Goal: Transaction & Acquisition: Purchase product/service

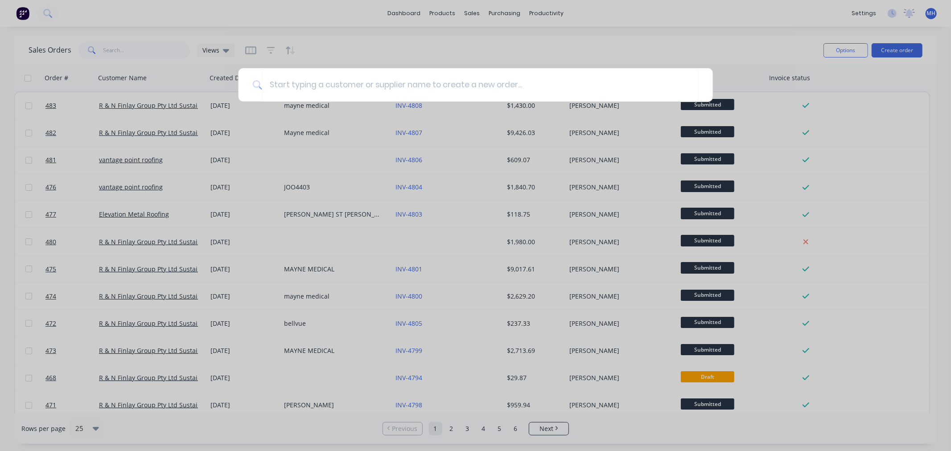
click at [215, 123] on div at bounding box center [475, 225] width 951 height 451
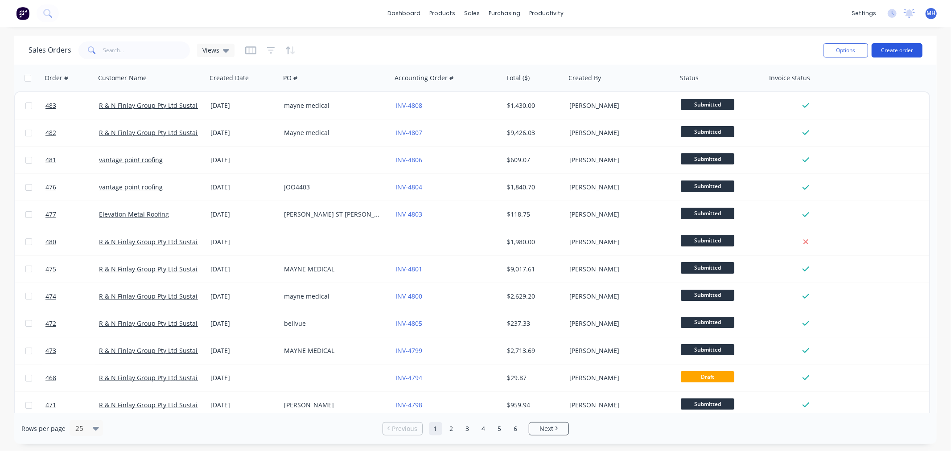
click at [906, 49] on button "Create order" at bounding box center [897, 50] width 51 height 14
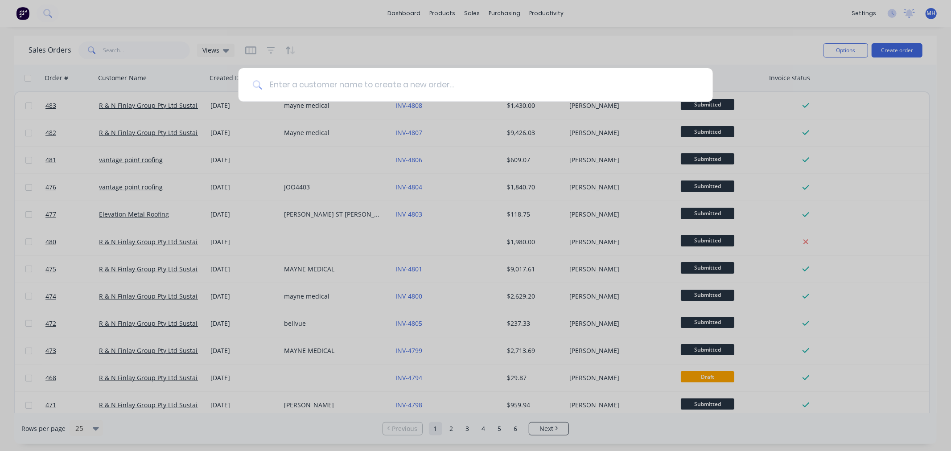
click at [596, 85] on input at bounding box center [480, 84] width 437 height 33
type input "s"
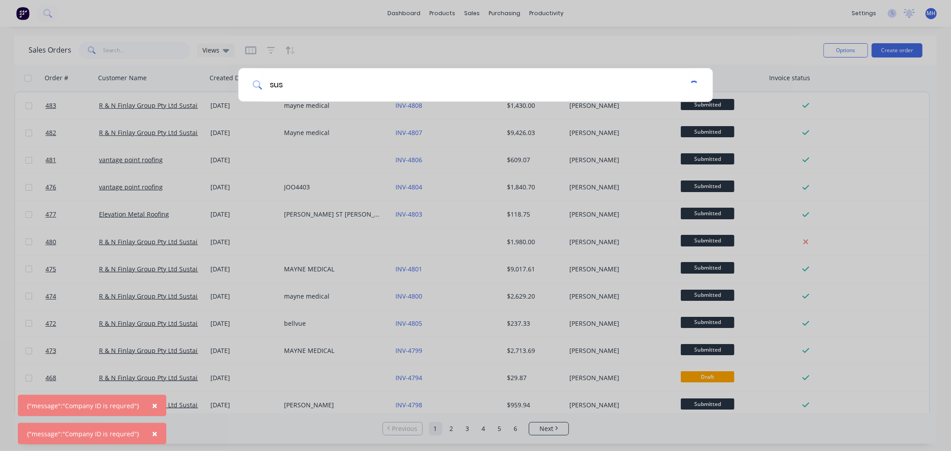
type input "sus"
click at [24, 14] on div "sus" at bounding box center [475, 225] width 951 height 451
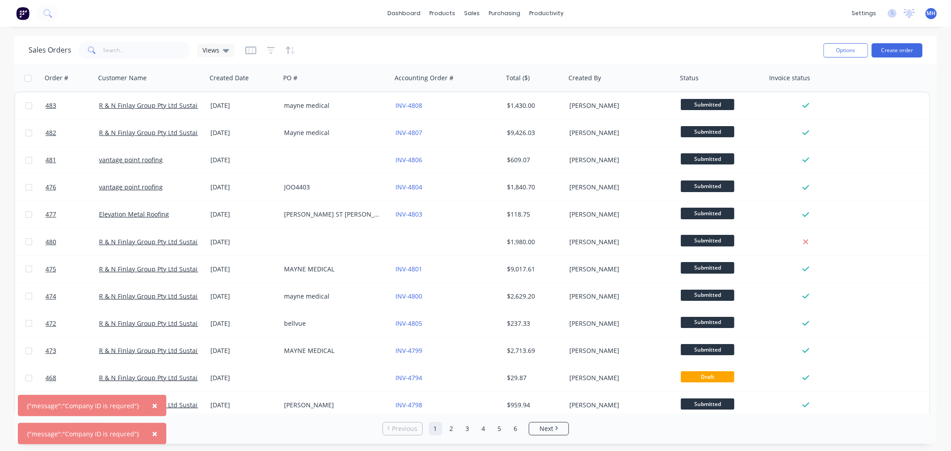
click at [24, 14] on img at bounding box center [22, 13] width 13 height 13
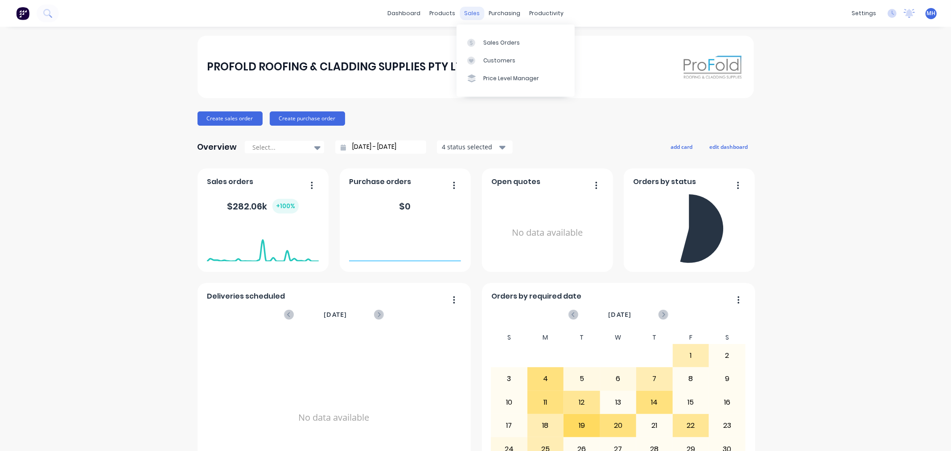
click at [471, 9] on div "sales" at bounding box center [472, 13] width 25 height 13
click at [489, 43] on div "Sales Orders" at bounding box center [501, 43] width 37 height 8
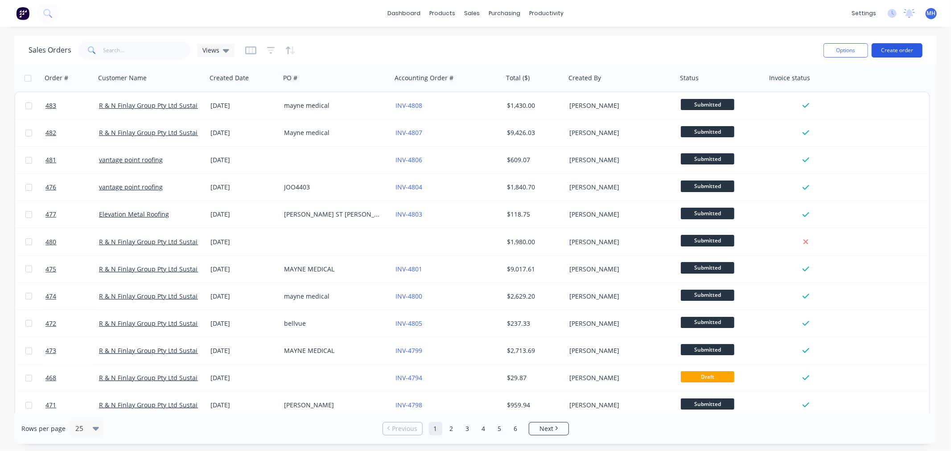
click at [911, 49] on button "Create order" at bounding box center [897, 50] width 51 height 14
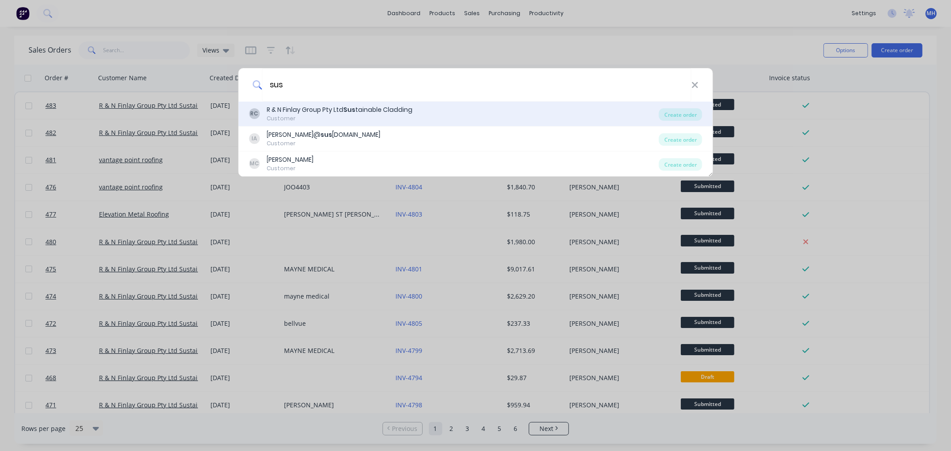
type input "sus"
click at [622, 110] on div "RC R & N Finlay Group Pty Ltd Sus tainable Cladding Customer" at bounding box center [454, 113] width 410 height 17
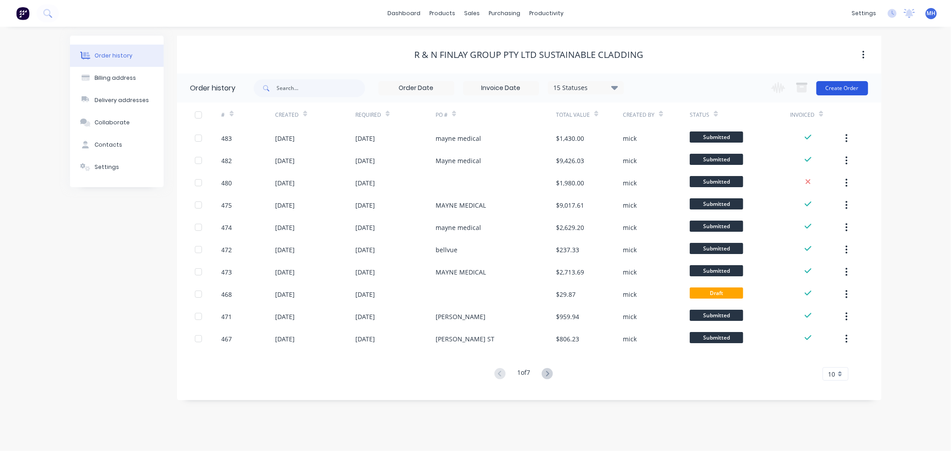
click at [843, 91] on button "Create Order" at bounding box center [843, 88] width 52 height 14
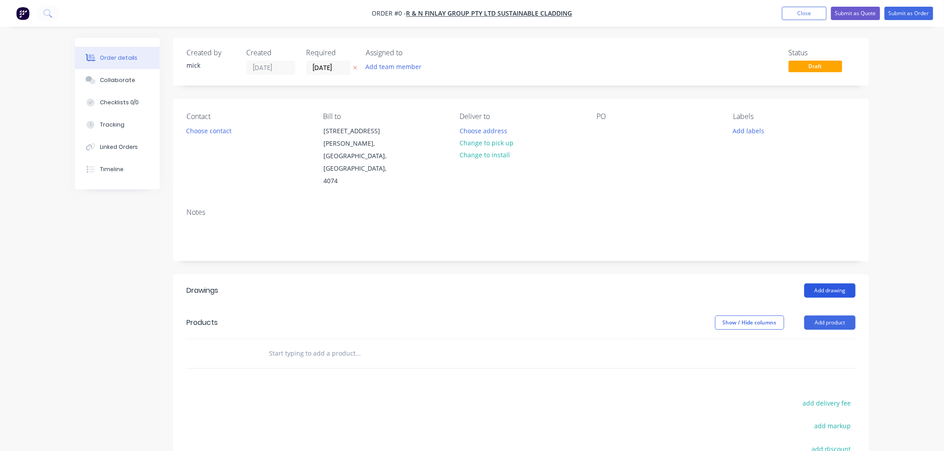
click at [828, 284] on button "Add drawing" at bounding box center [829, 291] width 51 height 14
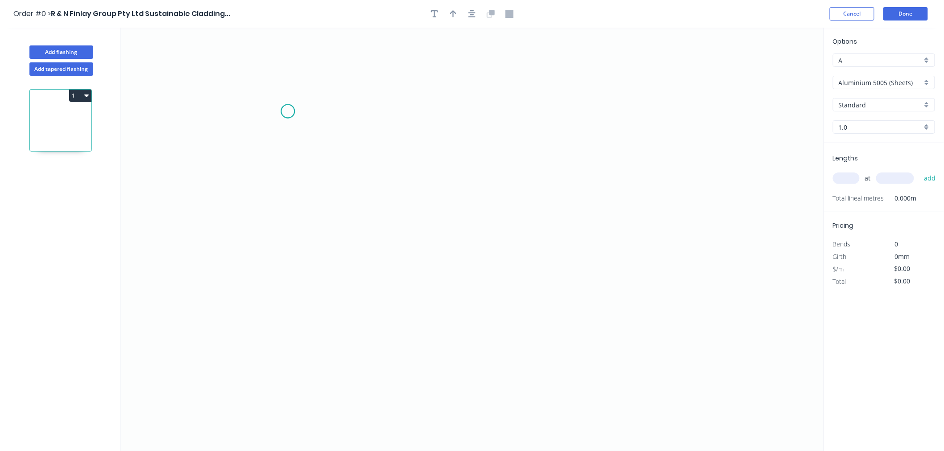
click at [288, 111] on icon "0" at bounding box center [471, 240] width 703 height 424
click at [287, 235] on icon "0" at bounding box center [471, 240] width 703 height 424
click at [517, 273] on icon "0 ?" at bounding box center [471, 240] width 703 height 424
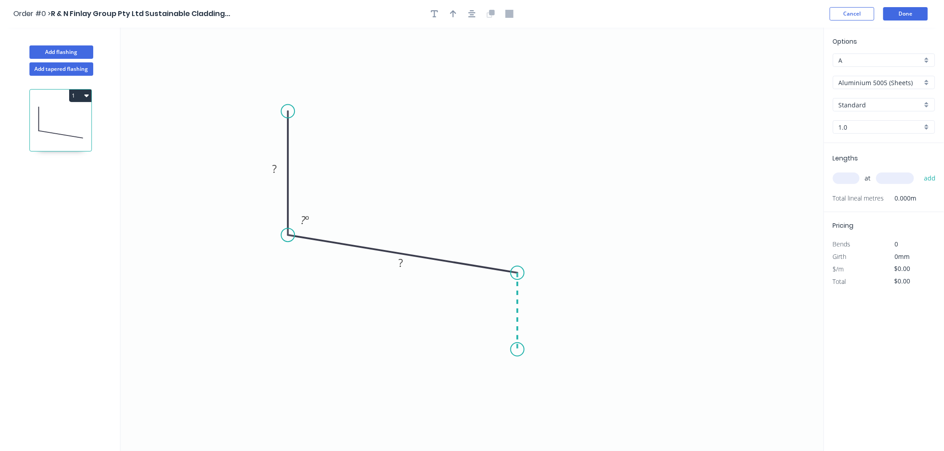
click at [514, 350] on icon "0 ? ? ? º" at bounding box center [471, 240] width 703 height 424
click at [514, 350] on circle at bounding box center [517, 349] width 13 height 13
click at [536, 376] on div "Crush & Fold" at bounding box center [559, 380] width 90 height 18
click at [522, 346] on circle at bounding box center [517, 349] width 13 height 13
click at [560, 372] on div "Flip bend" at bounding box center [567, 376] width 90 height 18
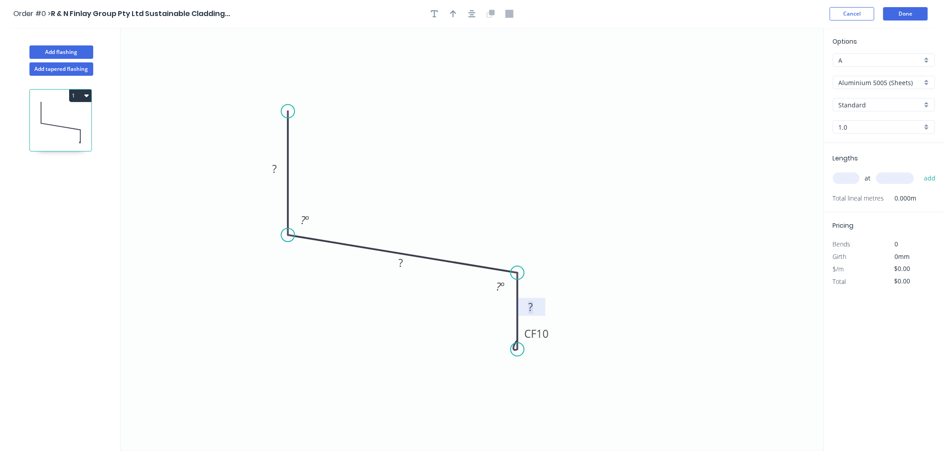
click at [532, 308] on tspan "?" at bounding box center [530, 307] width 4 height 15
drag, startPoint x: 511, startPoint y: 318, endPoint x: 437, endPoint y: 301, distance: 75.5
click at [513, 318] on div "Hide angle" at bounding box center [550, 321] width 90 height 18
click at [400, 266] on tspan "?" at bounding box center [400, 263] width 4 height 15
click at [305, 220] on tspan "º" at bounding box center [307, 220] width 4 height 15
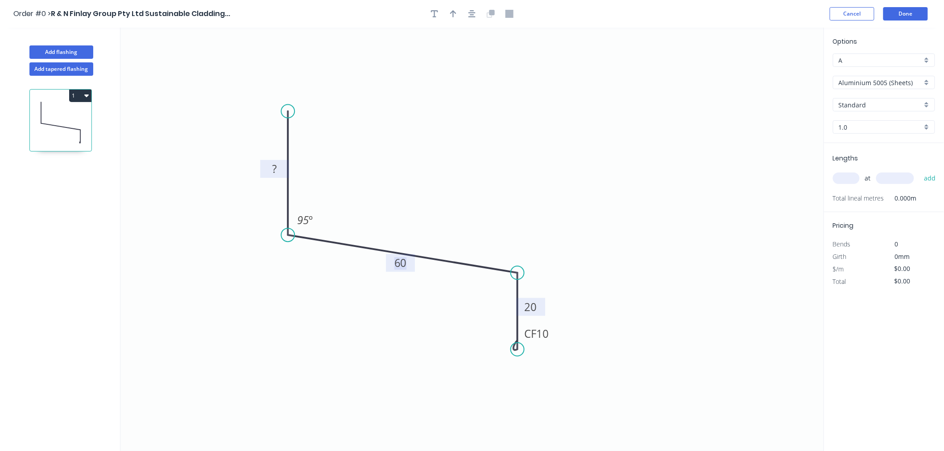
click at [278, 166] on rect at bounding box center [274, 169] width 18 height 12
click at [453, 87] on icon "0 100 60 CF 10 20 95 º" at bounding box center [471, 240] width 703 height 424
click at [475, 14] on button "button" at bounding box center [471, 13] width 13 height 13
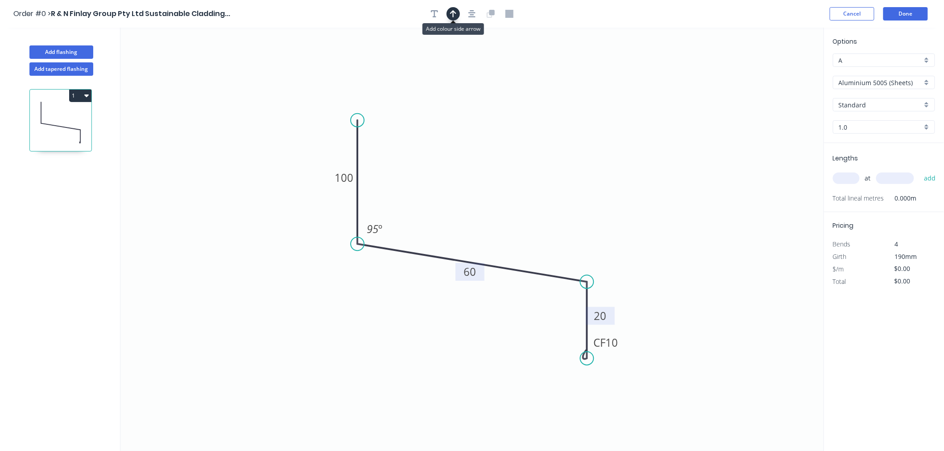
click at [451, 12] on icon "button" at bounding box center [453, 13] width 6 height 7
drag, startPoint x: 778, startPoint y: 70, endPoint x: 450, endPoint y: 186, distance: 348.5
click at [450, 186] on icon at bounding box center [449, 175] width 8 height 29
click at [917, 84] on input "Aluminium 5005 (Sheets)" at bounding box center [879, 82] width 83 height 9
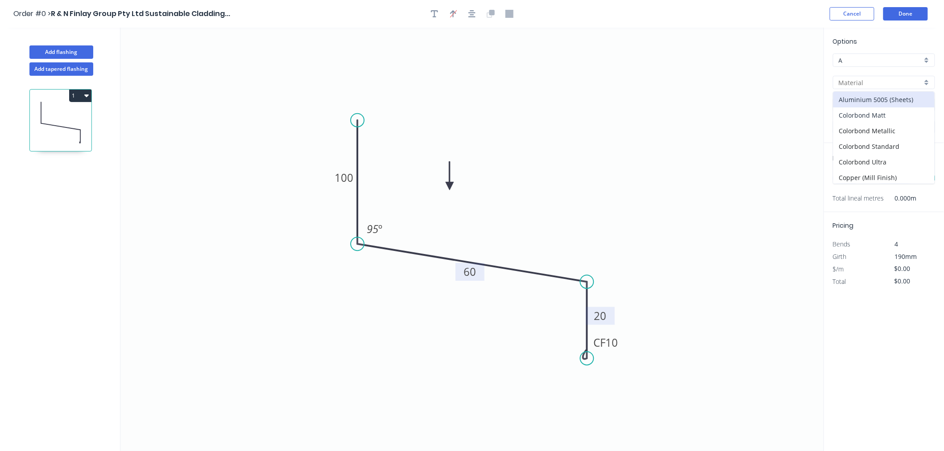
click at [877, 117] on div "Colorbond Matt" at bounding box center [883, 115] width 101 height 16
type input "Colorbond Matt"
type input "Basalt"
type input "0.55"
type input "$13.69"
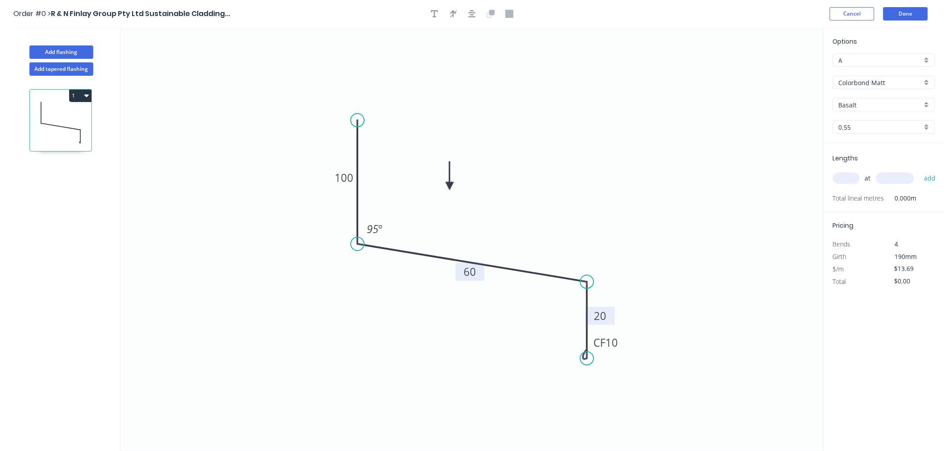
click at [876, 103] on input "Basalt" at bounding box center [879, 104] width 83 height 9
click at [866, 158] on div "Monument" at bounding box center [883, 153] width 101 height 16
type input "Monument"
click at [845, 190] on div "at add" at bounding box center [885, 178] width 104 height 24
click at [919, 171] on button "add" at bounding box center [929, 178] width 21 height 15
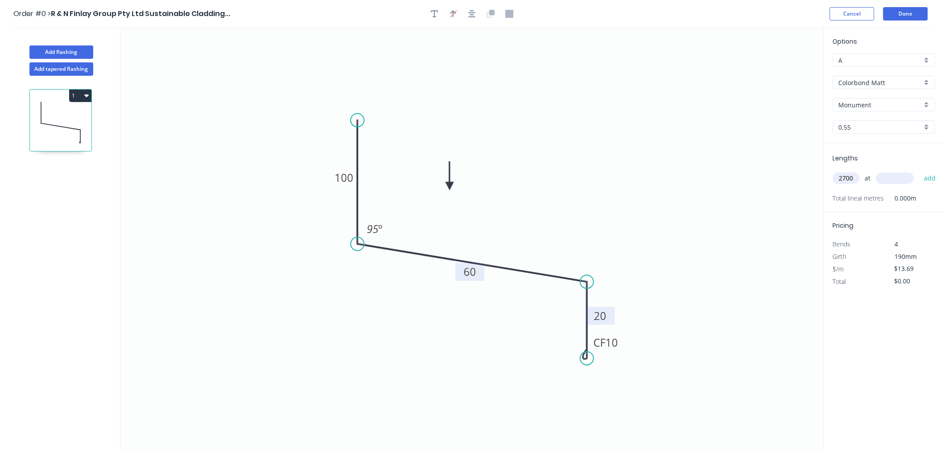
click at [854, 174] on input "2700" at bounding box center [846, 179] width 27 height 12
type input "2"
type input "2700"
click at [919, 171] on button "add" at bounding box center [929, 178] width 21 height 15
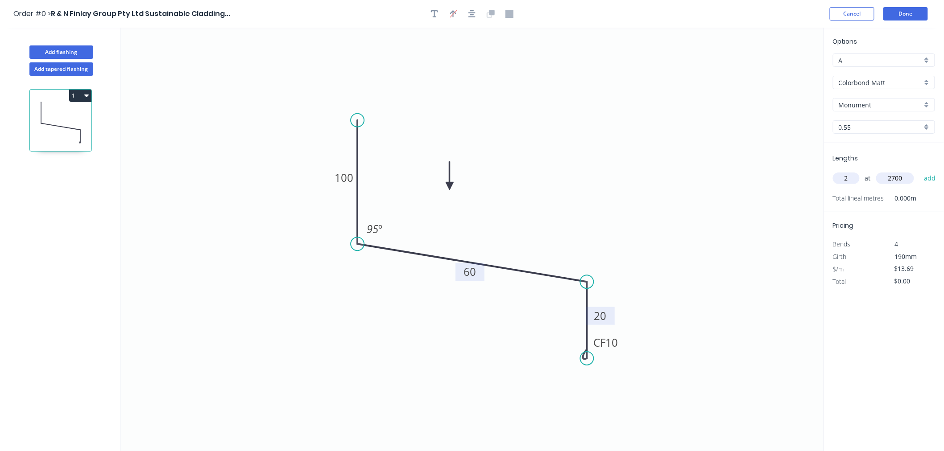
type input "$73.93"
click at [911, 17] on button "Done" at bounding box center [905, 13] width 45 height 13
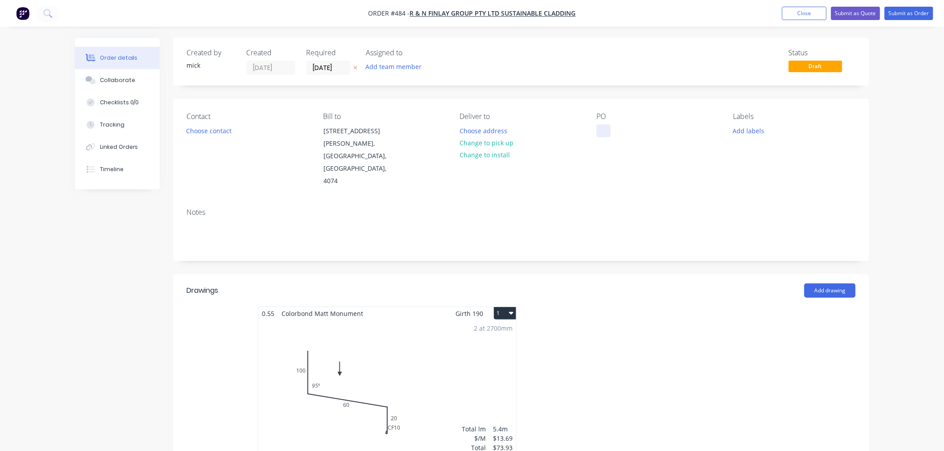
click at [602, 125] on div at bounding box center [603, 130] width 14 height 13
click at [194, 132] on button "Choose contact" at bounding box center [208, 130] width 55 height 12
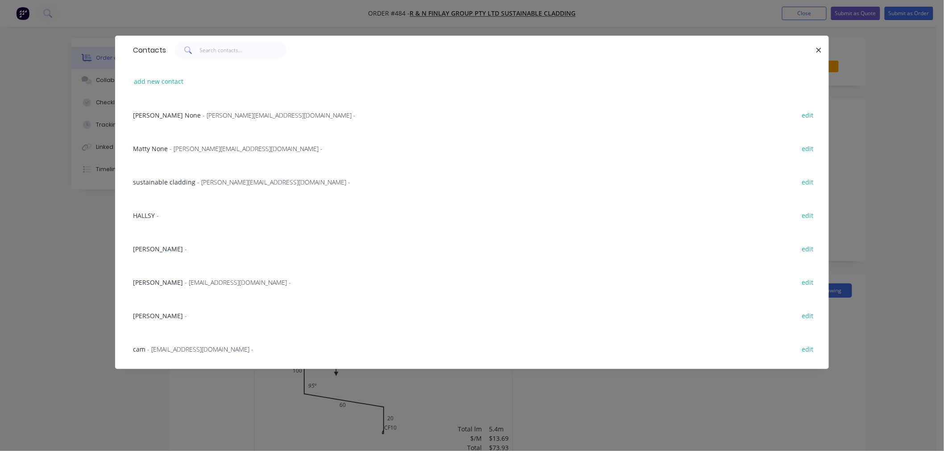
drag, startPoint x: 901, startPoint y: 187, endPoint x: 915, endPoint y: 161, distance: 29.7
click at [915, 161] on div "Contacts add new contact Ryan None - ryan@sustainablecladding.com.au - edit Mat…" at bounding box center [472, 225] width 944 height 451
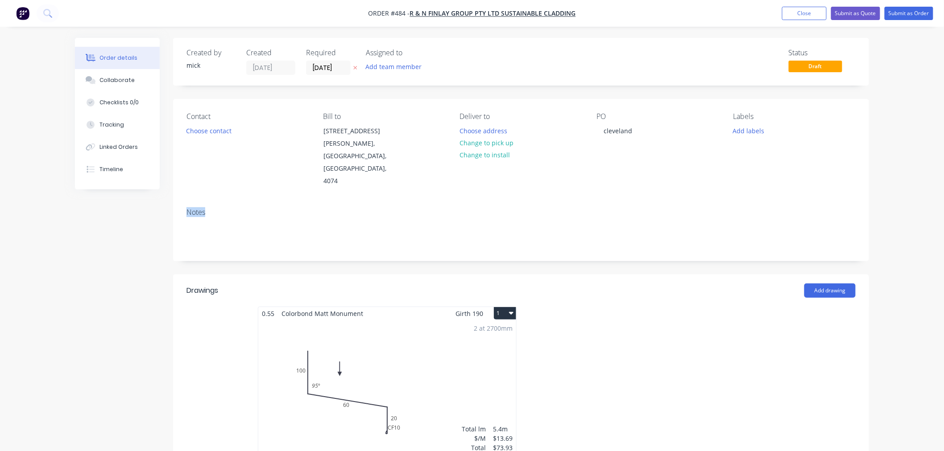
click at [915, 161] on div "Order details Collaborate Checklists 0/0 Tracking Linked Orders Timeline Order …" at bounding box center [472, 377] width 944 height 755
click at [817, 9] on button "Close" at bounding box center [804, 13] width 45 height 13
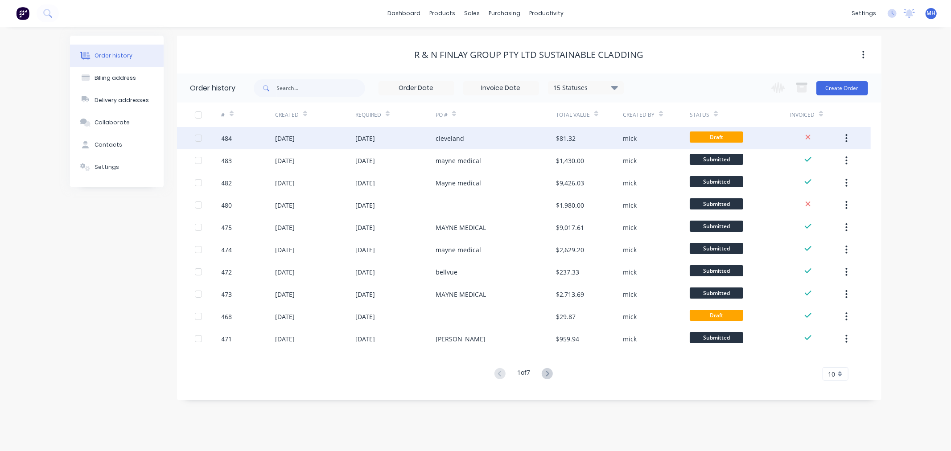
click at [446, 143] on div "cleveland" at bounding box center [450, 138] width 29 height 9
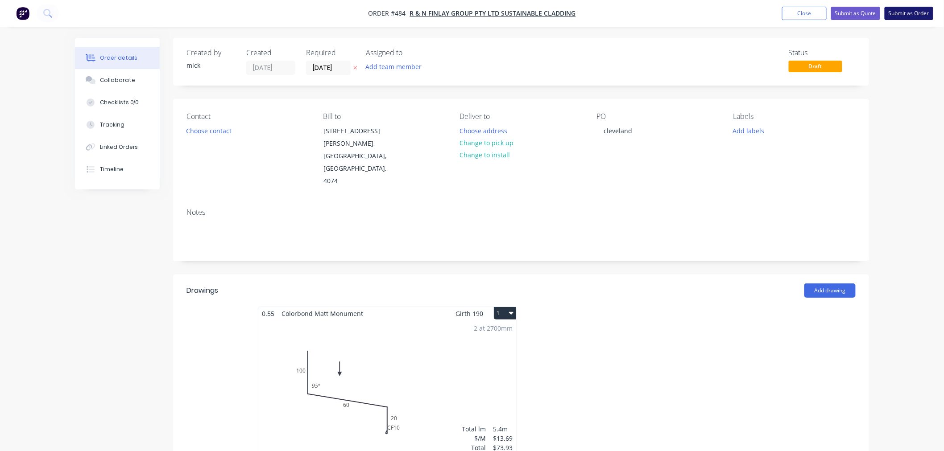
click at [924, 12] on button "Submit as Order" at bounding box center [908, 13] width 49 height 13
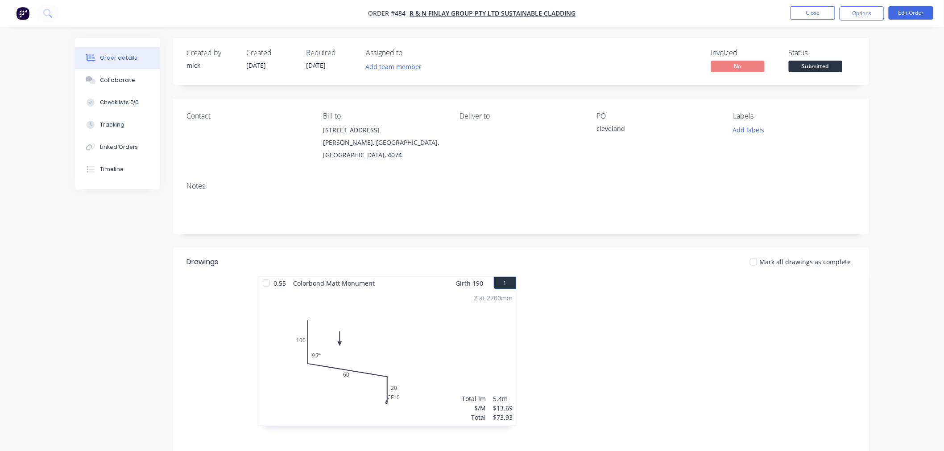
click at [862, 4] on nav "Order #484 - R & N Finlay Group Pty Ltd Sustainable Cladding Close Options Edit…" at bounding box center [472, 13] width 944 height 27
click at [862, 9] on button "Options" at bounding box center [861, 13] width 45 height 14
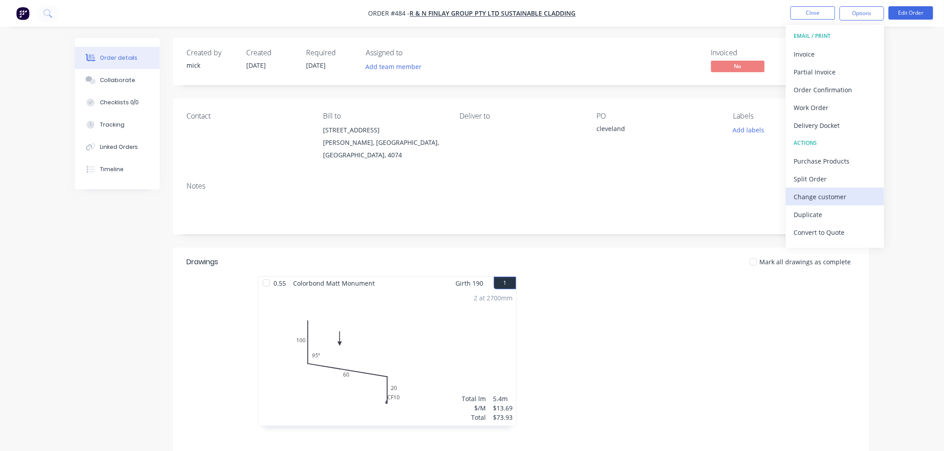
click at [835, 190] on div "Change customer" at bounding box center [835, 196] width 82 height 13
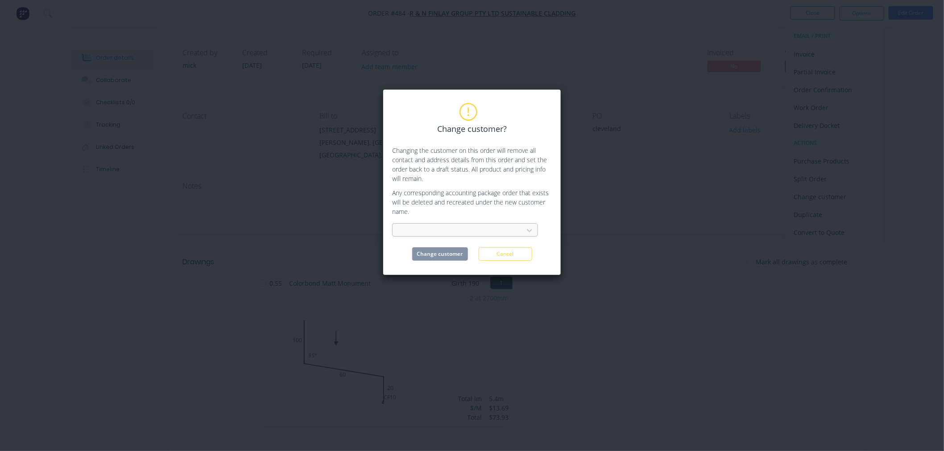
click at [506, 231] on div at bounding box center [459, 230] width 119 height 11
type input "nu"
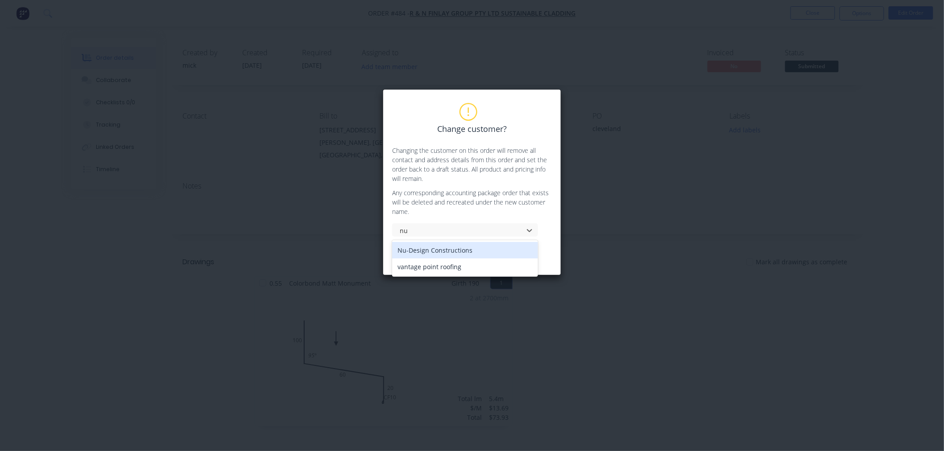
click at [478, 249] on div "Nu-Design Constructions" at bounding box center [465, 250] width 146 height 16
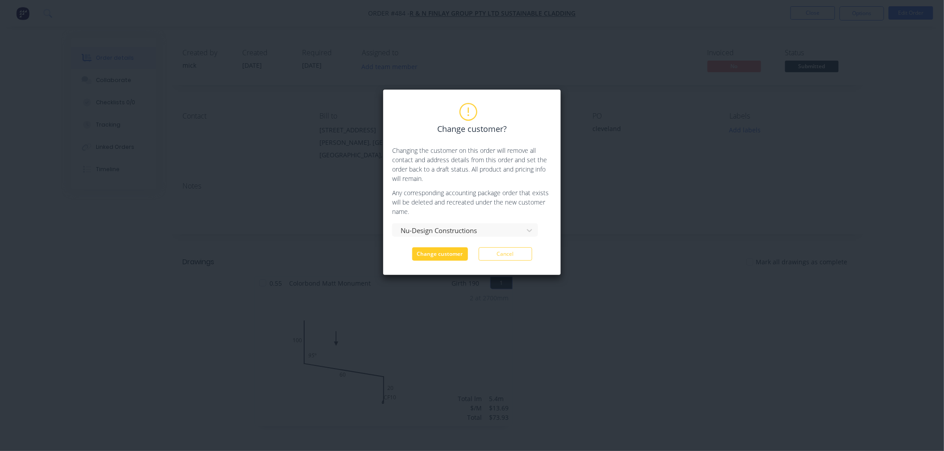
click at [449, 256] on button "Change customer" at bounding box center [440, 253] width 56 height 13
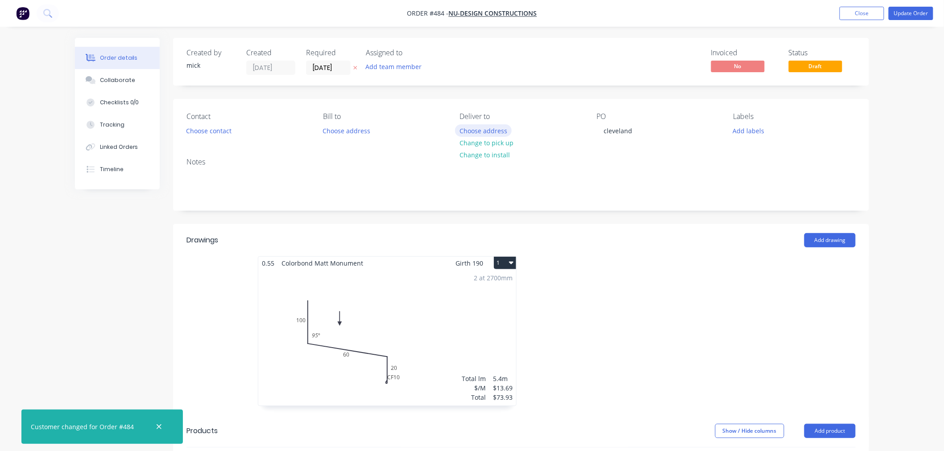
click at [466, 134] on button "Choose address" at bounding box center [483, 130] width 57 height 12
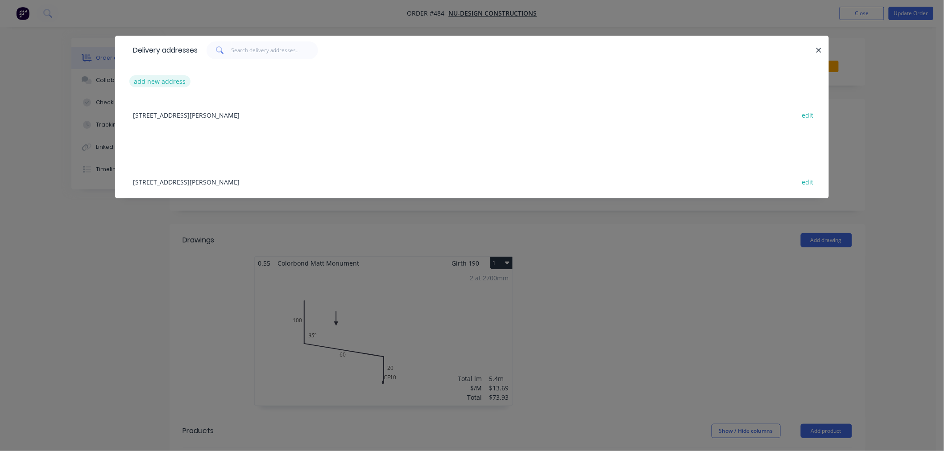
click at [162, 82] on button "add new address" at bounding box center [159, 81] width 61 height 12
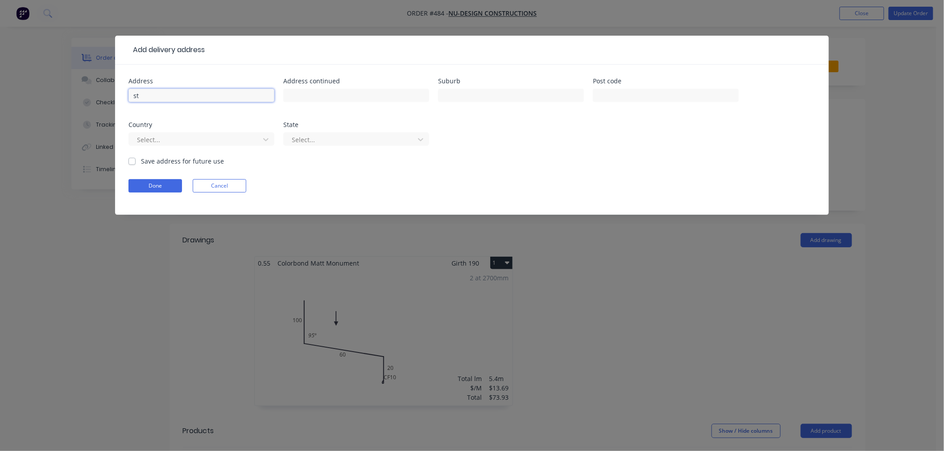
type input "s"
type input "[STREET_ADDRESS]"
click at [507, 91] on input "text" at bounding box center [511, 95] width 146 height 13
type input "cleveland"
click at [141, 159] on label "Save address for future use" at bounding box center [182, 161] width 83 height 9
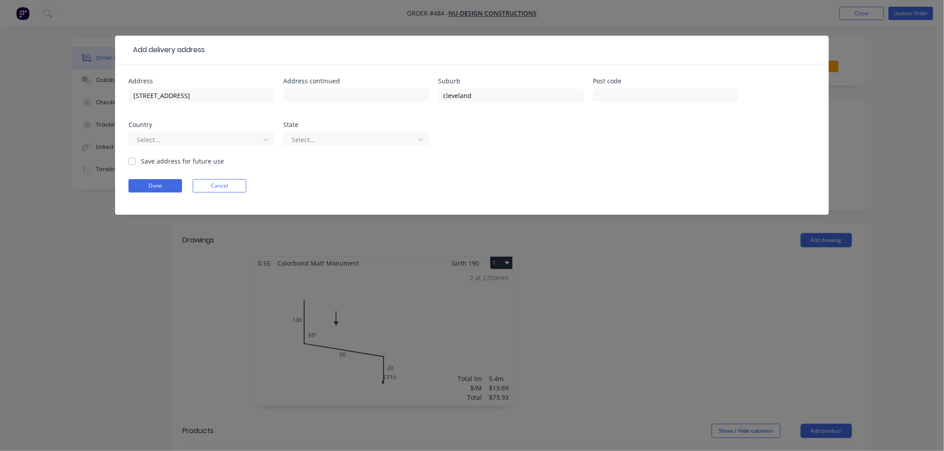
click at [132, 159] on input "Save address for future use" at bounding box center [131, 161] width 7 height 8
checkbox input "true"
click at [148, 145] on div at bounding box center [195, 139] width 119 height 11
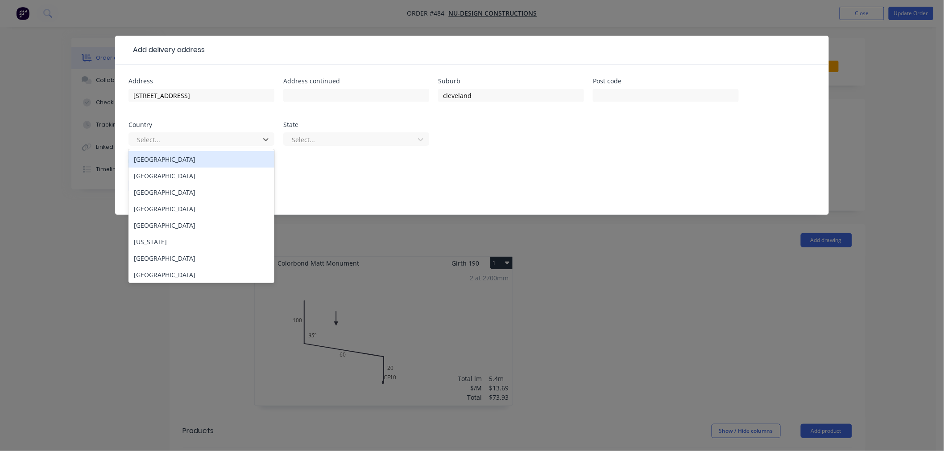
click at [164, 154] on div "[GEOGRAPHIC_DATA]" at bounding box center [201, 159] width 146 height 16
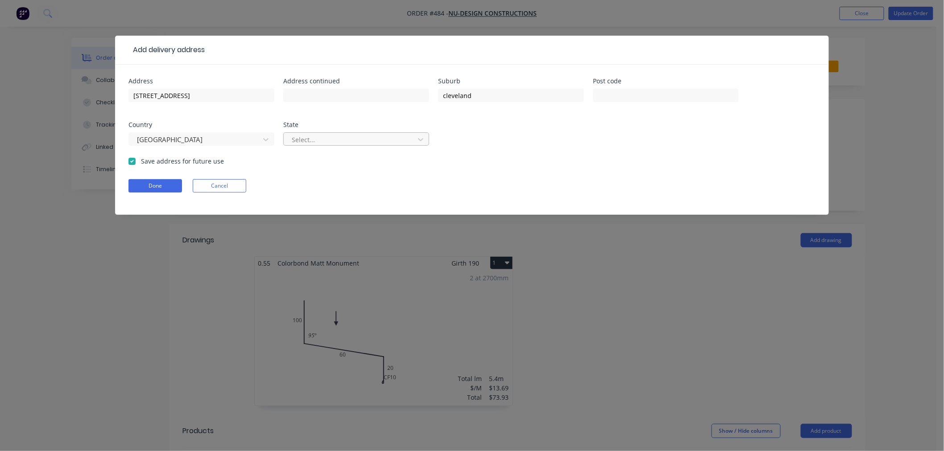
click at [342, 135] on div at bounding box center [350, 139] width 119 height 11
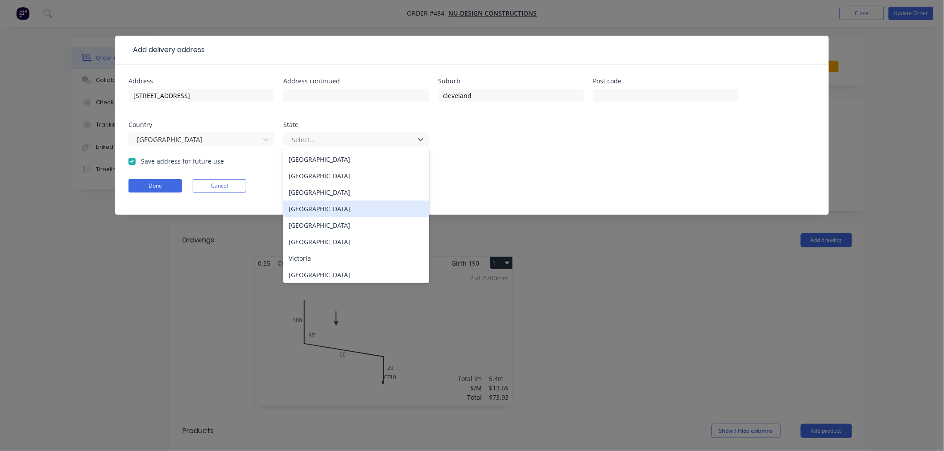
click at [328, 208] on div "[GEOGRAPHIC_DATA]" at bounding box center [356, 209] width 146 height 16
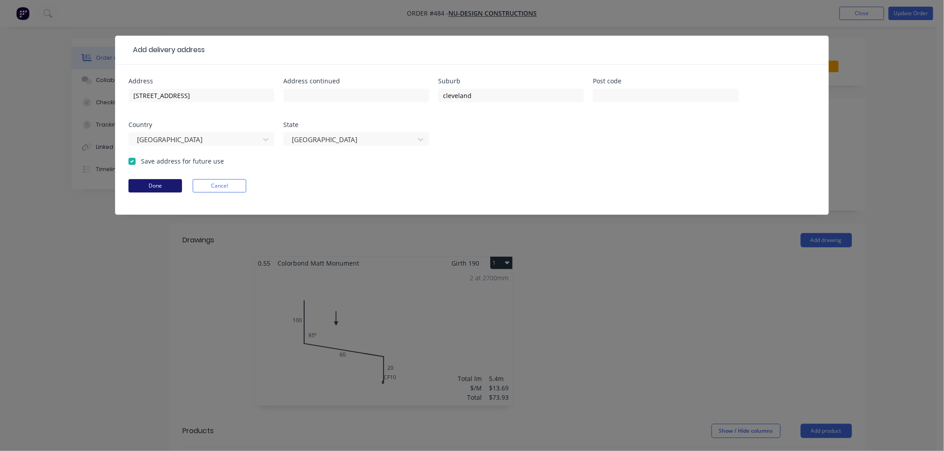
click at [172, 186] on button "Done" at bounding box center [155, 185] width 54 height 13
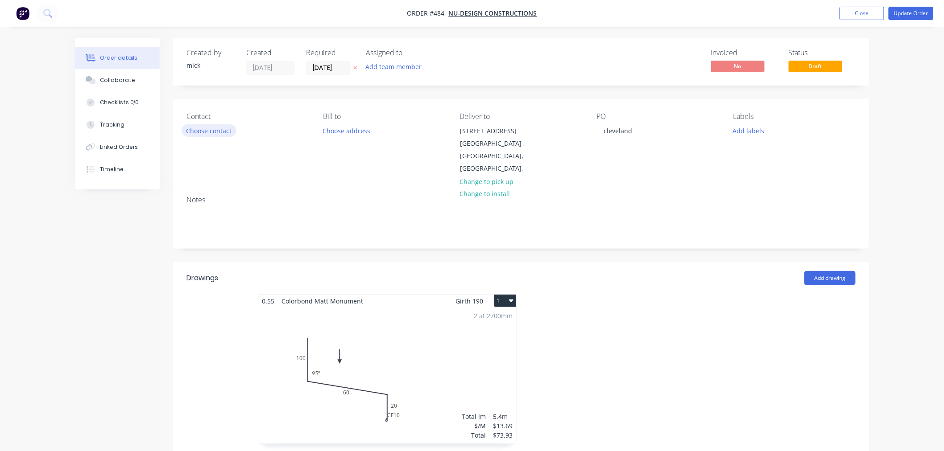
click at [221, 132] on button "Choose contact" at bounding box center [208, 130] width 55 height 12
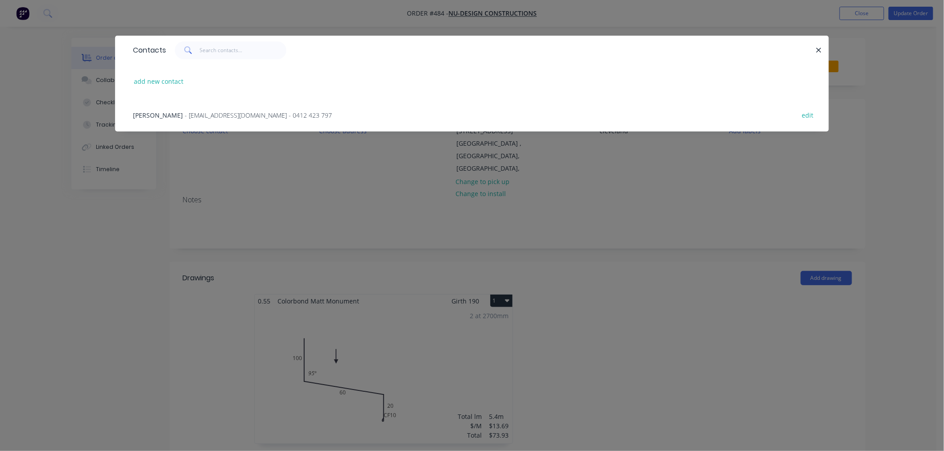
click at [185, 112] on span "- info@nu-designconstructions.com.au - 0412 423 797" at bounding box center [258, 115] width 147 height 8
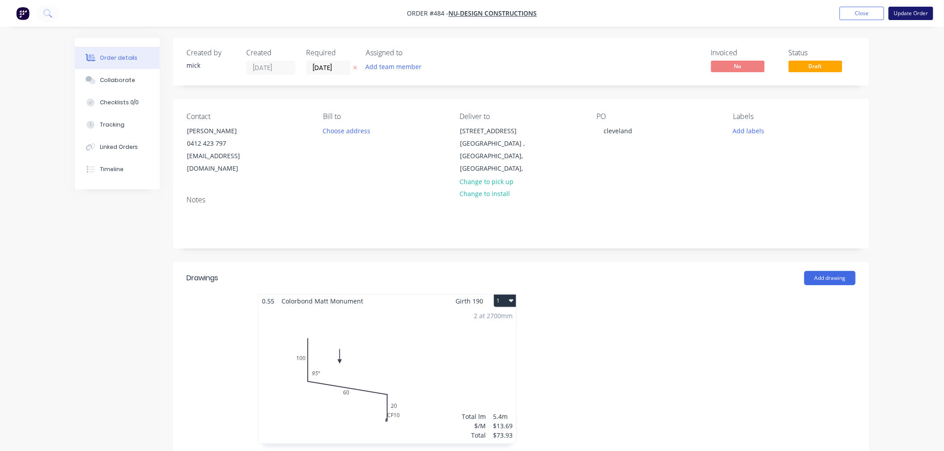
click at [915, 15] on button "Update Order" at bounding box center [910, 13] width 45 height 13
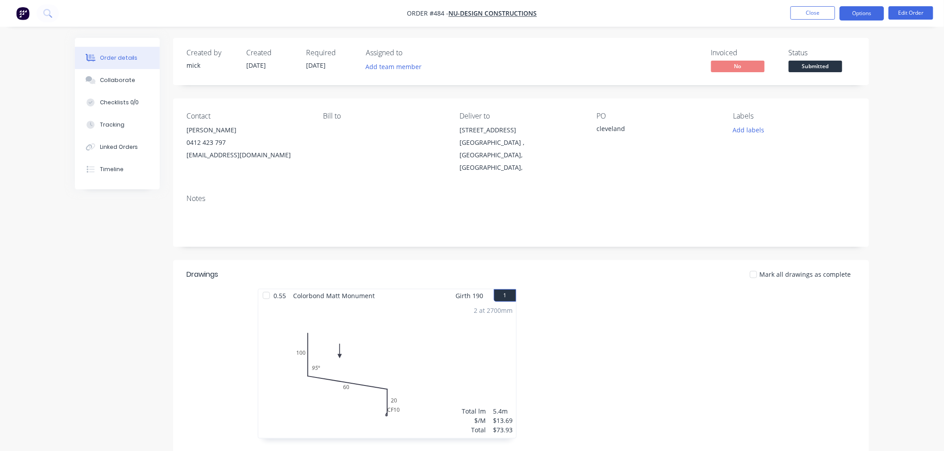
click at [877, 8] on button "Options" at bounding box center [861, 13] width 45 height 14
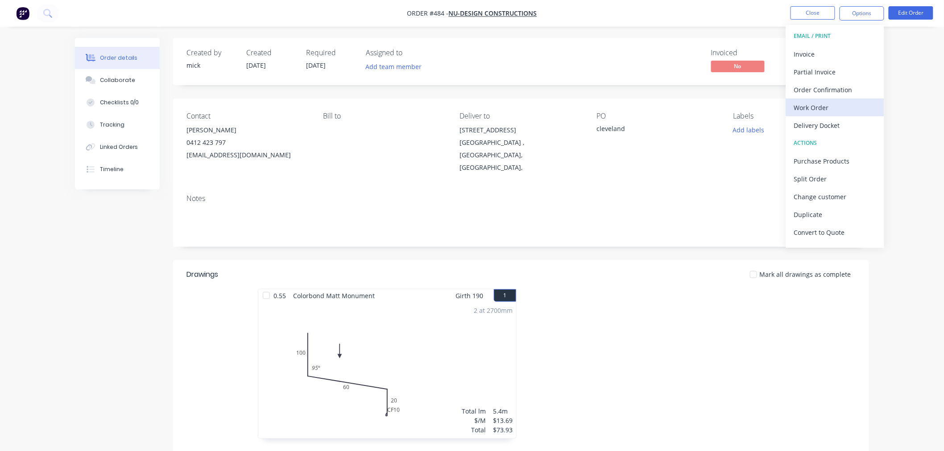
click at [832, 109] on div "Work Order" at bounding box center [835, 107] width 82 height 13
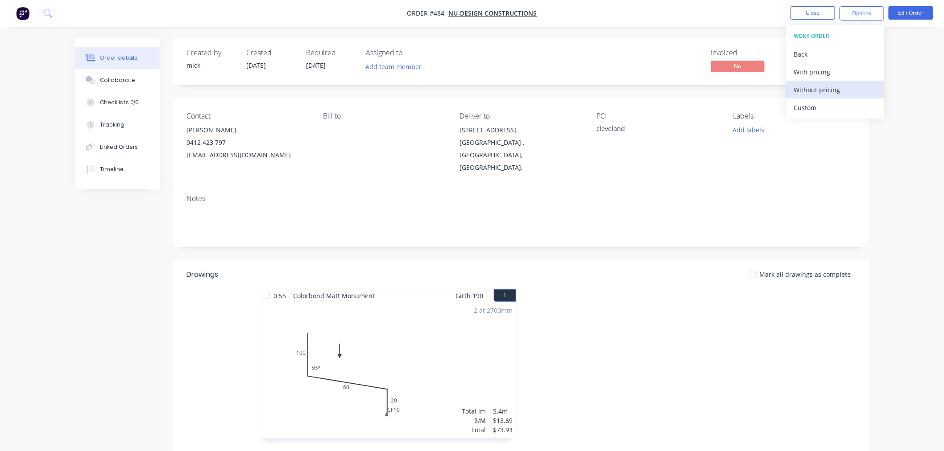
click at [832, 97] on button "Without pricing" at bounding box center [835, 90] width 98 height 18
click at [22, 11] on img "button" at bounding box center [22, 13] width 13 height 13
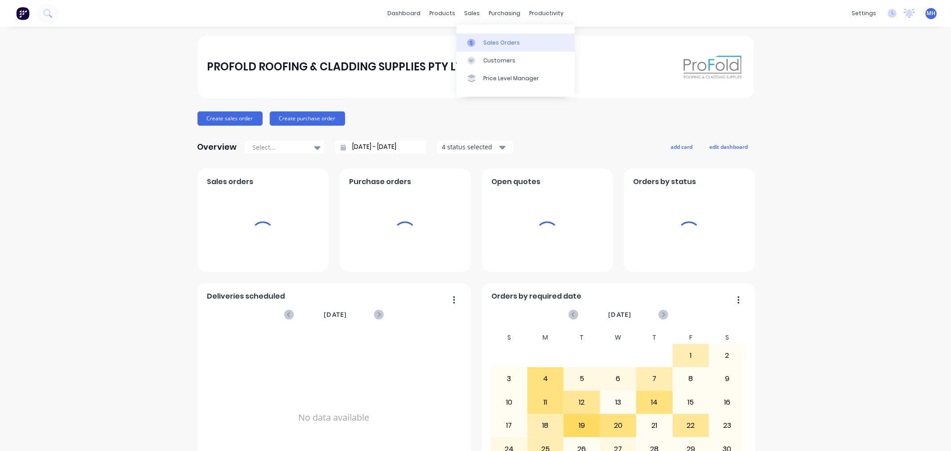
click at [471, 9] on div "sales" at bounding box center [472, 13] width 25 height 13
click at [487, 41] on div "Sales Orders" at bounding box center [501, 43] width 37 height 8
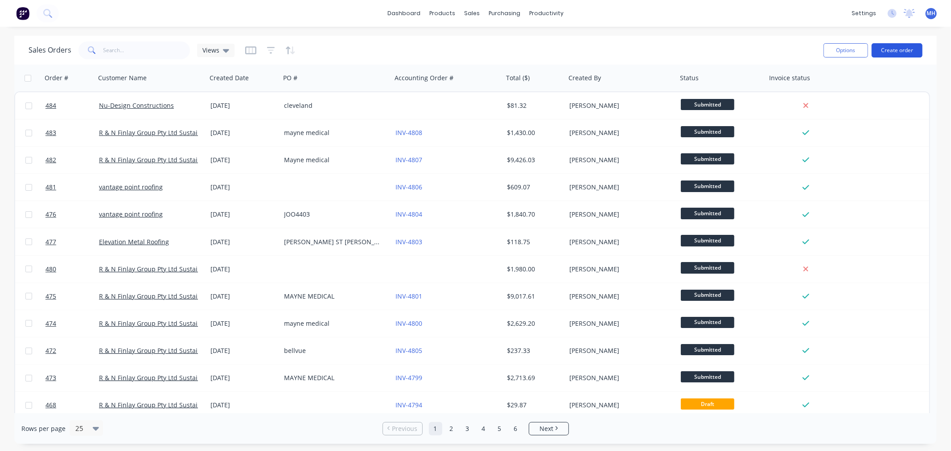
click at [897, 47] on button "Create order" at bounding box center [897, 50] width 51 height 14
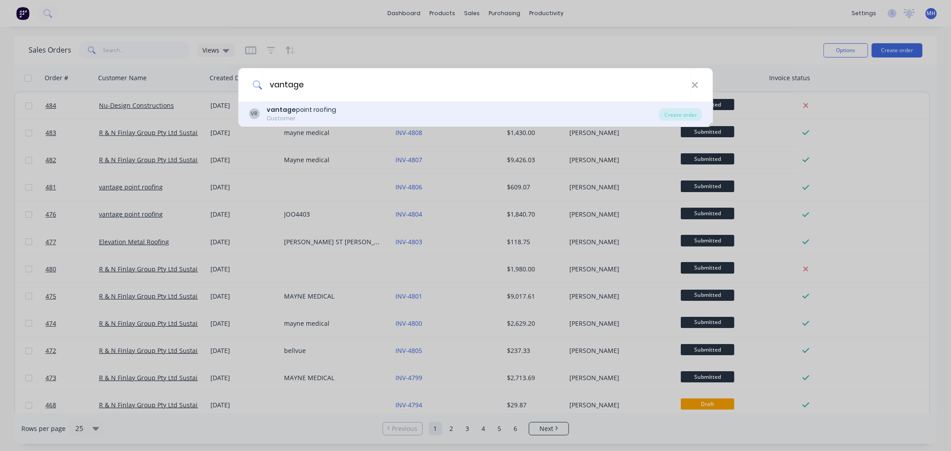
type input "vantage"
click at [340, 117] on div "VR vantage point roofing Customer" at bounding box center [454, 113] width 410 height 17
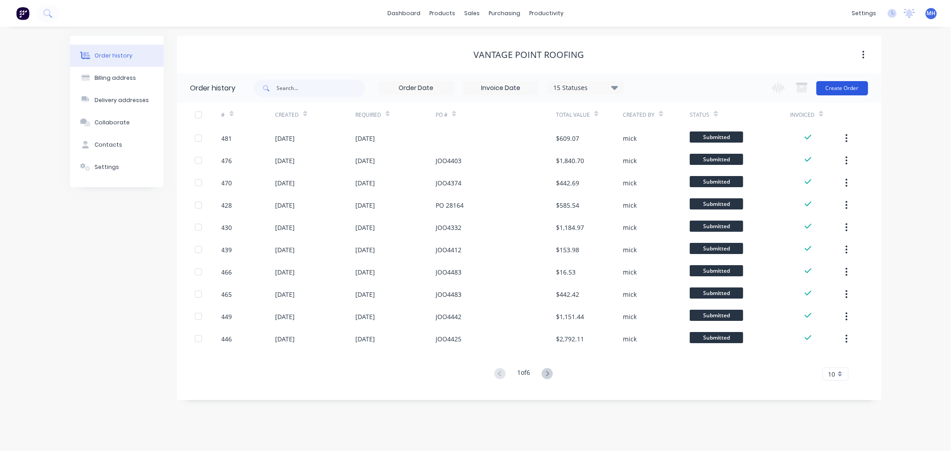
click at [854, 85] on button "Create Order" at bounding box center [843, 88] width 52 height 14
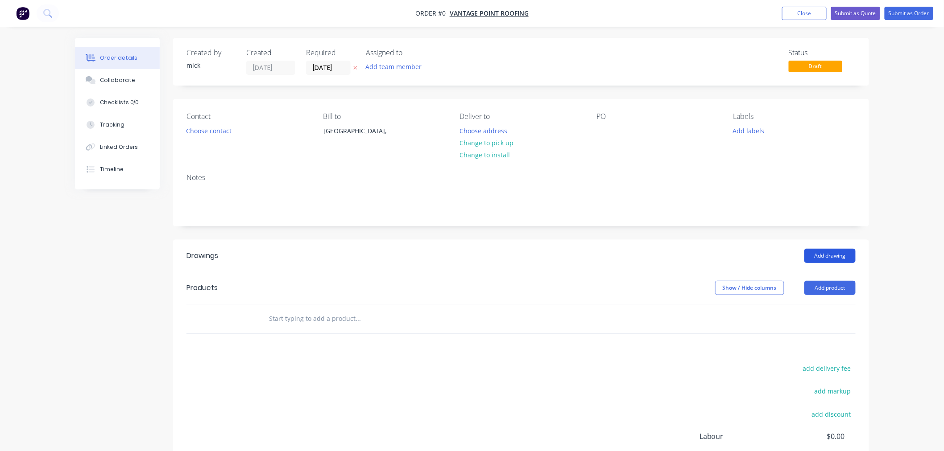
click at [843, 255] on button "Add drawing" at bounding box center [829, 256] width 51 height 14
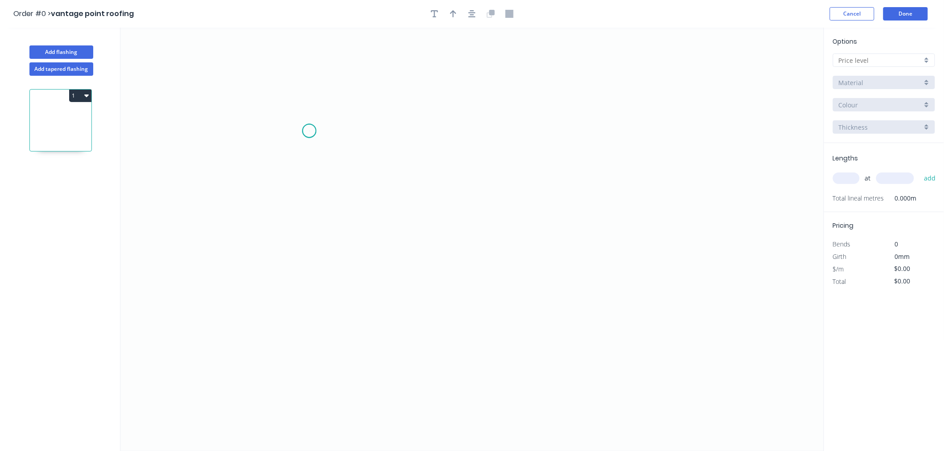
click at [309, 131] on icon "0" at bounding box center [471, 240] width 703 height 424
click at [315, 292] on icon "0" at bounding box center [471, 240] width 703 height 424
click at [626, 292] on icon "0 ?" at bounding box center [471, 240] width 703 height 424
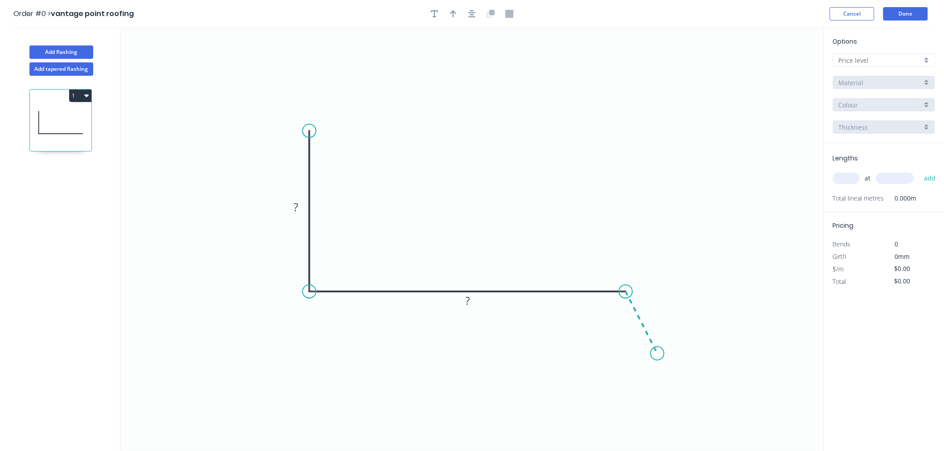
click at [658, 354] on icon "0 ? ?" at bounding box center [471, 240] width 703 height 424
click at [658, 354] on circle at bounding box center [657, 353] width 13 height 13
click at [656, 352] on circle at bounding box center [657, 353] width 13 height 13
click at [657, 351] on circle at bounding box center [657, 353] width 13 height 13
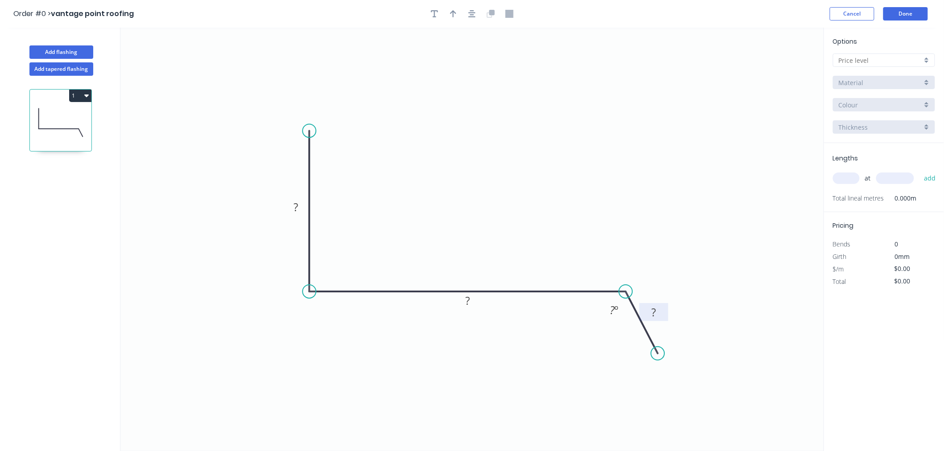
click at [657, 314] on rect at bounding box center [653, 313] width 18 height 12
click at [614, 311] on tspan "º" at bounding box center [616, 310] width 4 height 15
click at [474, 301] on rect at bounding box center [467, 301] width 18 height 12
click at [300, 206] on rect at bounding box center [296, 208] width 18 height 12
click at [495, 162] on icon "0 120 345 50 135 º" at bounding box center [471, 240] width 703 height 424
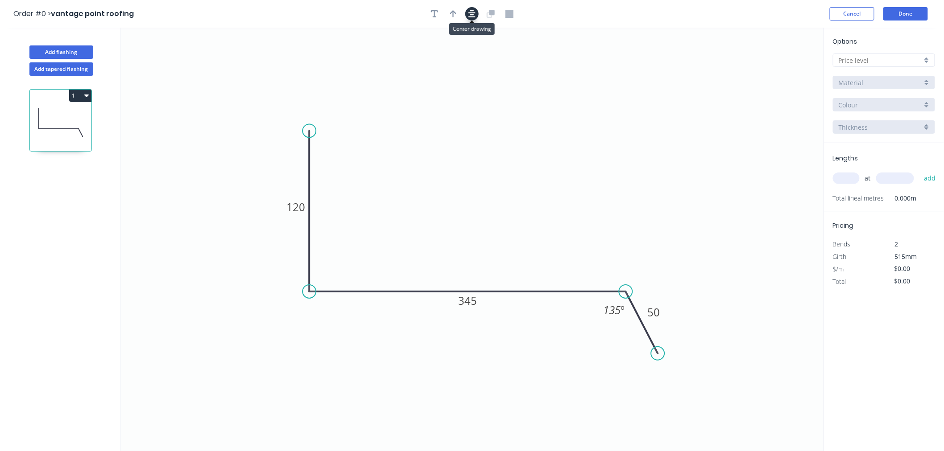
click at [473, 9] on button "button" at bounding box center [471, 13] width 13 height 13
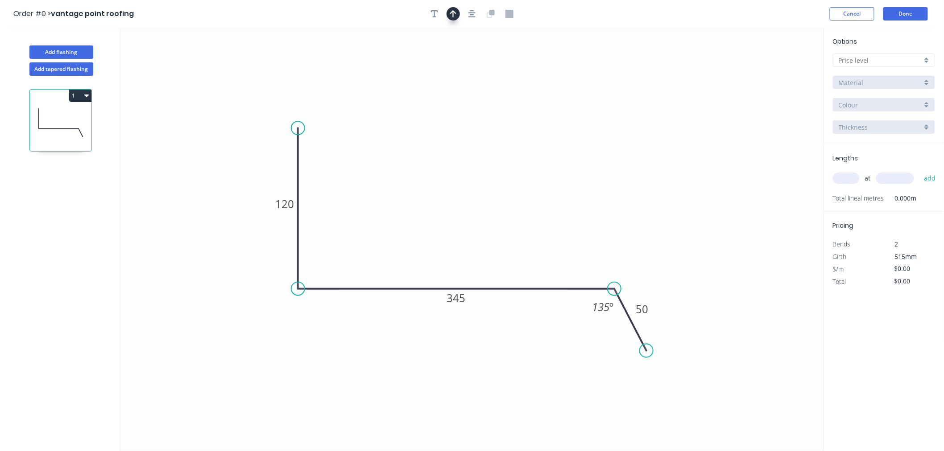
click at [456, 12] on icon "button" at bounding box center [453, 13] width 6 height 7
drag, startPoint x: 778, startPoint y: 73, endPoint x: 500, endPoint y: 190, distance: 301.8
click at [500, 190] on icon at bounding box center [500, 179] width 8 height 29
click at [898, 51] on div "Options A Material Colour Thickness" at bounding box center [884, 90] width 120 height 107
click at [892, 65] on div at bounding box center [884, 60] width 102 height 13
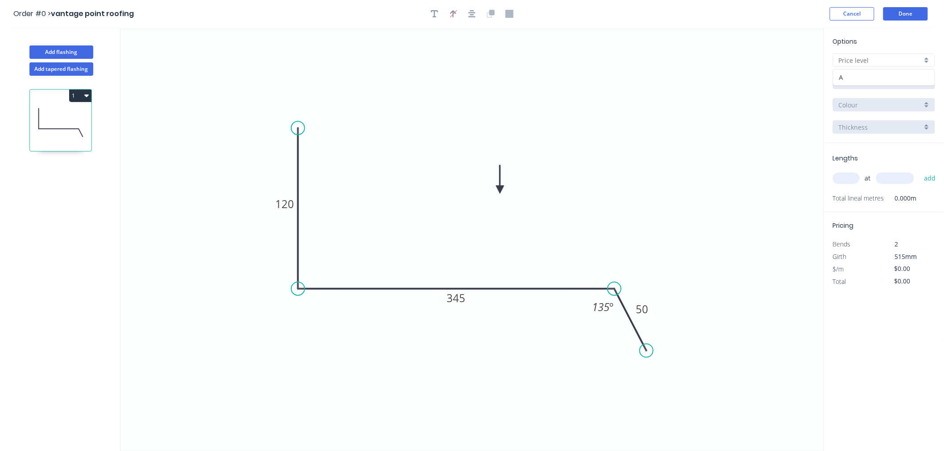
click at [889, 72] on div "A" at bounding box center [883, 78] width 101 height 16
type input "A"
click at [889, 85] on input "Aluminium 5005 (Sheets)" at bounding box center [879, 82] width 83 height 9
click at [874, 170] on div "Zincalume" at bounding box center [883, 176] width 101 height 16
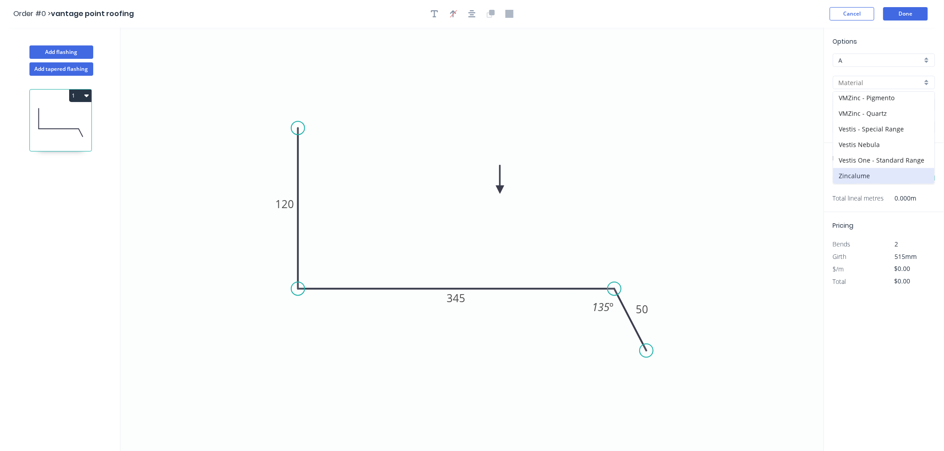
type input "Zincalume"
type input "$18.50"
click at [866, 121] on div "1.0" at bounding box center [884, 126] width 102 height 13
click at [862, 144] on div "0.55" at bounding box center [883, 144] width 101 height 16
type input "0.55"
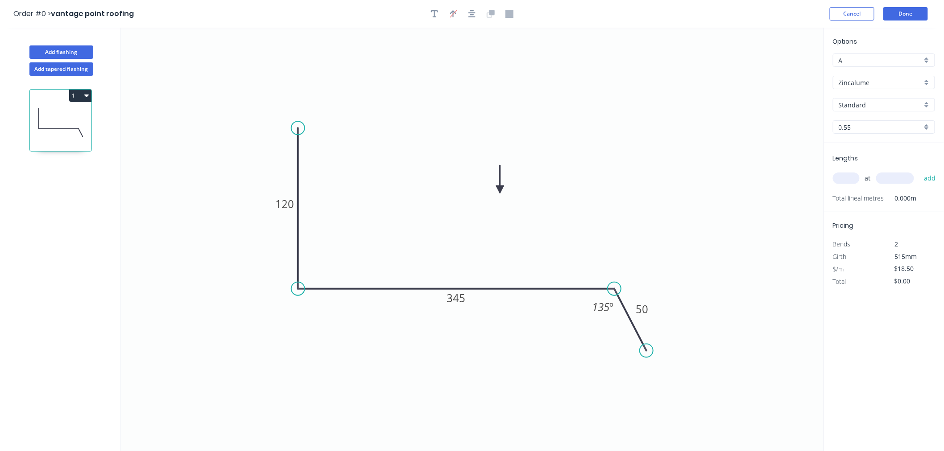
type input "$13.83"
click at [849, 174] on input "text" at bounding box center [846, 179] width 27 height 12
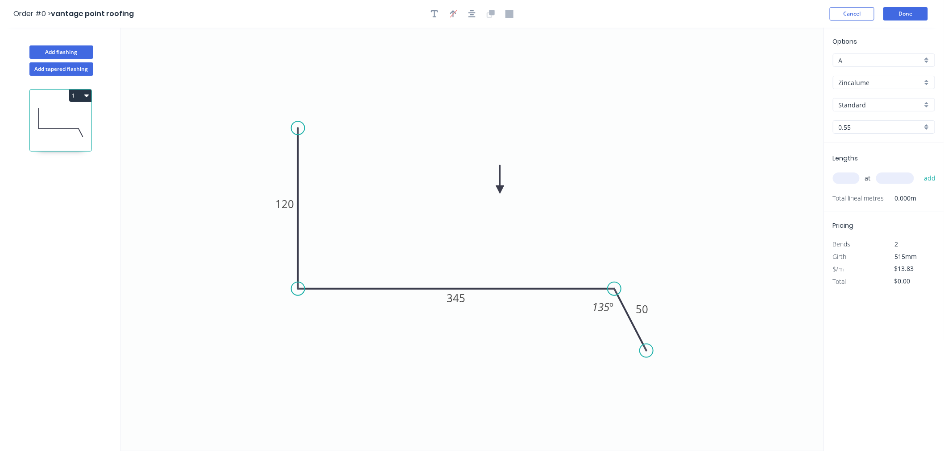
click at [849, 174] on input "text" at bounding box center [846, 179] width 27 height 12
type input "1"
type input "5200"
click at [919, 171] on button "add" at bounding box center [929, 178] width 21 height 15
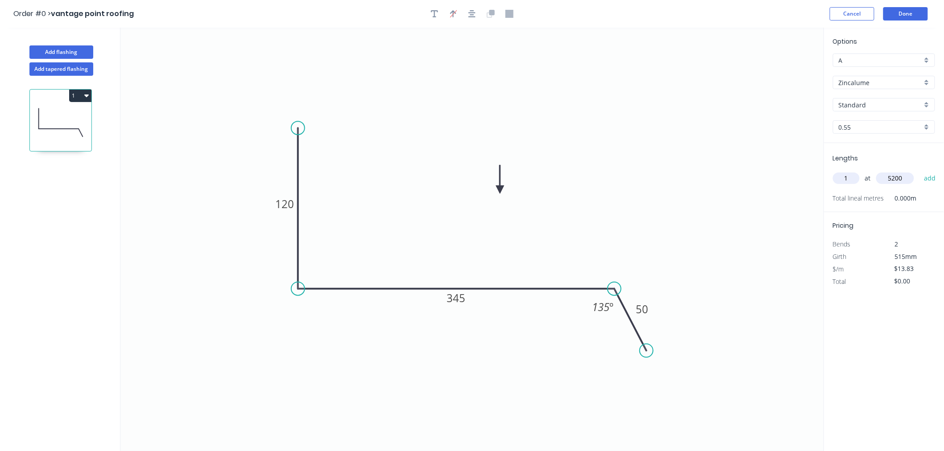
type input "$71.92"
type input "1"
type input "2500"
click at [919, 171] on button "add" at bounding box center [929, 178] width 21 height 15
type input "$106.49"
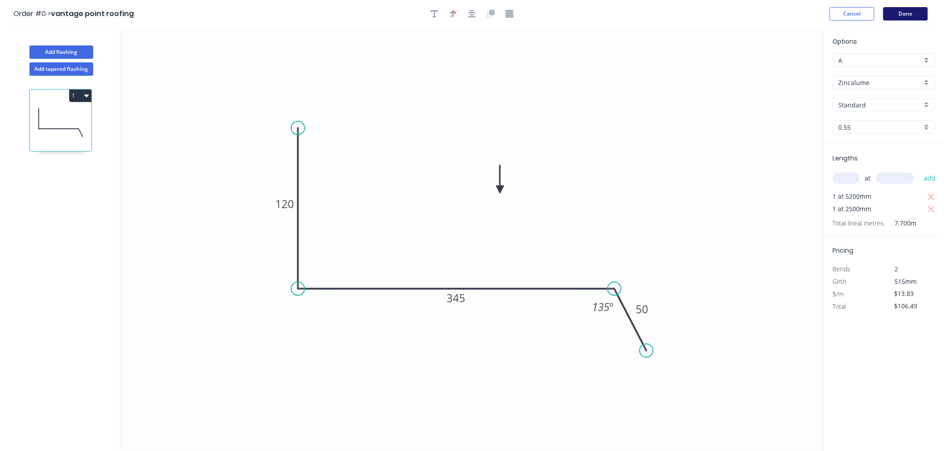
click at [909, 16] on button "Done" at bounding box center [905, 13] width 45 height 13
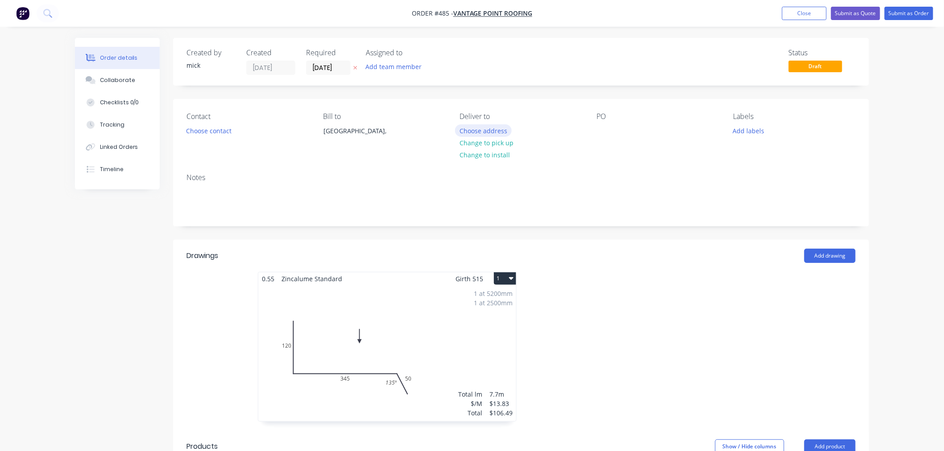
click at [502, 131] on button "Choose address" at bounding box center [483, 130] width 57 height 12
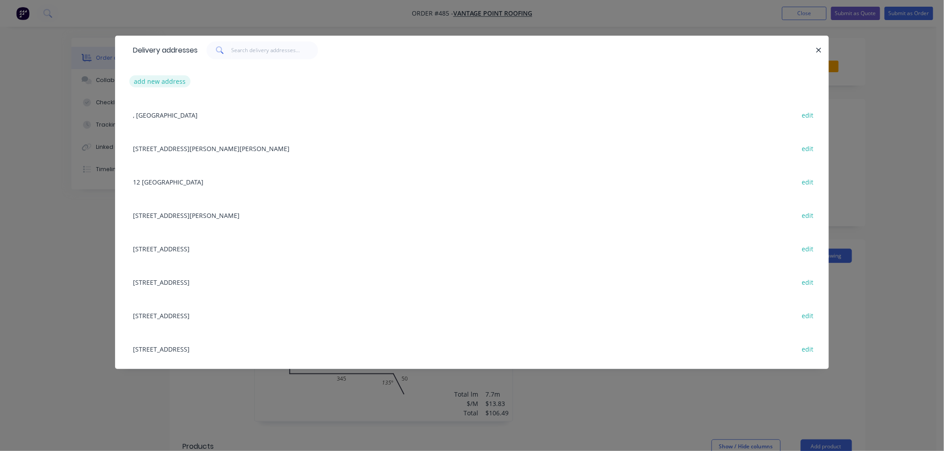
click at [175, 79] on button "add new address" at bounding box center [159, 81] width 61 height 12
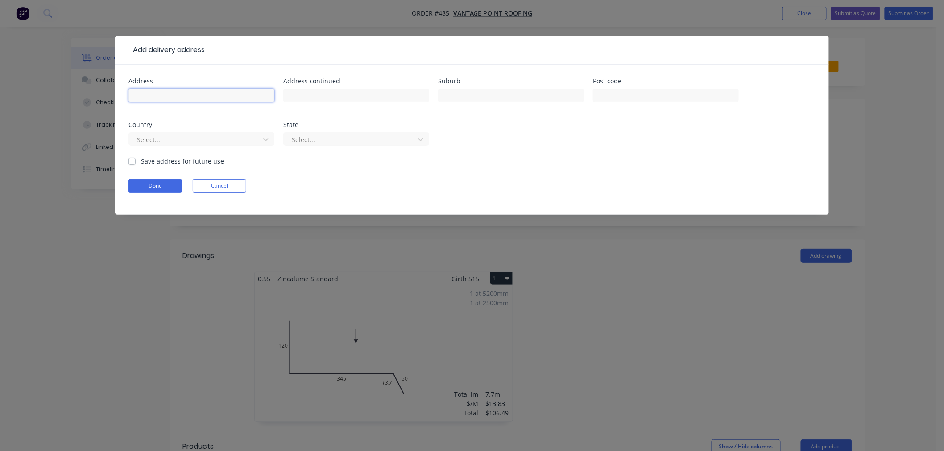
click at [189, 97] on input "text" at bounding box center [201, 95] width 146 height 13
type input "311 MAIN ROAD"
click at [520, 96] on input "text" at bounding box center [511, 95] width 146 height 13
type input "WELLINGTON POINT"
click at [676, 95] on input "text" at bounding box center [666, 95] width 146 height 13
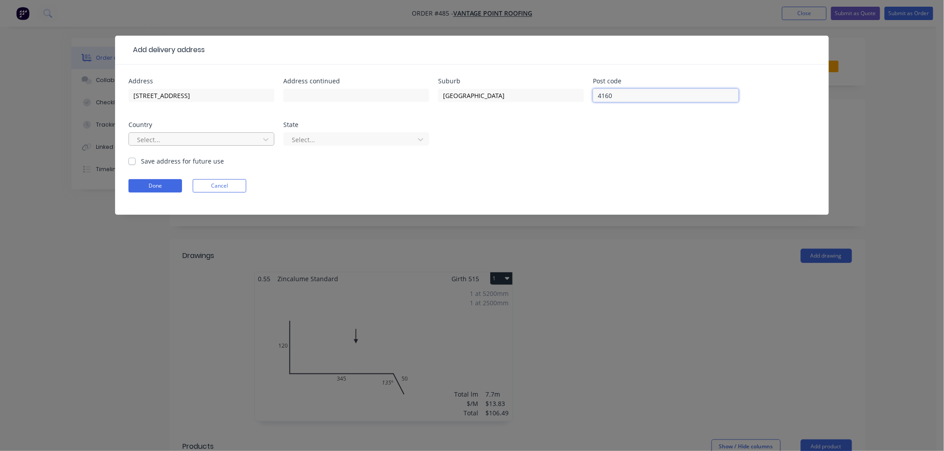
type input "4160"
click at [235, 138] on div at bounding box center [195, 139] width 119 height 11
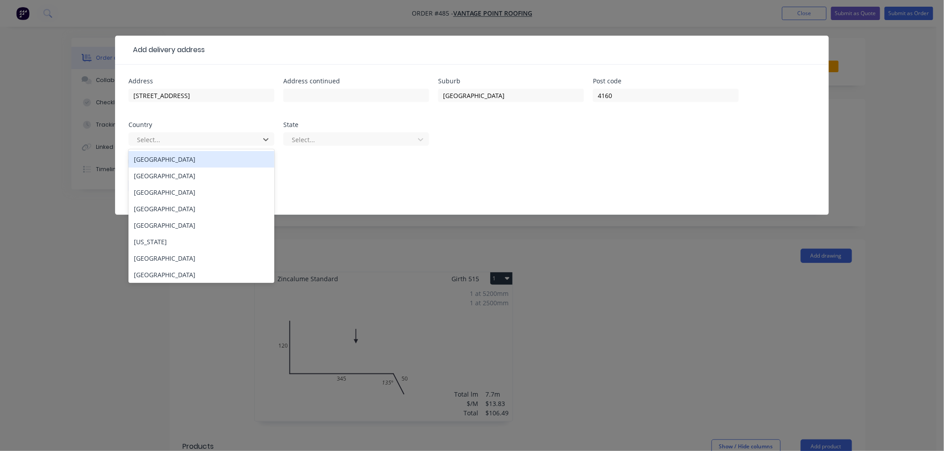
click at [209, 161] on div "[GEOGRAPHIC_DATA]" at bounding box center [201, 159] width 146 height 16
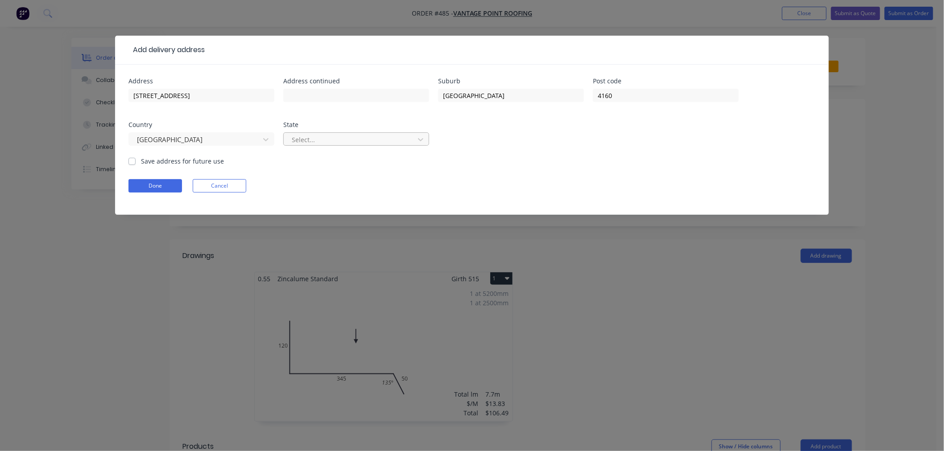
click at [400, 137] on div at bounding box center [350, 139] width 119 height 11
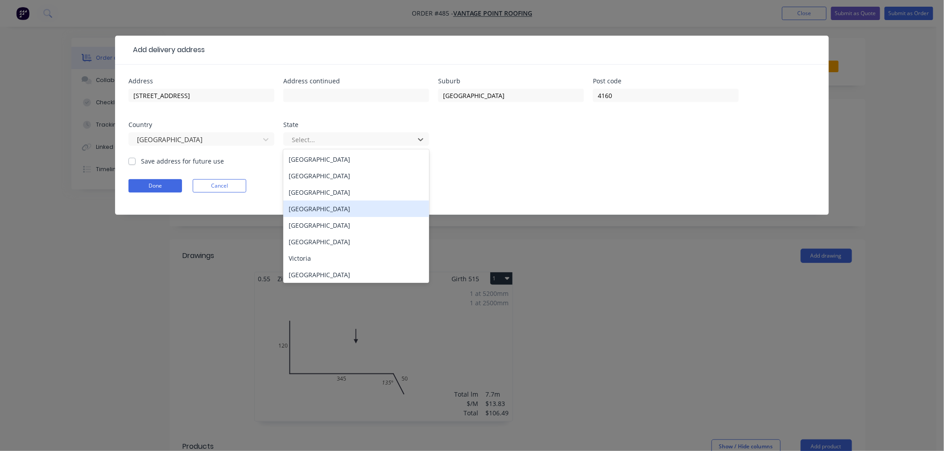
click at [324, 207] on div "Queensland" at bounding box center [356, 209] width 146 height 16
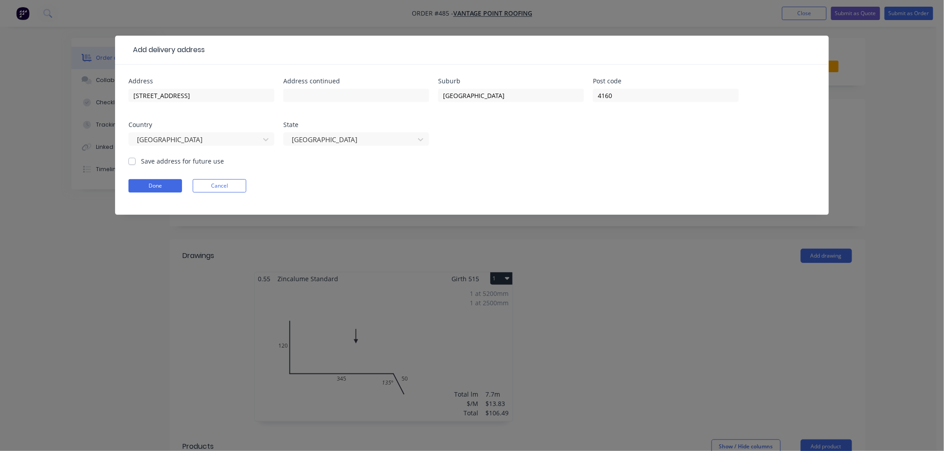
click at [141, 161] on label "Save address for future use" at bounding box center [182, 161] width 83 height 9
click at [131, 161] on input "Save address for future use" at bounding box center [131, 161] width 7 height 8
checkbox input "true"
click at [156, 184] on button "Done" at bounding box center [155, 185] width 54 height 13
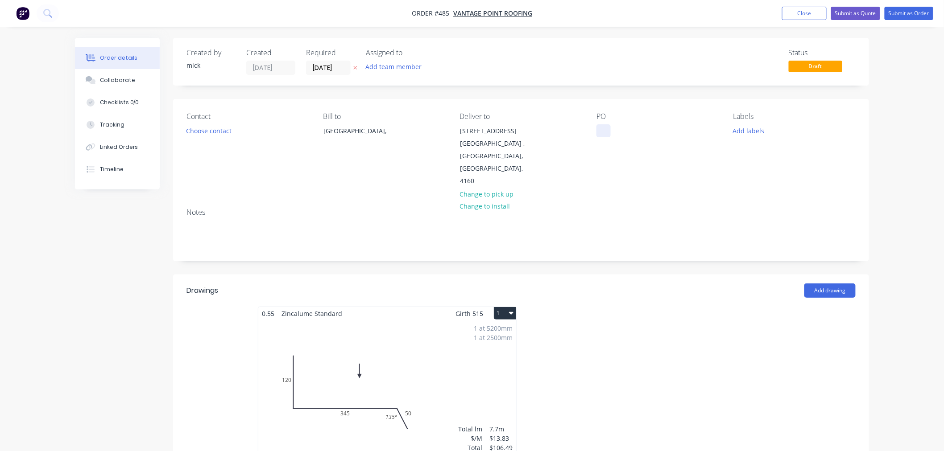
click at [600, 125] on div at bounding box center [603, 130] width 14 height 13
click at [675, 329] on div at bounding box center [655, 386] width 268 height 159
click at [207, 128] on button "Choose contact" at bounding box center [208, 130] width 55 height 12
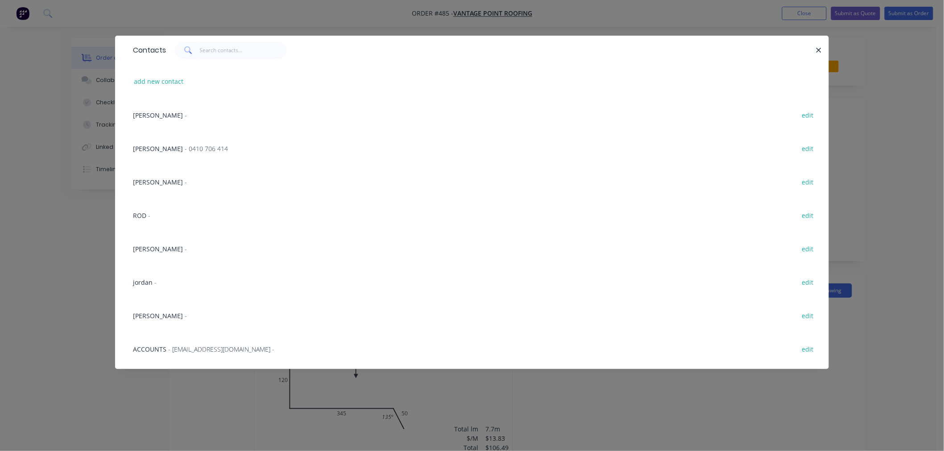
click at [151, 248] on div "ADAM -" at bounding box center [160, 248] width 54 height 9
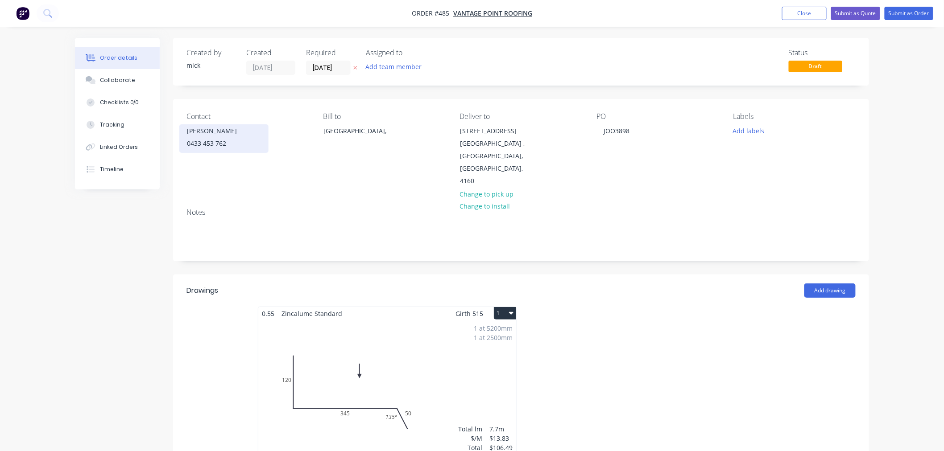
click at [207, 142] on div "0433 453 762" at bounding box center [224, 143] width 74 height 12
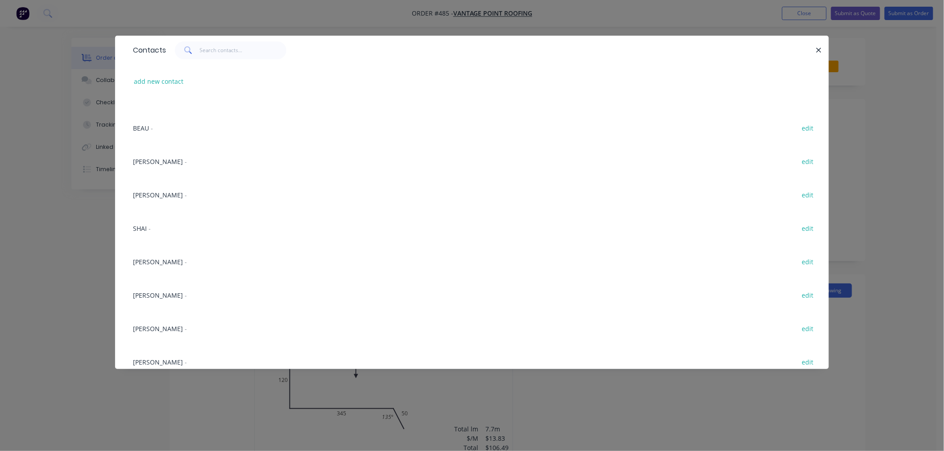
scroll to position [446, 0]
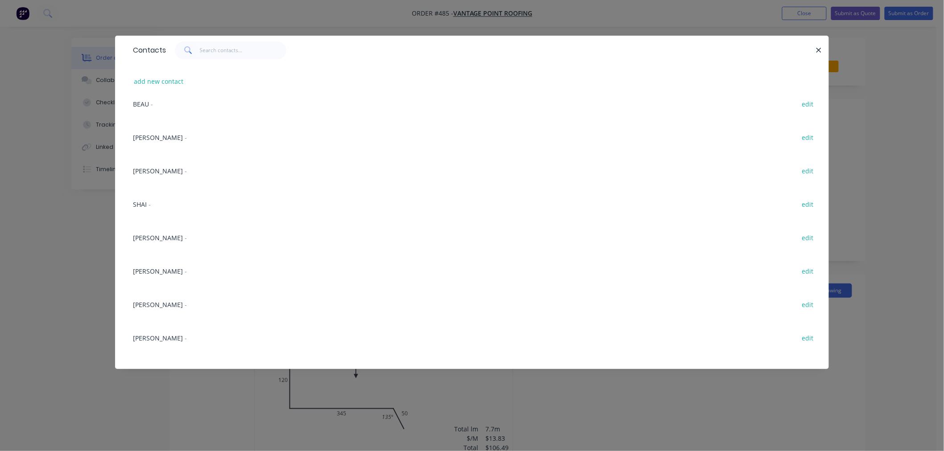
click at [146, 238] on span "[PERSON_NAME]" at bounding box center [158, 238] width 50 height 8
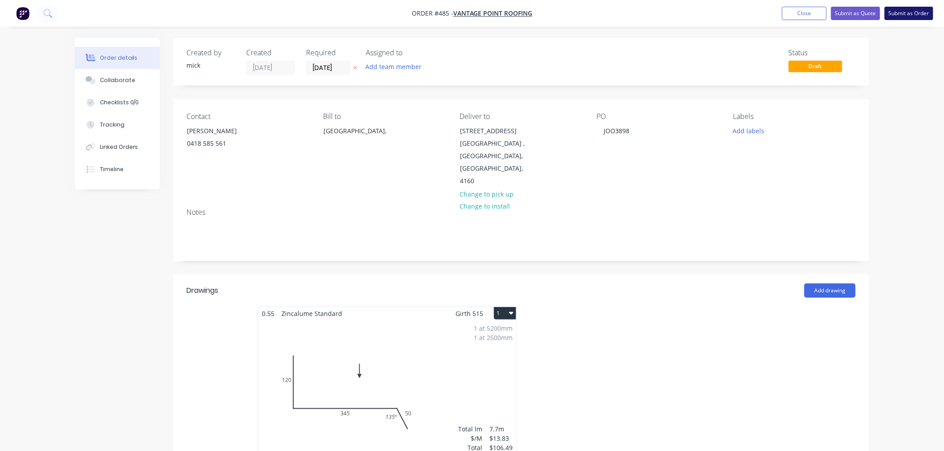
click at [899, 13] on button "Submit as Order" at bounding box center [908, 13] width 49 height 13
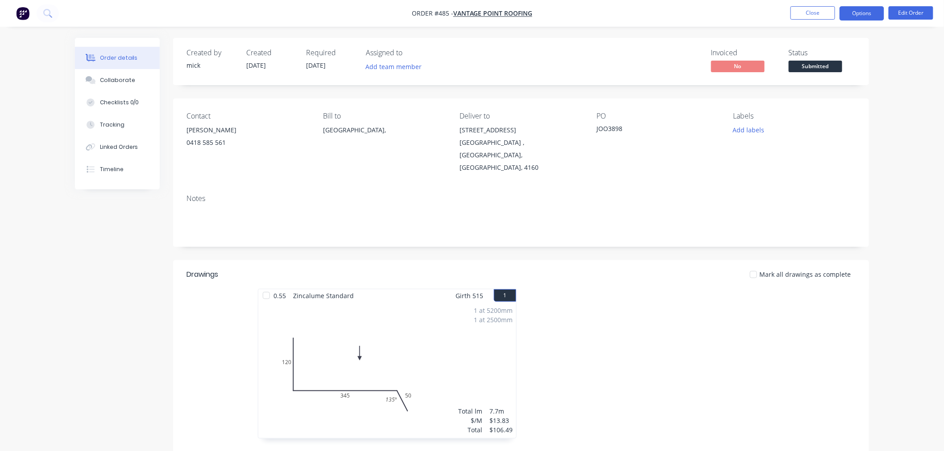
click at [858, 17] on button "Options" at bounding box center [861, 13] width 45 height 14
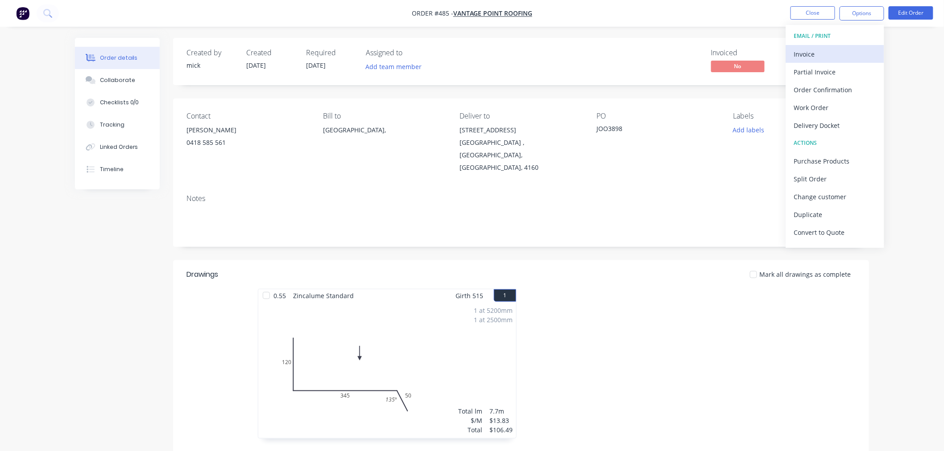
click at [828, 46] on button "Invoice" at bounding box center [835, 54] width 98 height 18
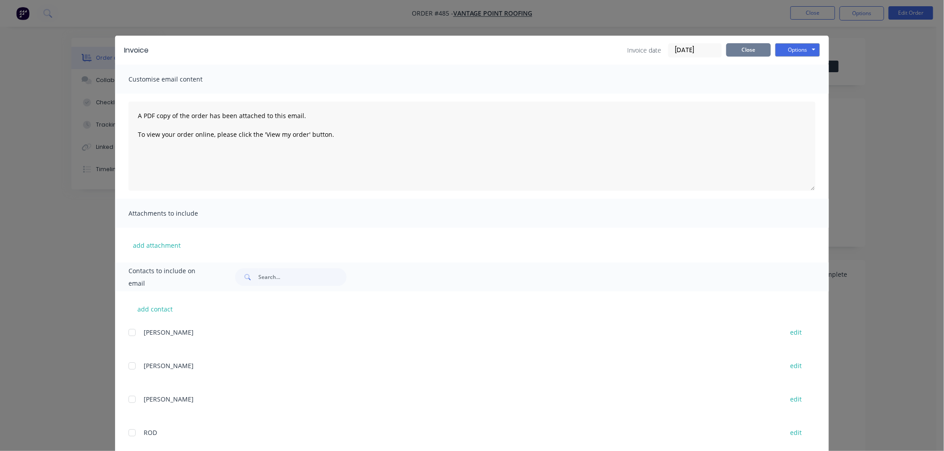
click at [745, 54] on button "Close" at bounding box center [748, 49] width 45 height 13
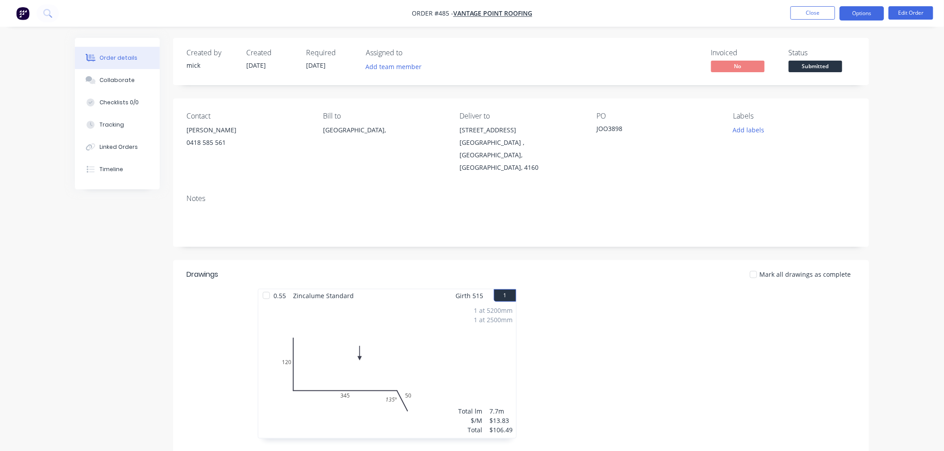
click at [874, 10] on button "Options" at bounding box center [861, 13] width 45 height 14
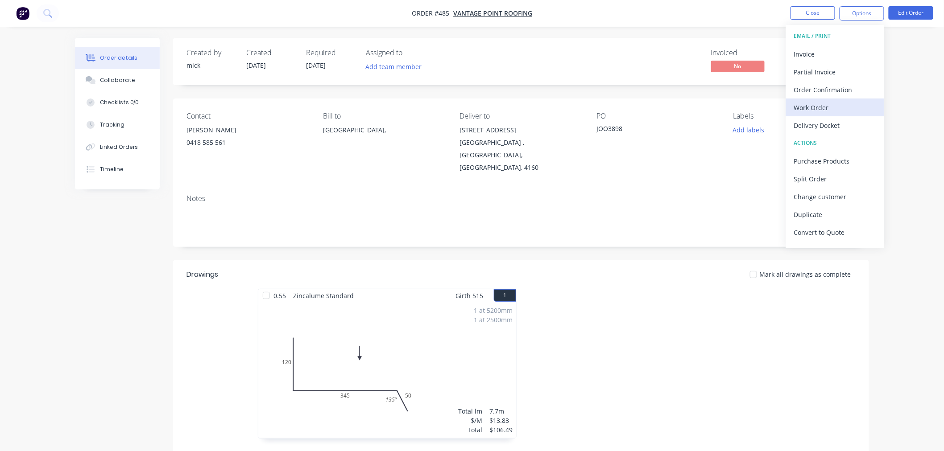
click at [827, 105] on div "Work Order" at bounding box center [835, 107] width 82 height 13
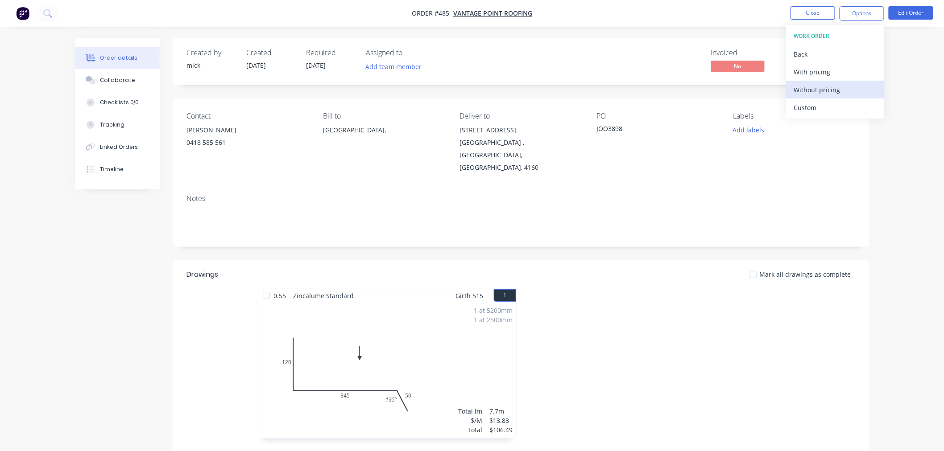
click at [828, 91] on div "Without pricing" at bounding box center [835, 89] width 82 height 13
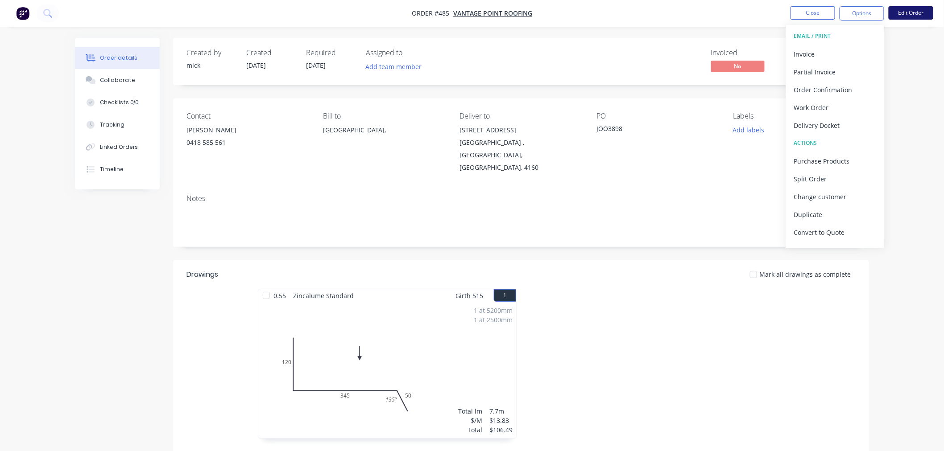
click at [921, 10] on button "Edit Order" at bounding box center [910, 12] width 45 height 13
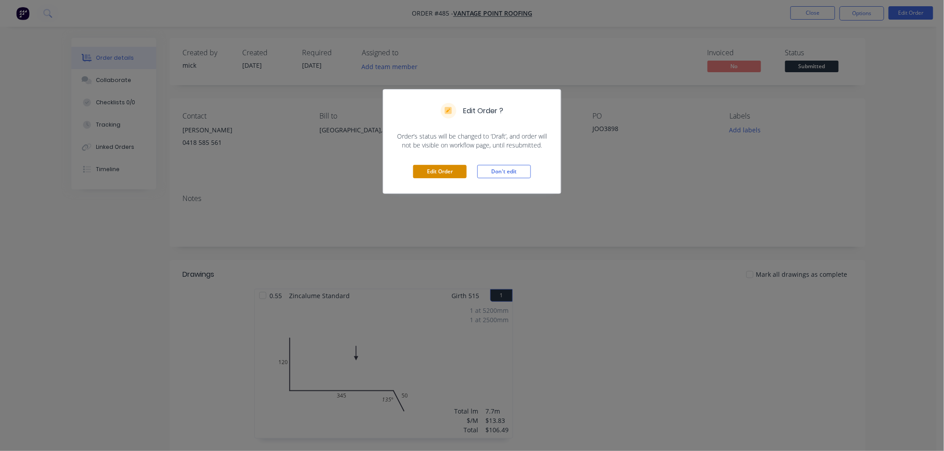
click at [451, 167] on button "Edit Order" at bounding box center [440, 171] width 54 height 13
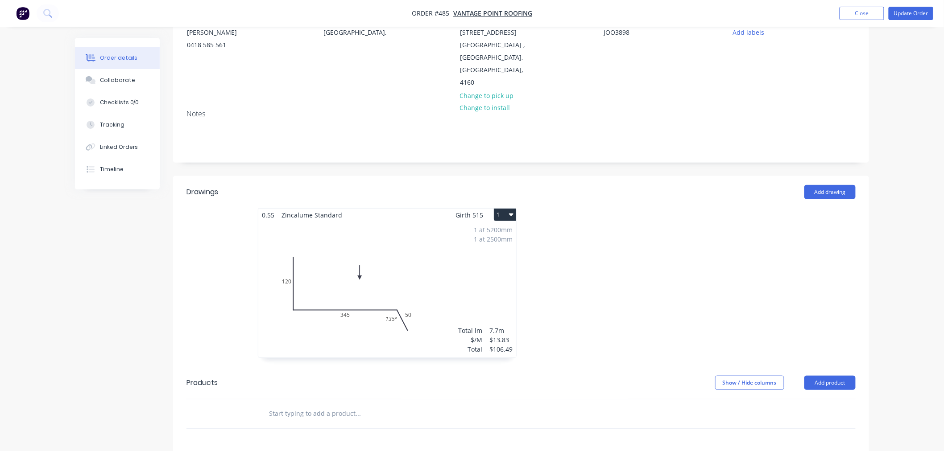
scroll to position [93, 0]
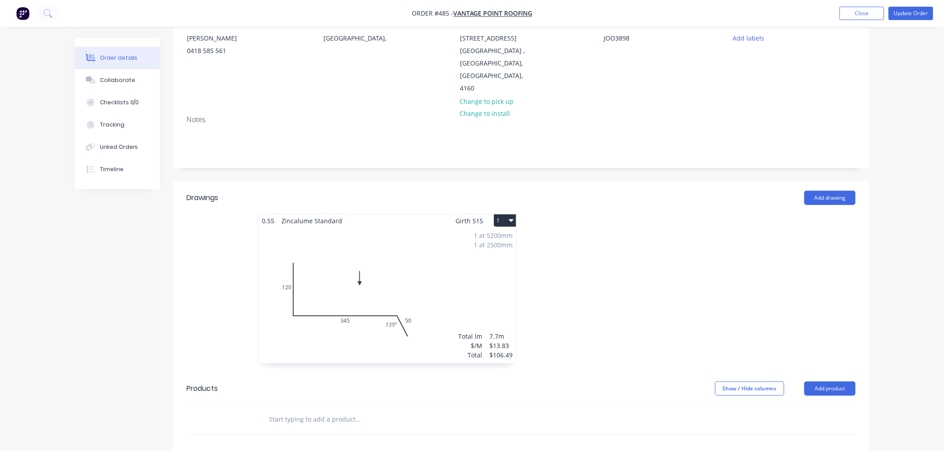
click at [307, 411] on input "text" at bounding box center [357, 420] width 178 height 18
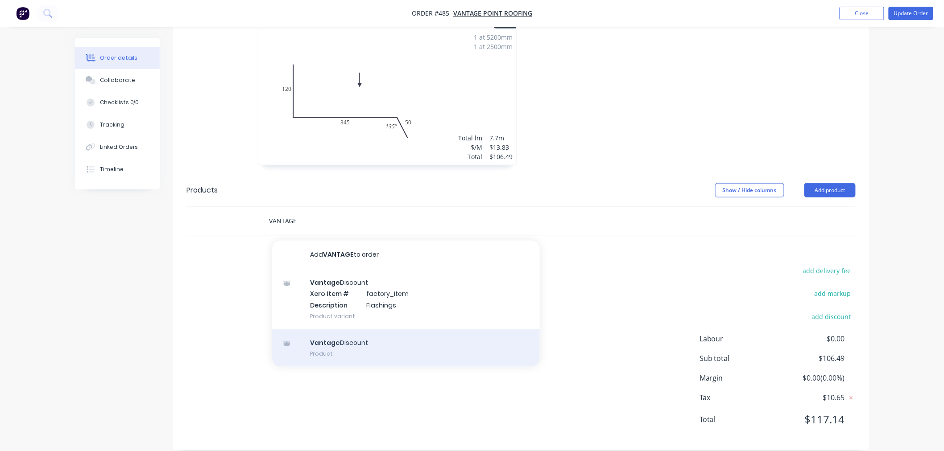
type input "VANTAGE"
click at [391, 333] on div "Vantage Discount Product" at bounding box center [406, 348] width 268 height 37
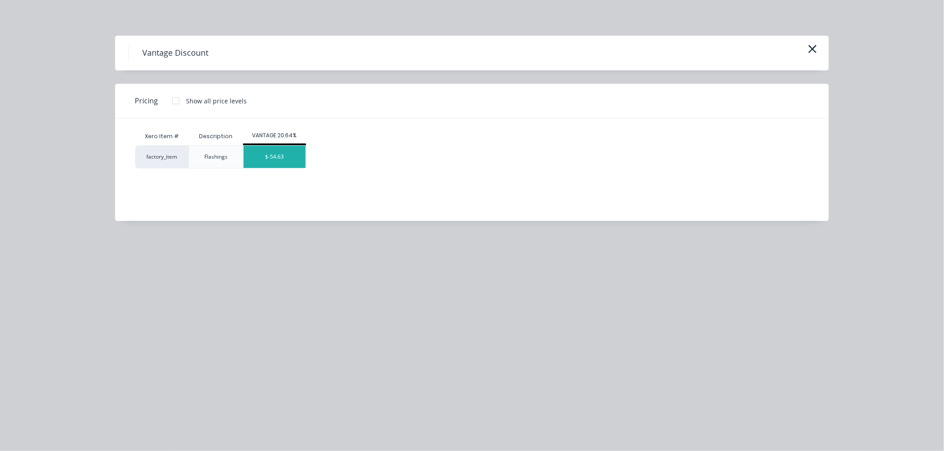
click at [264, 149] on div "$-54.63" at bounding box center [274, 157] width 62 height 22
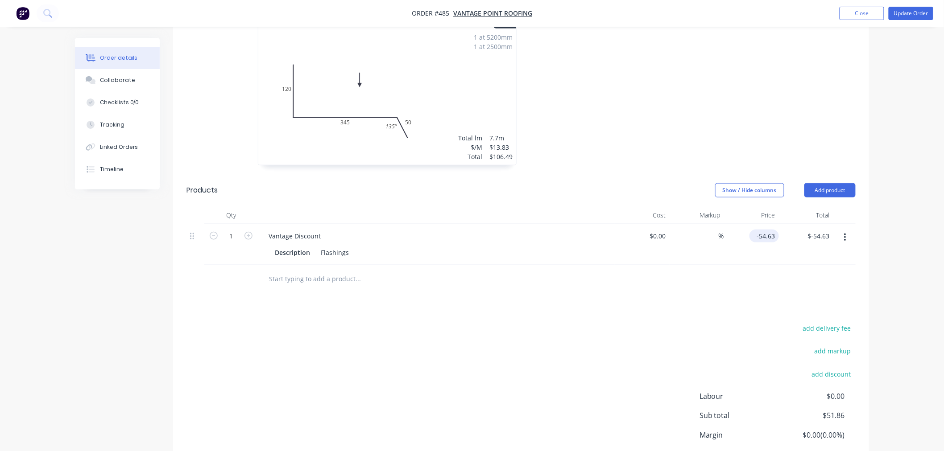
click at [768, 230] on input "-54.63" at bounding box center [766, 236] width 26 height 13
type input "$-17.03"
click at [640, 337] on div "add delivery fee add markup add discount Labour $0.00 Sub total $51.86 Margin $…" at bounding box center [520, 408] width 669 height 172
click at [309, 270] on input "text" at bounding box center [357, 279] width 178 height 18
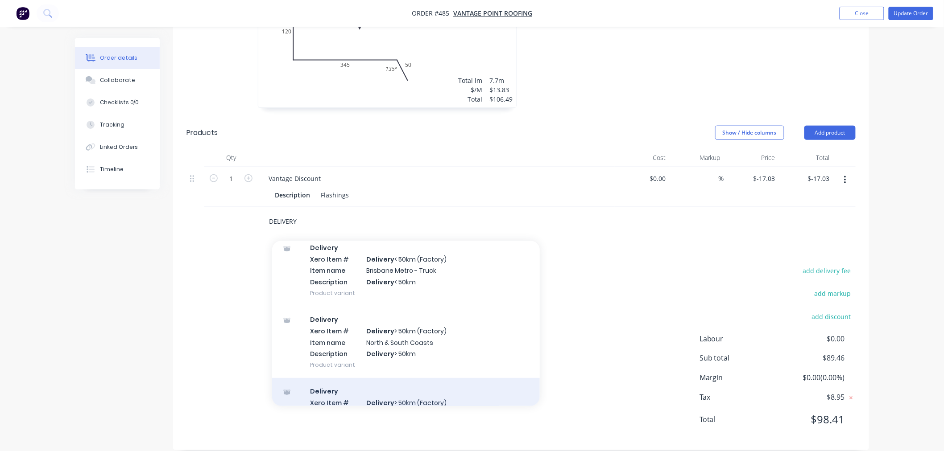
scroll to position [188, 0]
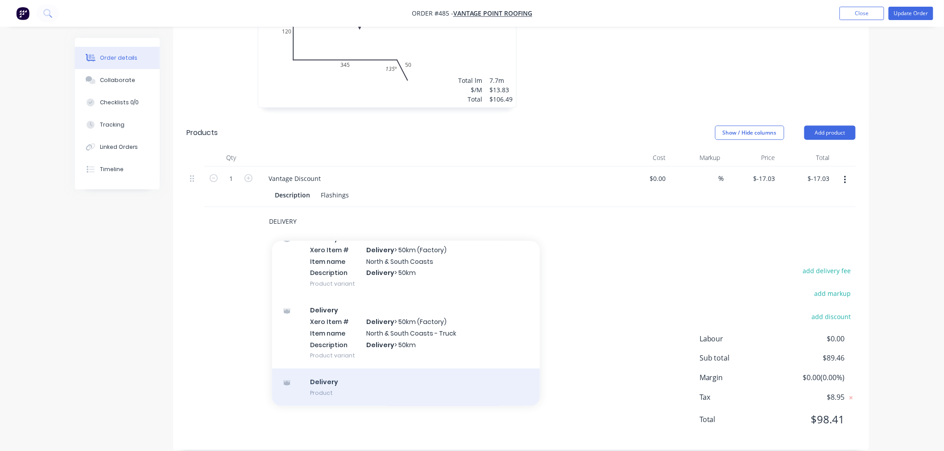
type input "DELIVERY"
click at [324, 369] on div "Delivery Product" at bounding box center [406, 387] width 268 height 37
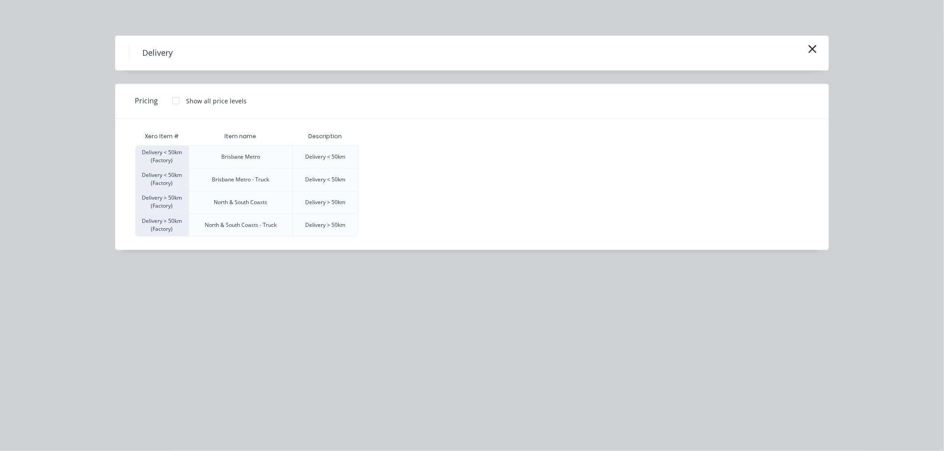
click at [176, 102] on div at bounding box center [176, 101] width 18 height 18
click at [399, 152] on div "$120.00" at bounding box center [381, 157] width 45 height 22
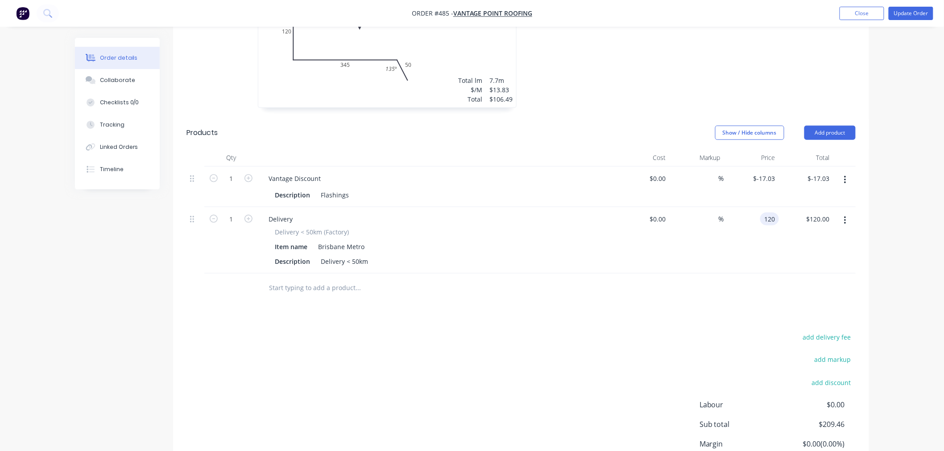
click at [771, 213] on input "120" at bounding box center [770, 219] width 15 height 13
type input "$85.00"
click at [912, 256] on div "Order details Collaborate Checklists 0/0 Tracking Linked Orders Timeline Order …" at bounding box center [472, 90] width 944 height 879
click at [559, 317] on div "Drawings Add drawing 0.55 Zincalume Standard Girth 515 1 0 120 345 50 135 º 0 1…" at bounding box center [521, 221] width 696 height 591
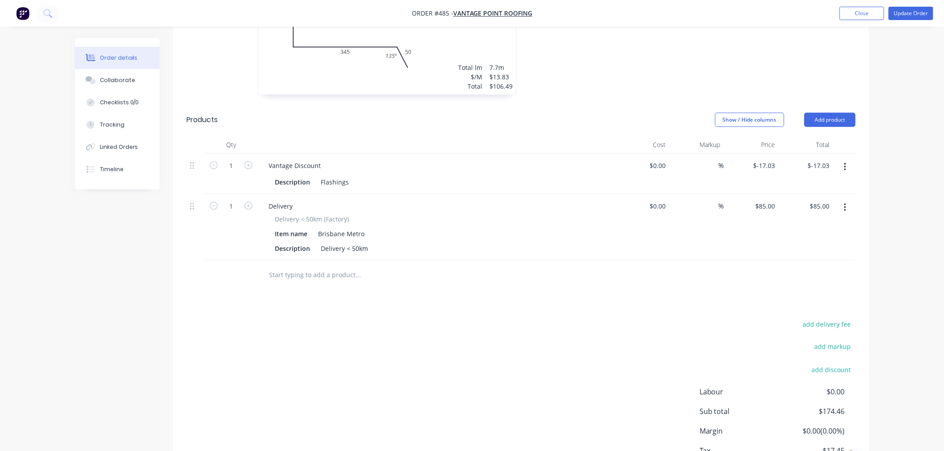
scroll to position [415, 0]
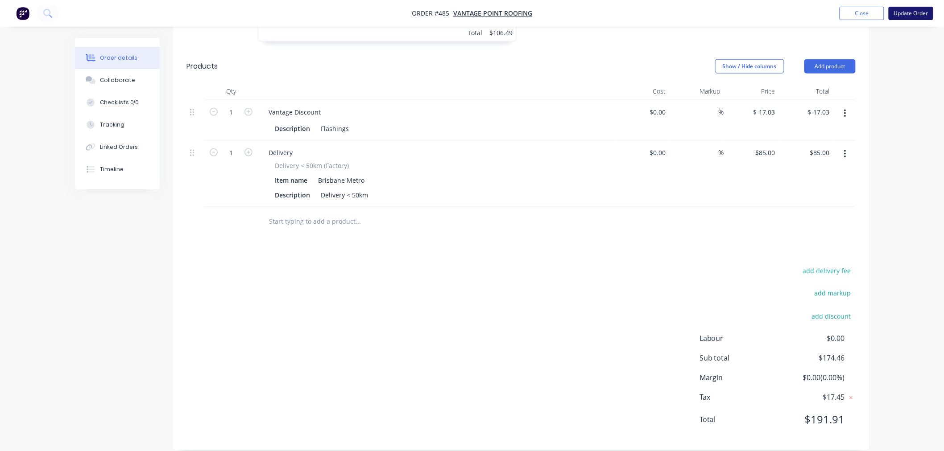
click at [920, 12] on button "Update Order" at bounding box center [910, 13] width 45 height 13
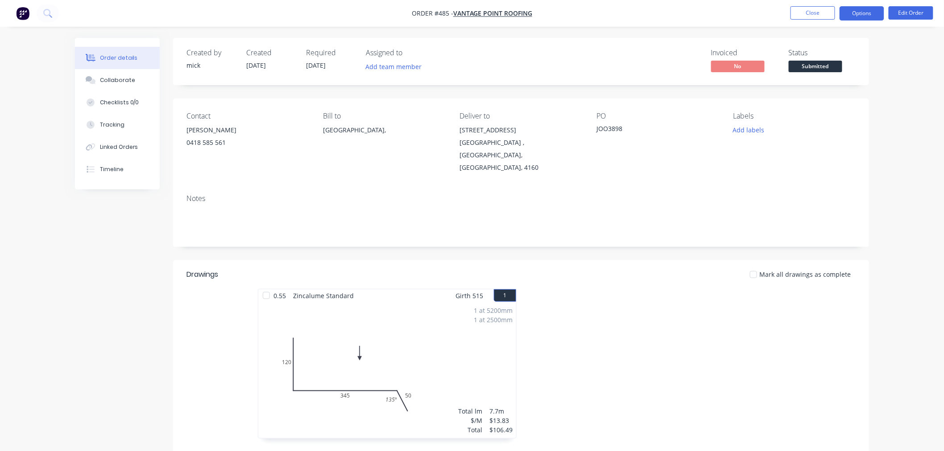
click at [871, 10] on button "Options" at bounding box center [861, 13] width 45 height 14
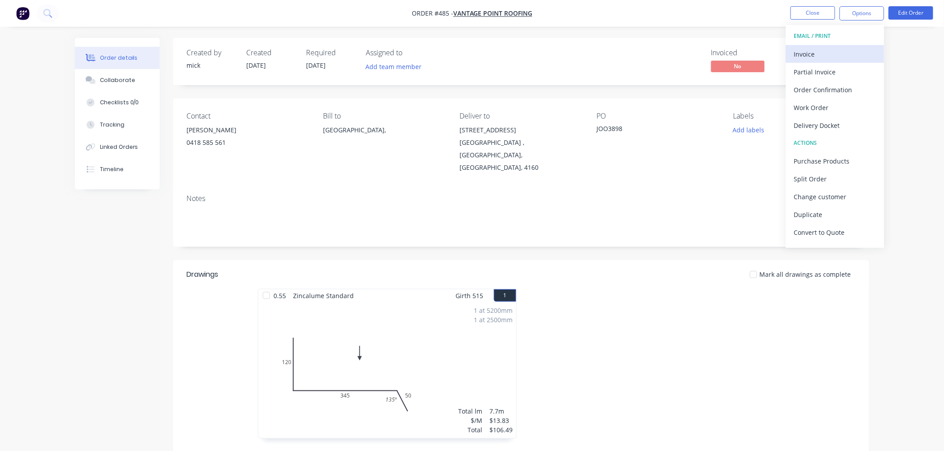
click at [837, 48] on div "Invoice" at bounding box center [835, 54] width 82 height 13
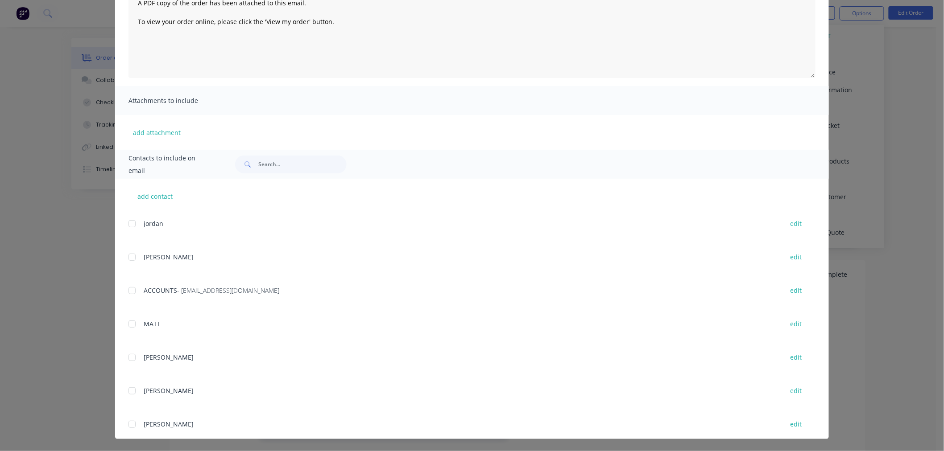
scroll to position [198, 0]
click at [124, 256] on div "add contact ADAM edit jordan edit michael edit ACCOUNTS - accounts@vantagepoint…" at bounding box center [471, 309] width 713 height 260
click at [128, 255] on div at bounding box center [132, 256] width 18 height 18
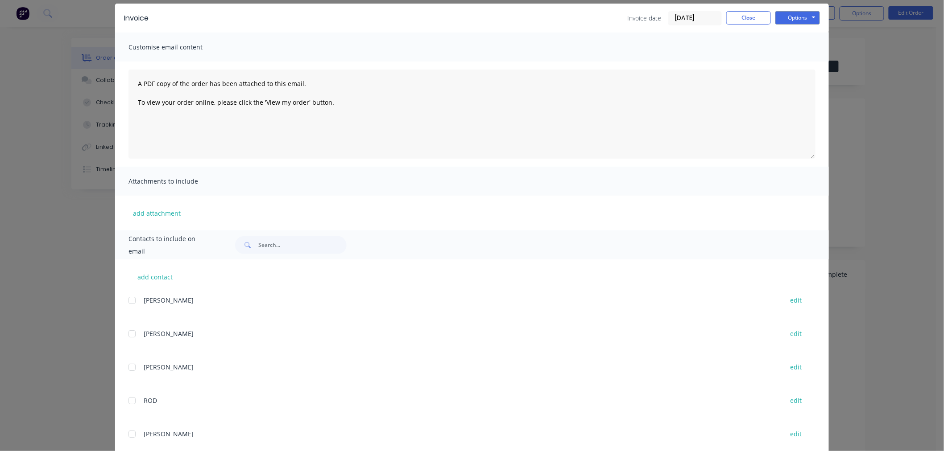
scroll to position [0, 0]
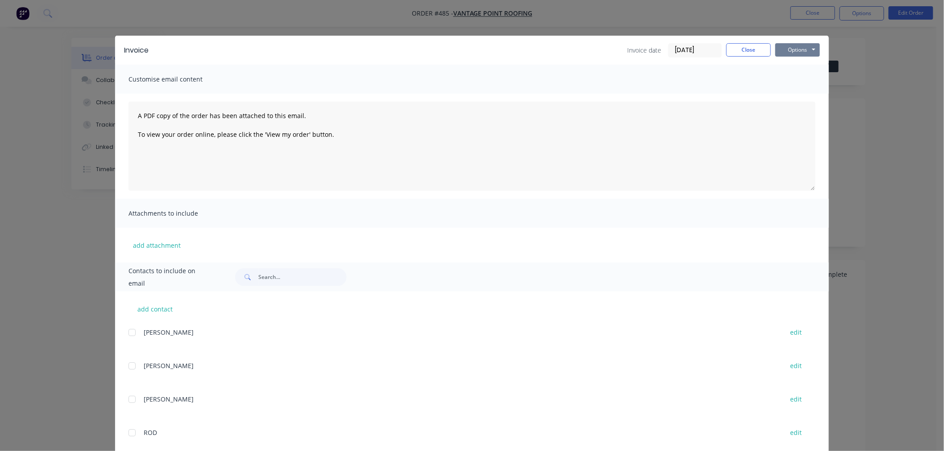
click at [806, 51] on button "Options" at bounding box center [797, 49] width 45 height 13
click at [805, 95] on button "Email" at bounding box center [803, 95] width 57 height 15
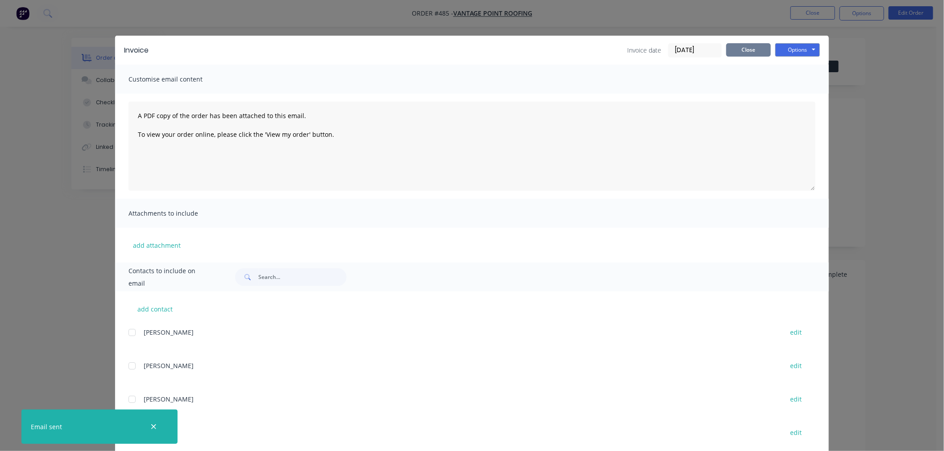
click at [732, 51] on button "Close" at bounding box center [748, 49] width 45 height 13
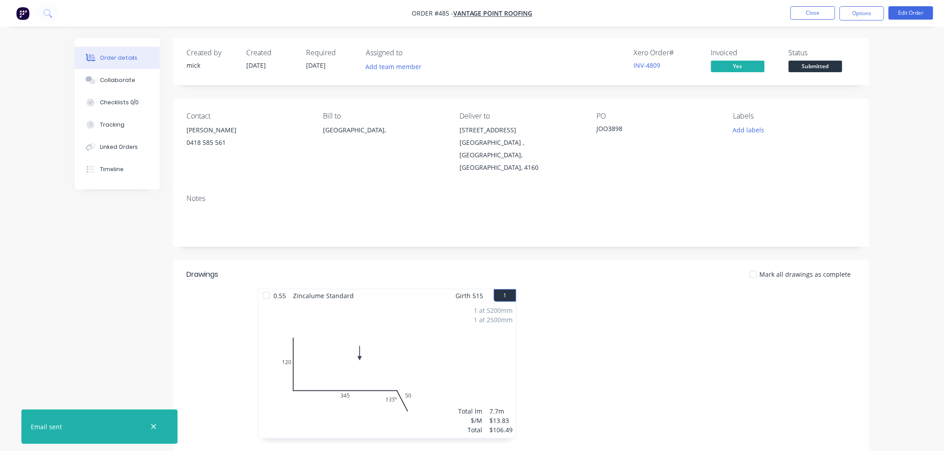
click at [25, 8] on img "button" at bounding box center [22, 13] width 13 height 13
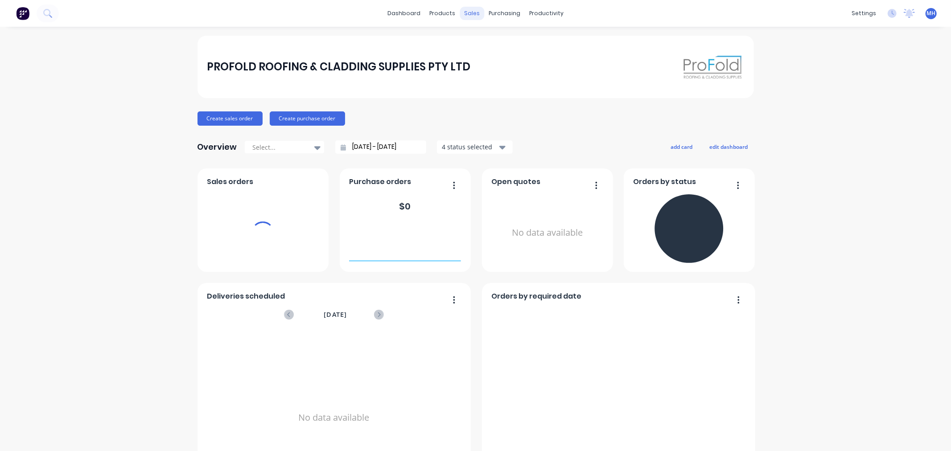
click at [467, 12] on div "sales" at bounding box center [472, 13] width 25 height 13
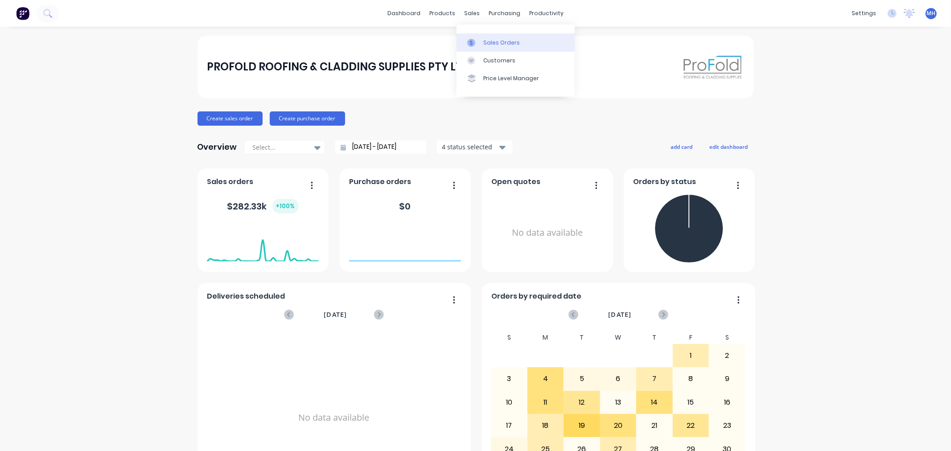
click at [493, 39] on div "Sales Orders" at bounding box center [501, 43] width 37 height 8
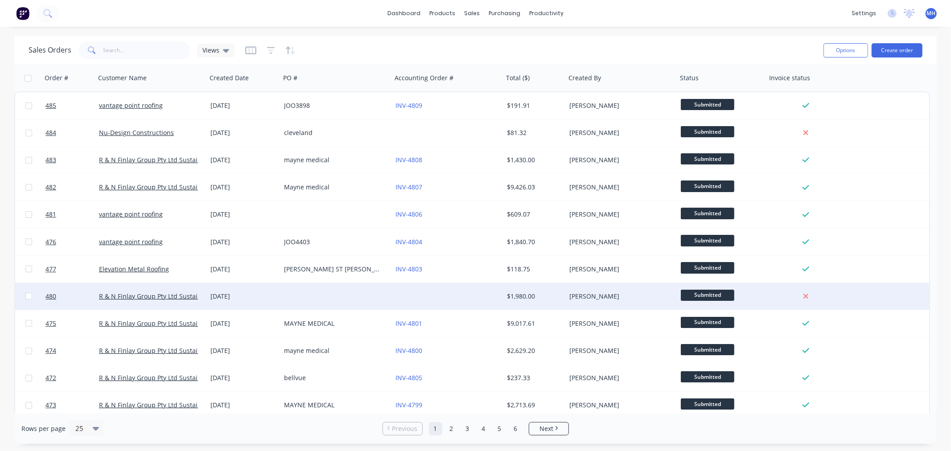
click at [297, 295] on div at bounding box center [335, 296] width 111 height 27
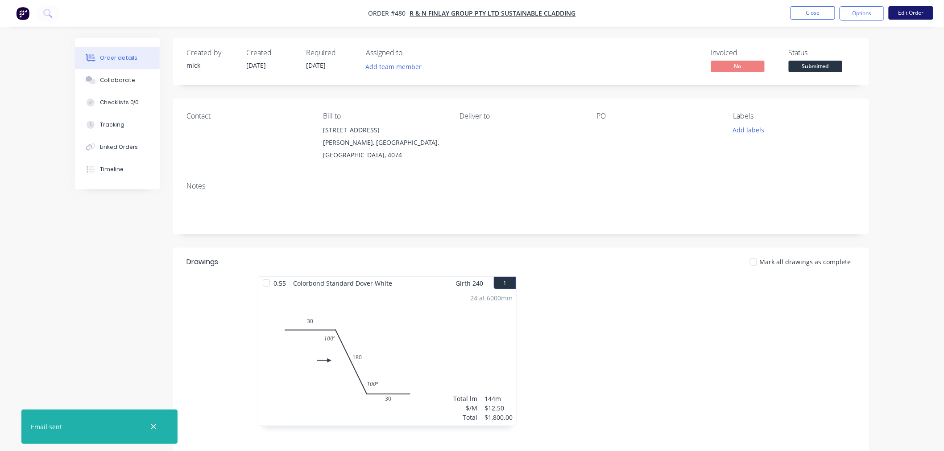
click at [898, 12] on button "Edit Order" at bounding box center [910, 12] width 45 height 13
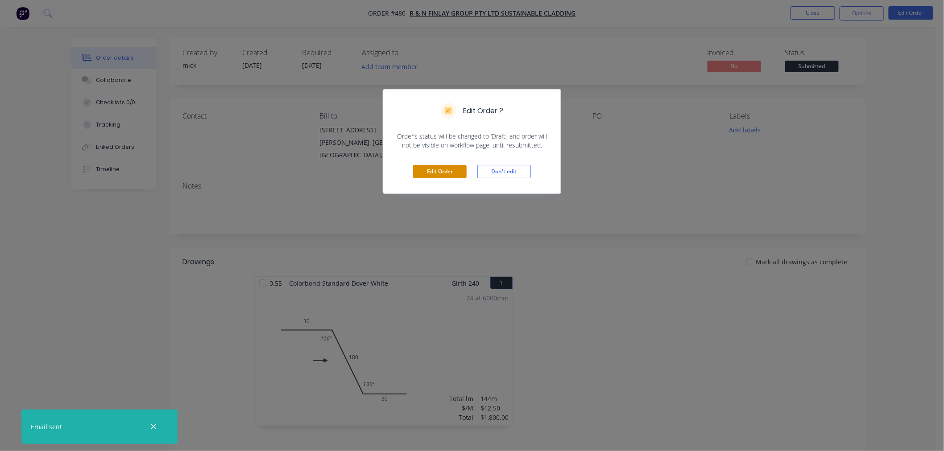
click at [444, 169] on button "Edit Order" at bounding box center [440, 171] width 54 height 13
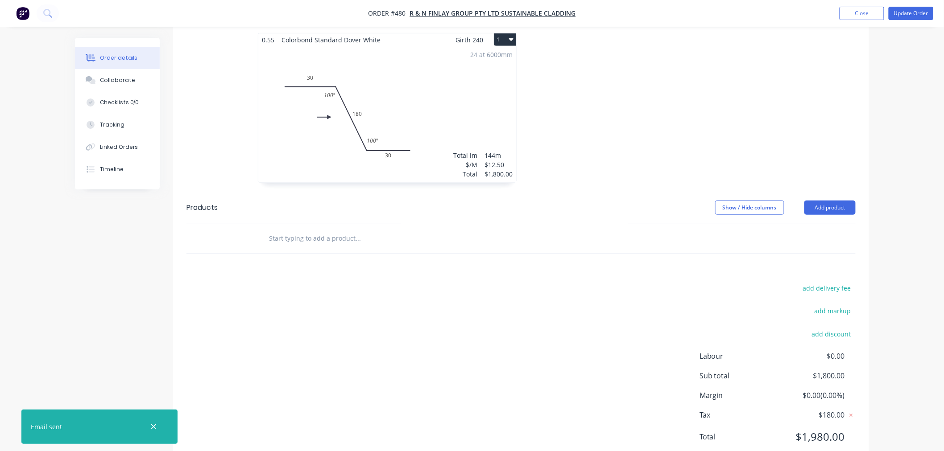
scroll to position [279, 0]
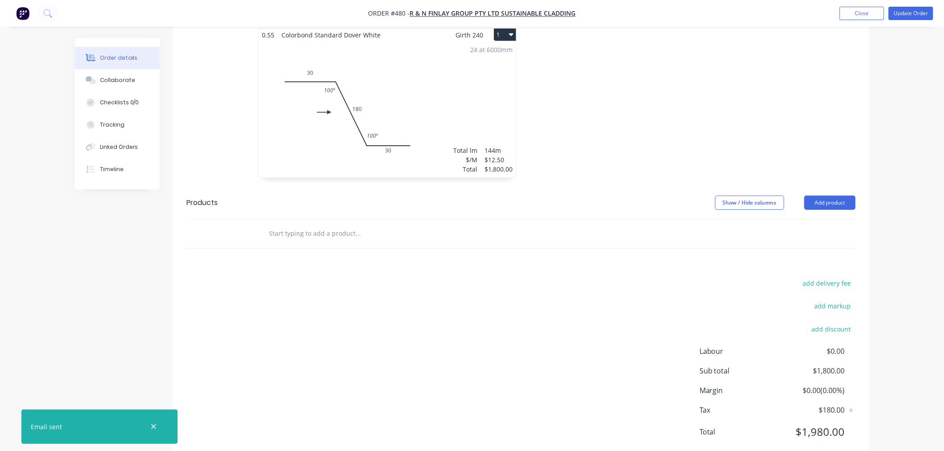
click at [354, 225] on input "text" at bounding box center [357, 234] width 178 height 18
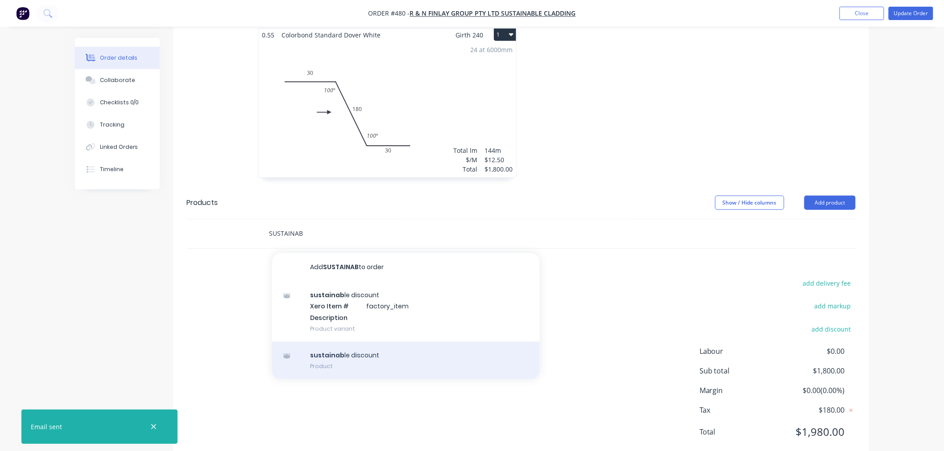
type input "SUSTAINAB"
click at [380, 342] on div "sustainab le discount Product" at bounding box center [406, 360] width 268 height 37
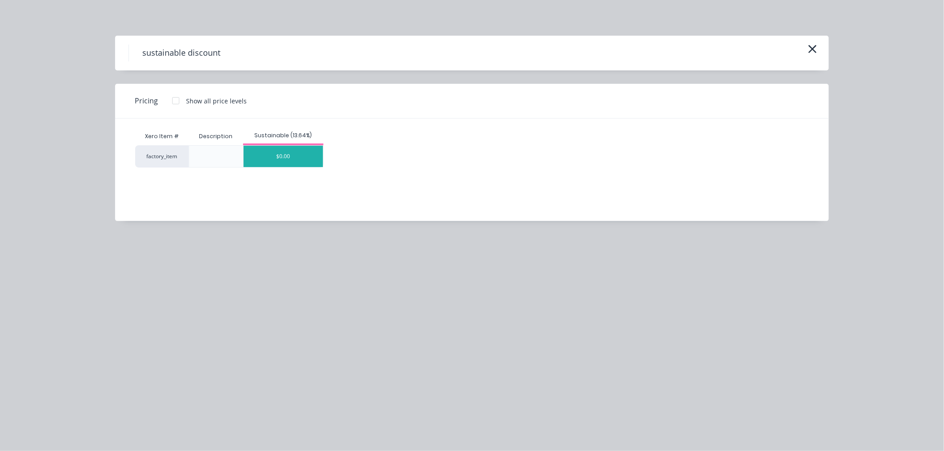
click at [288, 149] on div "$0.00" at bounding box center [282, 156] width 79 height 21
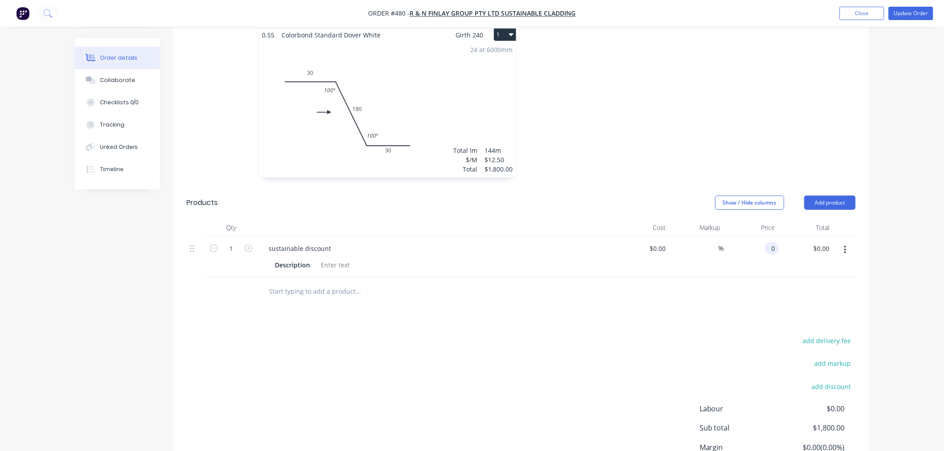
click at [761, 237] on div "0 0" at bounding box center [751, 257] width 55 height 41
type input "$-144.00"
click at [890, 251] on div "Order details Collaborate Checklists 0/0 Tracking Linked Orders Timeline Order …" at bounding box center [472, 127] width 944 height 812
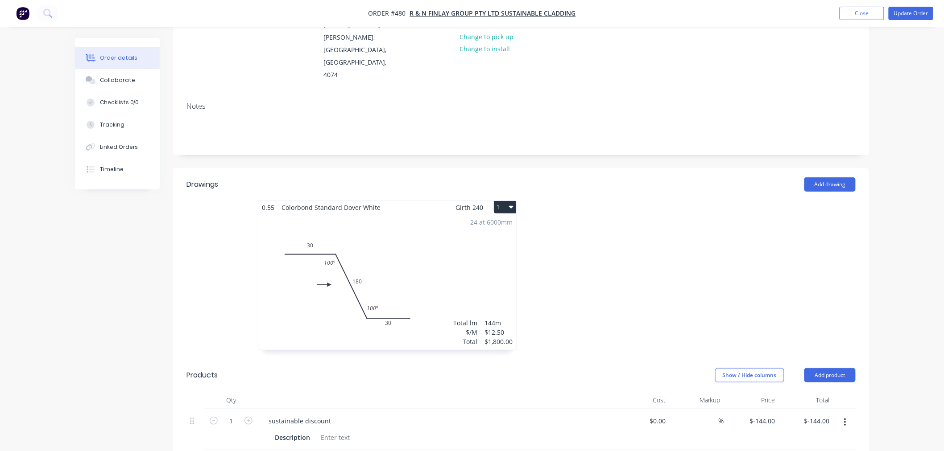
scroll to position [0, 0]
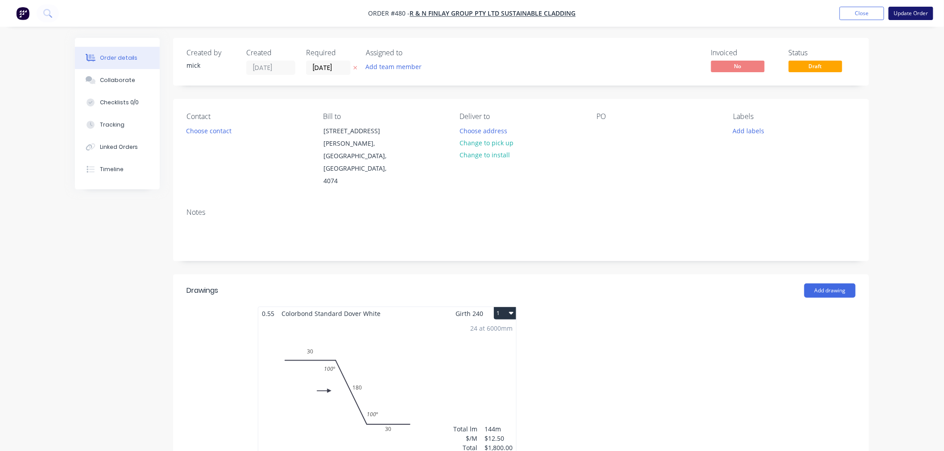
click at [909, 11] on button "Update Order" at bounding box center [910, 13] width 45 height 13
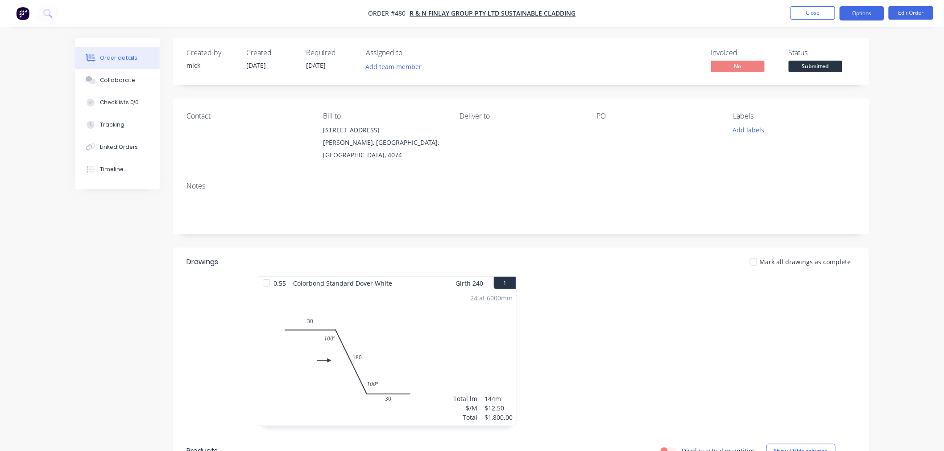
click at [862, 16] on button "Options" at bounding box center [861, 13] width 45 height 14
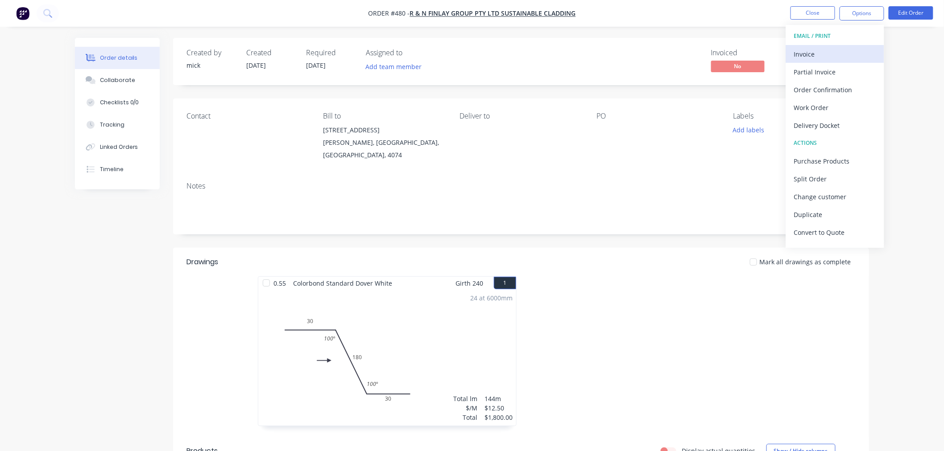
click at [836, 57] on div "Invoice" at bounding box center [835, 54] width 82 height 13
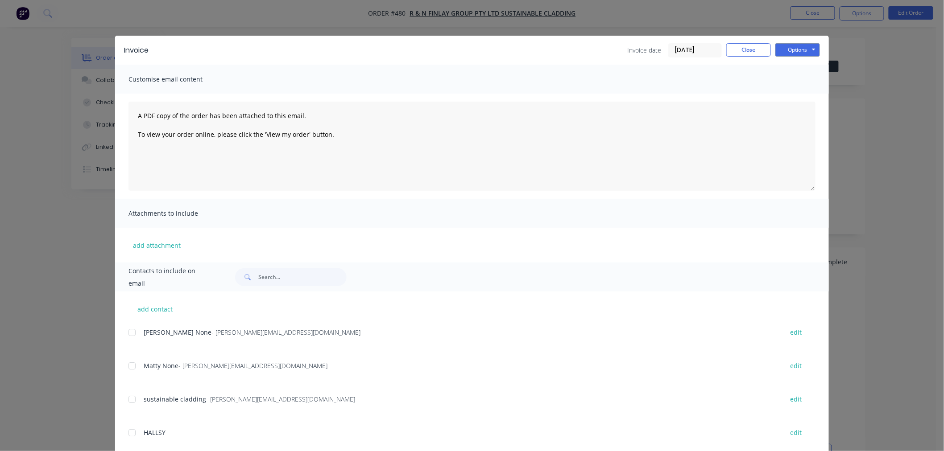
click at [820, 46] on div "Invoice Invoice date 27/08/25 Close Options Preview Print Email" at bounding box center [471, 50] width 713 height 29
click at [807, 47] on button "Options" at bounding box center [797, 49] width 45 height 13
click at [805, 73] on button "Print" at bounding box center [803, 80] width 57 height 15
click at [743, 46] on button "Close" at bounding box center [748, 49] width 45 height 13
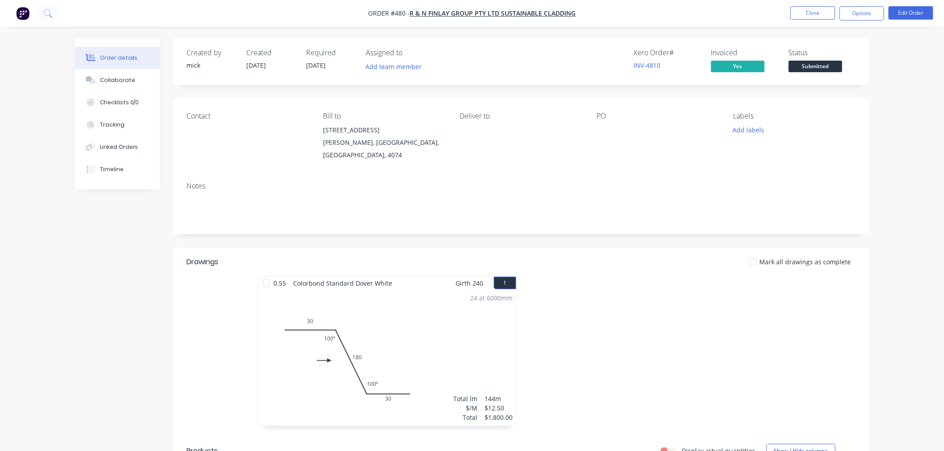
click at [23, 15] on img "button" at bounding box center [22, 13] width 13 height 13
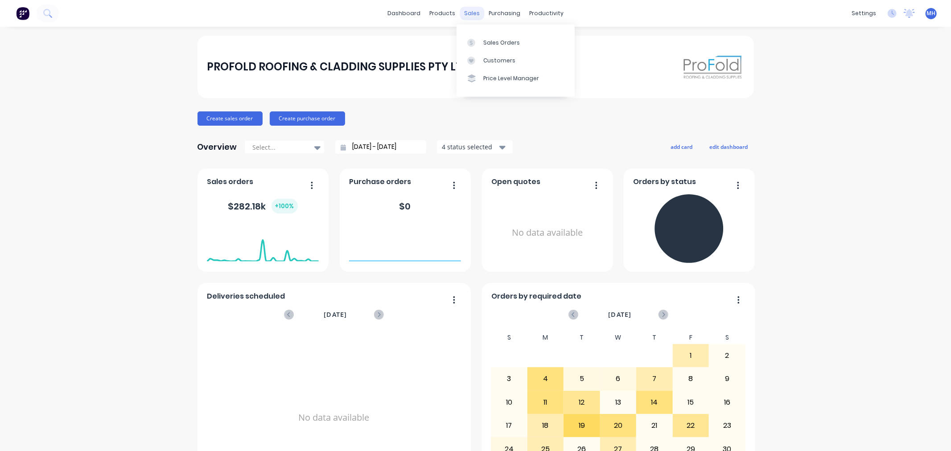
click at [463, 12] on div "sales" at bounding box center [472, 13] width 25 height 13
click at [504, 37] on link "Sales Orders" at bounding box center [516, 42] width 118 height 18
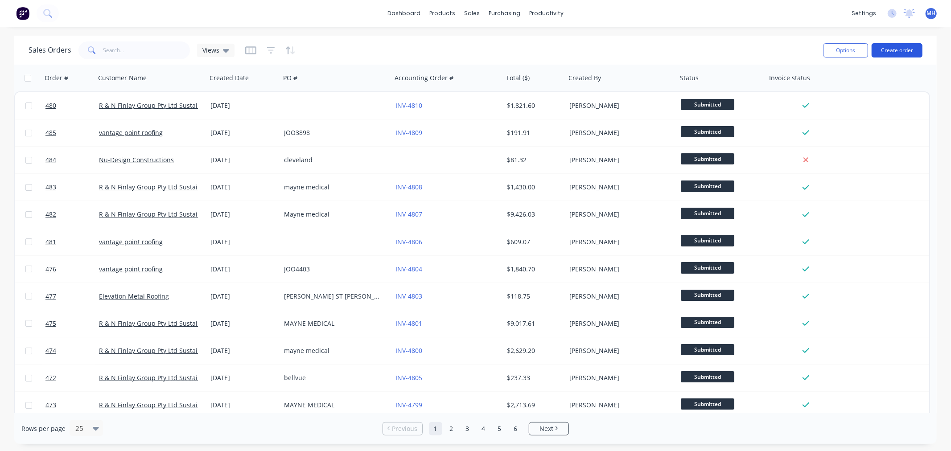
click at [890, 49] on button "Create order" at bounding box center [897, 50] width 51 height 14
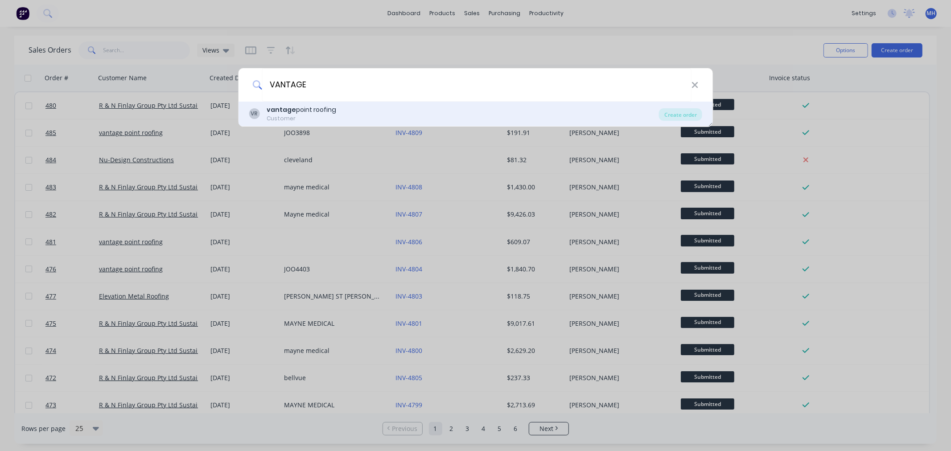
type input "VANTAGE"
click at [371, 118] on div "VR vantage point roofing Customer" at bounding box center [454, 113] width 410 height 17
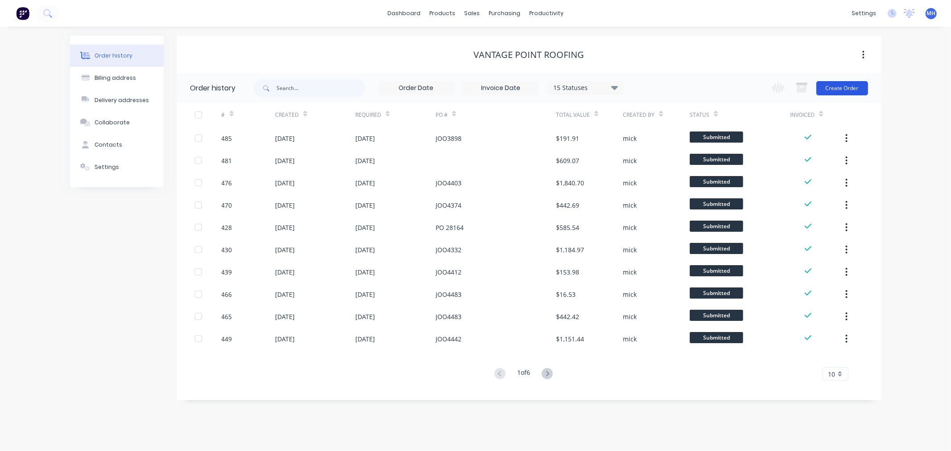
click at [867, 95] on button "Create Order" at bounding box center [843, 88] width 52 height 14
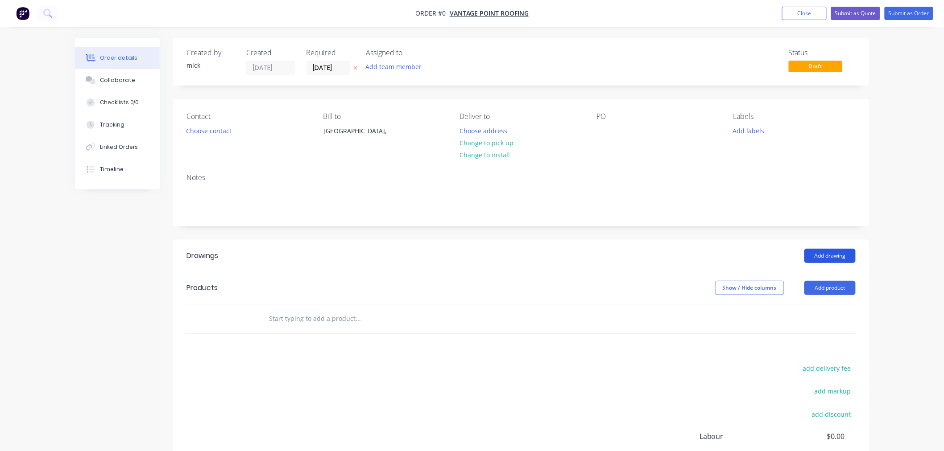
click at [824, 256] on button "Add drawing" at bounding box center [829, 256] width 51 height 14
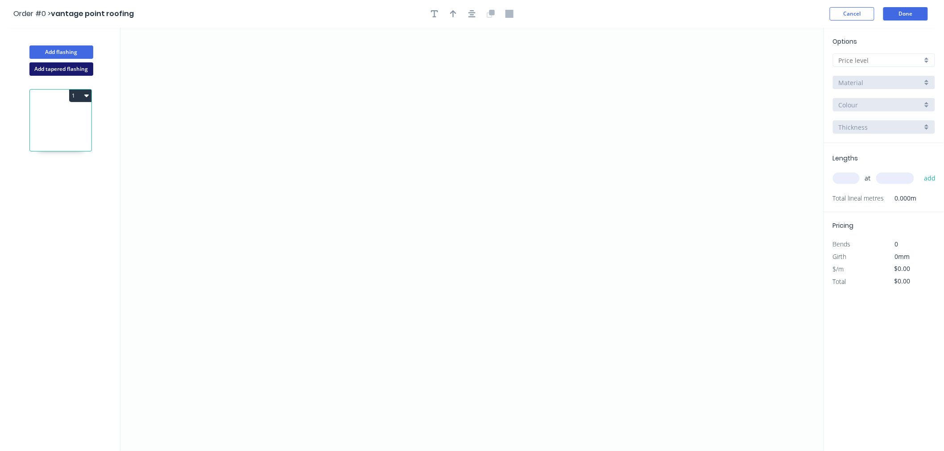
click at [55, 69] on button "Add tapered flashing" at bounding box center [61, 68] width 64 height 13
click at [306, 389] on icon "0" at bounding box center [471, 346] width 703 height 212
click at [306, 308] on icon at bounding box center [306, 348] width 0 height 81
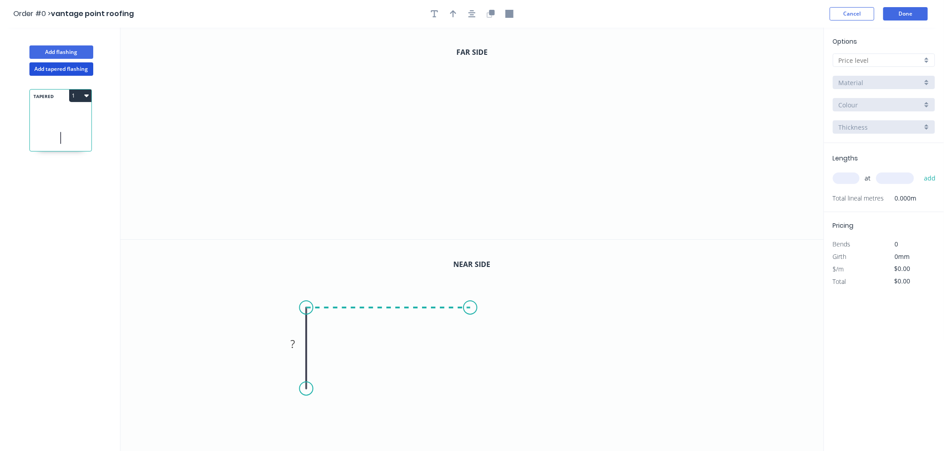
click at [471, 318] on icon "0 ?" at bounding box center [471, 346] width 703 height 212
click at [501, 325] on icon "0 ? ?" at bounding box center [471, 346] width 703 height 212
click at [501, 325] on circle at bounding box center [501, 324] width 13 height 13
click at [505, 322] on circle at bounding box center [501, 324] width 13 height 13
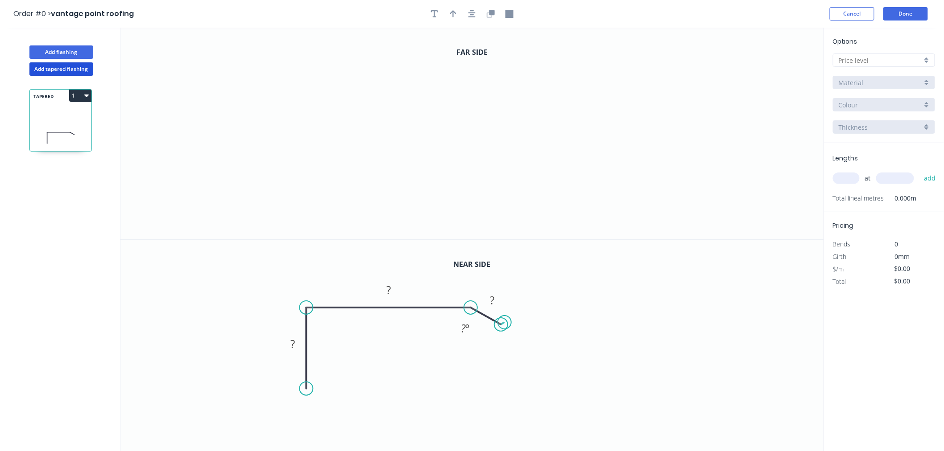
click at [505, 322] on circle at bounding box center [501, 324] width 13 height 13
click at [306, 390] on circle at bounding box center [306, 388] width 13 height 13
click at [284, 400] on icon "0 ? ? ? ? º" at bounding box center [471, 346] width 703 height 212
click at [303, 420] on icon "0 ? ? ? ? ? º ? º" at bounding box center [471, 346] width 703 height 212
click at [303, 420] on circle at bounding box center [303, 418] width 13 height 13
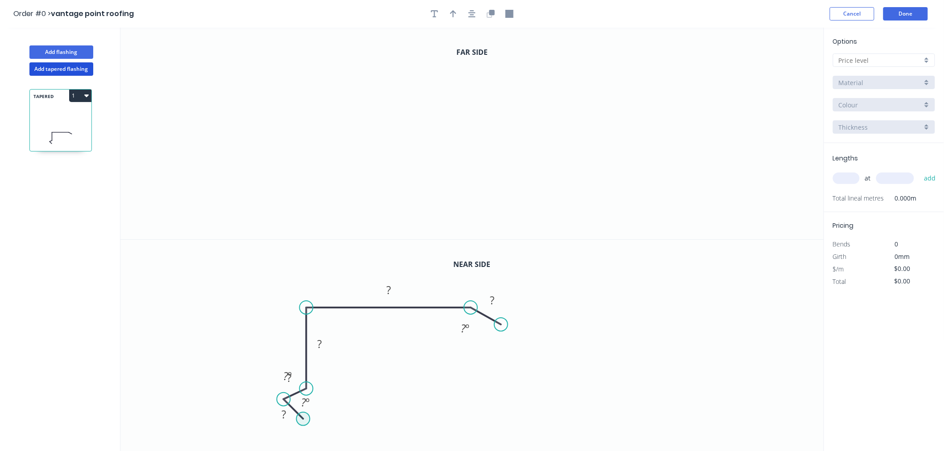
click at [303, 420] on circle at bounding box center [303, 418] width 13 height 13
click at [302, 418] on circle at bounding box center [303, 418] width 13 height 13
click at [323, 420] on div "Hide angle" at bounding box center [355, 427] width 90 height 18
click at [311, 403] on div "Hide angle" at bounding box center [336, 411] width 90 height 18
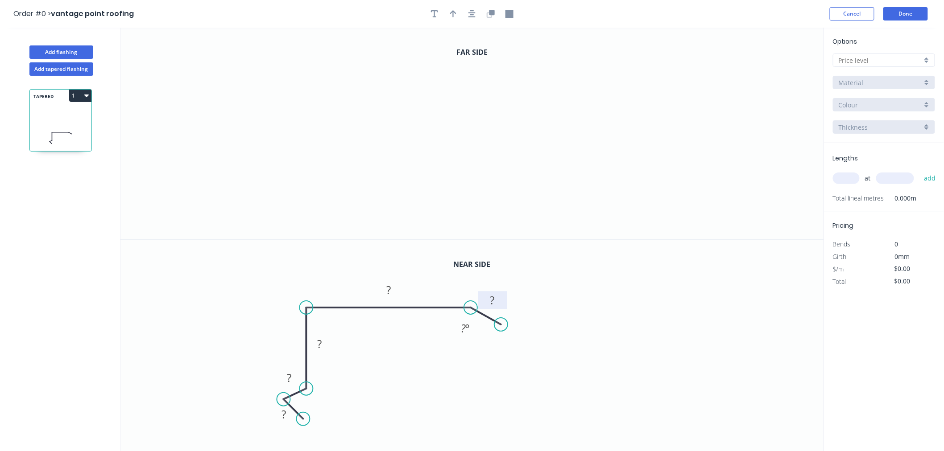
click at [497, 300] on rect at bounding box center [493, 301] width 18 height 12
click at [491, 354] on div "Hide angle" at bounding box center [515, 360] width 90 height 18
click at [309, 210] on icon "0" at bounding box center [471, 134] width 703 height 212
click at [287, 190] on icon at bounding box center [298, 199] width 23 height 19
click at [315, 177] on icon "0 ?" at bounding box center [471, 134] width 703 height 212
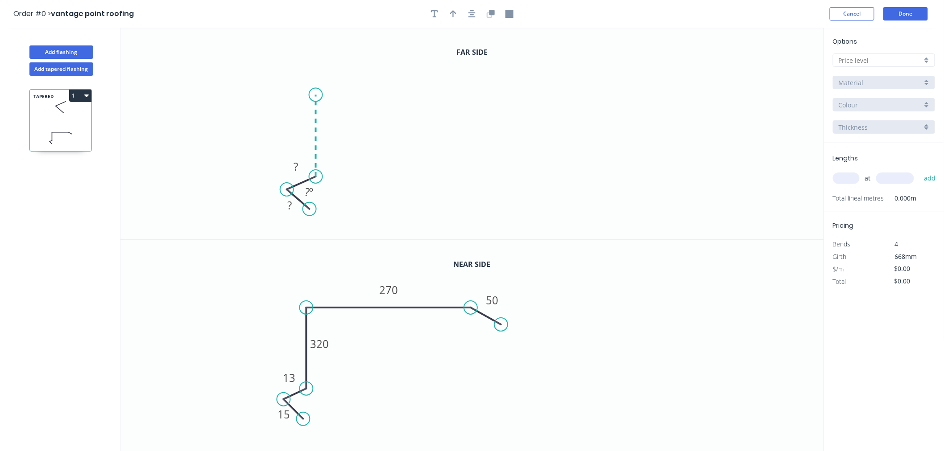
click at [313, 95] on icon "0 ? ? ? º" at bounding box center [471, 134] width 703 height 212
click at [510, 89] on icon "0 ? ? ? ? º ? º" at bounding box center [471, 134] width 703 height 212
click at [537, 114] on icon "0 ? ? ? ? ? º ? º" at bounding box center [471, 134] width 703 height 212
click at [537, 114] on circle at bounding box center [536, 113] width 13 height 13
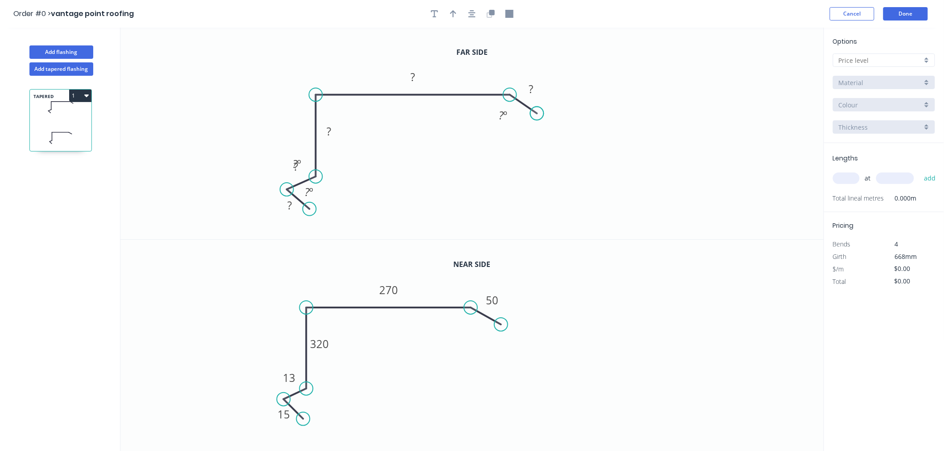
click at [537, 114] on circle at bounding box center [536, 113] width 13 height 13
click at [537, 87] on rect at bounding box center [531, 89] width 18 height 12
click at [417, 78] on rect at bounding box center [413, 78] width 18 height 12
click at [336, 130] on rect at bounding box center [329, 132] width 18 height 12
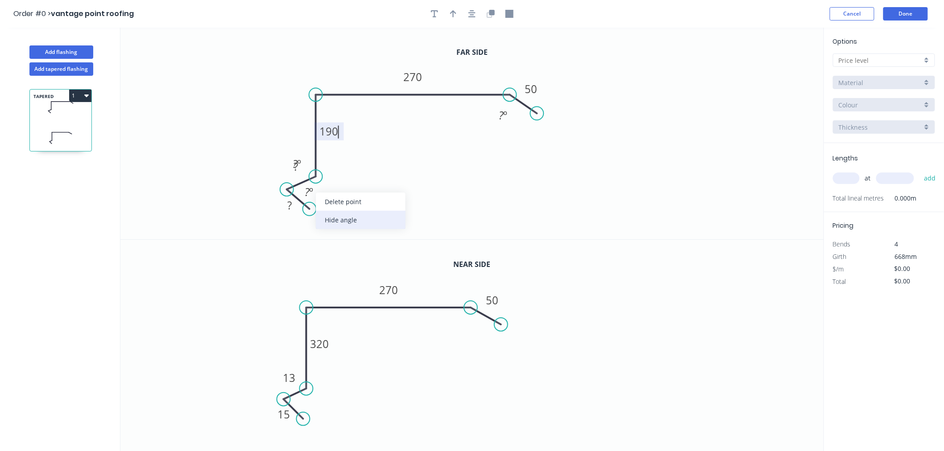
click at [330, 213] on div "Hide angle" at bounding box center [361, 220] width 90 height 18
click at [317, 190] on div "Hide angle" at bounding box center [345, 190] width 90 height 18
click at [304, 164] on rect at bounding box center [296, 167] width 18 height 12
click at [289, 208] on tspan "?" at bounding box center [289, 205] width 4 height 15
click at [304, 169] on rect at bounding box center [296, 167] width 18 height 12
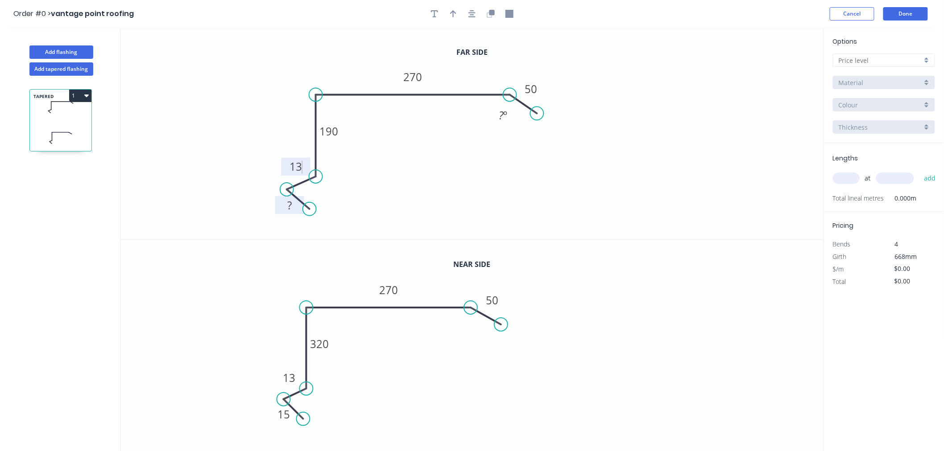
click at [292, 210] on rect at bounding box center [289, 206] width 18 height 12
click at [560, 180] on icon "0 15 13 190 270 50 ? º" at bounding box center [471, 134] width 703 height 212
click at [534, 136] on div "Hide angle" at bounding box center [544, 140] width 90 height 18
click at [897, 60] on input "text" at bounding box center [879, 60] width 83 height 9
click at [896, 82] on div "A" at bounding box center [883, 78] width 101 height 16
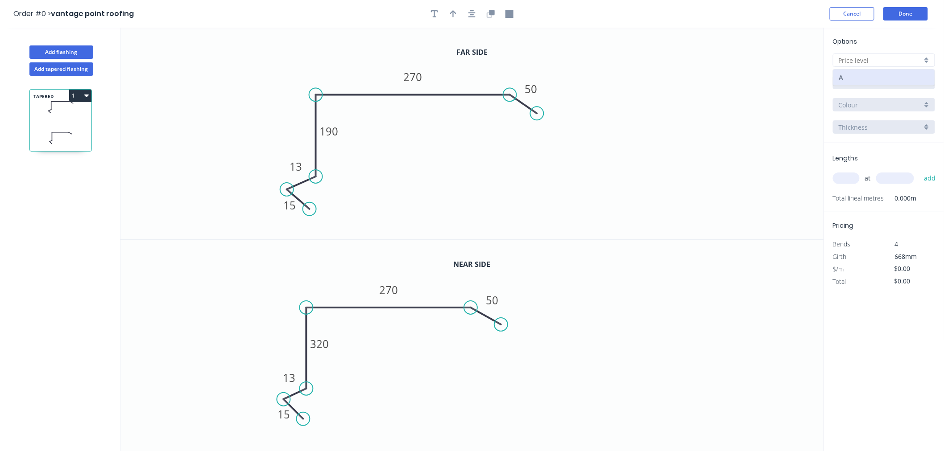
type input "A"
click at [892, 82] on input "Aluminium 5005 (Sheets)" at bounding box center [879, 82] width 83 height 9
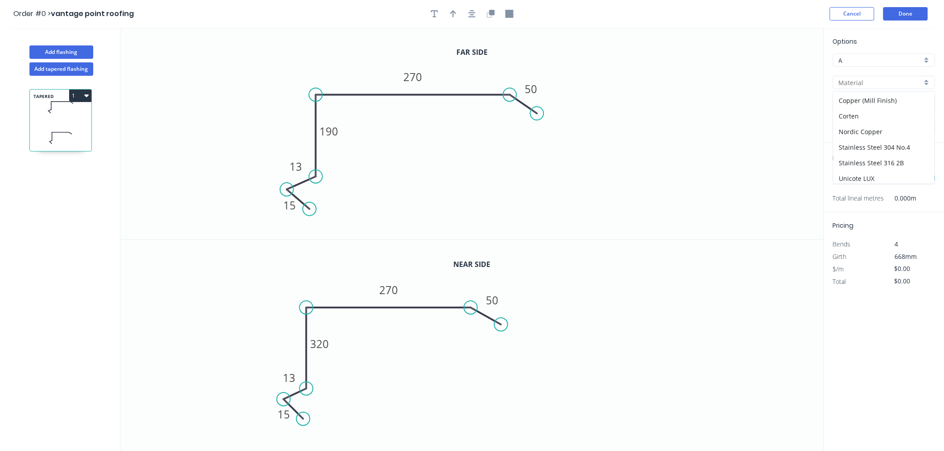
scroll to position [175, 0]
click at [855, 179] on div "Zincalume" at bounding box center [883, 176] width 101 height 16
type input "Zincalume"
type input "$25.49"
click at [852, 130] on input "1.0" at bounding box center [879, 127] width 83 height 9
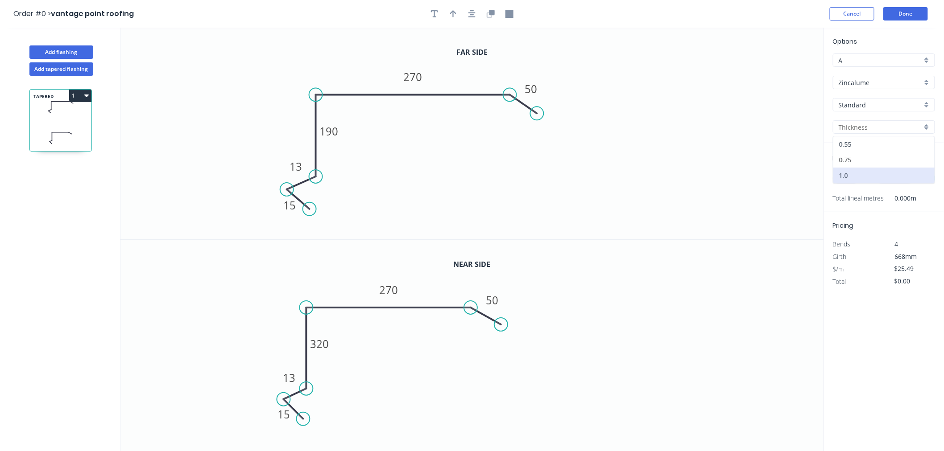
click at [854, 146] on div "0.55" at bounding box center [883, 144] width 101 height 16
type input "0.55"
type input "$20.05"
click at [843, 180] on input "text" at bounding box center [846, 179] width 27 height 12
type input "1"
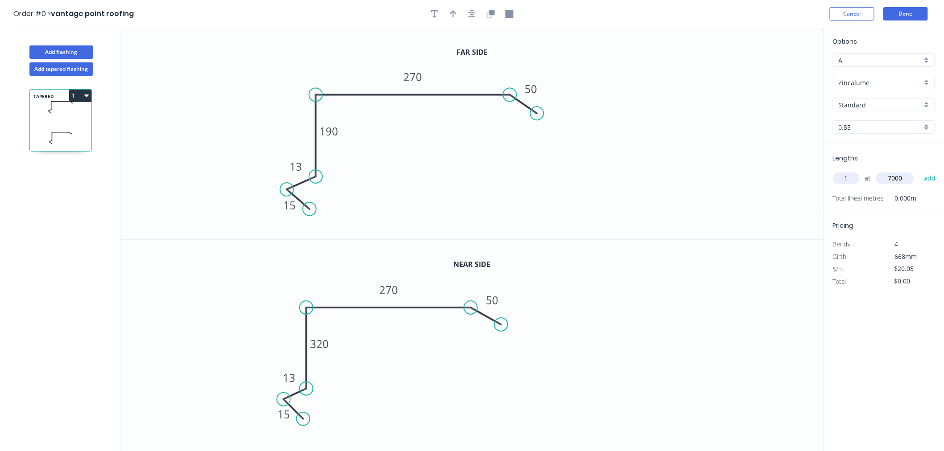
type input "7000"
click at [919, 171] on button "add" at bounding box center [929, 178] width 21 height 15
type input "$140.35"
click at [895, 11] on button "Done" at bounding box center [905, 13] width 45 height 13
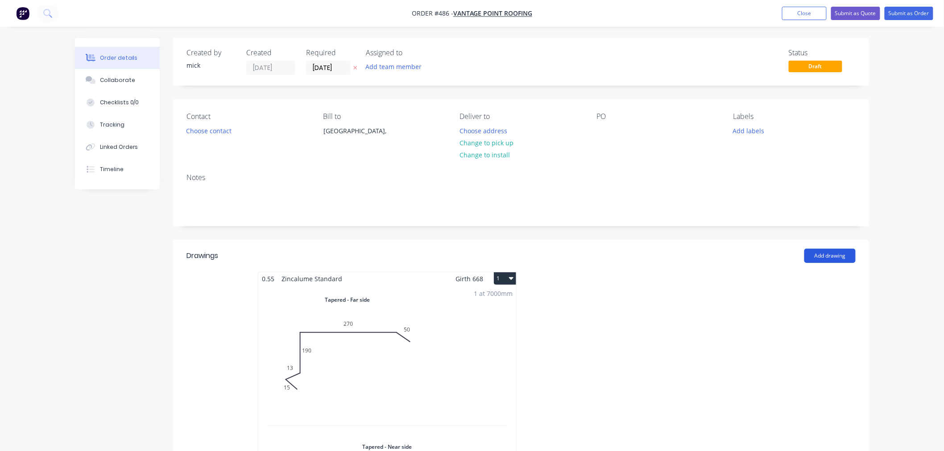
click at [840, 262] on button "Add drawing" at bounding box center [829, 256] width 51 height 14
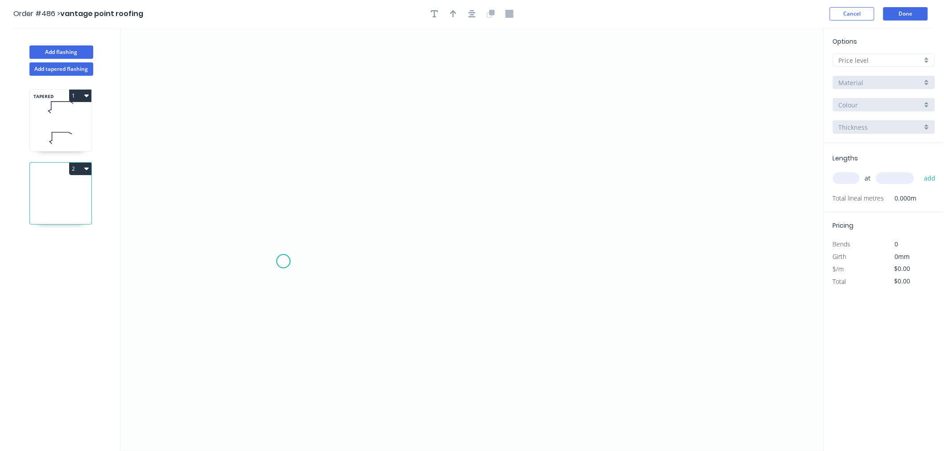
click at [283, 262] on icon "0" at bounding box center [471, 240] width 703 height 424
click at [313, 205] on icon "0" at bounding box center [471, 240] width 703 height 424
click at [654, 202] on icon "0 ?" at bounding box center [471, 240] width 703 height 424
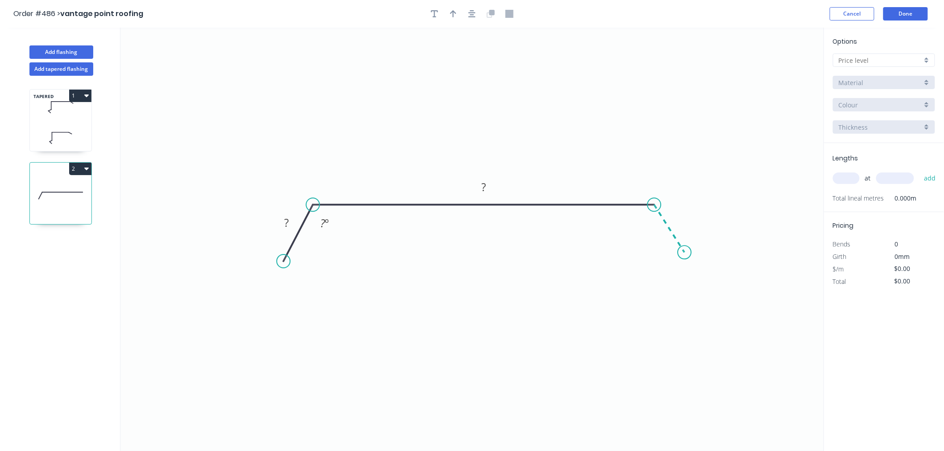
click at [685, 253] on icon "0 ? ? ? º" at bounding box center [471, 240] width 703 height 424
click at [685, 253] on circle at bounding box center [684, 252] width 13 height 13
click at [289, 225] on rect at bounding box center [286, 223] width 18 height 12
click at [910, 56] on input "text" at bounding box center [879, 60] width 83 height 9
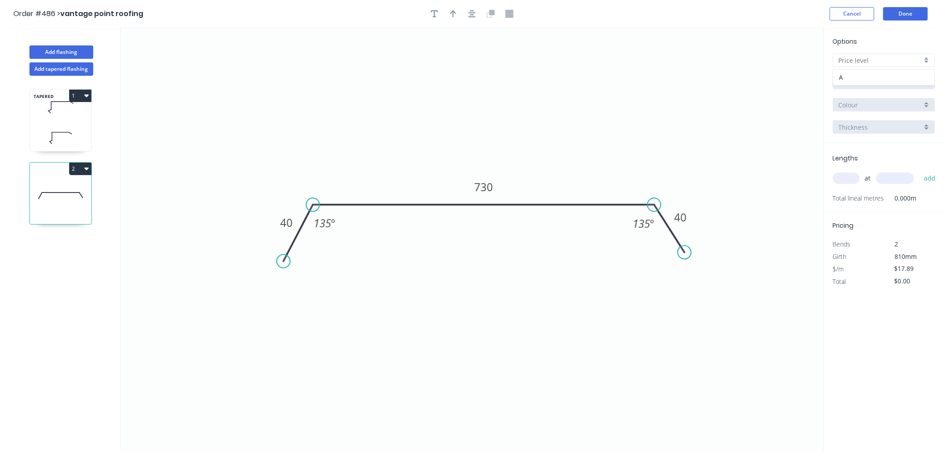
type input "$17.89"
click at [898, 76] on div "A" at bounding box center [883, 78] width 101 height 16
type input "A"
type input "$0.00"
click at [893, 81] on input "Aluminium 5005 (Sheets)" at bounding box center [879, 82] width 83 height 9
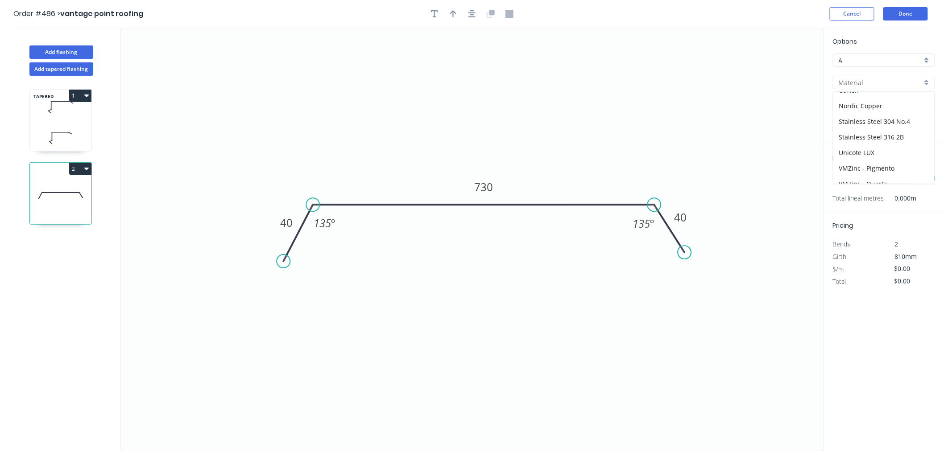
scroll to position [175, 0]
click at [864, 168] on div "Zincalume" at bounding box center [883, 176] width 101 height 16
type input "Zincalume"
type input "$24.89"
click at [863, 128] on input "1.0" at bounding box center [879, 127] width 83 height 9
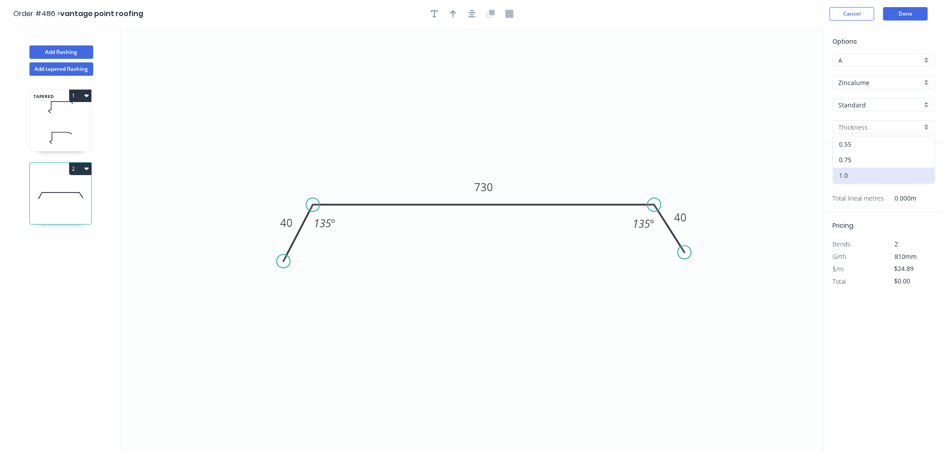
click at [863, 143] on div "0.55" at bounding box center [883, 144] width 101 height 16
type input "0.55"
type input "$17.89"
click at [851, 174] on input "text" at bounding box center [846, 179] width 27 height 12
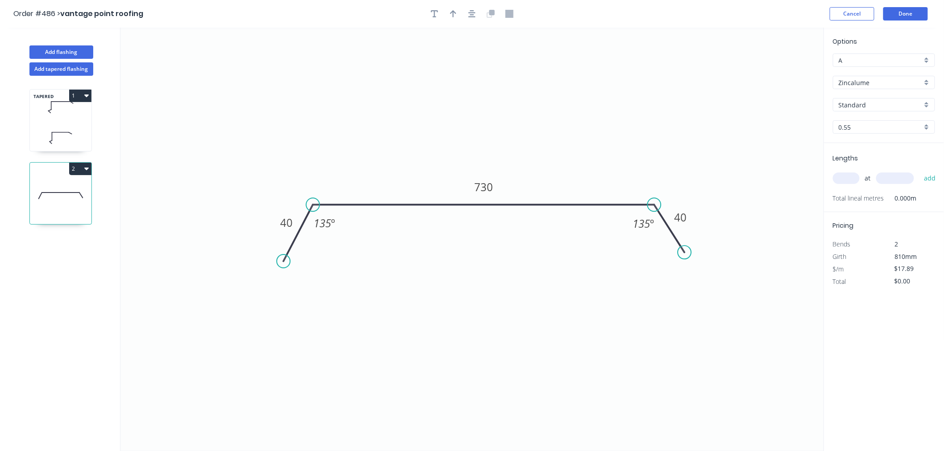
click at [851, 174] on input "text" at bounding box center [846, 179] width 27 height 12
type input "1"
type input "6000"
click at [919, 171] on button "add" at bounding box center [929, 178] width 21 height 15
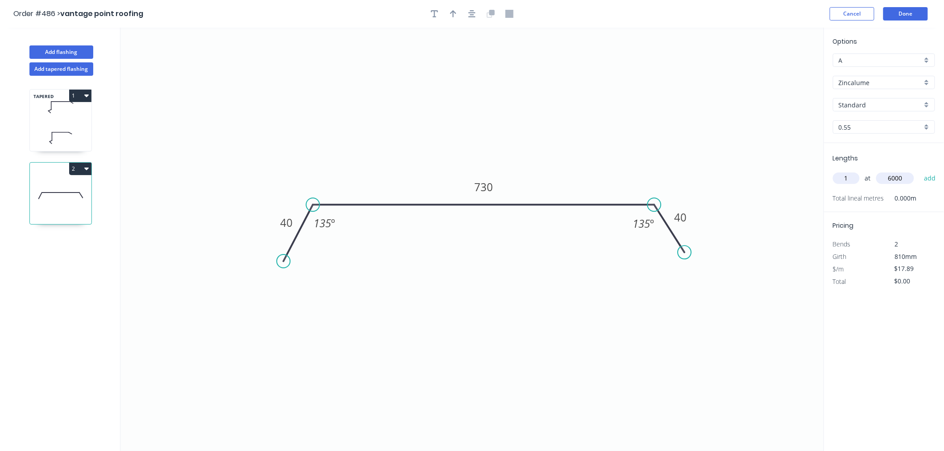
type input "$107.34"
click at [904, 15] on button "Done" at bounding box center [905, 13] width 45 height 13
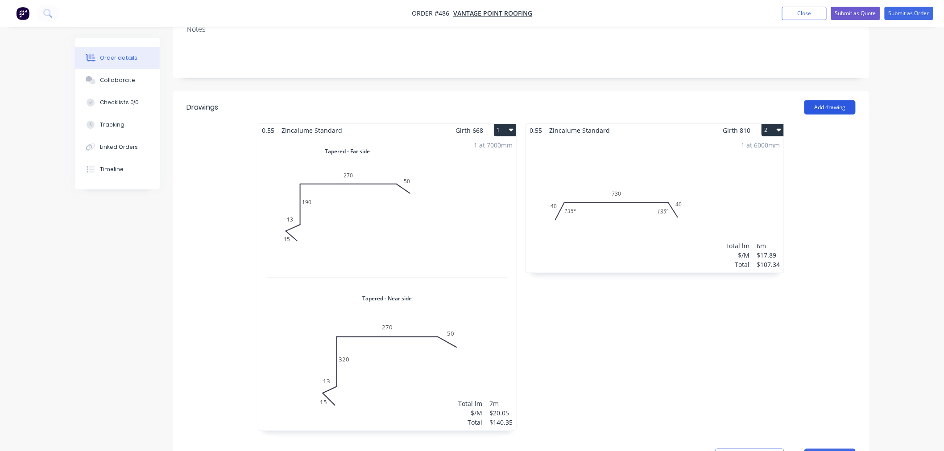
click at [832, 109] on button "Add drawing" at bounding box center [829, 107] width 51 height 14
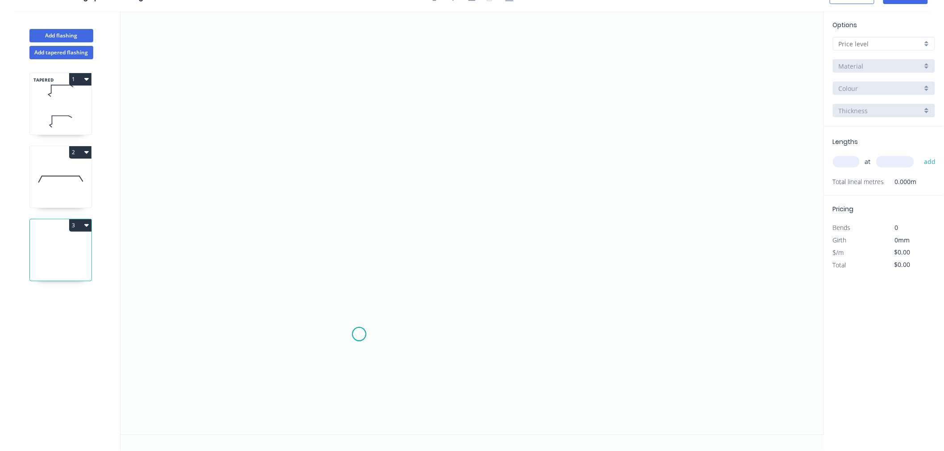
click at [359, 334] on icon "0" at bounding box center [471, 223] width 703 height 424
click at [318, 289] on icon "0" at bounding box center [471, 223] width 703 height 424
click at [373, 270] on icon "0 ?" at bounding box center [471, 223] width 703 height 424
click at [385, 122] on icon "0 ? ? ? º" at bounding box center [471, 223] width 703 height 424
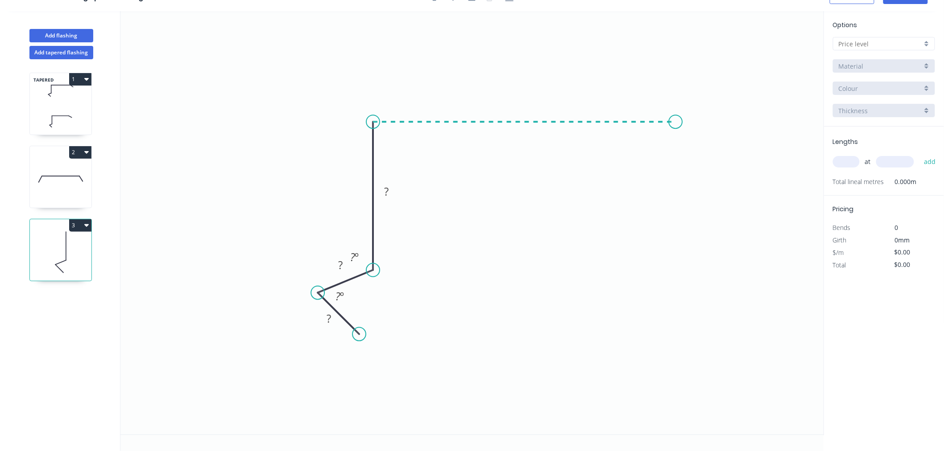
click at [676, 123] on icon "0 ? ? ? ? º ? º" at bounding box center [471, 223] width 703 height 424
click at [711, 163] on icon "0 ? ? ? ? ? º ? º" at bounding box center [471, 223] width 703 height 424
click at [711, 163] on circle at bounding box center [710, 157] width 13 height 13
click at [706, 128] on rect at bounding box center [703, 126] width 18 height 12
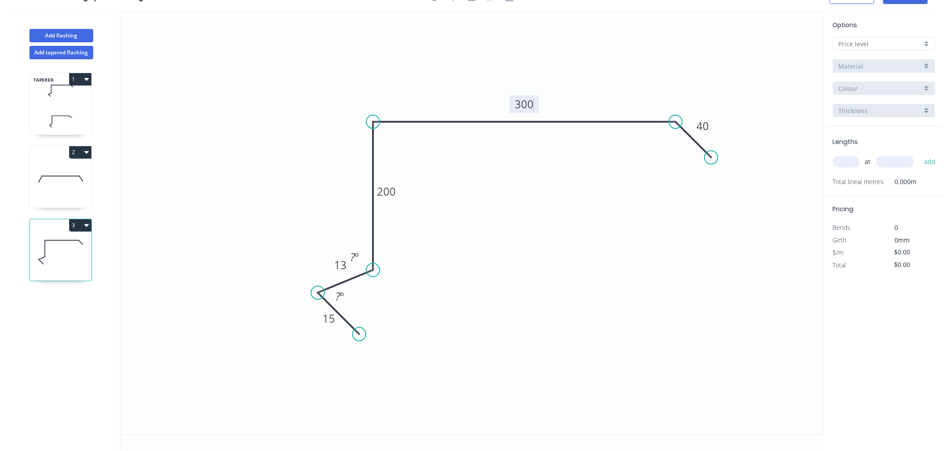
click at [649, 332] on icon "0 15 13 200 300 40 ? º ? º" at bounding box center [471, 223] width 703 height 424
type input "$16.69"
click at [380, 279] on div "Hide angle" at bounding box center [404, 281] width 90 height 18
click at [366, 323] on div "Hide angle" at bounding box center [389, 322] width 90 height 18
click at [874, 44] on input "text" at bounding box center [879, 43] width 83 height 9
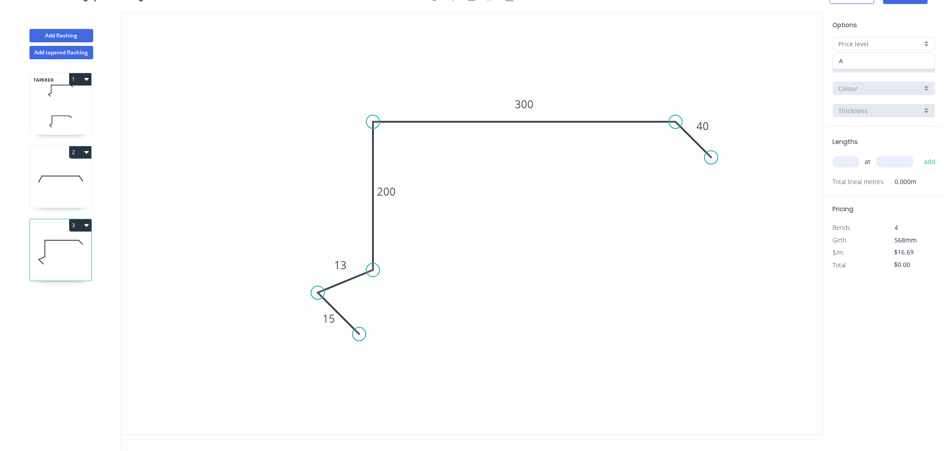
click at [874, 59] on div "A" at bounding box center [883, 61] width 101 height 16
type input "A"
type input "$0.00"
click at [874, 59] on div "Aluminium 5005 (Sheets)" at bounding box center [884, 65] width 102 height 13
click at [880, 128] on div "Colorbond Standard" at bounding box center [883, 130] width 101 height 16
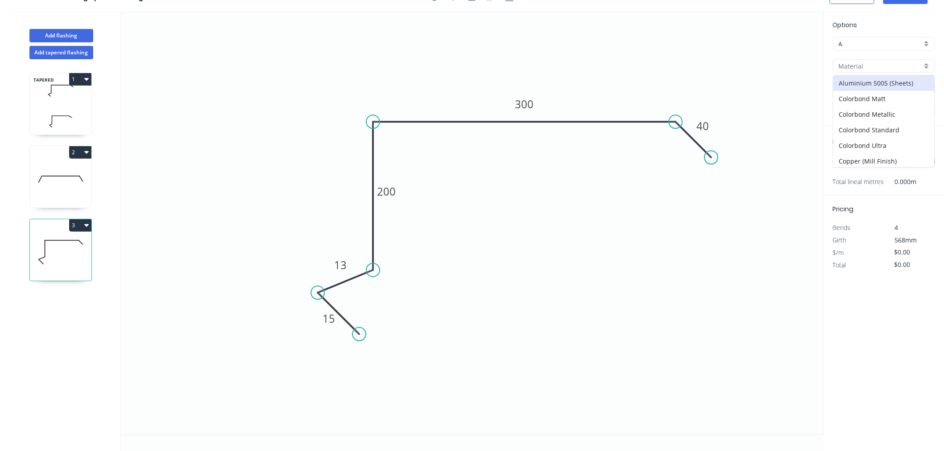
type input "Colorbond Standard"
type input "Basalt"
type input "0.55"
type input "$22.14"
click at [877, 67] on input "Colorbond Standard" at bounding box center [879, 66] width 83 height 9
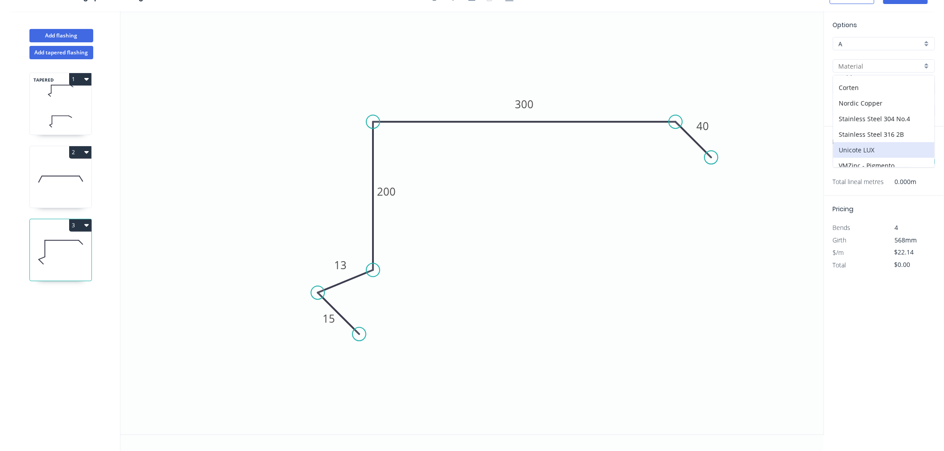
scroll to position [175, 0]
click at [876, 160] on div "Zincalume" at bounding box center [883, 160] width 101 height 16
type input "Zincalume"
type input "Standard"
type input "$16.69"
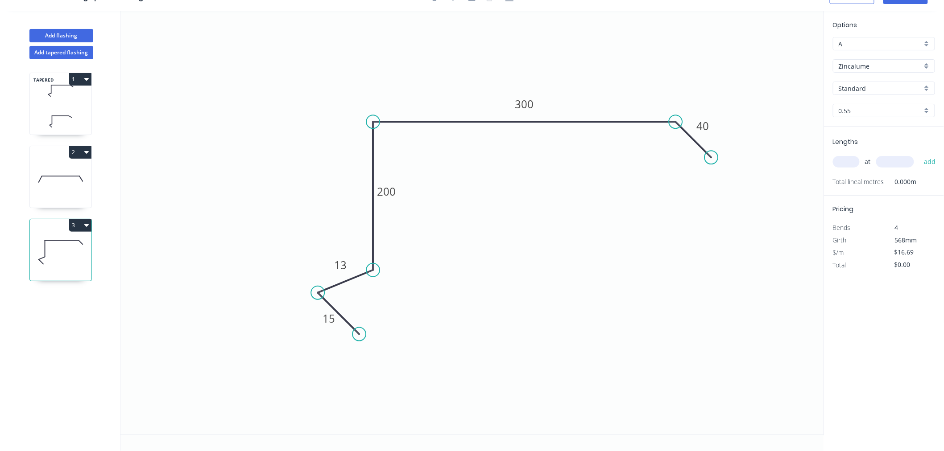
click at [877, 106] on input "0.55" at bounding box center [879, 110] width 83 height 9
click at [877, 106] on input "text" at bounding box center [879, 110] width 83 height 9
click at [855, 164] on input "text" at bounding box center [846, 162] width 27 height 12
type input "2"
type input "4300"
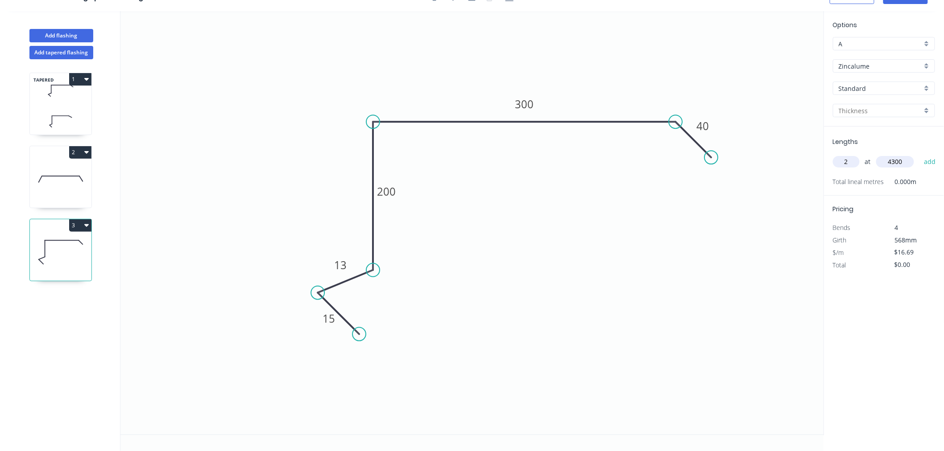
click at [919, 154] on button "add" at bounding box center [929, 161] width 21 height 15
type input "$143.53"
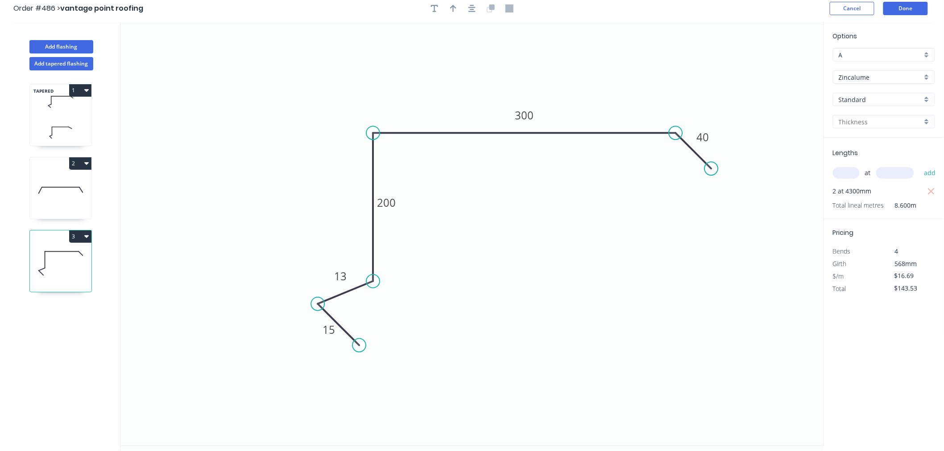
scroll to position [0, 0]
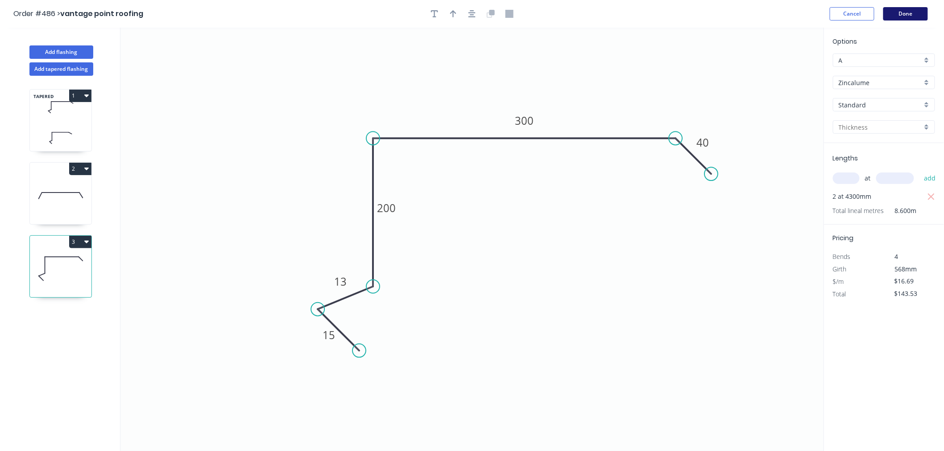
click at [912, 16] on button "Done" at bounding box center [905, 13] width 45 height 13
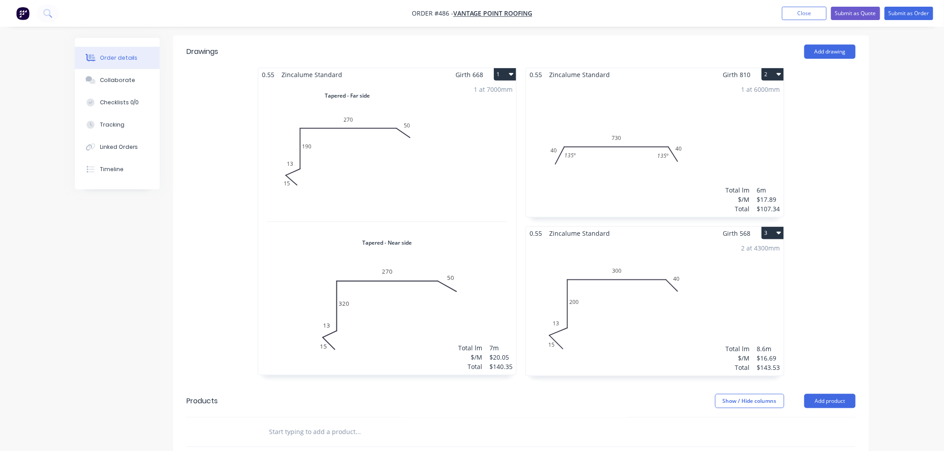
scroll to position [247, 0]
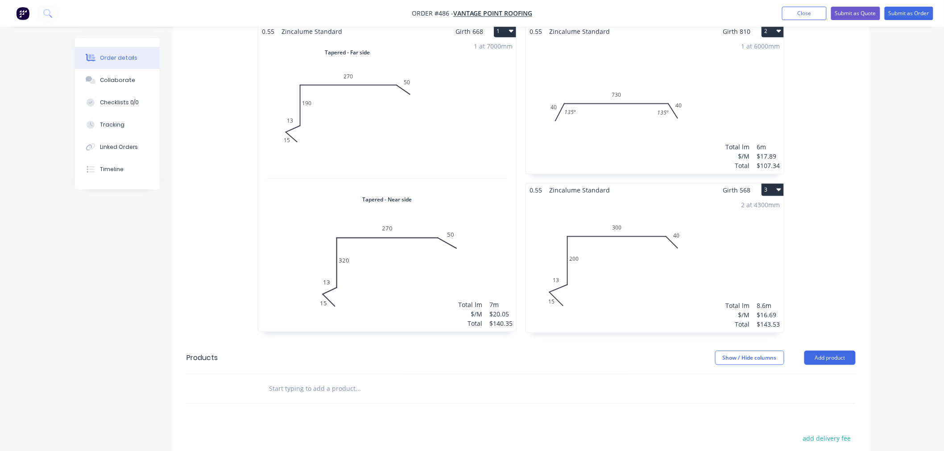
click at [763, 190] on button "3" at bounding box center [772, 190] width 22 height 12
click at [748, 233] on div "Duplicate" at bounding box center [741, 229] width 69 height 13
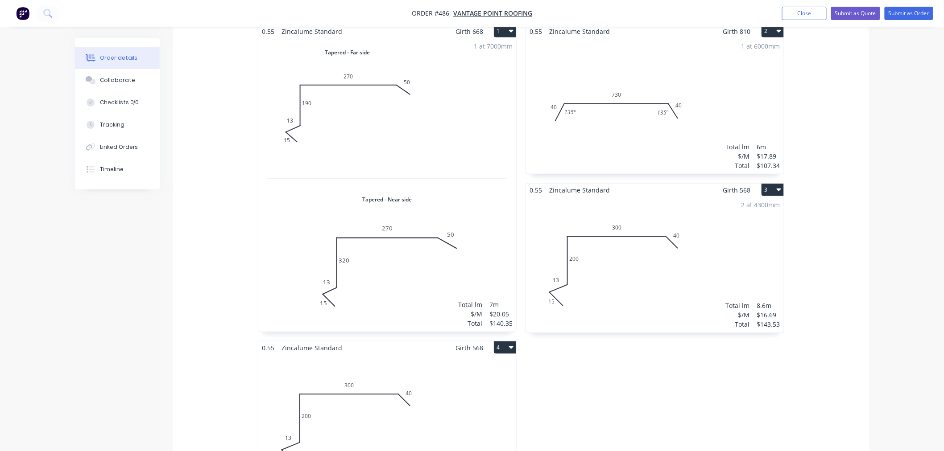
click at [379, 411] on div "Total lm $/M Total 0m $16.69 $0.00" at bounding box center [387, 423] width 258 height 136
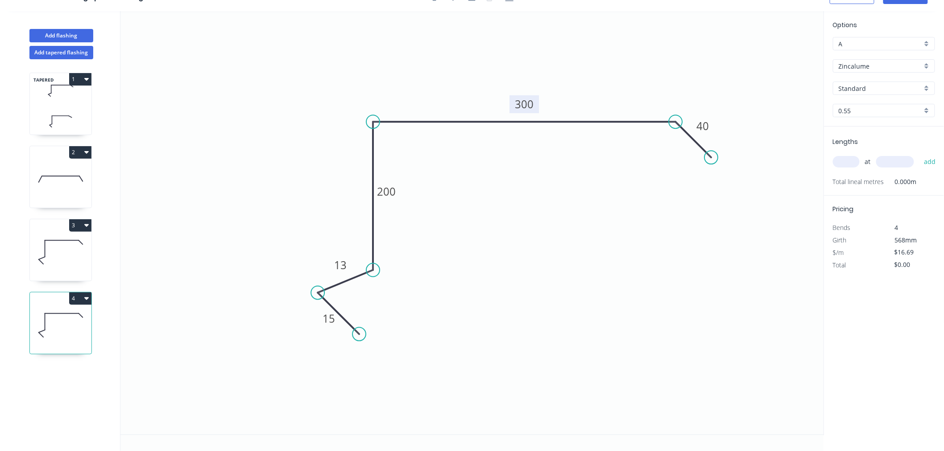
click at [529, 100] on tspan "300" at bounding box center [524, 104] width 19 height 15
click at [623, 256] on icon "0 15 13 200 400 40" at bounding box center [471, 223] width 703 height 424
type input "$18.05"
click at [845, 160] on input "text" at bounding box center [846, 162] width 27 height 12
type input "2"
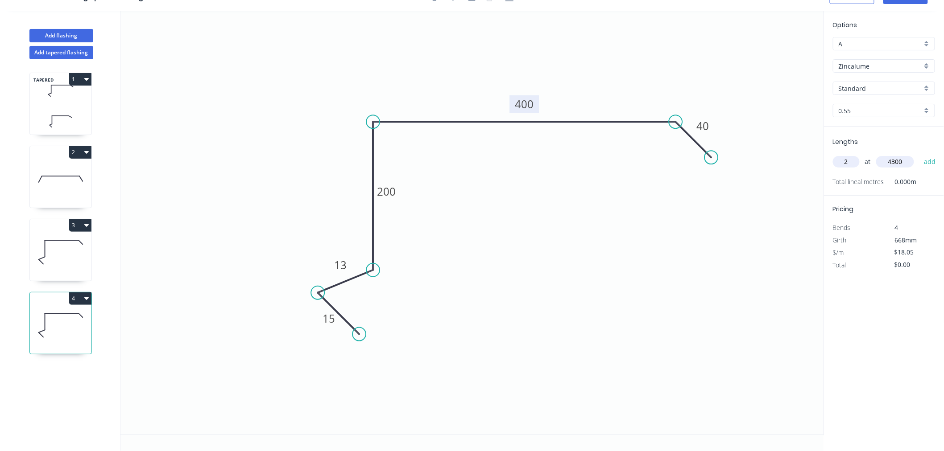
type input "4300"
click at [919, 154] on button "add" at bounding box center [929, 161] width 21 height 15
type input "$155.23"
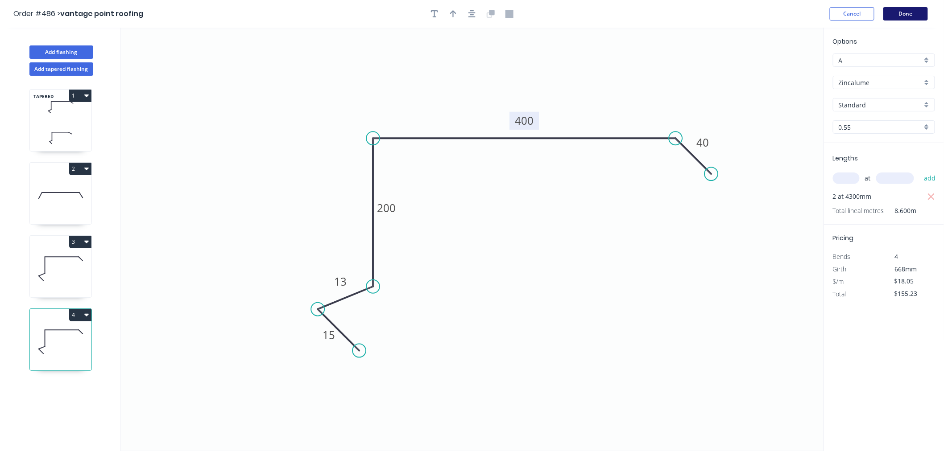
click at [896, 15] on button "Done" at bounding box center [905, 13] width 45 height 13
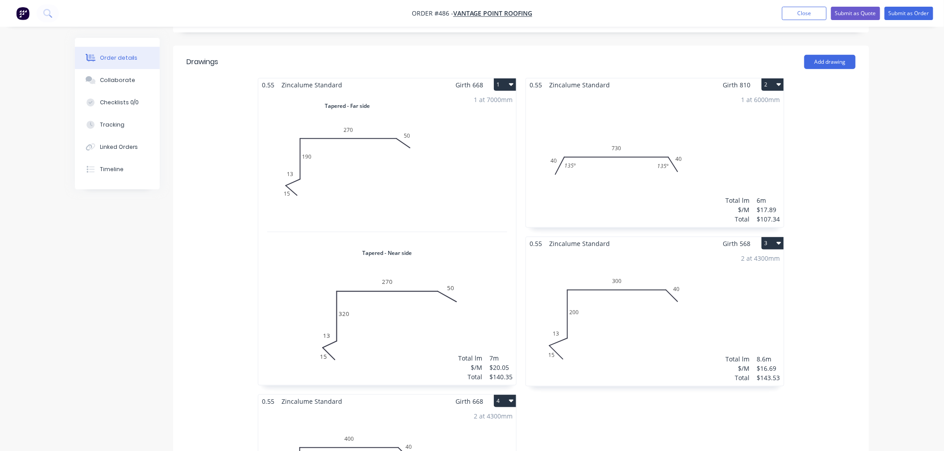
scroll to position [148, 0]
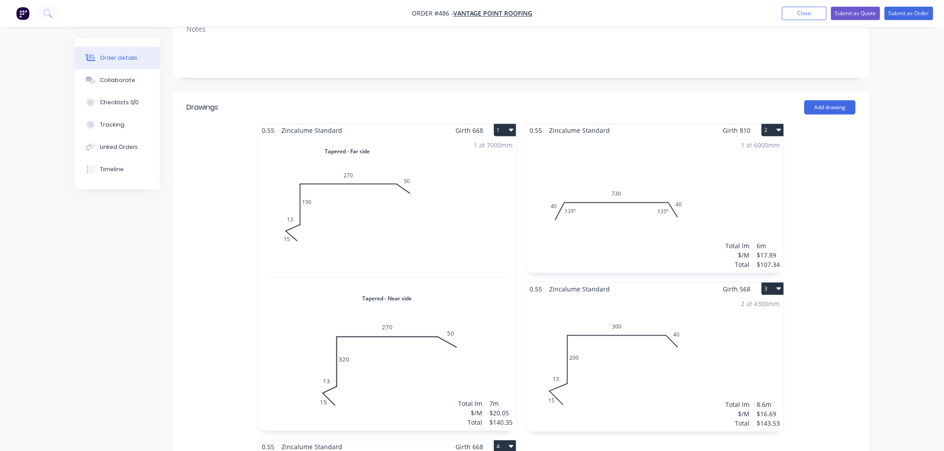
click at [772, 131] on button "2" at bounding box center [772, 130] width 22 height 12
click at [743, 165] on div "Duplicate" at bounding box center [741, 169] width 69 height 13
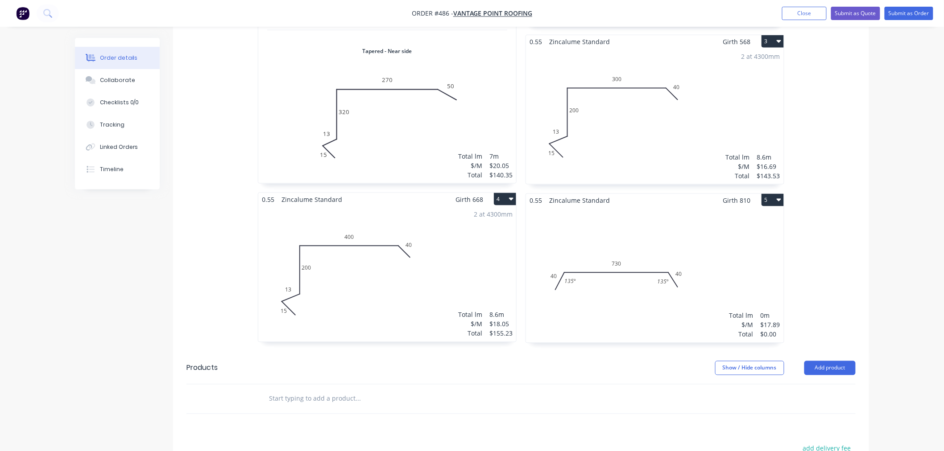
click at [648, 256] on div "Total lm $/M Total 0m $17.89 $0.00" at bounding box center [655, 275] width 258 height 136
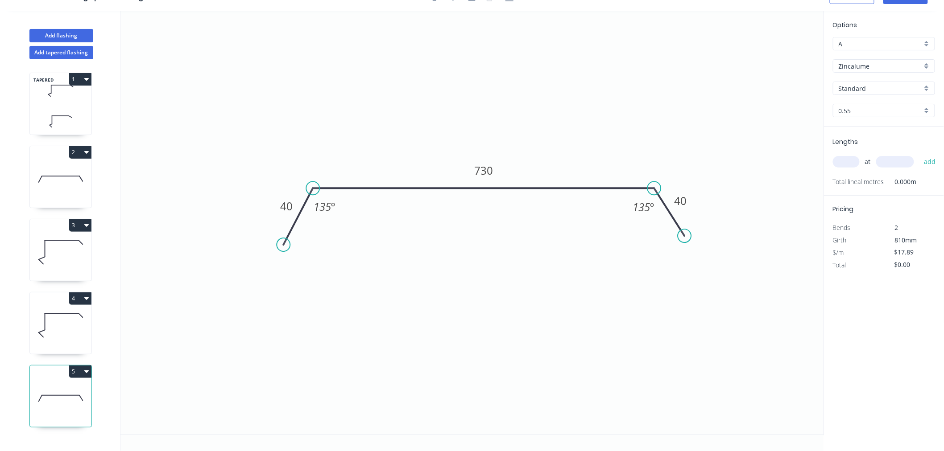
scroll to position [16, 0]
click at [485, 173] on tspan "730" at bounding box center [483, 170] width 19 height 15
click at [528, 384] on icon "0 40 500 40 135 º 135 º" at bounding box center [471, 223] width 703 height 424
type input "$13.83"
click at [845, 160] on input "text" at bounding box center [846, 162] width 27 height 12
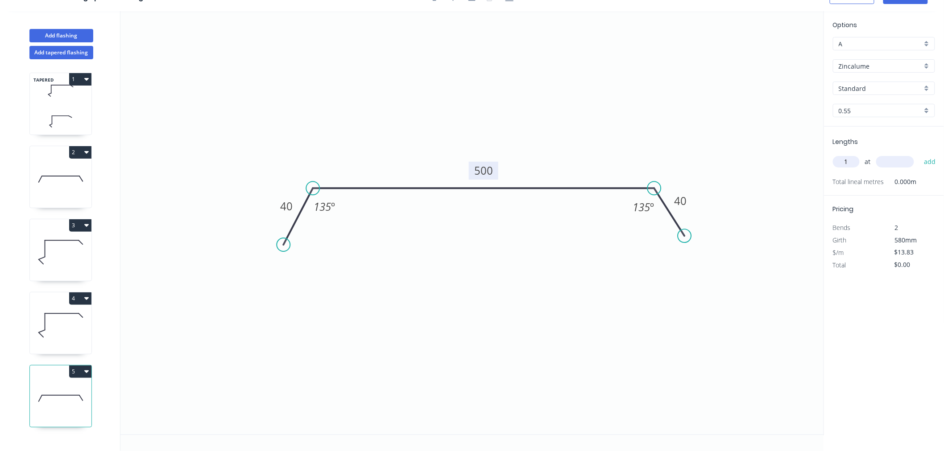
type input "1"
type input "7000"
click at [919, 154] on button "add" at bounding box center [929, 161] width 21 height 15
type input "$96.81"
type input "2"
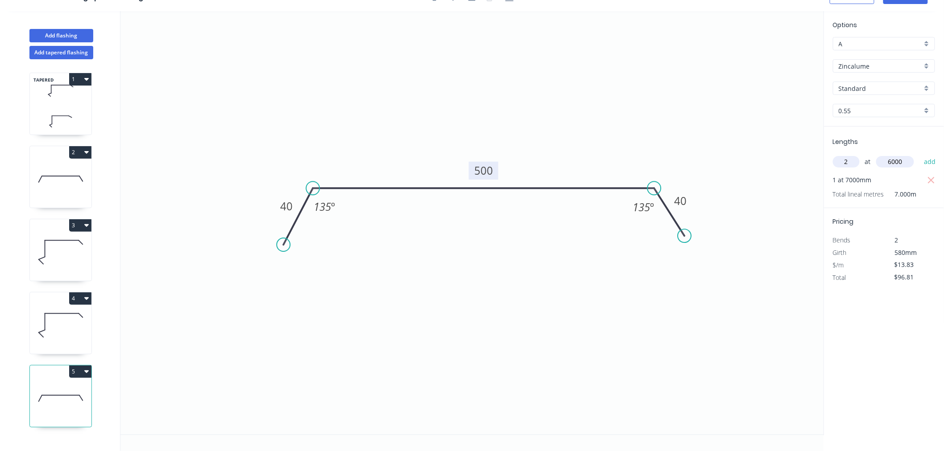
type input "6000"
click at [919, 154] on button "add" at bounding box center [929, 161] width 21 height 15
type input "$262.77"
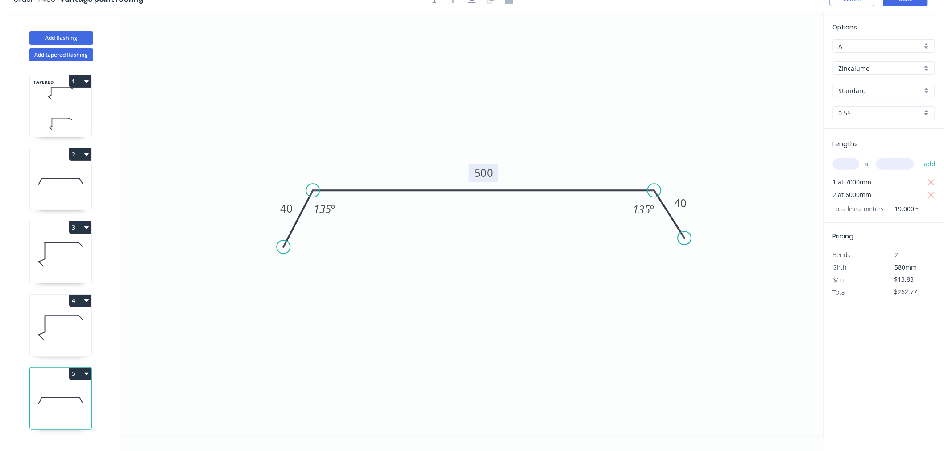
scroll to position [0, 0]
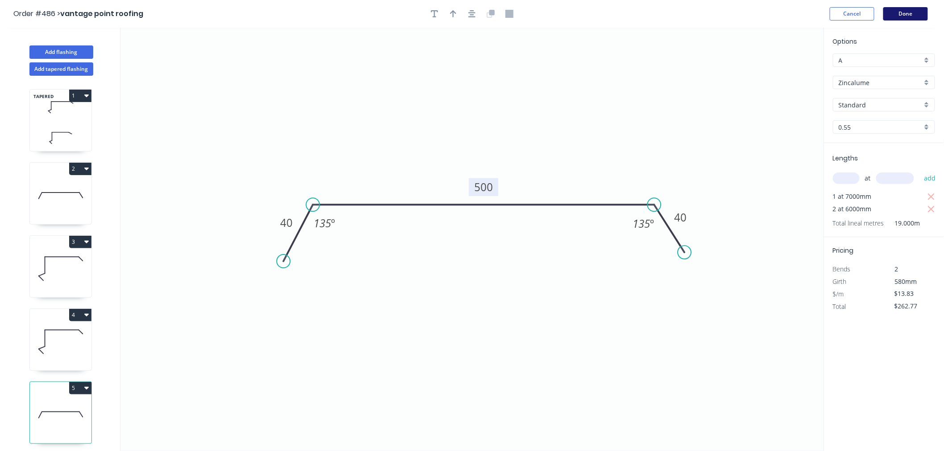
click at [898, 16] on button "Done" at bounding box center [905, 13] width 45 height 13
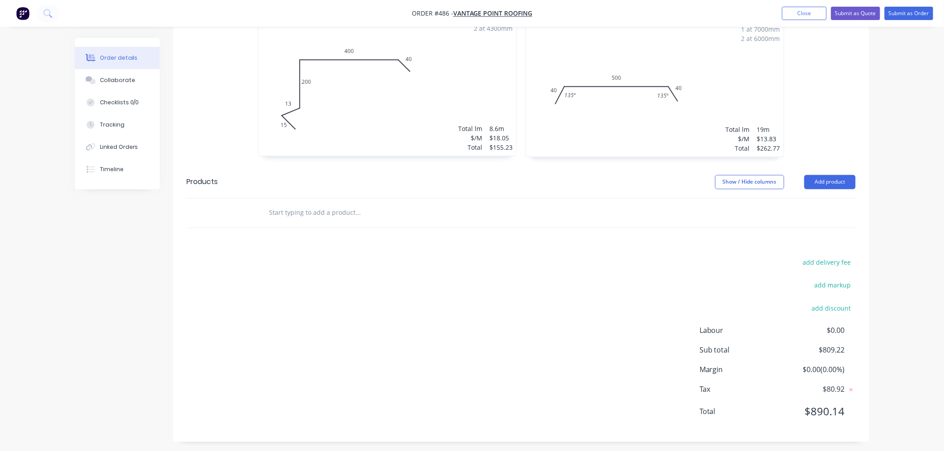
scroll to position [586, 0]
click at [328, 216] on input "text" at bounding box center [357, 209] width 178 height 18
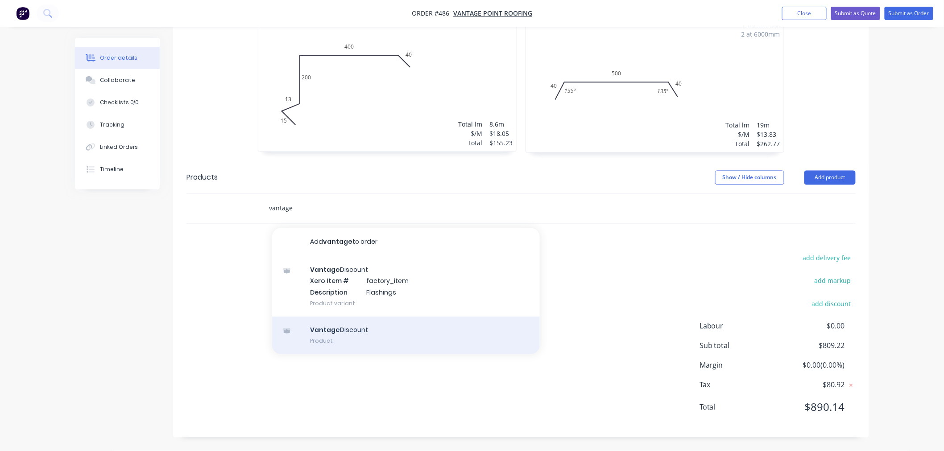
type input "vantage"
click at [425, 342] on div "Vantage Discount Product" at bounding box center [406, 335] width 268 height 37
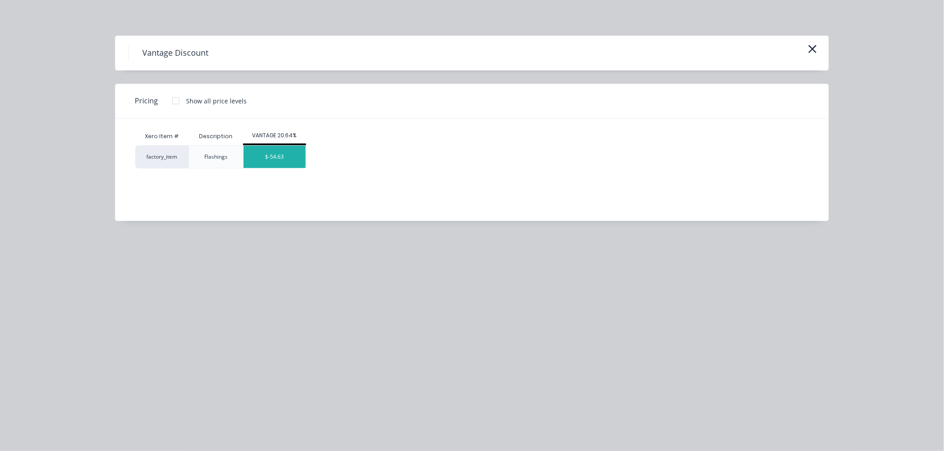
click at [286, 159] on div "$-54.63" at bounding box center [274, 157] width 62 height 22
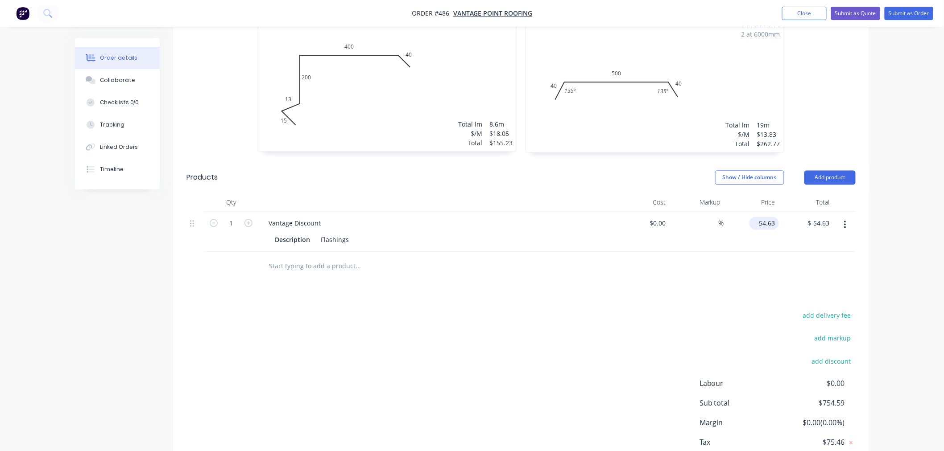
click at [760, 220] on input "-54.63" at bounding box center [766, 223] width 26 height 13
type input "129.47"
type input "$129.47"
click at [755, 219] on div "129.47 129.47" at bounding box center [767, 223] width 24 height 13
click at [753, 221] on div "129.47 129.47" at bounding box center [765, 223] width 28 height 13
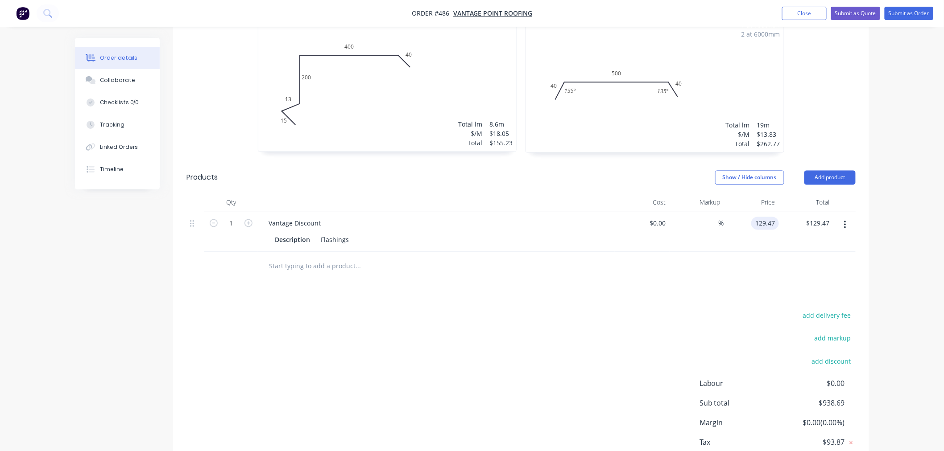
click at [756, 222] on input "129.47" at bounding box center [767, 223] width 24 height 13
type input "$-129.47"
click at [662, 296] on div "Drawings Add drawing 0.55 Zincalume Standard Girth 668 1 Tapered - Far side 0 1…" at bounding box center [521, 75] width 696 height 842
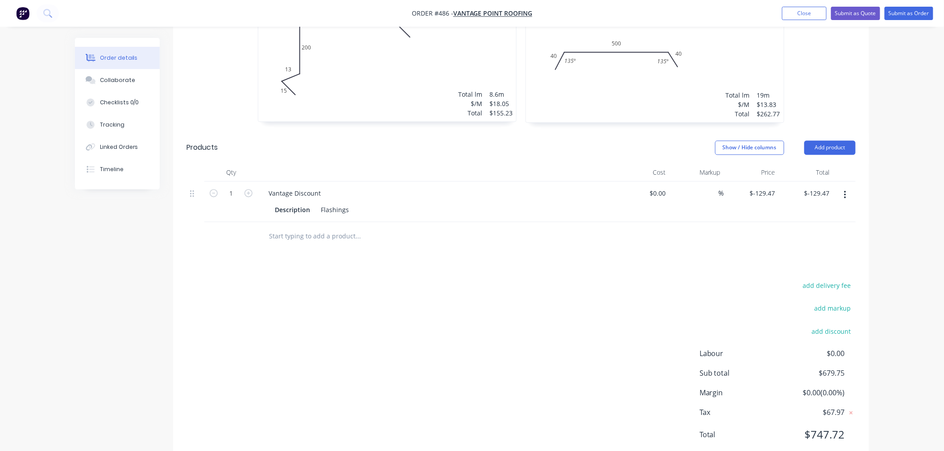
scroll to position [644, 0]
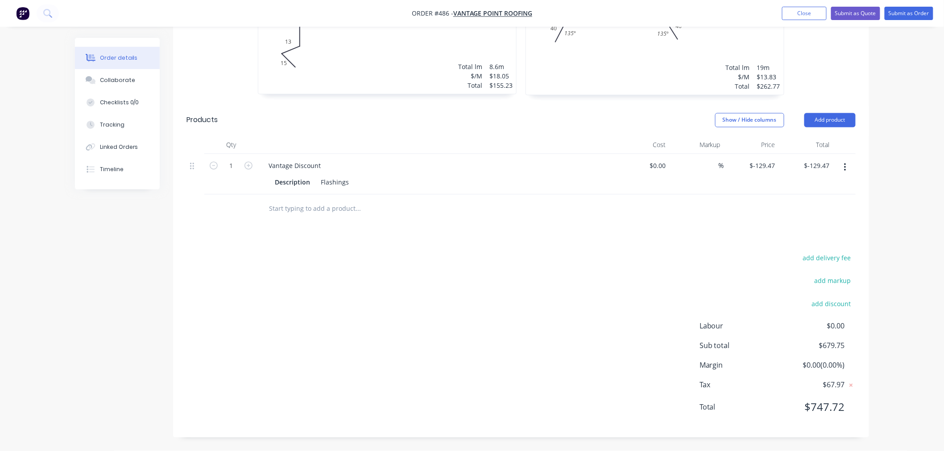
click at [348, 210] on input "text" at bounding box center [357, 209] width 178 height 18
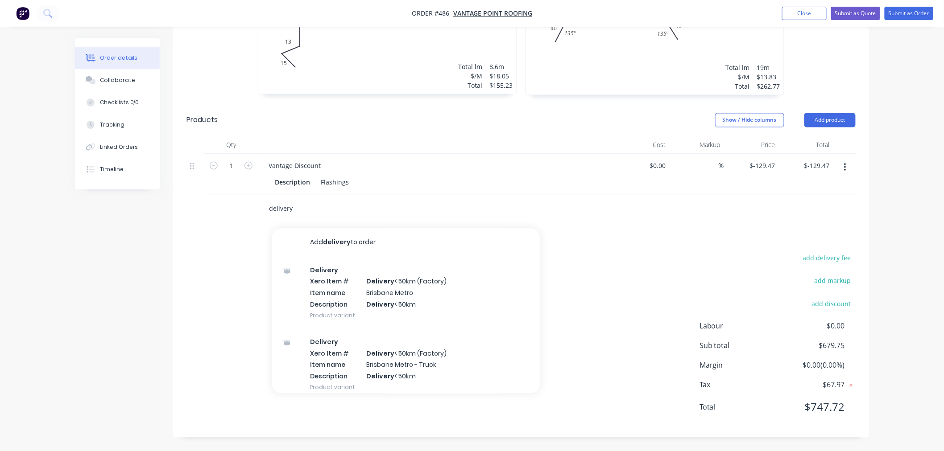
scroll to position [188, 0]
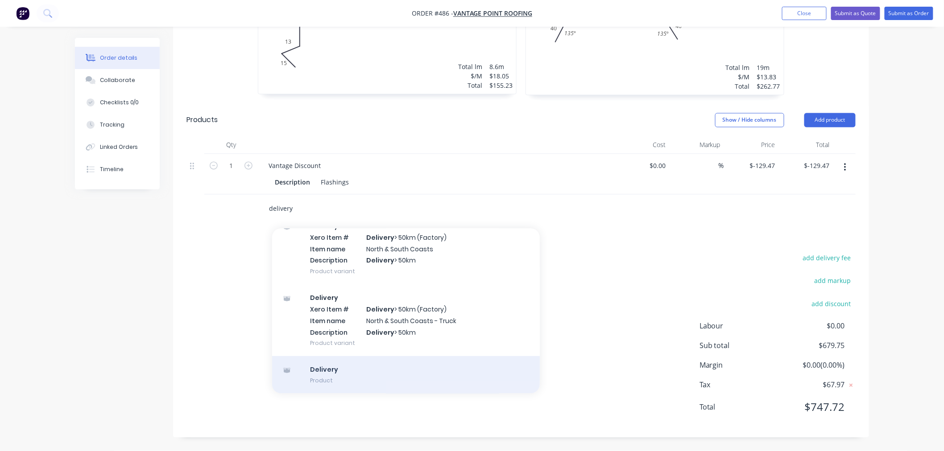
type input "delivery"
click at [376, 386] on div "Delivery Product" at bounding box center [406, 374] width 268 height 37
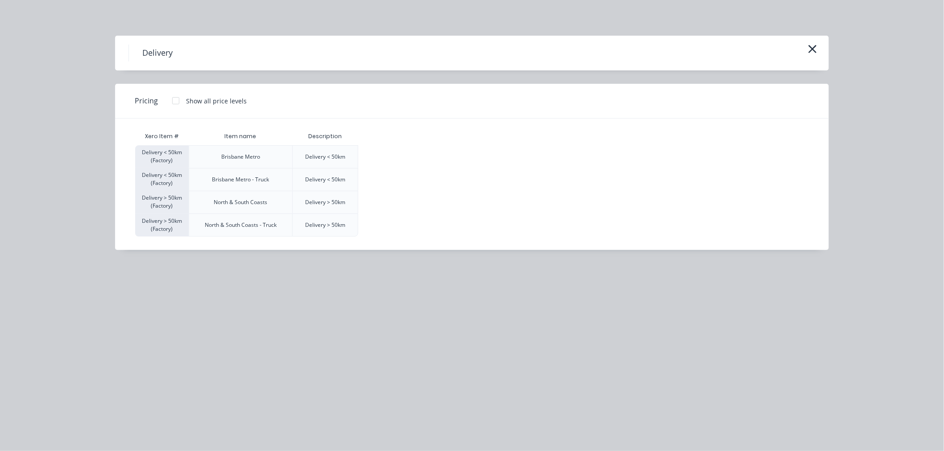
click at [172, 103] on div at bounding box center [176, 101] width 18 height 18
click at [385, 150] on div "$120.00" at bounding box center [381, 157] width 45 height 22
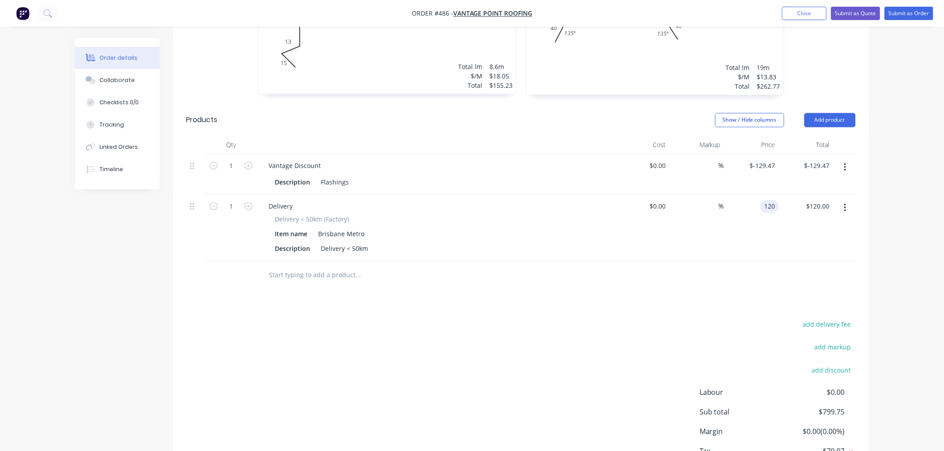
click at [765, 204] on input "120" at bounding box center [770, 206] width 15 height 13
type input "$85.00"
click at [492, 402] on div "add delivery fee add markup add discount Labour $0.00 Sub total $799.75 Margin …" at bounding box center [520, 405] width 669 height 172
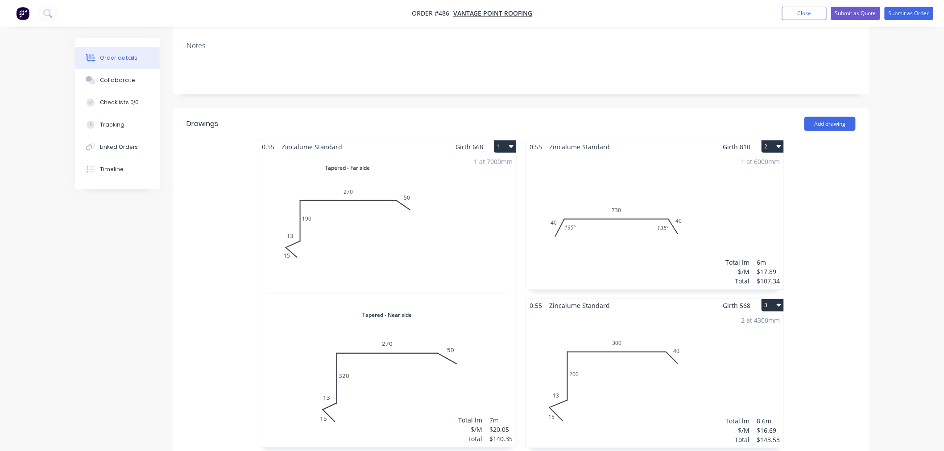
scroll to position [0, 0]
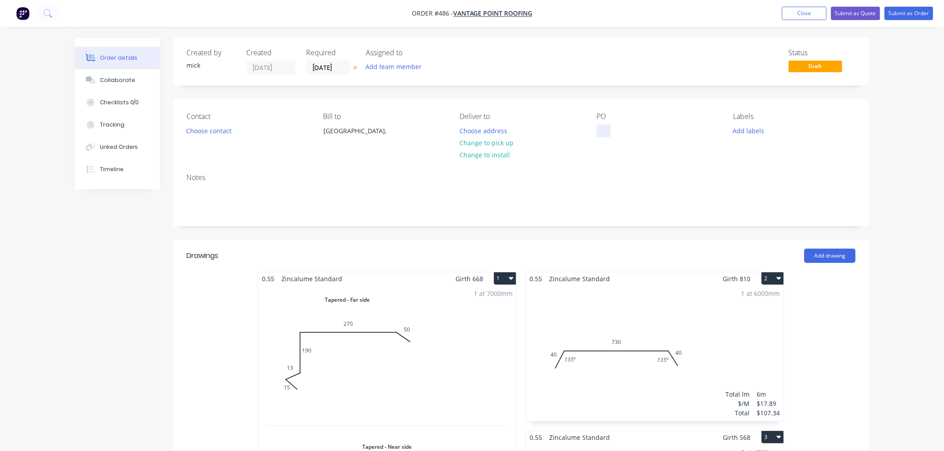
click at [603, 127] on div at bounding box center [603, 130] width 14 height 13
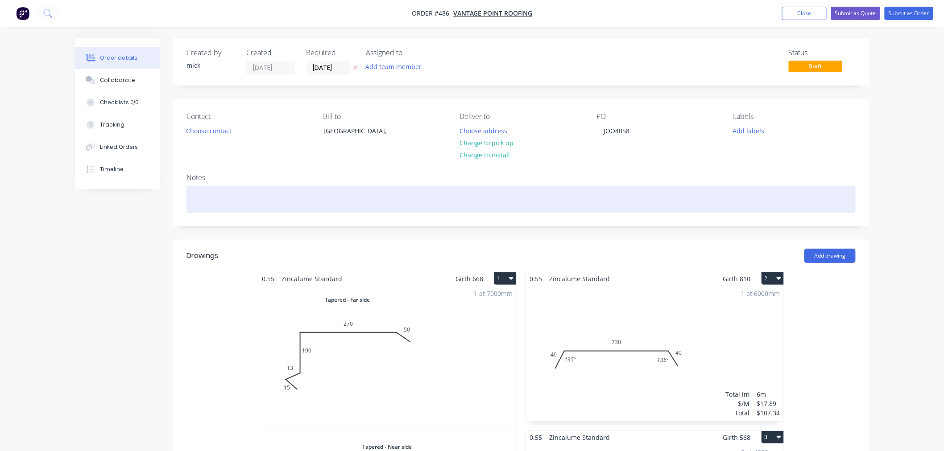
click at [556, 207] on div at bounding box center [520, 199] width 669 height 27
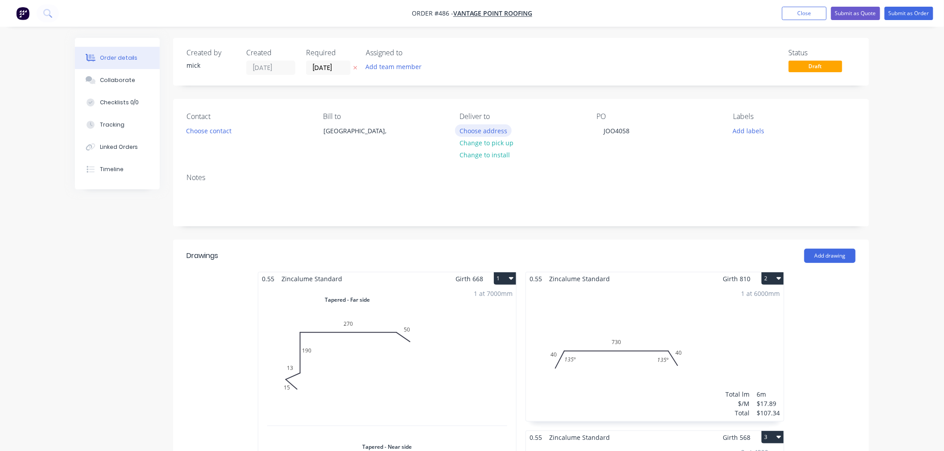
click at [487, 128] on button "Choose address" at bounding box center [483, 130] width 57 height 12
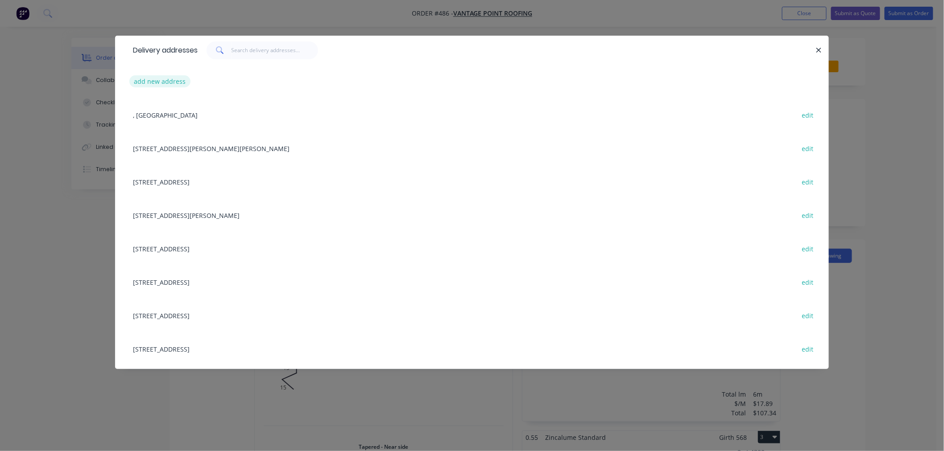
click at [154, 76] on button "add new address" at bounding box center [159, 81] width 61 height 12
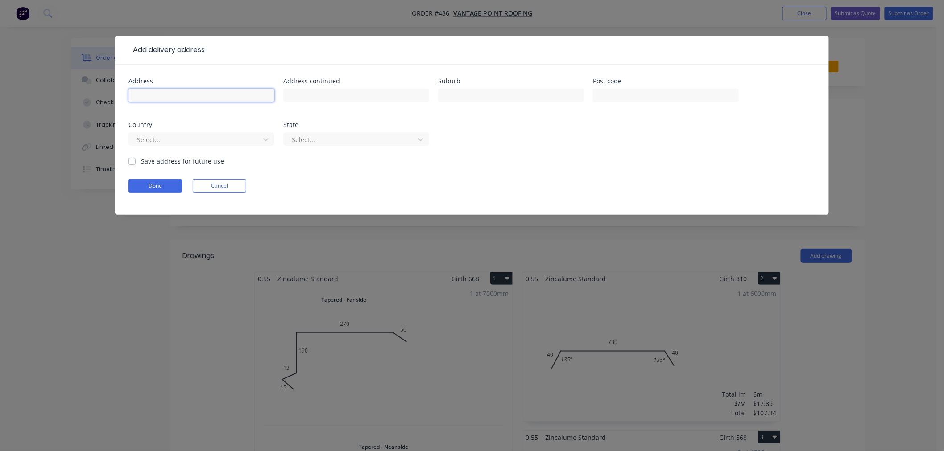
click at [174, 89] on input "text" at bounding box center [201, 95] width 146 height 13
type input "75 SIR FRED SCHONELL"
click at [509, 99] on input "text" at bounding box center [511, 95] width 146 height 13
type input "SAINT LUCIA"
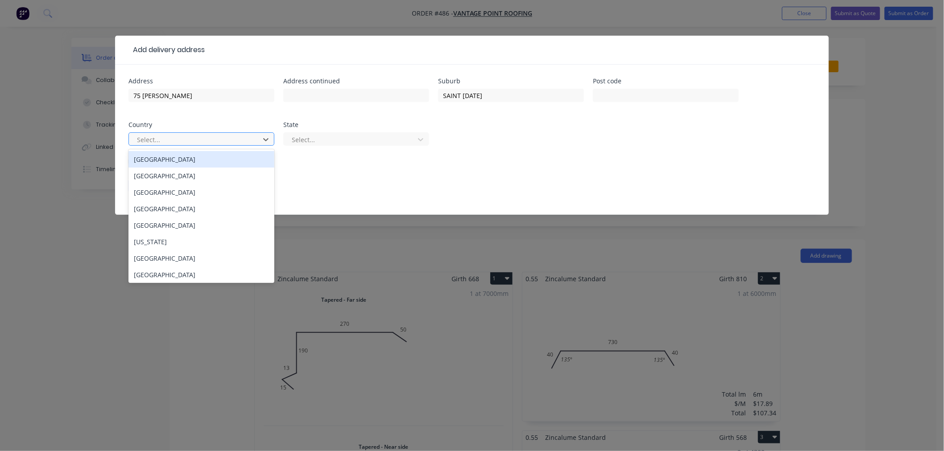
click at [247, 158] on div "[GEOGRAPHIC_DATA]" at bounding box center [201, 159] width 146 height 16
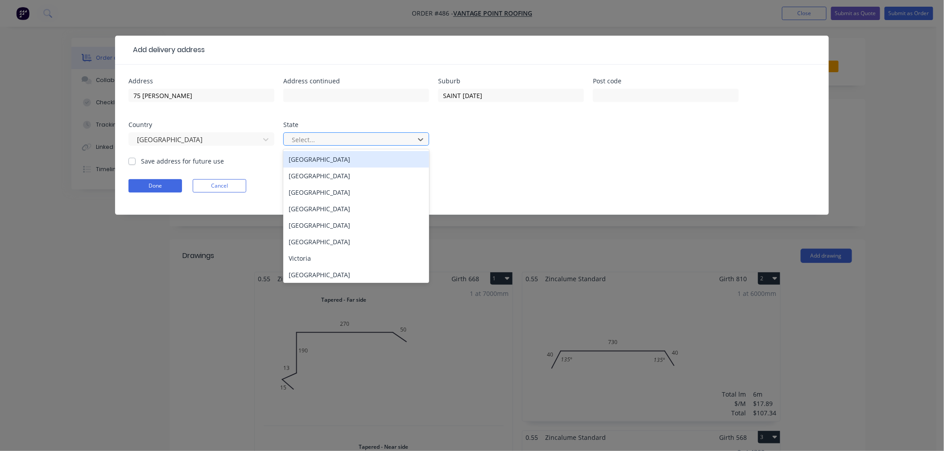
click at [330, 136] on div at bounding box center [350, 139] width 119 height 11
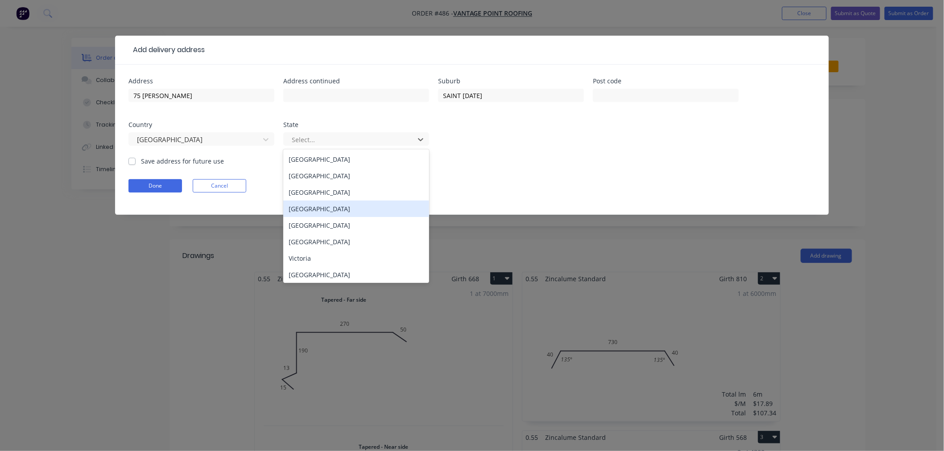
click at [333, 206] on div "Queensland" at bounding box center [356, 209] width 146 height 16
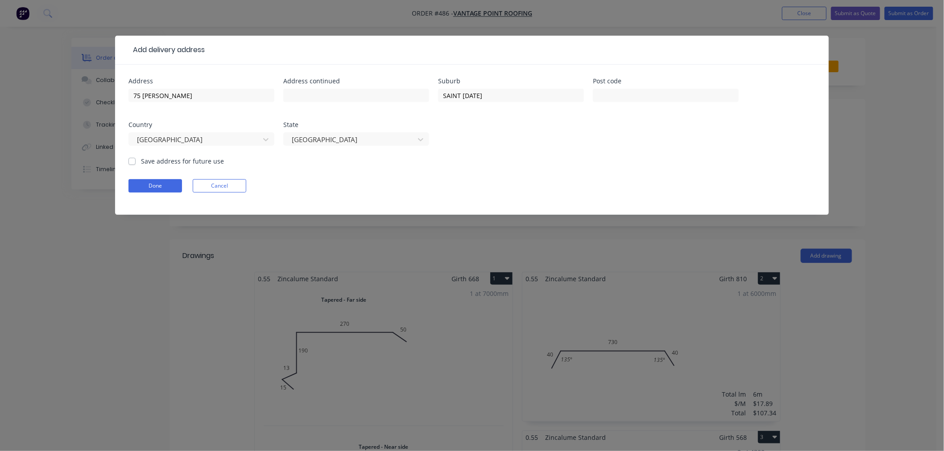
click at [141, 161] on label "Save address for future use" at bounding box center [182, 161] width 83 height 9
click at [132, 161] on input "Save address for future use" at bounding box center [131, 161] width 7 height 8
checkbox input "true"
click at [148, 189] on button "Done" at bounding box center [155, 185] width 54 height 13
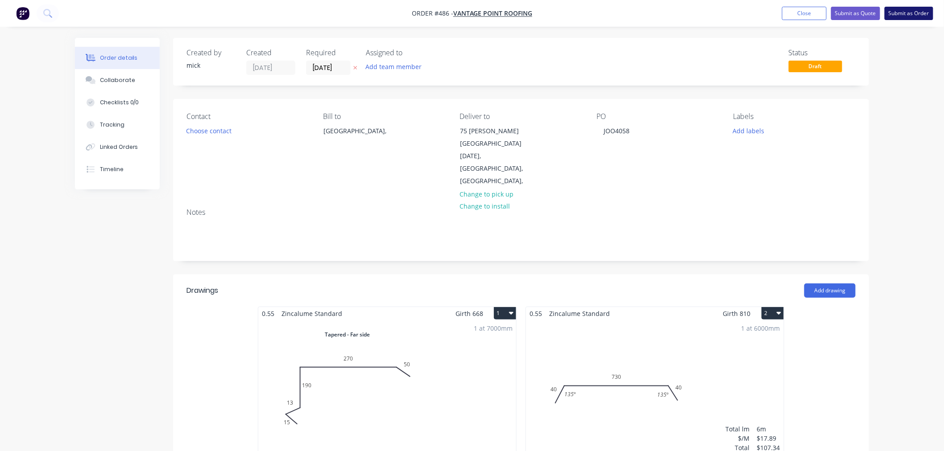
click at [904, 10] on button "Submit as Order" at bounding box center [908, 13] width 49 height 13
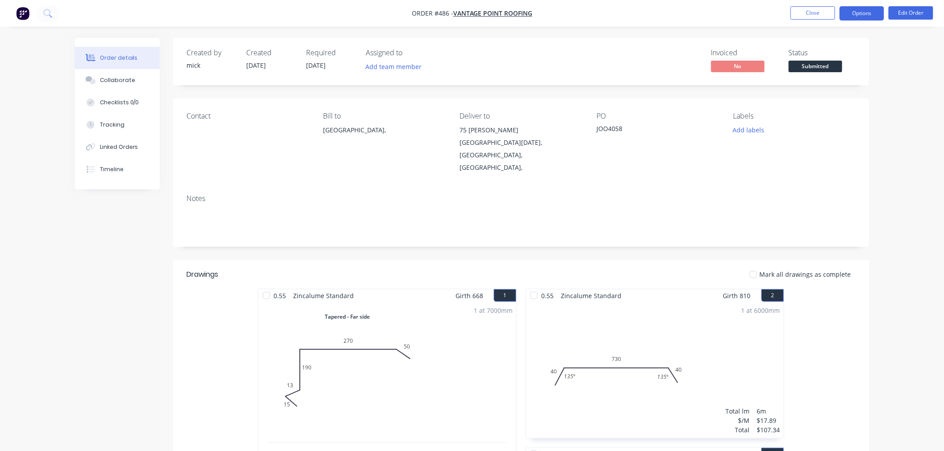
click at [859, 11] on button "Options" at bounding box center [861, 13] width 45 height 14
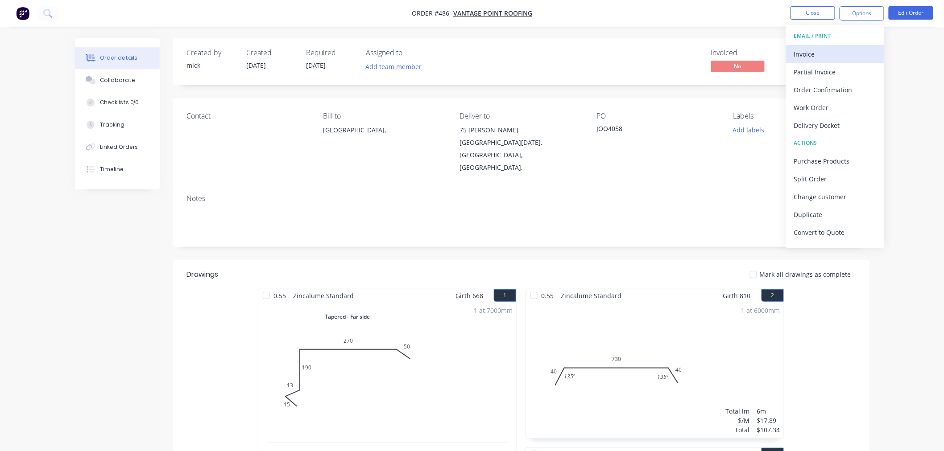
click at [822, 56] on div "Invoice" at bounding box center [835, 54] width 82 height 13
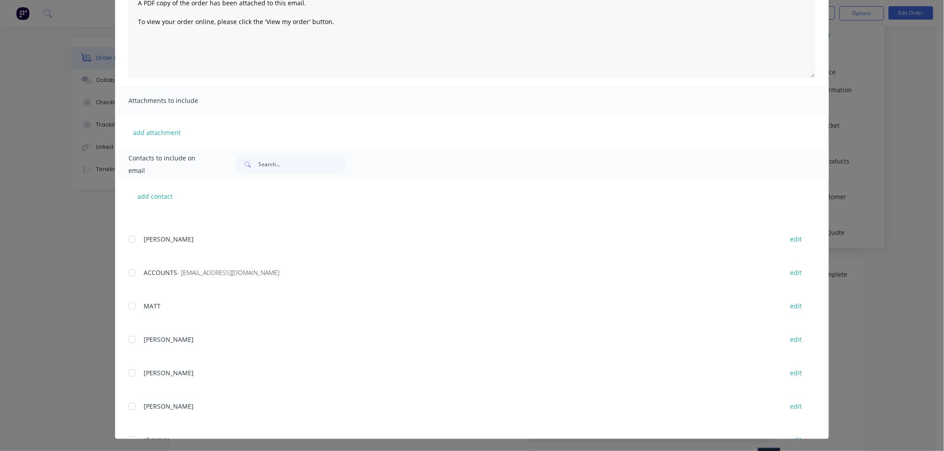
scroll to position [198, 0]
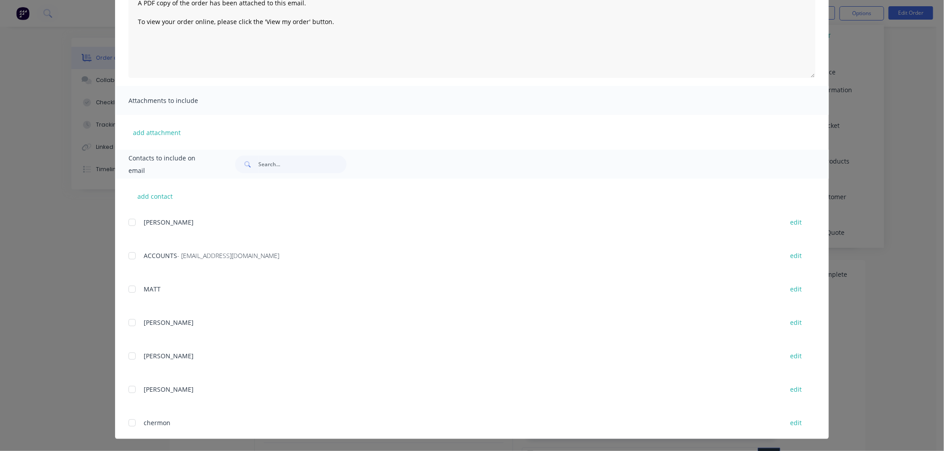
click at [131, 253] on div at bounding box center [132, 256] width 18 height 18
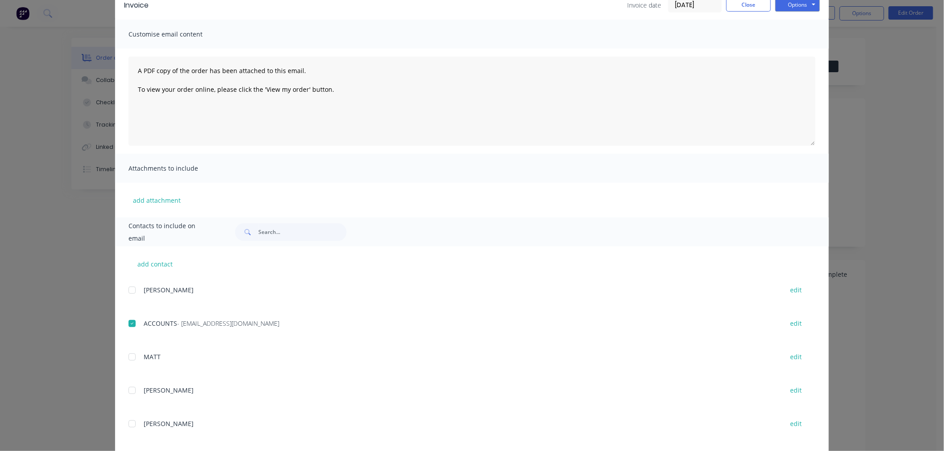
scroll to position [0, 0]
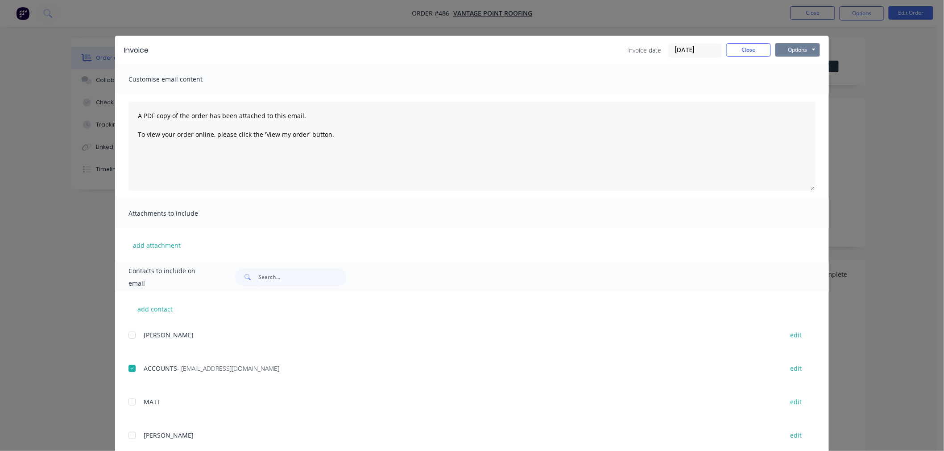
click at [798, 48] on button "Options" at bounding box center [797, 49] width 45 height 13
click at [805, 98] on button "Email" at bounding box center [803, 95] width 57 height 15
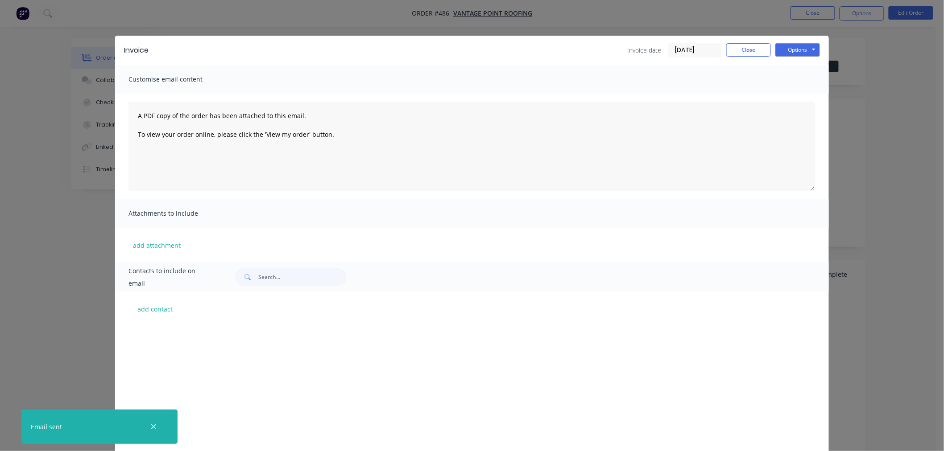
scroll to position [198, 0]
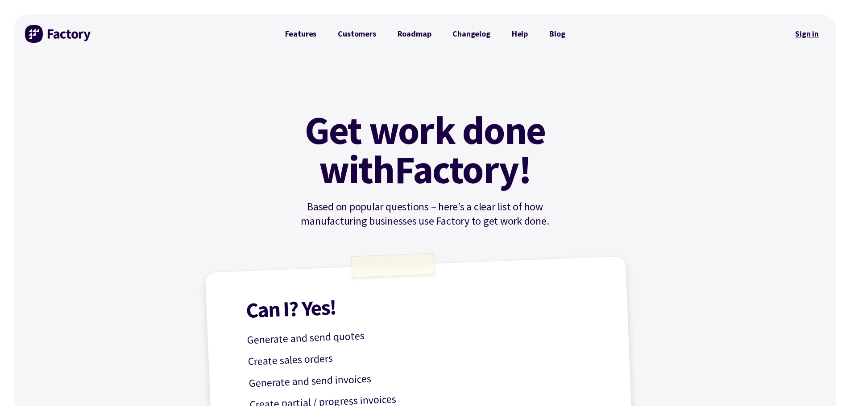
click at [809, 37] on link "Sign in" at bounding box center [806, 34] width 36 height 21
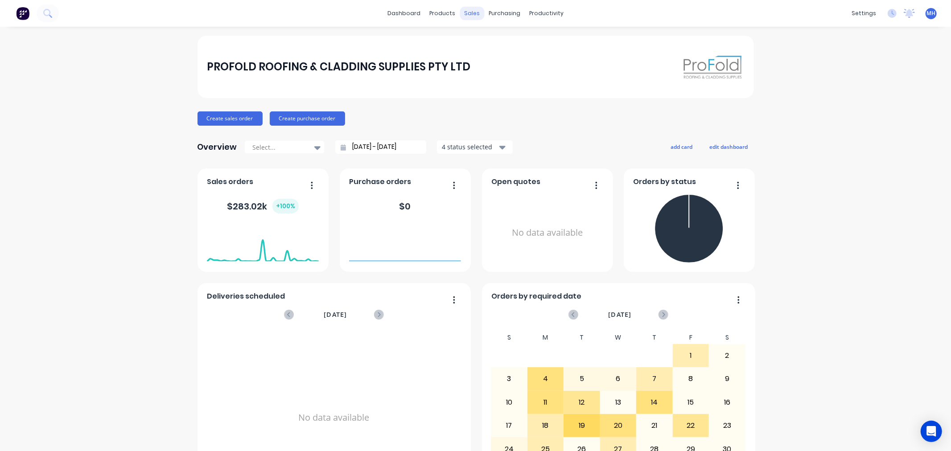
click at [476, 15] on div "sales" at bounding box center [472, 13] width 25 height 13
click at [470, 11] on div "sales" at bounding box center [472, 13] width 25 height 13
click at [497, 45] on div "Sales Orders" at bounding box center [501, 43] width 37 height 8
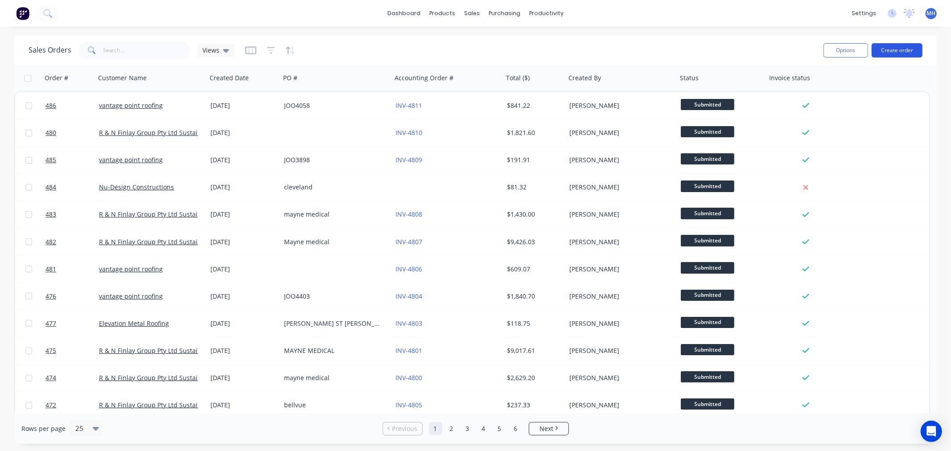
click at [910, 49] on button "Create order" at bounding box center [897, 50] width 51 height 14
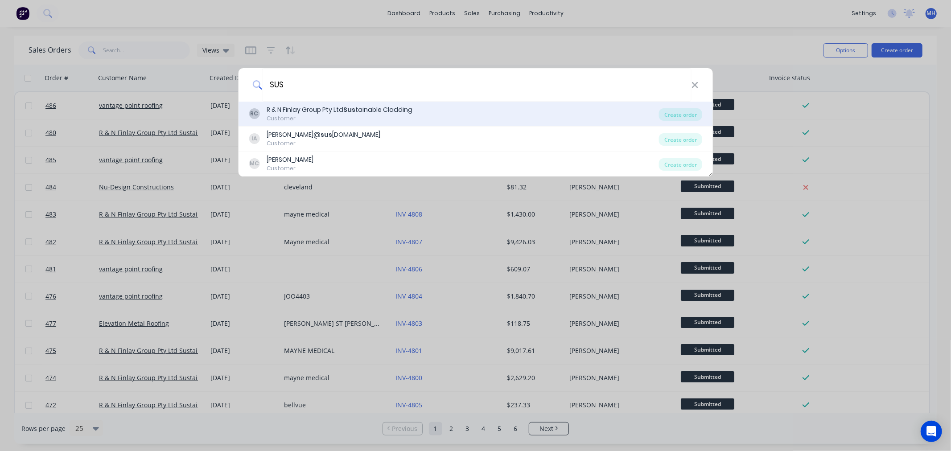
type input "SUS"
click at [449, 117] on div "RC R & N Finlay Group Pty Ltd Sus tainable Cladding Customer" at bounding box center [454, 113] width 410 height 17
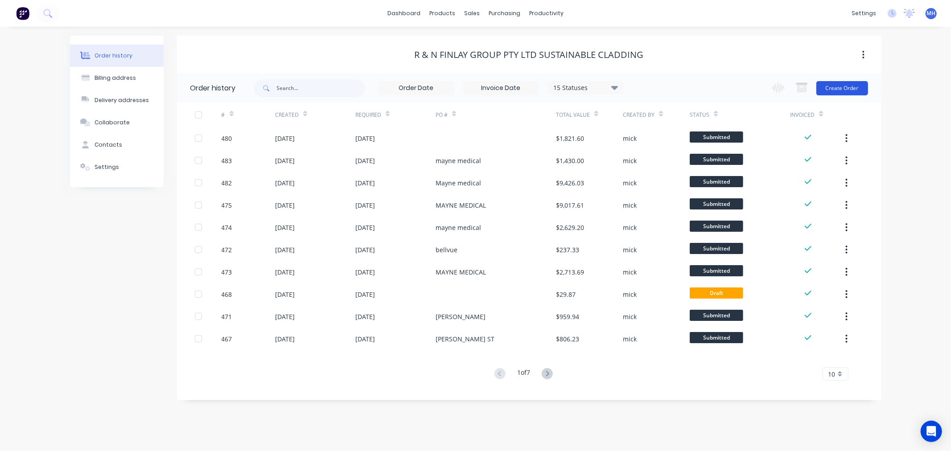
click at [838, 87] on button "Create Order" at bounding box center [843, 88] width 52 height 14
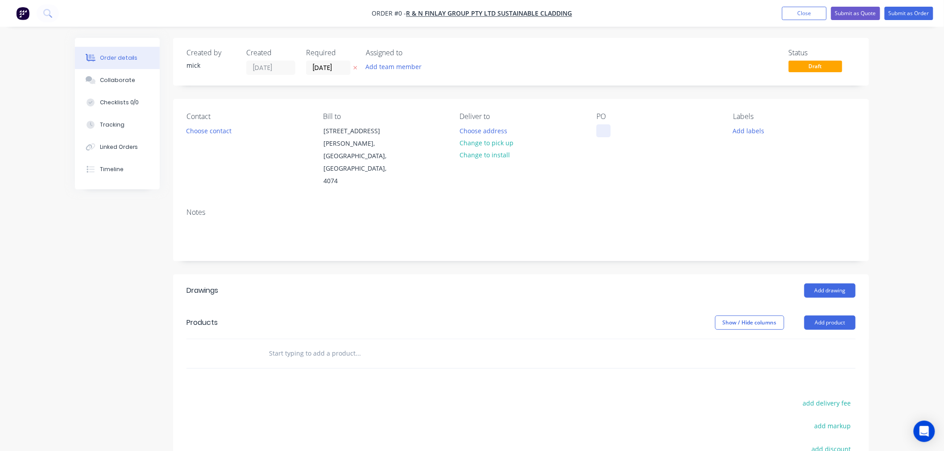
click at [610, 126] on div at bounding box center [603, 130] width 14 height 13
click at [205, 126] on div "Order details Collaborate Checklists 0/0 Tracking Linked Orders Timeline Order …" at bounding box center [472, 317] width 812 height 558
click at [208, 130] on button "Choose contact" at bounding box center [208, 130] width 55 height 12
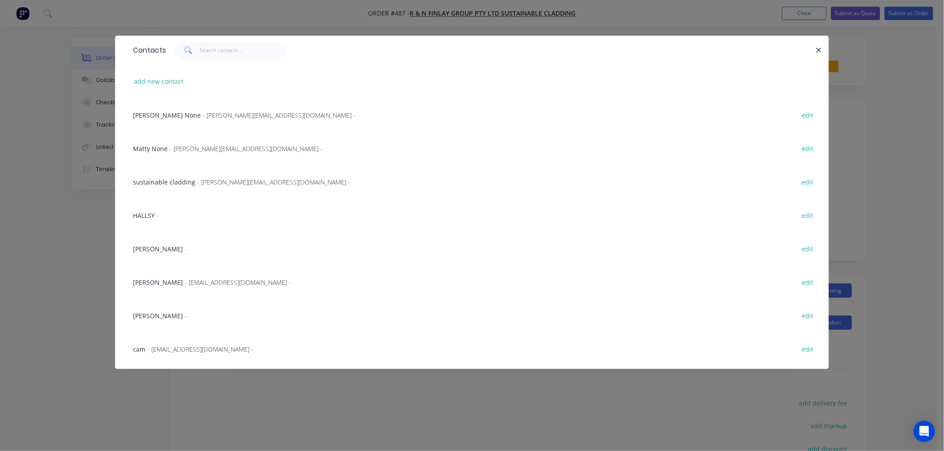
click at [185, 245] on span "-" at bounding box center [186, 249] width 2 height 8
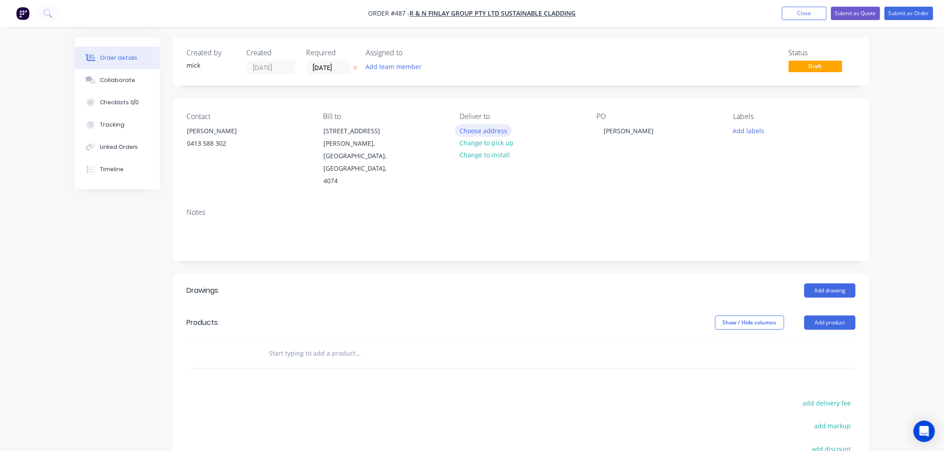
click at [492, 130] on button "Choose address" at bounding box center [483, 130] width 57 height 12
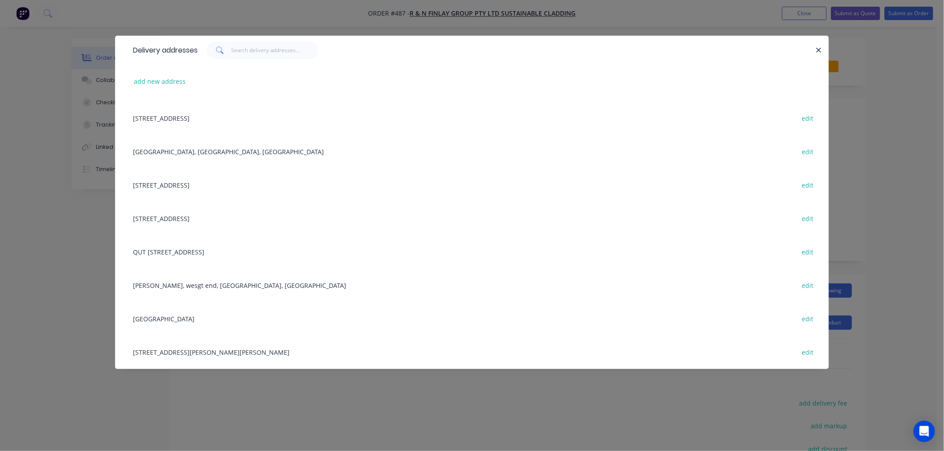
scroll to position [346, 0]
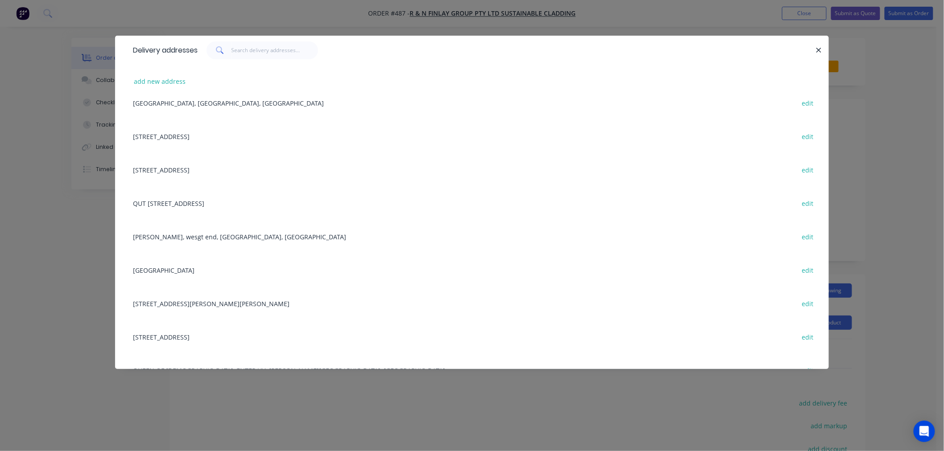
click at [220, 232] on div "gray rd, wesgt end, Queensland, Australia edit" at bounding box center [471, 236] width 687 height 33
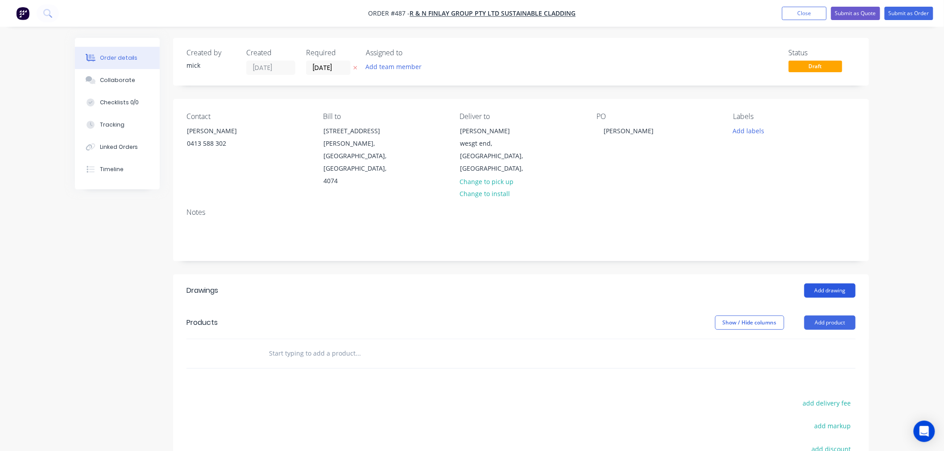
click at [843, 284] on button "Add drawing" at bounding box center [829, 291] width 51 height 14
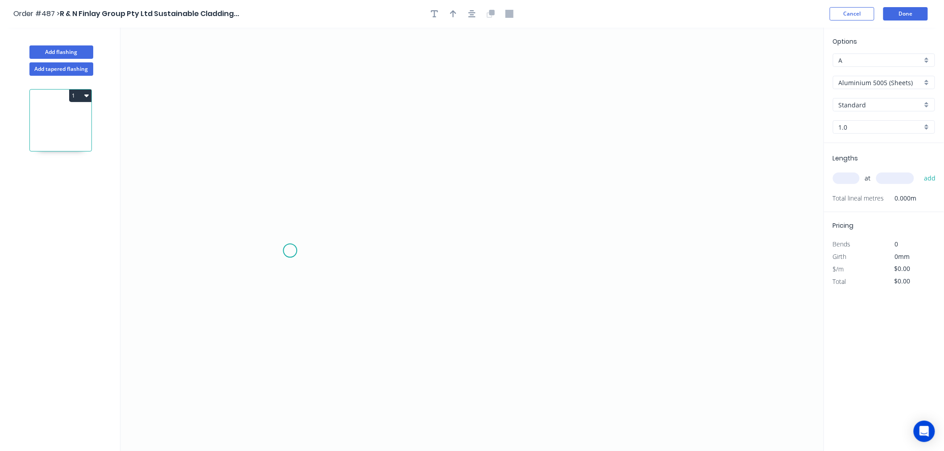
click at [290, 251] on icon "0" at bounding box center [471, 240] width 703 height 424
click at [296, 113] on icon "0" at bounding box center [471, 240] width 703 height 424
click at [690, 153] on icon "0 ?" at bounding box center [471, 240] width 703 height 424
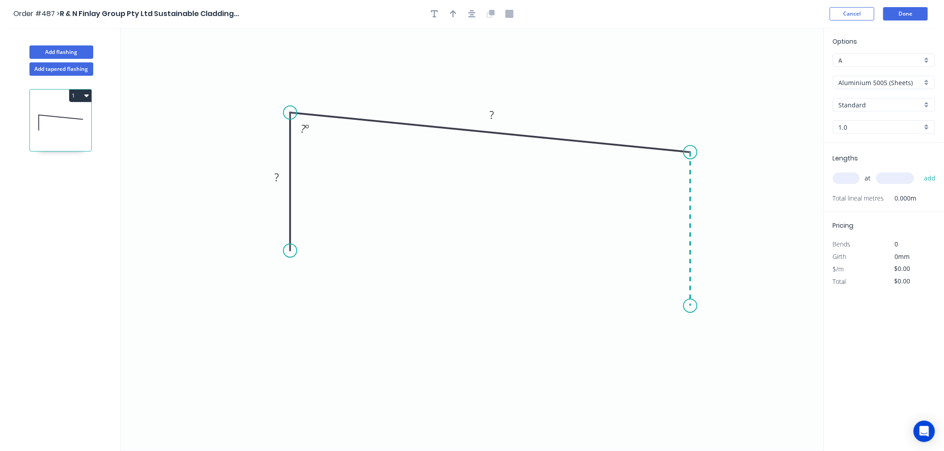
click at [693, 306] on icon "0 ? ? ? º" at bounding box center [471, 240] width 703 height 424
click at [664, 266] on icon at bounding box center [677, 285] width 27 height 41
click at [664, 266] on circle at bounding box center [663, 265] width 13 height 13
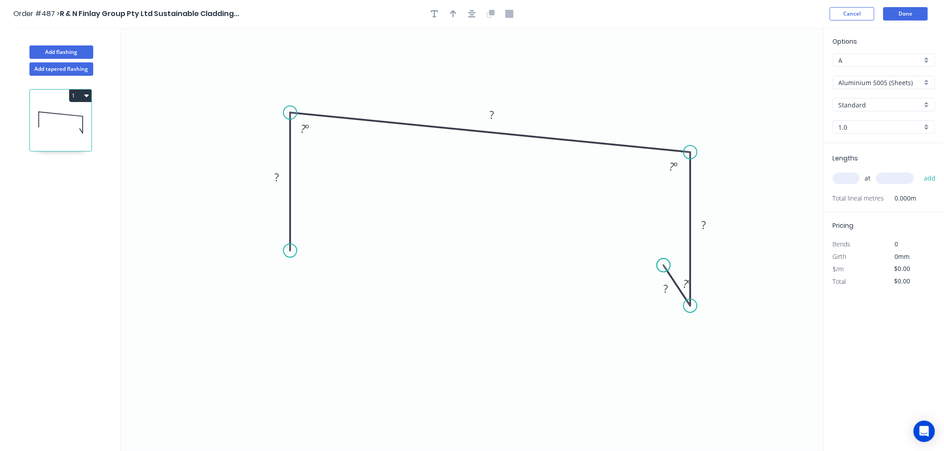
click at [664, 266] on circle at bounding box center [663, 265] width 13 height 13
click at [291, 251] on circle at bounding box center [289, 250] width 13 height 13
click at [323, 219] on icon "0 ? ? ? ? ? º ? º ? º" at bounding box center [471, 240] width 703 height 424
click at [323, 219] on circle at bounding box center [323, 216] width 13 height 13
click at [709, 308] on div "Hide angle" at bounding box center [729, 314] width 90 height 18
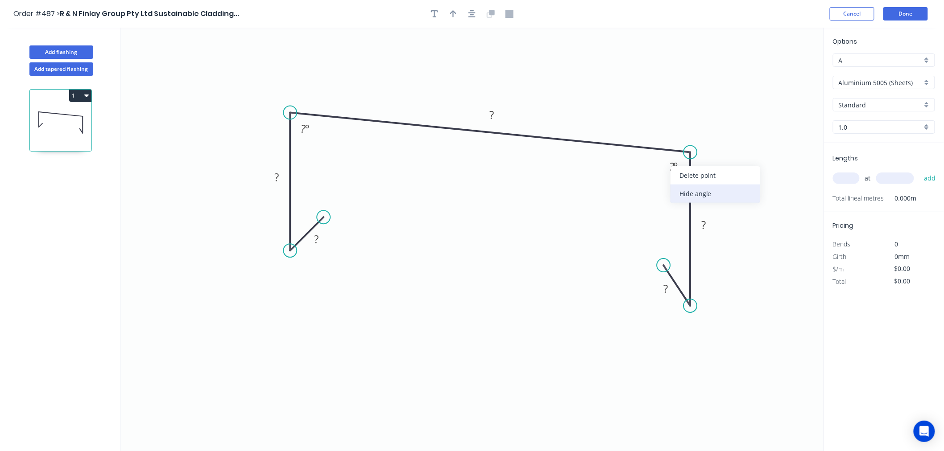
click at [685, 187] on div "Hide angle" at bounding box center [715, 194] width 90 height 18
click at [320, 153] on div "Hide angle" at bounding box center [349, 155] width 90 height 18
click at [664, 290] on tspan "?" at bounding box center [665, 288] width 4 height 15
click at [708, 228] on rect at bounding box center [703, 225] width 18 height 12
click at [730, 106] on icon "0 15 60 ? 212 15" at bounding box center [471, 240] width 703 height 424
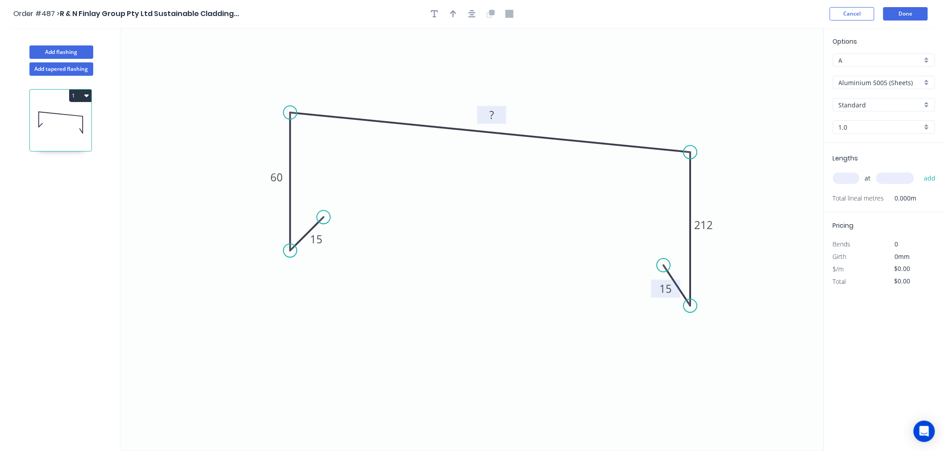
click at [497, 118] on rect at bounding box center [492, 115] width 18 height 12
click at [552, 232] on icon "0 15 60 860 212 15" at bounding box center [471, 240] width 703 height 424
click at [894, 78] on input "Aluminium 5005 (Sheets)" at bounding box center [879, 82] width 83 height 9
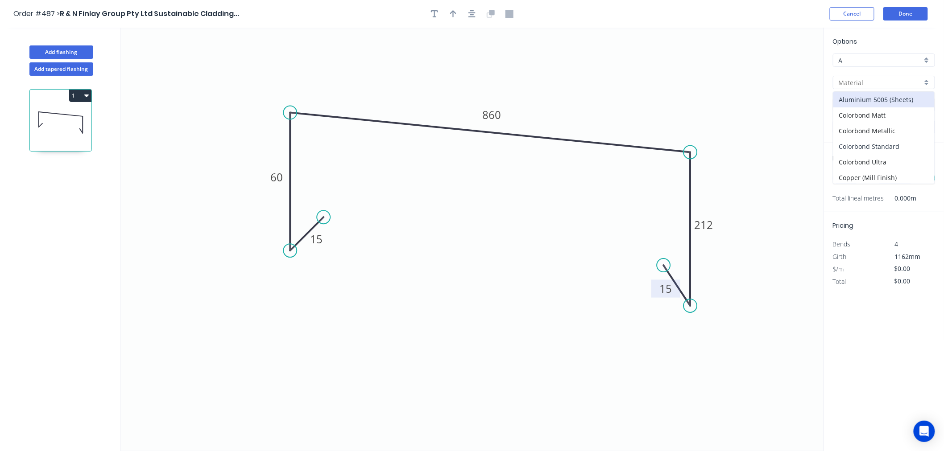
click at [899, 149] on div "Colorbond Standard" at bounding box center [883, 147] width 101 height 16
type input "Colorbond Standard"
type input "Basalt"
type input "0.55"
type input "$35.71"
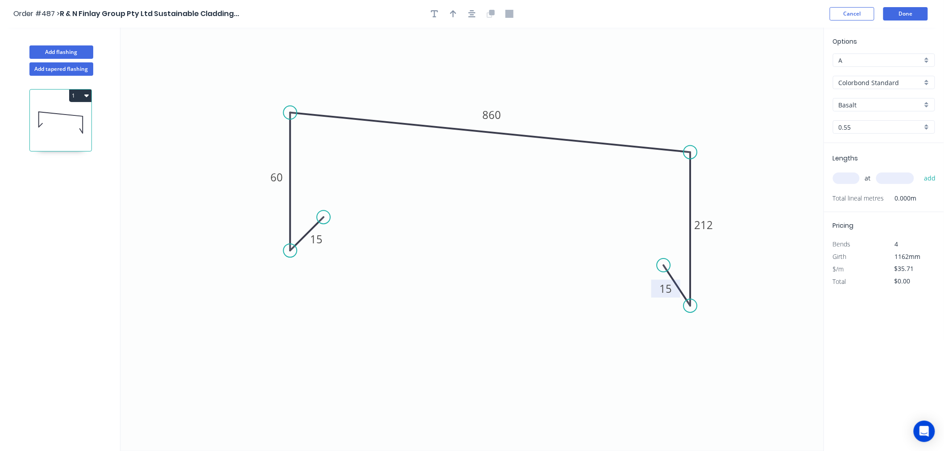
click at [877, 103] on input "Basalt" at bounding box center [879, 104] width 83 height 9
click at [876, 143] on div "Manor Red" at bounding box center [883, 140] width 101 height 16
type input "Manor Red"
click at [849, 176] on input "text" at bounding box center [846, 179] width 27 height 12
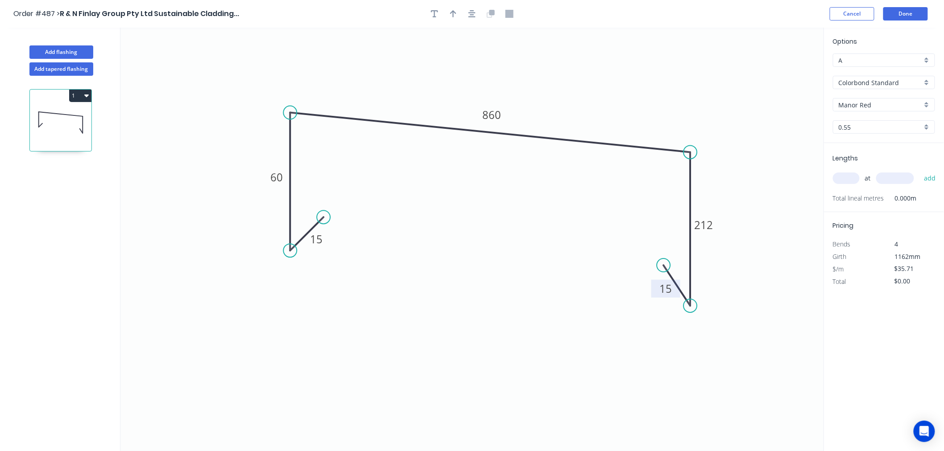
click at [849, 176] on input "text" at bounding box center [846, 179] width 27 height 12
type input "2"
type input "2100"
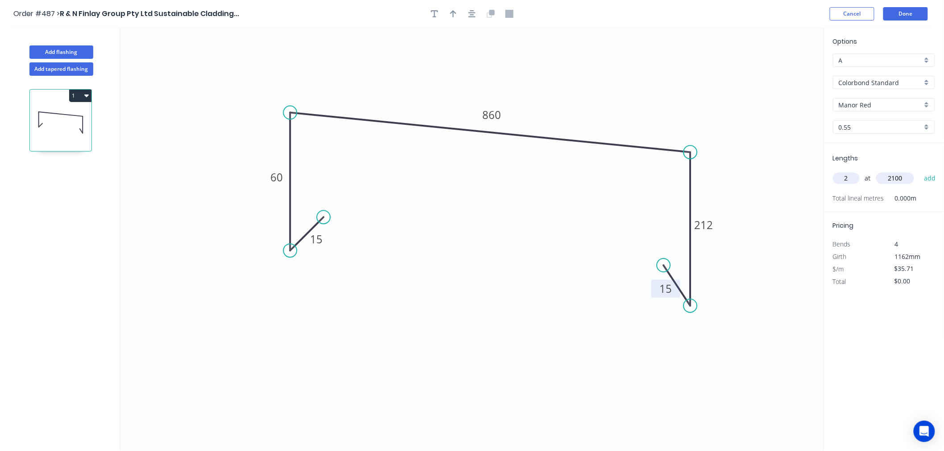
click at [919, 171] on button "add" at bounding box center [929, 178] width 21 height 15
type input "$149.98"
click at [915, 15] on button "Done" at bounding box center [905, 13] width 45 height 13
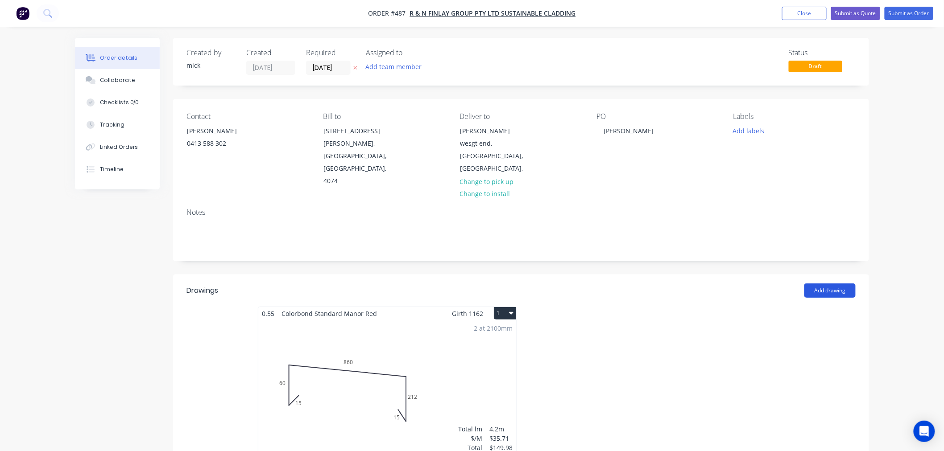
click at [824, 284] on button "Add drawing" at bounding box center [829, 291] width 51 height 14
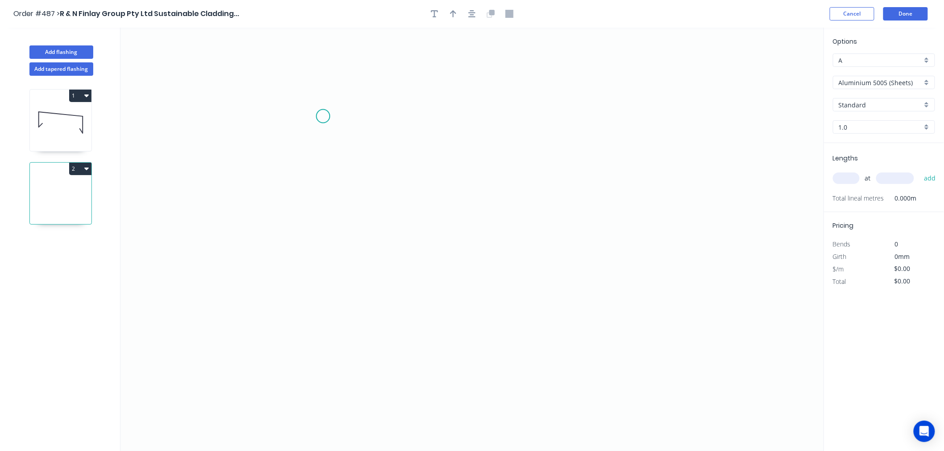
click at [323, 116] on icon "0" at bounding box center [471, 240] width 703 height 424
click at [489, 115] on icon "0" at bounding box center [471, 240] width 703 height 424
click at [489, 295] on icon "0 ?" at bounding box center [471, 240] width 703 height 424
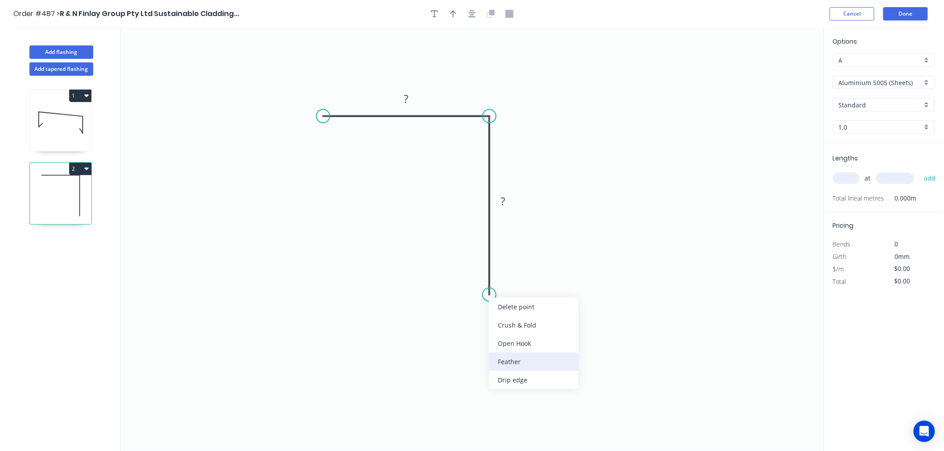
click at [511, 357] on div "Feather" at bounding box center [534, 362] width 90 height 18
click at [503, 322] on div "Flip bend" at bounding box center [538, 325] width 90 height 18
click at [501, 202] on tspan "?" at bounding box center [502, 201] width 4 height 15
click at [861, 79] on input "Aluminium 5005 (Sheets)" at bounding box center [879, 82] width 83 height 9
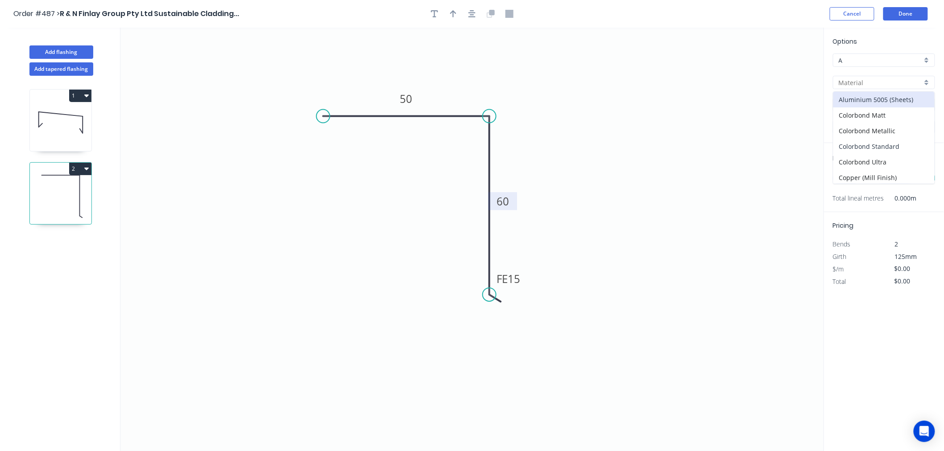
click at [876, 144] on div "Colorbond Standard" at bounding box center [883, 147] width 101 height 16
type input "Colorbond Standard"
type input "Basalt"
type input "0.55"
type input "$10.24"
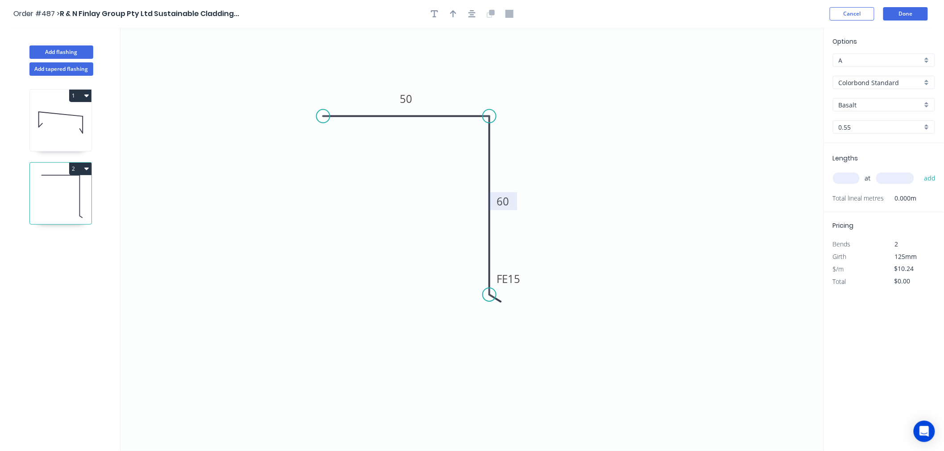
click at [869, 103] on input "Basalt" at bounding box center [879, 104] width 83 height 9
click at [874, 144] on div "Manor Red" at bounding box center [883, 145] width 101 height 16
type input "Manor Red"
click at [844, 181] on input "text" at bounding box center [846, 179] width 27 height 12
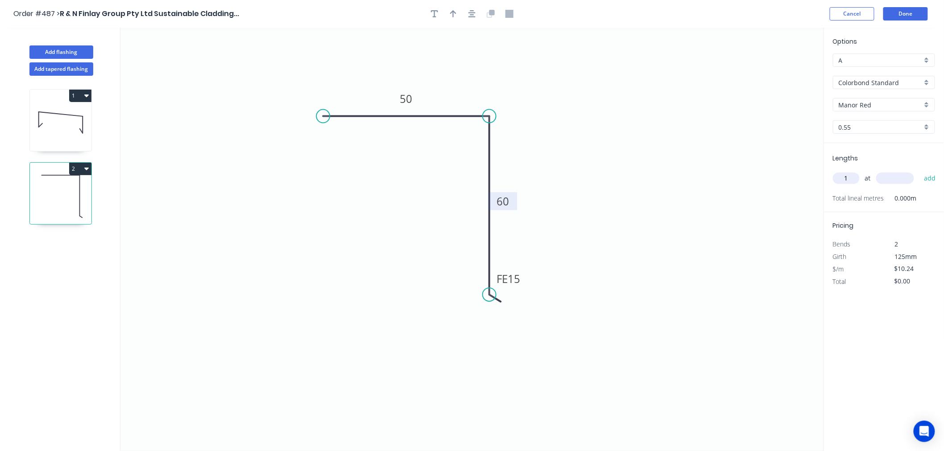
type input "1"
type input "2000"
click at [919, 171] on button "add" at bounding box center [929, 178] width 21 height 15
type input "$20.48"
click at [915, 12] on button "Done" at bounding box center [905, 13] width 45 height 13
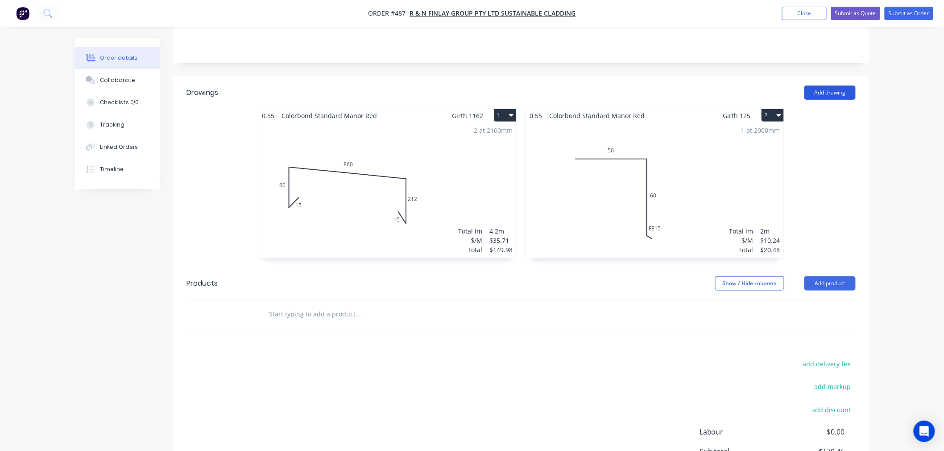
click at [836, 86] on button "Add drawing" at bounding box center [829, 93] width 51 height 14
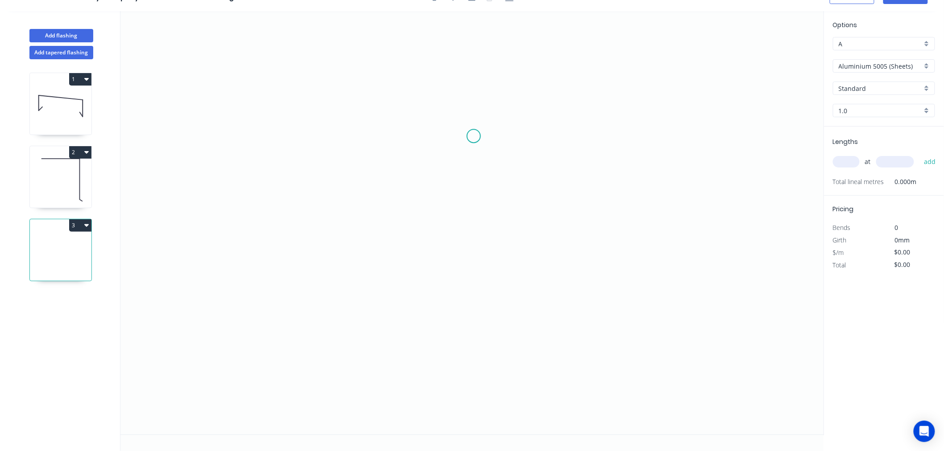
click at [474, 136] on icon "0" at bounding box center [471, 223] width 703 height 424
click at [367, 131] on icon "0" at bounding box center [471, 223] width 703 height 424
click at [373, 363] on icon "0 ?" at bounding box center [471, 223] width 703 height 424
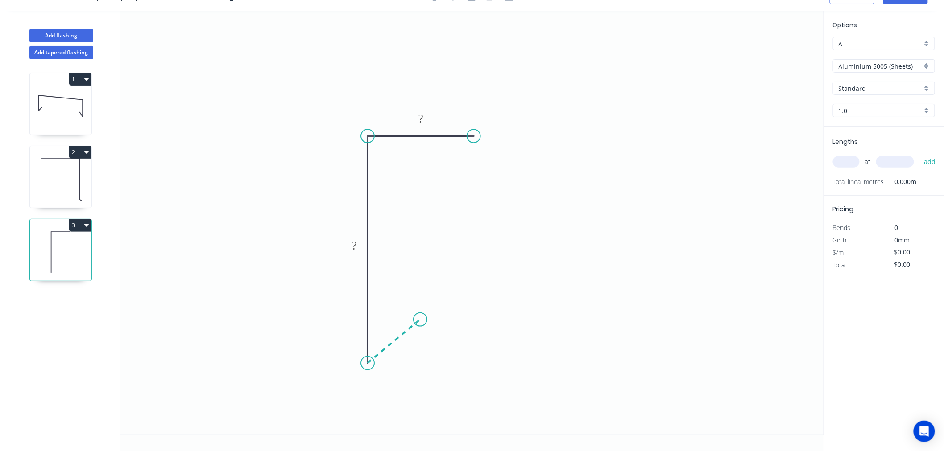
click at [420, 320] on icon "0 ? ?" at bounding box center [471, 223] width 703 height 424
click at [420, 320] on circle at bounding box center [419, 319] width 13 height 13
click at [421, 319] on circle at bounding box center [419, 319] width 13 height 13
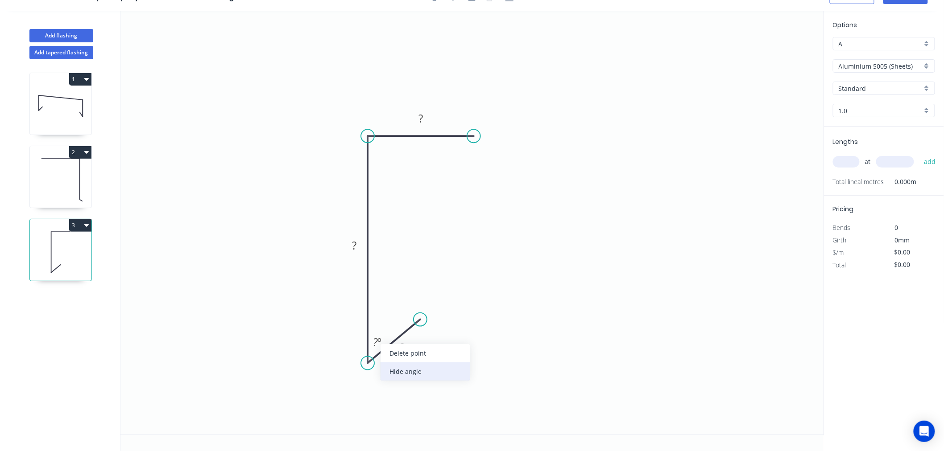
click at [411, 370] on div "Hide angle" at bounding box center [425, 372] width 90 height 18
click at [408, 349] on rect at bounding box center [402, 348] width 18 height 12
click at [360, 243] on rect at bounding box center [354, 246] width 18 height 12
click at [420, 120] on tspan "?" at bounding box center [420, 118] width 4 height 15
click at [532, 230] on icon "0 15 60 50" at bounding box center [471, 223] width 703 height 424
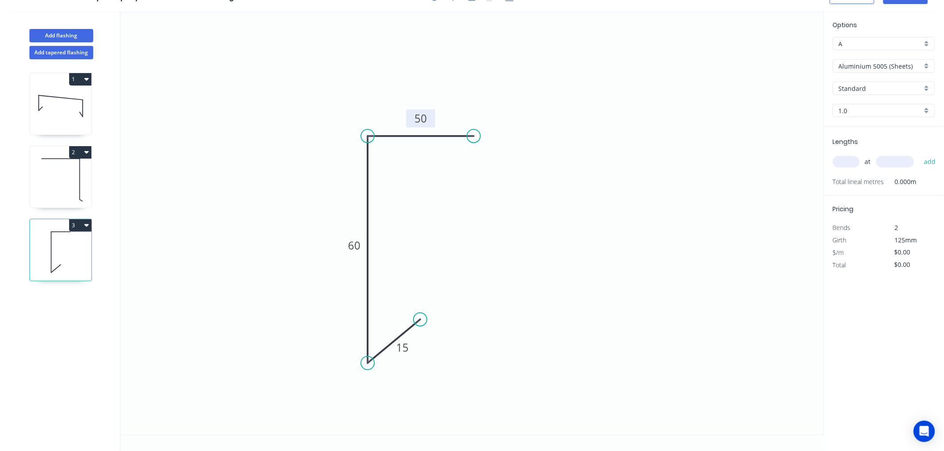
click at [874, 67] on input "Aluminium 5005 (Sheets)" at bounding box center [879, 66] width 83 height 9
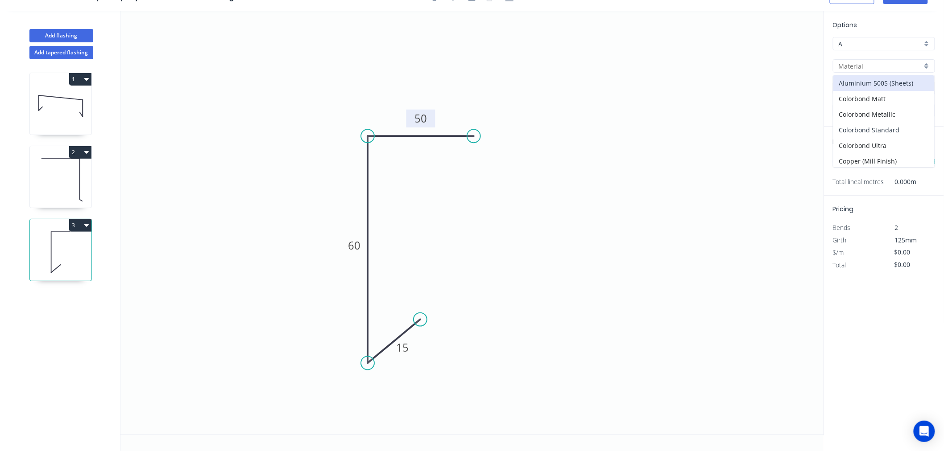
click at [888, 125] on div "Colorbond Standard" at bounding box center [883, 130] width 101 height 16
type input "Colorbond Standard"
type input "Basalt"
type input "0.55"
type input "$10.24"
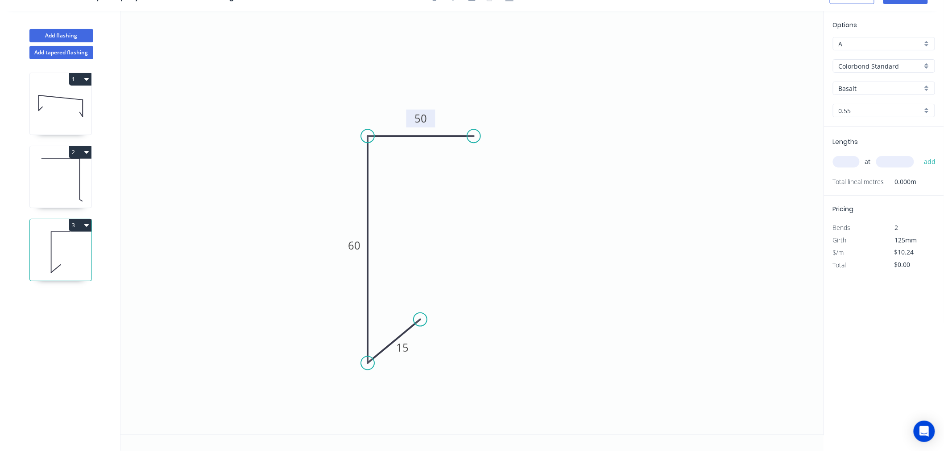
click at [866, 86] on input "Basalt" at bounding box center [879, 88] width 83 height 9
click at [853, 121] on div "Manor Red" at bounding box center [883, 129] width 101 height 16
type input "Manor Red"
click at [847, 162] on input "text" at bounding box center [846, 162] width 27 height 12
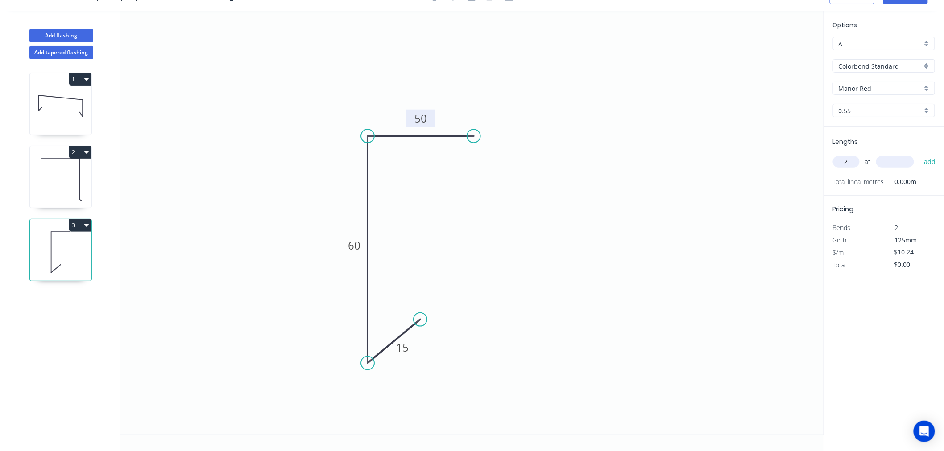
type input "2"
type input "900"
click at [919, 154] on button "add" at bounding box center [929, 161] width 21 height 15
type input "$20.48"
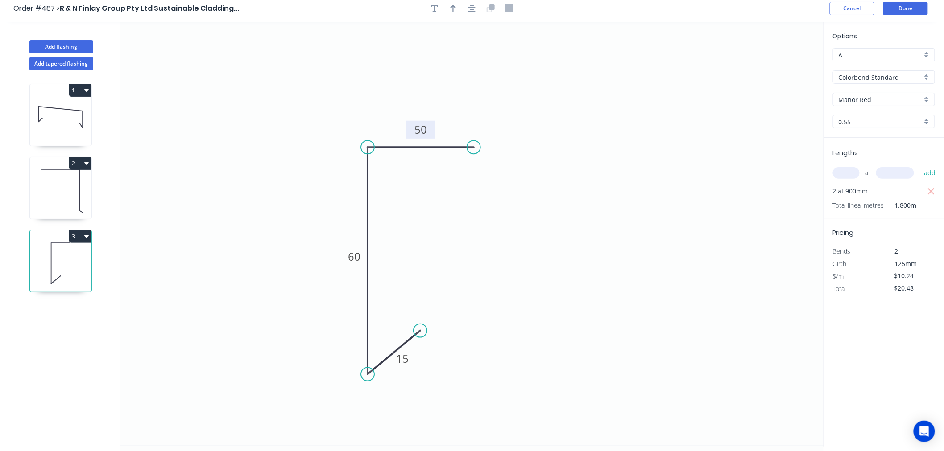
scroll to position [0, 0]
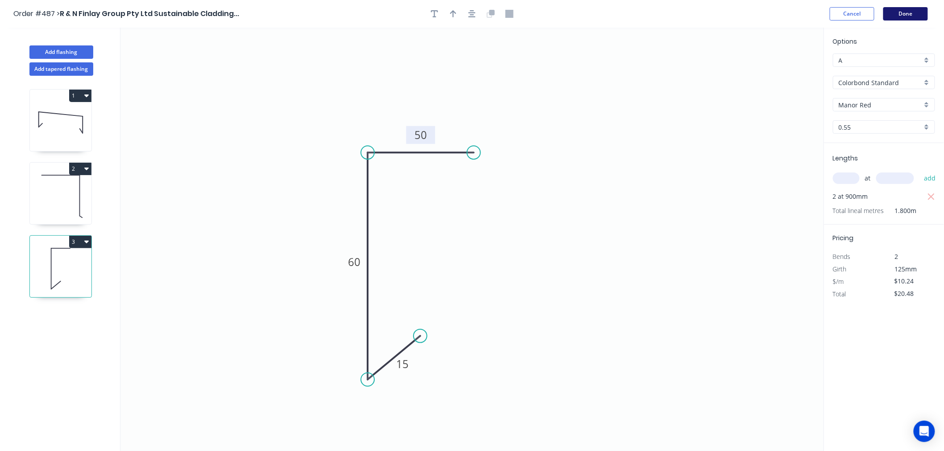
click at [923, 10] on button "Done" at bounding box center [905, 13] width 45 height 13
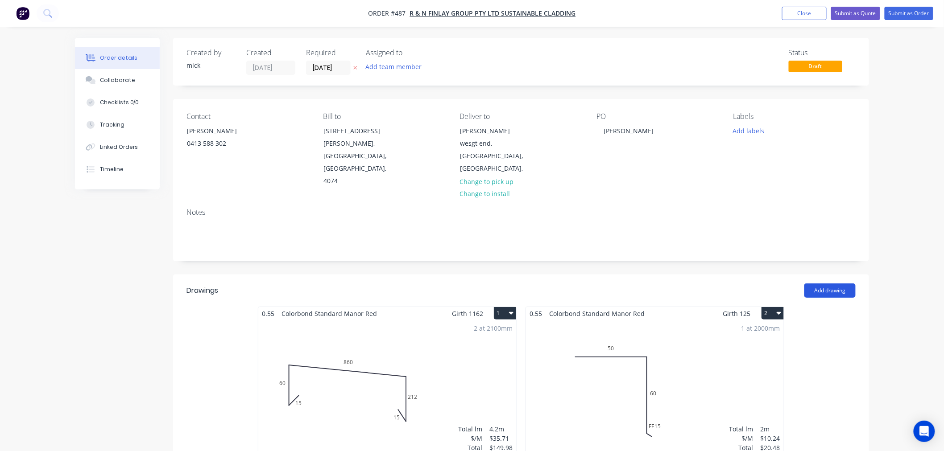
click at [849, 284] on button "Add drawing" at bounding box center [829, 291] width 51 height 14
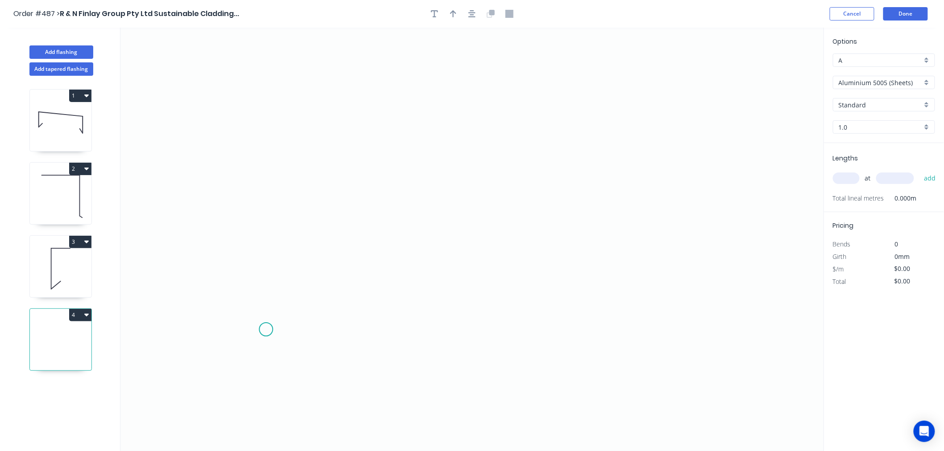
click at [266, 330] on icon "0" at bounding box center [471, 240] width 703 height 424
click at [276, 120] on icon "0" at bounding box center [471, 240] width 703 height 424
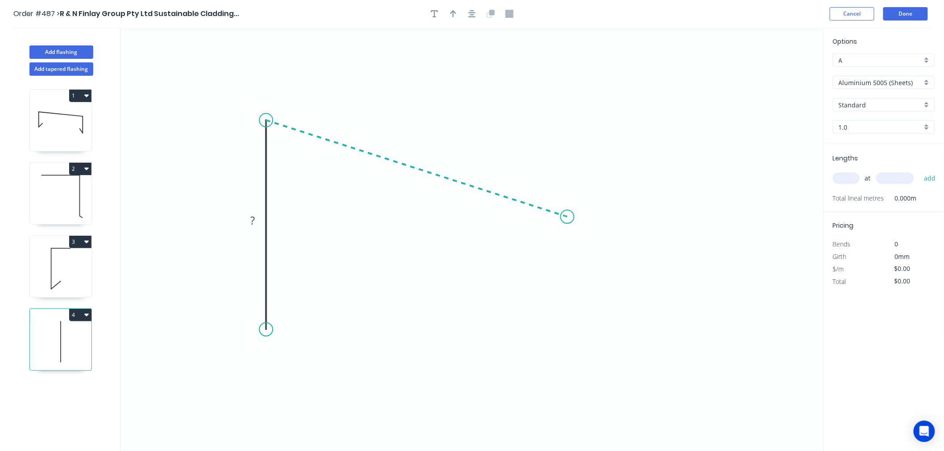
click at [568, 217] on icon "0 ?" at bounding box center [471, 240] width 703 height 424
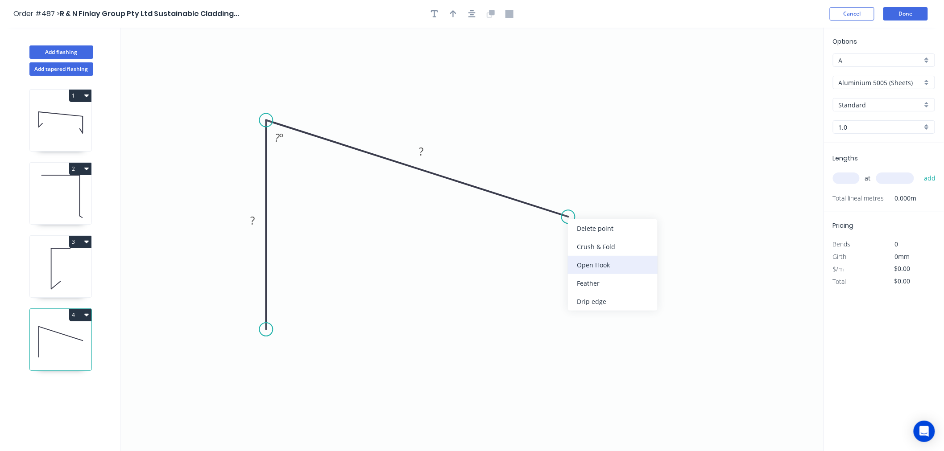
click at [609, 261] on div "Open Hook" at bounding box center [613, 265] width 90 height 18
click at [288, 375] on div "Open Hook" at bounding box center [313, 379] width 90 height 18
click at [286, 351] on div "Flip bend" at bounding box center [313, 356] width 90 height 18
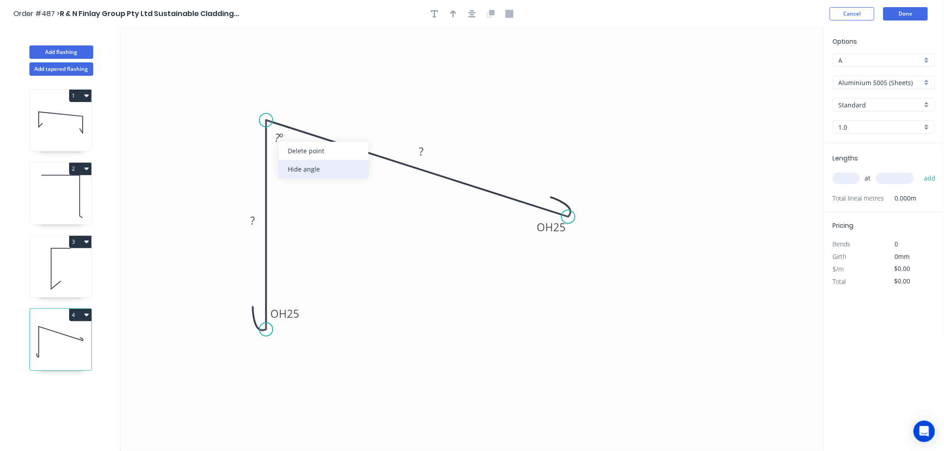
click at [304, 166] on div "Hide angle" at bounding box center [324, 169] width 90 height 18
click at [261, 224] on rect at bounding box center [253, 221] width 18 height 12
click at [427, 153] on rect at bounding box center [421, 152] width 18 height 12
click at [666, 177] on icon "0 OH 25 215 OH 25 440" at bounding box center [471, 240] width 703 height 424
click at [864, 81] on input "Aluminium 5005 (Sheets)" at bounding box center [879, 82] width 83 height 9
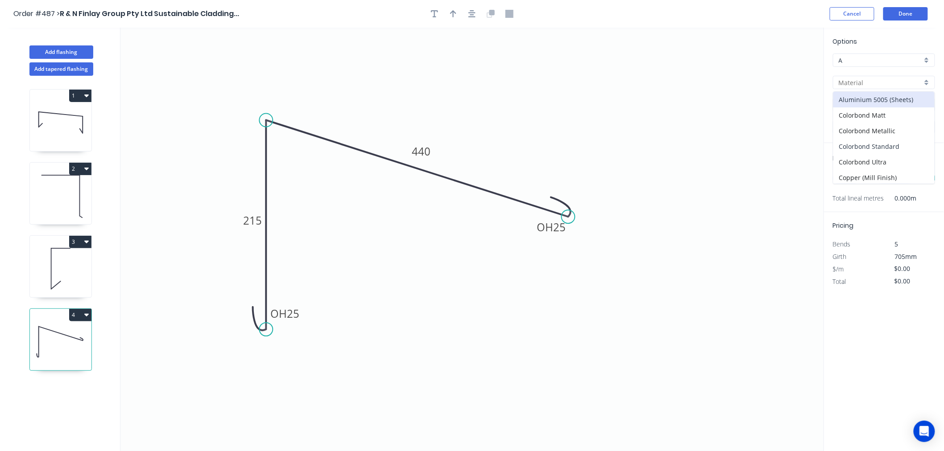
click at [871, 144] on div "Colorbond Standard" at bounding box center [883, 147] width 101 height 16
type input "Colorbond Standard"
type input "Basalt"
type input "0.55"
type input "$28.09"
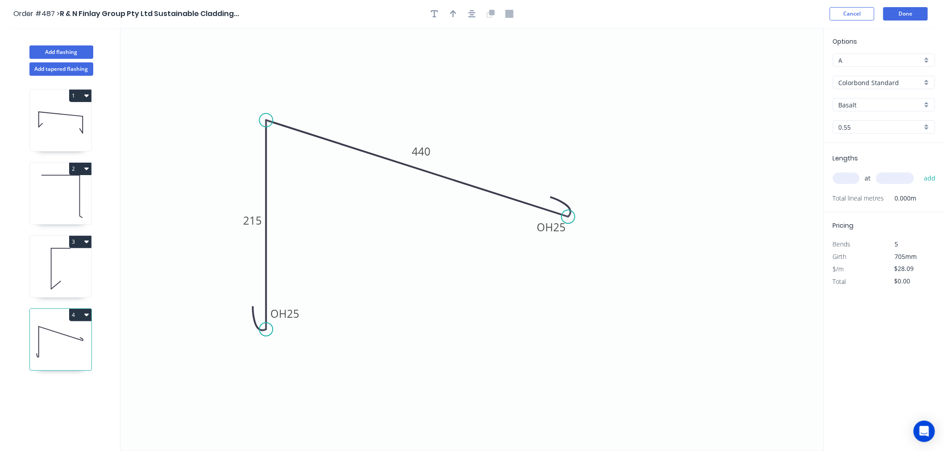
click at [851, 99] on div "Basalt" at bounding box center [884, 104] width 102 height 13
click at [862, 194] on div "Manor Red" at bounding box center [883, 195] width 101 height 16
type input "Manor Red"
click at [845, 179] on input "text" at bounding box center [846, 179] width 27 height 12
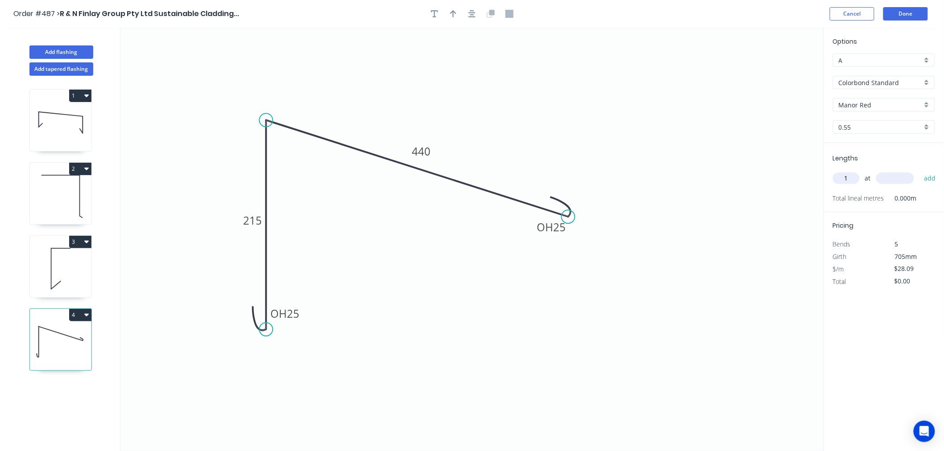
type input "1"
type input "1300"
click at [919, 171] on button "add" at bounding box center [929, 178] width 21 height 15
type input "$36.52"
click at [923, 16] on button "Done" at bounding box center [905, 13] width 45 height 13
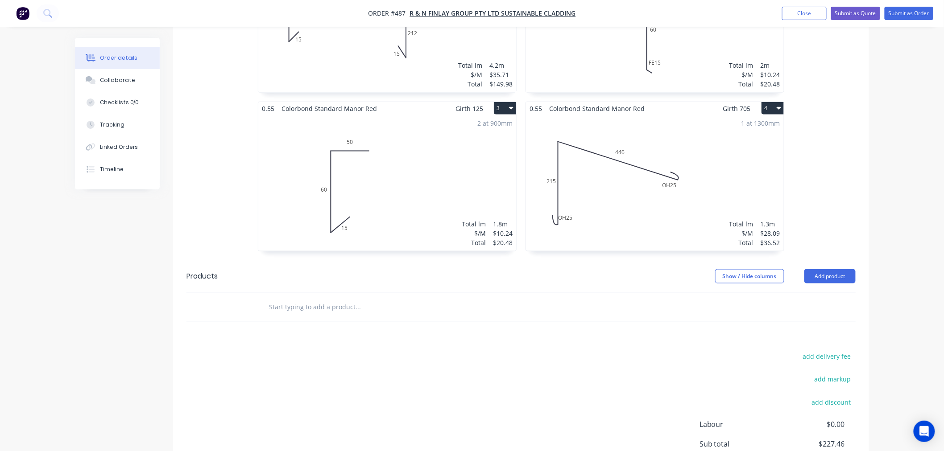
scroll to position [388, 0]
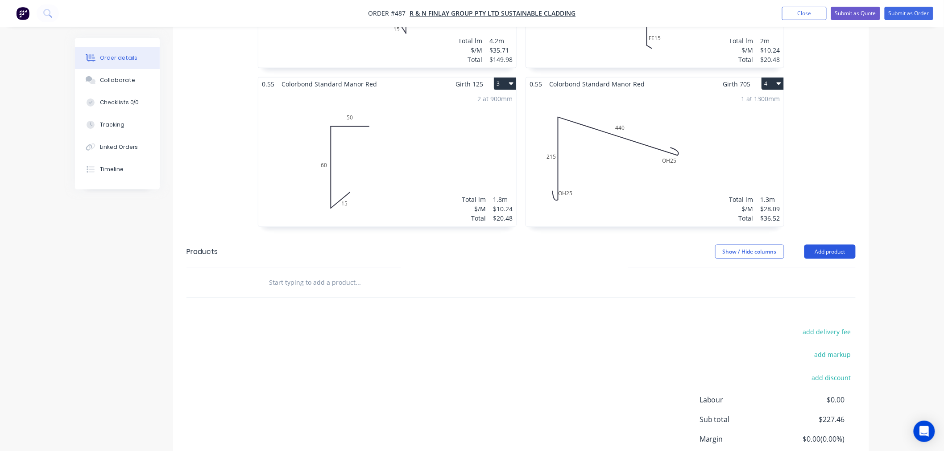
click at [827, 245] on button "Add product" at bounding box center [829, 252] width 51 height 14
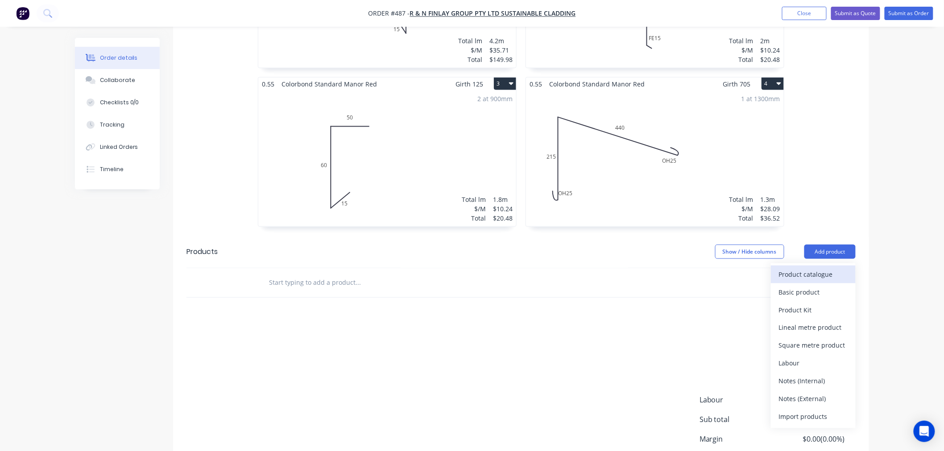
click at [836, 268] on div "Product catalogue" at bounding box center [813, 274] width 69 height 13
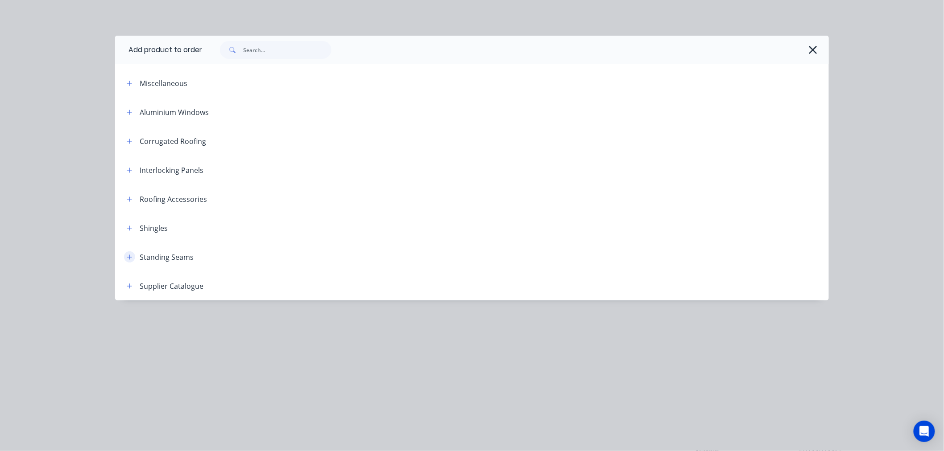
click at [128, 259] on icon "button" at bounding box center [129, 257] width 5 height 6
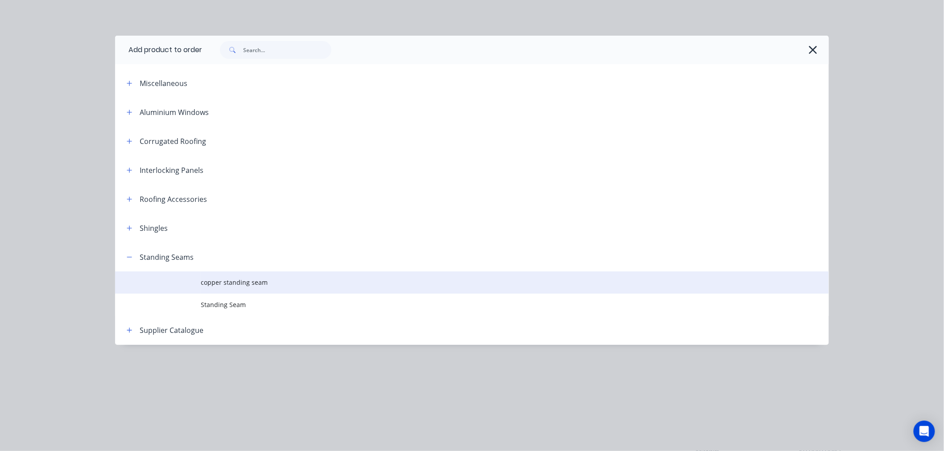
click at [262, 277] on td "copper standing seam" at bounding box center [515, 283] width 628 height 22
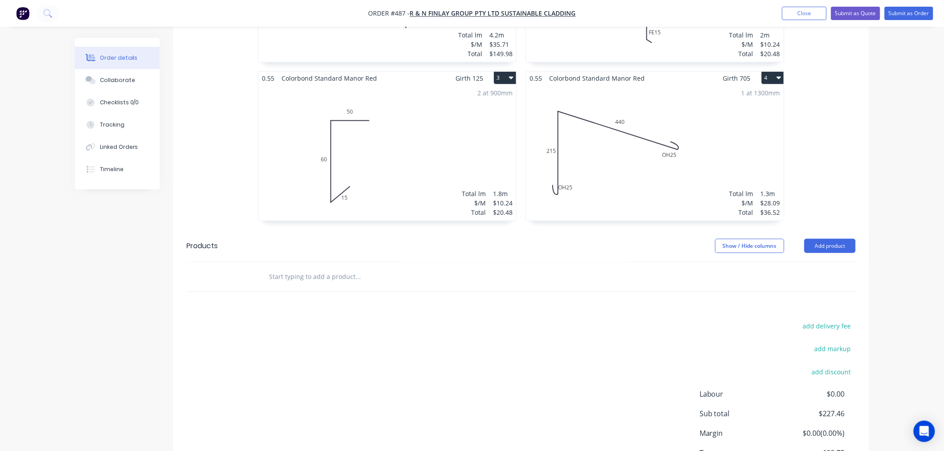
scroll to position [388, 0]
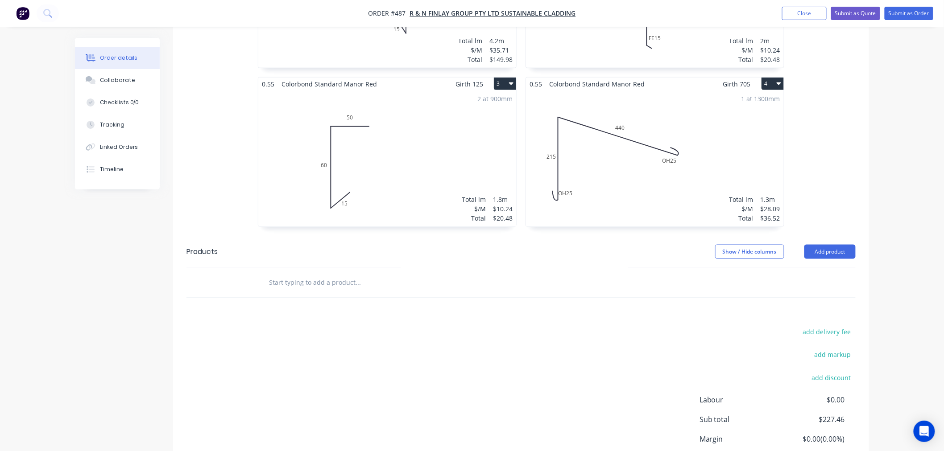
click at [349, 274] on input "text" at bounding box center [357, 283] width 178 height 18
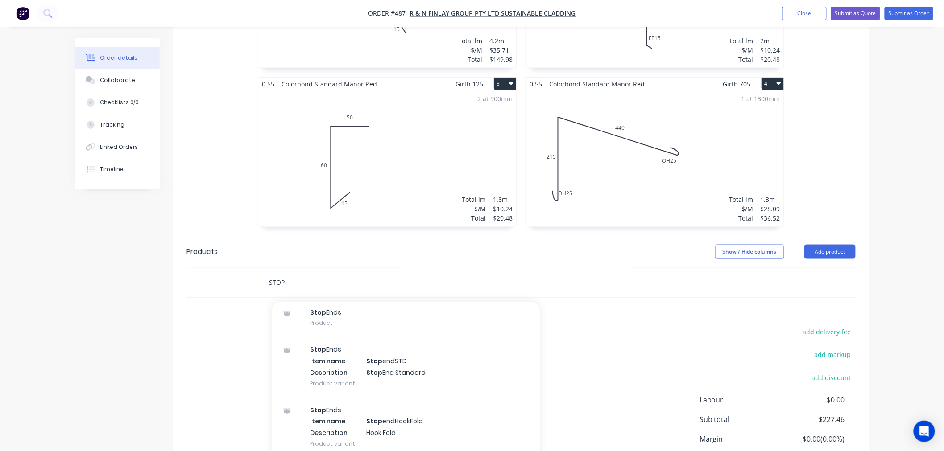
scroll to position [390, 0]
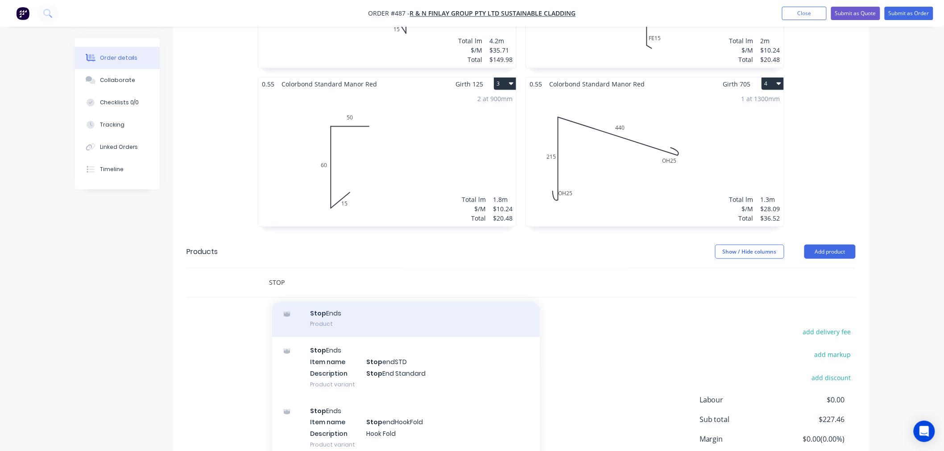
type input "STOP"
click at [358, 300] on div "Stop Ends Product" at bounding box center [406, 318] width 268 height 37
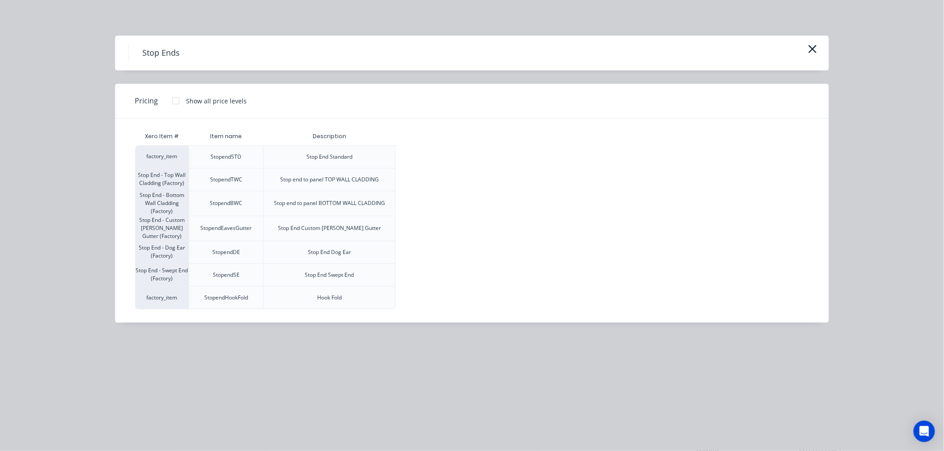
click at [178, 100] on div at bounding box center [176, 101] width 18 height 18
click at [427, 164] on div "$7.70" at bounding box center [420, 157] width 48 height 22
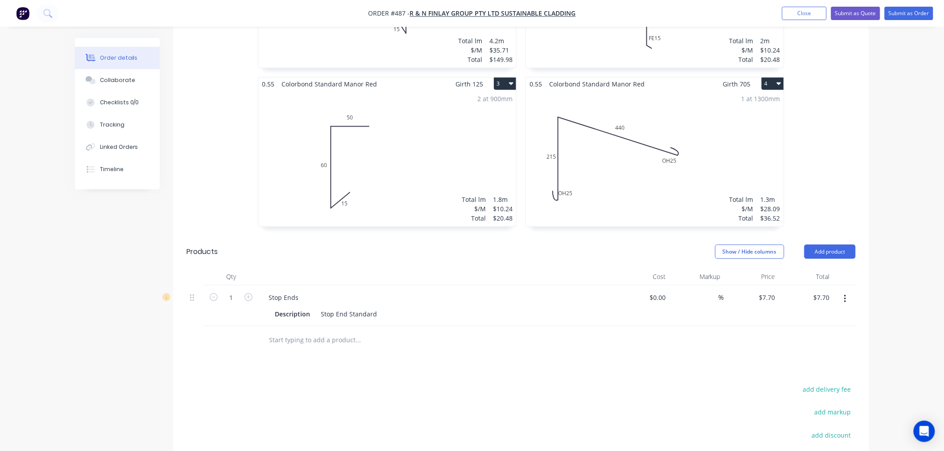
click at [248, 290] on form "1" at bounding box center [231, 296] width 46 height 13
click at [250, 293] on icon "button" at bounding box center [248, 297] width 8 height 8
type input "2"
type input "$15.40"
click at [250, 293] on icon "button" at bounding box center [248, 297] width 8 height 8
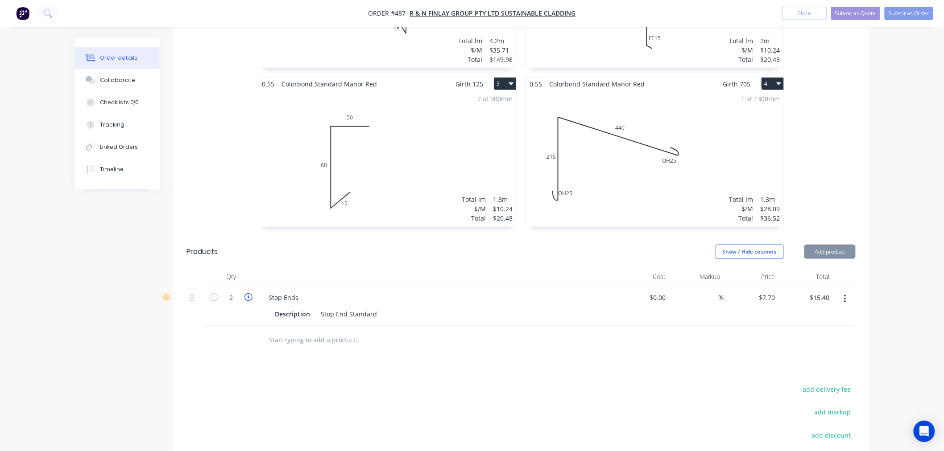
type input "3"
type input "$23.10"
click at [250, 293] on icon "button" at bounding box center [248, 297] width 8 height 8
type input "4"
type input "$30.80"
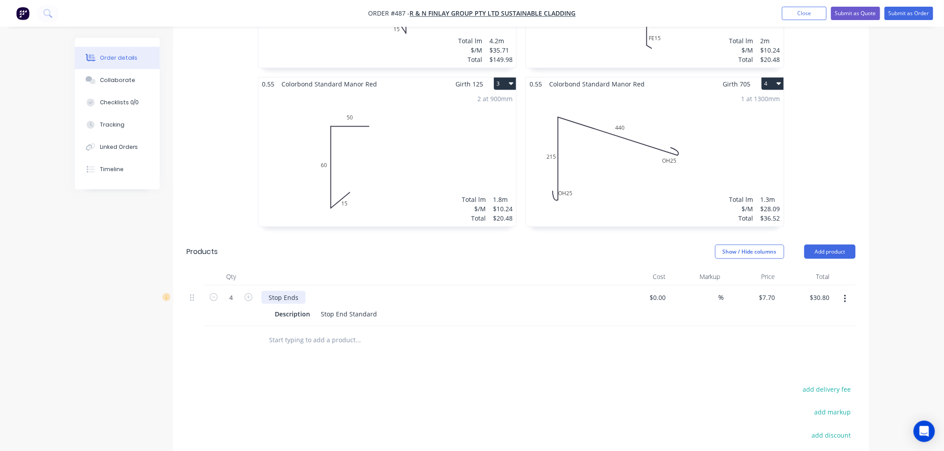
click at [303, 291] on div "Stop Ends" at bounding box center [283, 297] width 44 height 13
click at [581, 347] on div "Drawings Add drawing 0.55 Colorbond Standard Manor Red Girth 1162 1 0 15 60 860…" at bounding box center [521, 227] width 696 height 683
click at [288, 332] on input "text" at bounding box center [357, 341] width 178 height 18
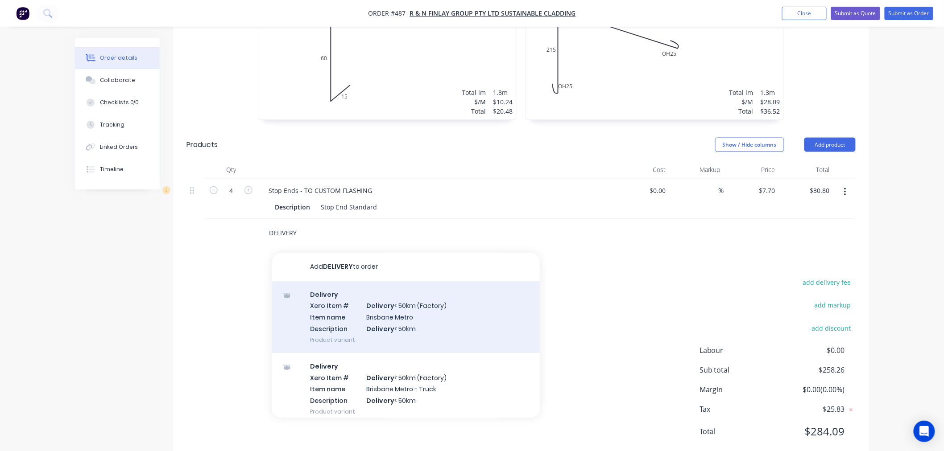
scroll to position [188, 0]
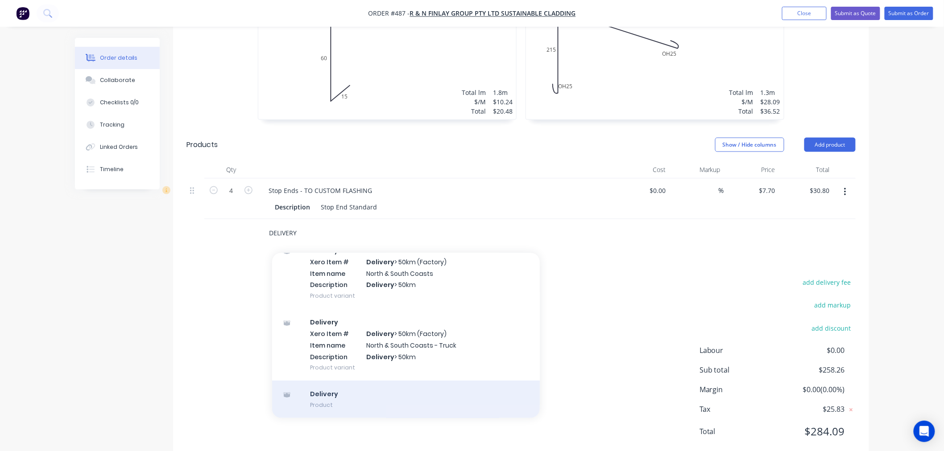
type input "DELIVERY"
click at [433, 381] on div "Delivery Product" at bounding box center [406, 399] width 268 height 37
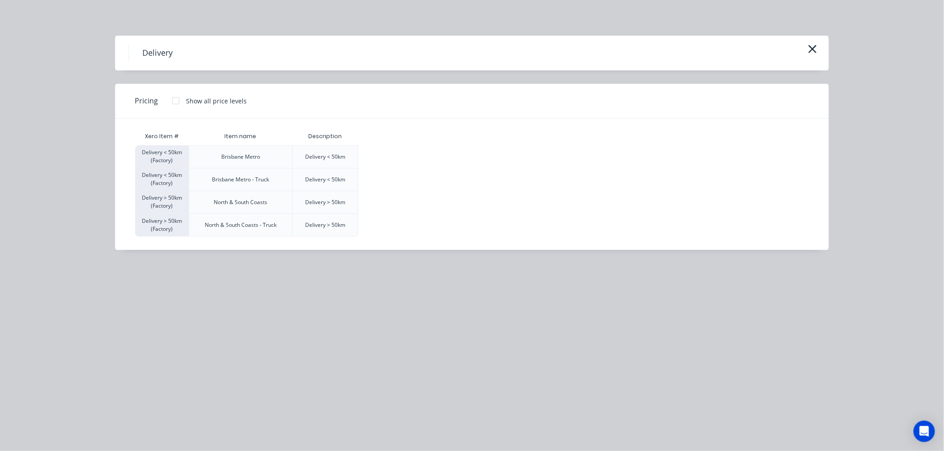
click at [175, 99] on div at bounding box center [176, 101] width 18 height 18
click at [386, 157] on div "$120.00" at bounding box center [381, 157] width 45 height 22
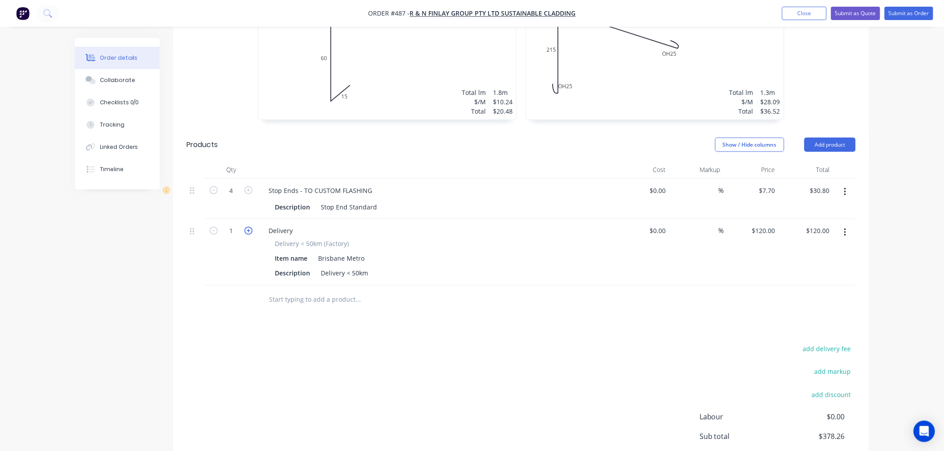
click at [250, 227] on icon "button" at bounding box center [248, 231] width 8 height 8
type input "2"
type input "$240.00"
click at [689, 371] on div "add delivery fee add markup add discount Labour $0.00 Sub total $498.26 Margin …" at bounding box center [520, 429] width 669 height 172
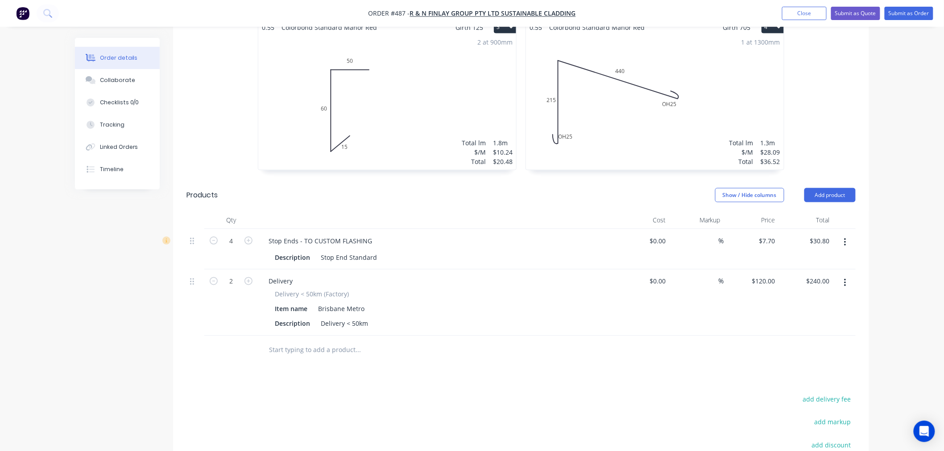
scroll to position [545, 0]
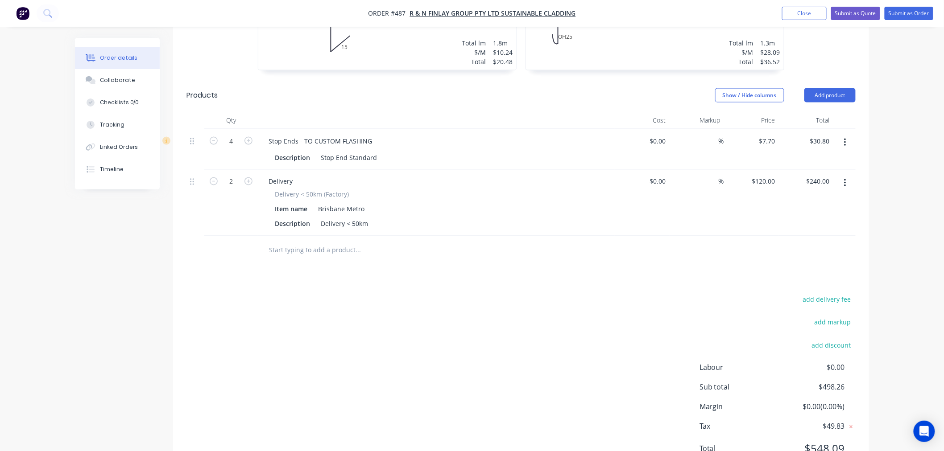
click at [359, 242] on input "text" at bounding box center [357, 251] width 178 height 18
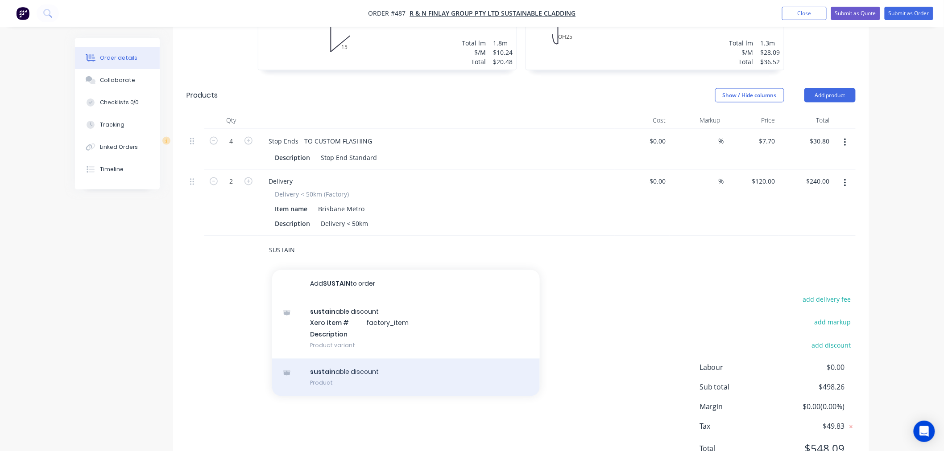
type input "SUSTAIN"
click at [377, 360] on div "sustain able discount Product" at bounding box center [406, 377] width 268 height 37
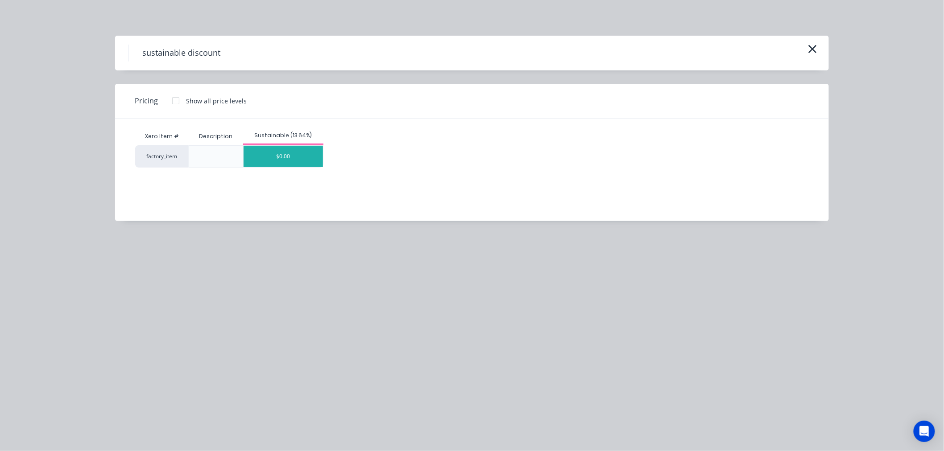
click at [292, 163] on div "$0.00" at bounding box center [282, 156] width 79 height 21
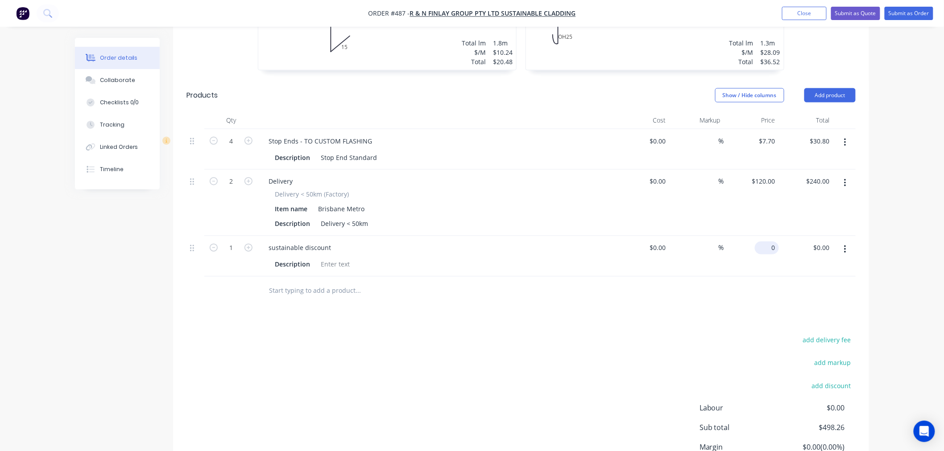
click at [773, 242] on input "0" at bounding box center [768, 248] width 21 height 13
type input "$-18.19"
click at [688, 334] on div "add delivery fee add markup add discount Labour $0.00 Sub total $480.07 Margin …" at bounding box center [520, 420] width 669 height 172
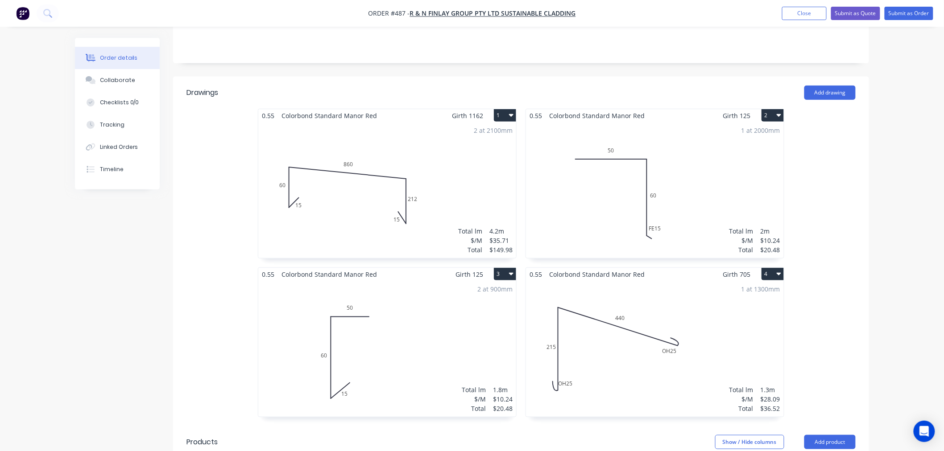
scroll to position [0, 0]
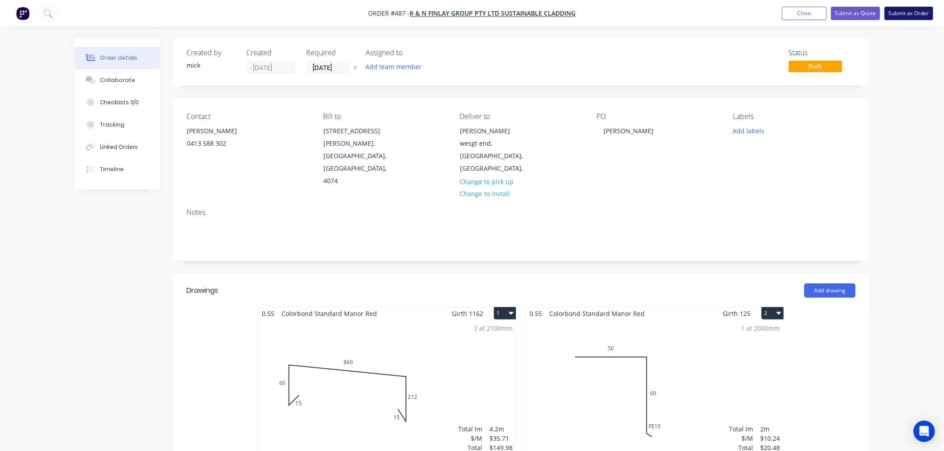
click at [926, 12] on button "Submit as Order" at bounding box center [908, 13] width 49 height 13
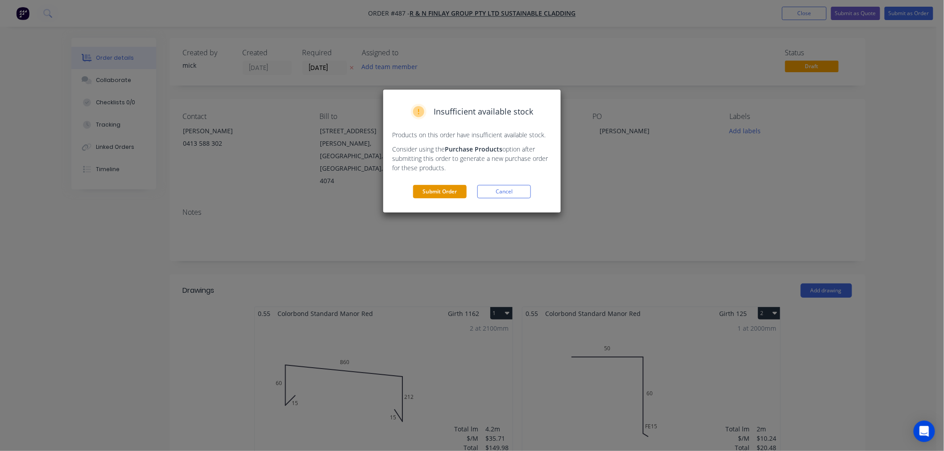
click at [448, 189] on button "Submit Order" at bounding box center [440, 191] width 54 height 13
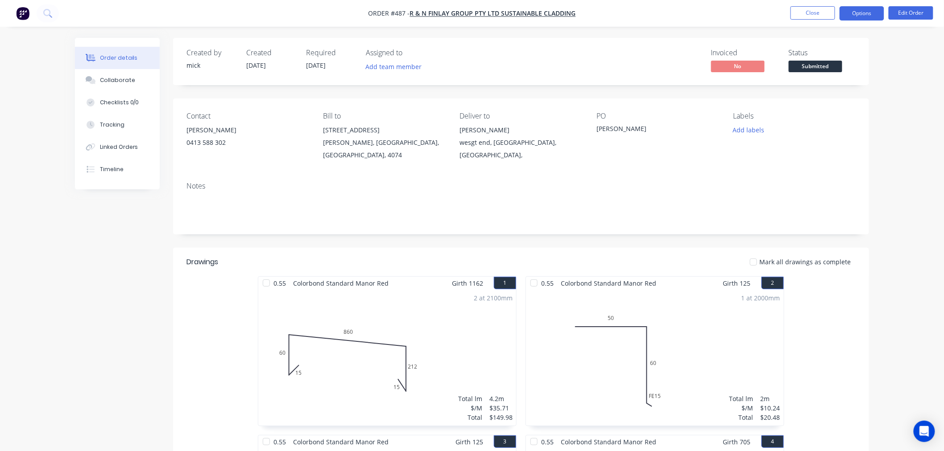
click at [868, 10] on button "Options" at bounding box center [861, 13] width 45 height 14
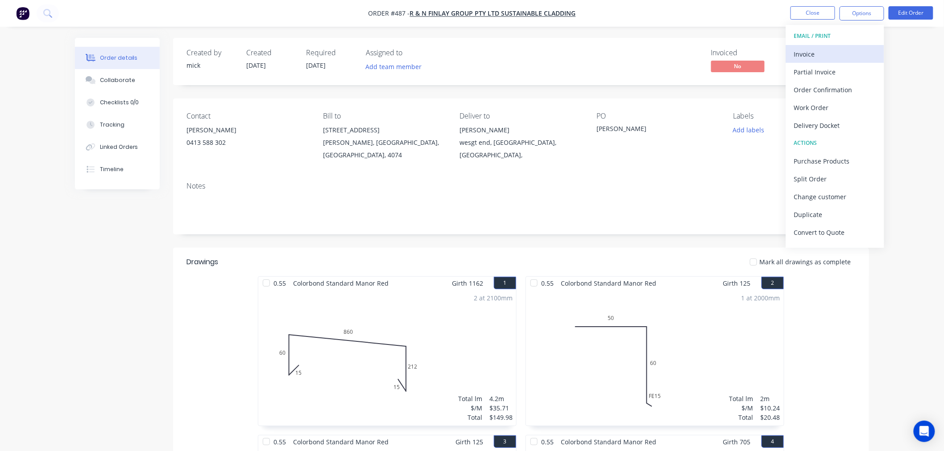
click at [824, 54] on div "Invoice" at bounding box center [835, 54] width 82 height 13
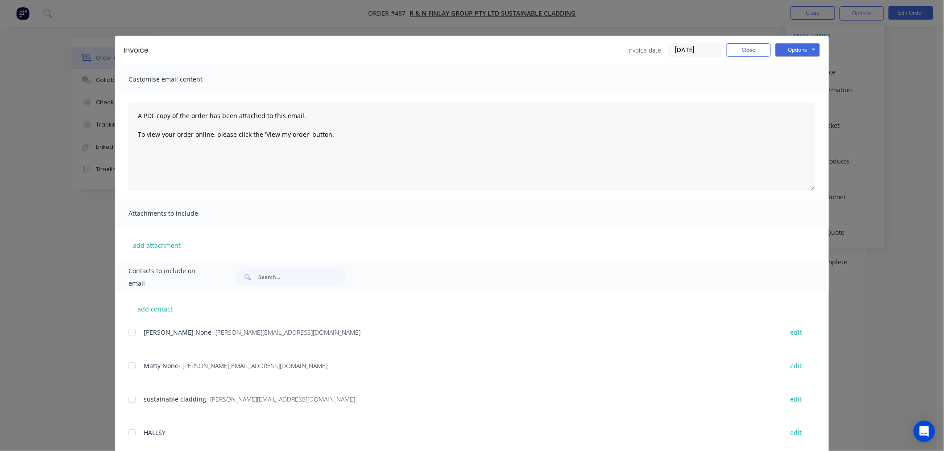
click at [131, 331] on div at bounding box center [132, 333] width 18 height 18
click at [128, 362] on div at bounding box center [132, 366] width 18 height 18
click at [783, 50] on button "Options" at bounding box center [797, 49] width 45 height 13
click at [810, 94] on button "Email" at bounding box center [803, 95] width 57 height 15
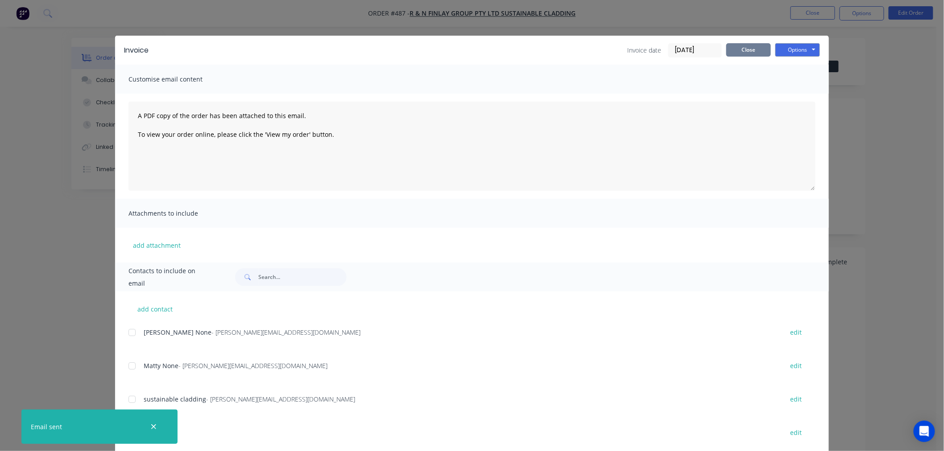
click at [754, 56] on button "Close" at bounding box center [748, 49] width 45 height 13
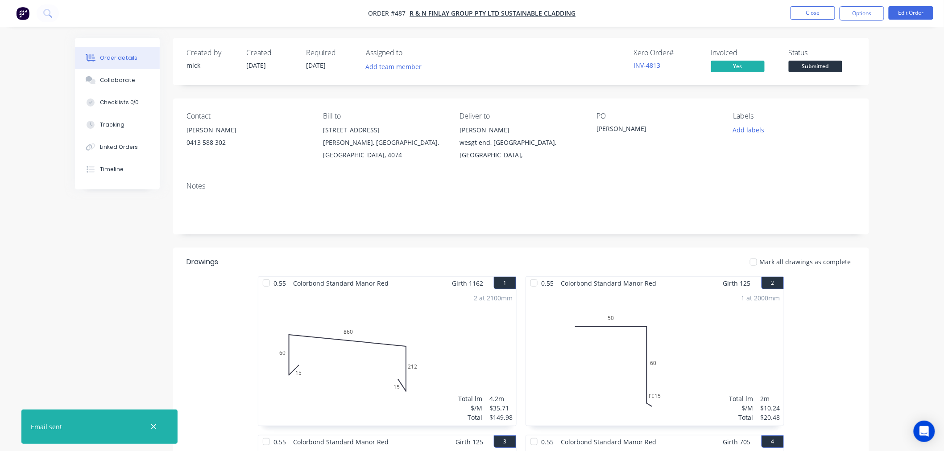
click at [21, 12] on img "button" at bounding box center [22, 13] width 13 height 13
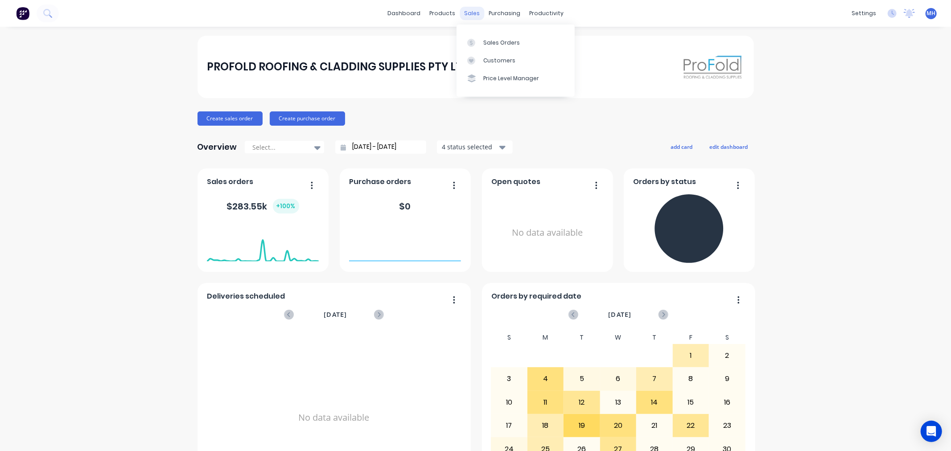
click at [466, 15] on div "sales" at bounding box center [472, 13] width 25 height 13
click at [524, 37] on link "Sales Orders" at bounding box center [516, 42] width 118 height 18
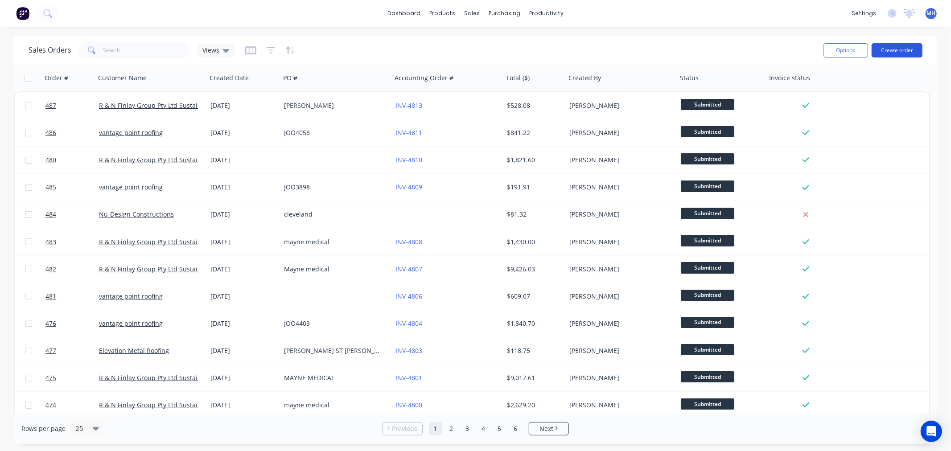
click at [911, 49] on button "Create order" at bounding box center [897, 50] width 51 height 14
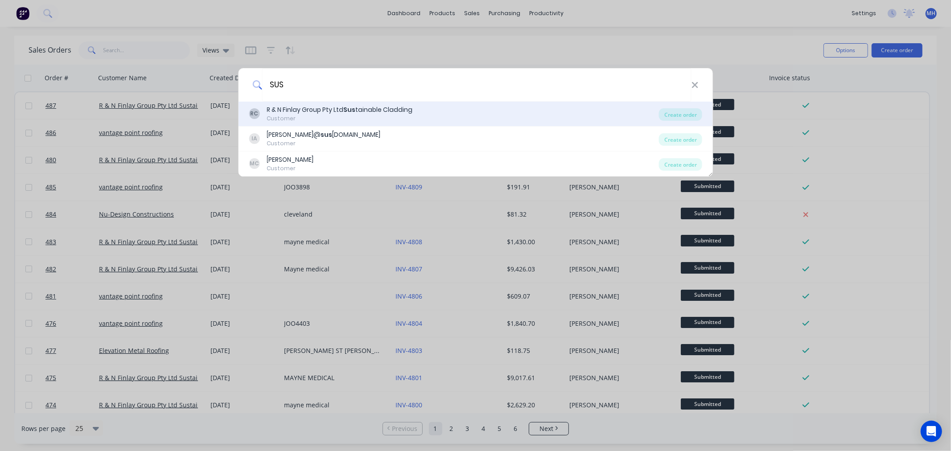
type input "SUS"
click at [368, 108] on div "R & N Finlay Group Pty Ltd Sus tainable Cladding" at bounding box center [340, 109] width 146 height 9
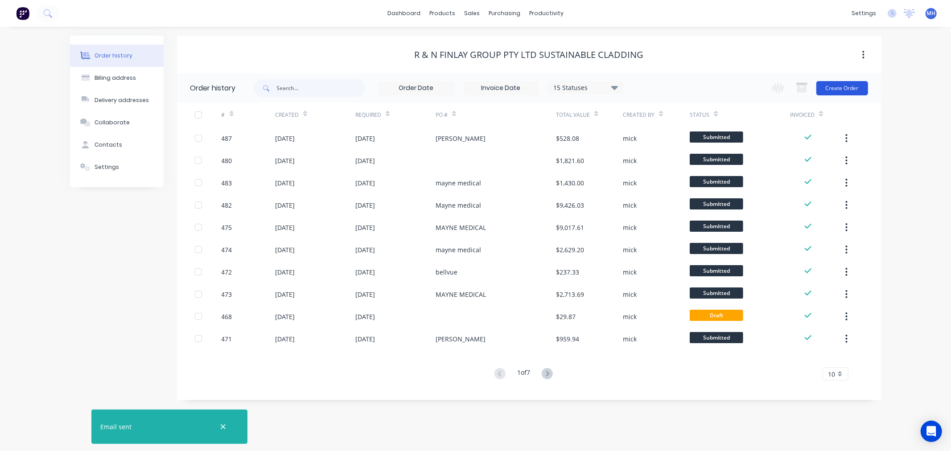
click at [850, 87] on button "Create Order" at bounding box center [843, 88] width 52 height 14
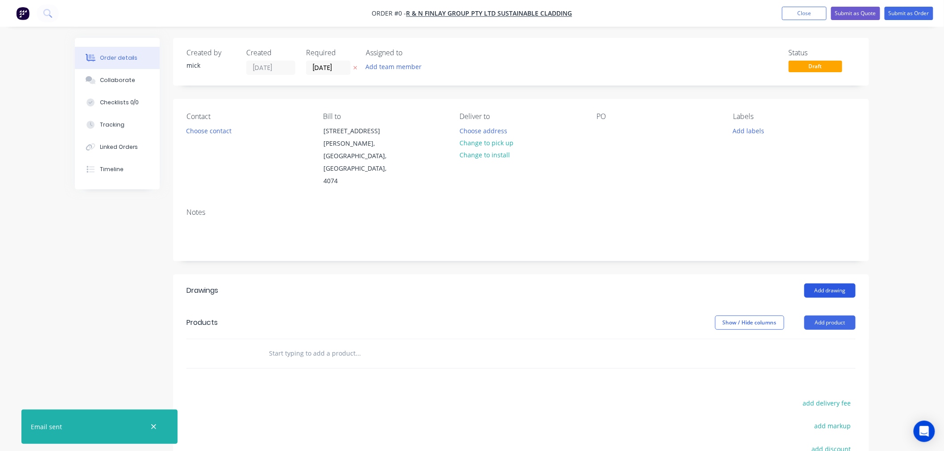
click at [834, 284] on button "Add drawing" at bounding box center [829, 291] width 51 height 14
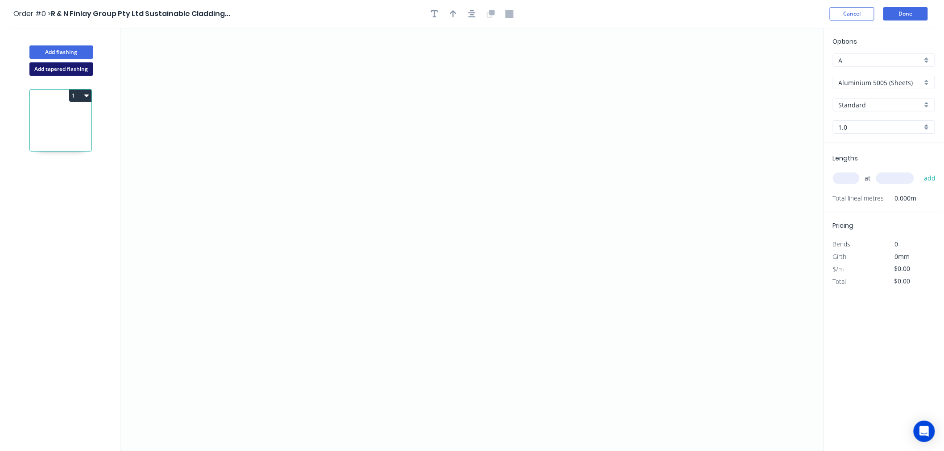
click at [78, 67] on button "Add tapered flashing" at bounding box center [61, 68] width 64 height 13
click at [646, 297] on icon "0" at bounding box center [471, 346] width 703 height 212
click at [648, 331] on icon "0" at bounding box center [471, 346] width 703 height 212
click at [549, 329] on icon "0 ?" at bounding box center [471, 346] width 703 height 212
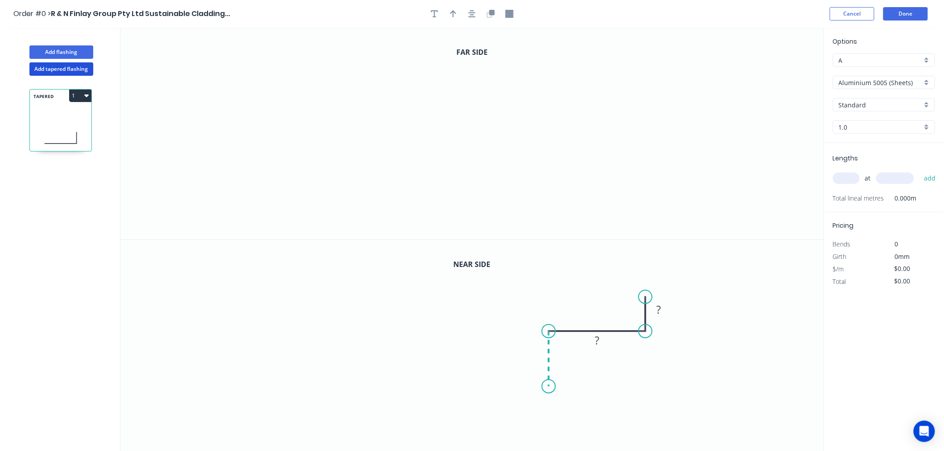
click at [550, 387] on icon "0 ? ?" at bounding box center [471, 346] width 703 height 212
click at [426, 386] on icon "0 ? ? ?" at bounding box center [471, 346] width 703 height 212
click at [462, 409] on div "Open Hook" at bounding box center [471, 408] width 90 height 18
click at [602, 69] on icon "0" at bounding box center [471, 134] width 703 height 212
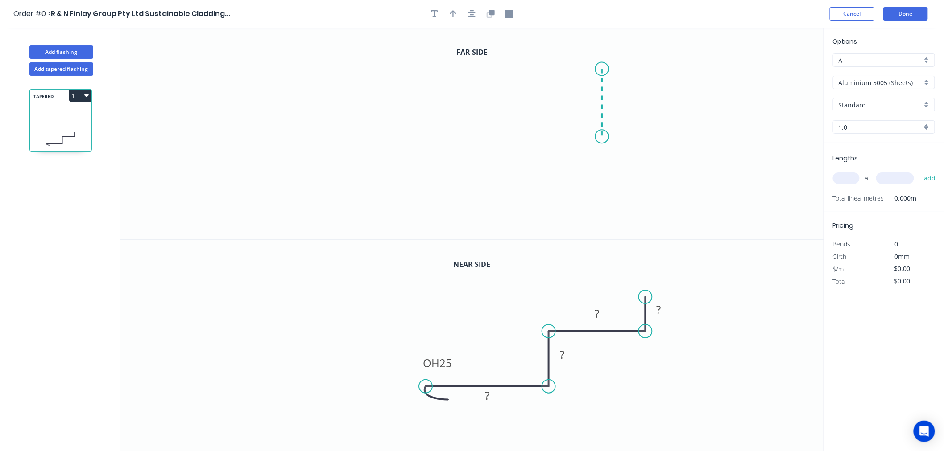
click at [606, 137] on icon "0" at bounding box center [471, 134] width 703 height 212
click at [464, 125] on icon "0 ?" at bounding box center [471, 134] width 703 height 212
click at [465, 190] on icon "0 ? ?" at bounding box center [471, 134] width 703 height 212
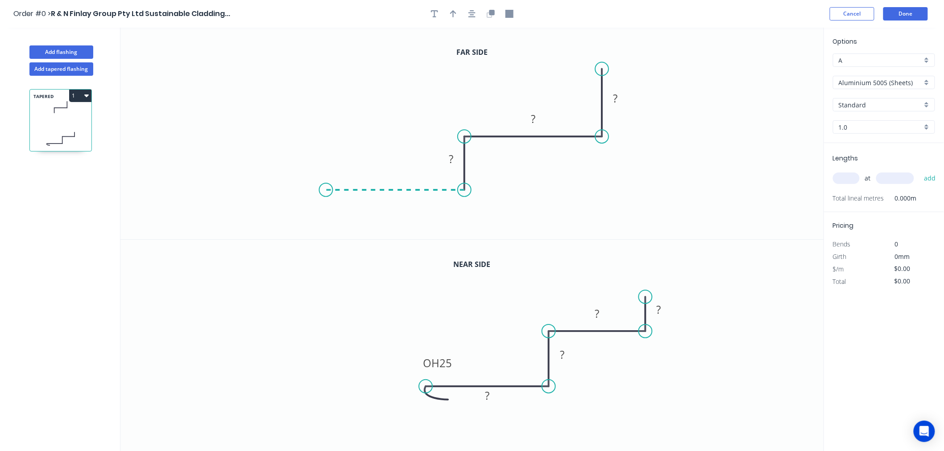
click at [326, 187] on icon "0 ? ? ?" at bounding box center [471, 134] width 703 height 212
click at [362, 224] on div "Crush & Fold" at bounding box center [371, 215] width 90 height 18
click at [359, 235] on div "Delete bend" at bounding box center [367, 239] width 90 height 18
click at [353, 228] on div "Open Hook" at bounding box center [367, 237] width 90 height 18
click at [659, 310] on tspan "?" at bounding box center [659, 309] width 4 height 15
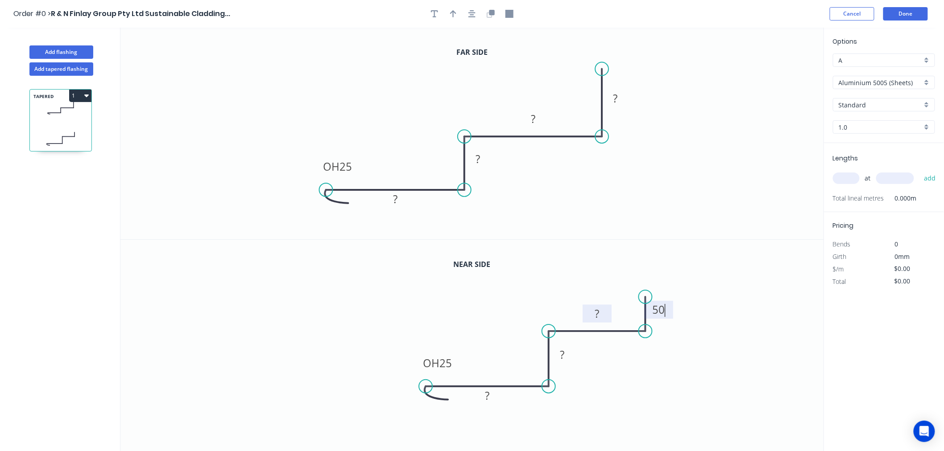
click at [601, 314] on rect at bounding box center [598, 314] width 18 height 12
click at [568, 353] on rect at bounding box center [562, 355] width 18 height 12
click at [493, 398] on rect at bounding box center [487, 396] width 18 height 12
click at [788, 382] on icon "0 OH 25 110 20 145 50" at bounding box center [471, 346] width 703 height 212
click at [616, 99] on tspan "?" at bounding box center [615, 98] width 4 height 15
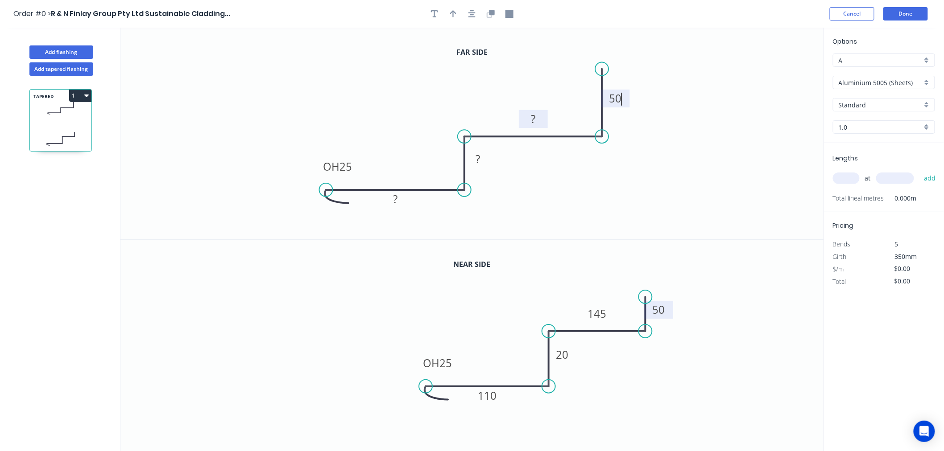
click at [538, 119] on rect at bounding box center [533, 119] width 18 height 12
click at [479, 160] on tspan "?" at bounding box center [477, 159] width 4 height 15
click at [404, 198] on rect at bounding box center [395, 199] width 29 height 18
click at [402, 200] on rect at bounding box center [395, 200] width 18 height 12
click at [705, 183] on icon "0 OH 25 110 367 145 50" at bounding box center [471, 134] width 703 height 212
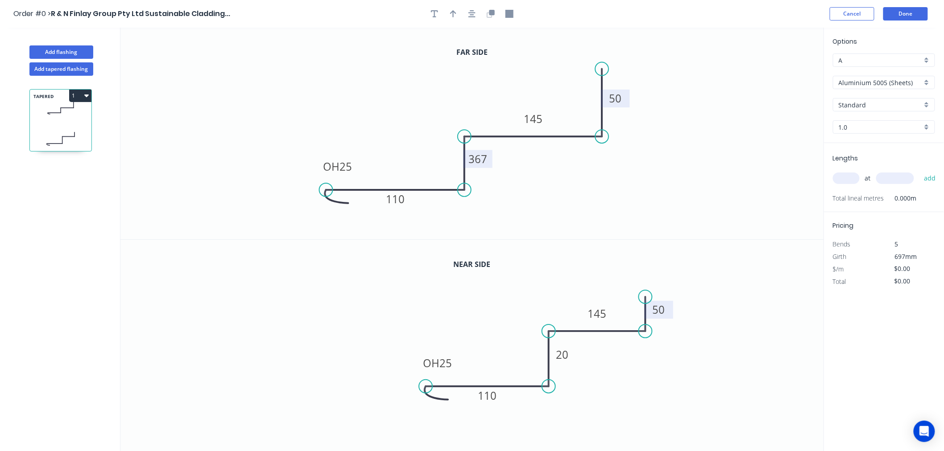
click at [877, 62] on input "A" at bounding box center [879, 60] width 83 height 9
click at [881, 80] on div "A" at bounding box center [883, 78] width 101 height 16
type input "A"
click at [881, 80] on input "Aluminium 5005 (Sheets)" at bounding box center [879, 82] width 83 height 9
click at [872, 172] on div "Copper (Mill Finish)" at bounding box center [883, 178] width 101 height 16
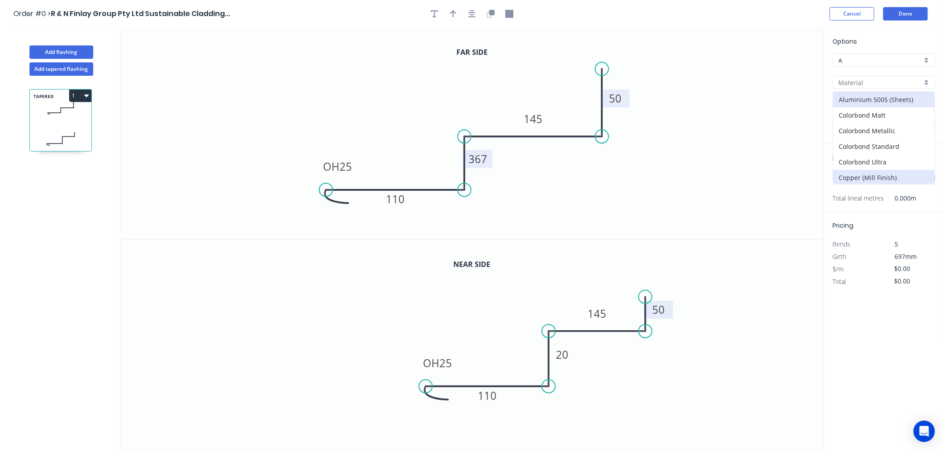
type input "Copper (Mill Finish)"
type input "Mill Finish"
type input "0.55"
type input "$127.54"
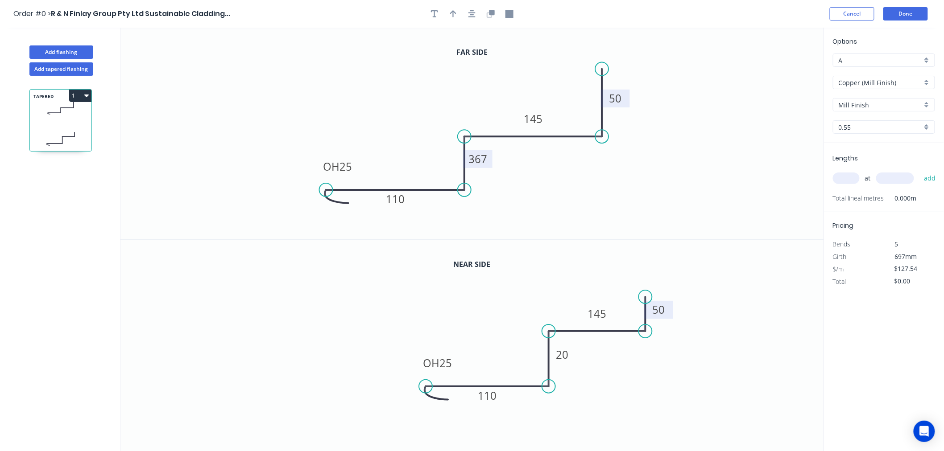
click at [870, 124] on input "0.55" at bounding box center [879, 127] width 83 height 9
click at [844, 162] on div "0.7" at bounding box center [883, 160] width 101 height 16
type input "0.7"
type input "$157.20"
click at [852, 174] on input "text" at bounding box center [846, 179] width 27 height 12
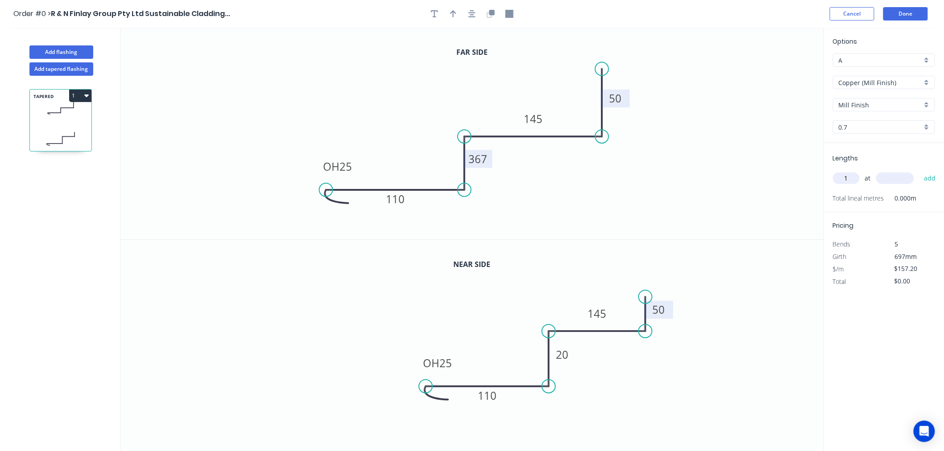
type input "1"
type input "3000"
click at [919, 171] on button "add" at bounding box center [929, 178] width 21 height 15
type input "$471.60"
click at [915, 15] on button "Done" at bounding box center [905, 13] width 45 height 13
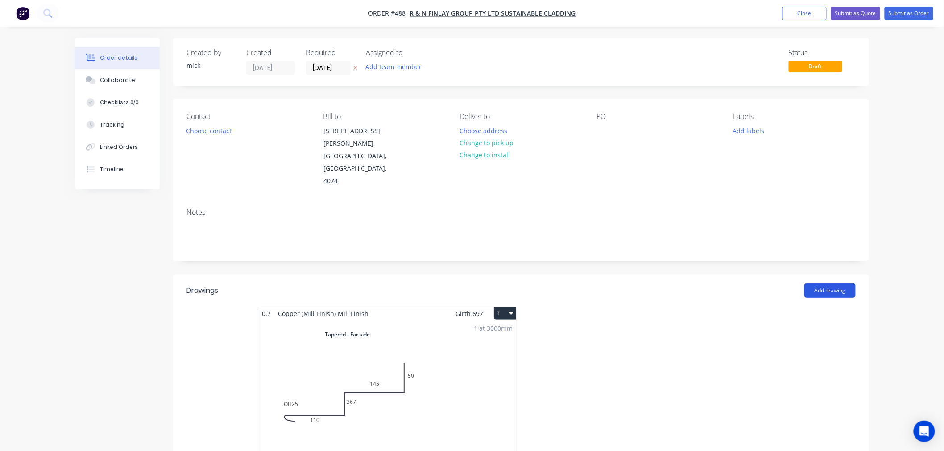
click at [850, 284] on button "Add drawing" at bounding box center [829, 291] width 51 height 14
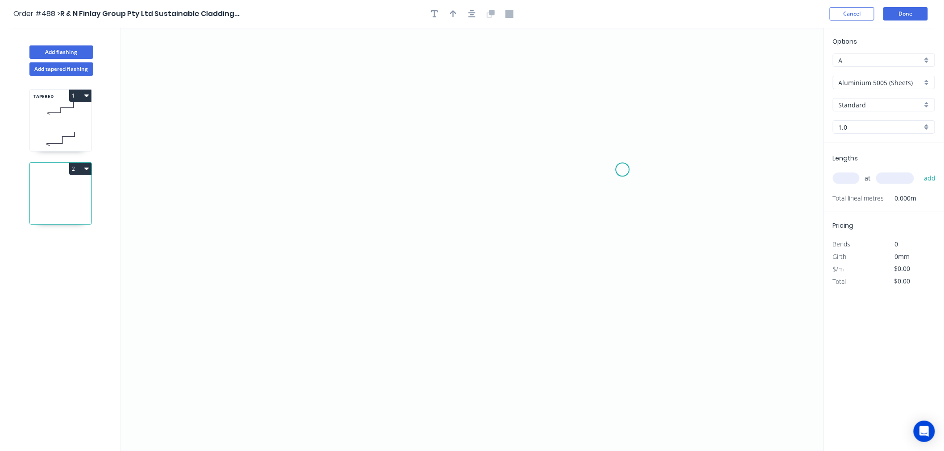
click at [623, 170] on icon "0" at bounding box center [471, 240] width 703 height 424
click at [623, 97] on icon at bounding box center [623, 133] width 0 height 73
click at [497, 91] on icon "0 ?" at bounding box center [471, 240] width 703 height 424
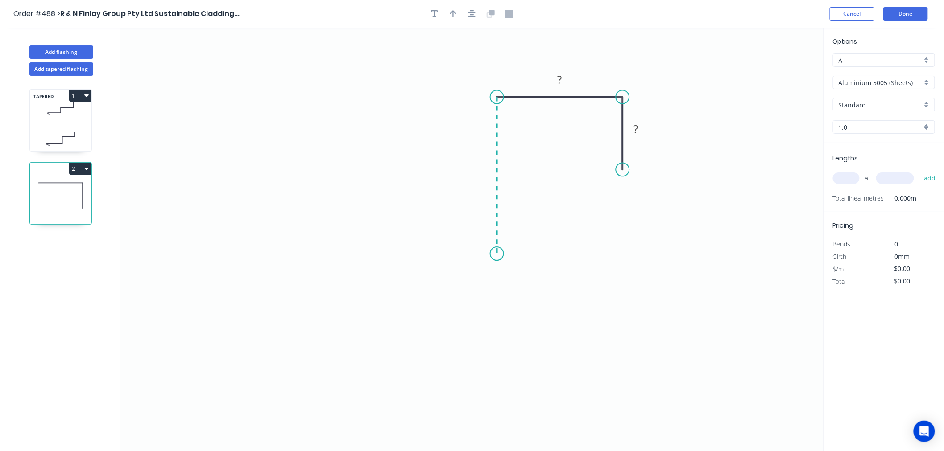
click at [500, 254] on icon "0 ? ?" at bounding box center [471, 240] width 703 height 424
click at [372, 256] on icon "0 ? ? ?" at bounding box center [471, 240] width 703 height 424
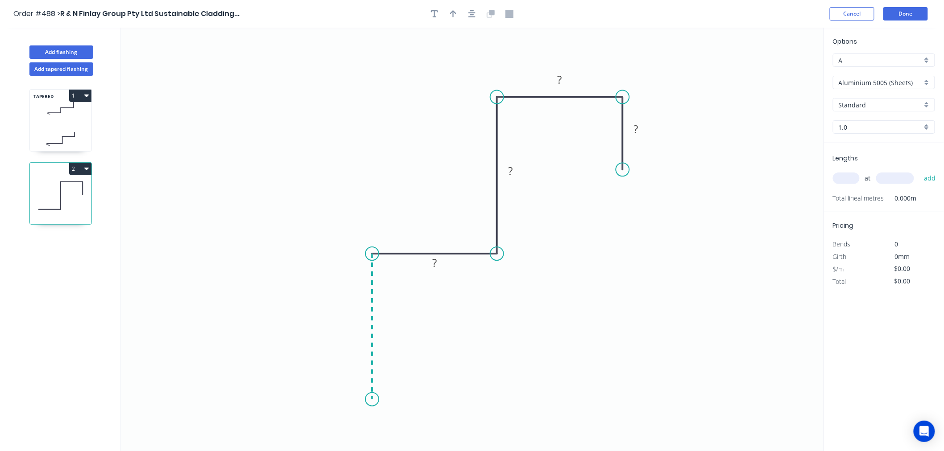
click at [367, 400] on icon "0 ? ? ? ?" at bounding box center [471, 240] width 703 height 424
click at [360, 399] on icon at bounding box center [366, 399] width 12 height 0
click at [363, 328] on icon "0 ? ? ? ? ? ?" at bounding box center [471, 240] width 703 height 424
click at [219, 328] on icon "0 ? ? ? ? ? ? ?" at bounding box center [471, 240] width 703 height 424
click at [219, 328] on circle at bounding box center [219, 327] width 13 height 13
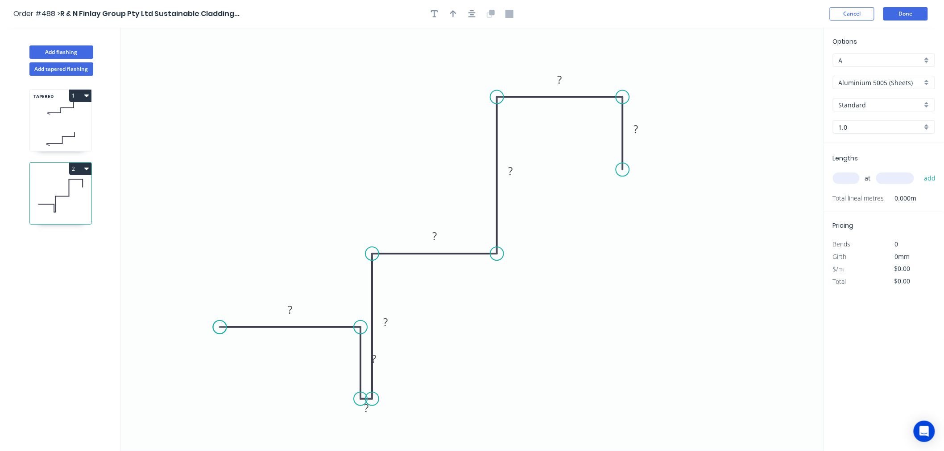
click at [219, 328] on circle at bounding box center [219, 327] width 13 height 13
drag, startPoint x: 384, startPoint y: 356, endPoint x: 350, endPoint y: 362, distance: 34.5
click at [350, 362] on rect at bounding box center [340, 365] width 29 height 18
click at [384, 418] on div "Hide measurement" at bounding box center [412, 419] width 90 height 18
click at [641, 130] on rect at bounding box center [636, 130] width 18 height 12
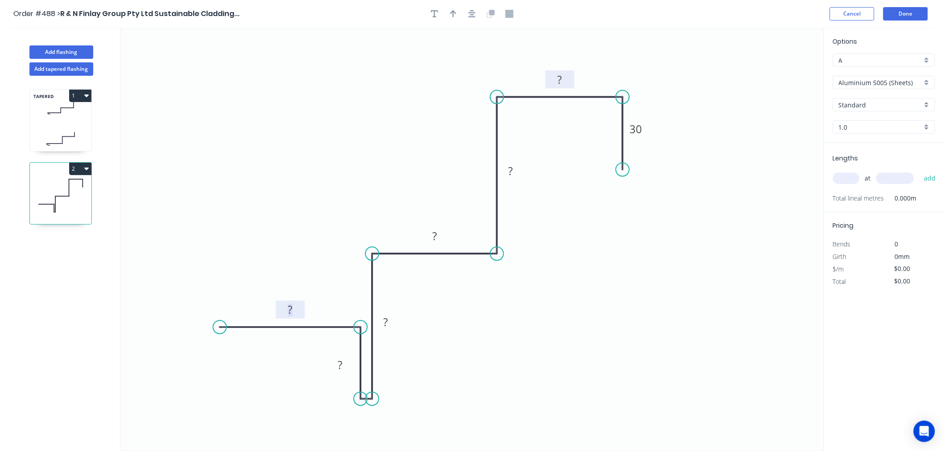
click at [570, 82] on rect at bounding box center [559, 79] width 29 height 18
click at [563, 79] on rect at bounding box center [560, 80] width 18 height 12
click at [517, 170] on rect at bounding box center [510, 171] width 18 height 12
click at [441, 238] on rect at bounding box center [434, 237] width 18 height 12
click at [389, 319] on rect at bounding box center [385, 323] width 18 height 12
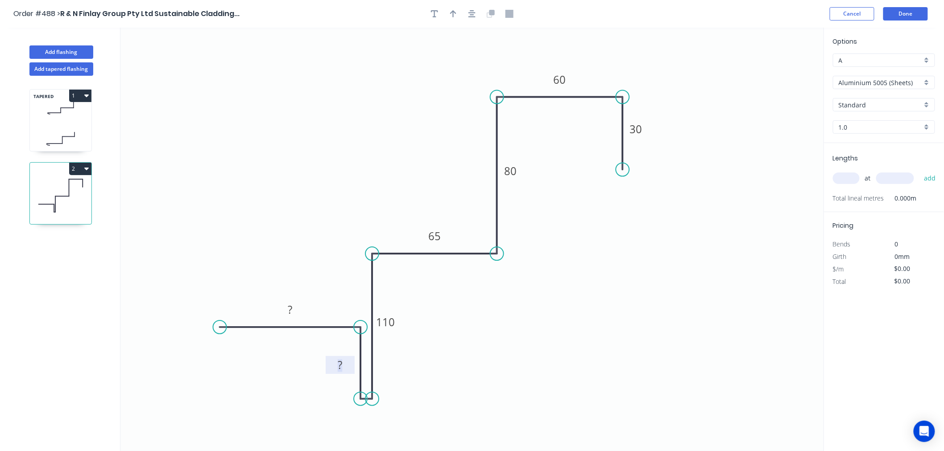
click at [345, 364] on rect at bounding box center [340, 366] width 18 height 12
click at [293, 306] on rect at bounding box center [290, 310] width 18 height 12
click at [578, 344] on icon "0 20 30 110 65 80 60 30" at bounding box center [471, 240] width 703 height 424
click at [880, 82] on input "Aluminium 5005 (Sheets)" at bounding box center [879, 82] width 83 height 9
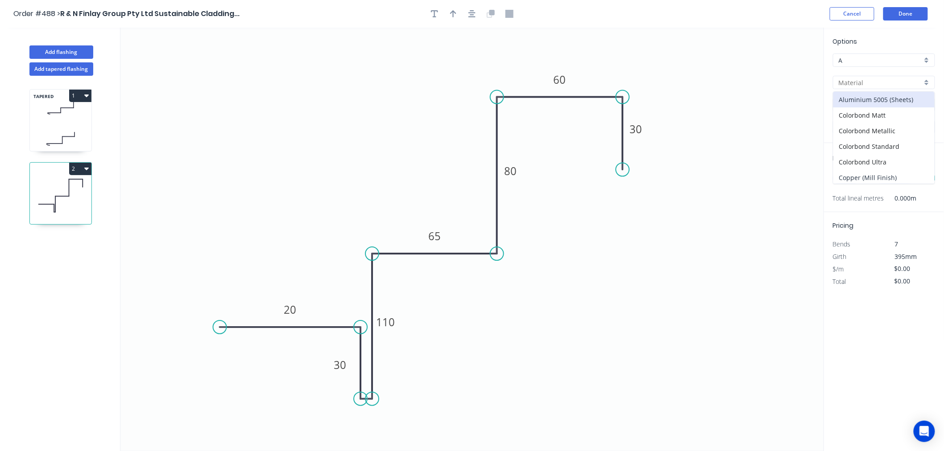
click at [891, 174] on div "Copper (Mill Finish)" at bounding box center [883, 178] width 101 height 16
type input "Copper (Mill Finish)"
type input "Mill Finish"
type input "0.55"
type input "$78.88"
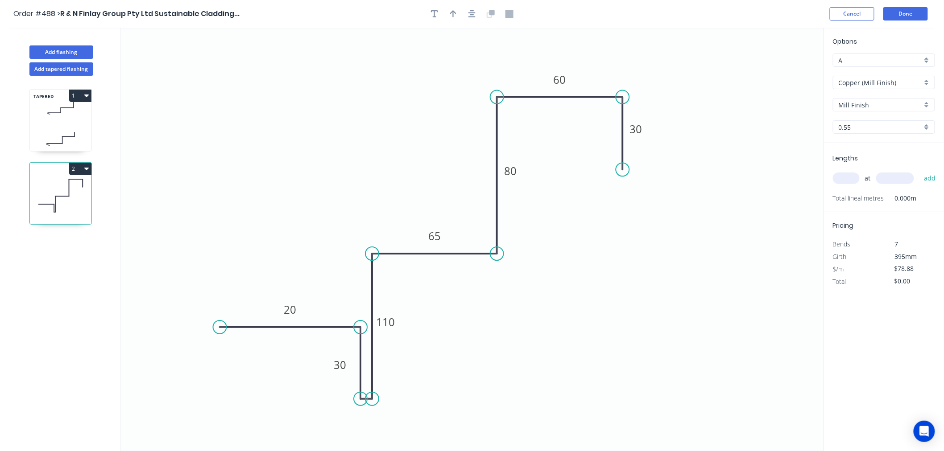
click at [889, 121] on div "0.55" at bounding box center [884, 126] width 102 height 13
click at [881, 155] on div "0.7" at bounding box center [883, 160] width 101 height 16
type input "0.7"
type input "$96.99"
click at [854, 182] on input "text" at bounding box center [846, 179] width 27 height 12
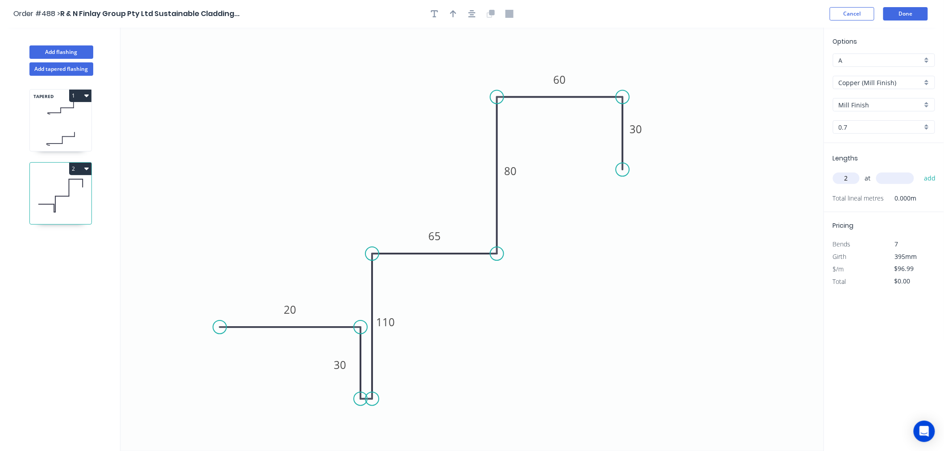
type input "2"
type input "3100"
click at [919, 171] on button "add" at bounding box center [929, 178] width 21 height 15
type input "$601.34"
click at [891, 14] on button "Done" at bounding box center [905, 13] width 45 height 13
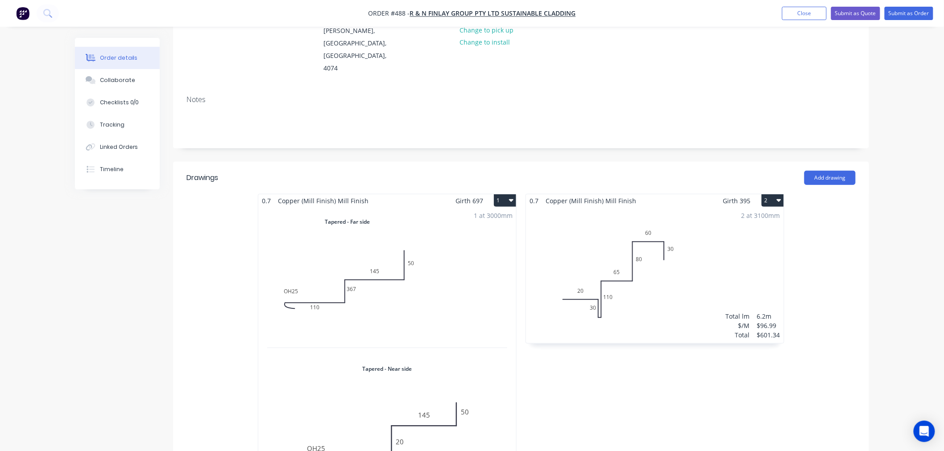
scroll to position [148, 0]
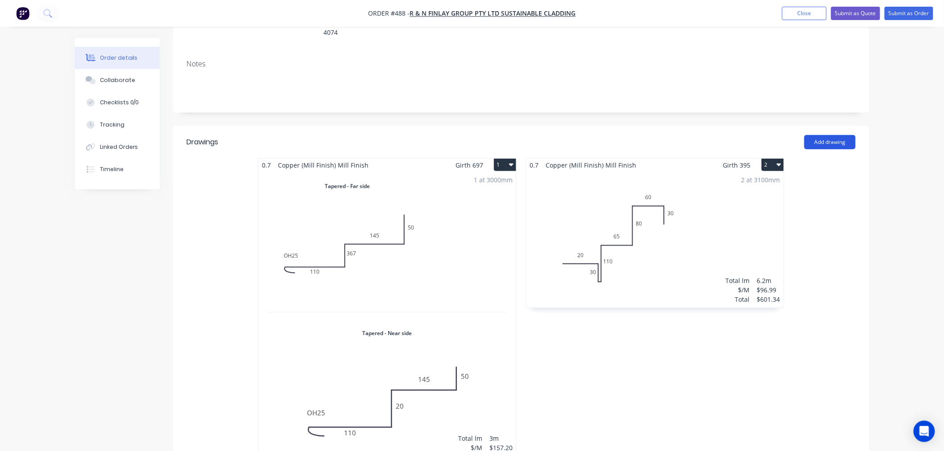
click at [836, 135] on button "Add drawing" at bounding box center [829, 142] width 51 height 14
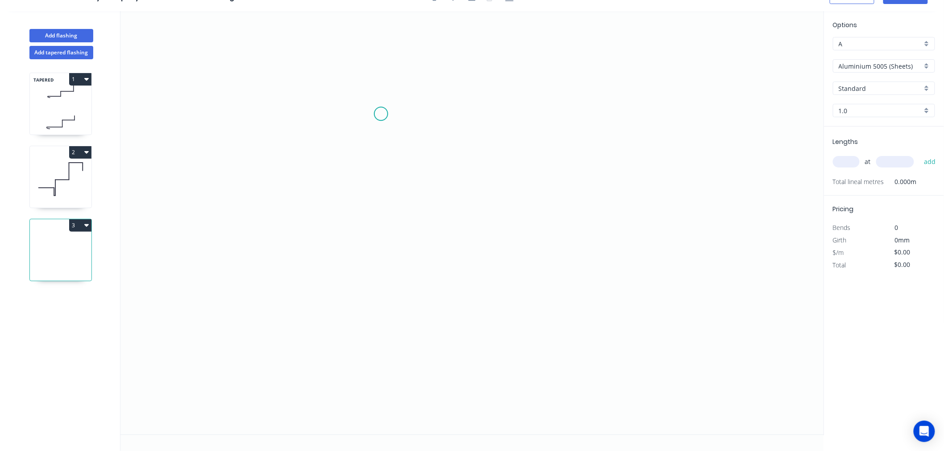
click at [381, 114] on icon "0" at bounding box center [471, 223] width 703 height 424
click at [492, 109] on icon "0" at bounding box center [471, 223] width 703 height 424
click at [481, 317] on icon "0 ?" at bounding box center [471, 223] width 703 height 424
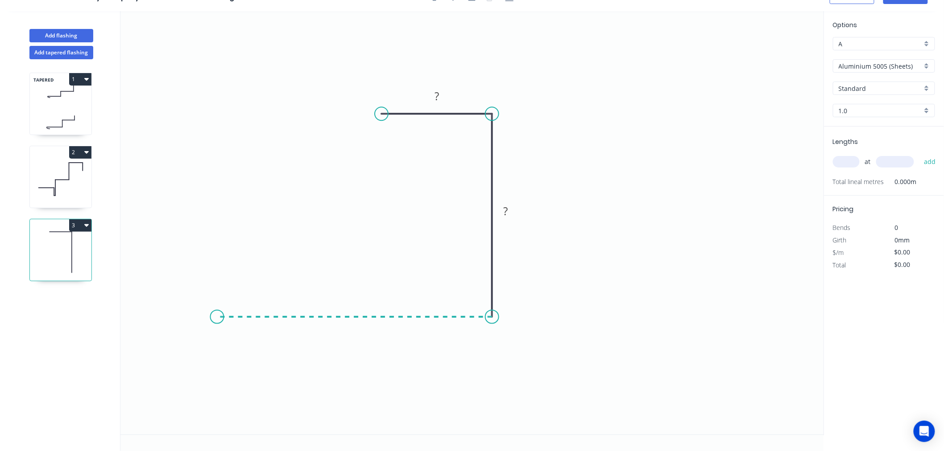
click at [217, 309] on icon "0 ? ?" at bounding box center [471, 223] width 703 height 424
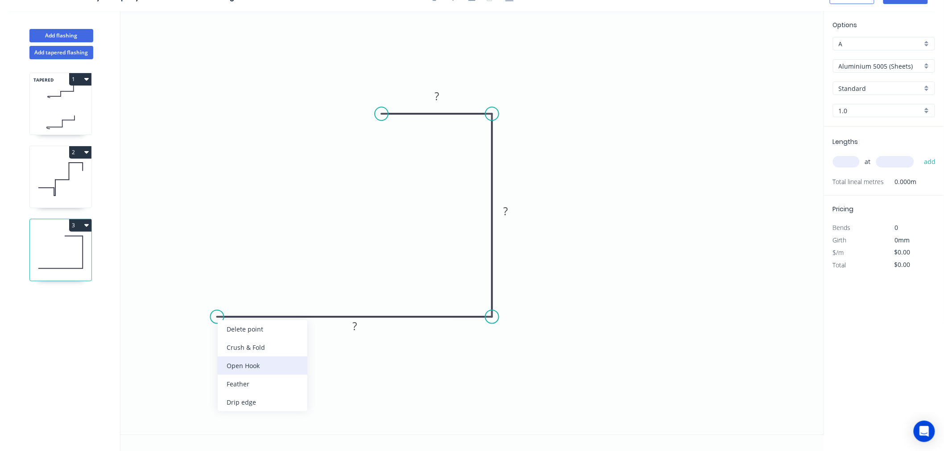
click at [244, 358] on div "Open Hook" at bounding box center [263, 366] width 90 height 18
click at [355, 327] on tspan "?" at bounding box center [354, 326] width 4 height 15
click at [664, 178] on icon "0 OH 25 150 100 30" at bounding box center [471, 223] width 703 height 424
click at [849, 63] on input "Aluminium 5005 (Sheets)" at bounding box center [879, 66] width 83 height 9
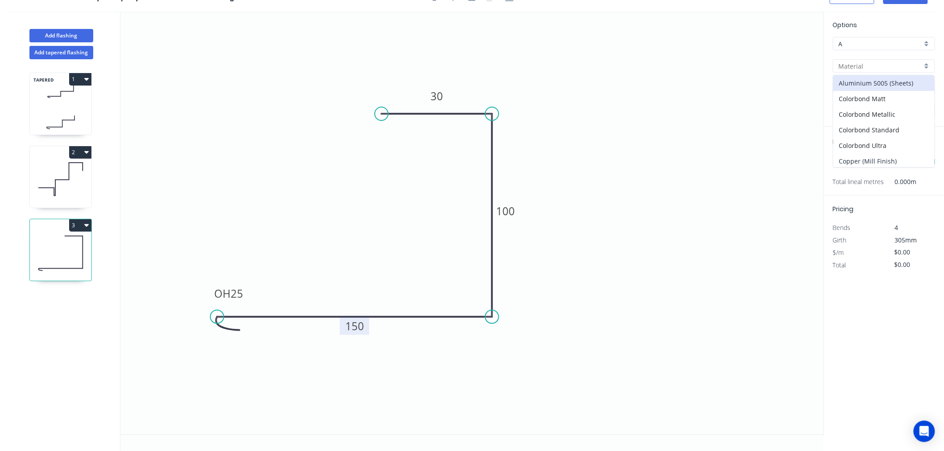
click at [895, 155] on div "Copper (Mill Finish)" at bounding box center [883, 161] width 101 height 16
type input "Copper (Mill Finish)"
type input "Mill Finish"
type input "0.55"
type input "$74.60"
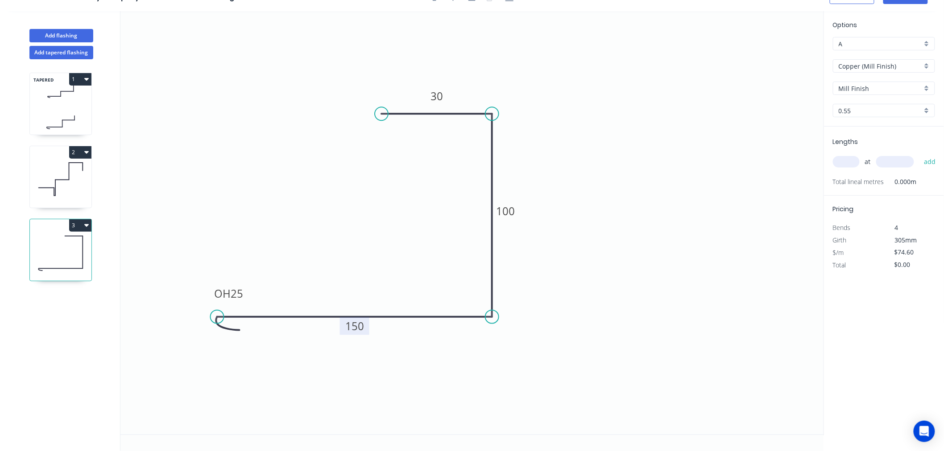
click at [846, 163] on input "text" at bounding box center [846, 162] width 27 height 12
type input "1"
type input "3300"
click at [919, 154] on button "add" at bounding box center [929, 161] width 21 height 15
type input "$246.18"
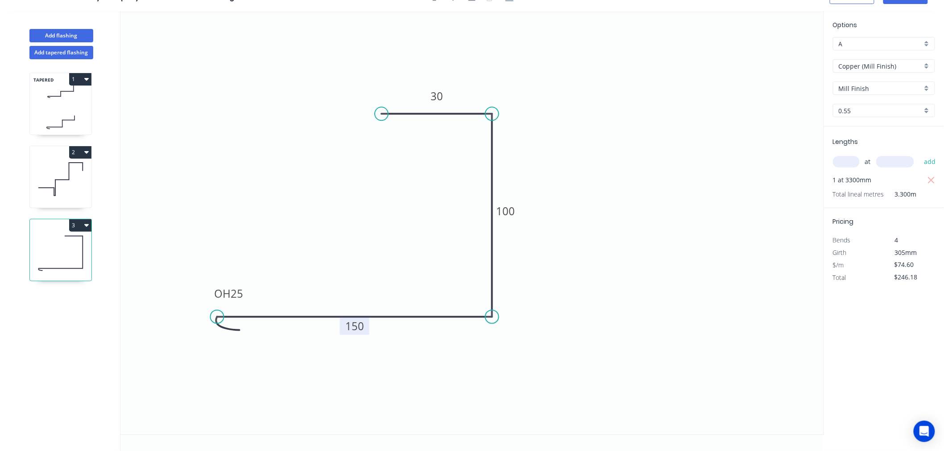
scroll to position [0, 0]
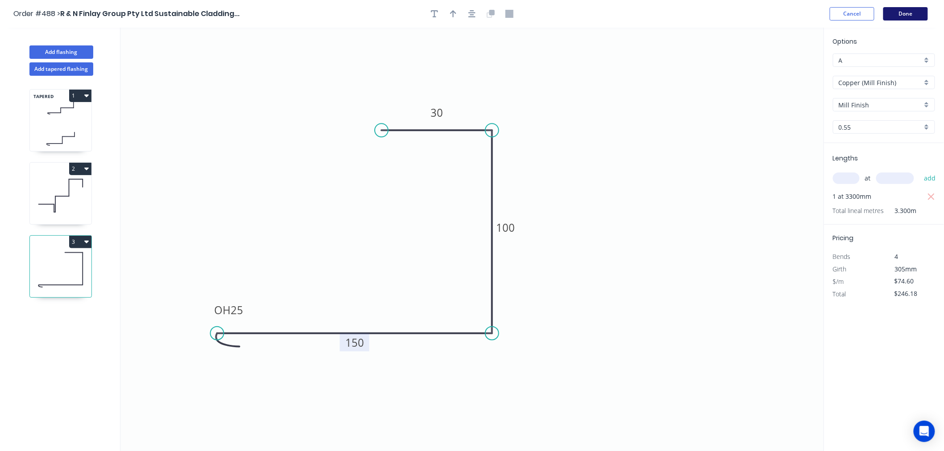
click at [921, 12] on button "Done" at bounding box center [905, 13] width 45 height 13
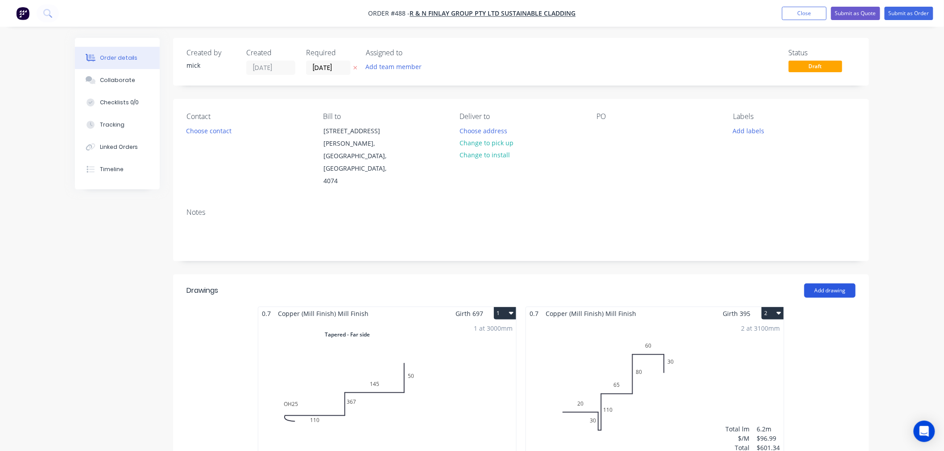
click at [832, 284] on button "Add drawing" at bounding box center [829, 291] width 51 height 14
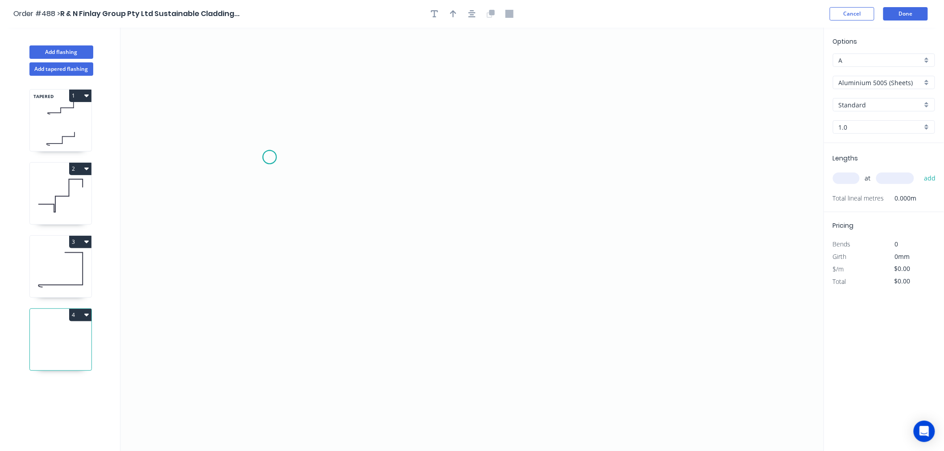
click at [269, 157] on icon "0" at bounding box center [471, 240] width 703 height 424
click at [269, 91] on icon at bounding box center [269, 124] width 0 height 67
click at [495, 101] on icon "0 ?" at bounding box center [471, 240] width 703 height 424
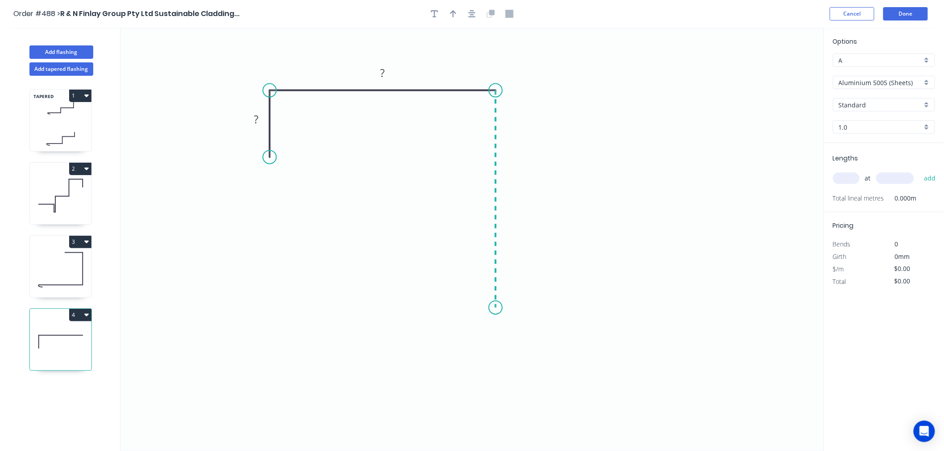
click at [494, 308] on icon "0 ? ?" at bounding box center [471, 240] width 703 height 424
click at [506, 308] on icon "0 ? ? ?" at bounding box center [471, 240] width 703 height 424
click at [506, 221] on icon "0 ? ? ? ?" at bounding box center [471, 240] width 703 height 424
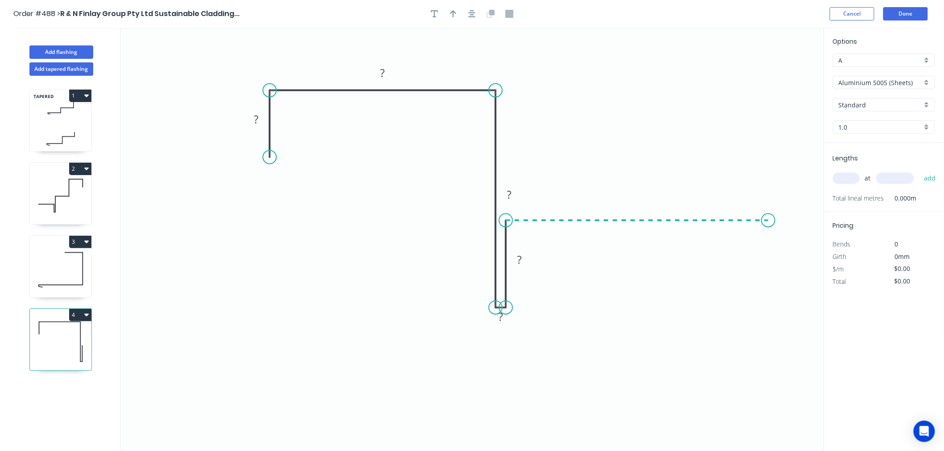
click at [768, 232] on icon "0 ? ? ? ? ?" at bounding box center [471, 240] width 703 height 424
click at [767, 301] on icon "0 ? ? ? ? ? ?" at bounding box center [471, 240] width 703 height 424
click at [767, 301] on circle at bounding box center [767, 299] width 13 height 13
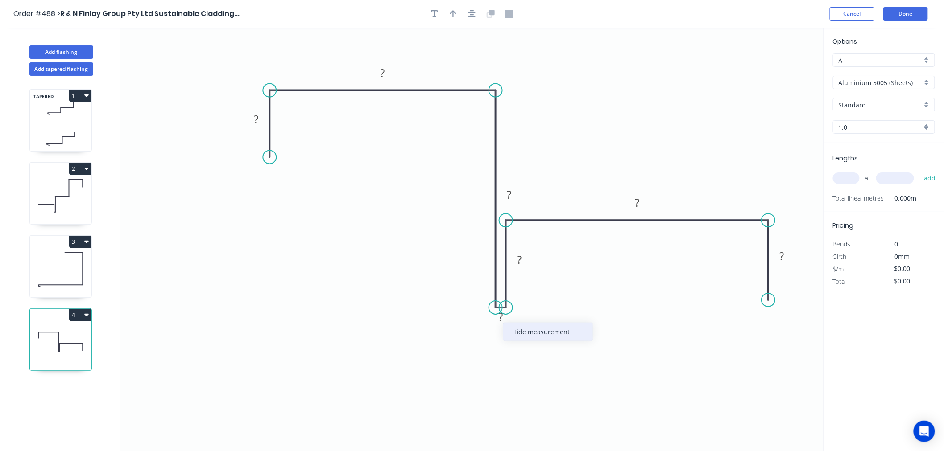
click at [562, 331] on div "Hide measurement" at bounding box center [548, 332] width 90 height 18
drag, startPoint x: 519, startPoint y: 194, endPoint x: 479, endPoint y: 194, distance: 39.2
click at [479, 194] on rect at bounding box center [469, 195] width 29 height 18
click at [262, 121] on rect at bounding box center [256, 120] width 18 height 12
click at [683, 100] on icon "0 30 100 110 30 120 50" at bounding box center [471, 240] width 703 height 424
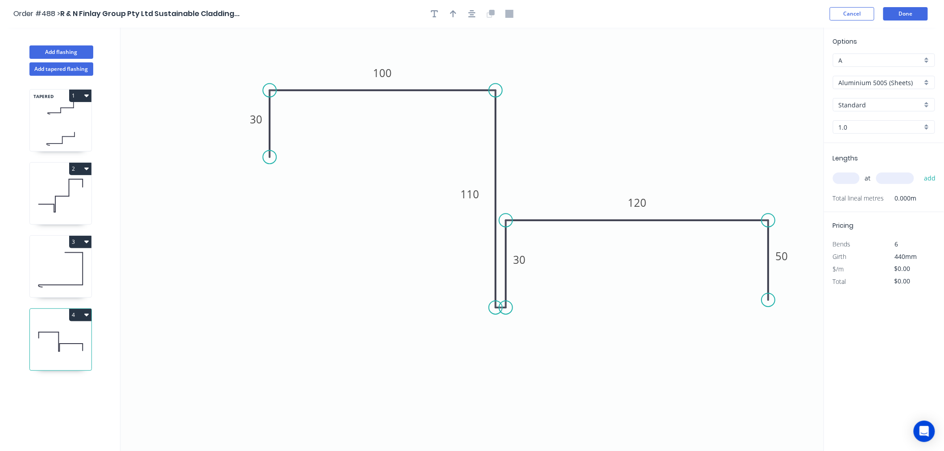
click at [914, 80] on input "Aluminium 5005 (Sheets)" at bounding box center [879, 82] width 83 height 9
click at [891, 179] on div "Copper (Mill Finish)" at bounding box center [883, 178] width 101 height 16
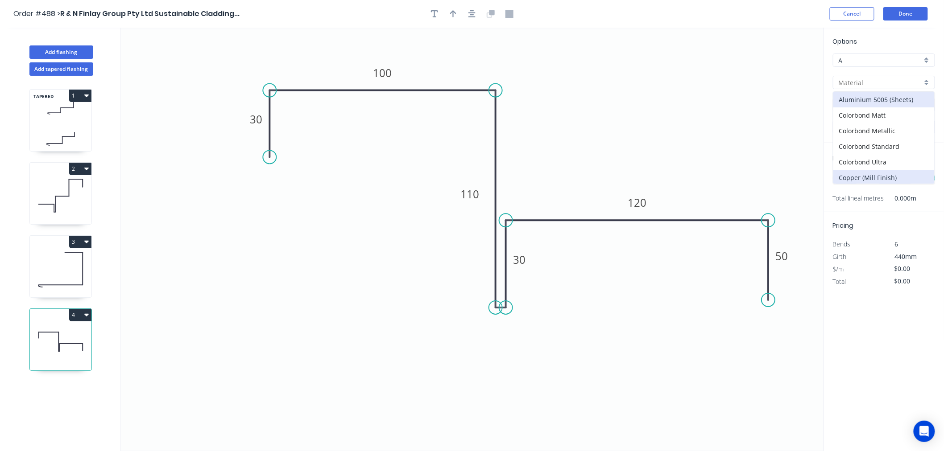
type input "Copper (Mill Finish)"
type input "Mill Finish"
type input "0.55"
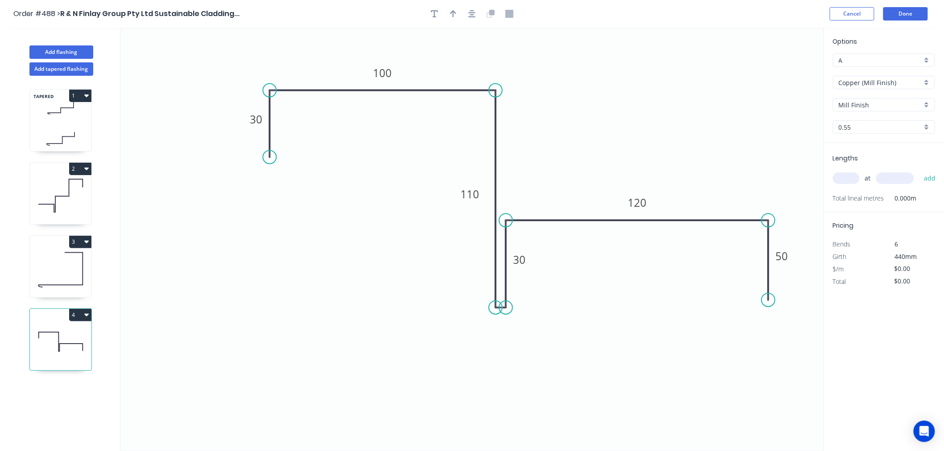
type input "$93.96"
click at [850, 177] on input "text" at bounding box center [846, 179] width 27 height 12
type input "2"
type input "3300"
click at [919, 171] on button "add" at bounding box center [929, 178] width 21 height 15
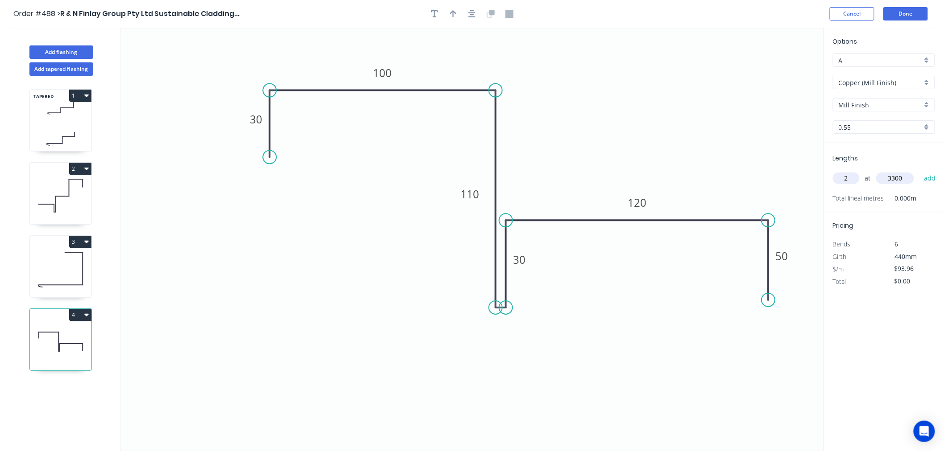
type input "$620.14"
click at [915, 15] on button "Done" at bounding box center [905, 13] width 45 height 13
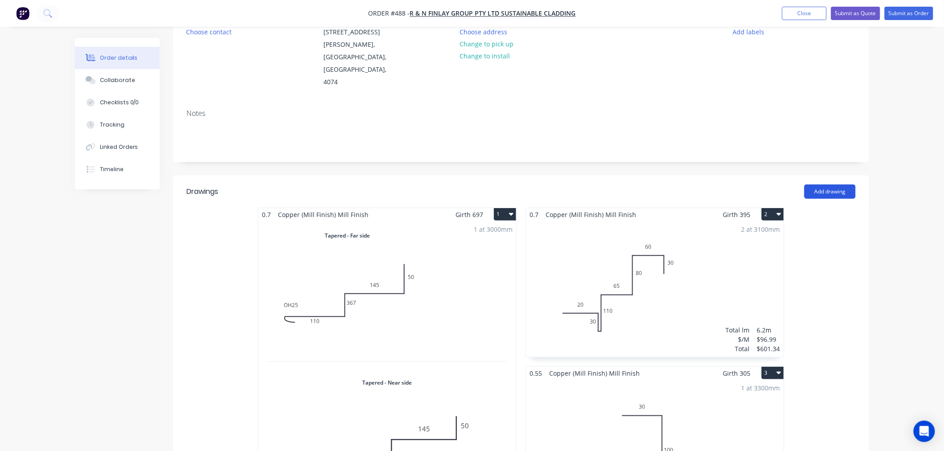
click at [819, 185] on button "Add drawing" at bounding box center [829, 192] width 51 height 14
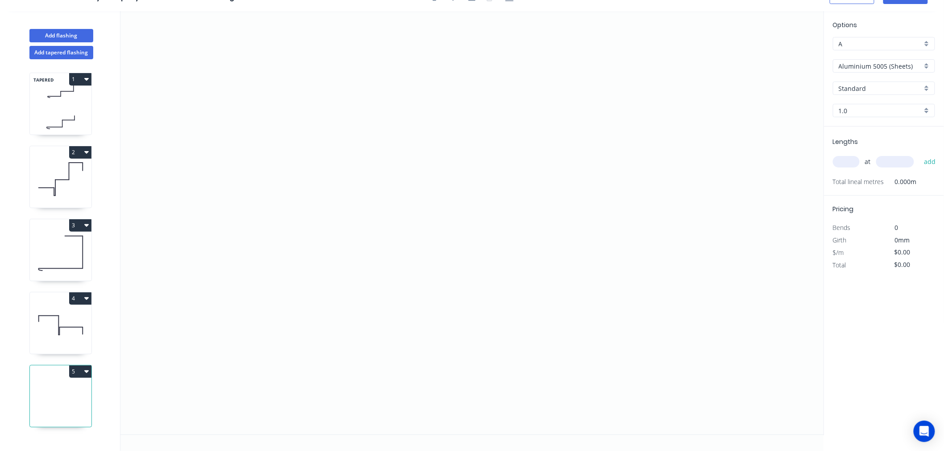
scroll to position [16, 0]
click at [274, 182] on icon "0" at bounding box center [471, 223] width 703 height 424
click at [329, 193] on icon "0" at bounding box center [471, 223] width 703 height 424
click at [295, 304] on icon "0 ?" at bounding box center [471, 223] width 703 height 424
click at [522, 380] on icon "0 ? ? ? º" at bounding box center [471, 223] width 703 height 424
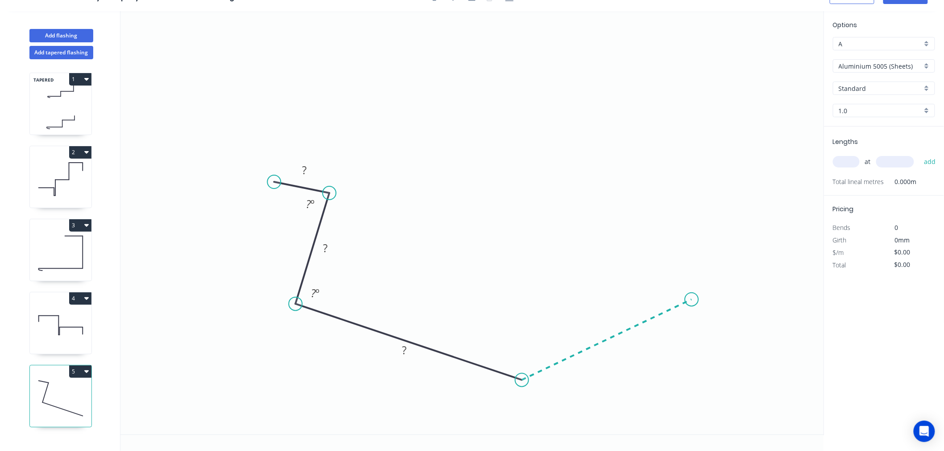
click at [692, 300] on icon "0 ? ? ? ? º ? º" at bounding box center [471, 223] width 703 height 424
click at [687, 189] on icon "0 ? ? ? ? ? º ? º ? º" at bounding box center [471, 223] width 703 height 424
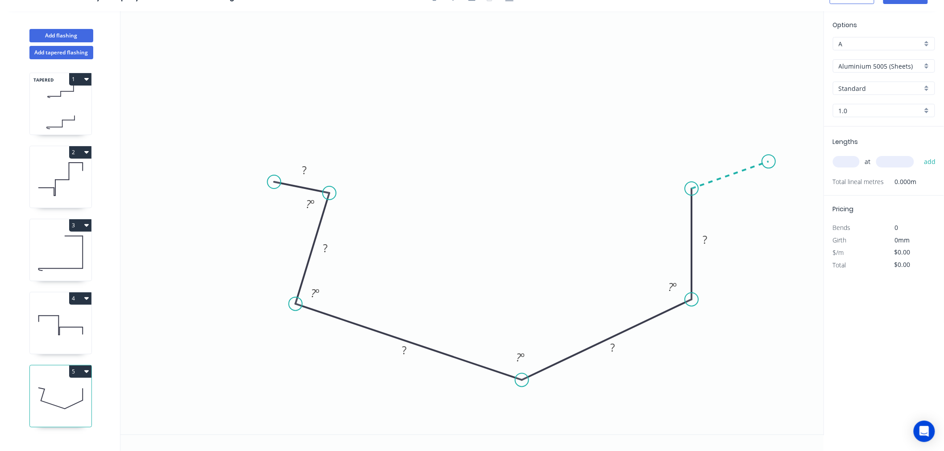
click at [769, 161] on icon "0 ? ? ? ? ? ? º ? º ? º ? º" at bounding box center [471, 223] width 703 height 424
click at [769, 161] on circle at bounding box center [768, 161] width 13 height 13
click at [334, 238] on div "Hide angle" at bounding box center [350, 239] width 90 height 18
click at [332, 313] on div "Hide angle" at bounding box center [355, 319] width 90 height 18
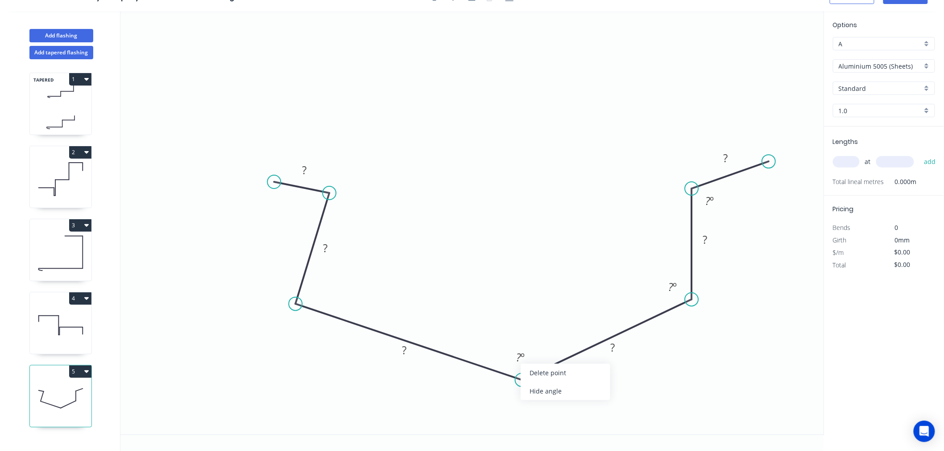
click at [544, 384] on div "Hide angle" at bounding box center [565, 391] width 90 height 18
click at [694, 308] on div "Hide angle" at bounding box center [718, 309] width 90 height 18
click at [716, 226] on div "Hide angle" at bounding box center [752, 232] width 90 height 18
click at [310, 173] on rect at bounding box center [304, 171] width 18 height 12
click at [617, 348] on rect at bounding box center [612, 348] width 18 height 12
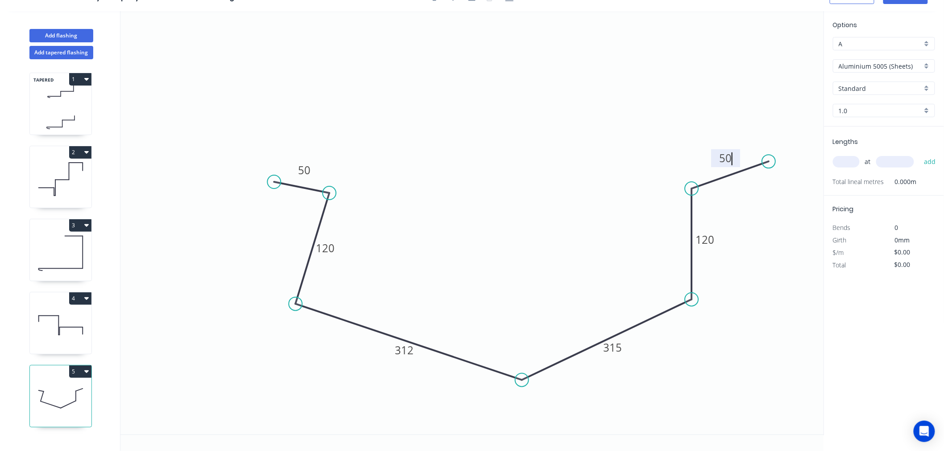
drag, startPoint x: 525, startPoint y: 113, endPoint x: 538, endPoint y: 77, distance: 38.9
click at [538, 82] on icon "0 50 120 312 315 120 50" at bounding box center [471, 223] width 703 height 424
click at [899, 62] on input "Aluminium 5005 (Sheets)" at bounding box center [879, 66] width 83 height 9
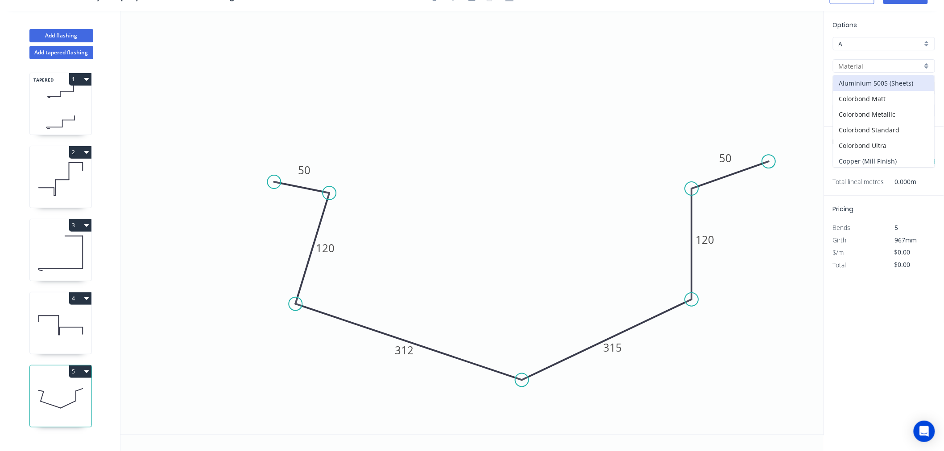
click at [890, 159] on div "Copper (Mill Finish)" at bounding box center [883, 161] width 101 height 16
type input "Copper (Mill Finish)"
type input "Mill Finish"
type input "0.55"
type input "$175.06"
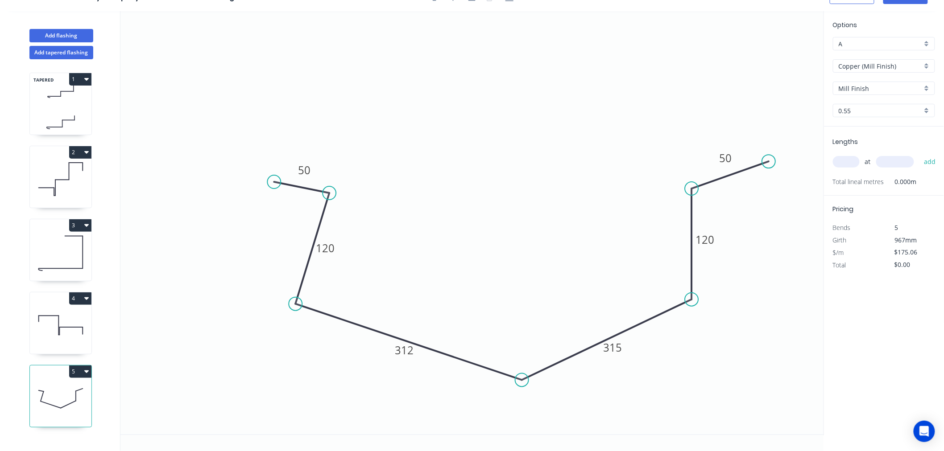
click at [842, 163] on input "text" at bounding box center [846, 162] width 27 height 12
type input "1"
type input "450"
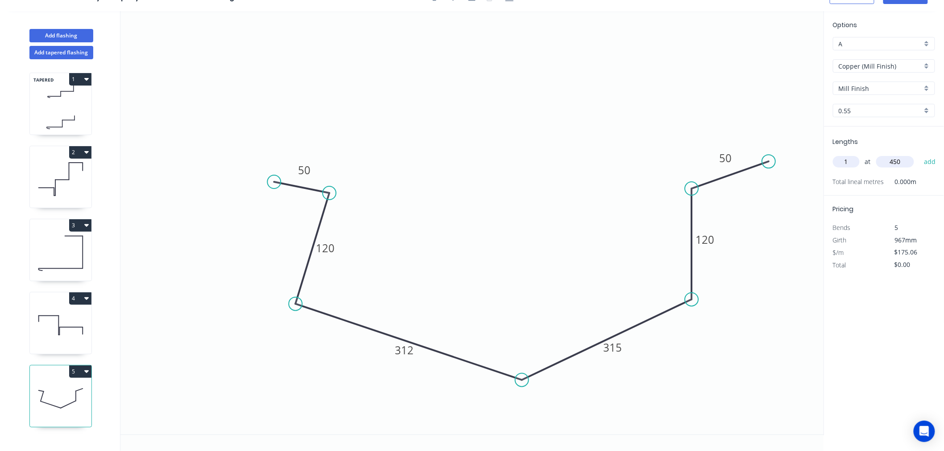
click at [919, 154] on button "add" at bounding box center [929, 161] width 21 height 15
type input "$175.06"
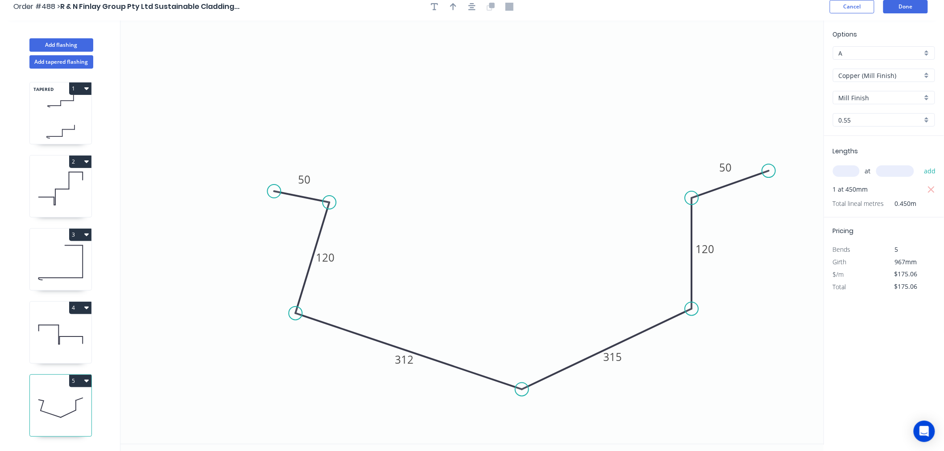
scroll to position [0, 0]
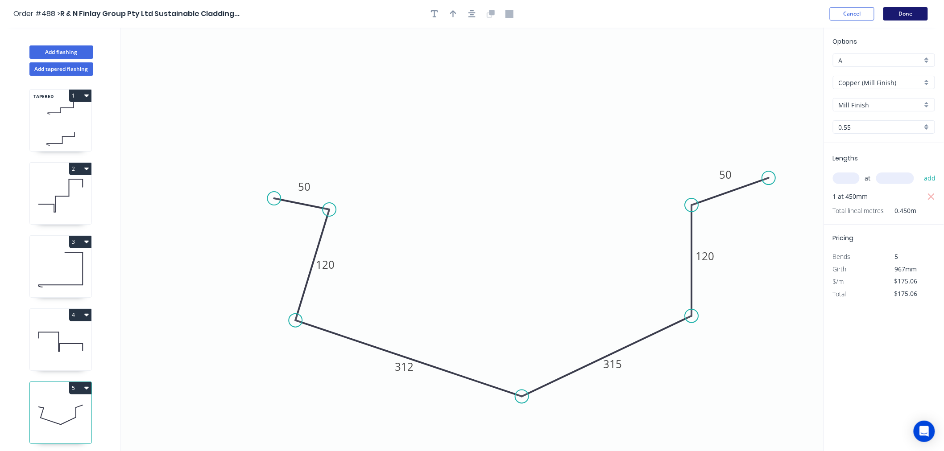
click at [895, 15] on button "Done" at bounding box center [905, 13] width 45 height 13
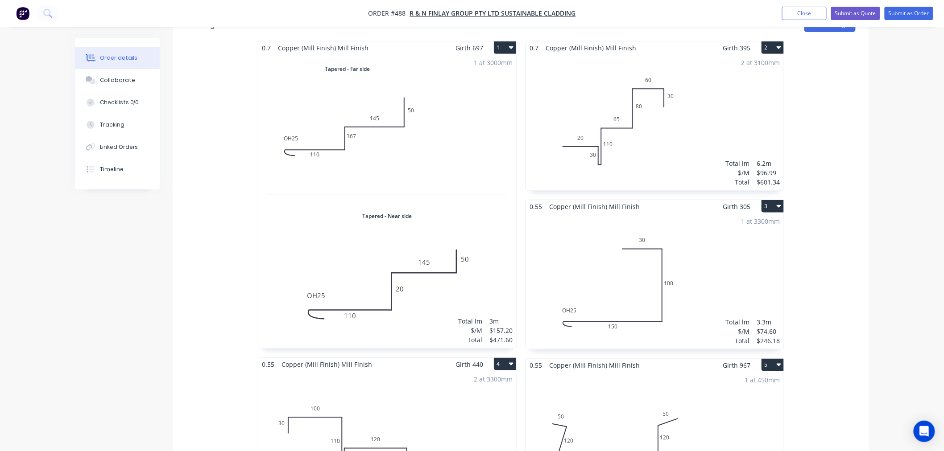
scroll to position [247, 0]
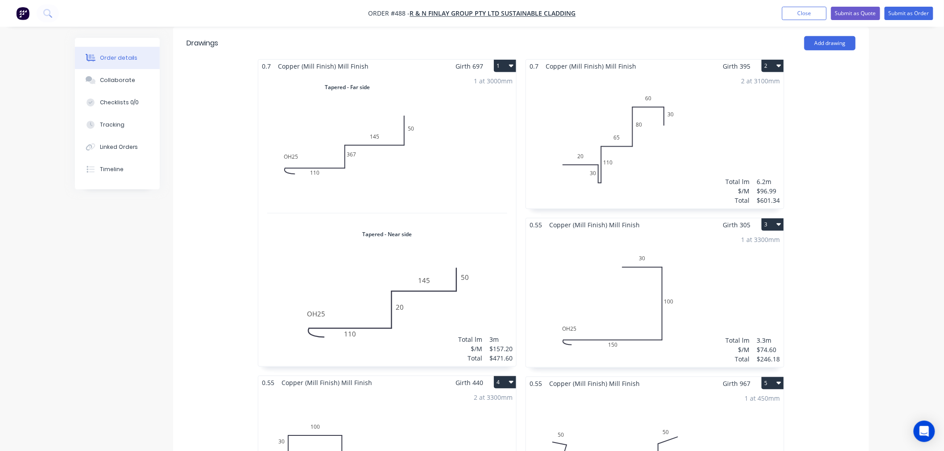
click at [778, 73] on div "2 at 3100mm Total lm $/M Total 6.2m $96.99 $601.34" at bounding box center [655, 141] width 258 height 136
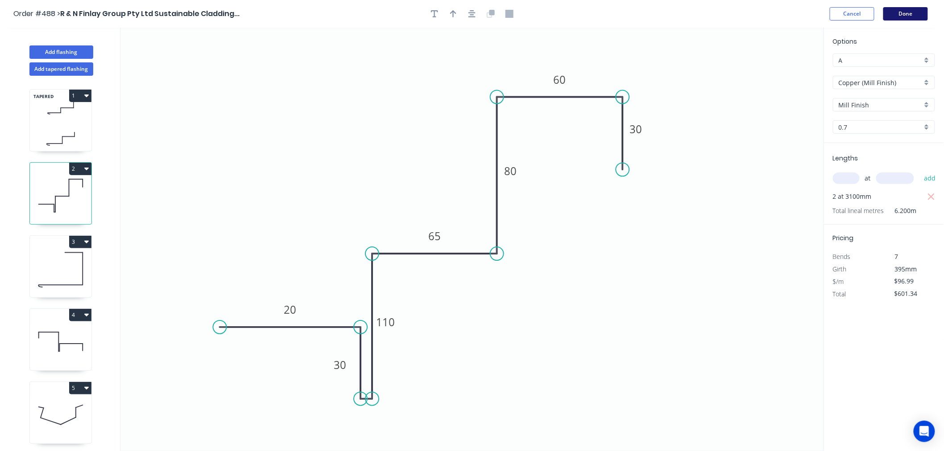
click at [919, 12] on button "Done" at bounding box center [905, 13] width 45 height 13
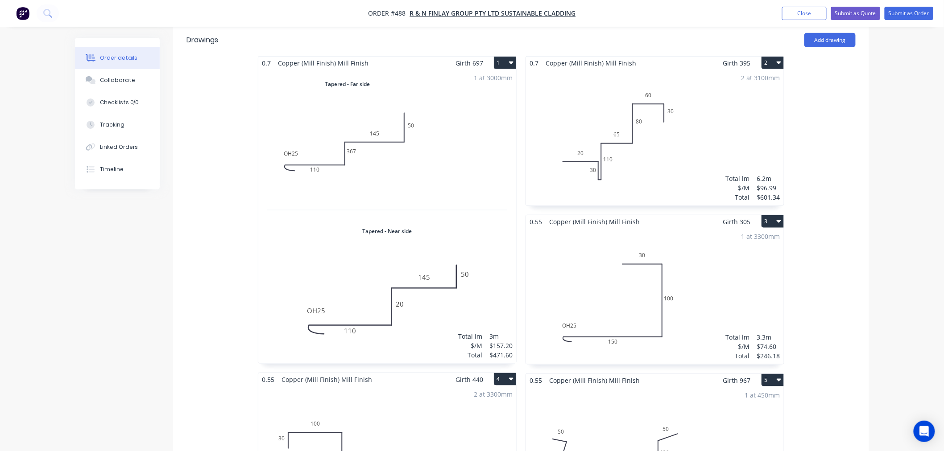
scroll to position [247, 0]
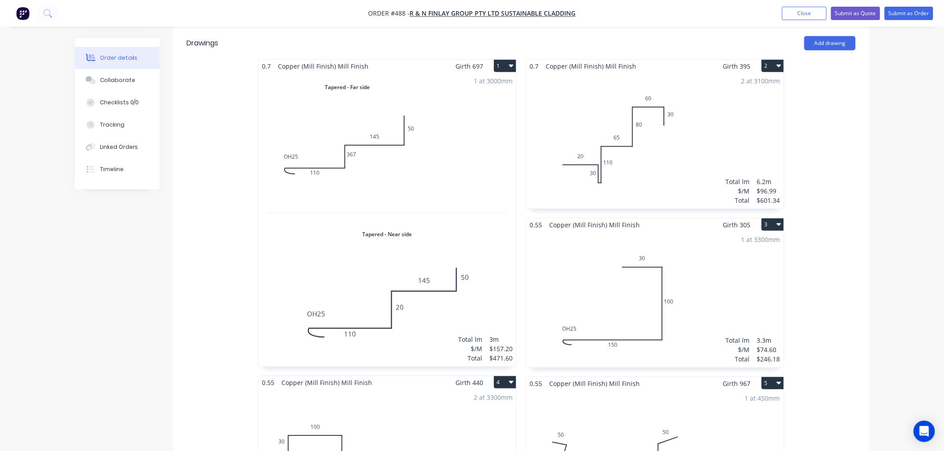
click at [778, 60] on button "2" at bounding box center [772, 66] width 22 height 12
click at [732, 97] on button "Duplicate" at bounding box center [741, 106] width 85 height 18
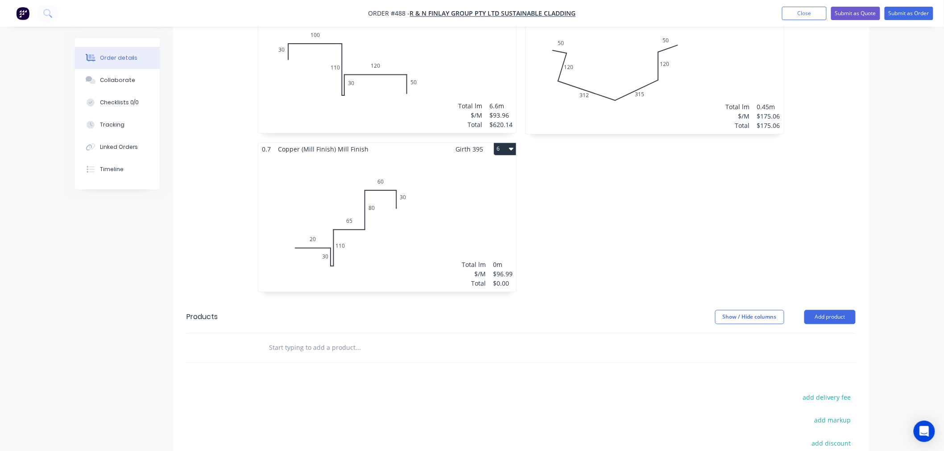
scroll to position [644, 0]
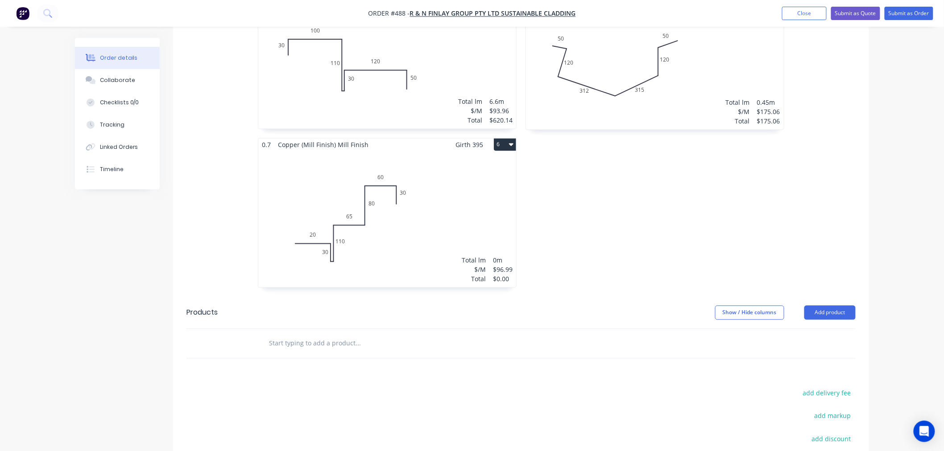
click at [437, 172] on div "Total lm $/M Total 0m $96.99 $0.00" at bounding box center [387, 220] width 258 height 136
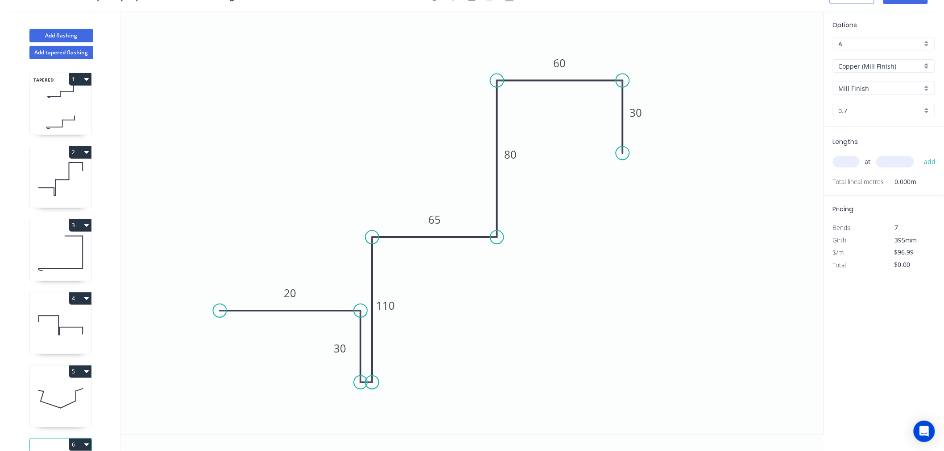
scroll to position [16, 0]
click at [394, 306] on tspan "110" at bounding box center [385, 305] width 19 height 15
click at [573, 285] on icon "0 20 30 100 65 80 60 30" at bounding box center [471, 223] width 703 height 424
click at [855, 162] on input "text" at bounding box center [846, 162] width 27 height 12
type input "1"
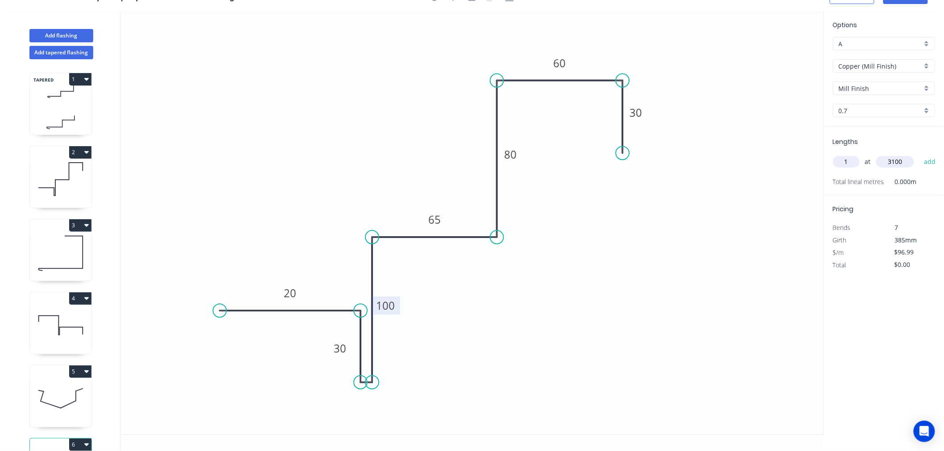
type input "3100"
click at [919, 154] on button "add" at bounding box center [929, 161] width 21 height 15
type input "$300.67"
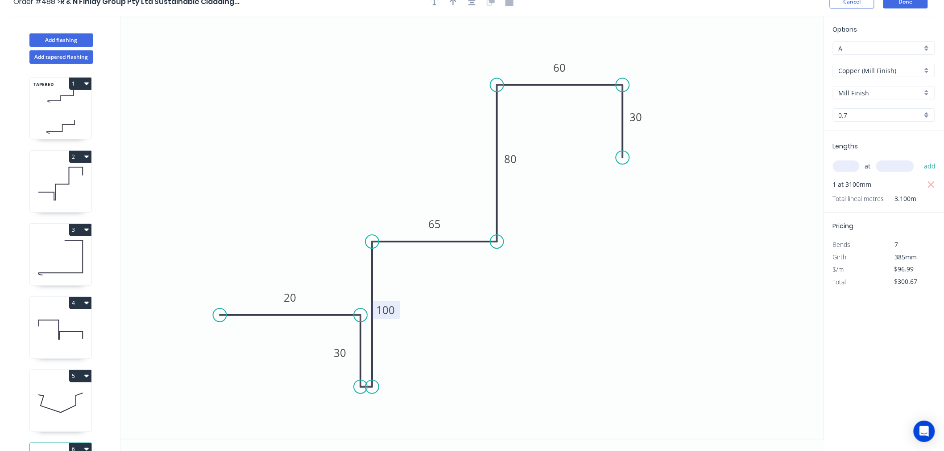
scroll to position [0, 0]
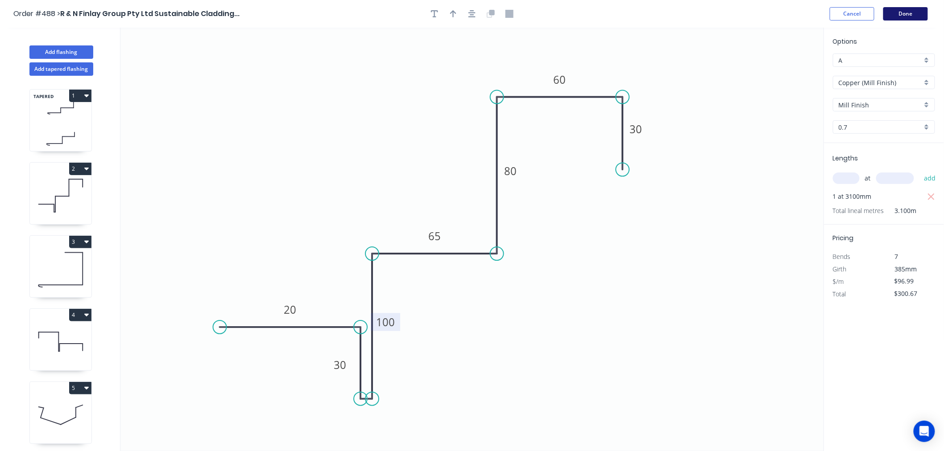
click at [909, 16] on button "Done" at bounding box center [905, 13] width 45 height 13
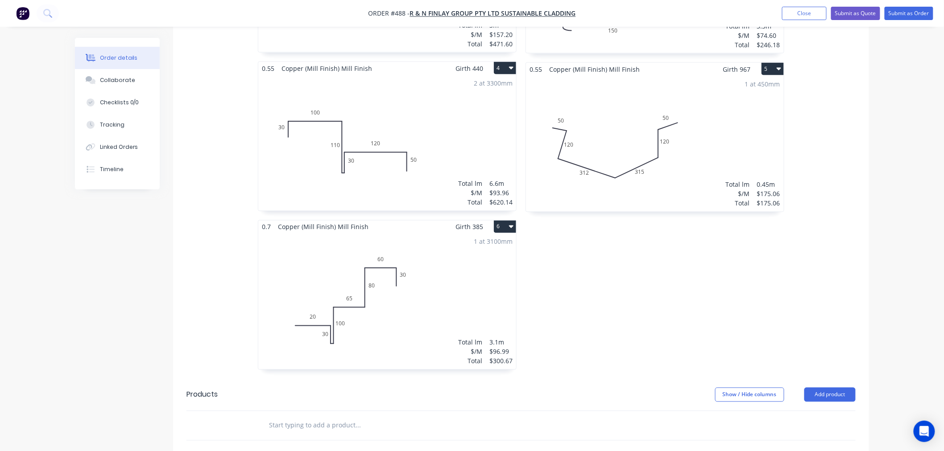
scroll to position [556, 0]
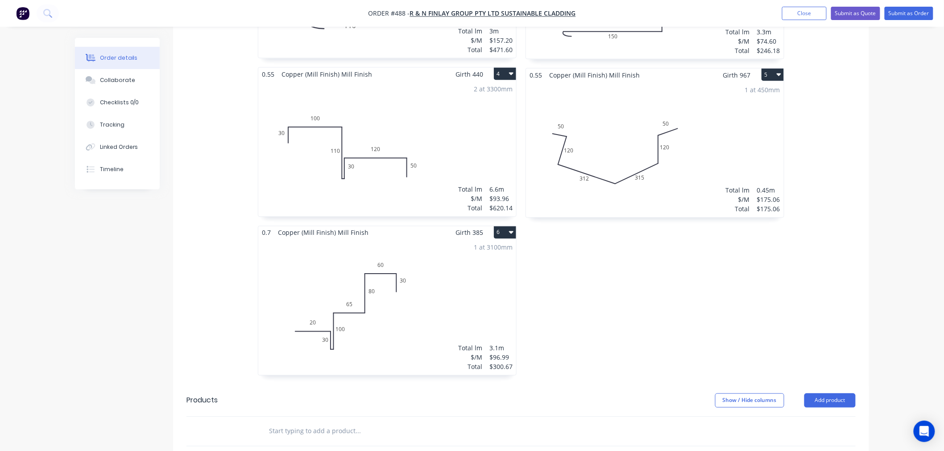
click at [497, 227] on button "6" at bounding box center [505, 233] width 22 height 12
click at [483, 266] on div "Duplicate" at bounding box center [473, 272] width 69 height 13
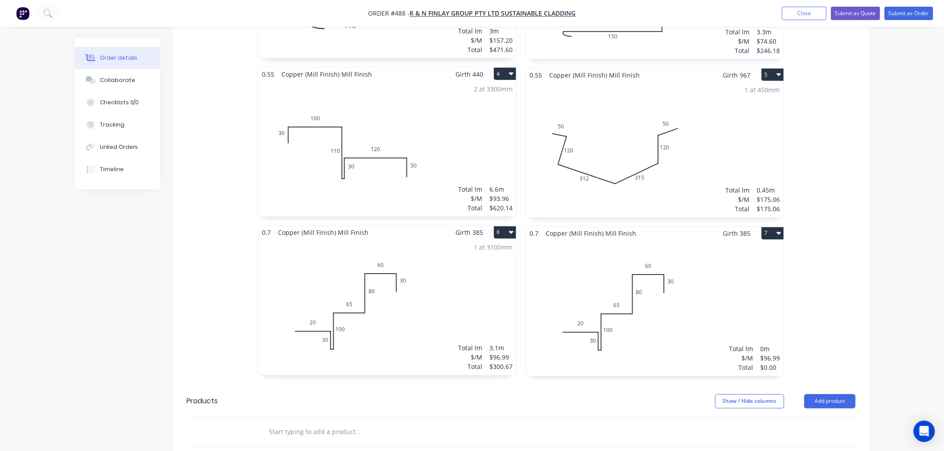
click at [25, 9] on img "button" at bounding box center [22, 13] width 13 height 13
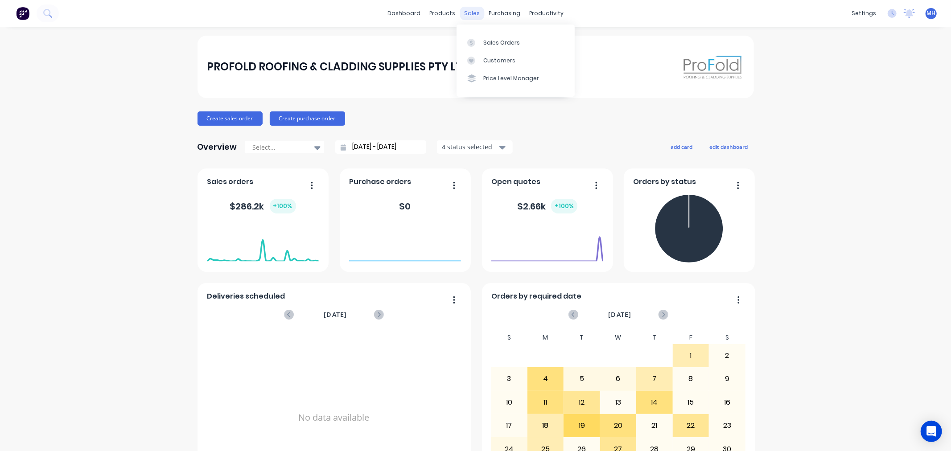
click at [470, 11] on div "sales" at bounding box center [472, 13] width 25 height 13
click at [497, 37] on link "Sales Orders" at bounding box center [516, 42] width 118 height 18
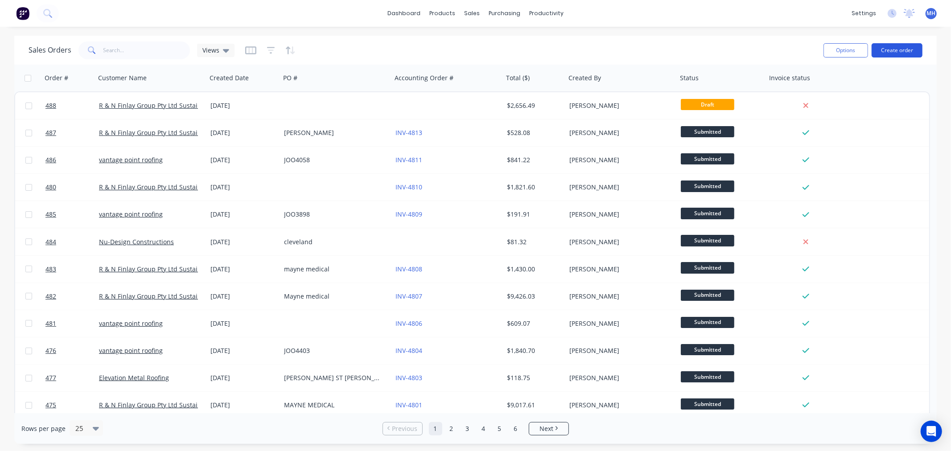
click at [911, 49] on button "Create order" at bounding box center [897, 50] width 51 height 14
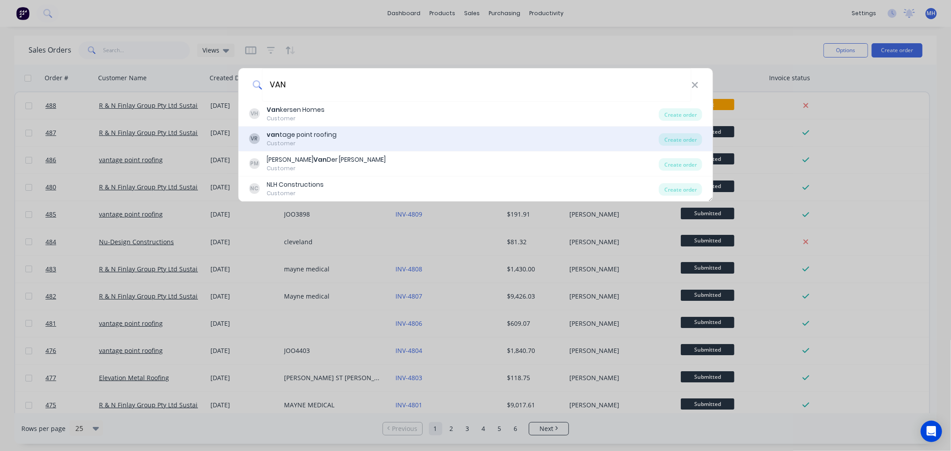
type input "VAN"
click at [337, 137] on div "VR van tage point roofing Customer" at bounding box center [454, 138] width 410 height 17
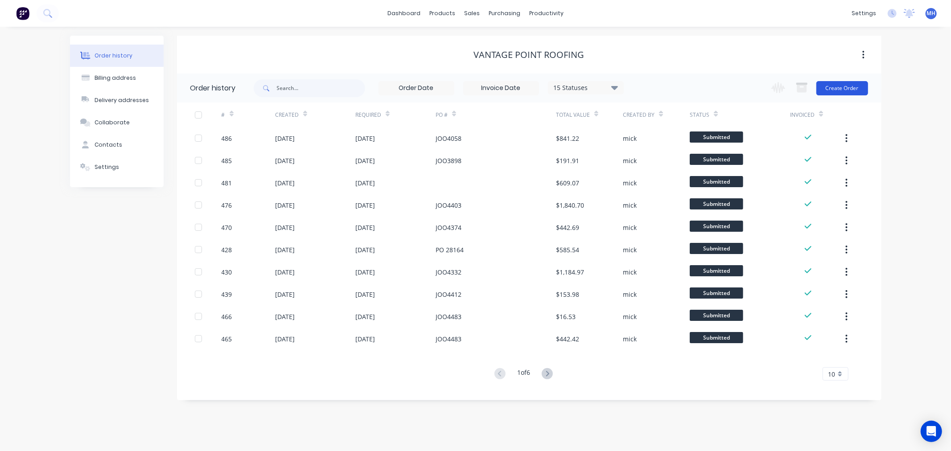
click at [827, 84] on button "Create Order" at bounding box center [843, 88] width 52 height 14
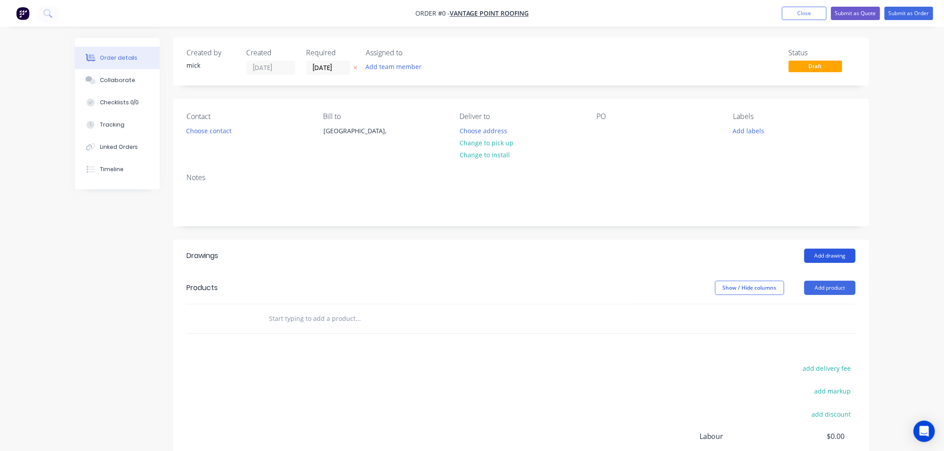
click at [827, 258] on button "Add drawing" at bounding box center [829, 256] width 51 height 14
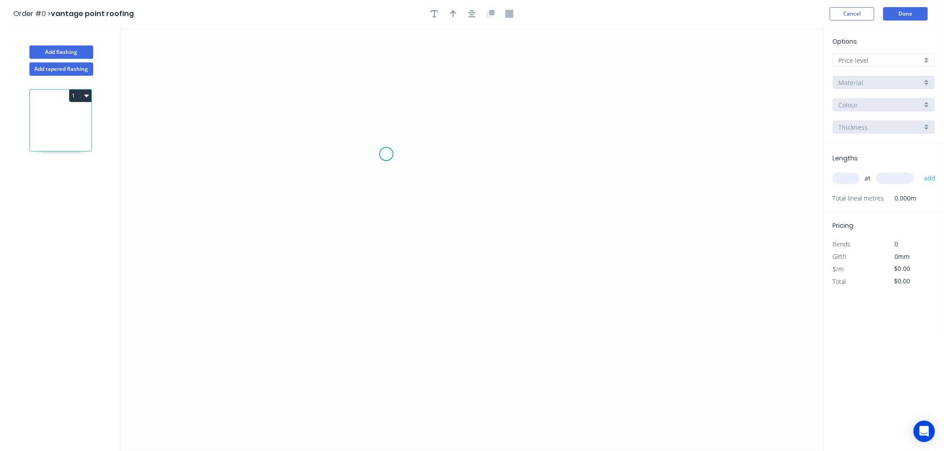
click at [386, 154] on icon "0" at bounding box center [471, 240] width 703 height 424
click at [536, 169] on icon "0" at bounding box center [471, 240] width 703 height 424
click at [554, 181] on div "Delete point" at bounding box center [581, 180] width 90 height 18
click at [355, 146] on icon "0" at bounding box center [471, 240] width 703 height 424
click at [495, 150] on icon "0" at bounding box center [471, 240] width 703 height 424
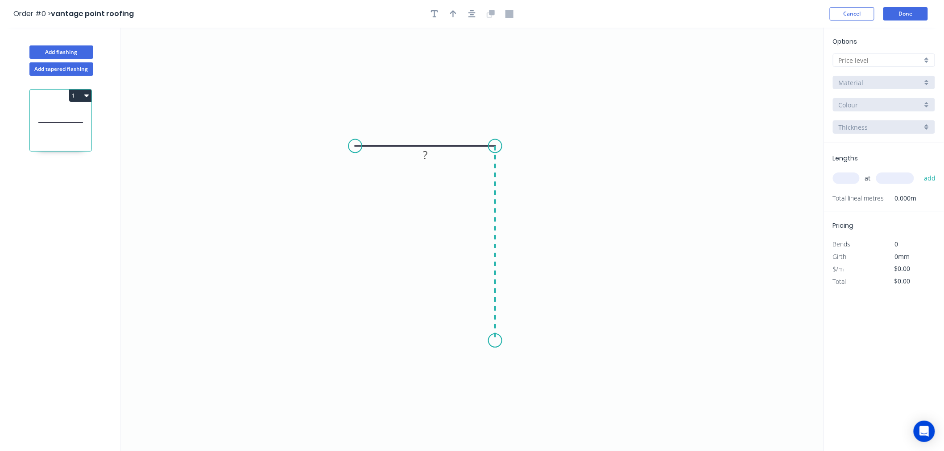
click at [488, 341] on icon "0 ?" at bounding box center [471, 240] width 703 height 424
click at [522, 404] on div "Feather" at bounding box center [539, 406] width 90 height 18
click at [429, 128] on rect at bounding box center [425, 129] width 18 height 12
click at [785, 103] on icon "0 70 FE 15 120" at bounding box center [471, 240] width 703 height 424
click at [902, 54] on div at bounding box center [884, 60] width 102 height 13
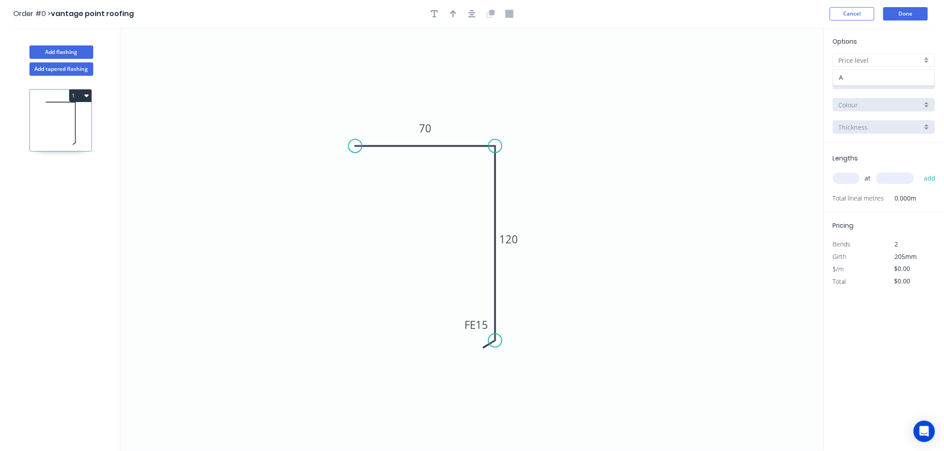
click at [875, 76] on div "A" at bounding box center [883, 78] width 101 height 16
type input "A"
click at [875, 76] on div "Aluminium 5005 (Sheets)" at bounding box center [884, 82] width 102 height 13
click at [871, 176] on div "Zincalume" at bounding box center [883, 176] width 101 height 16
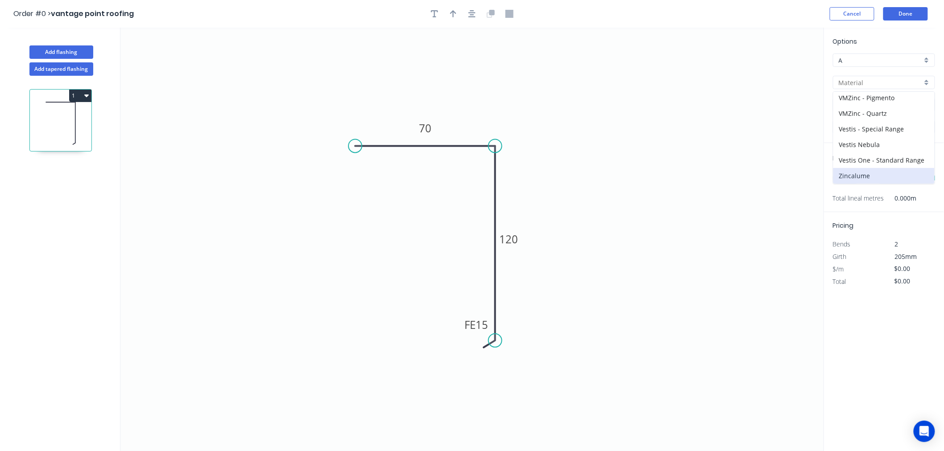
type input "Zincalume"
type input "$12.11"
click at [870, 126] on input "1.0" at bounding box center [879, 127] width 83 height 9
click at [864, 143] on div "0.55" at bounding box center [883, 144] width 101 height 16
type input "0.55"
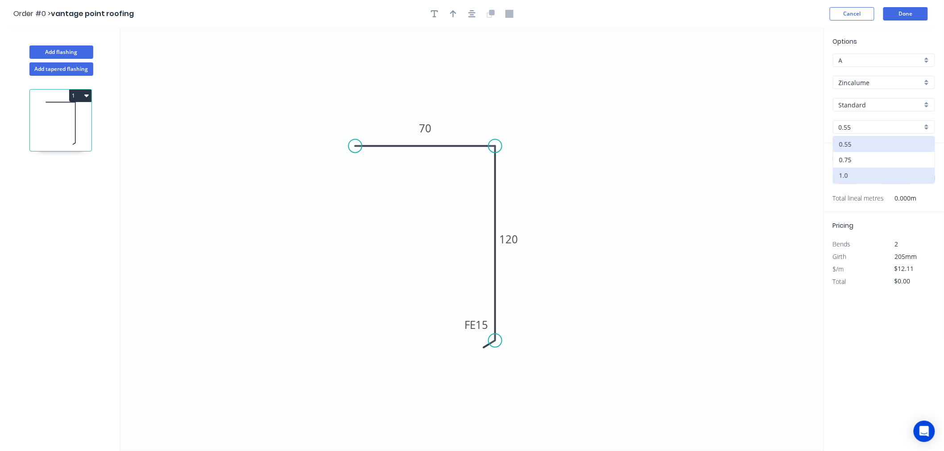
type input "$9.77"
click at [854, 181] on input "text" at bounding box center [846, 179] width 27 height 12
type input "2"
type input "3300"
click at [919, 171] on button "add" at bounding box center [929, 178] width 21 height 15
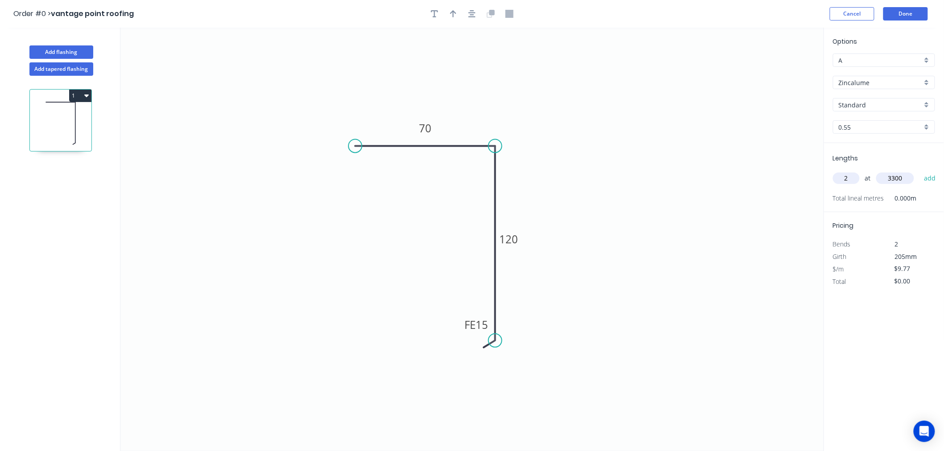
type input "$64.48"
click at [917, 11] on button "Done" at bounding box center [905, 13] width 45 height 13
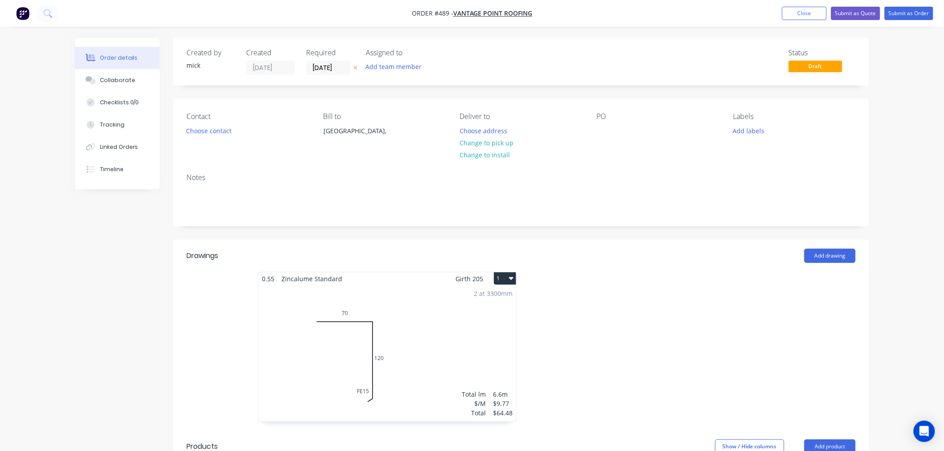
drag, startPoint x: 211, startPoint y: 138, endPoint x: 216, endPoint y: 154, distance: 16.5
click at [210, 147] on div "Contact Choose contact" at bounding box center [247, 132] width 122 height 41
click at [206, 129] on button "Choose contact" at bounding box center [208, 130] width 55 height 12
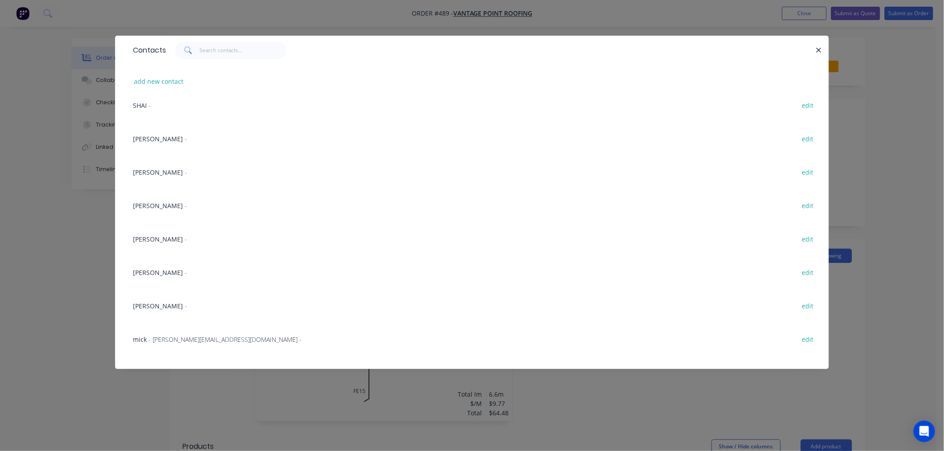
scroll to position [594, 0]
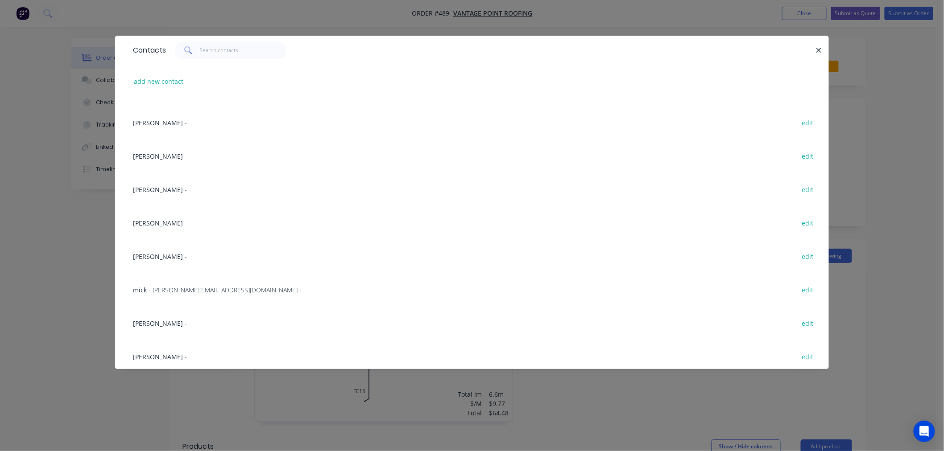
click at [152, 256] on div "ADAM -" at bounding box center [160, 256] width 54 height 9
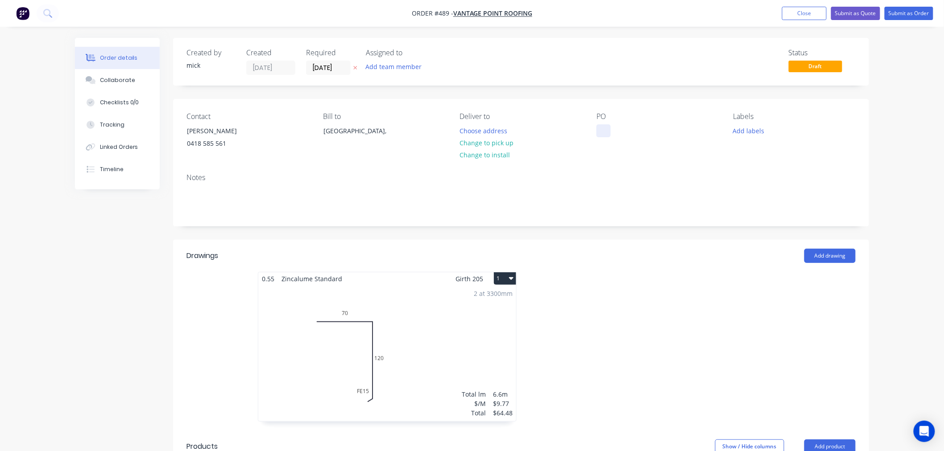
click at [606, 129] on div at bounding box center [603, 130] width 14 height 13
click at [468, 130] on button "Choose address" at bounding box center [483, 130] width 57 height 12
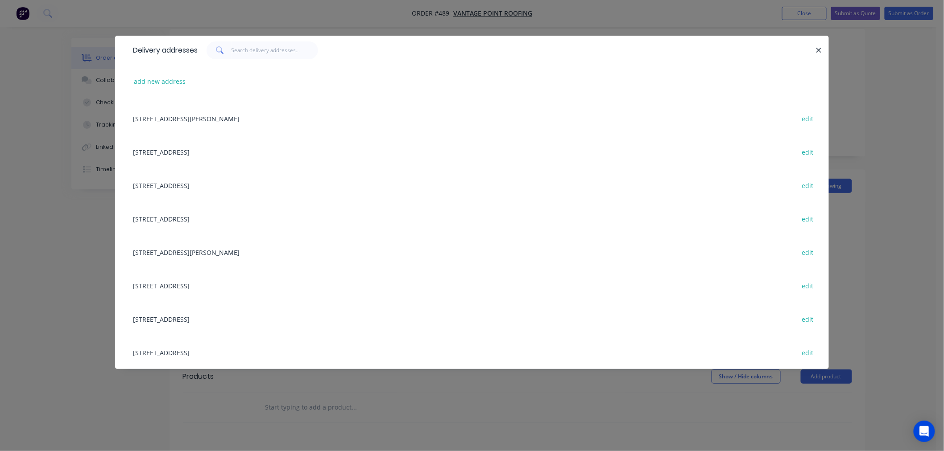
scroll to position [0, 0]
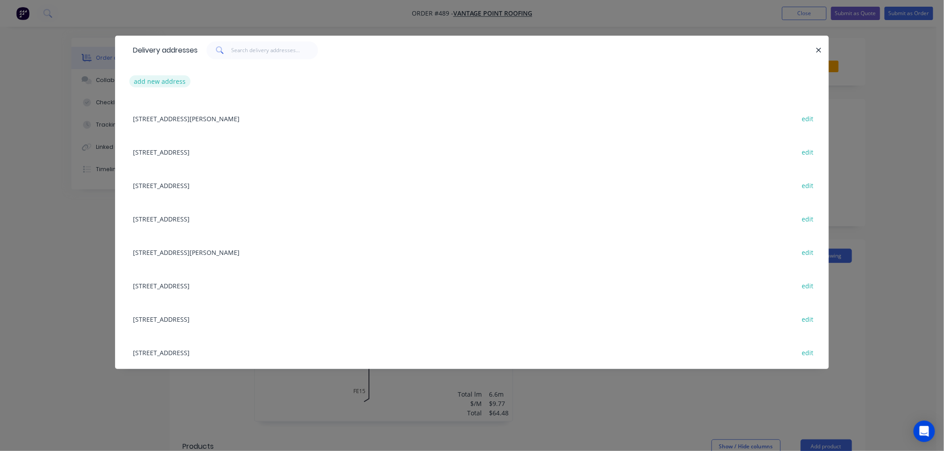
click at [168, 78] on button "add new address" at bounding box center [159, 81] width 61 height 12
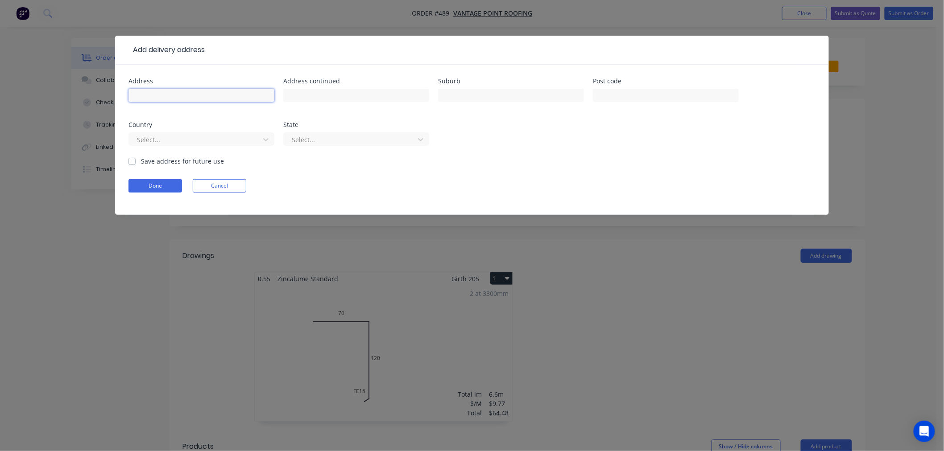
click at [178, 91] on input "text" at bounding box center [201, 95] width 146 height 13
type input "[STREET_ADDRESS]"
click at [461, 95] on input "text" at bounding box center [511, 95] width 146 height 13
type input "WILSTON"
click at [635, 92] on input "text" at bounding box center [666, 95] width 146 height 13
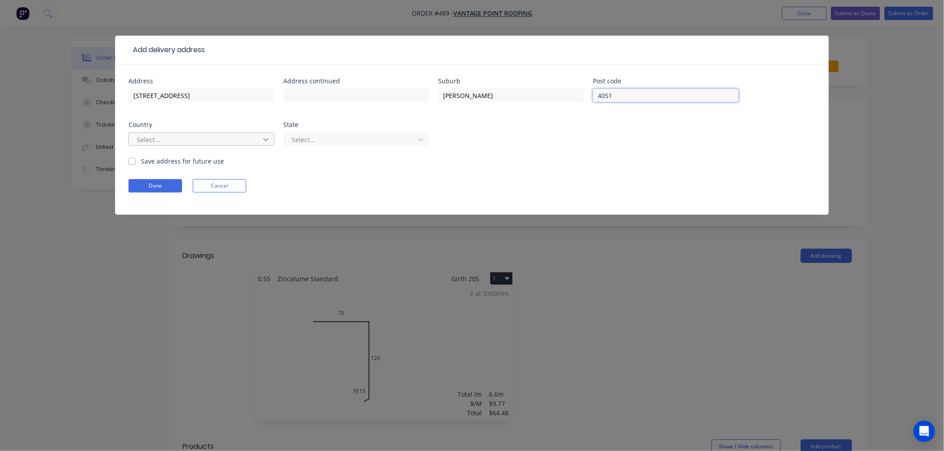
type input "4051"
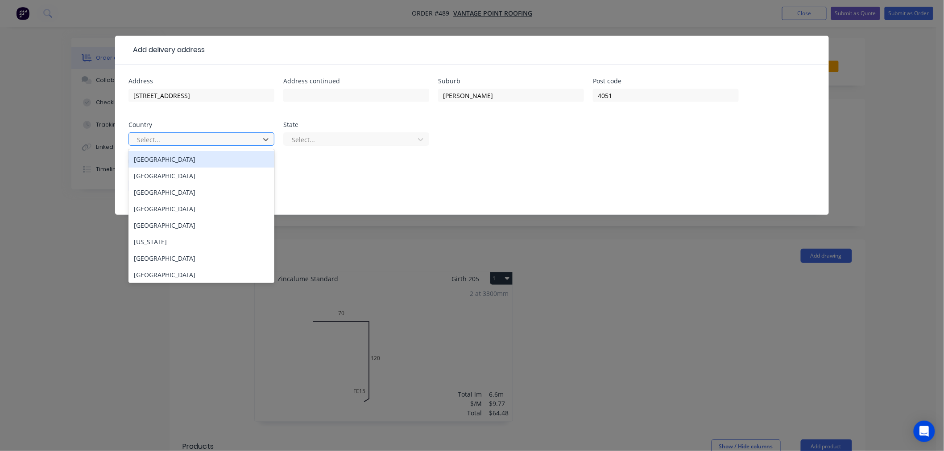
drag, startPoint x: 219, startPoint y: 158, endPoint x: 236, endPoint y: 157, distance: 17.9
click at [219, 157] on div "[GEOGRAPHIC_DATA]" at bounding box center [201, 159] width 146 height 16
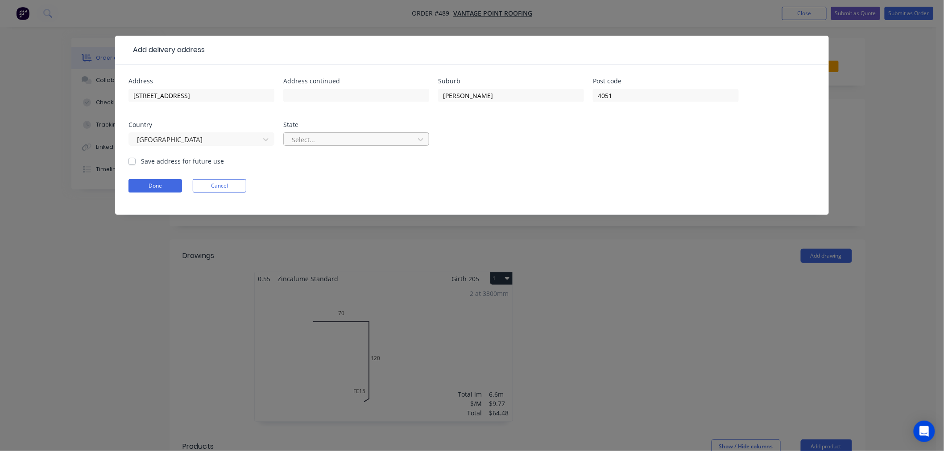
click at [320, 138] on div at bounding box center [350, 139] width 119 height 11
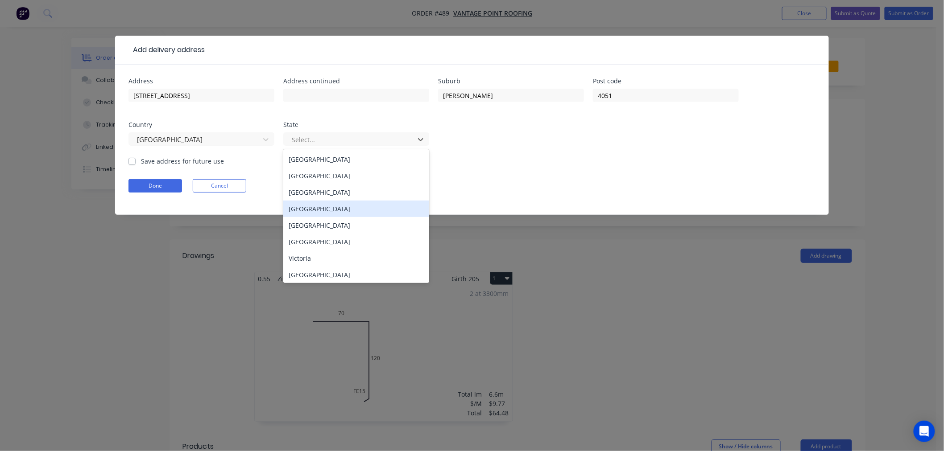
click at [313, 206] on div "Queensland" at bounding box center [356, 209] width 146 height 16
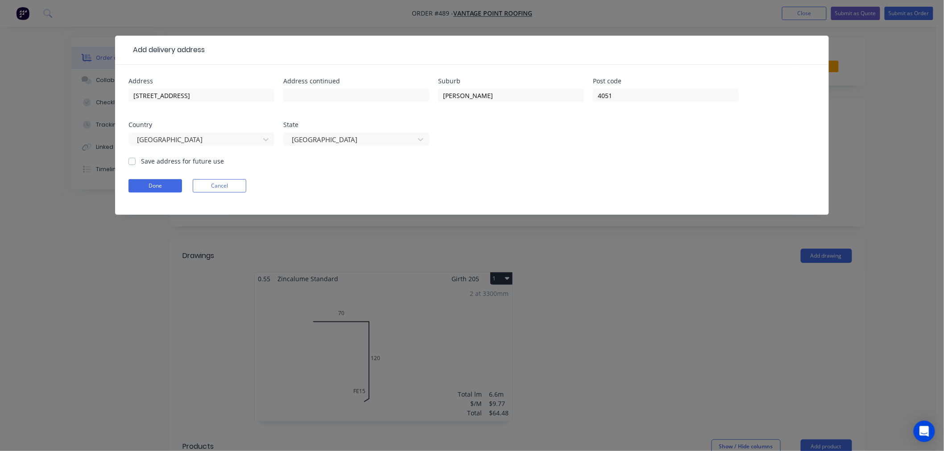
click at [127, 164] on div "Address 4/288-292 NEWMARKET RD Address continued Suburb WILSTON Post code 4051 …" at bounding box center [471, 140] width 713 height 150
click at [141, 161] on label "Save address for future use" at bounding box center [182, 161] width 83 height 9
click at [132, 161] on input "Save address for future use" at bounding box center [131, 161] width 7 height 8
checkbox input "true"
click at [155, 187] on button "Done" at bounding box center [155, 185] width 54 height 13
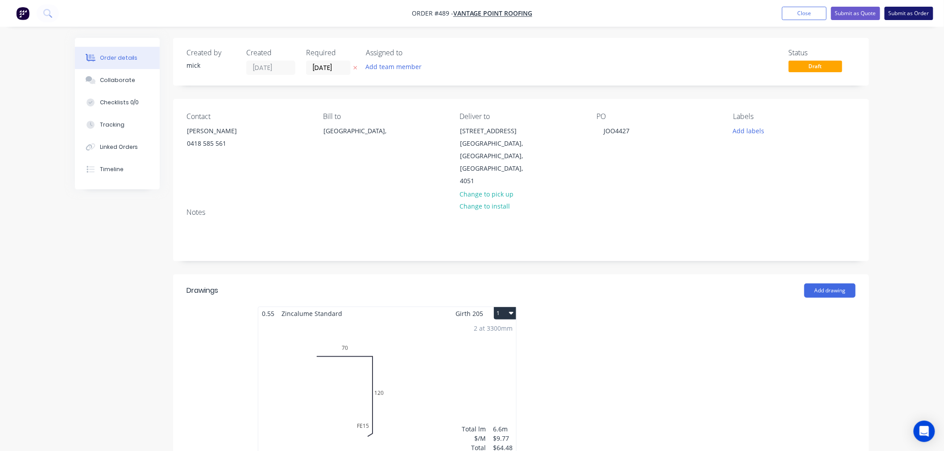
click at [904, 7] on button "Submit as Order" at bounding box center [908, 13] width 49 height 13
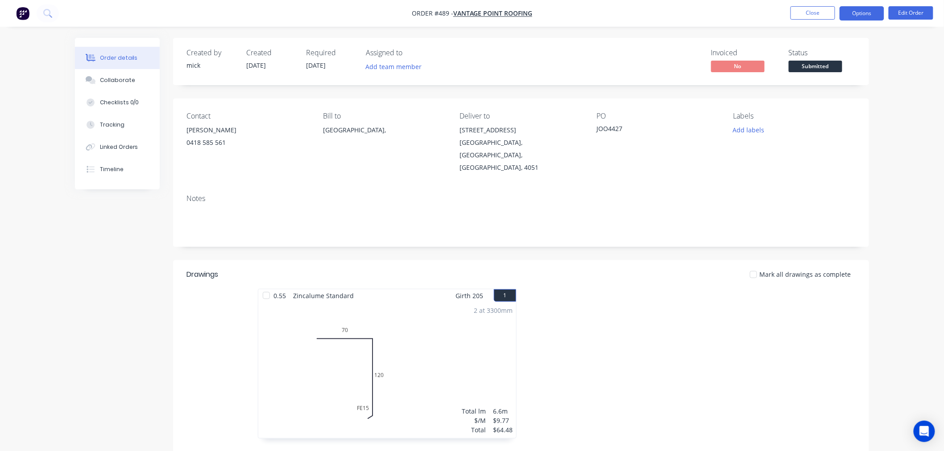
click at [864, 16] on button "Options" at bounding box center [861, 13] width 45 height 14
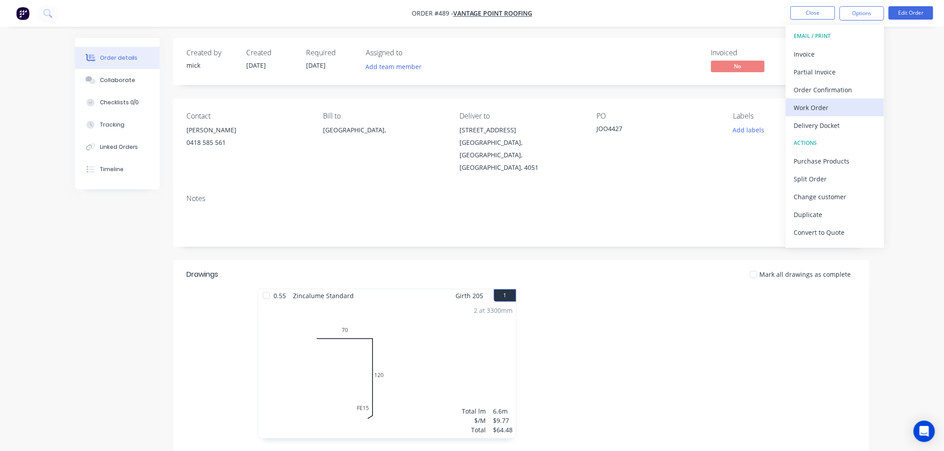
click at [845, 107] on div "Work Order" at bounding box center [835, 107] width 82 height 13
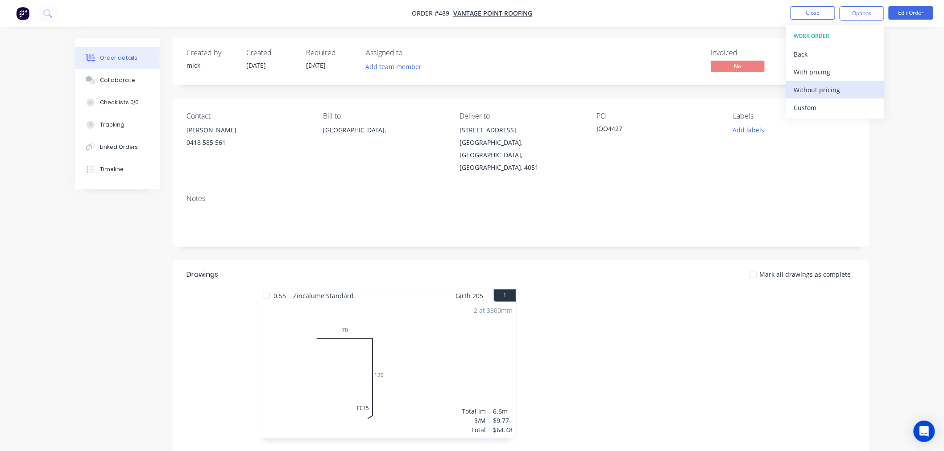
click at [834, 85] on div "Without pricing" at bounding box center [835, 89] width 82 height 13
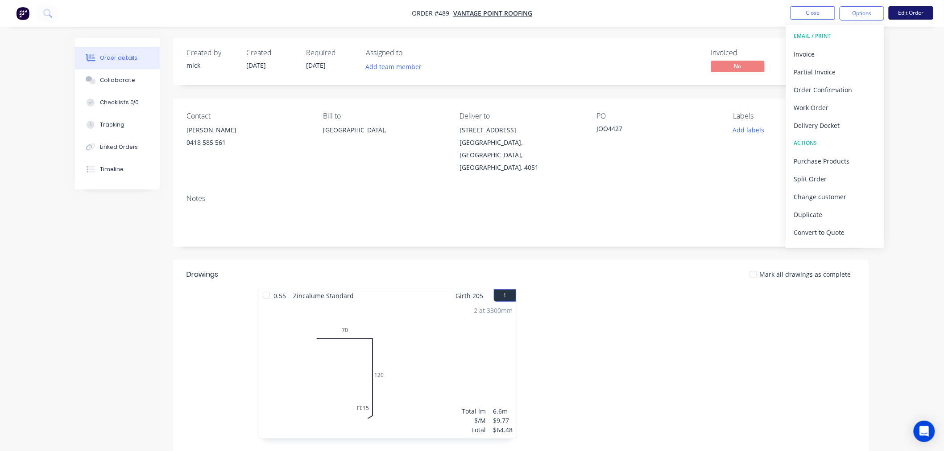
click at [920, 12] on button "Edit Order" at bounding box center [910, 12] width 45 height 13
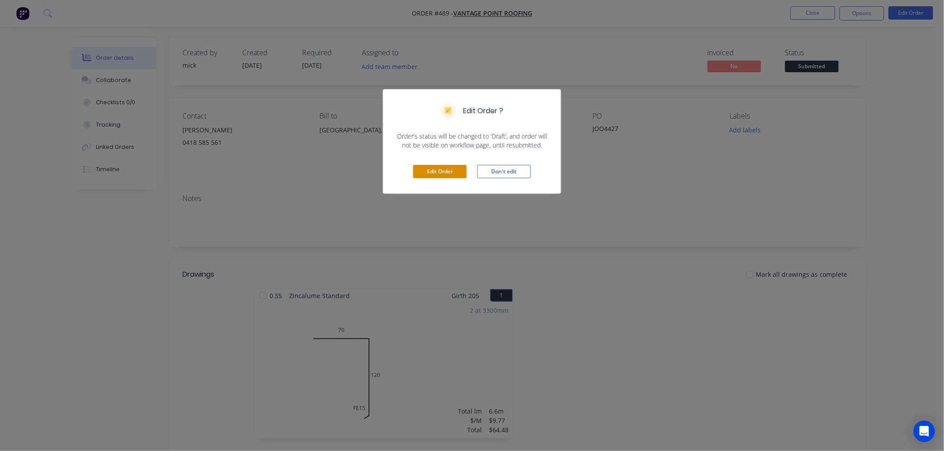
click at [443, 173] on button "Edit Order" at bounding box center [440, 171] width 54 height 13
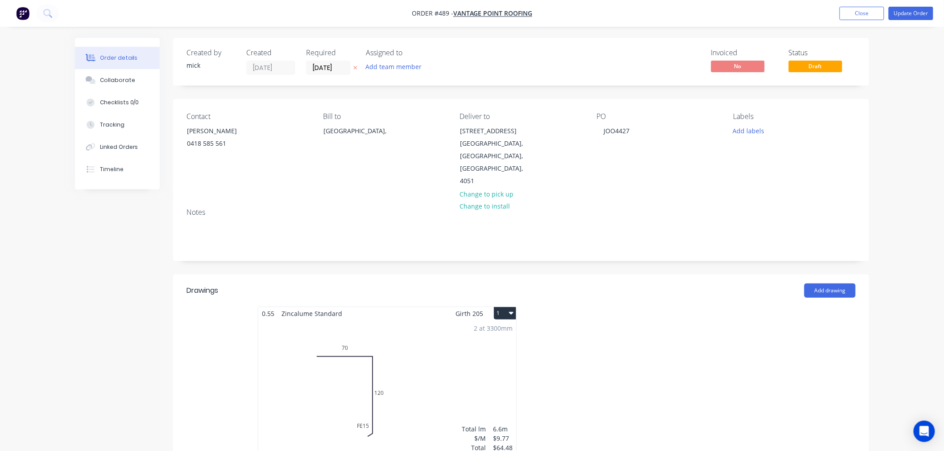
click at [488, 351] on div "2 at 3300mm Total lm $/M Total 6.6m $9.77 $64.48" at bounding box center [387, 388] width 258 height 136
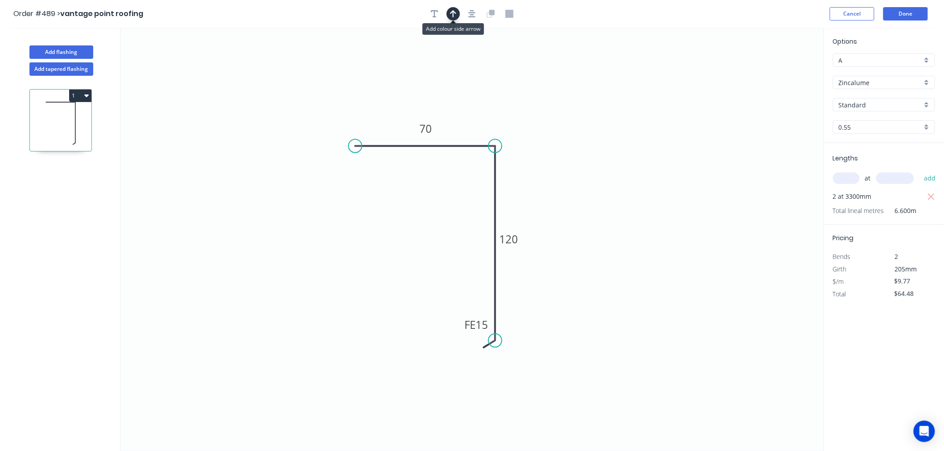
click at [448, 13] on button "button" at bounding box center [452, 13] width 13 height 13
drag, startPoint x: 780, startPoint y: 69, endPoint x: 550, endPoint y: 186, distance: 258.7
click at [550, 186] on icon at bounding box center [550, 176] width 8 height 29
click at [550, 186] on icon at bounding box center [550, 175] width 8 height 29
click at [550, 186] on icon at bounding box center [557, 178] width 26 height 26
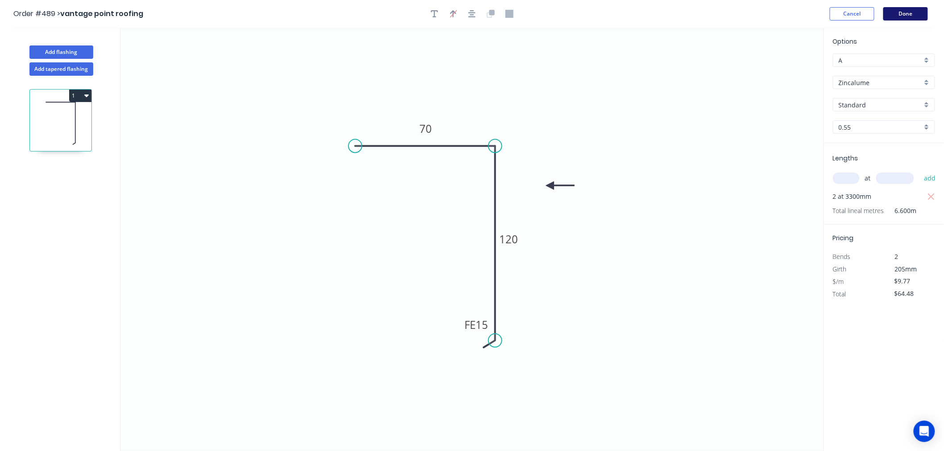
click at [903, 11] on button "Done" at bounding box center [905, 13] width 45 height 13
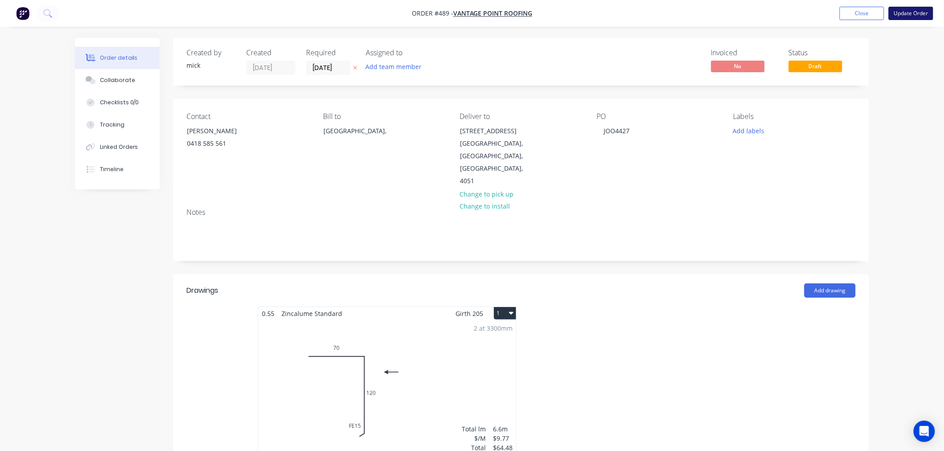
click at [925, 15] on button "Update Order" at bounding box center [910, 13] width 45 height 13
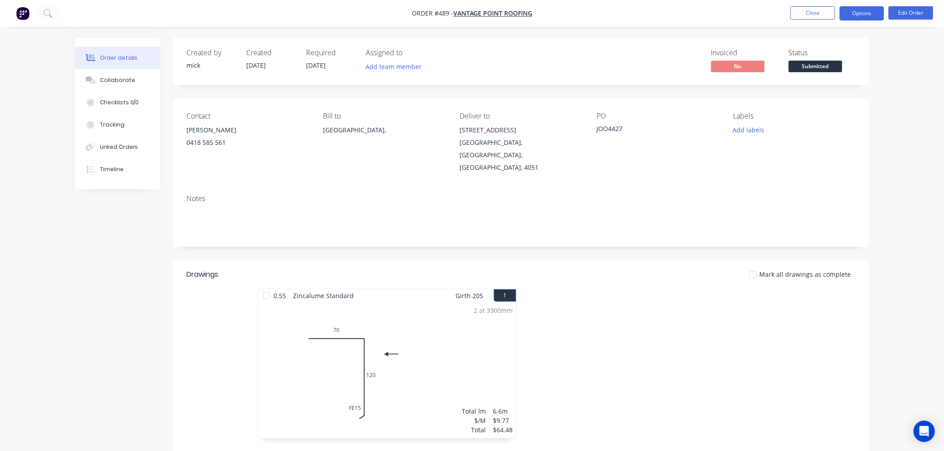
click at [866, 13] on button "Options" at bounding box center [861, 13] width 45 height 14
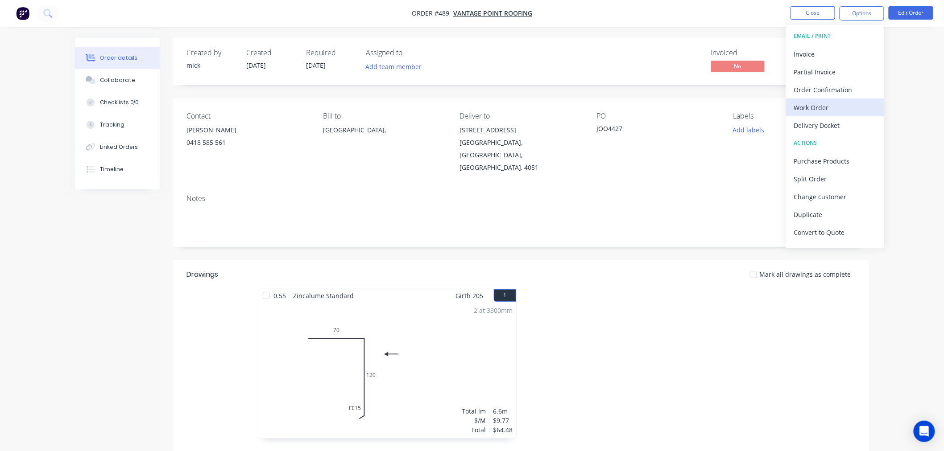
click at [845, 104] on div "Work Order" at bounding box center [835, 107] width 82 height 13
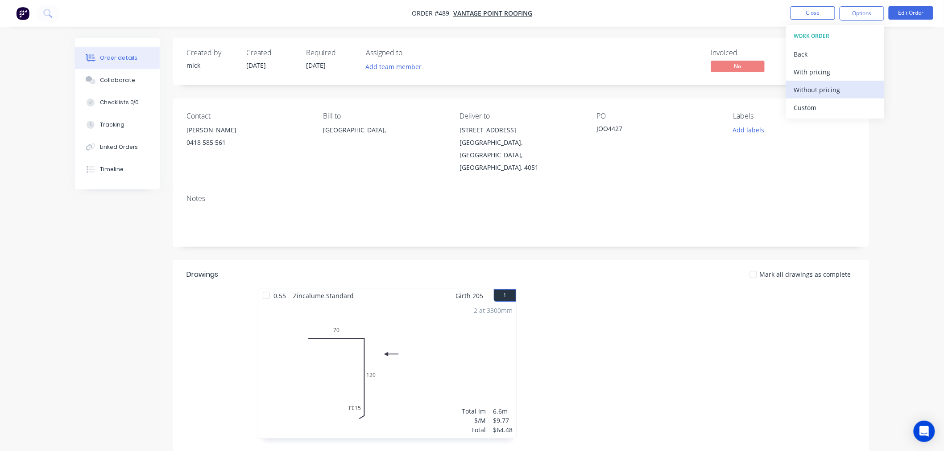
click at [839, 92] on div "Without pricing" at bounding box center [835, 89] width 82 height 13
click at [826, 18] on button "Close" at bounding box center [812, 12] width 45 height 13
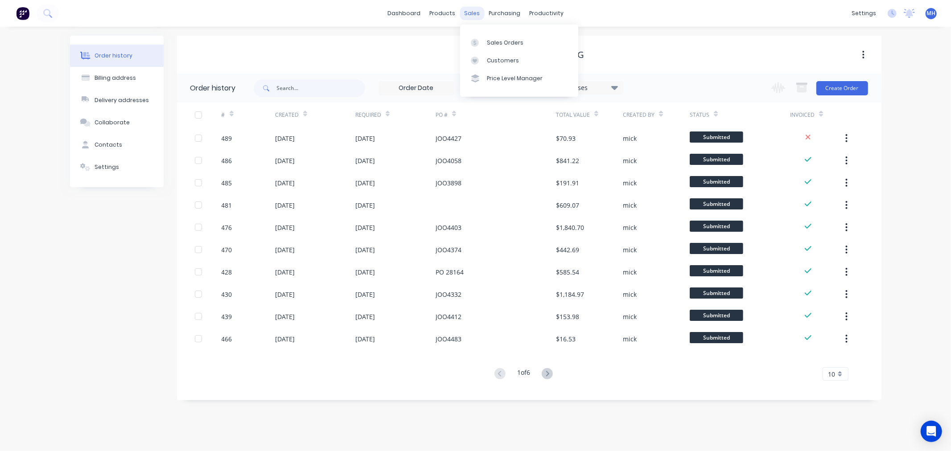
click at [478, 17] on div "sales" at bounding box center [472, 13] width 25 height 13
click at [516, 46] on div "Sales Orders" at bounding box center [505, 43] width 37 height 8
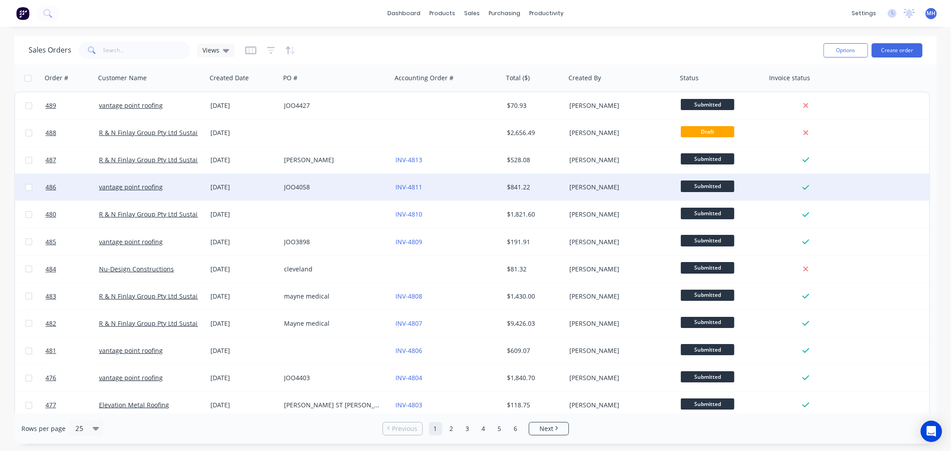
click at [309, 186] on div "JOO4058" at bounding box center [333, 187] width 99 height 9
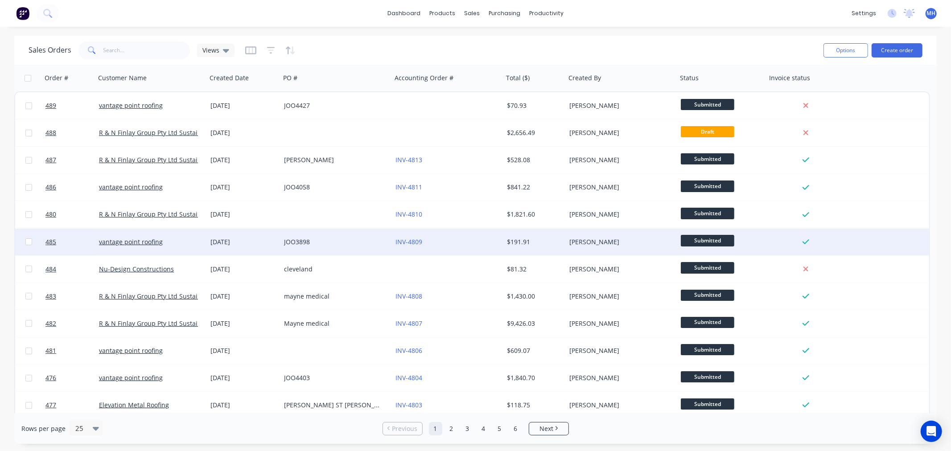
click at [319, 244] on div "JOO3898" at bounding box center [333, 242] width 99 height 9
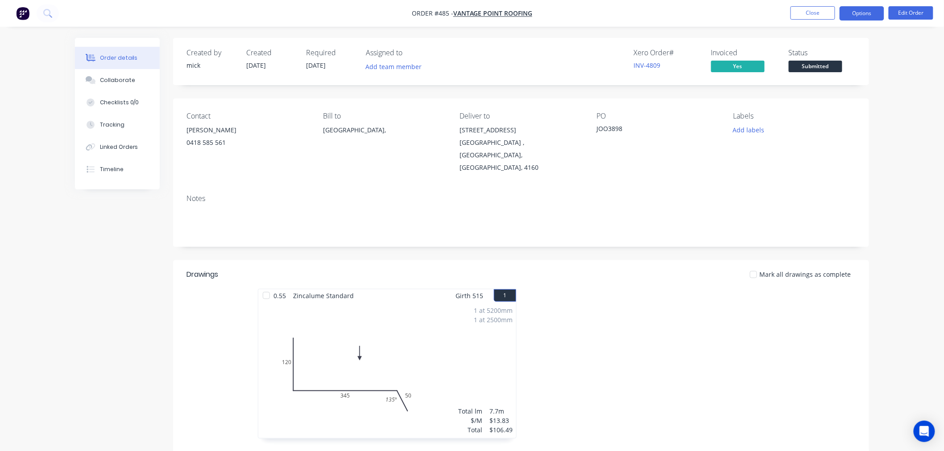
click at [870, 18] on button "Options" at bounding box center [861, 13] width 45 height 14
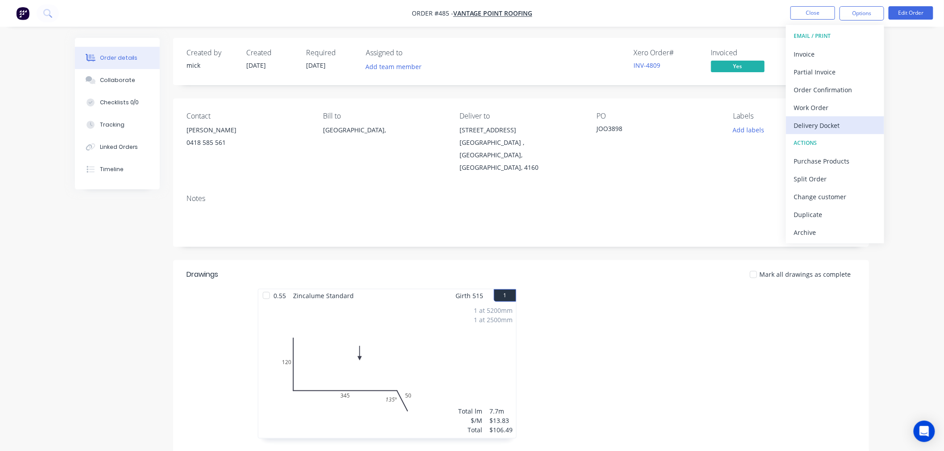
click at [829, 126] on div "Delivery Docket" at bounding box center [835, 125] width 82 height 13
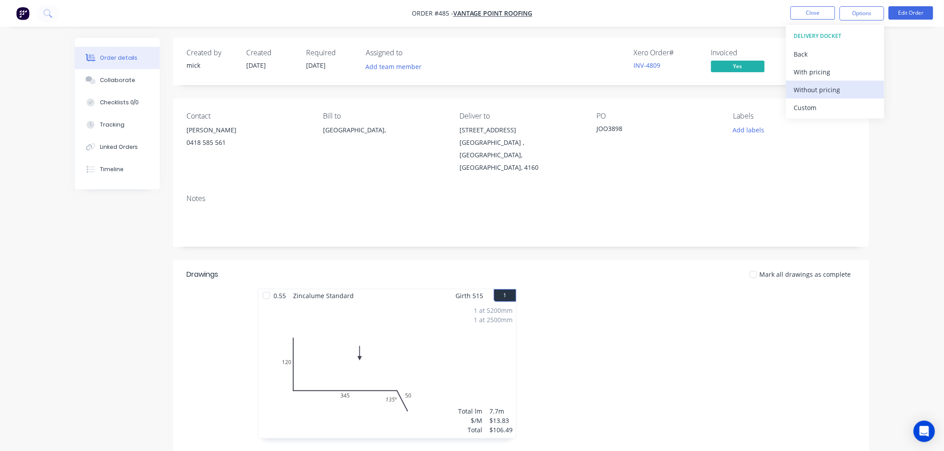
click at [821, 92] on div "Without pricing" at bounding box center [835, 89] width 82 height 13
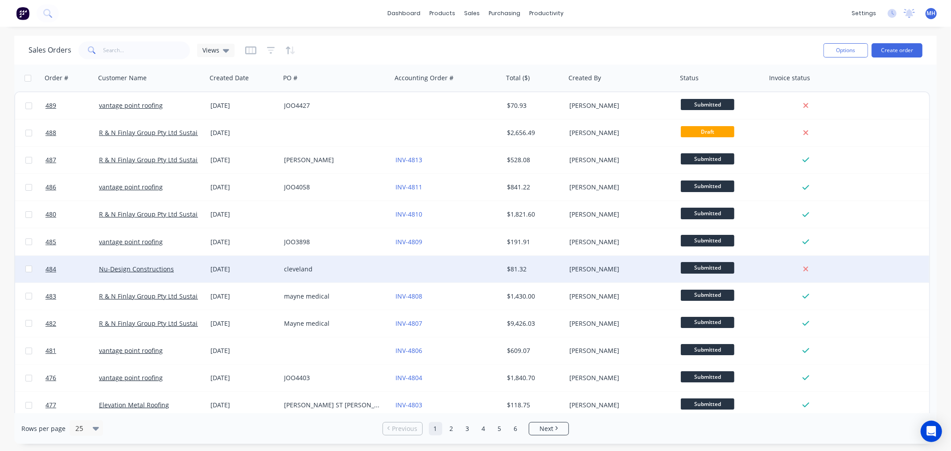
click at [293, 268] on div "cleveland" at bounding box center [333, 269] width 99 height 9
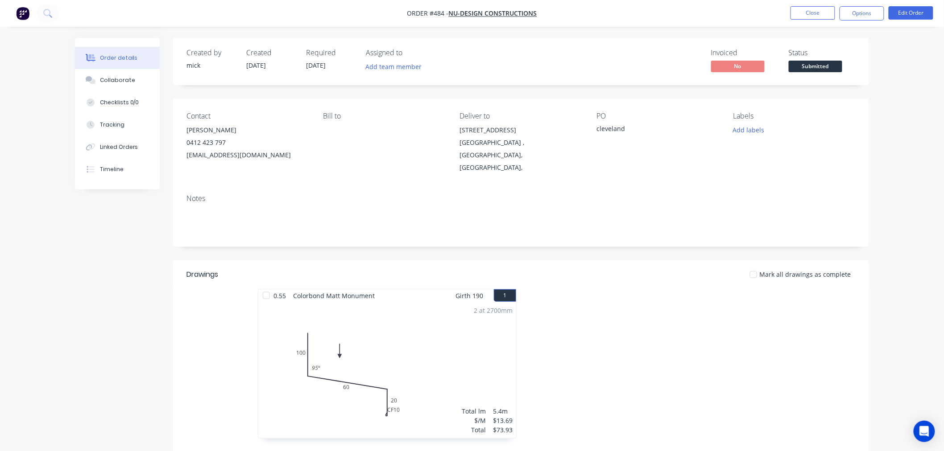
click at [855, 3] on nav "Order #484 - Nu-Design Constructions Close Options Edit Order" at bounding box center [472, 13] width 944 height 27
click at [858, 12] on button "Options" at bounding box center [861, 13] width 45 height 14
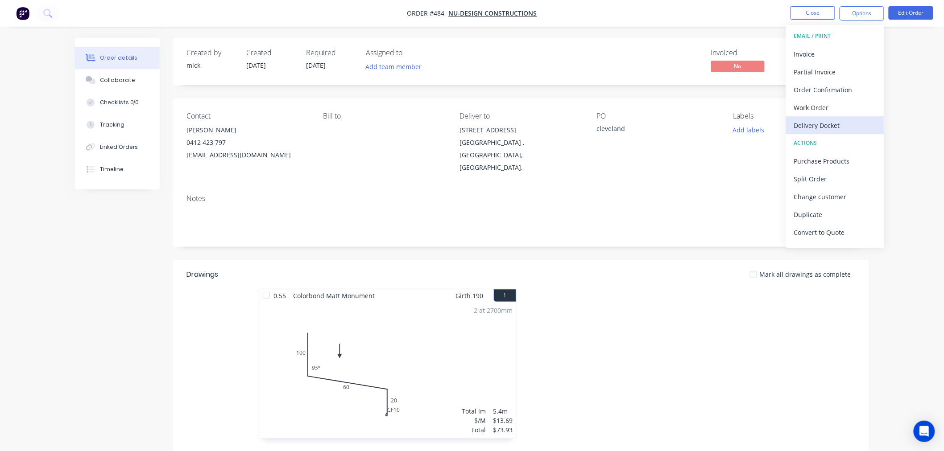
click at [827, 121] on div "Delivery Docket" at bounding box center [835, 125] width 82 height 13
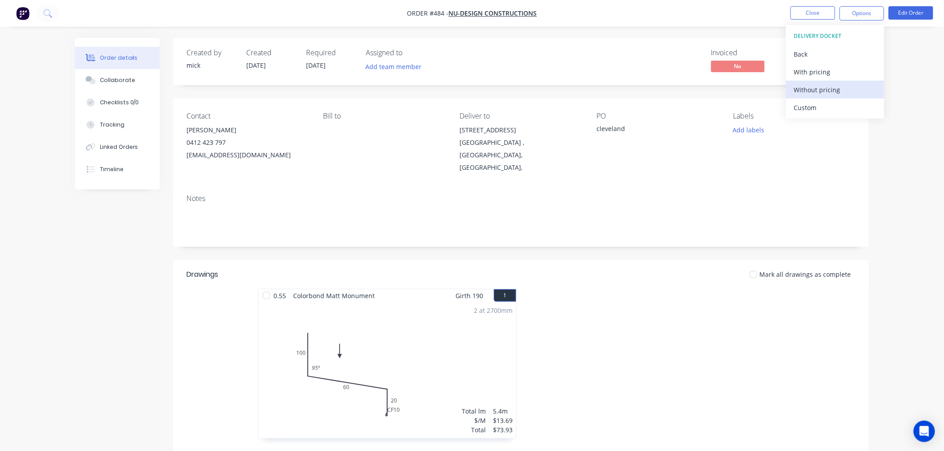
click at [828, 87] on div "Without pricing" at bounding box center [835, 89] width 82 height 13
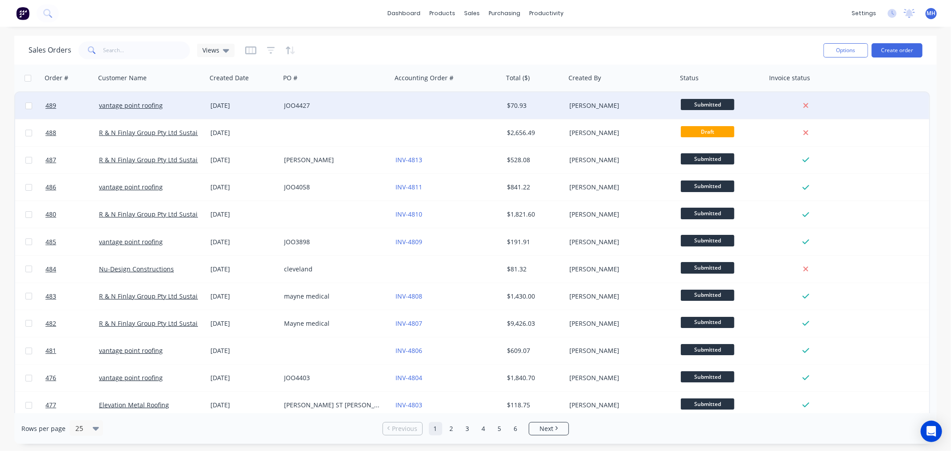
click at [325, 108] on div "JOO4427" at bounding box center [333, 105] width 99 height 9
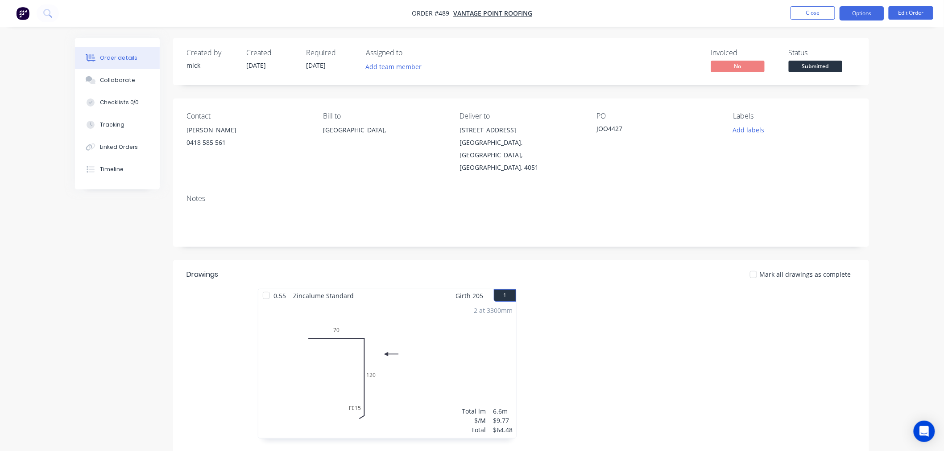
click at [864, 18] on button "Options" at bounding box center [861, 13] width 45 height 14
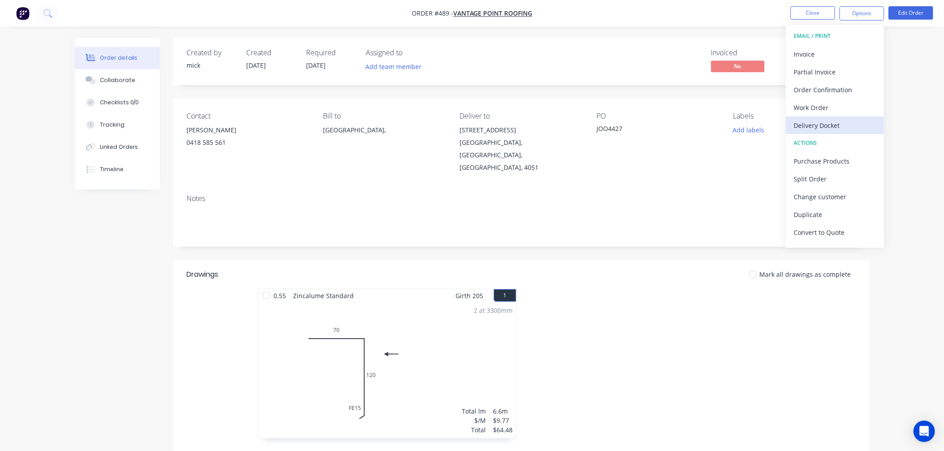
click at [831, 120] on div "Delivery Docket" at bounding box center [835, 125] width 82 height 13
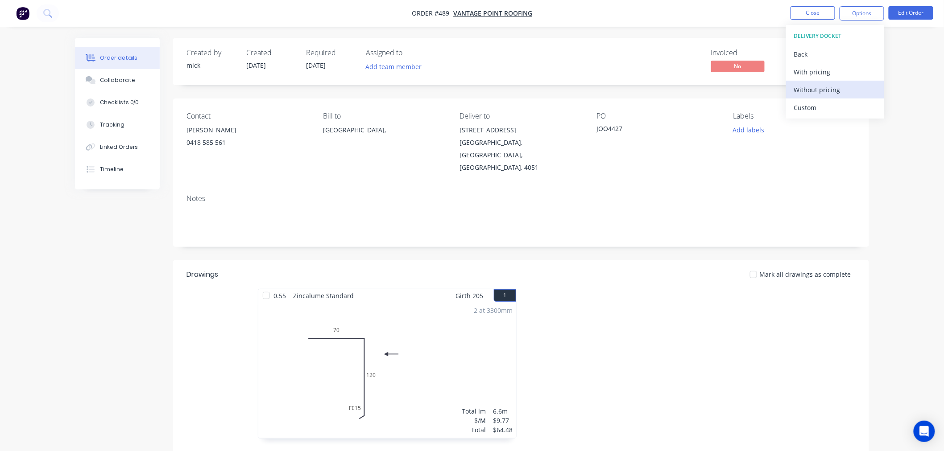
click at [832, 90] on div "Without pricing" at bounding box center [835, 89] width 82 height 13
click at [20, 16] on img "button" at bounding box center [22, 13] width 13 height 13
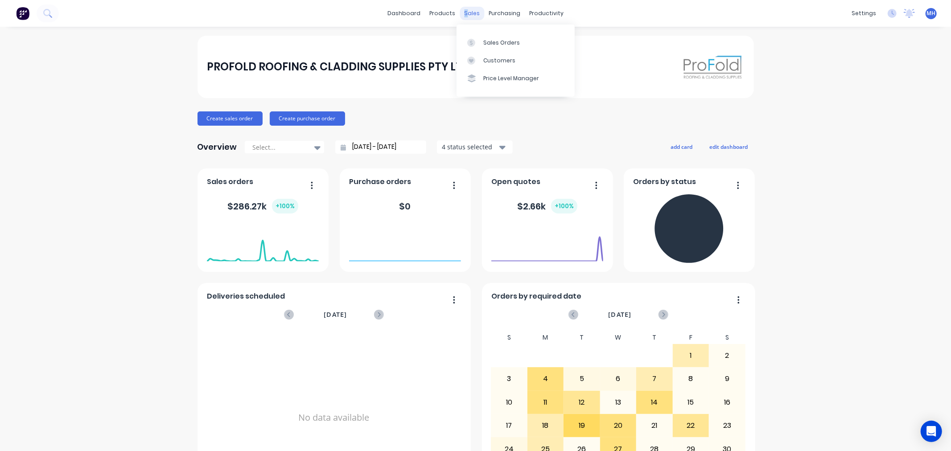
click at [463, 7] on div "sales" at bounding box center [472, 13] width 25 height 13
click at [528, 45] on link "Sales Orders" at bounding box center [516, 42] width 118 height 18
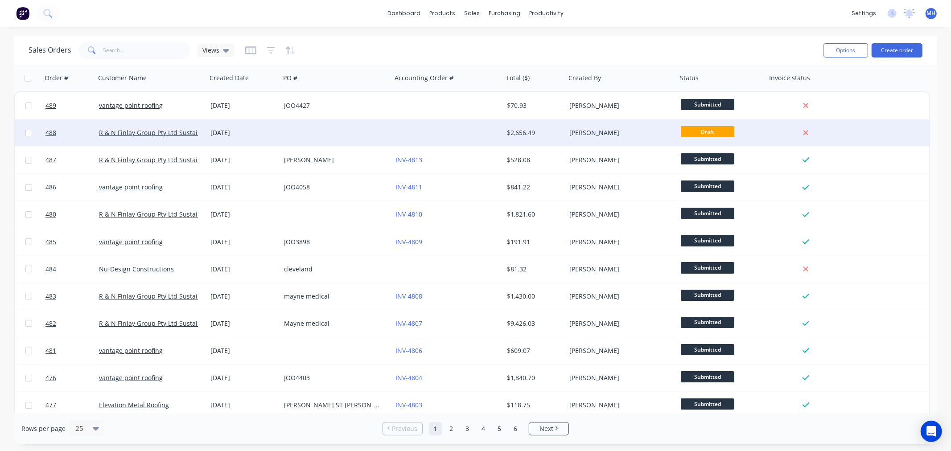
click at [292, 130] on div at bounding box center [335, 133] width 111 height 27
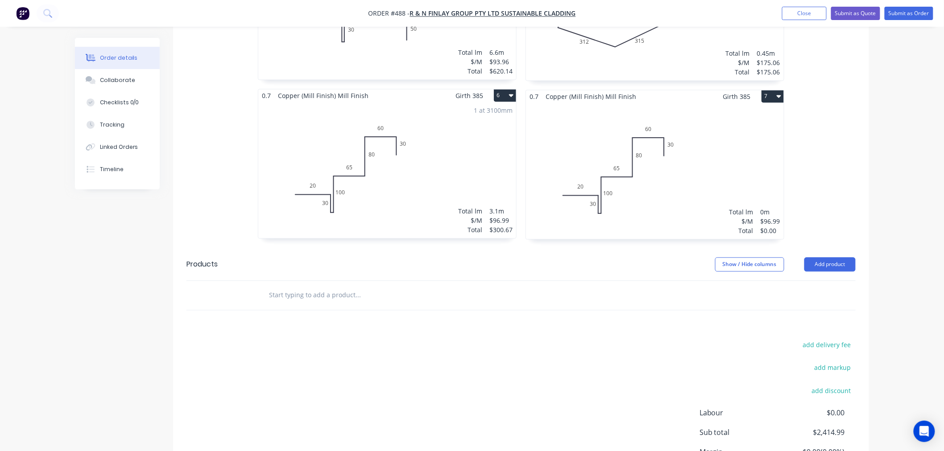
scroll to position [693, 0]
click at [768, 90] on button "7" at bounding box center [772, 96] width 22 height 12
click at [737, 129] on div "Duplicate" at bounding box center [741, 135] width 69 height 13
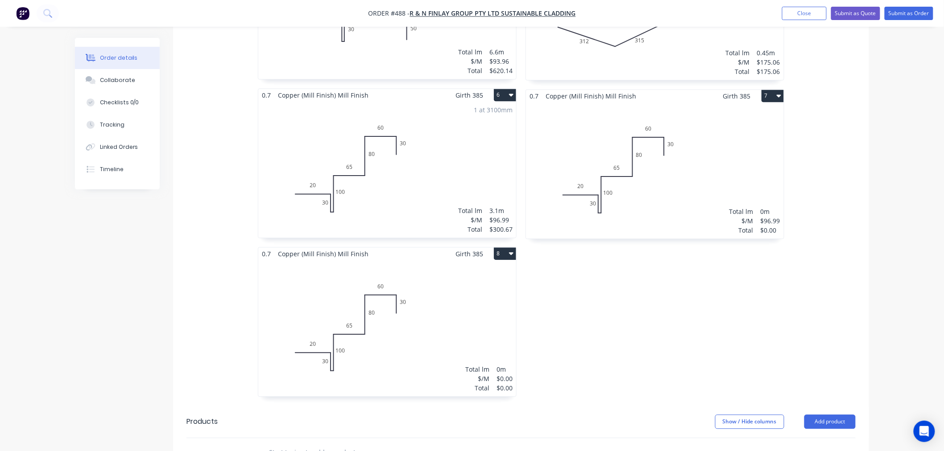
click at [411, 306] on div "Total lm $/M Total 0m $0.00 $0.00" at bounding box center [387, 329] width 258 height 136
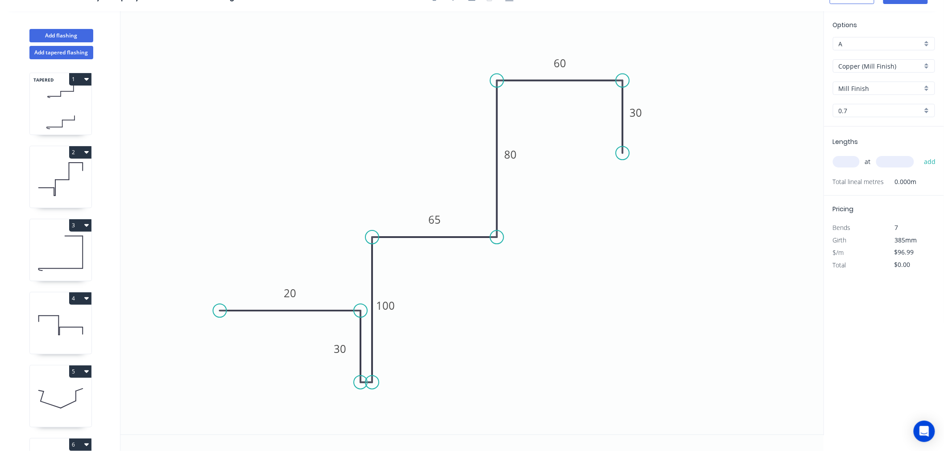
scroll to position [16, 0]
click at [437, 222] on tspan "65" at bounding box center [434, 219] width 12 height 15
click at [397, 310] on rect at bounding box center [385, 306] width 29 height 18
click at [391, 306] on tspan "100" at bounding box center [386, 305] width 19 height 15
click at [561, 266] on icon "0 20 30 90 60 80 60 30" at bounding box center [471, 223] width 703 height 424
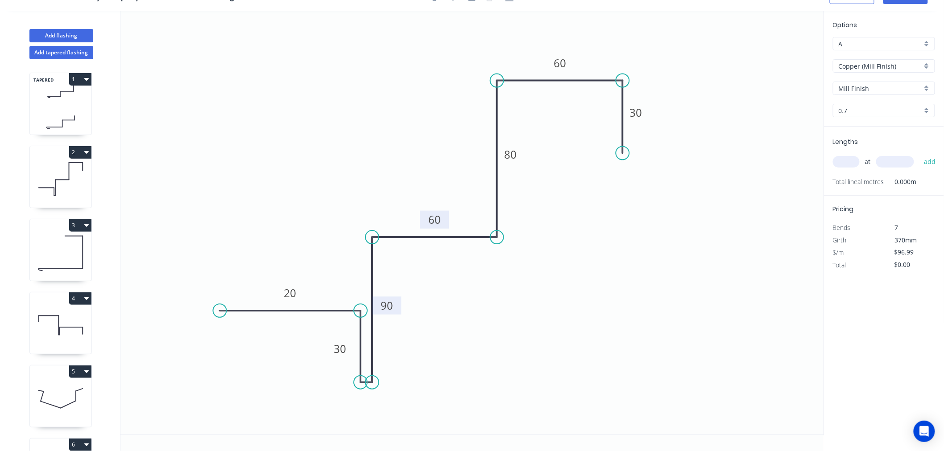
click at [854, 160] on input "text" at bounding box center [846, 162] width 27 height 12
type input "1"
type input "3100"
click at [919, 154] on button "add" at bounding box center [929, 161] width 21 height 15
type input "$300.67"
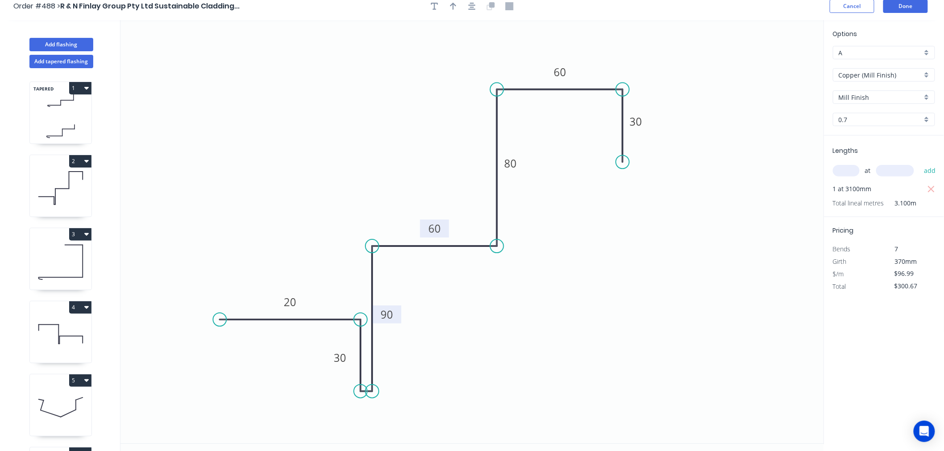
scroll to position [0, 0]
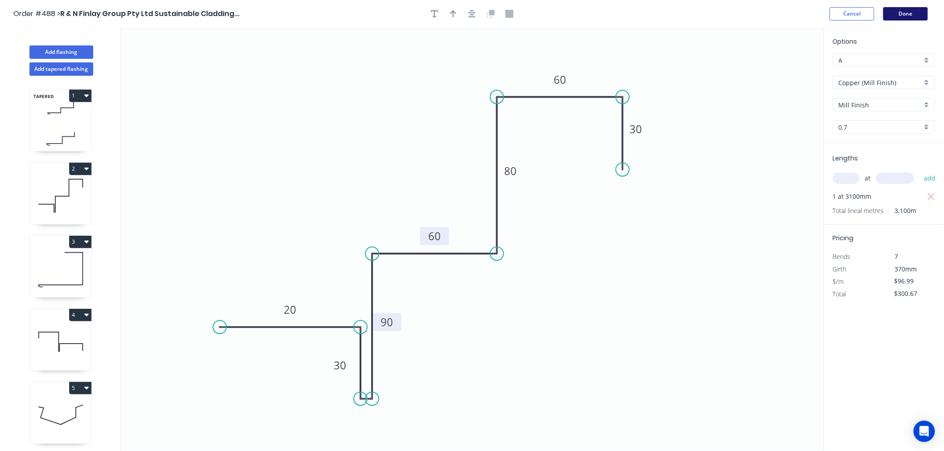
click at [916, 20] on button "Done" at bounding box center [905, 13] width 45 height 13
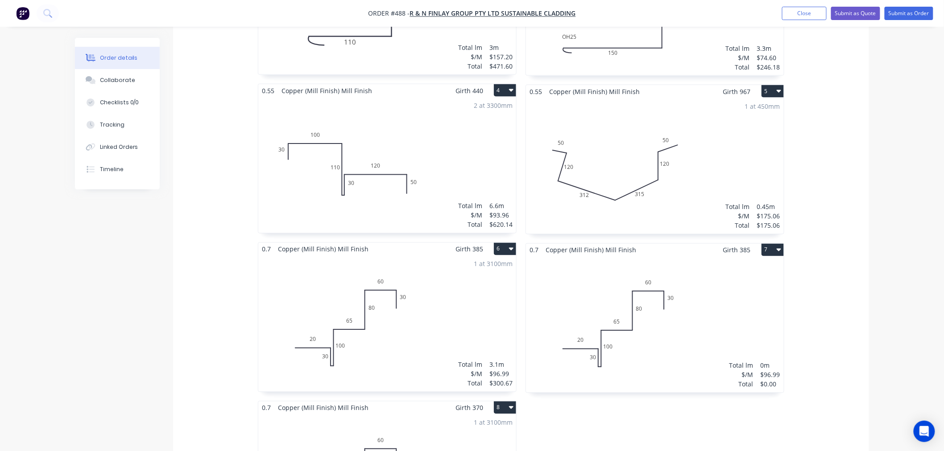
scroll to position [693, 0]
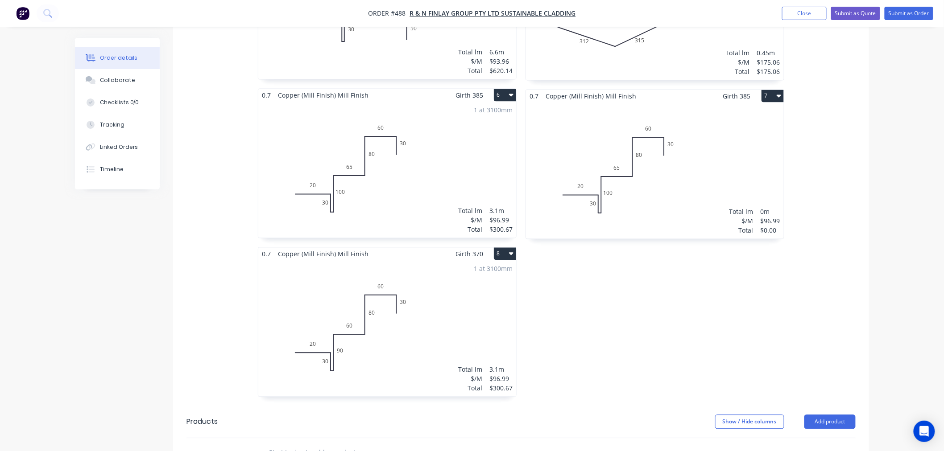
click at [514, 248] on button "8" at bounding box center [505, 254] width 22 height 12
click at [490, 287] on div "Duplicate" at bounding box center [473, 293] width 69 height 13
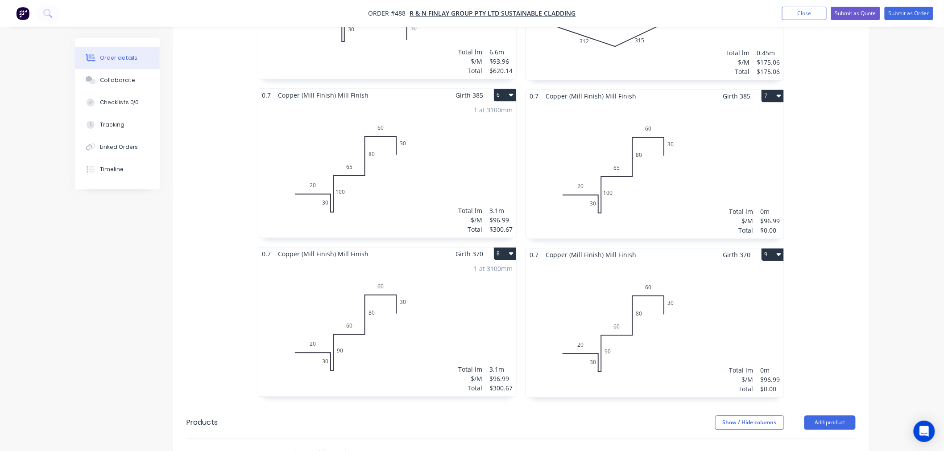
click at [649, 311] on div "Total lm $/M Total 0m $96.99 $0.00" at bounding box center [655, 330] width 258 height 136
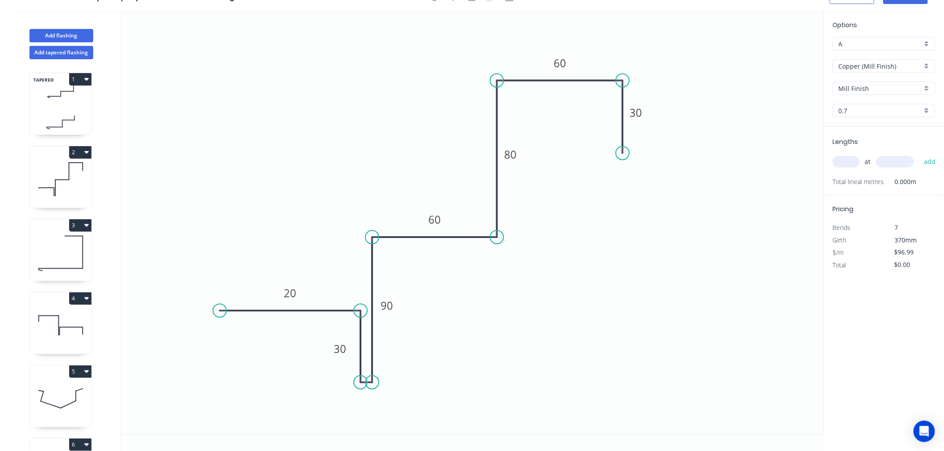
scroll to position [16, 0]
click at [517, 154] on rect at bounding box center [510, 155] width 18 height 12
click at [441, 224] on g "60" at bounding box center [434, 219] width 18 height 15
click at [386, 308] on tspan "90" at bounding box center [386, 305] width 12 height 15
click at [596, 347] on icon "0 20 30 110 65 88 60 30" at bounding box center [471, 223] width 703 height 424
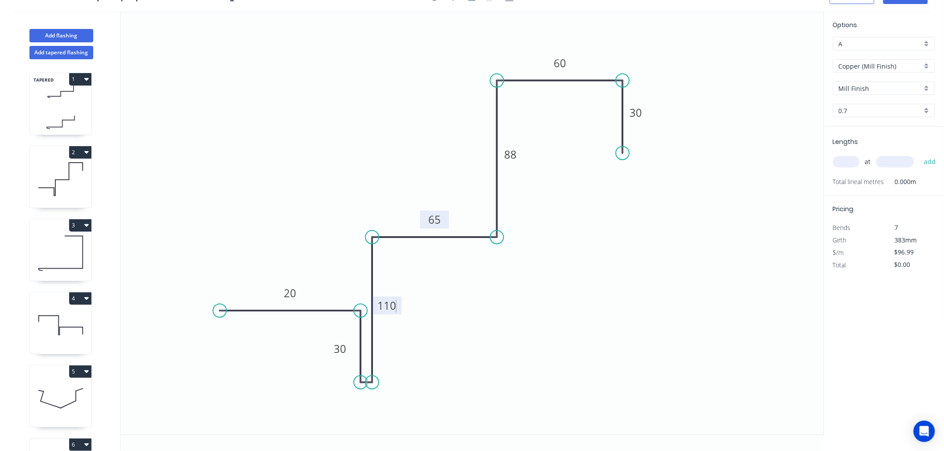
type input "$118.00"
click at [854, 162] on input "text" at bounding box center [846, 162] width 27 height 12
type input "1"
type input "3100"
click at [919, 154] on button "add" at bounding box center [929, 161] width 21 height 15
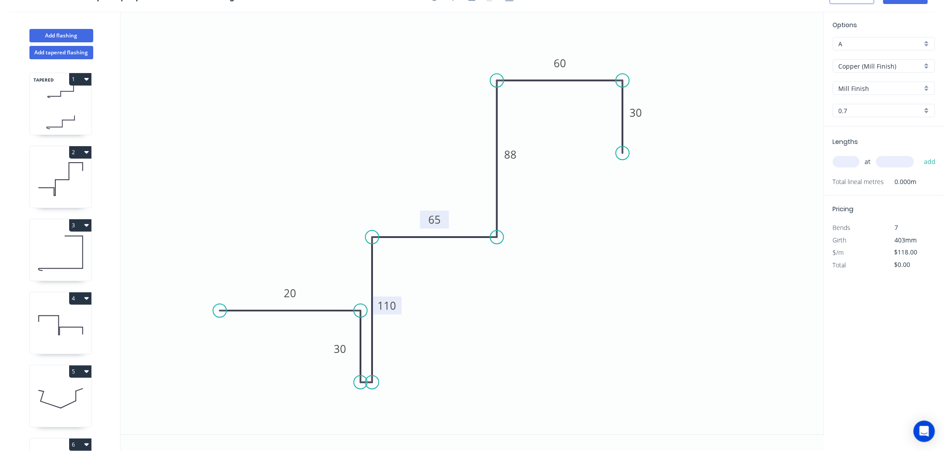
type input "$365.80"
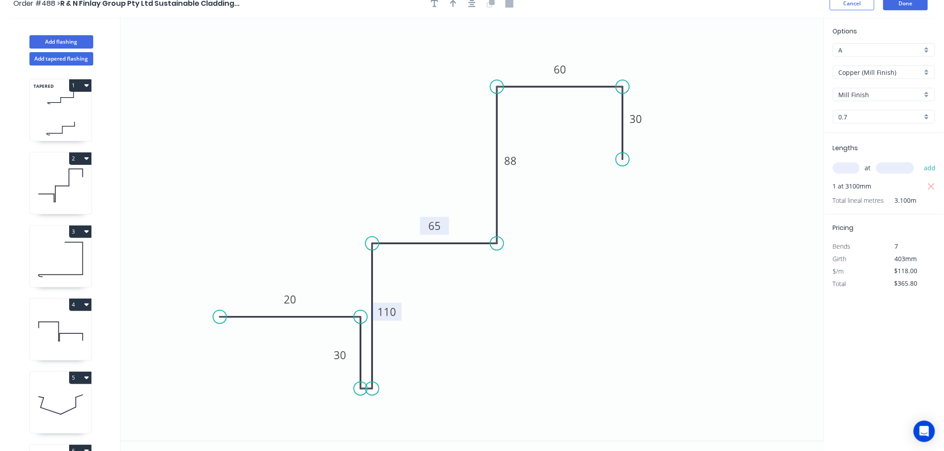
scroll to position [0, 0]
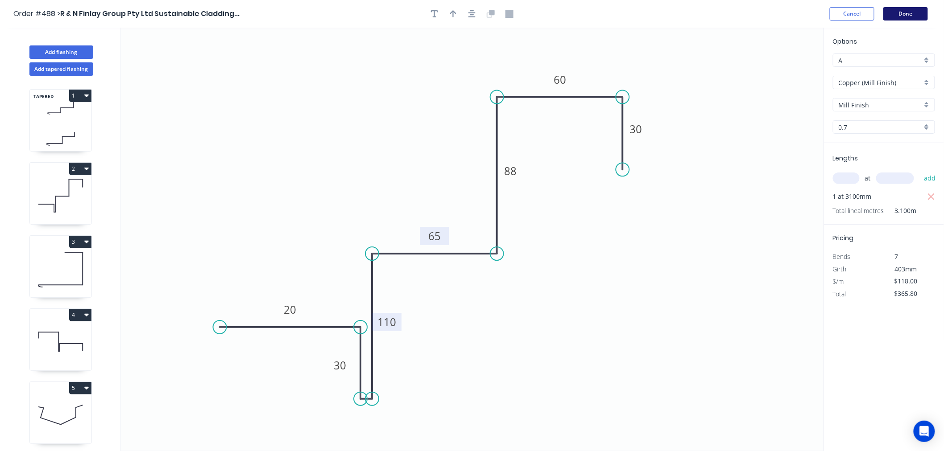
click at [908, 11] on button "Done" at bounding box center [905, 13] width 45 height 13
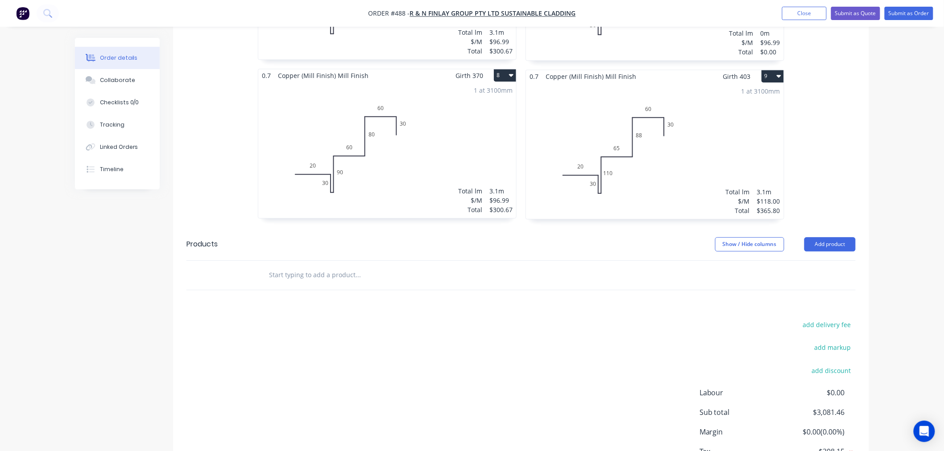
scroll to position [892, 0]
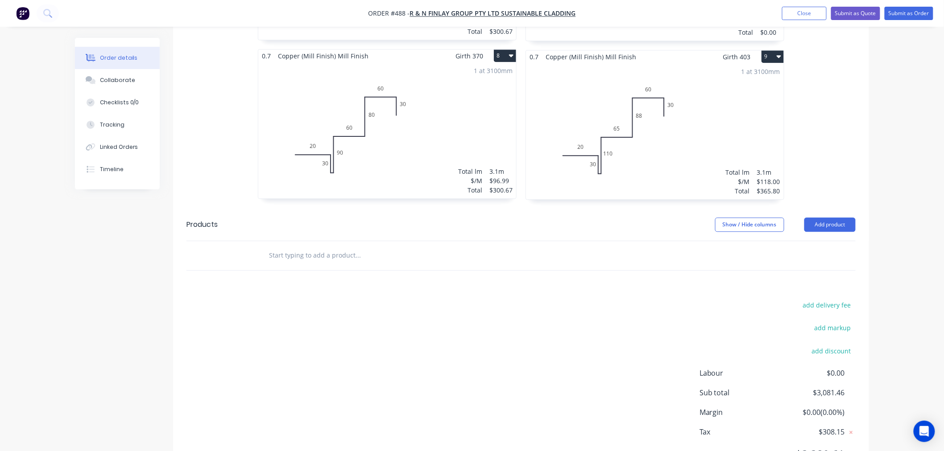
click at [773, 50] on button "9" at bounding box center [772, 56] width 22 height 12
click at [725, 90] on div "Duplicate" at bounding box center [741, 96] width 69 height 13
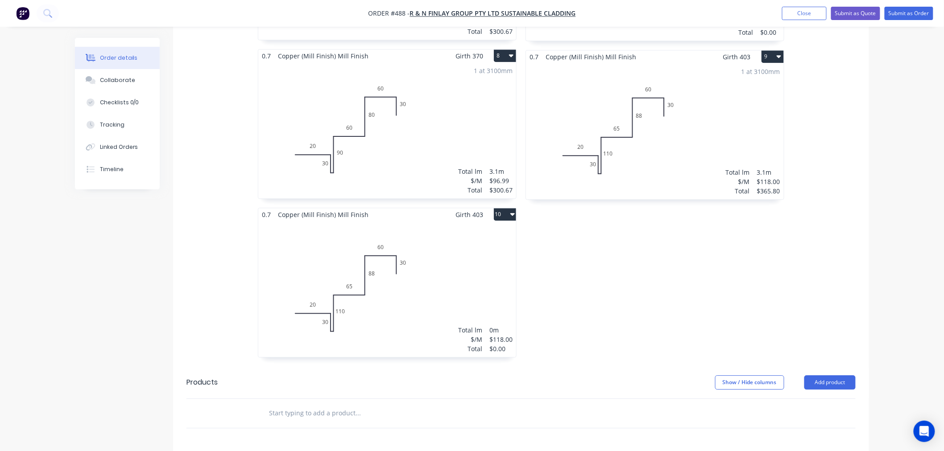
click at [412, 275] on div "Total lm $/M Total 0m $118.00 $0.00" at bounding box center [387, 289] width 258 height 136
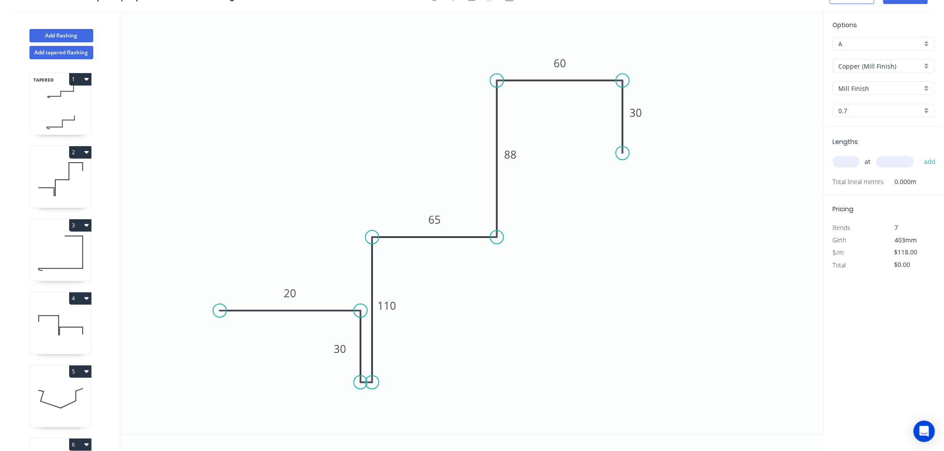
scroll to position [16, 0]
click at [517, 153] on rect at bounding box center [510, 155] width 18 height 12
click at [397, 309] on rect at bounding box center [386, 306] width 29 height 18
type input "$96.99"
click at [394, 302] on tspan "110" at bounding box center [386, 305] width 19 height 15
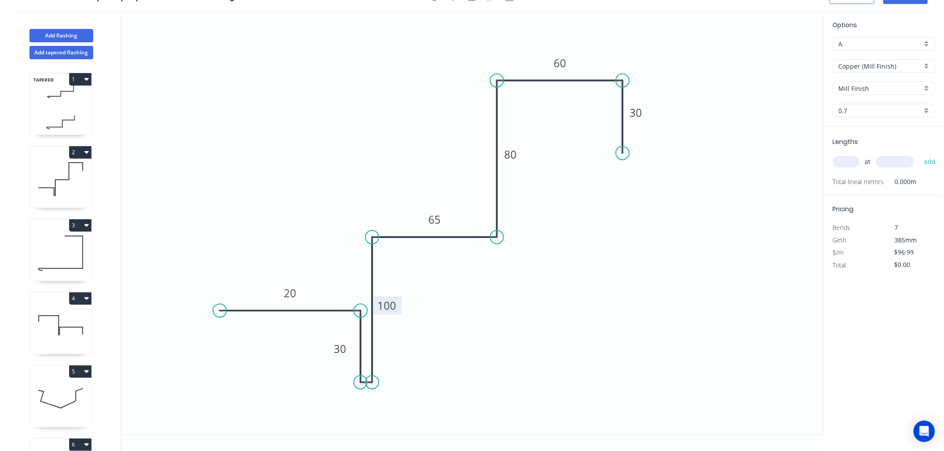
click at [594, 329] on icon "0 20 30 100 65 80 60 30" at bounding box center [471, 223] width 703 height 424
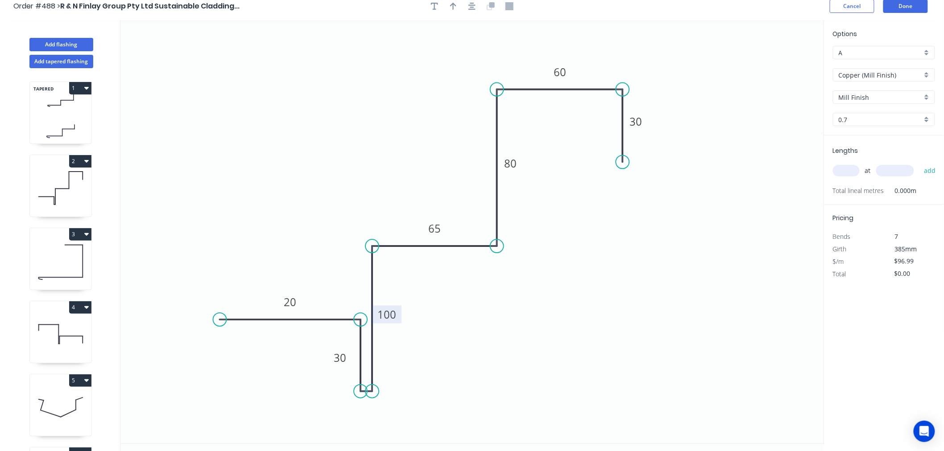
scroll to position [0, 0]
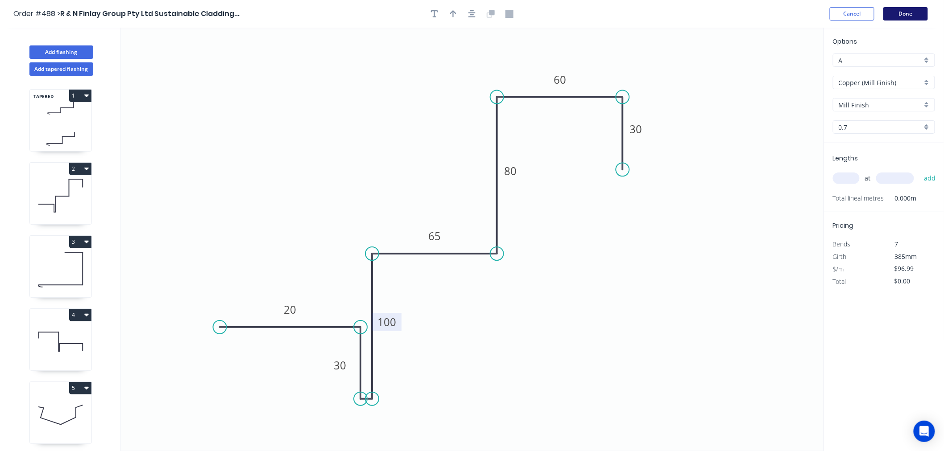
click at [902, 16] on button "Done" at bounding box center [905, 13] width 45 height 13
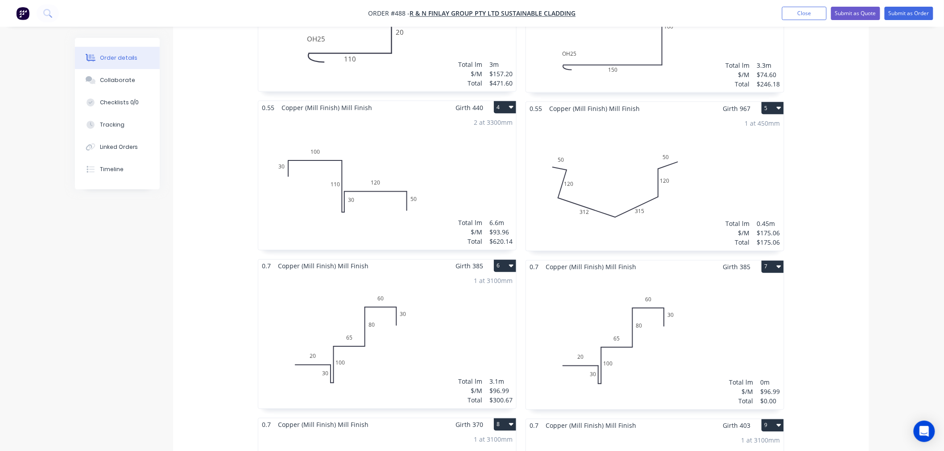
scroll to position [446, 0]
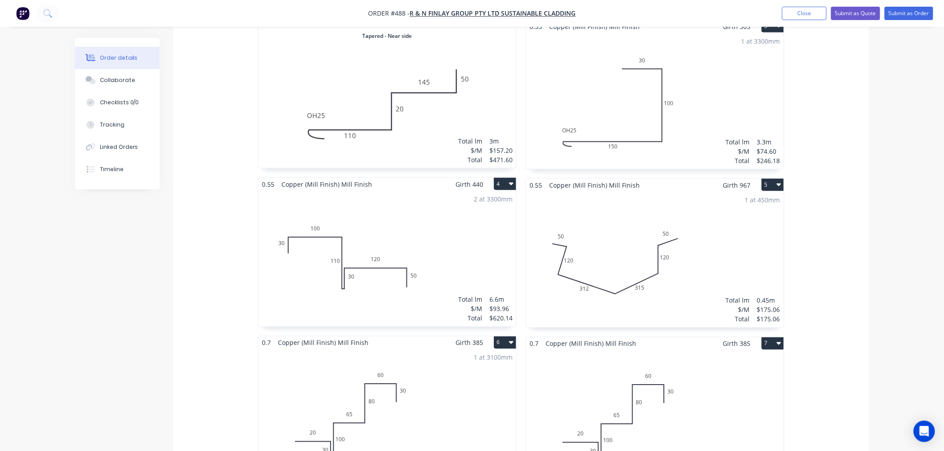
click at [778, 179] on button "5" at bounding box center [772, 185] width 22 height 12
click at [734, 218] on div "Duplicate" at bounding box center [741, 224] width 69 height 13
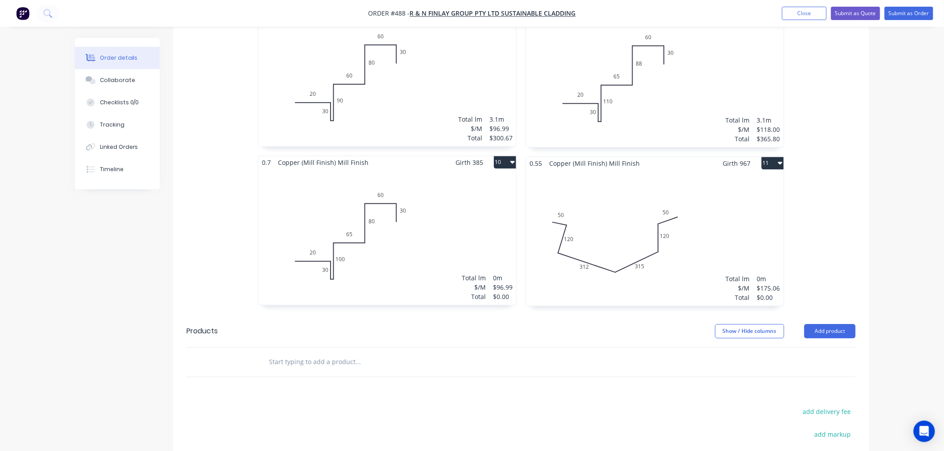
scroll to position [1073, 0]
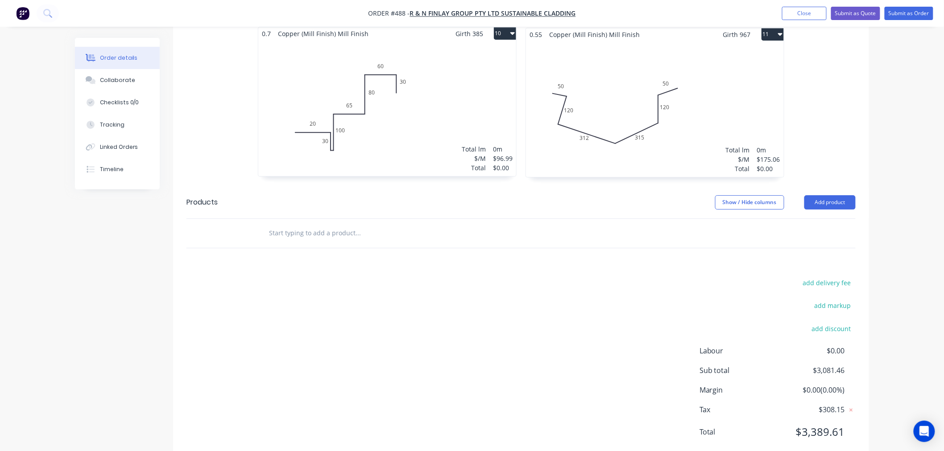
click at [666, 86] on div "Total lm $/M Total 0m $175.06 $0.00" at bounding box center [655, 109] width 258 height 136
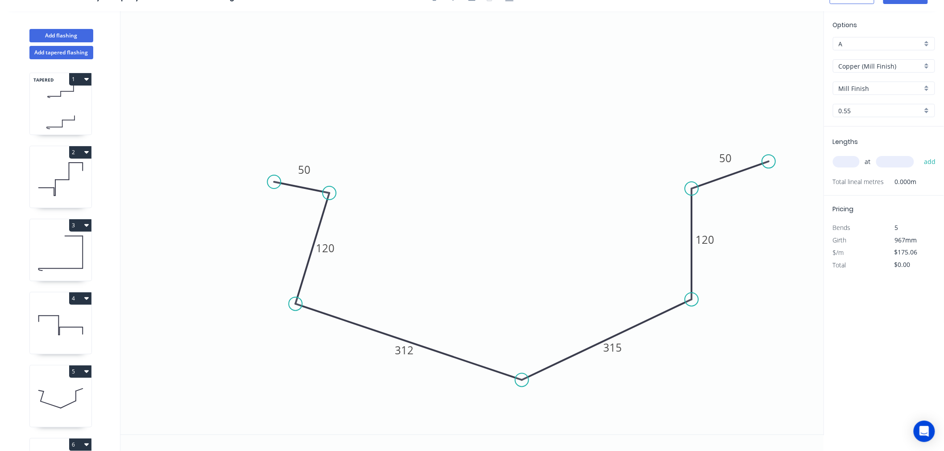
scroll to position [16, 0]
click at [623, 346] on rect at bounding box center [612, 348] width 29 height 18
click at [615, 351] on tspan "315" at bounding box center [612, 347] width 19 height 15
click at [761, 355] on icon "0 50 120 312 317 120 50" at bounding box center [471, 223] width 703 height 424
click at [858, 161] on input "text" at bounding box center [846, 162] width 27 height 12
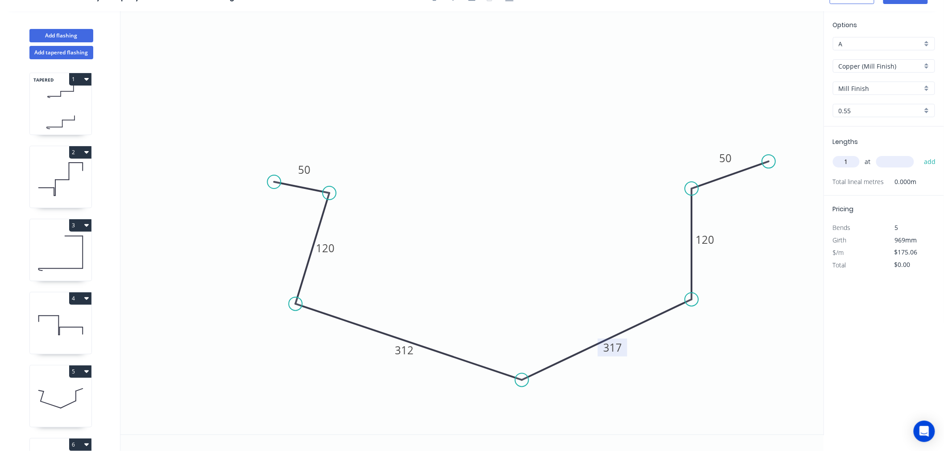
type input "1"
type input "450"
click at [919, 154] on button "add" at bounding box center [929, 161] width 21 height 15
type input "$175.06"
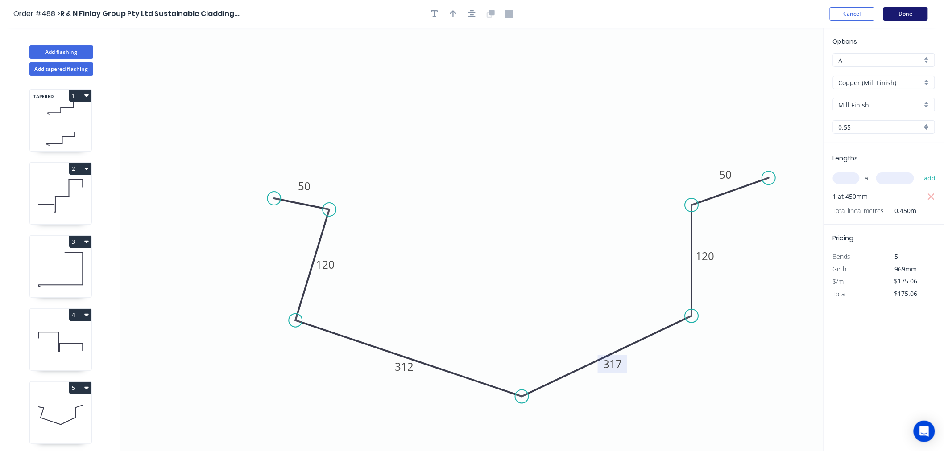
click at [903, 13] on button "Done" at bounding box center [905, 13] width 45 height 13
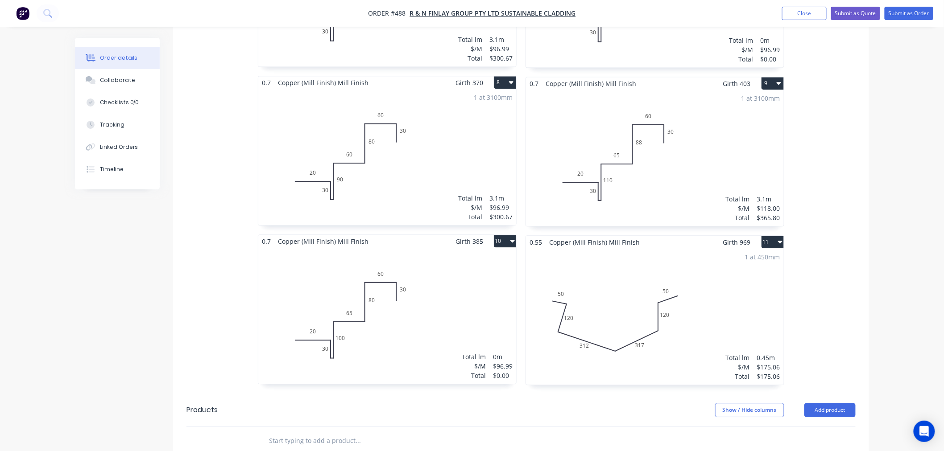
scroll to position [1040, 0]
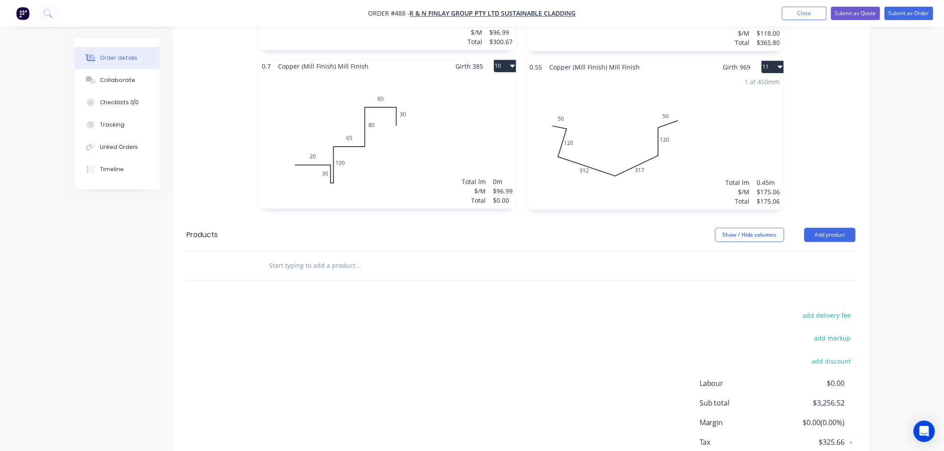
click at [778, 63] on icon "button" at bounding box center [780, 66] width 4 height 7
click at [749, 100] on div "Duplicate" at bounding box center [741, 106] width 69 height 13
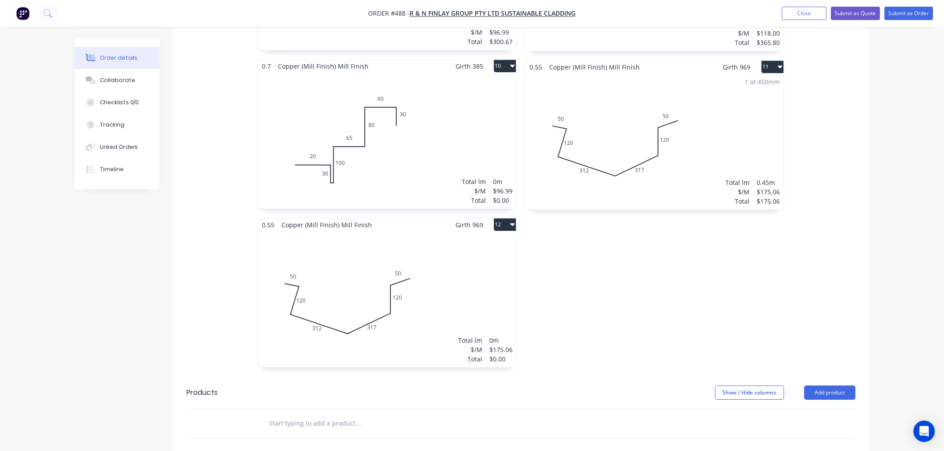
click at [376, 293] on div "Total lm $/M Total 0m $175.06 $0.00" at bounding box center [387, 299] width 258 height 136
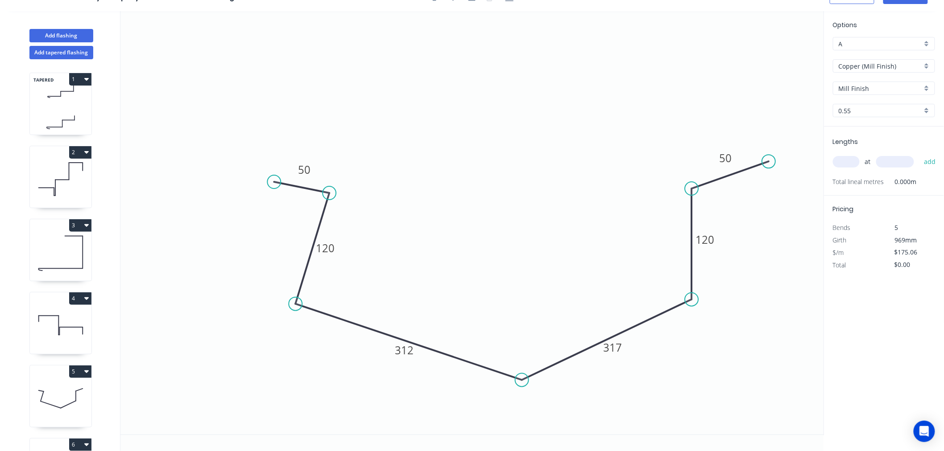
scroll to position [16, 0]
click at [409, 355] on tspan "312" at bounding box center [404, 350] width 19 height 15
click at [620, 350] on tspan "317" at bounding box center [612, 347] width 19 height 15
click at [648, 268] on icon "0 50 120 315 315 120 50" at bounding box center [471, 223] width 703 height 424
click at [840, 160] on input "text" at bounding box center [846, 162] width 27 height 12
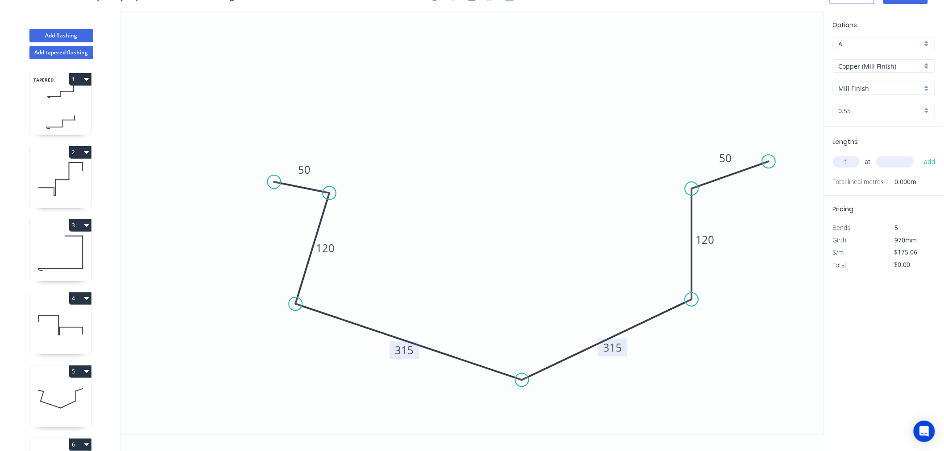
type input "1"
type input "450"
click at [919, 154] on button "add" at bounding box center [929, 161] width 21 height 15
type input "$175.06"
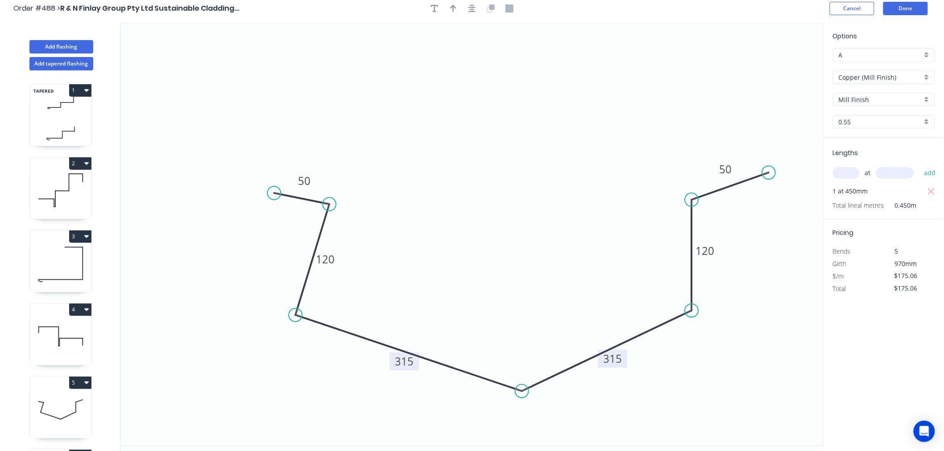
scroll to position [0, 0]
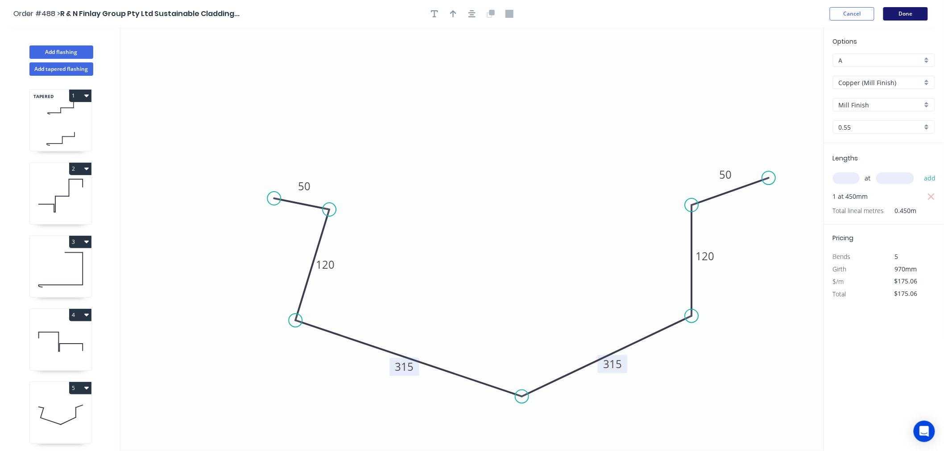
click at [906, 14] on button "Done" at bounding box center [905, 13] width 45 height 13
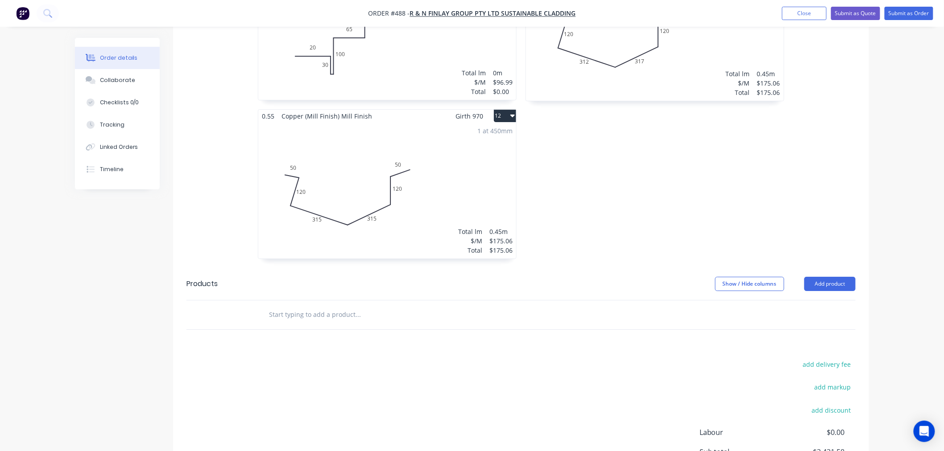
scroll to position [1082, 0]
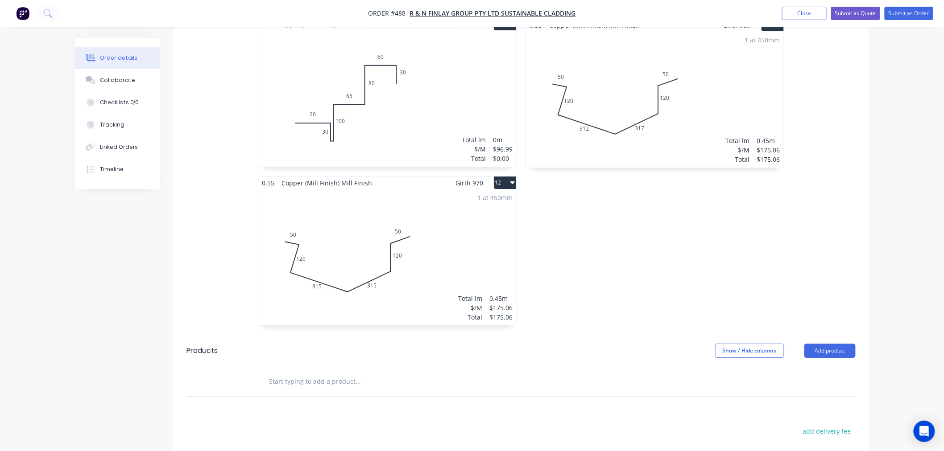
click at [512, 179] on icon "button" at bounding box center [512, 182] width 4 height 7
click at [464, 216] on div "Duplicate" at bounding box center [473, 222] width 69 height 13
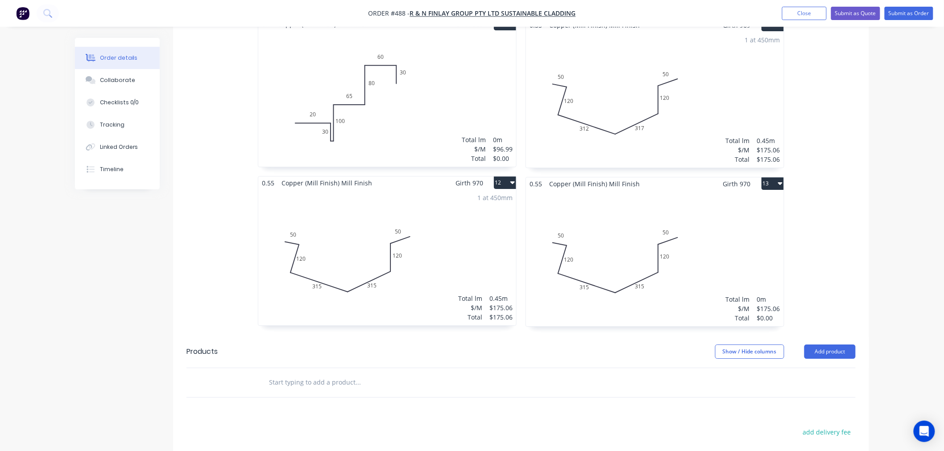
click at [725, 241] on div "Total lm $/M Total 0m $175.06 $0.00" at bounding box center [655, 258] width 258 height 136
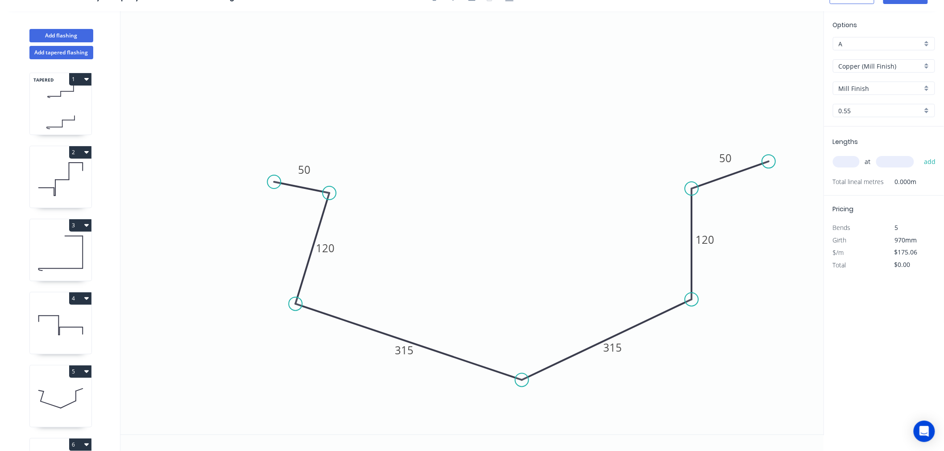
scroll to position [16, 0]
click at [412, 354] on tspan "315" at bounding box center [404, 350] width 19 height 15
click at [617, 350] on tspan "315" at bounding box center [612, 347] width 19 height 15
click at [587, 110] on icon "0 50 120 312 312 120 50" at bounding box center [471, 223] width 703 height 424
click at [855, 163] on input "text" at bounding box center [846, 162] width 27 height 12
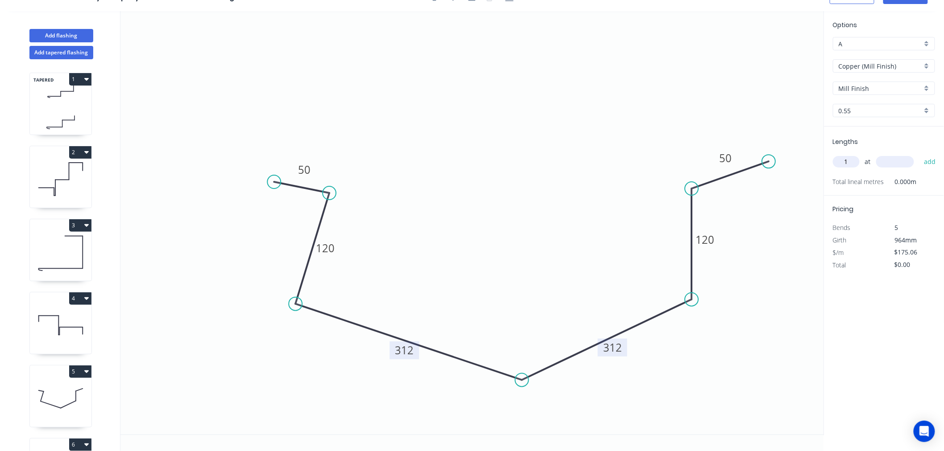
type input "1"
type input "450"
click at [919, 154] on button "add" at bounding box center [929, 161] width 21 height 15
type input "$175.06"
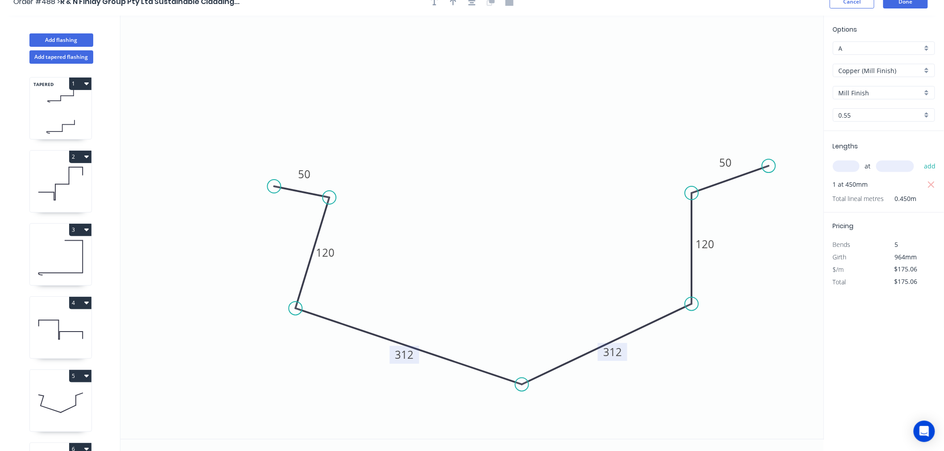
scroll to position [0, 0]
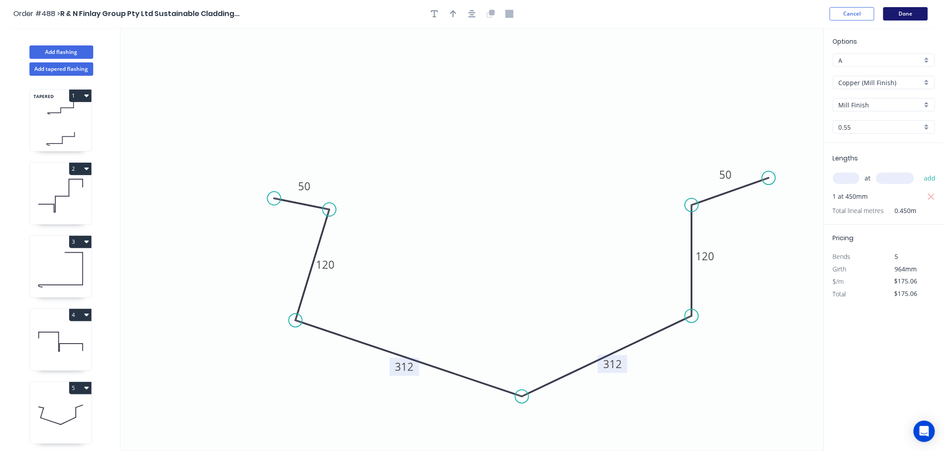
click at [911, 16] on button "Done" at bounding box center [905, 13] width 45 height 13
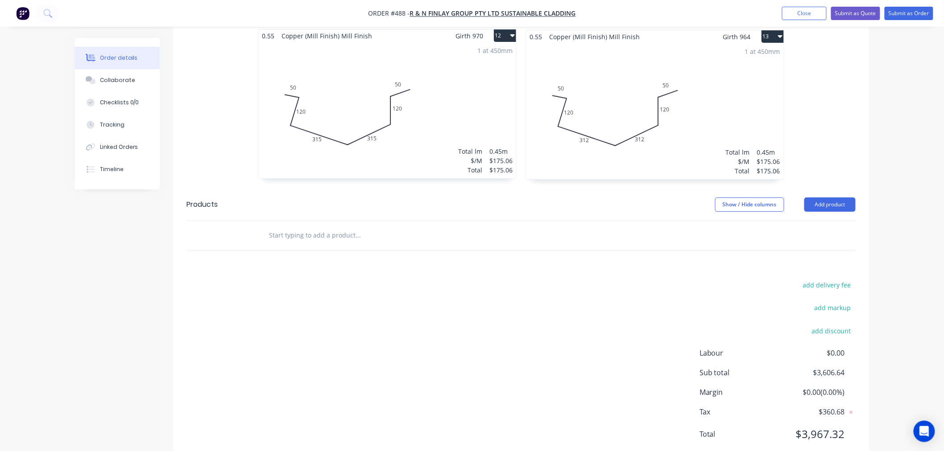
scroll to position [1232, 0]
click at [387, 224] on input "text" at bounding box center [357, 233] width 178 height 18
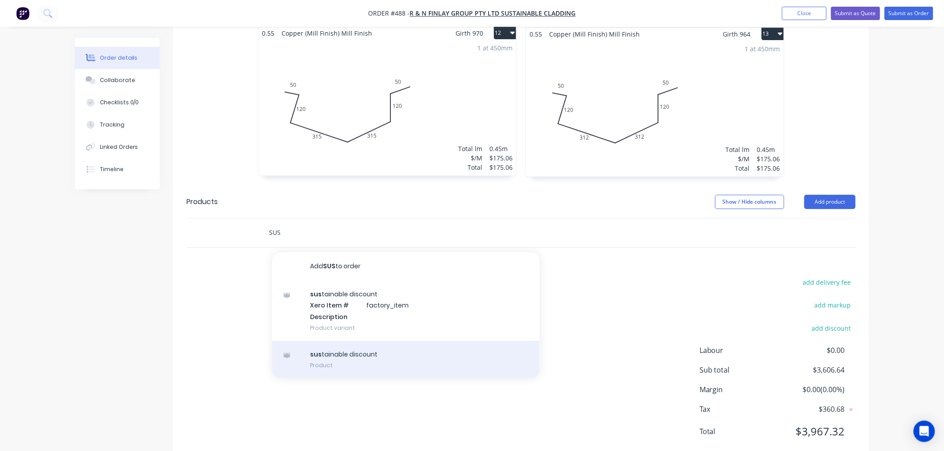
type input "SUS"
click at [391, 341] on div "sus tainable discount Product" at bounding box center [406, 359] width 268 height 37
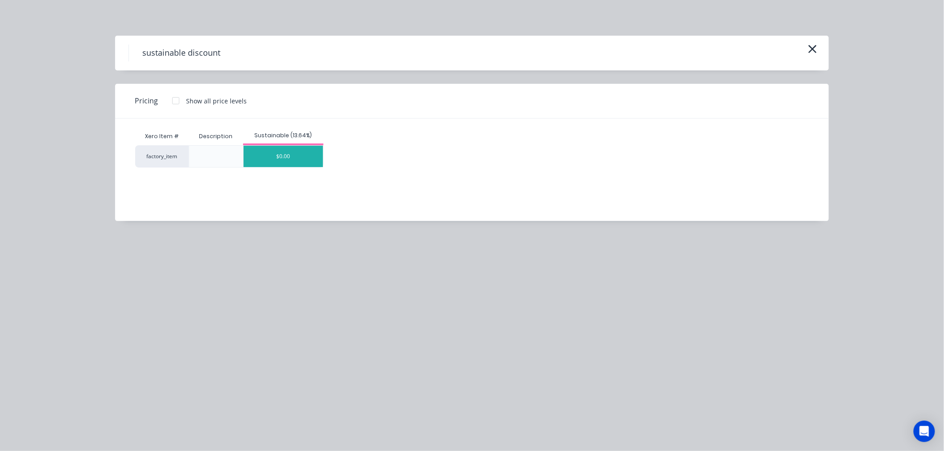
click at [297, 157] on div "$0.00" at bounding box center [282, 156] width 79 height 21
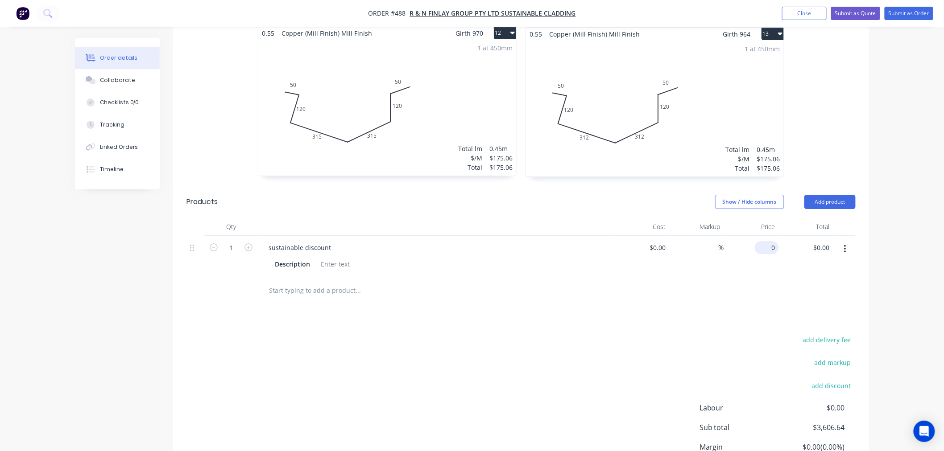
click at [773, 241] on input "0" at bounding box center [768, 247] width 21 height 13
click at [629, 334] on div "add delivery fee add markup add discount Labour $0.00 Sub total $3,606.64 Margi…" at bounding box center [520, 420] width 669 height 172
type input "$-288.53"
click at [350, 282] on input "text" at bounding box center [357, 291] width 178 height 18
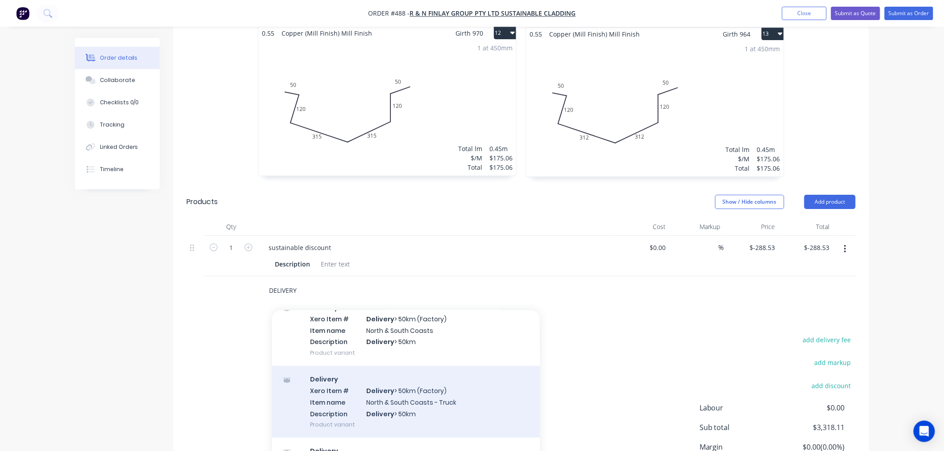
scroll to position [1290, 0]
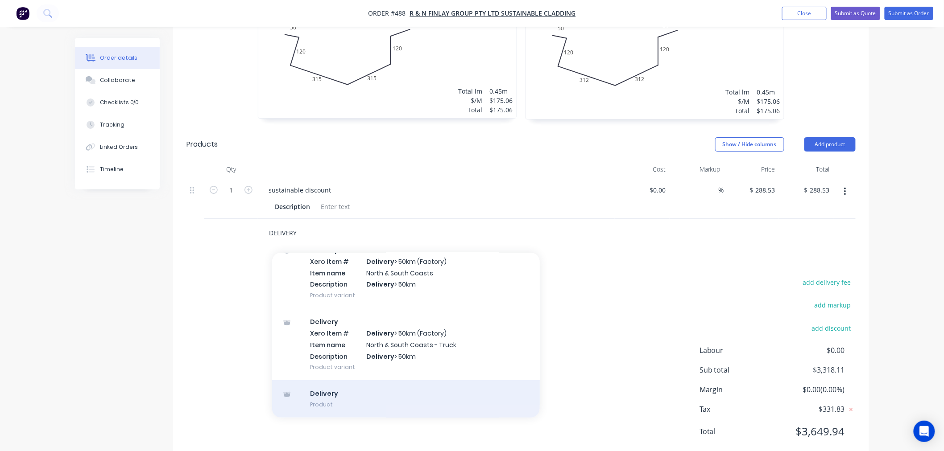
type input "DELIVERY"
click at [304, 380] on div "Delivery Product" at bounding box center [406, 398] width 268 height 37
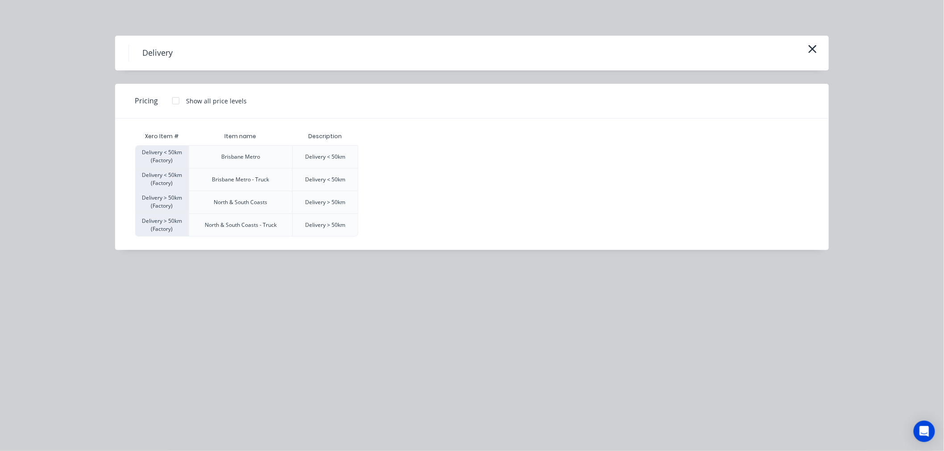
click at [173, 99] on div at bounding box center [176, 101] width 18 height 18
click at [393, 162] on div "$120.00" at bounding box center [381, 157] width 45 height 22
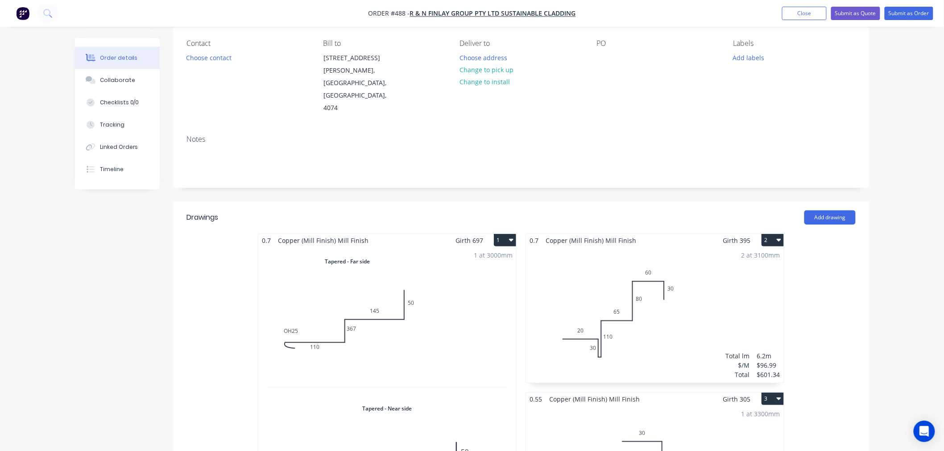
scroll to position [0, 0]
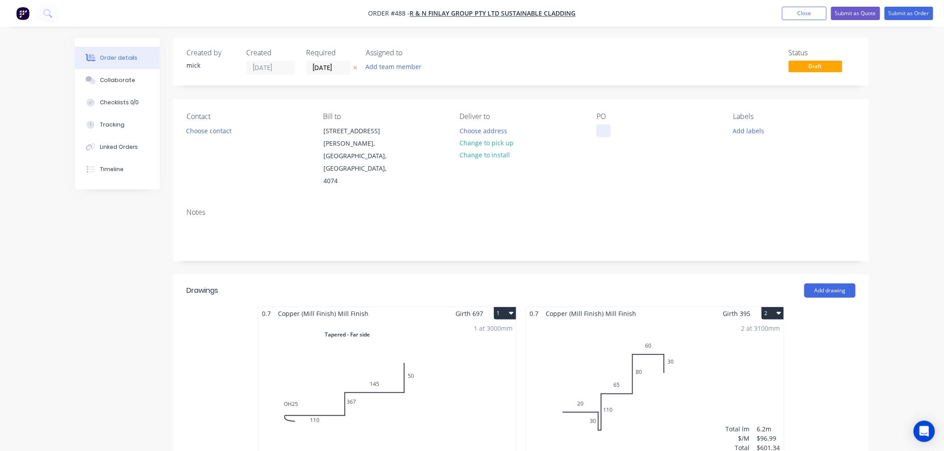
click at [596, 132] on div at bounding box center [603, 130] width 14 height 13
click at [211, 127] on button "Choose contact" at bounding box center [208, 130] width 55 height 12
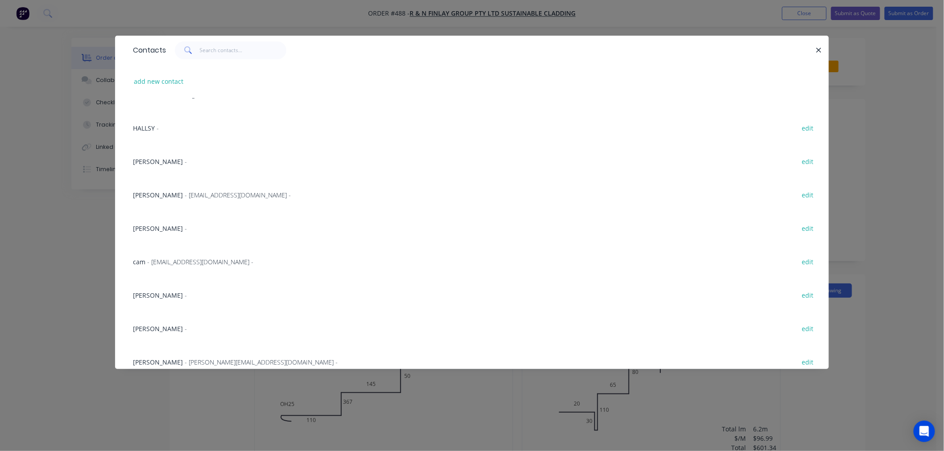
scroll to position [97, 0]
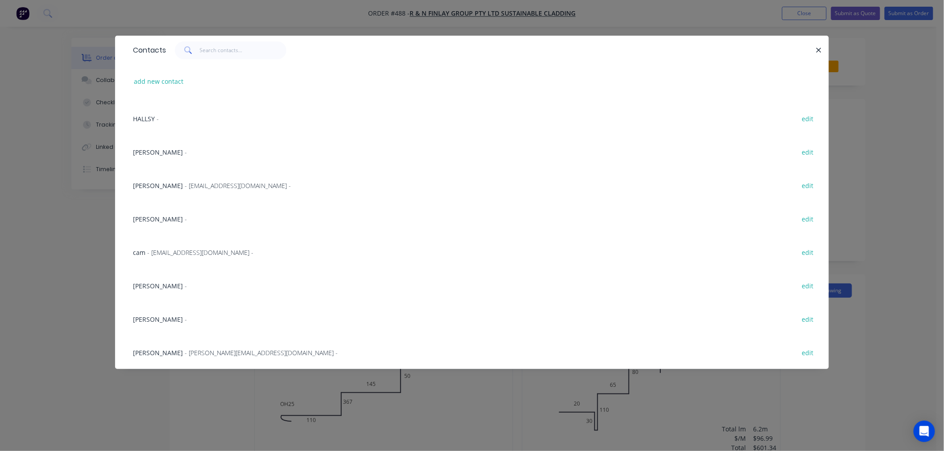
click at [146, 219] on span "[PERSON_NAME]" at bounding box center [158, 219] width 50 height 8
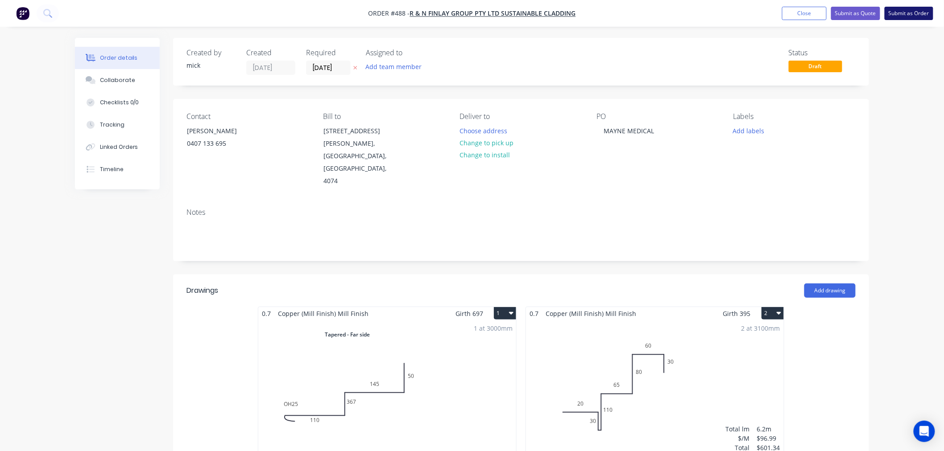
click at [919, 8] on button "Submit as Order" at bounding box center [908, 13] width 49 height 13
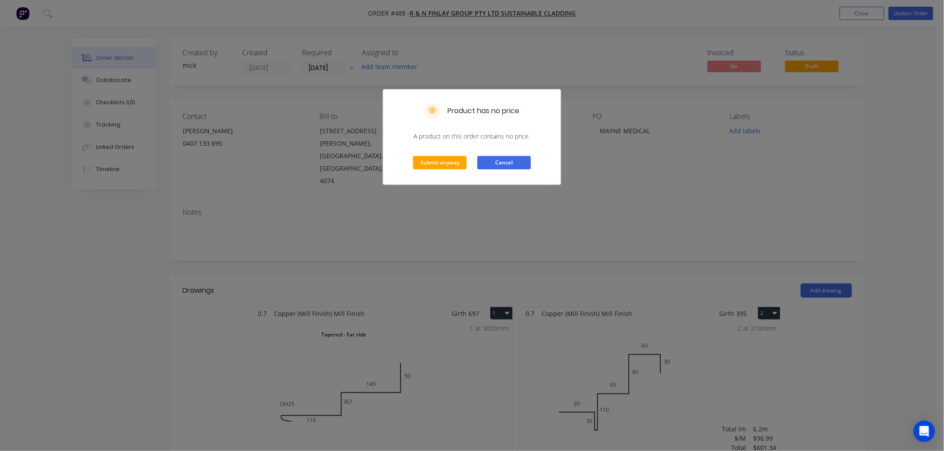
click at [511, 157] on button "Cancel" at bounding box center [504, 162] width 54 height 13
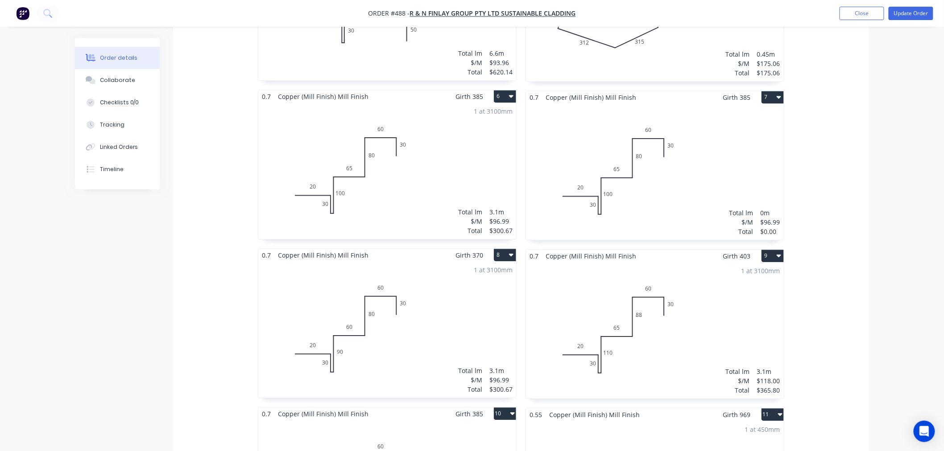
scroll to position [693, 0]
click at [727, 140] on div "Total lm $/M Total 0m $96.99 $0.00" at bounding box center [655, 171] width 258 height 136
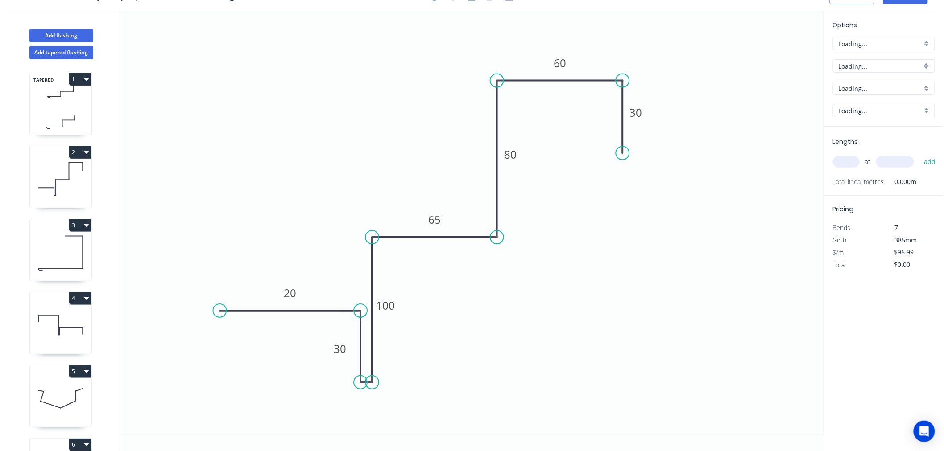
scroll to position [16, 0]
click at [850, 159] on input "text" at bounding box center [846, 162] width 27 height 12
type input "1"
type input "3100"
click at [919, 154] on button "add" at bounding box center [929, 161] width 21 height 15
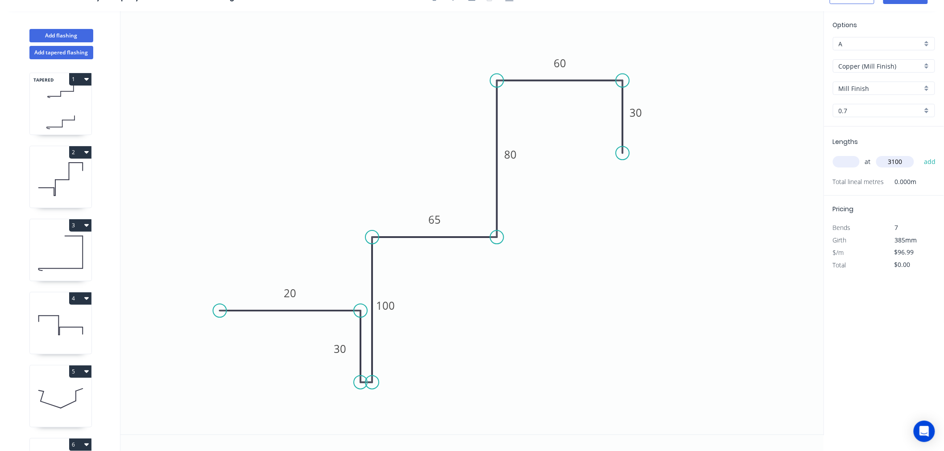
type input "$300.67"
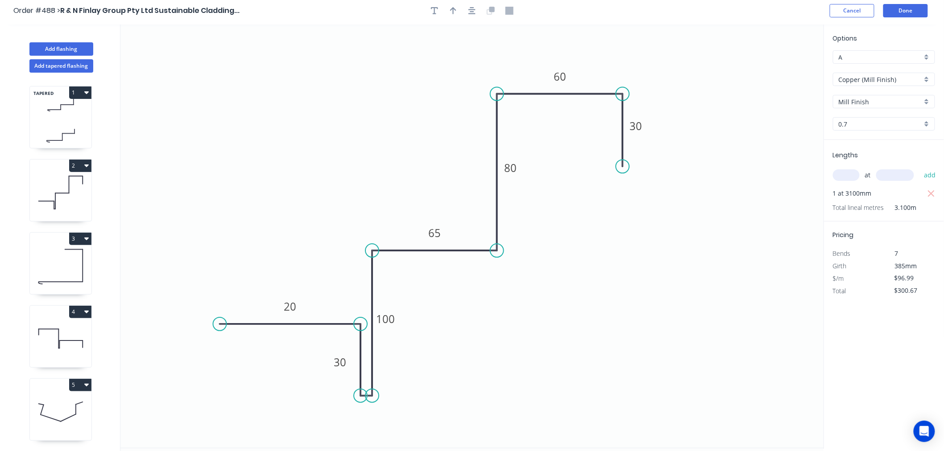
scroll to position [0, 0]
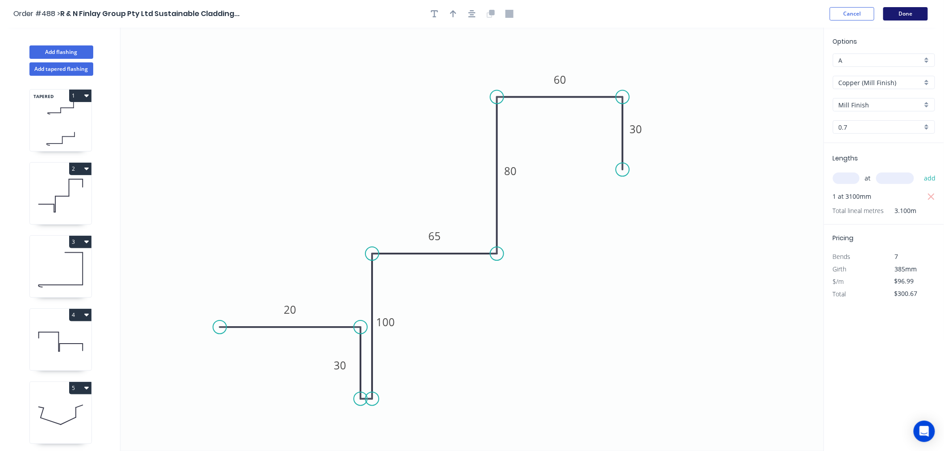
click at [908, 19] on button "Done" at bounding box center [905, 13] width 45 height 13
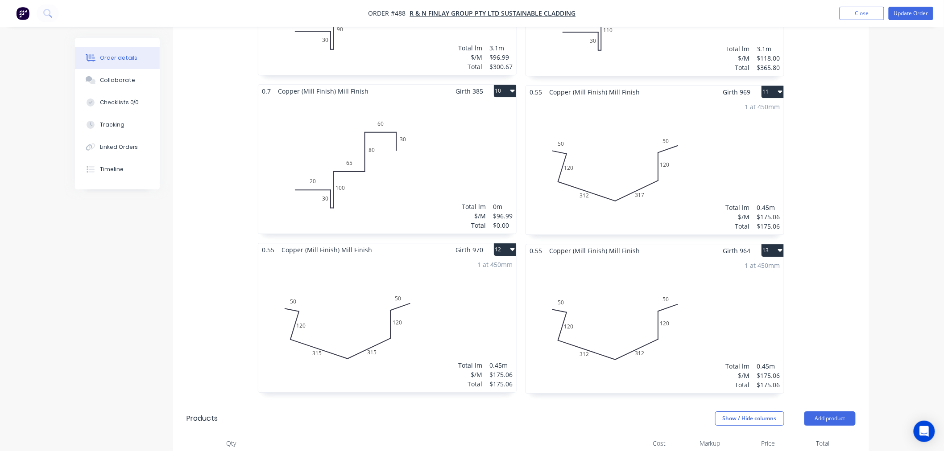
scroll to position [1040, 0]
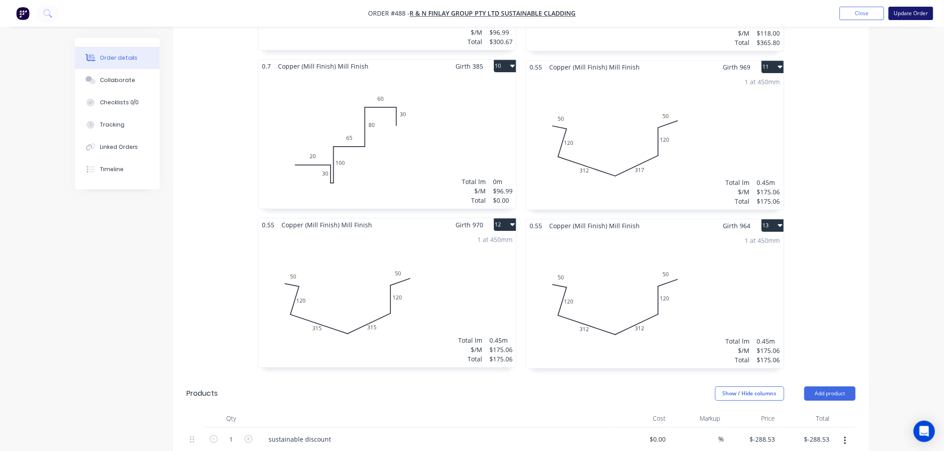
click at [915, 7] on button "Update Order" at bounding box center [910, 13] width 45 height 13
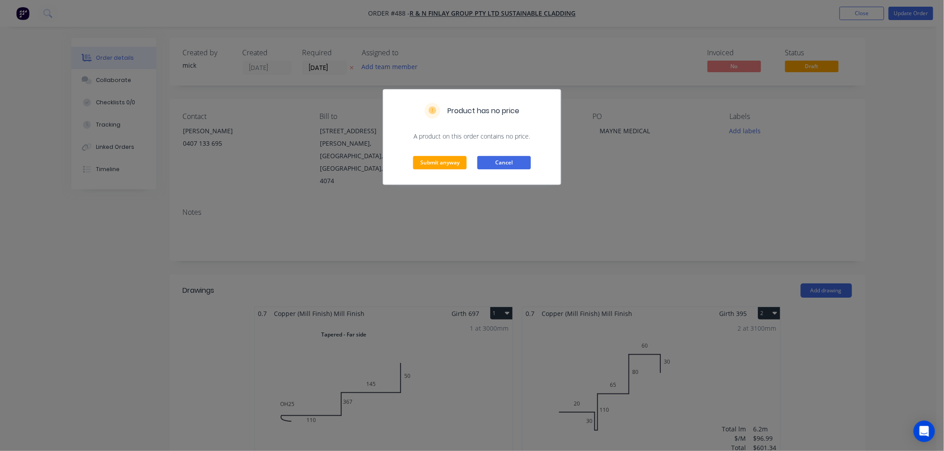
click at [527, 165] on button "Cancel" at bounding box center [504, 162] width 54 height 13
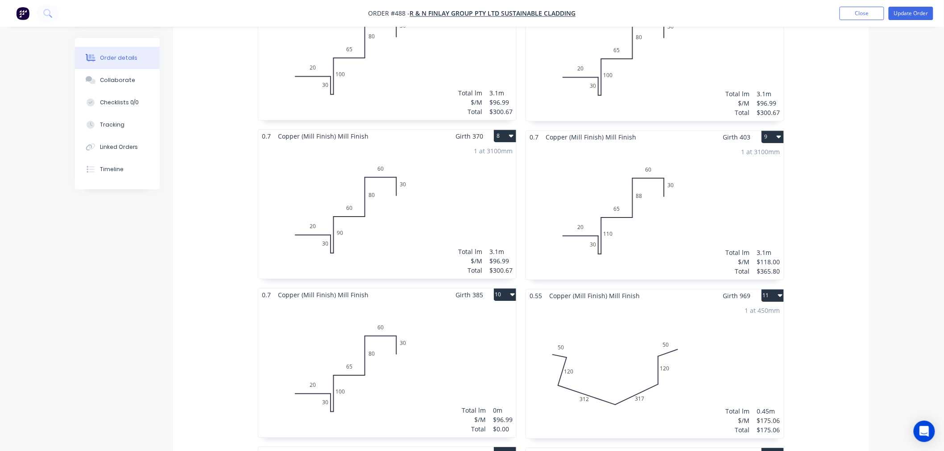
scroll to position [842, 0]
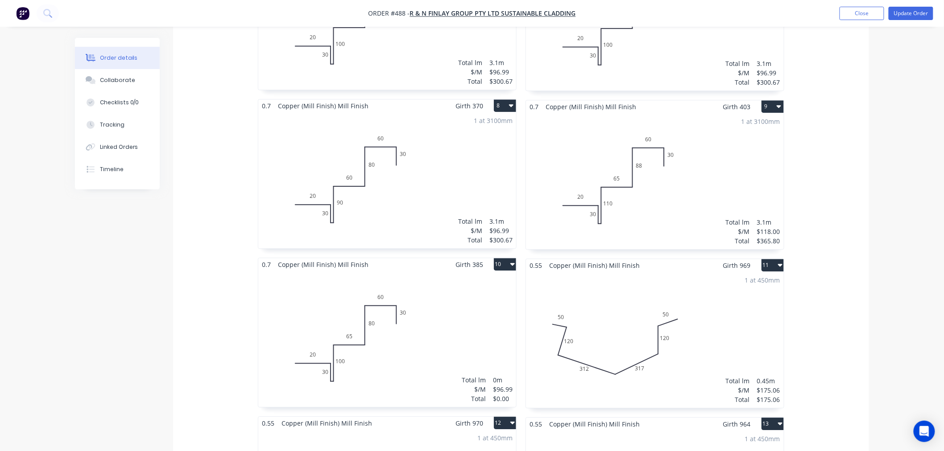
click at [478, 324] on div "Total lm $/M Total 0m $96.99 $0.00" at bounding box center [387, 339] width 258 height 136
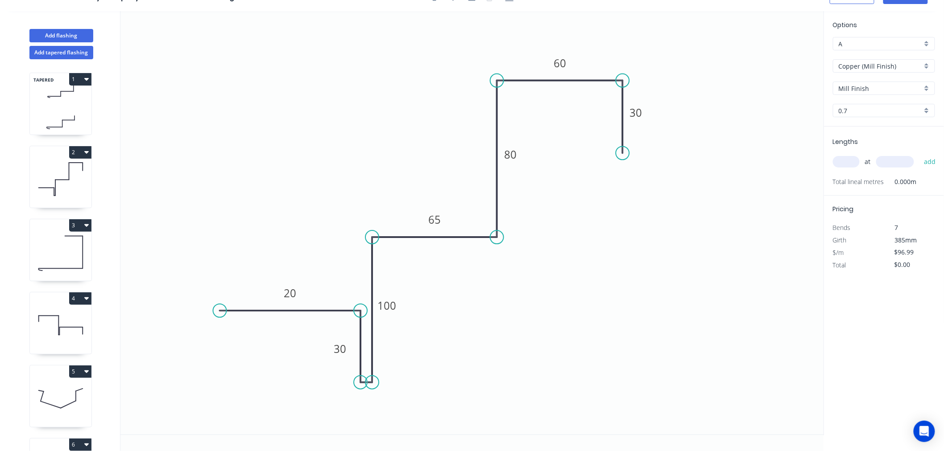
scroll to position [16, 0]
click at [846, 161] on input "text" at bounding box center [846, 162] width 27 height 12
type input "1"
type input "3100"
click at [919, 154] on button "add" at bounding box center [929, 161] width 21 height 15
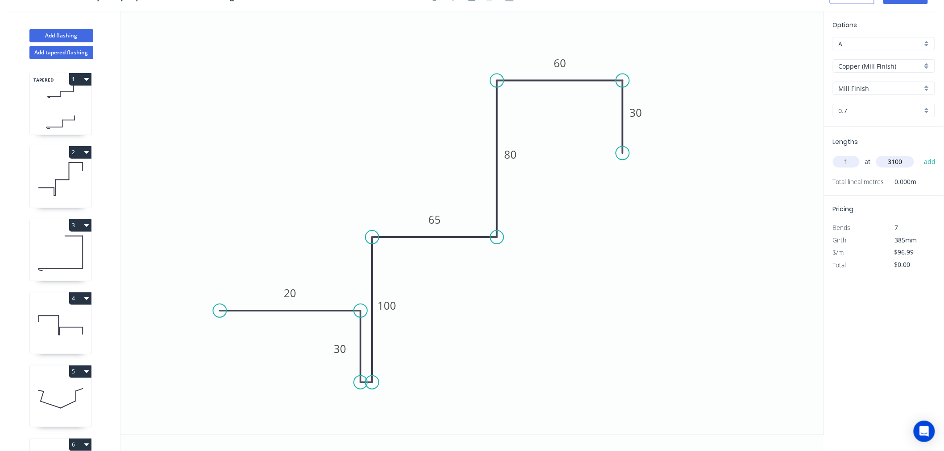
type input "$300.67"
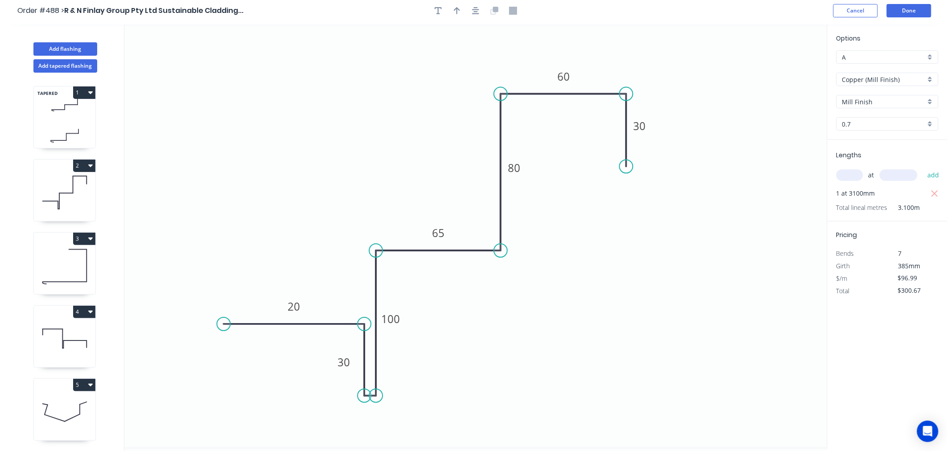
scroll to position [0, 0]
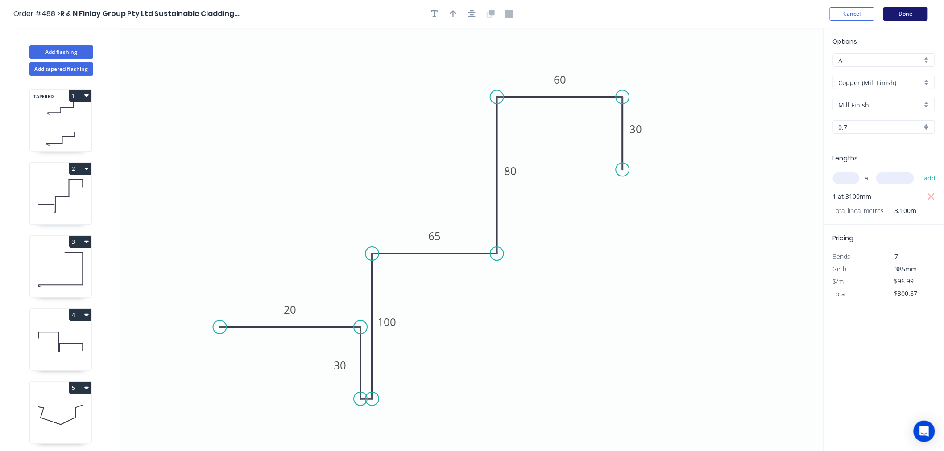
click at [908, 19] on button "Done" at bounding box center [905, 13] width 45 height 13
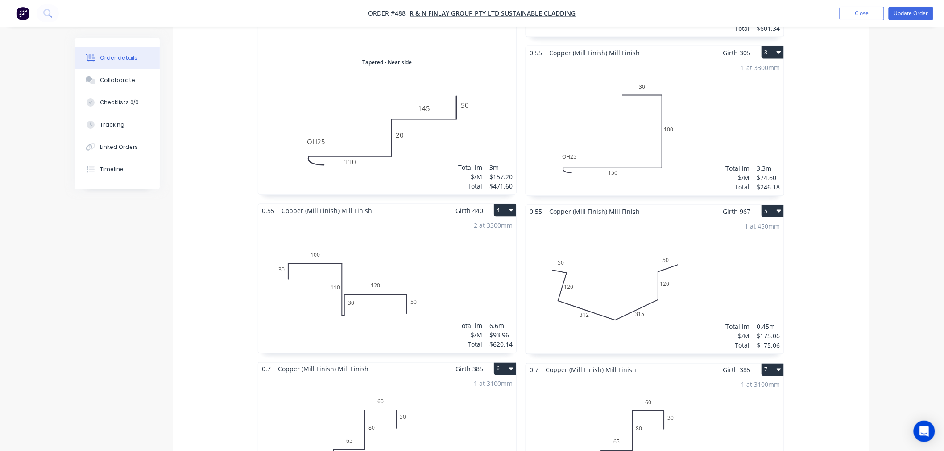
scroll to position [594, 0]
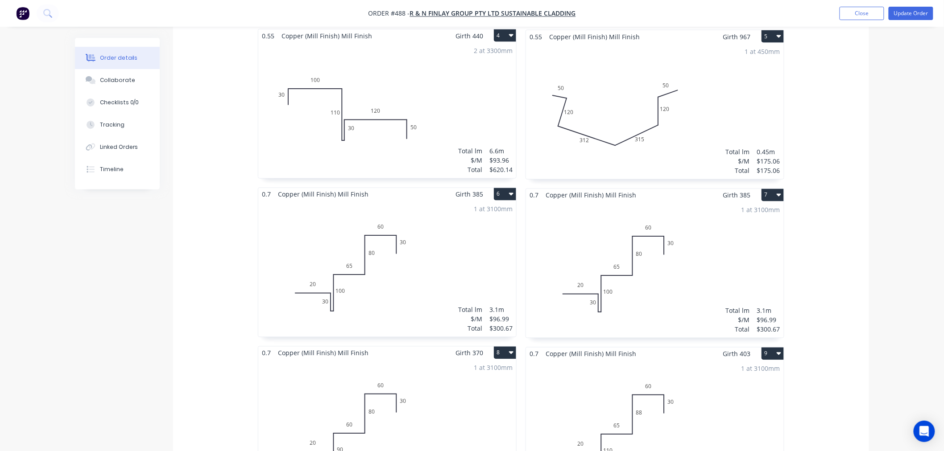
click at [911, 21] on nav "Order #488 - R & N Finlay Group Pty Ltd Sustainable Cladding Add product Close …" at bounding box center [472, 13] width 944 height 27
click at [911, 12] on button "Update Order" at bounding box center [910, 13] width 45 height 13
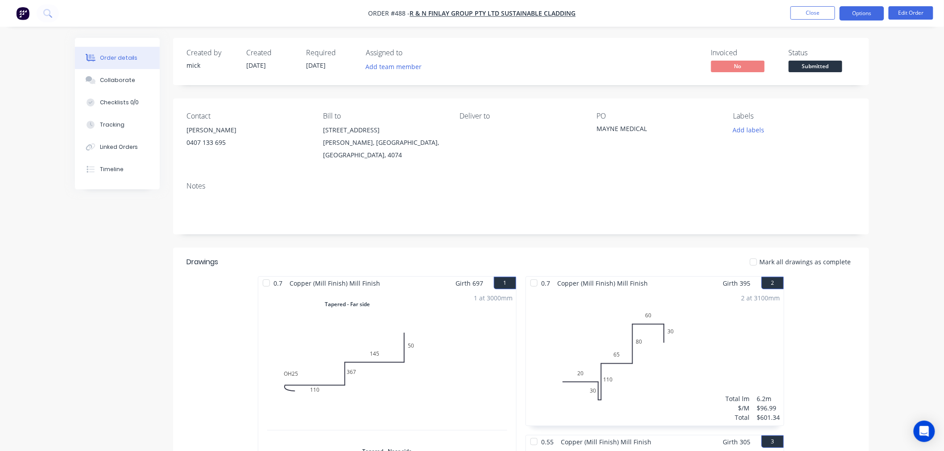
click at [861, 16] on button "Options" at bounding box center [861, 13] width 45 height 14
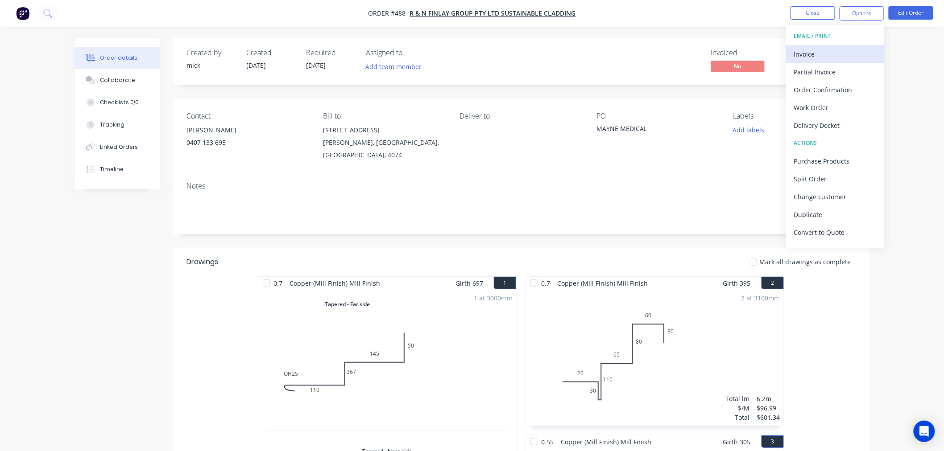
click at [812, 55] on div "Invoice" at bounding box center [835, 54] width 82 height 13
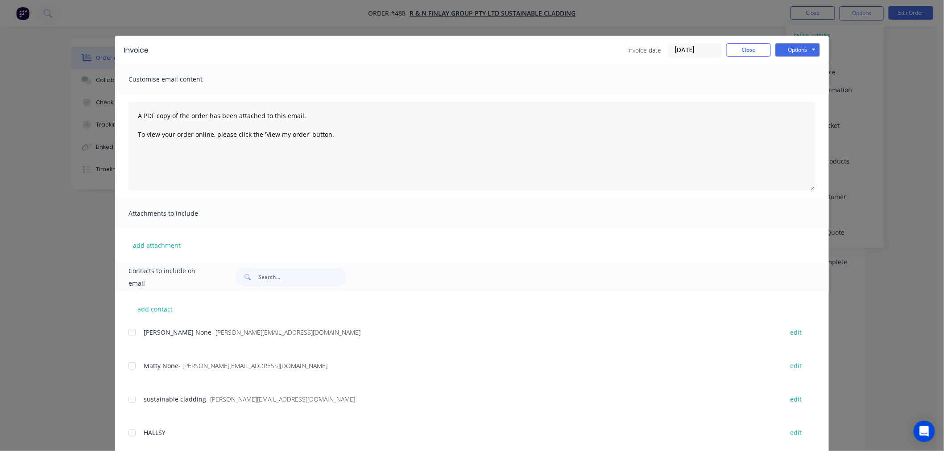
click at [125, 332] on div at bounding box center [132, 333] width 18 height 18
click at [134, 368] on div at bounding box center [132, 366] width 18 height 18
click at [786, 54] on button "Options" at bounding box center [797, 49] width 45 height 13
click at [792, 97] on button "Email" at bounding box center [803, 95] width 57 height 15
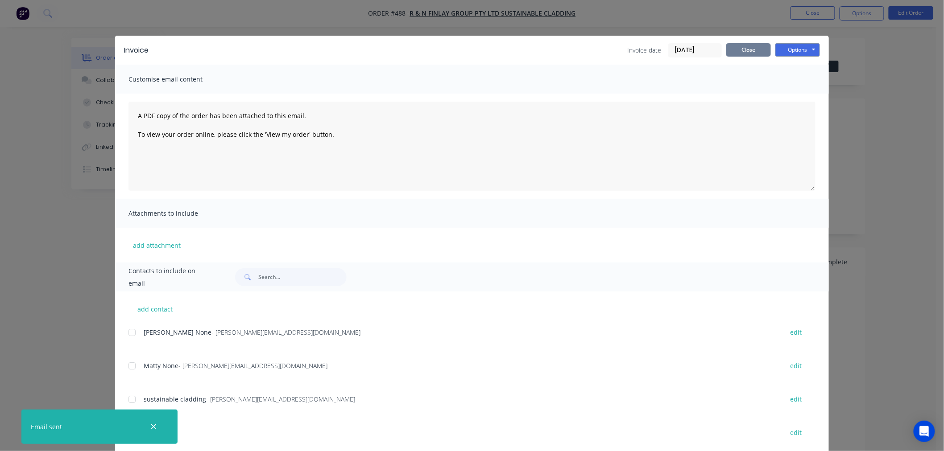
click at [746, 50] on button "Close" at bounding box center [748, 49] width 45 height 13
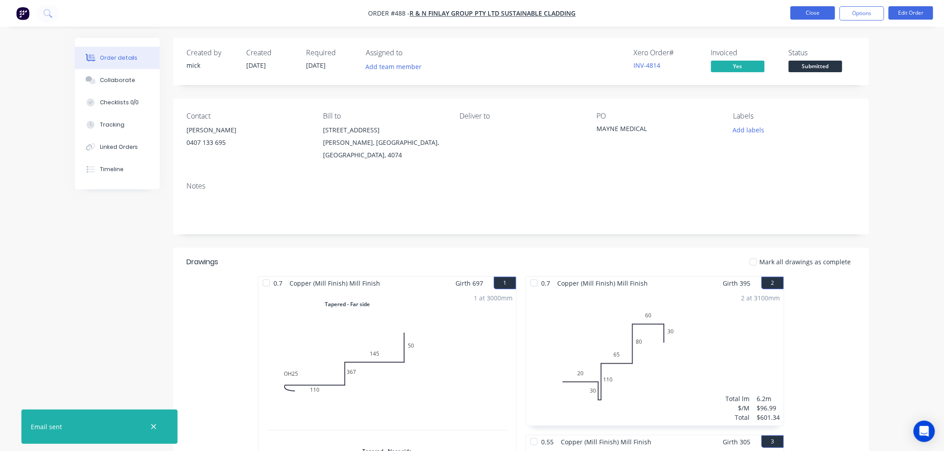
click at [818, 7] on button "Close" at bounding box center [812, 12] width 45 height 13
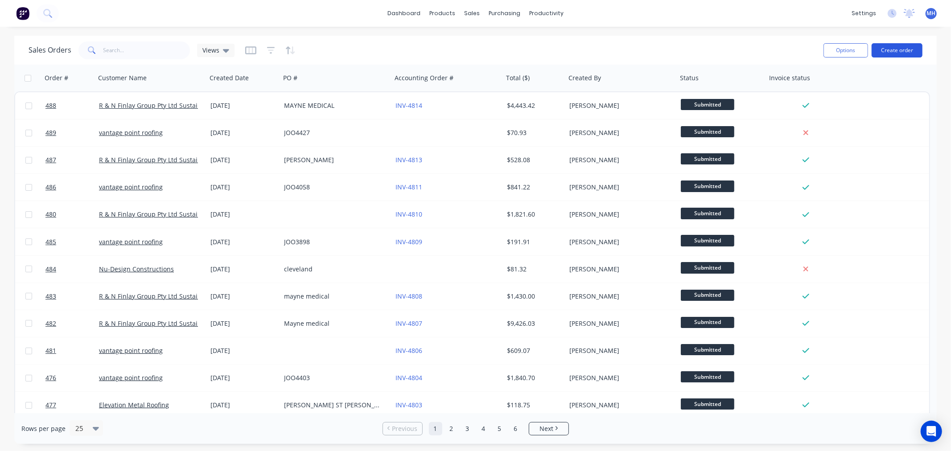
click at [893, 47] on button "Create order" at bounding box center [897, 50] width 51 height 14
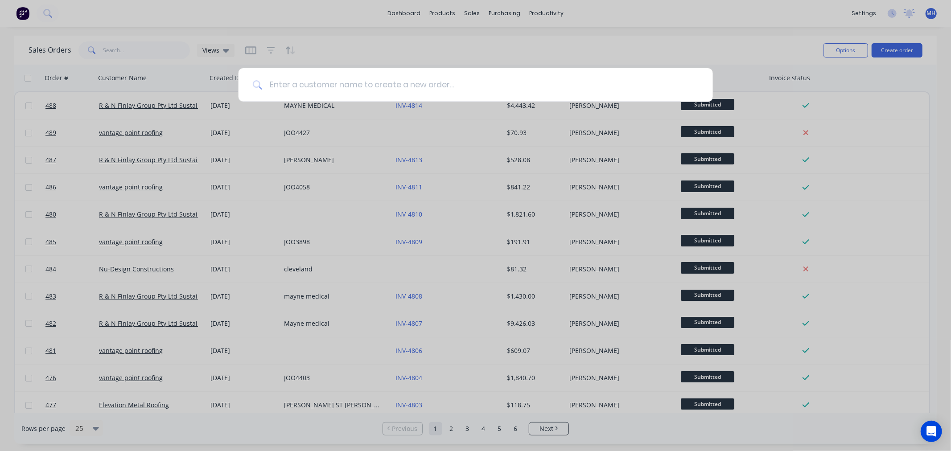
click at [431, 79] on input at bounding box center [480, 84] width 437 height 33
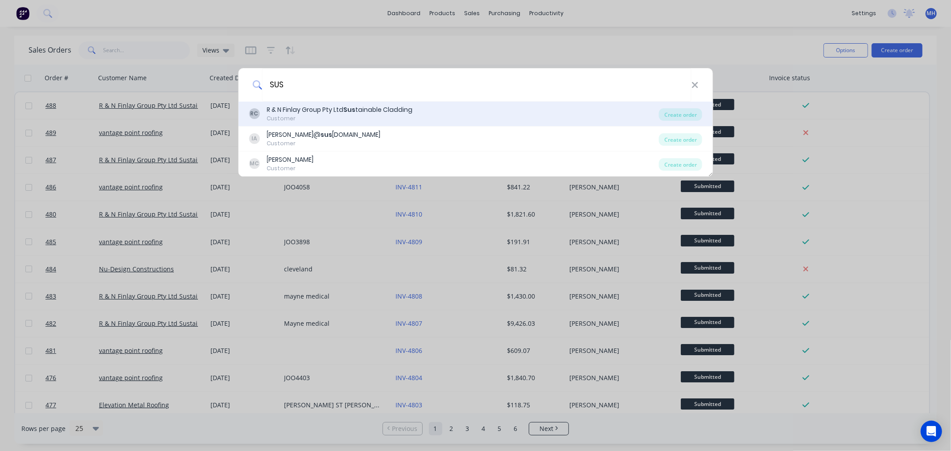
type input "SUS"
click at [280, 113] on div "R & N Finlay Group Pty Ltd Sus tainable Cladding" at bounding box center [340, 109] width 146 height 9
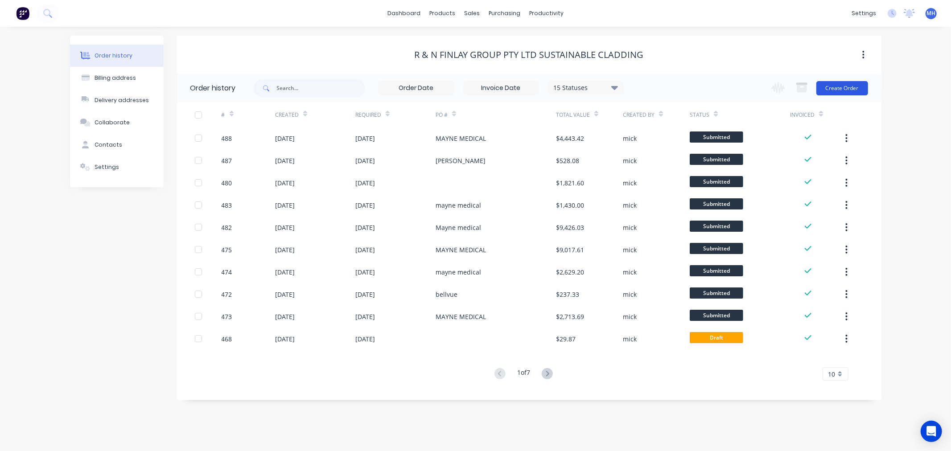
click at [858, 83] on button "Create Order" at bounding box center [843, 88] width 52 height 14
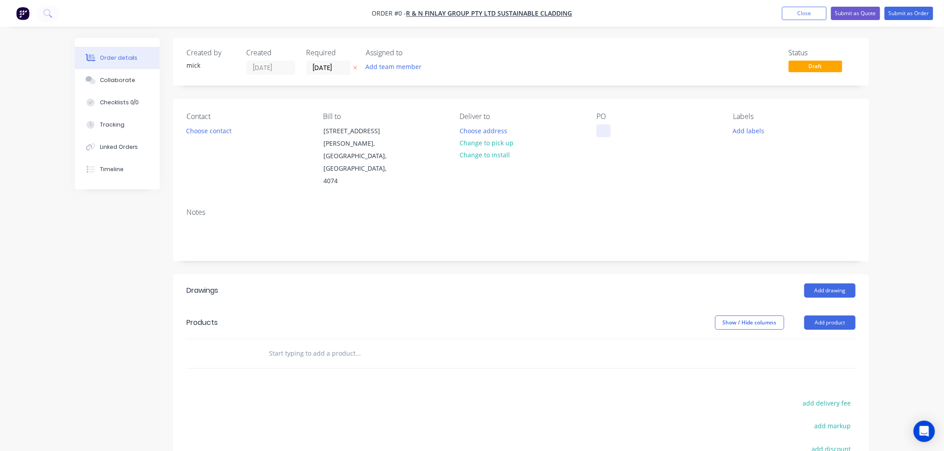
click at [610, 128] on div at bounding box center [603, 130] width 14 height 13
click at [231, 131] on div "Order details Collaborate Checklists 0/0 Tracking Linked Orders Timeline Order …" at bounding box center [472, 317] width 812 height 558
click at [230, 131] on button "Choose contact" at bounding box center [208, 130] width 55 height 12
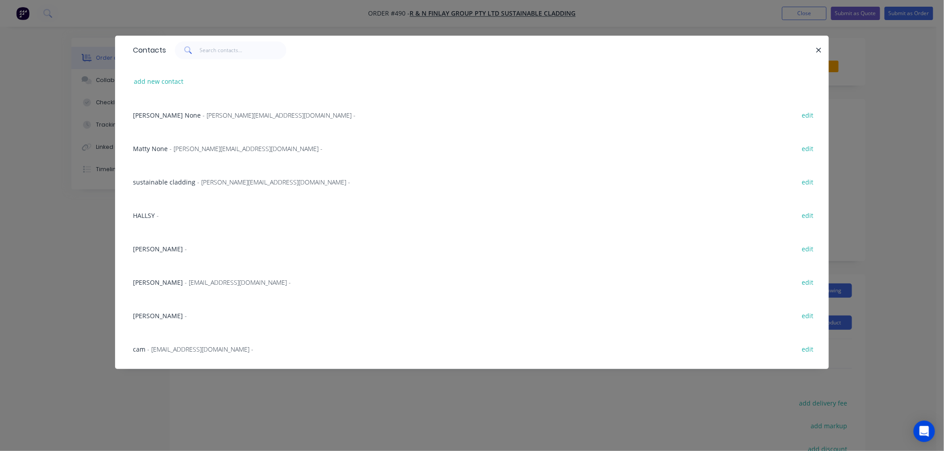
click at [155, 215] on div "HALLSY -" at bounding box center [146, 215] width 26 height 9
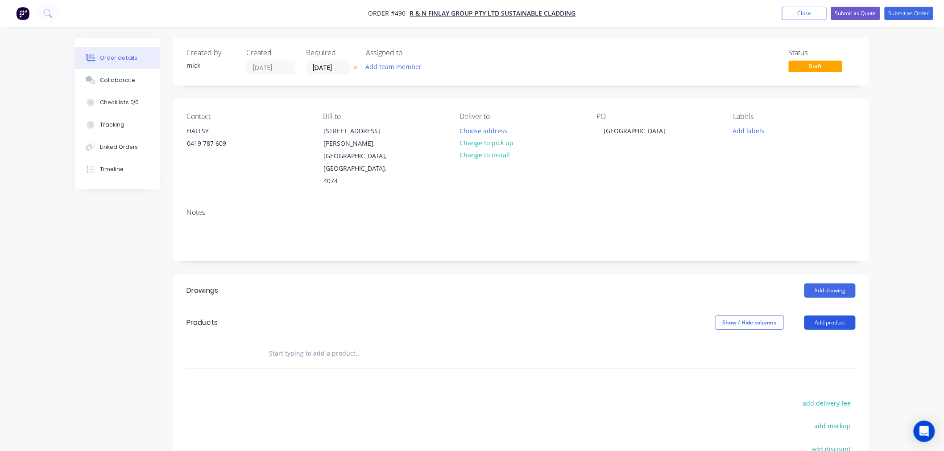
click at [847, 316] on button "Add product" at bounding box center [829, 323] width 51 height 14
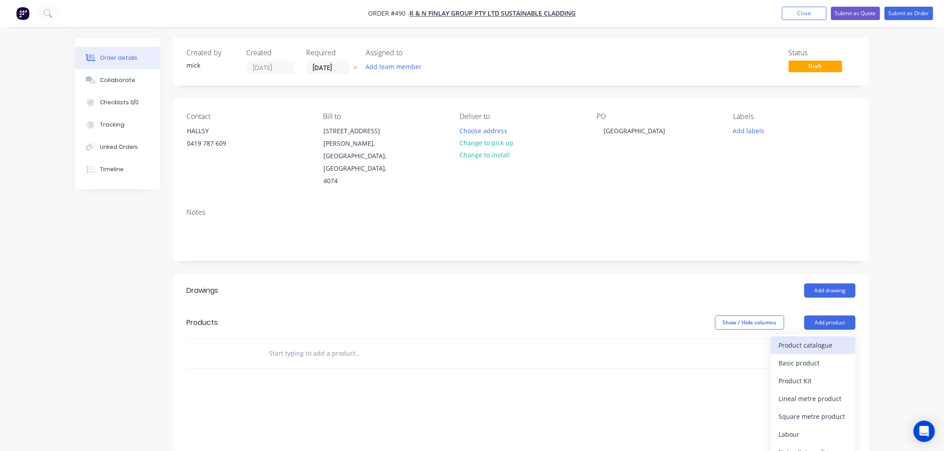
click at [823, 339] on div "Product catalogue" at bounding box center [813, 345] width 69 height 13
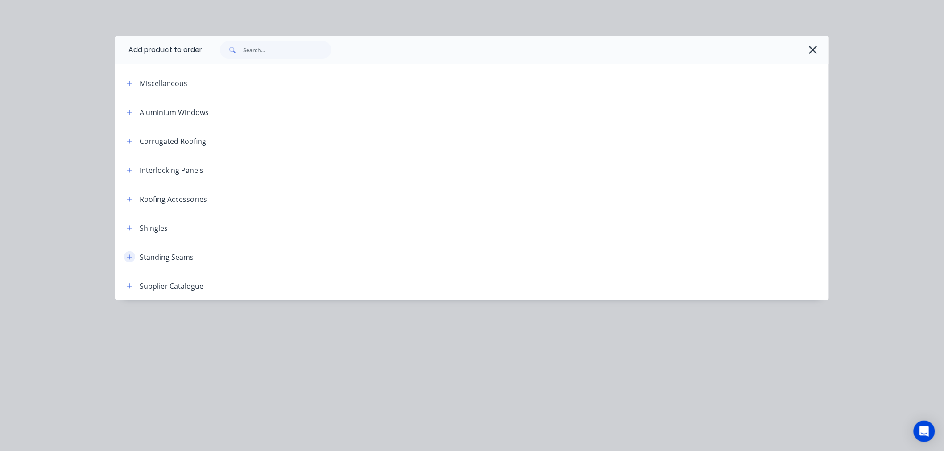
click at [128, 256] on icon "button" at bounding box center [129, 257] width 5 height 6
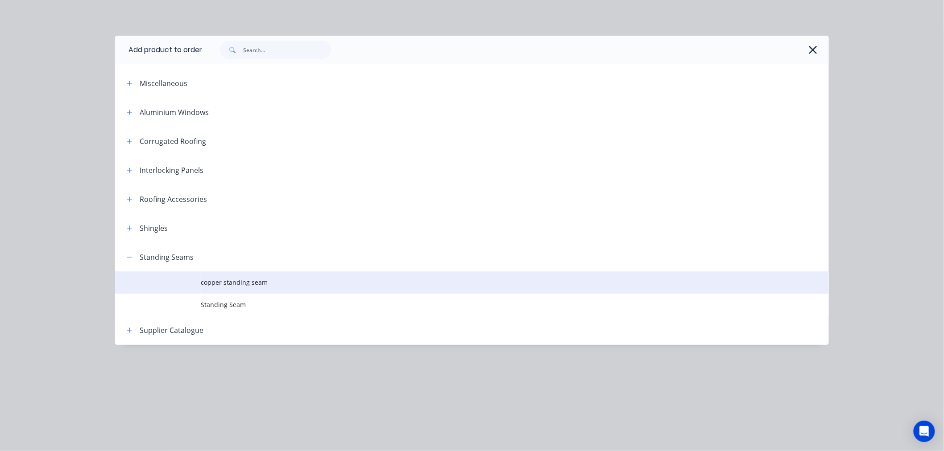
click at [248, 280] on span "copper standing seam" at bounding box center [452, 282] width 502 height 9
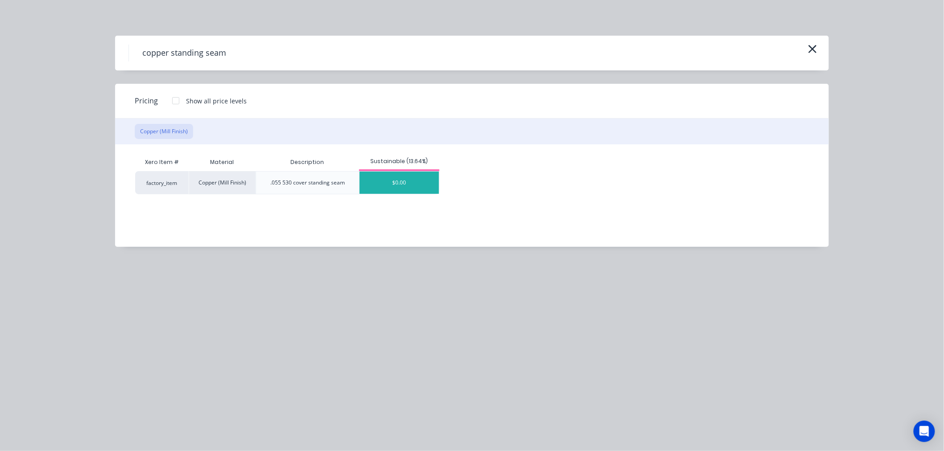
click at [410, 189] on div "$0.00" at bounding box center [398, 183] width 79 height 22
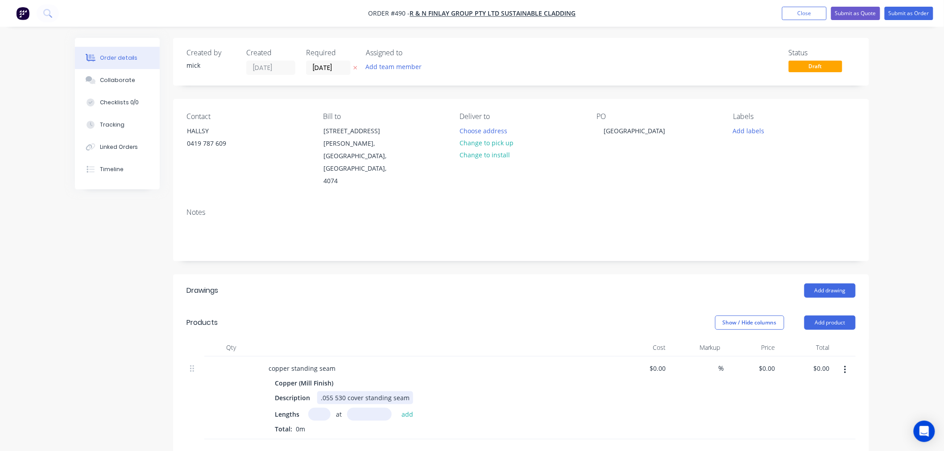
click at [331, 392] on div ".055 530 cover standing seam" at bounding box center [365, 398] width 96 height 13
click at [342, 392] on div ".06 530 cover standing seam" at bounding box center [363, 398] width 92 height 13
click at [769, 362] on input "0" at bounding box center [768, 368] width 21 height 13
type input "$133.33"
click at [608, 284] on div "Add drawing" at bounding box center [592, 291] width 527 height 14
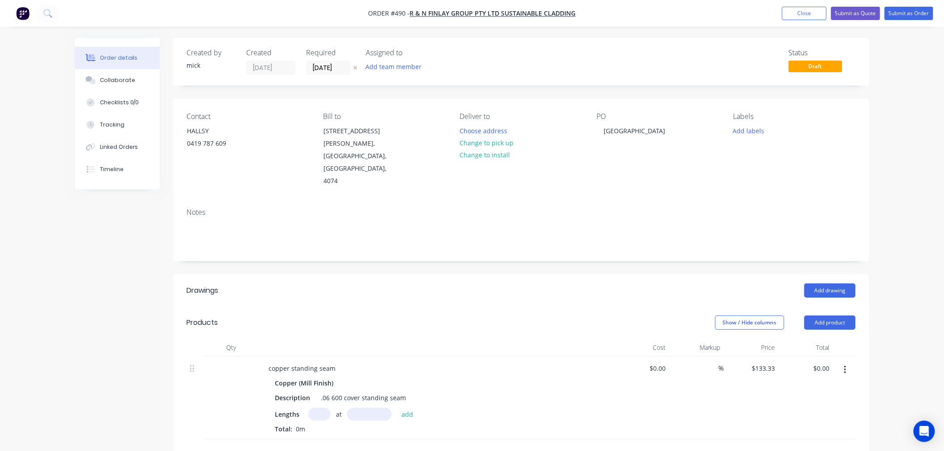
click at [319, 408] on input "text" at bounding box center [319, 414] width 22 height 13
type input "1"
type input "625"
click at [397, 408] on button "add" at bounding box center [407, 414] width 21 height 12
type input "$133.33"
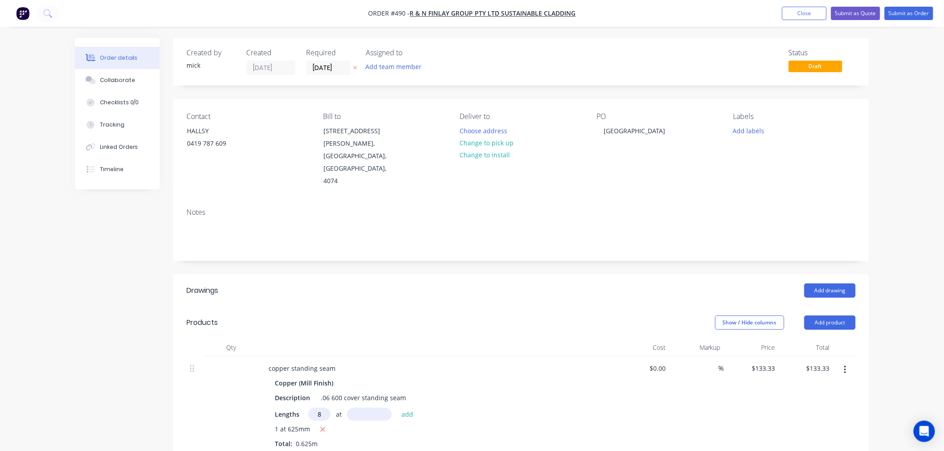
type input "8"
type input "625"
click at [397, 408] on button "add" at bounding box center [407, 414] width 21 height 12
type input "$1,199.97"
click at [337, 362] on div "copper standing seam" at bounding box center [301, 368] width 81 height 13
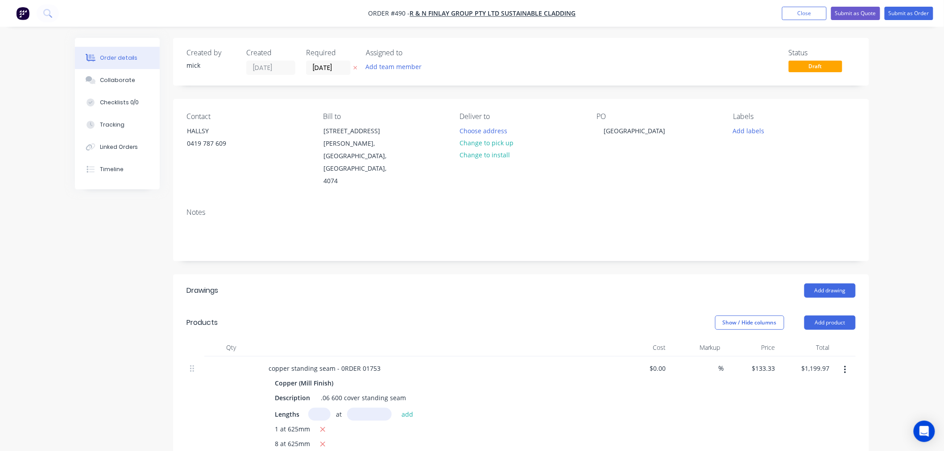
click at [500, 316] on div "Show / Hide columns Add product" at bounding box center [592, 323] width 527 height 14
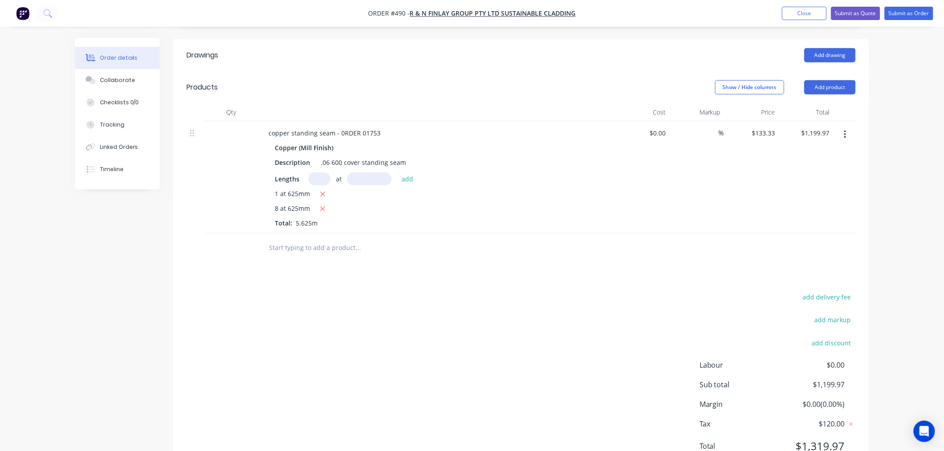
scroll to position [247, 0]
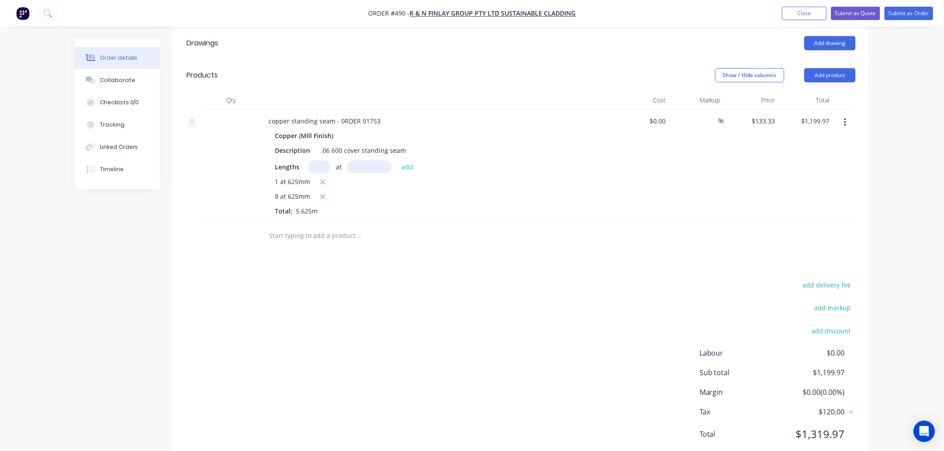
click at [326, 227] on input "text" at bounding box center [357, 236] width 178 height 18
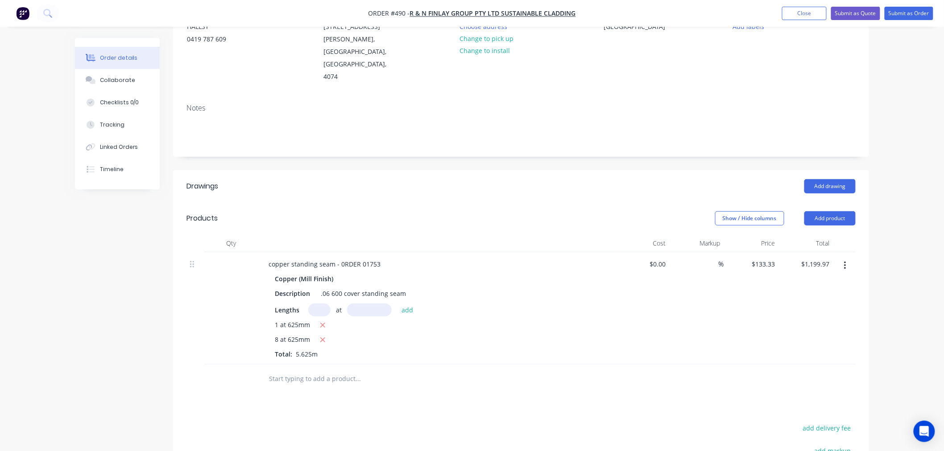
scroll to position [99, 0]
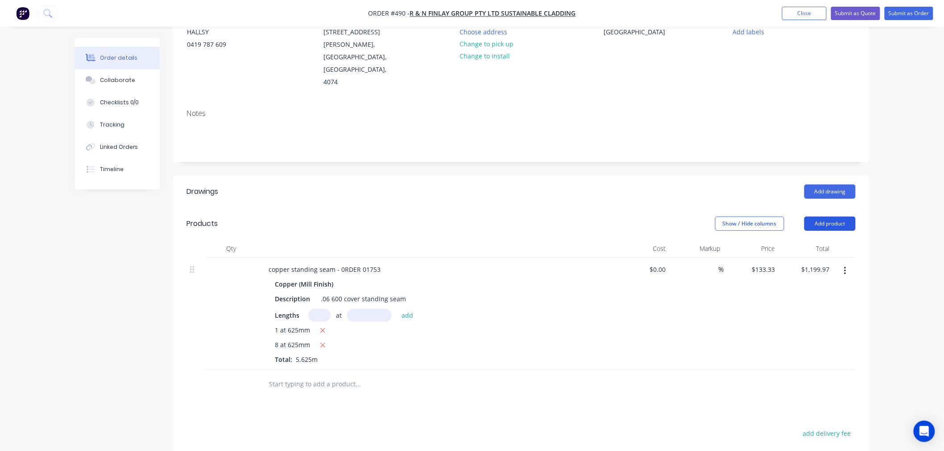
click at [826, 217] on button "Add product" at bounding box center [829, 224] width 51 height 14
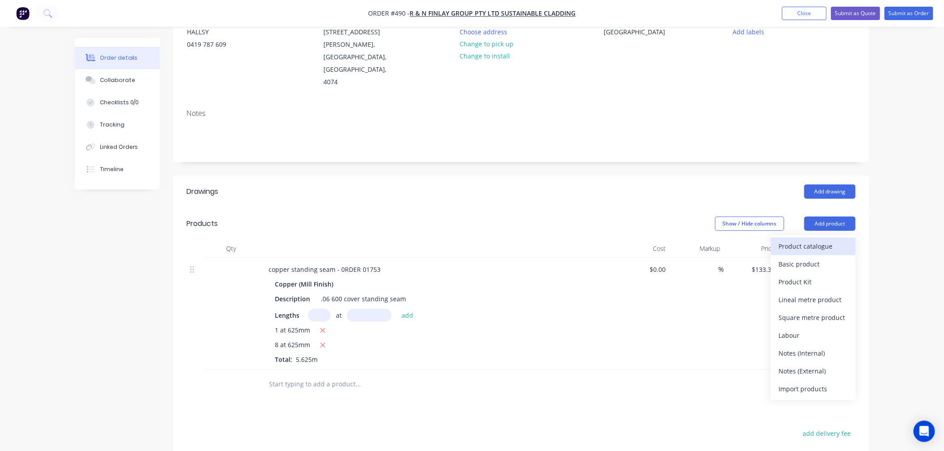
click at [809, 240] on div "Product catalogue" at bounding box center [813, 246] width 69 height 13
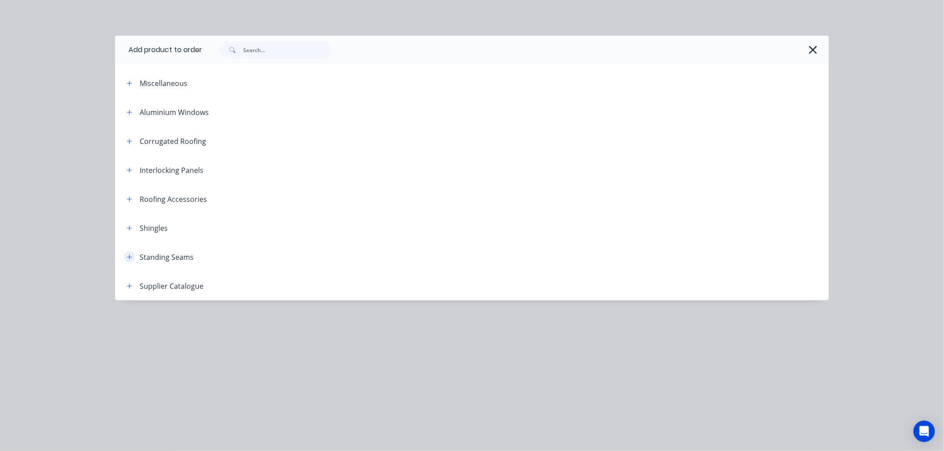
click at [132, 257] on icon "button" at bounding box center [129, 257] width 5 height 6
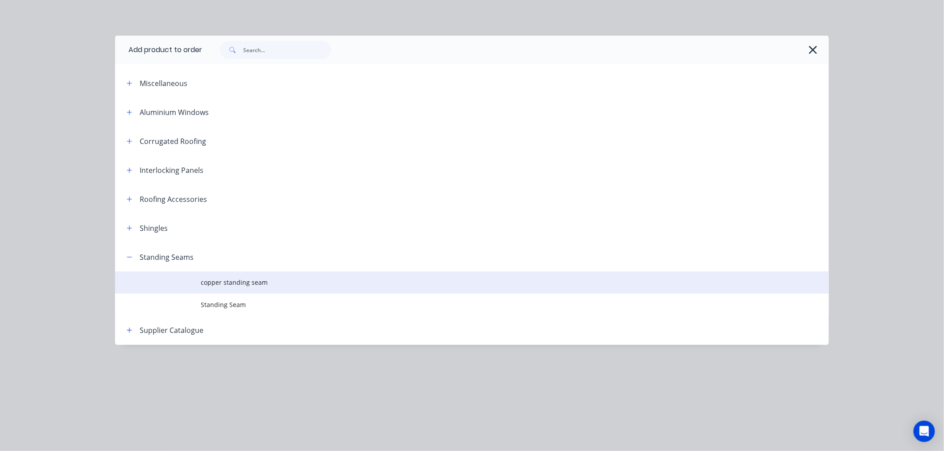
click at [257, 283] on span "copper standing seam" at bounding box center [452, 282] width 502 height 9
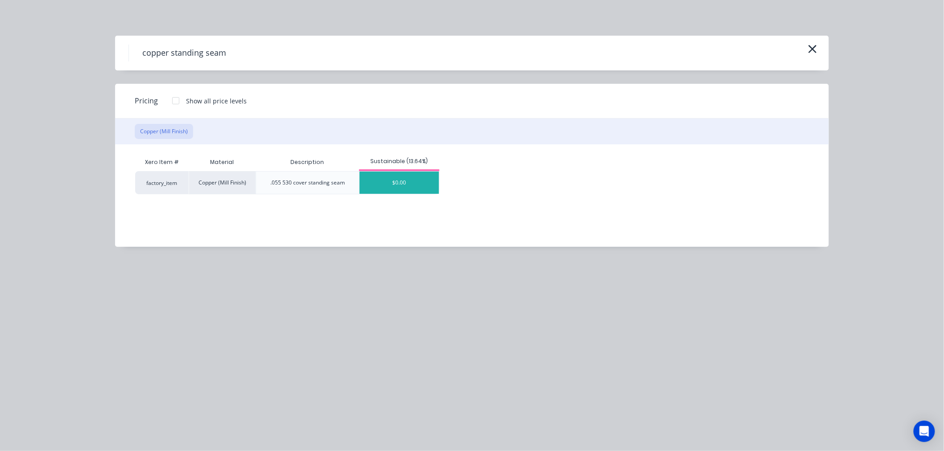
click at [404, 176] on div "$0.00" at bounding box center [398, 183] width 79 height 22
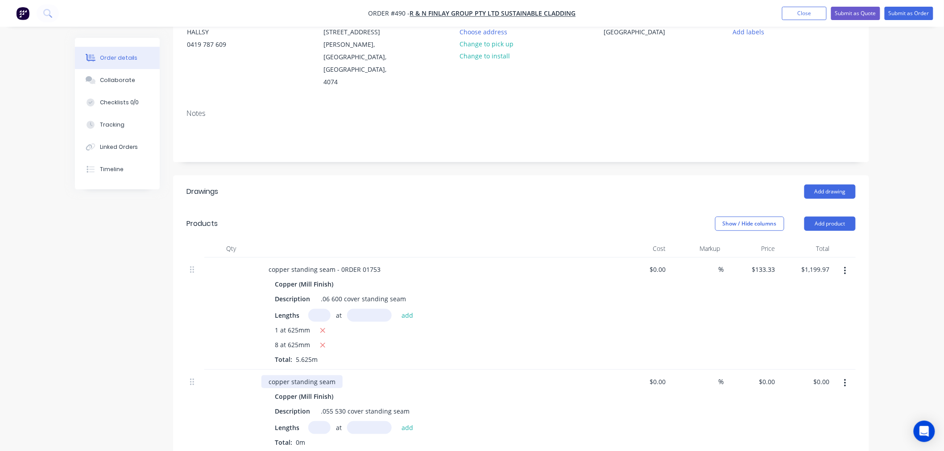
click at [336, 375] on div "copper standing seam" at bounding box center [301, 381] width 81 height 13
click at [427, 340] on div "8 at 625mm" at bounding box center [436, 345] width 323 height 11
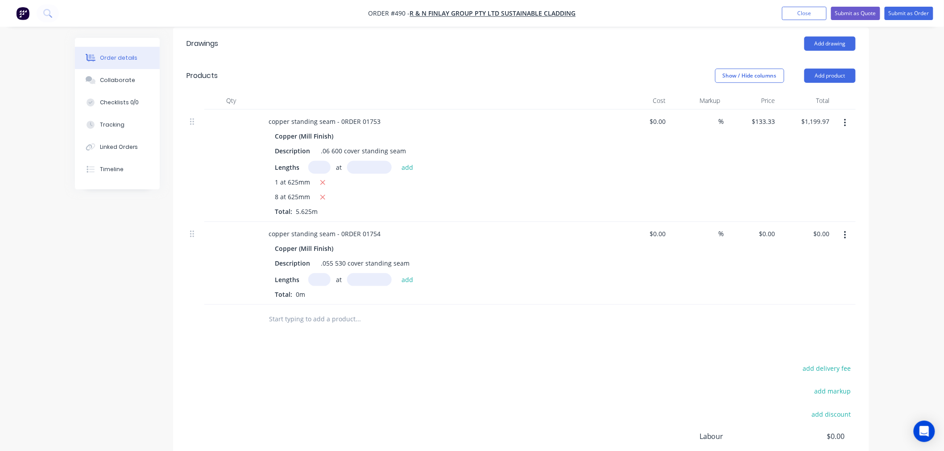
scroll to position [247, 0]
click at [331, 256] on div ".055 530 cover standing seam" at bounding box center [365, 262] width 96 height 13
click at [341, 256] on div ".06 530 cover standing seam" at bounding box center [363, 262] width 92 height 13
click at [495, 273] on div "Lengths at add" at bounding box center [436, 279] width 323 height 13
click at [321, 273] on input "text" at bounding box center [319, 279] width 22 height 13
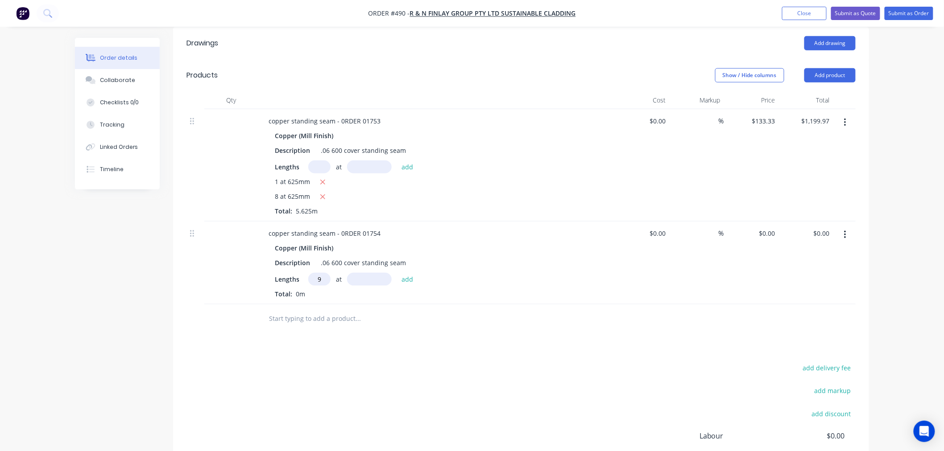
type input "9"
type input "730"
click at [397, 273] on button "add" at bounding box center [407, 279] width 21 height 12
click at [775, 227] on input "0" at bounding box center [768, 233] width 21 height 13
type input "$133.33"
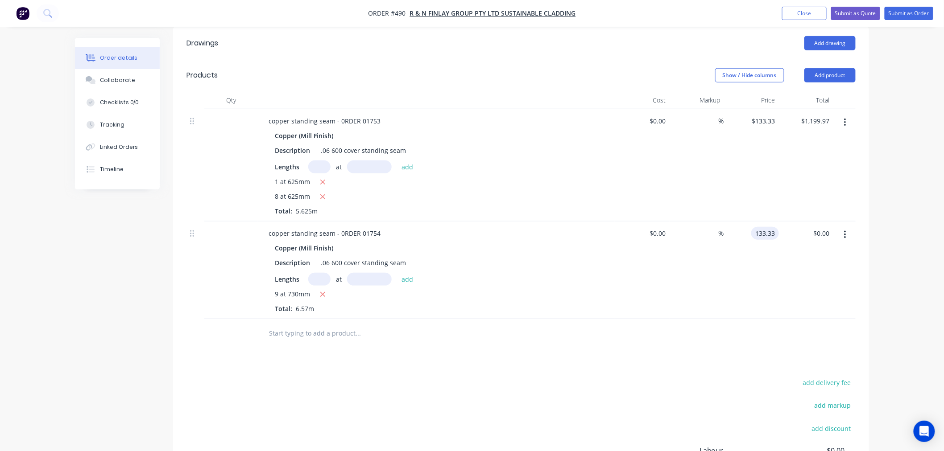
type input "$1,199.97"
click at [767, 267] on div "$133.33 133.33" at bounding box center [751, 271] width 55 height 98
click at [319, 273] on input "text" at bounding box center [319, 279] width 22 height 13
type input "5"
type input "260"
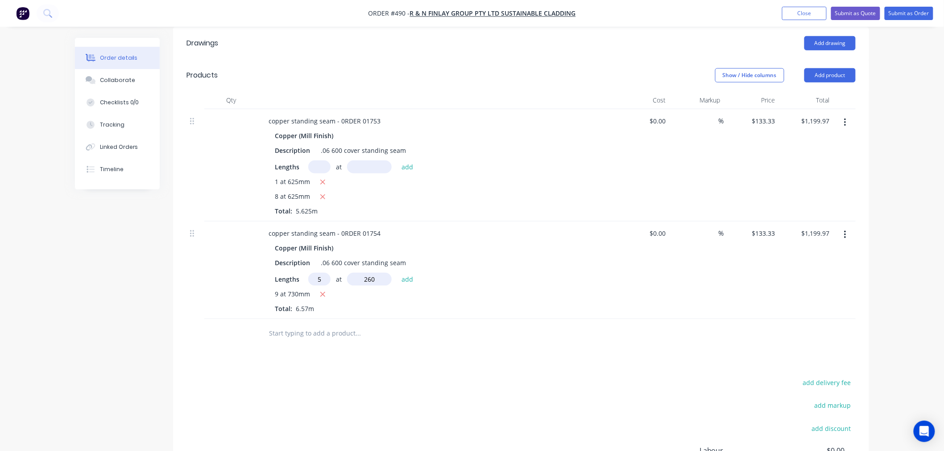
click at [397, 273] on button "add" at bounding box center [407, 279] width 21 height 12
type input "$1,866.62"
type input "1"
type input "760"
click at [397, 273] on button "add" at bounding box center [407, 279] width 21 height 12
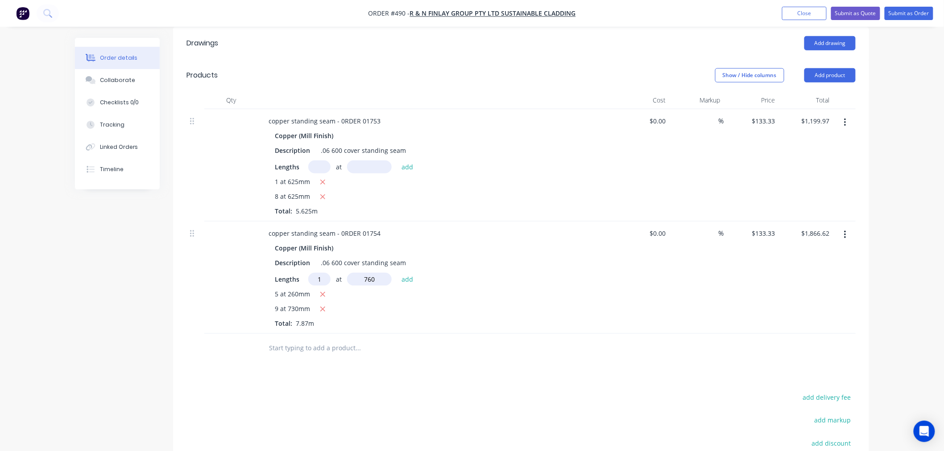
type input "$1,999.95"
type input "7"
type input "760"
click at [397, 273] on button "add" at bounding box center [407, 279] width 21 height 12
type input "$2,933.26"
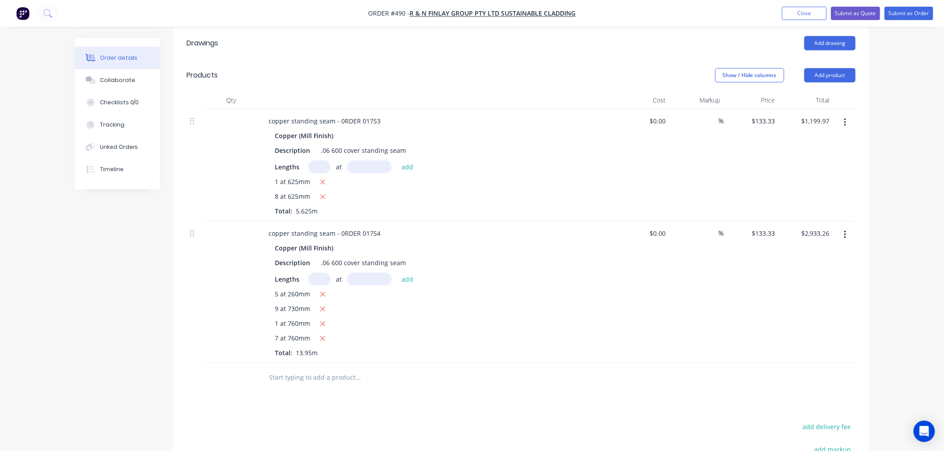
click at [528, 334] on div "7 at 760mm" at bounding box center [436, 339] width 323 height 11
click at [837, 68] on button "Add product" at bounding box center [829, 75] width 51 height 14
click at [342, 369] on input "text" at bounding box center [357, 378] width 178 height 18
click at [822, 68] on button "Add product" at bounding box center [829, 75] width 51 height 14
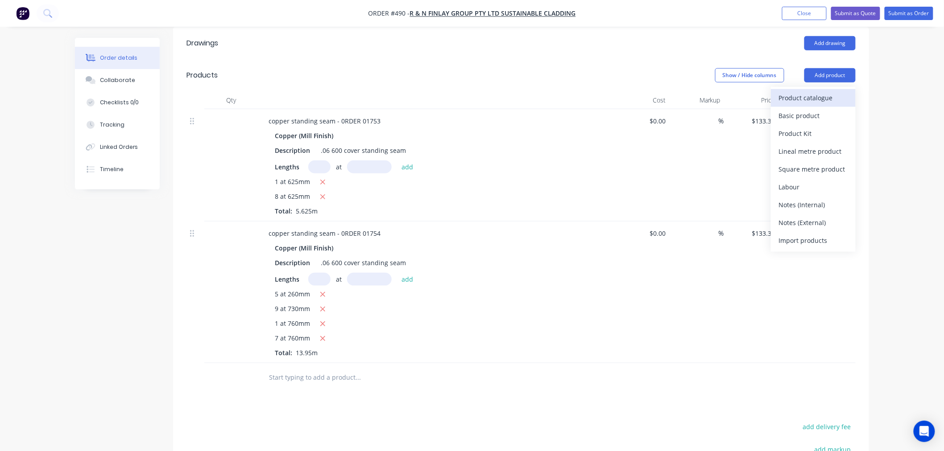
click at [817, 91] on div "Product catalogue" at bounding box center [813, 97] width 69 height 13
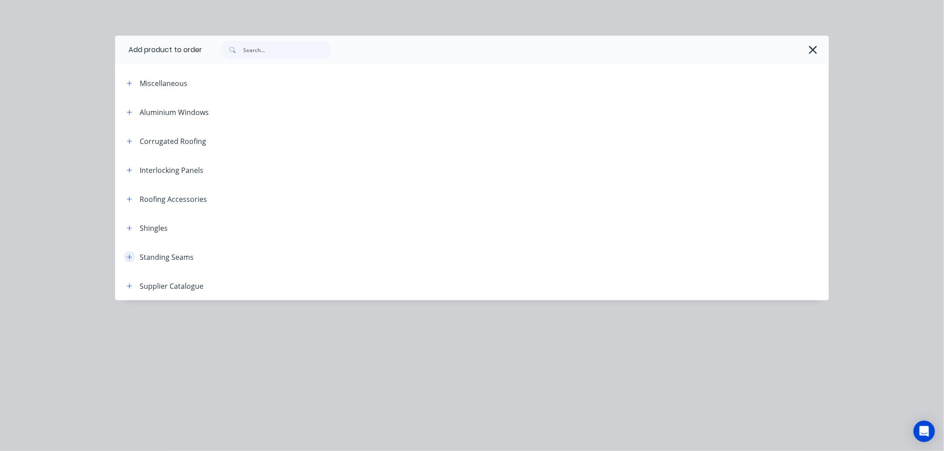
click at [130, 255] on icon "button" at bounding box center [129, 257] width 5 height 5
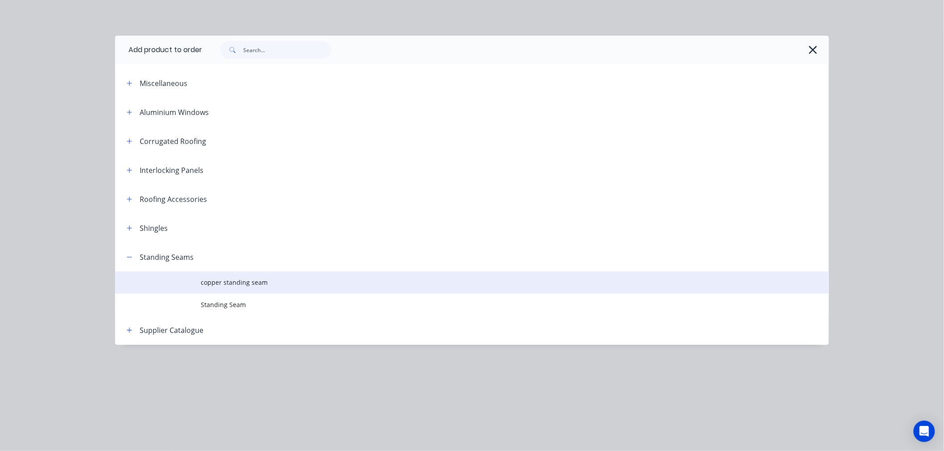
click at [253, 284] on span "copper standing seam" at bounding box center [452, 282] width 502 height 9
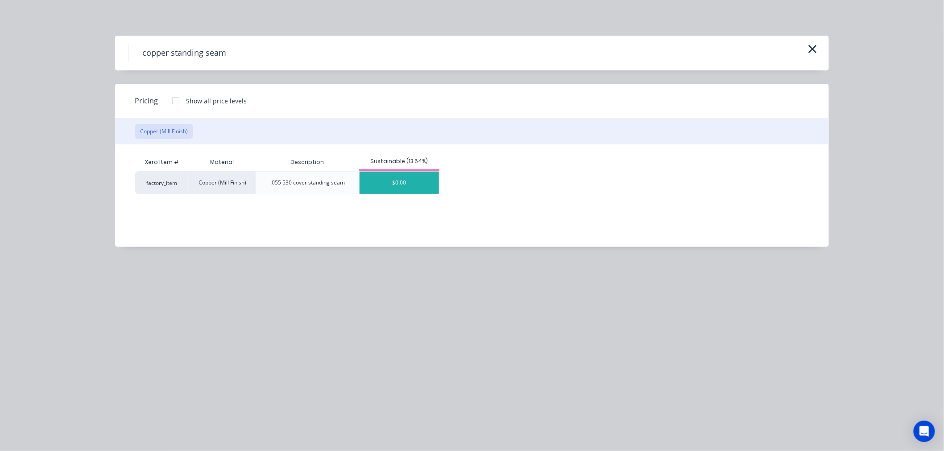
click at [411, 185] on div "$0.00" at bounding box center [398, 183] width 79 height 22
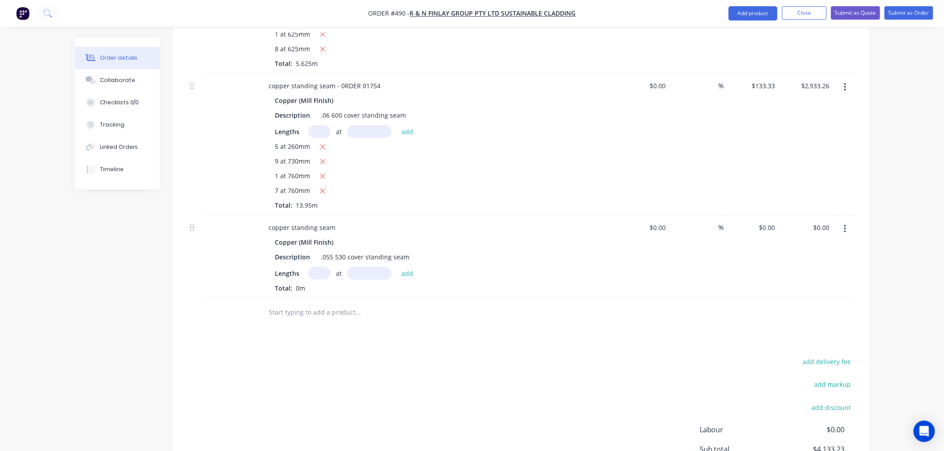
scroll to position [396, 0]
click at [338, 220] on div "copper standing seam" at bounding box center [301, 226] width 81 height 13
click at [326, 266] on input "text" at bounding box center [319, 272] width 22 height 13
type input "1"
type input "490"
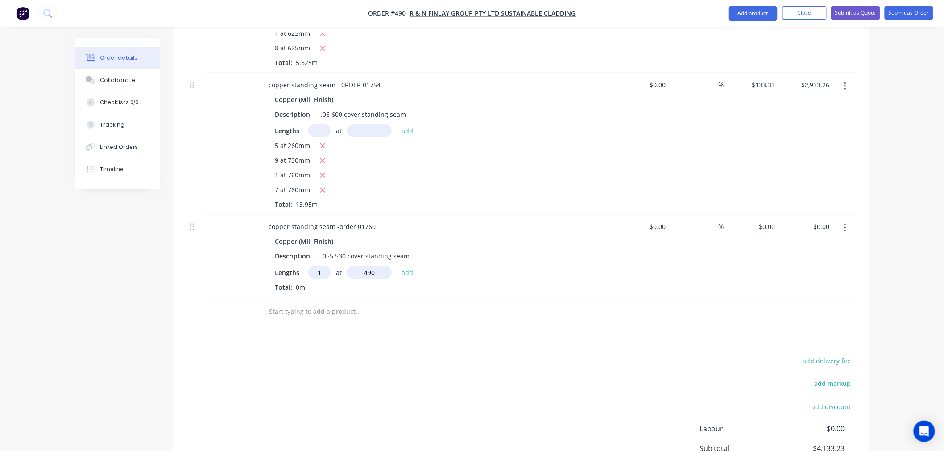
click at [397, 266] on button "add" at bounding box center [407, 272] width 21 height 12
type input "1"
type input "477"
click at [397, 266] on button "add" at bounding box center [407, 272] width 21 height 12
type input "1"
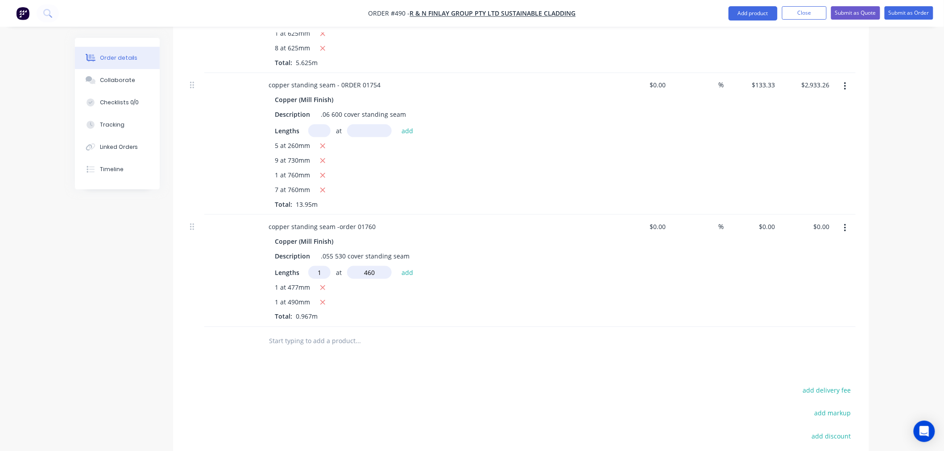
type input "460"
click at [397, 266] on button "add" at bounding box center [407, 272] width 21 height 12
type input "1"
type input "442"
click at [397, 266] on button "add" at bounding box center [407, 272] width 21 height 12
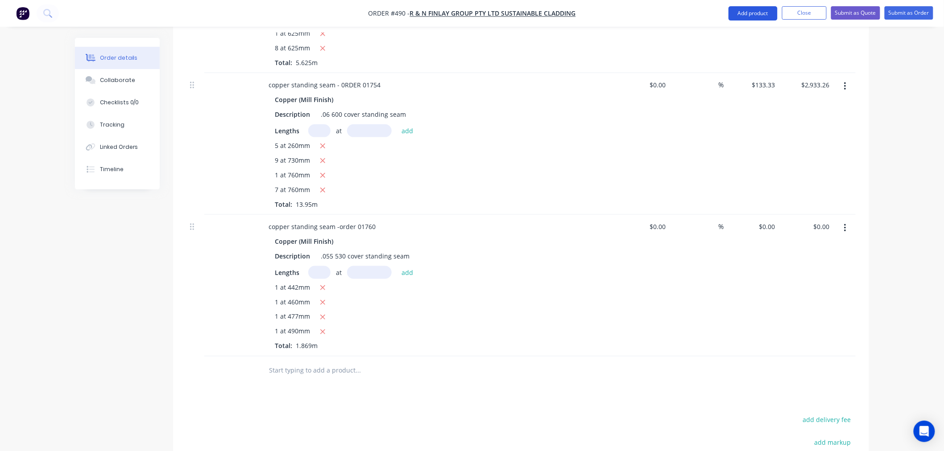
click at [741, 16] on button "Add product" at bounding box center [752, 13] width 49 height 14
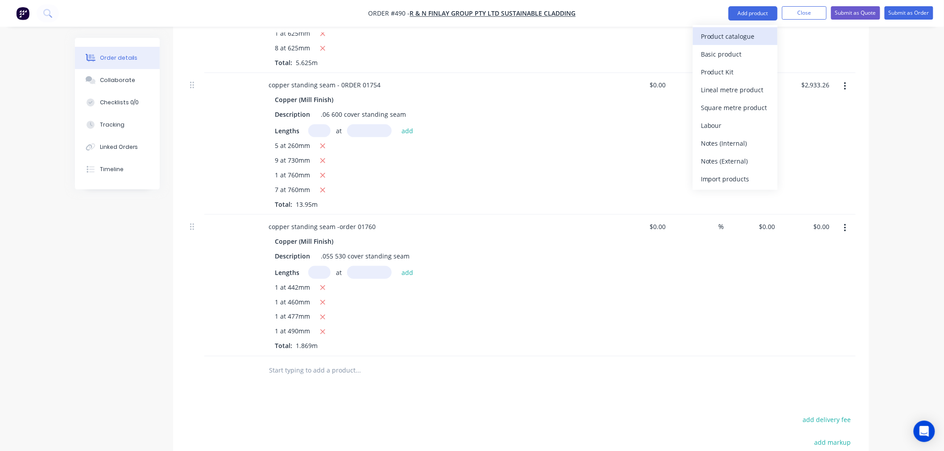
click at [735, 33] on div "Product catalogue" at bounding box center [735, 36] width 69 height 13
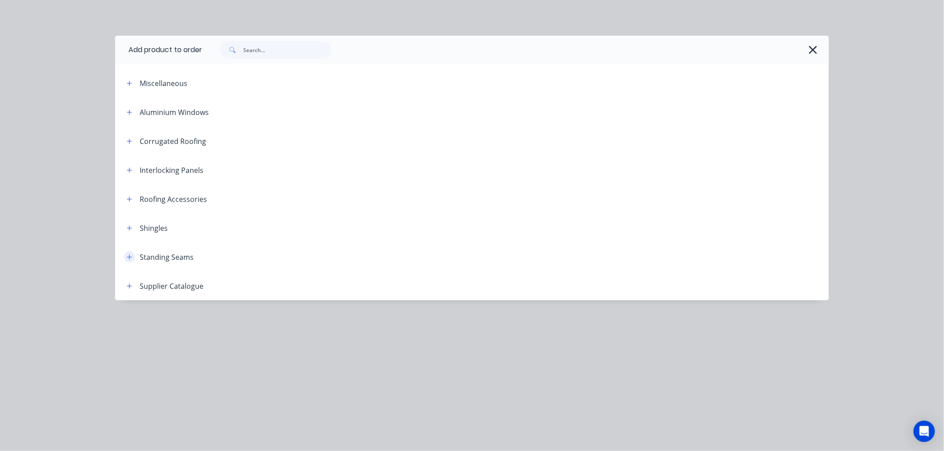
click at [128, 257] on icon "button" at bounding box center [129, 257] width 5 height 6
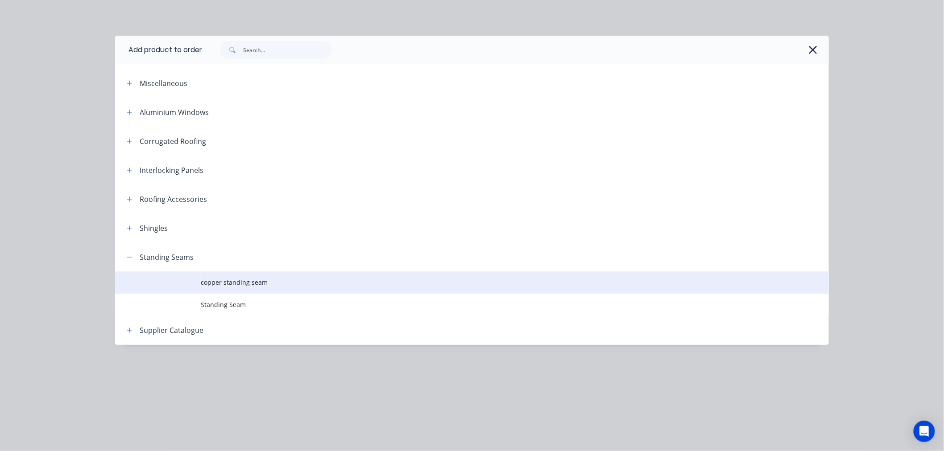
click at [242, 282] on span "copper standing seam" at bounding box center [452, 282] width 502 height 9
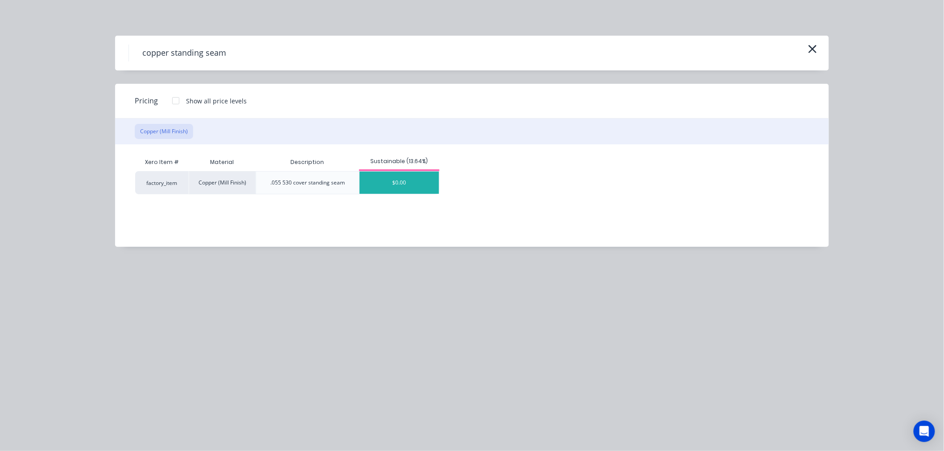
click at [404, 181] on div "$0.00" at bounding box center [398, 183] width 79 height 22
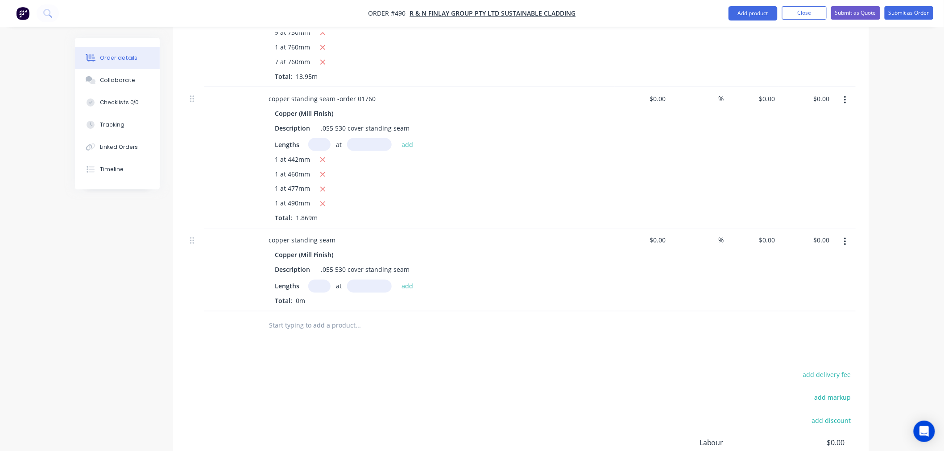
scroll to position [545, 0]
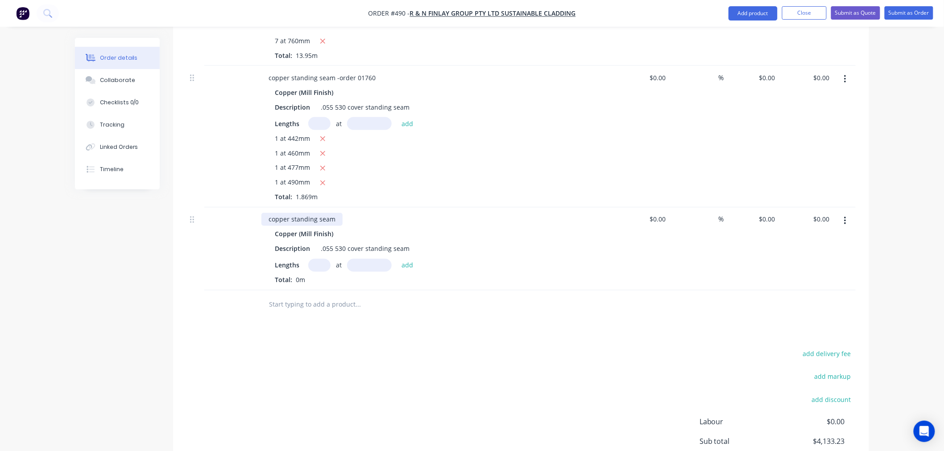
click at [337, 213] on div "copper standing seam" at bounding box center [301, 219] width 81 height 13
click at [406, 301] on div "Drawings Add drawing Products Show / Hide columns Add product Qty Cost Markup P…" at bounding box center [521, 132] width 696 height 804
click at [319, 259] on input "text" at bounding box center [319, 265] width 22 height 13
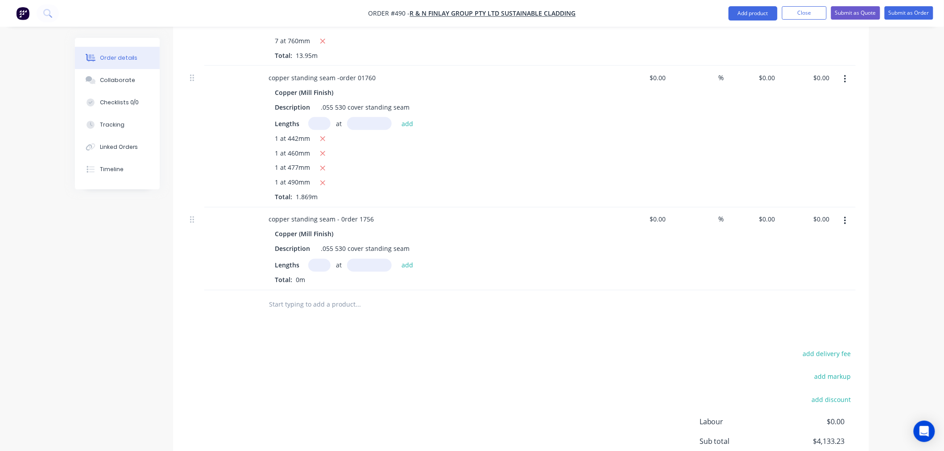
click at [319, 259] on input "text" at bounding box center [319, 265] width 22 height 13
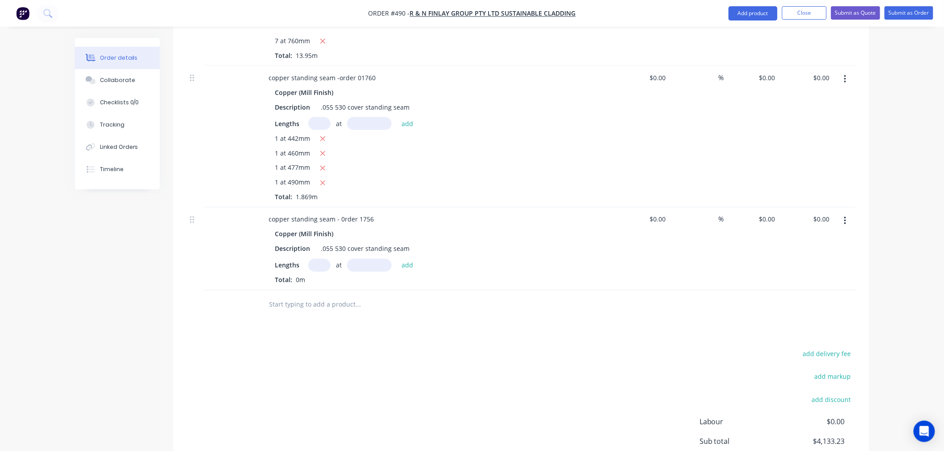
click at [319, 259] on input "text" at bounding box center [319, 265] width 22 height 13
type input "1"
type input "760"
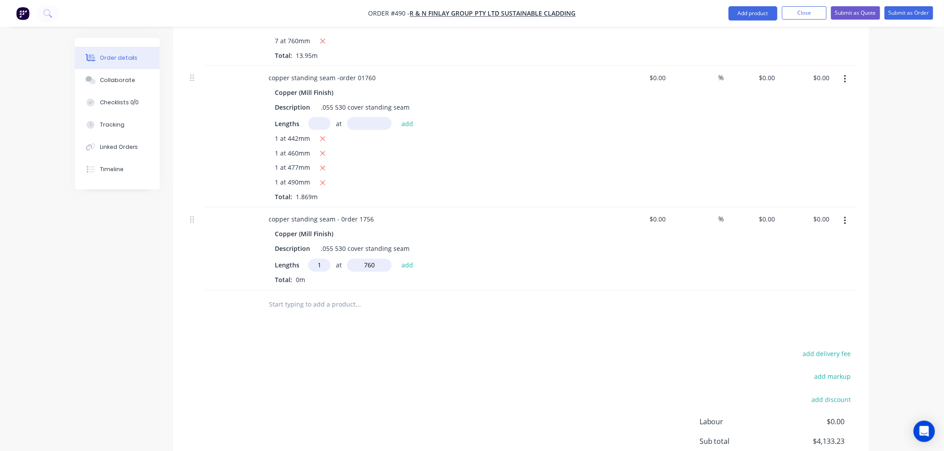
click at [397, 259] on button "add" at bounding box center [407, 265] width 21 height 12
type input "1"
type input "757"
click at [397, 259] on button "add" at bounding box center [407, 265] width 21 height 12
type input "1"
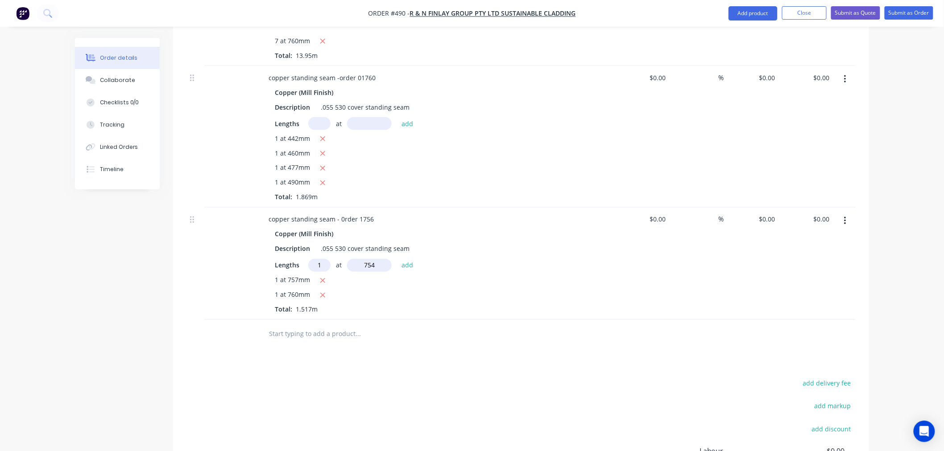
type input "754"
click at [397, 259] on button "add" at bounding box center [407, 265] width 21 height 12
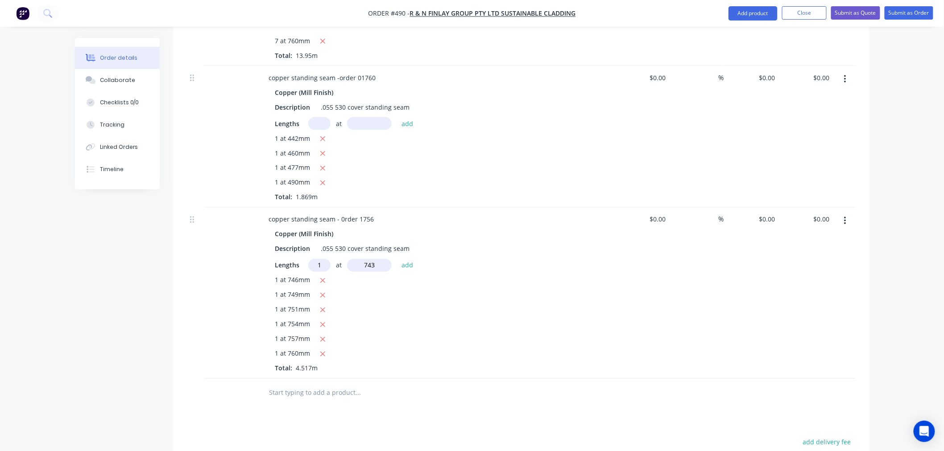
click at [397, 259] on button "add" at bounding box center [407, 265] width 21 height 12
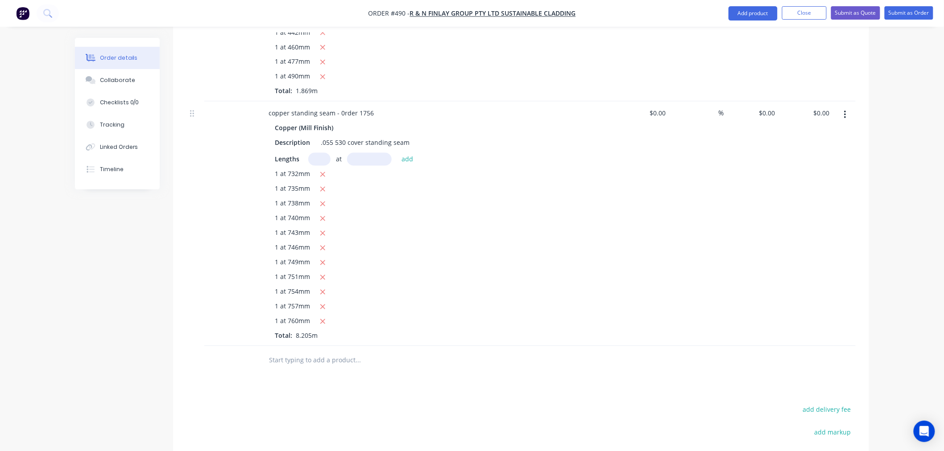
scroll to position [529, 0]
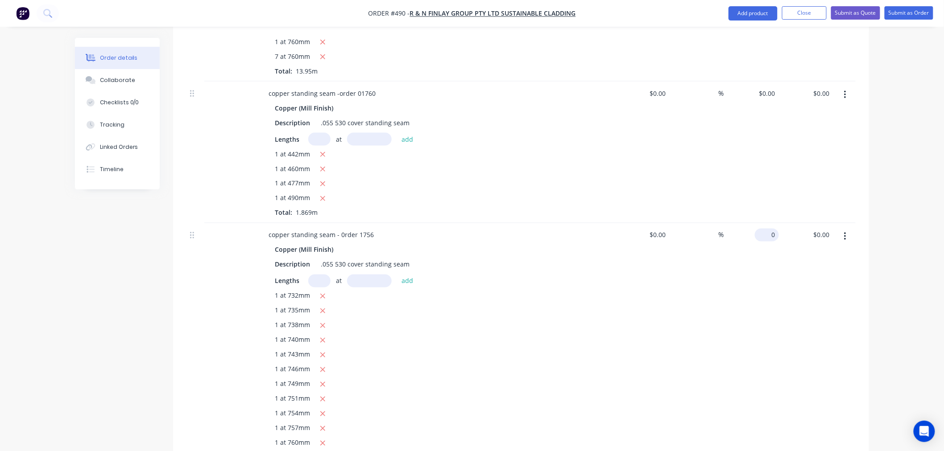
click at [775, 229] on input "0" at bounding box center [768, 235] width 21 height 13
click at [758, 322] on div "$133.33 133.33" at bounding box center [751, 345] width 55 height 245
click at [770, 87] on input "0" at bounding box center [773, 93] width 10 height 13
click at [897, 156] on div "Order details Collaborate Checklists 0/0 Tracking Linked Orders Timeline Order …" at bounding box center [472, 98] width 944 height 1254
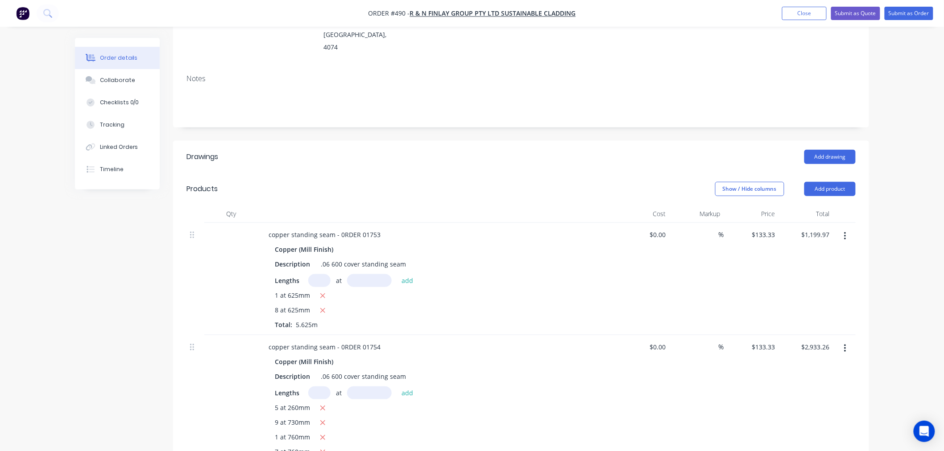
scroll to position [133, 0]
click at [840, 183] on button "Add product" at bounding box center [829, 190] width 51 height 14
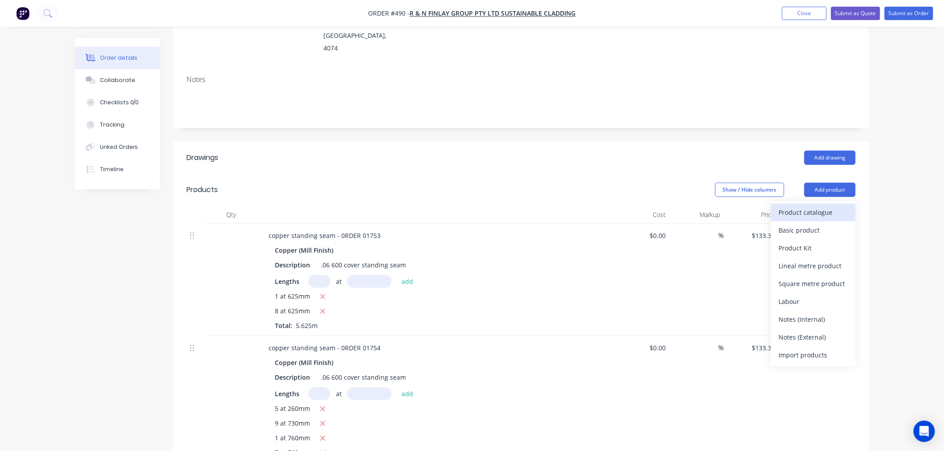
click at [823, 206] on div "Product catalogue" at bounding box center [813, 212] width 69 height 13
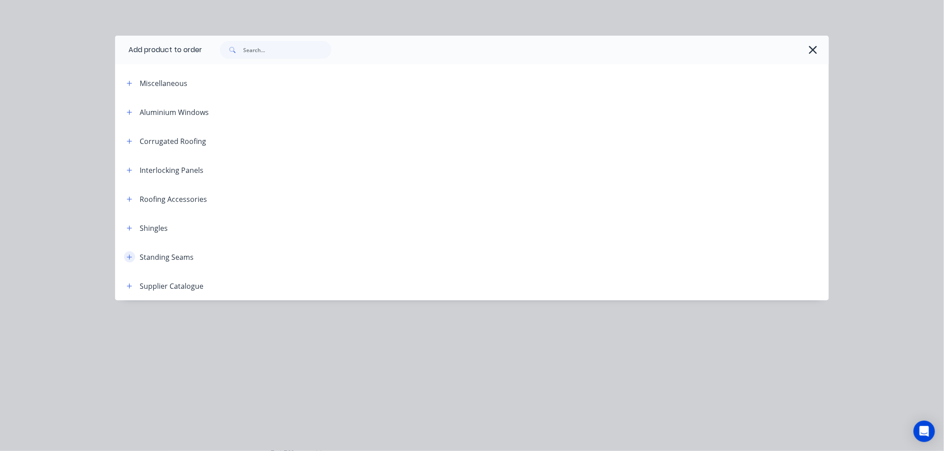
click at [128, 255] on icon "button" at bounding box center [129, 257] width 5 height 6
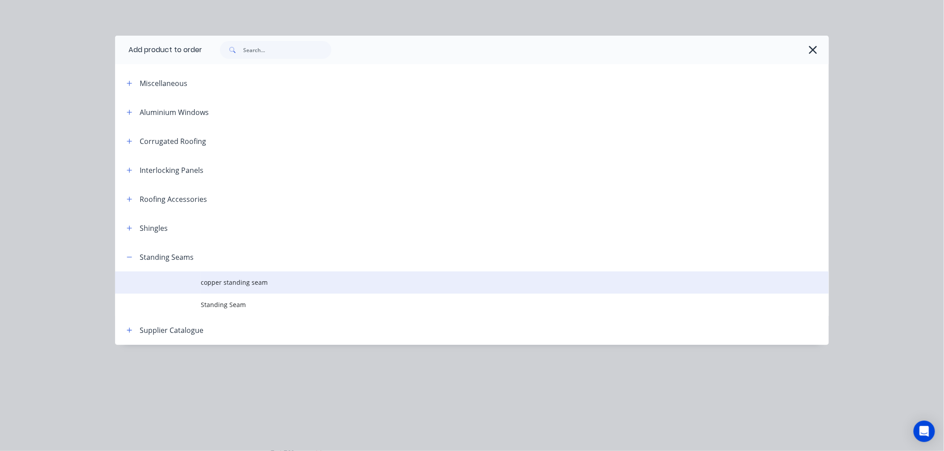
click at [235, 281] on span "copper standing seam" at bounding box center [452, 282] width 502 height 9
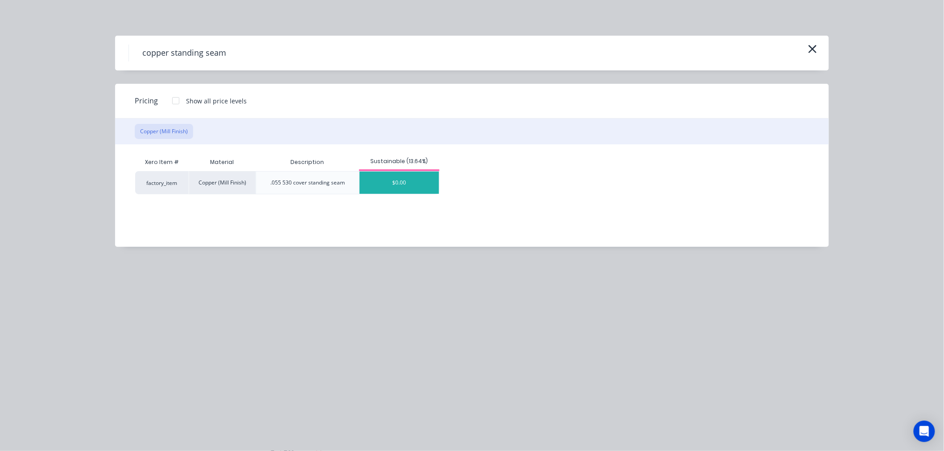
click at [417, 187] on div "$0.00" at bounding box center [398, 183] width 79 height 22
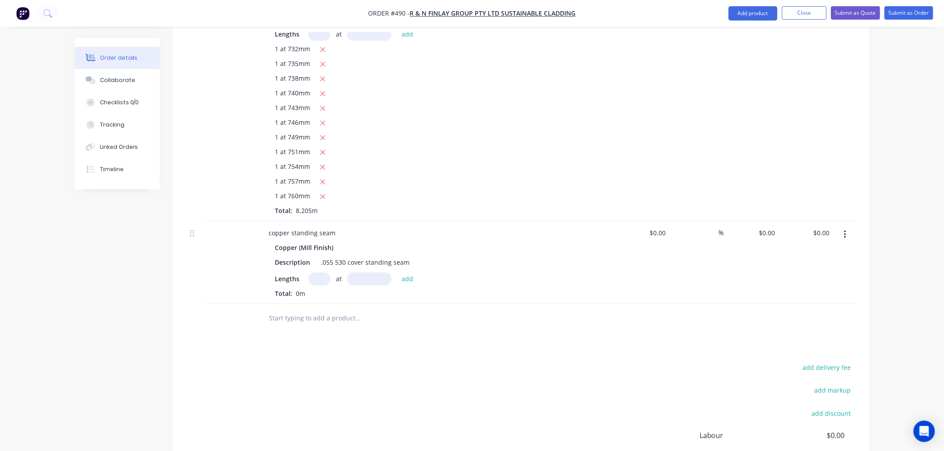
scroll to position [777, 0]
click at [333, 226] on div "copper standing seam" at bounding box center [301, 232] width 81 height 13
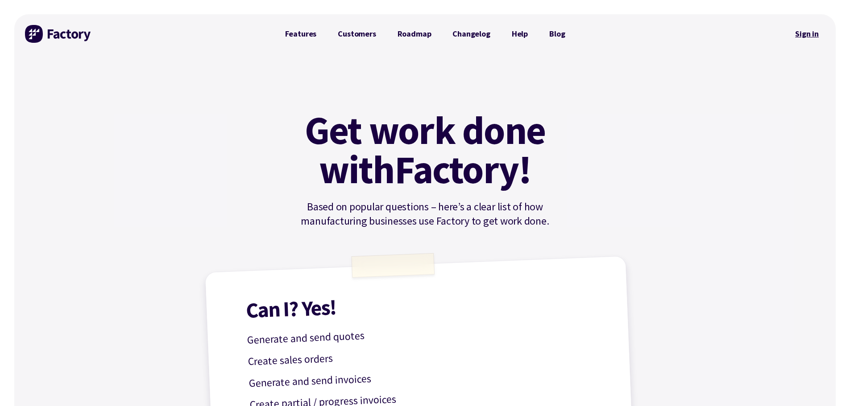
click at [816, 33] on link "Sign in" at bounding box center [806, 34] width 36 height 21
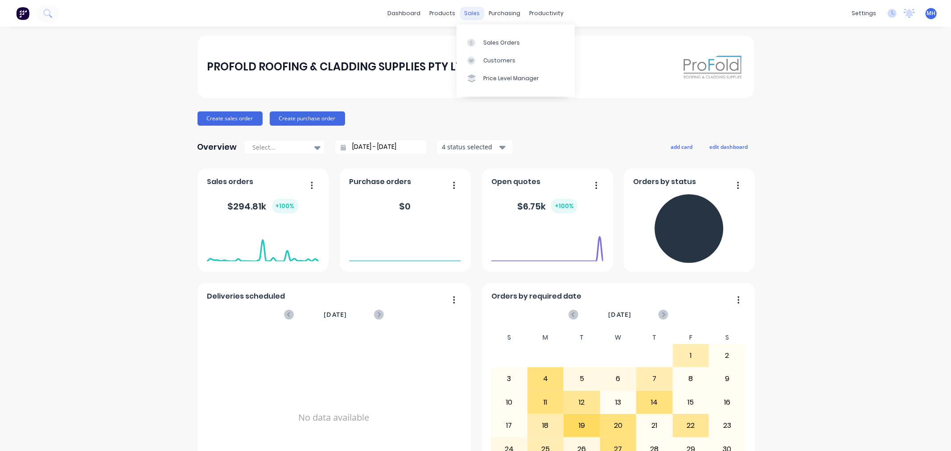
click at [473, 12] on div "sales" at bounding box center [472, 13] width 25 height 13
click at [498, 46] on div "Sales Orders" at bounding box center [501, 43] width 37 height 8
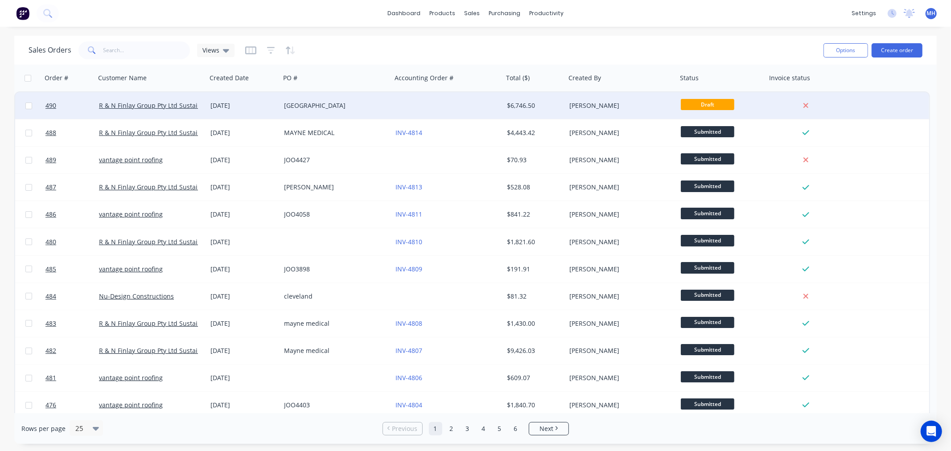
click at [381, 111] on div "[GEOGRAPHIC_DATA]" at bounding box center [335, 105] width 111 height 27
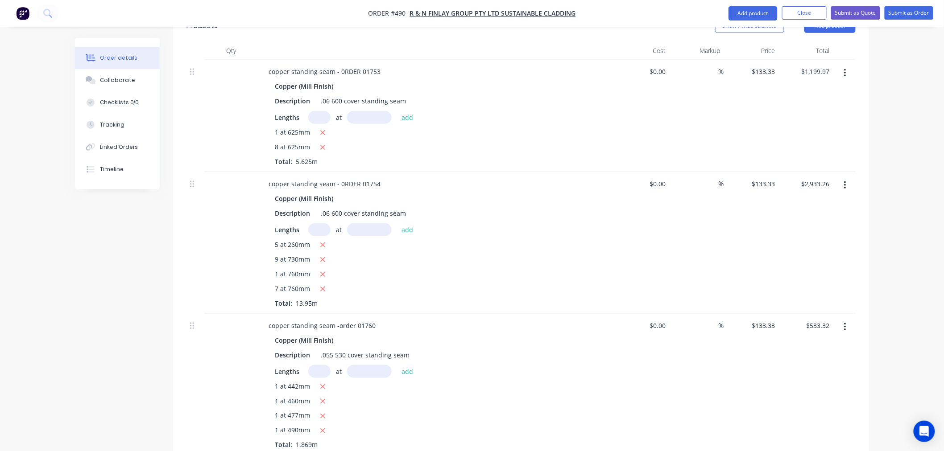
scroll to position [644, 0]
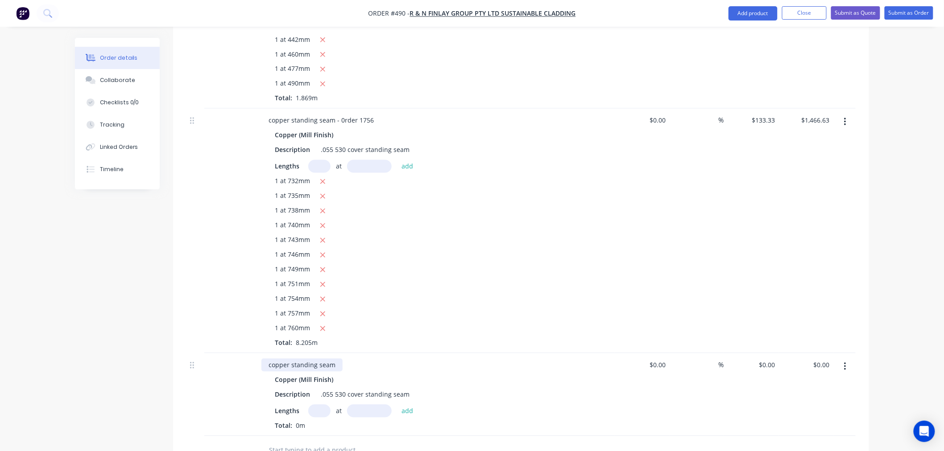
click at [338, 359] on div "copper standing seam" at bounding box center [301, 365] width 81 height 13
click at [321, 405] on input "text" at bounding box center [319, 411] width 22 height 13
click at [325, 405] on input "text" at bounding box center [319, 411] width 22 height 13
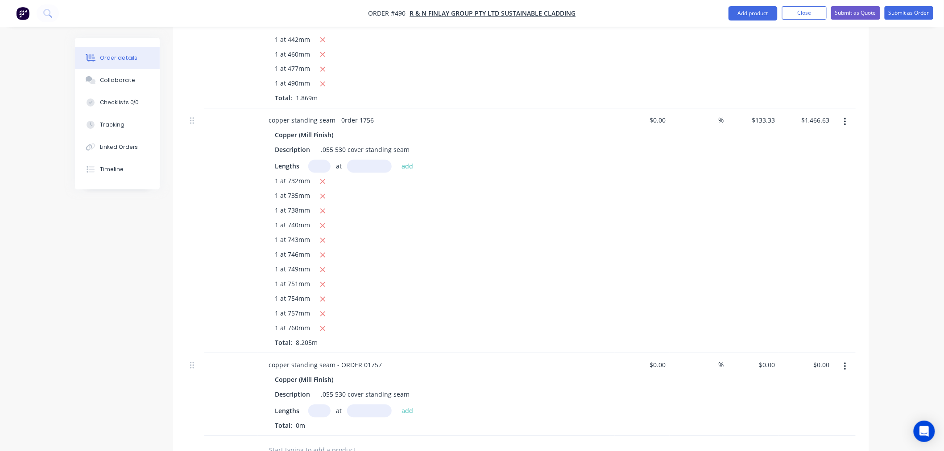
click at [325, 405] on input "text" at bounding box center [319, 411] width 22 height 13
type input "1"
type input "732"
click at [397, 405] on button "add" at bounding box center [407, 411] width 21 height 12
type input "1"
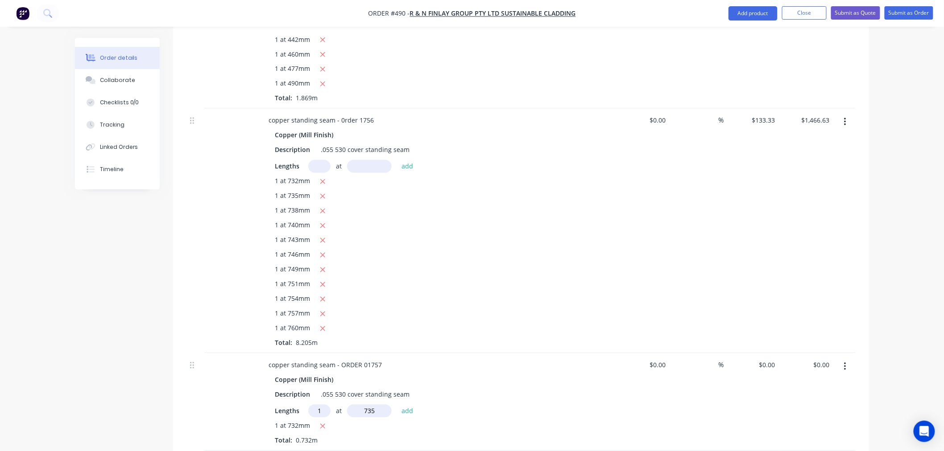
type input "735"
click at [397, 405] on button "add" at bounding box center [407, 411] width 21 height 12
type input "1"
type input "738"
click at [397, 405] on button "add" at bounding box center [407, 411] width 21 height 12
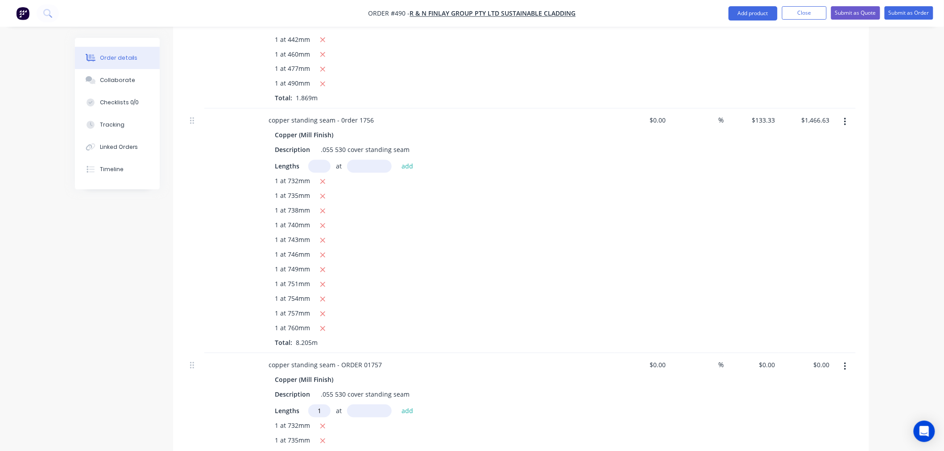
type input "1"
type input "740"
click at [397, 405] on button "add" at bounding box center [407, 411] width 21 height 12
type input "1"
type input "743"
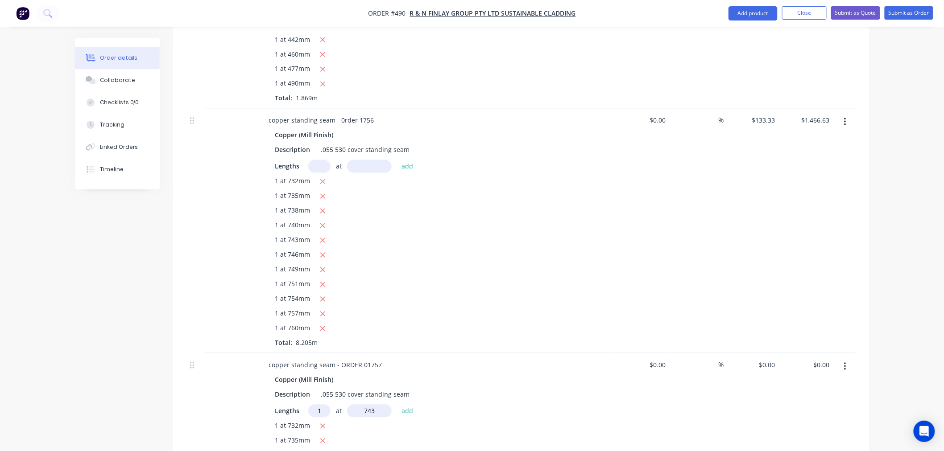
click at [397, 405] on button "add" at bounding box center [407, 411] width 21 height 12
type input "1"
type input "746"
click at [397, 405] on button "add" at bounding box center [407, 411] width 21 height 12
type input "1"
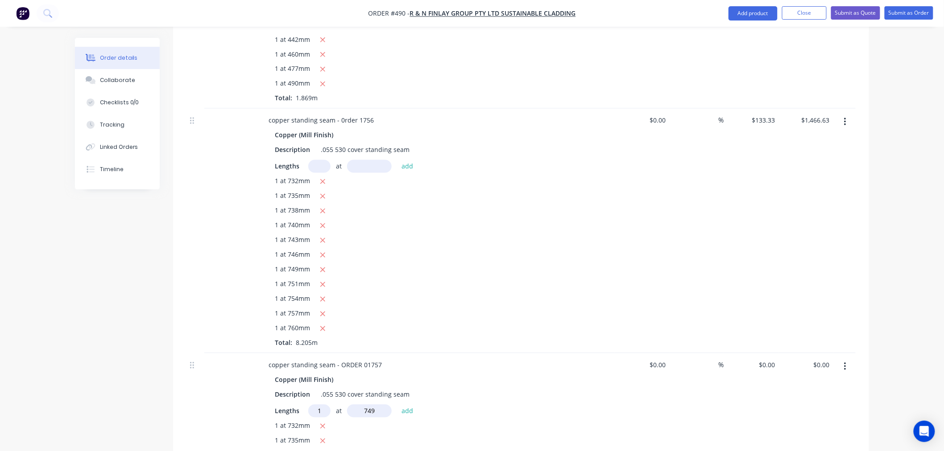
type input "749"
click at [397, 405] on button "add" at bounding box center [407, 411] width 21 height 12
type input "1"
type input "751"
click at [397, 405] on button "add" at bounding box center [407, 411] width 21 height 12
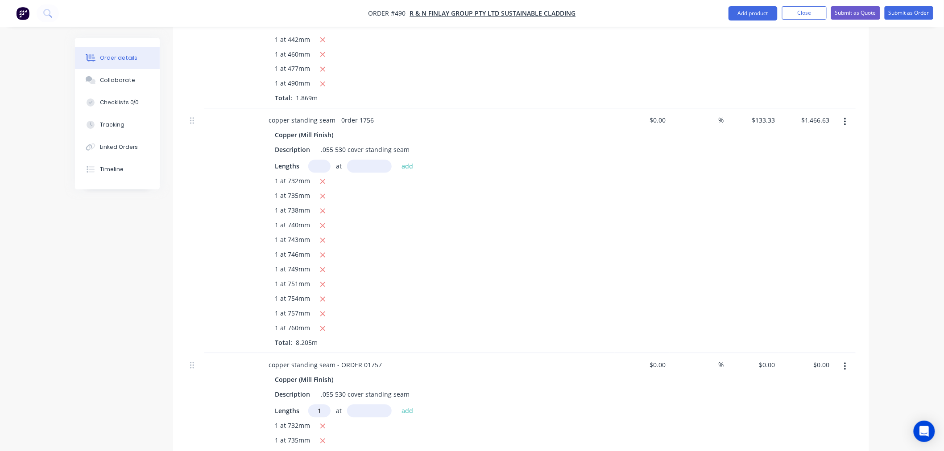
type input "1"
type input "754"
click at [397, 405] on button "add" at bounding box center [407, 411] width 21 height 12
type input "1"
type input "757"
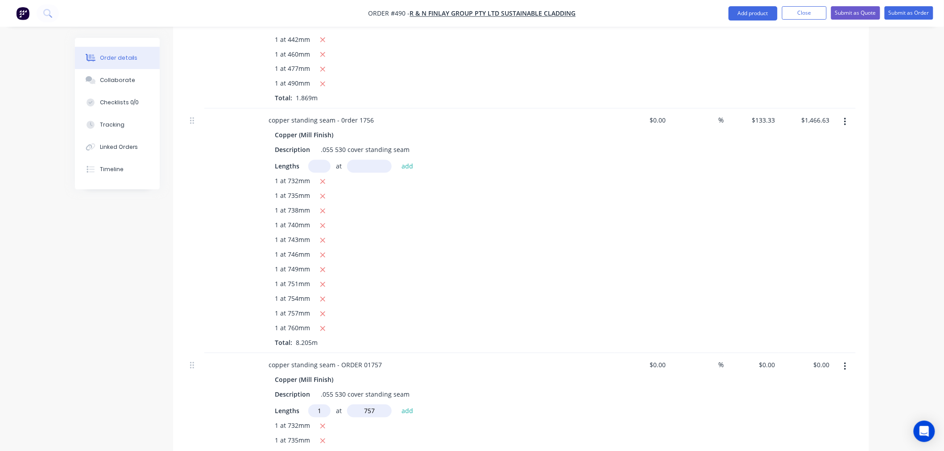
click at [397, 405] on button "add" at bounding box center [407, 411] width 21 height 12
type input "1"
type input "760"
click at [397, 405] on button "add" at bounding box center [407, 411] width 21 height 12
click at [772, 359] on input "0" at bounding box center [773, 365] width 10 height 13
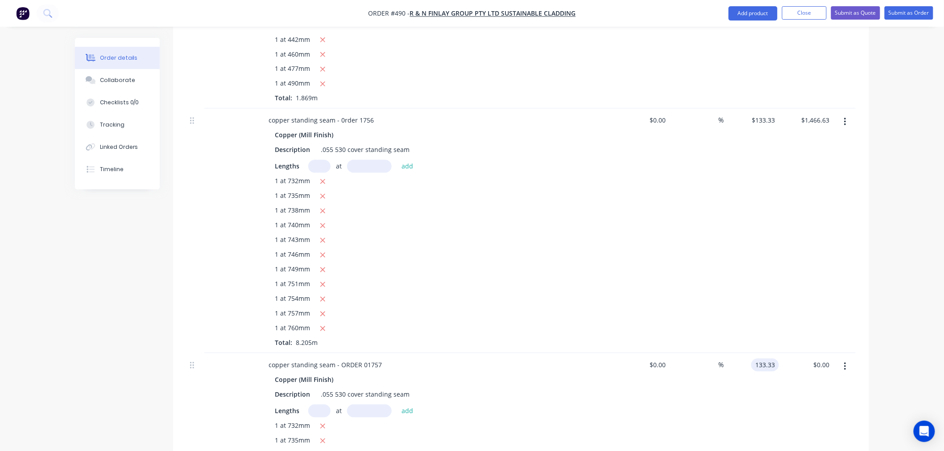
click at [840, 264] on div at bounding box center [844, 231] width 22 height 245
type input "$133.33"
type input "$1,466.63"
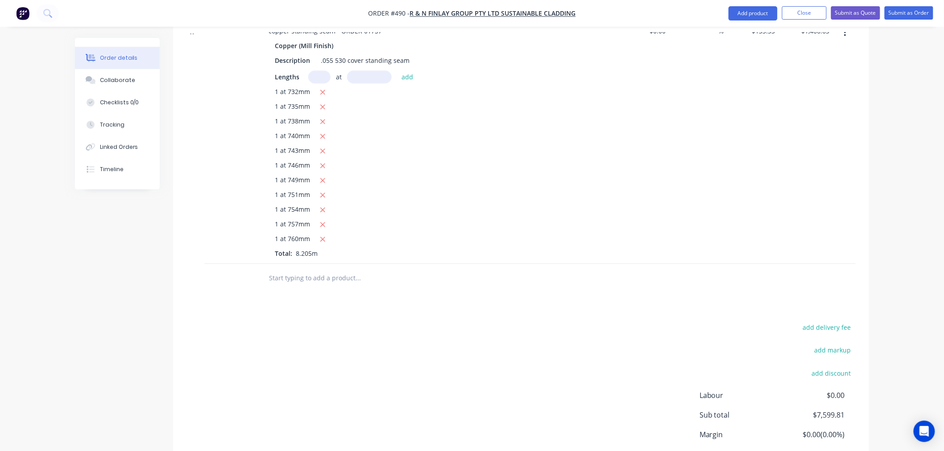
scroll to position [1022, 0]
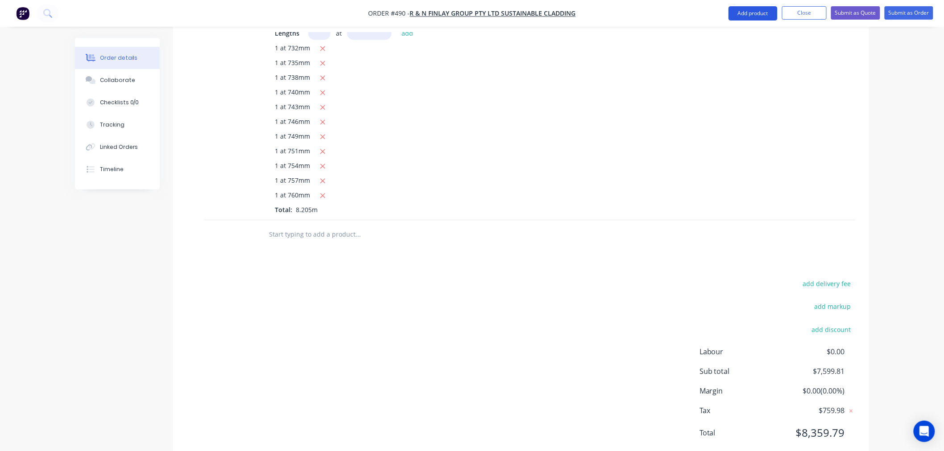
click at [766, 14] on button "Add product" at bounding box center [752, 13] width 49 height 14
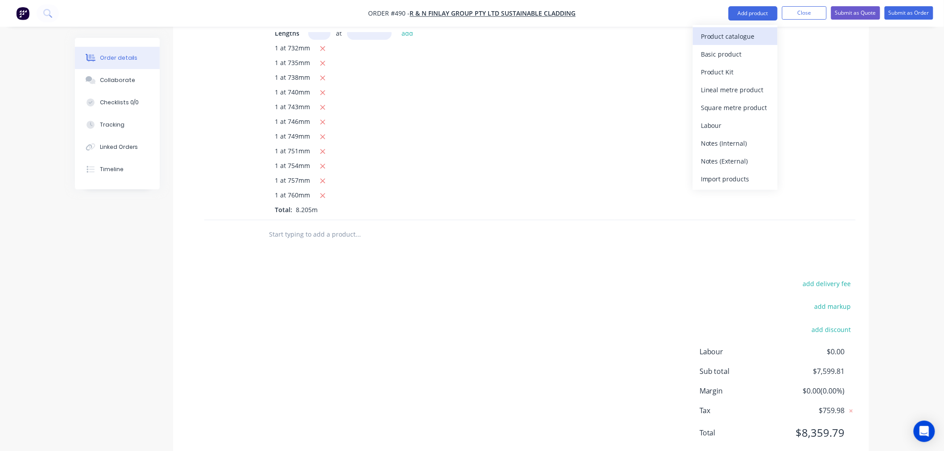
click at [734, 34] on div "Product catalogue" at bounding box center [735, 36] width 69 height 13
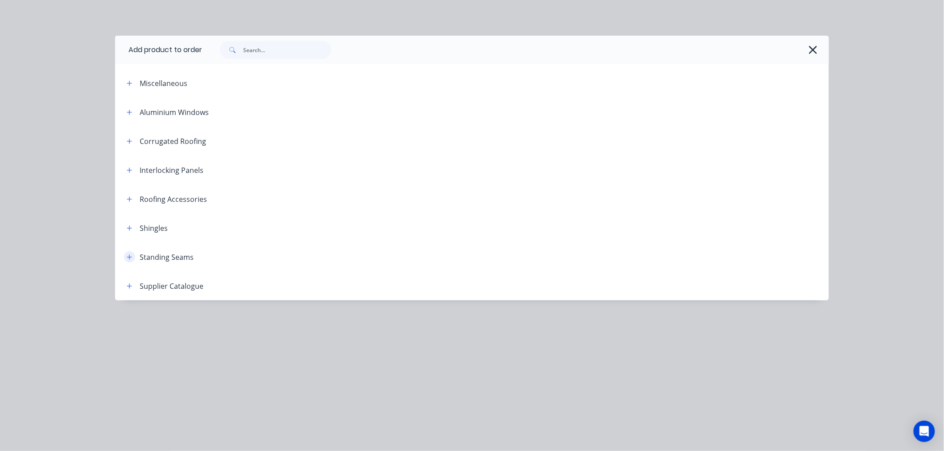
click at [128, 256] on icon "button" at bounding box center [129, 257] width 5 height 6
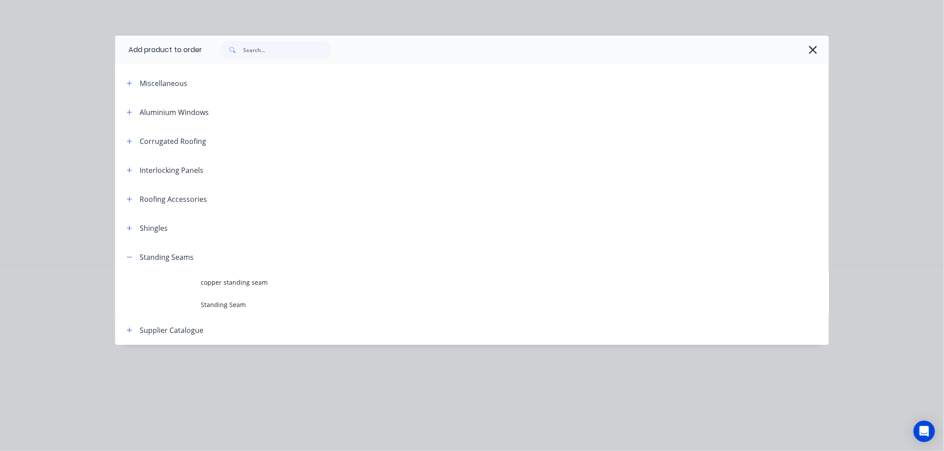
click at [241, 281] on span "copper standing seam" at bounding box center [452, 282] width 502 height 9
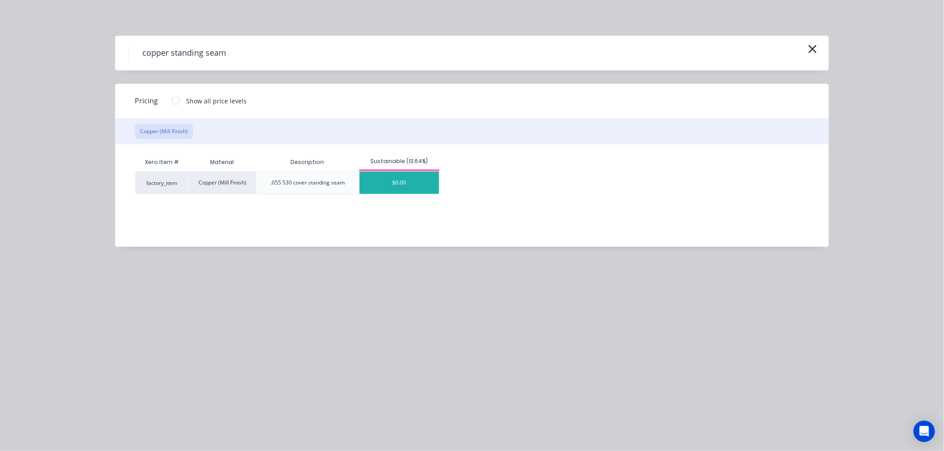
click at [425, 186] on div "$0.00" at bounding box center [398, 183] width 79 height 22
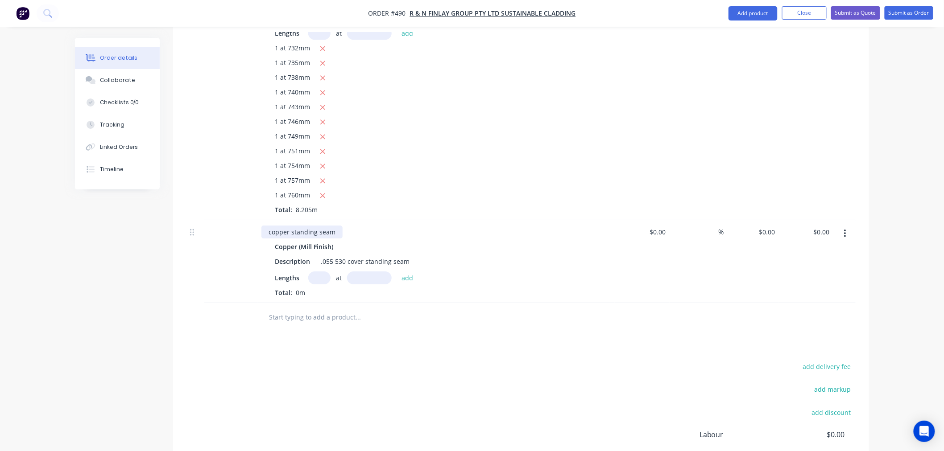
click at [334, 226] on div "copper standing seam" at bounding box center [301, 232] width 81 height 13
click at [492, 117] on div "1 at 746mm" at bounding box center [436, 122] width 323 height 11
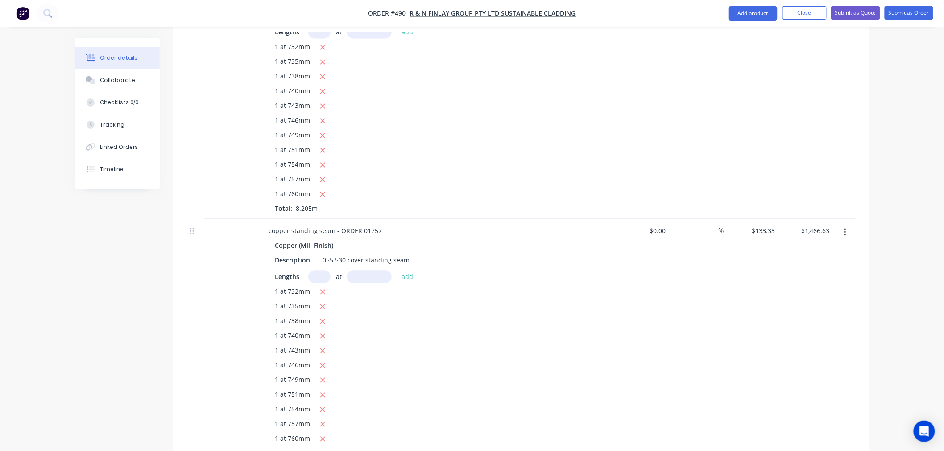
scroll to position [774, 0]
click at [332, 258] on div ".055 530 cover standing seam" at bounding box center [365, 264] width 96 height 13
click at [338, 258] on div ".06 530 cover standing seam" at bounding box center [363, 264] width 92 height 13
click at [339, 258] on div ".06 530 cover standing seam" at bounding box center [363, 264] width 92 height 13
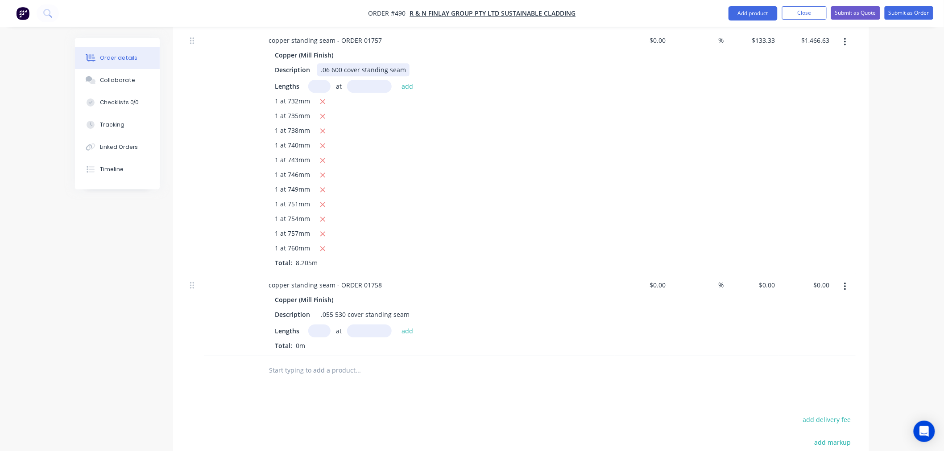
scroll to position [973, 0]
click at [331, 305] on div ".055 530 cover standing seam" at bounding box center [365, 311] width 96 height 13
click at [340, 305] on div ".06 530 cover standing seam" at bounding box center [363, 311] width 92 height 13
click at [318, 321] on input "text" at bounding box center [319, 327] width 22 height 13
type input "1"
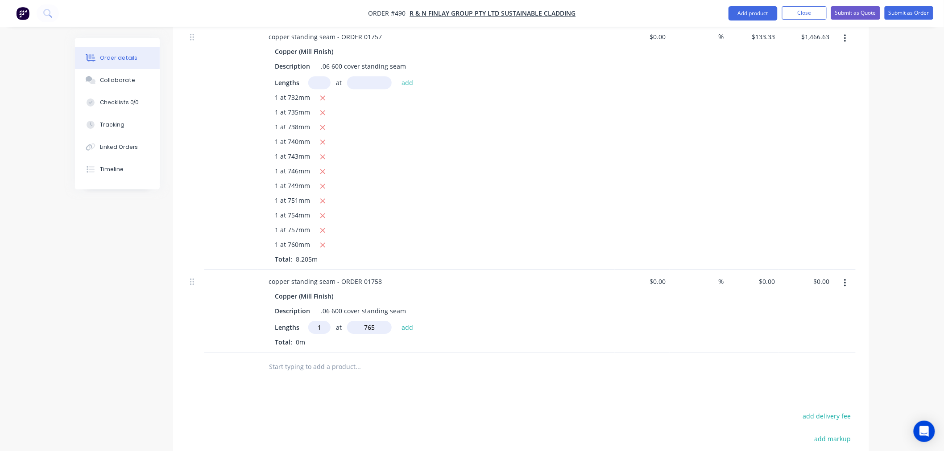
type input "765"
click at [397, 321] on button "add" at bounding box center [407, 327] width 21 height 12
type input "1"
type input "762"
click at [397, 321] on button "add" at bounding box center [407, 327] width 21 height 12
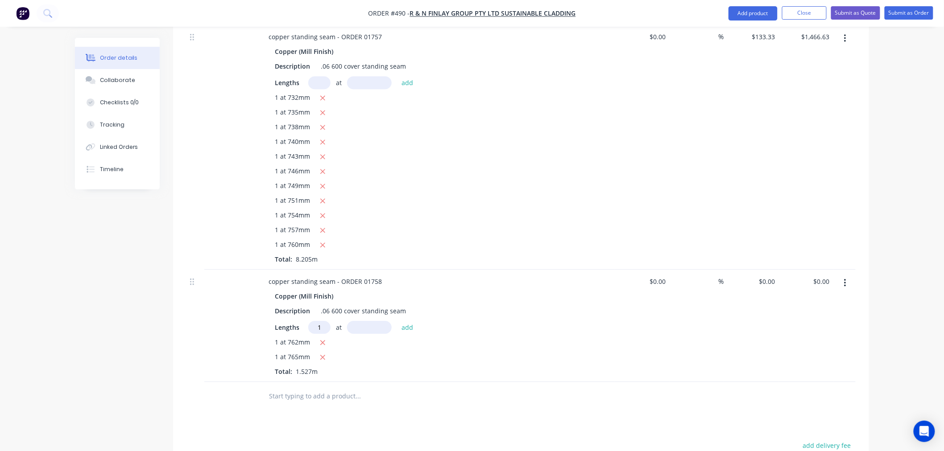
type input "1"
type input "759"
click at [397, 321] on button "add" at bounding box center [407, 327] width 21 height 12
type input "1"
type input "756"
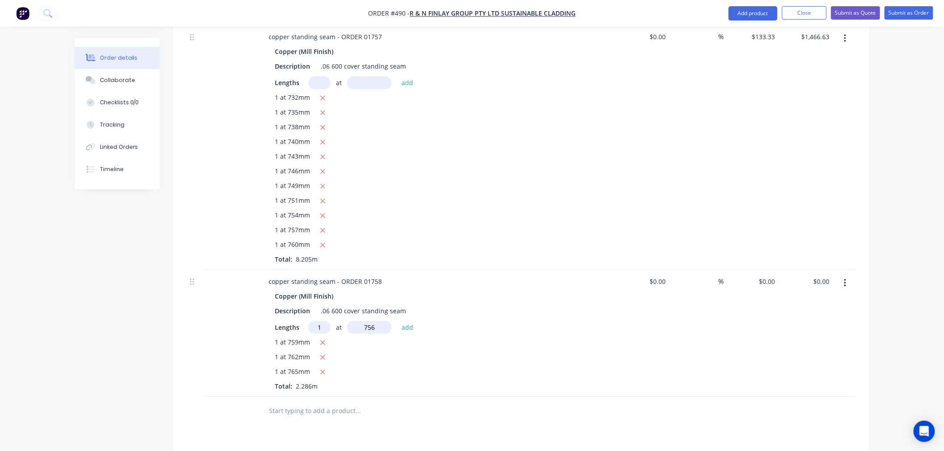
click at [397, 321] on button "add" at bounding box center [407, 327] width 21 height 12
type input "1"
type input "754"
click at [397, 321] on button "add" at bounding box center [407, 327] width 21 height 12
type input "1"
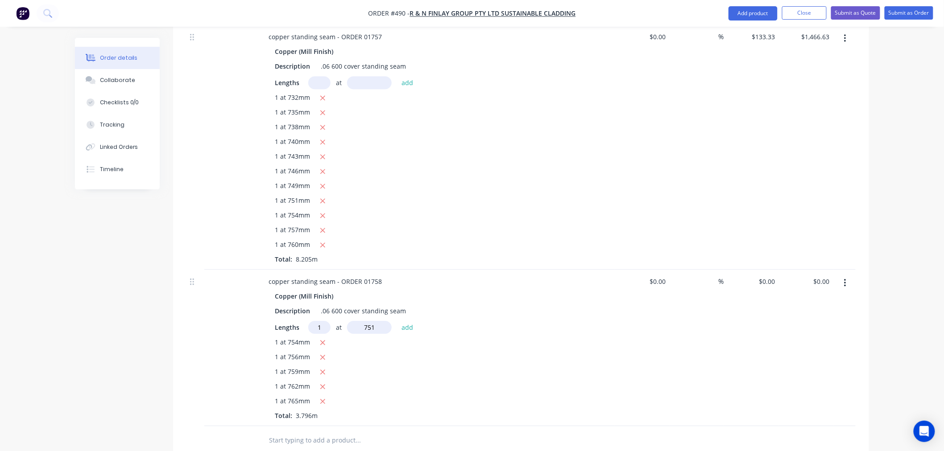
type input "751"
click at [397, 321] on button "add" at bounding box center [407, 327] width 21 height 12
type input "1"
type input "748"
click at [397, 321] on button "add" at bounding box center [407, 327] width 21 height 12
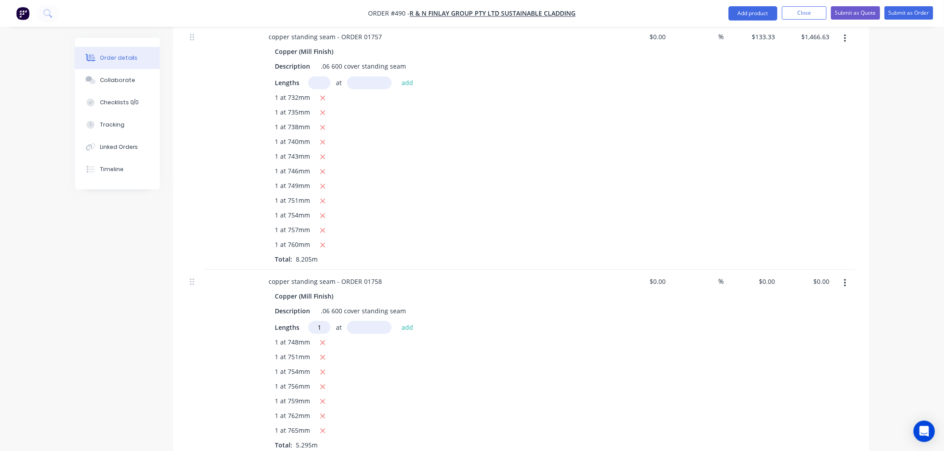
type input "1"
type input "746"
click at [397, 321] on button "add" at bounding box center [407, 327] width 21 height 12
type input "1"
type input "743"
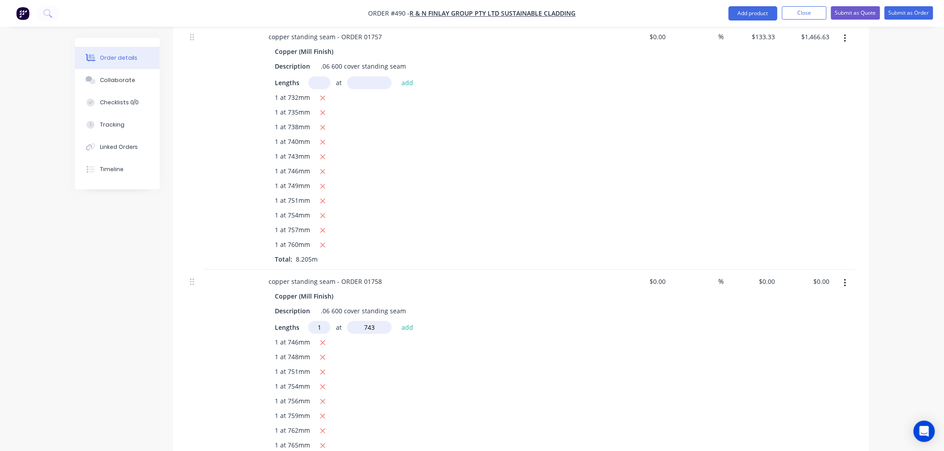
click at [397, 321] on button "add" at bounding box center [407, 327] width 21 height 12
type input "1"
type input "740"
click at [397, 321] on button "add" at bounding box center [407, 327] width 21 height 12
type input "1"
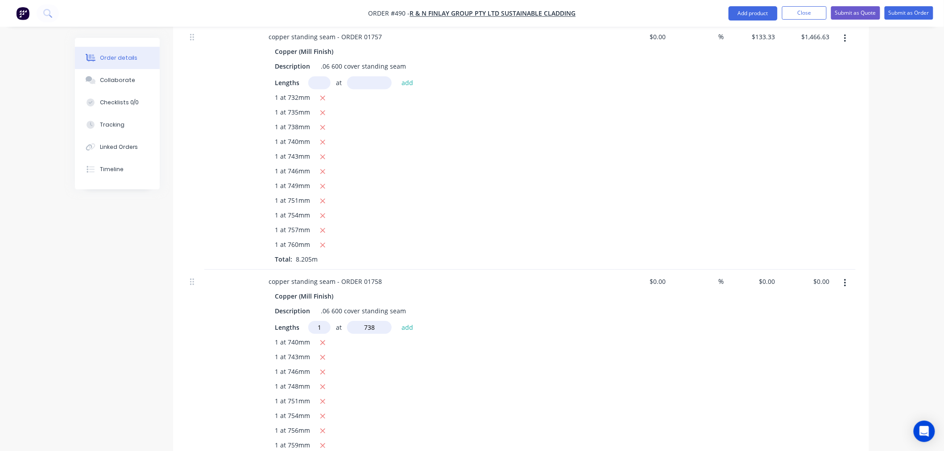
type input "738"
click at [397, 321] on button "add" at bounding box center [407, 327] width 21 height 12
type input "1"
type input "735"
click at [397, 321] on button "add" at bounding box center [407, 327] width 21 height 12
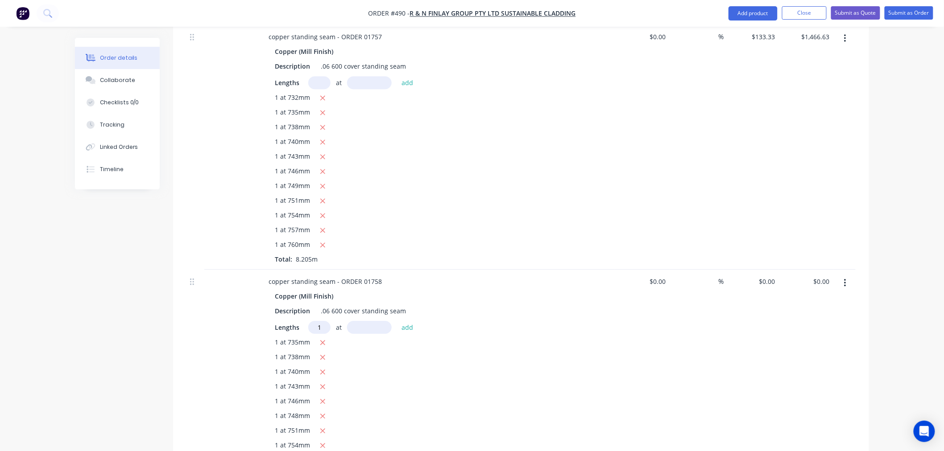
type input "1"
type input "732"
click at [397, 321] on button "add" at bounding box center [407, 327] width 21 height 12
type input "1"
type input "730"
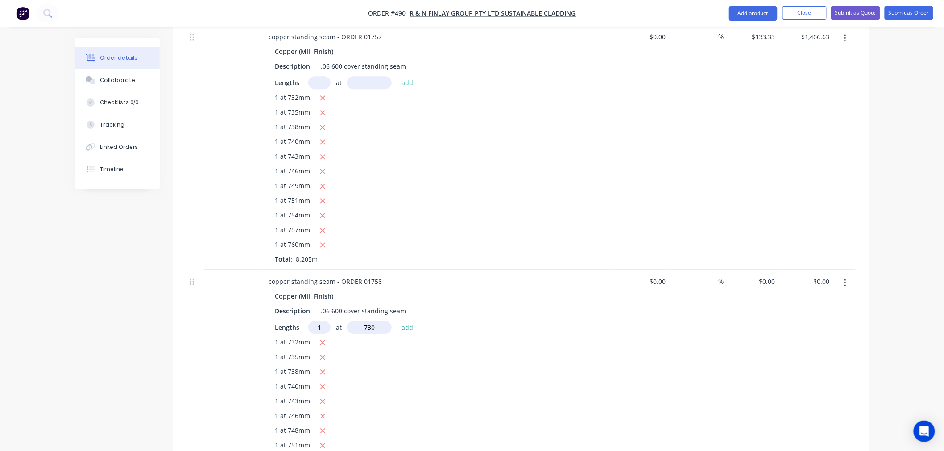
click at [397, 321] on button "add" at bounding box center [407, 327] width 21 height 12
click at [773, 275] on input "$0.00" at bounding box center [768, 281] width 21 height 13
click at [790, 360] on div "$0.00 $0.00" at bounding box center [806, 414] width 55 height 289
type input "$133.33"
type input "$1,866.62"
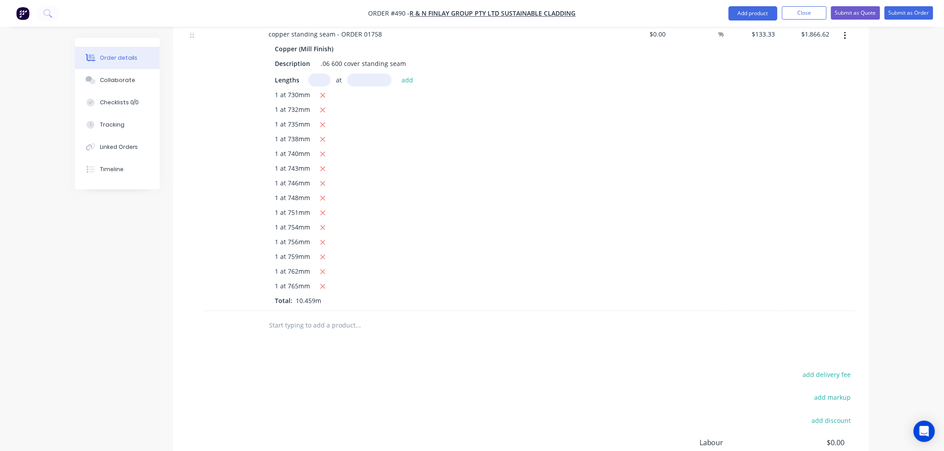
scroll to position [1311, 0]
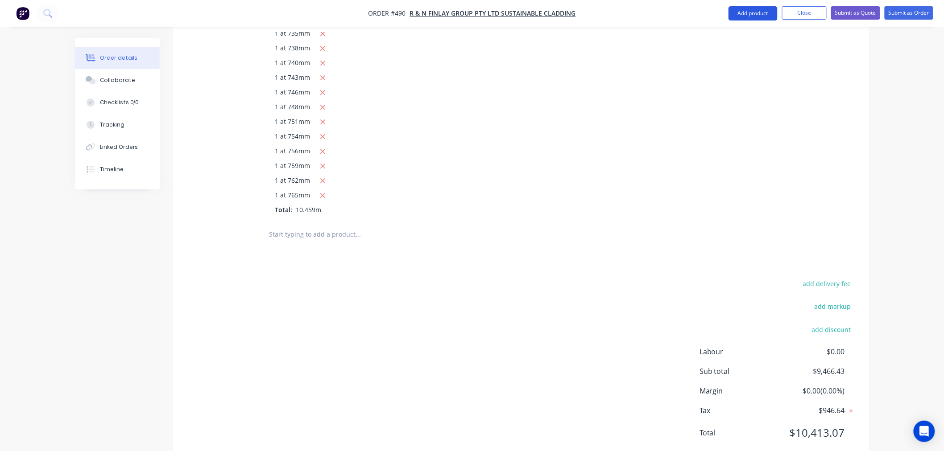
click at [742, 13] on button "Add product" at bounding box center [752, 13] width 49 height 14
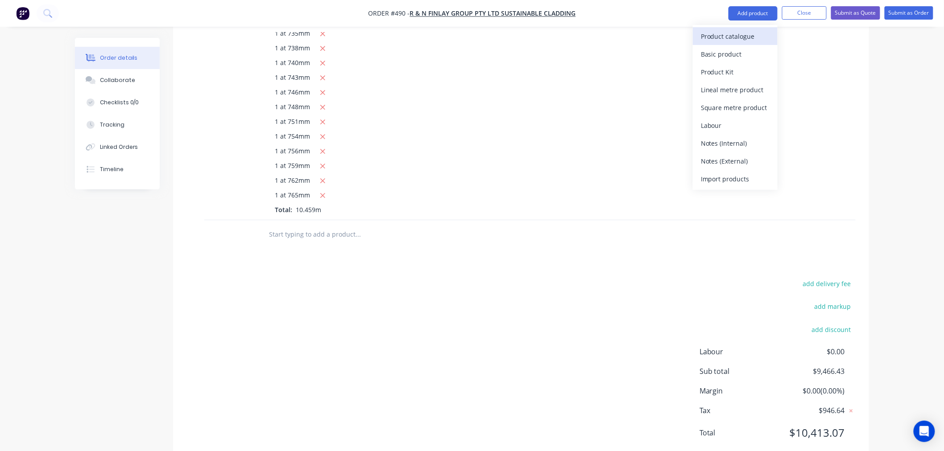
click at [742, 37] on div "Product catalogue" at bounding box center [735, 36] width 69 height 13
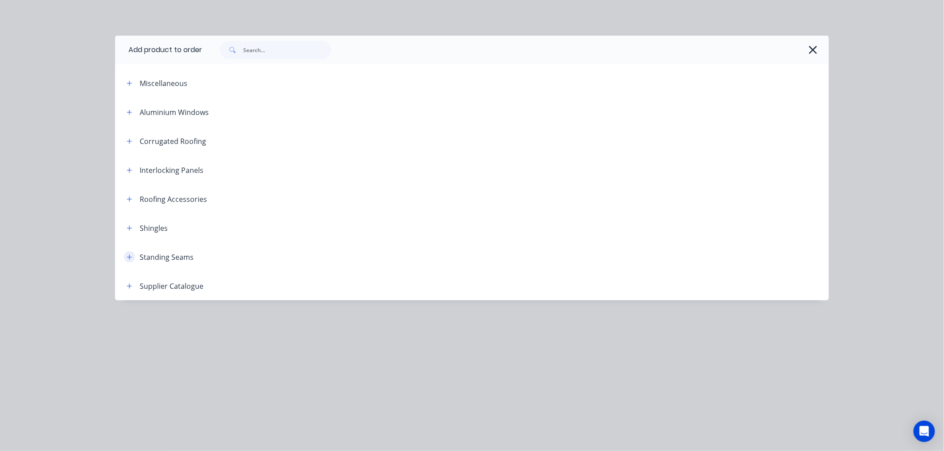
click at [130, 260] on icon "button" at bounding box center [129, 257] width 5 height 6
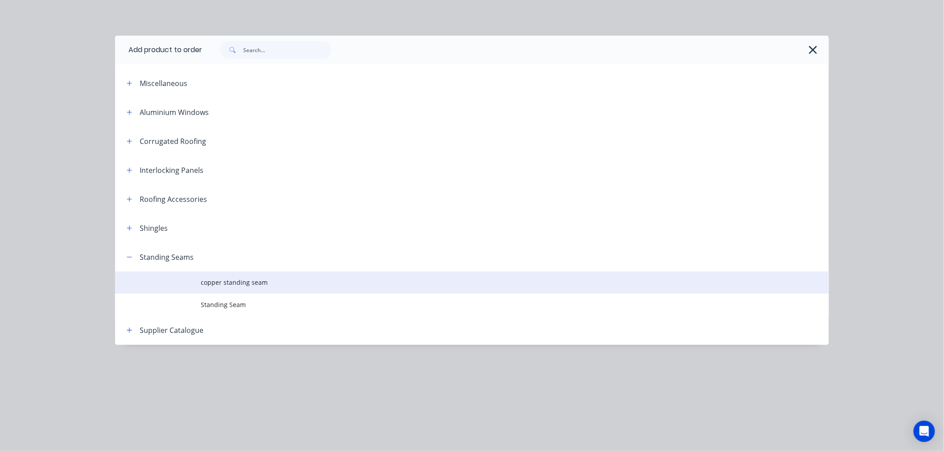
click at [259, 284] on span "copper standing seam" at bounding box center [452, 282] width 502 height 9
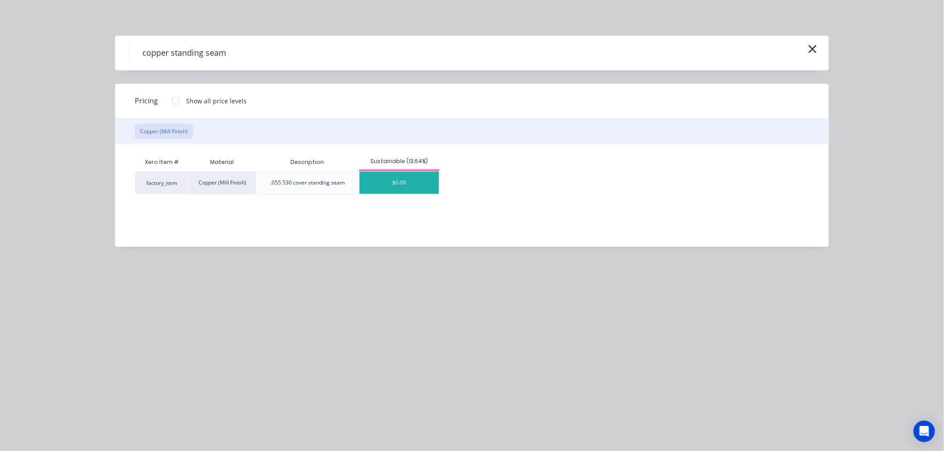
click at [403, 174] on div "$0.00" at bounding box center [398, 183] width 79 height 22
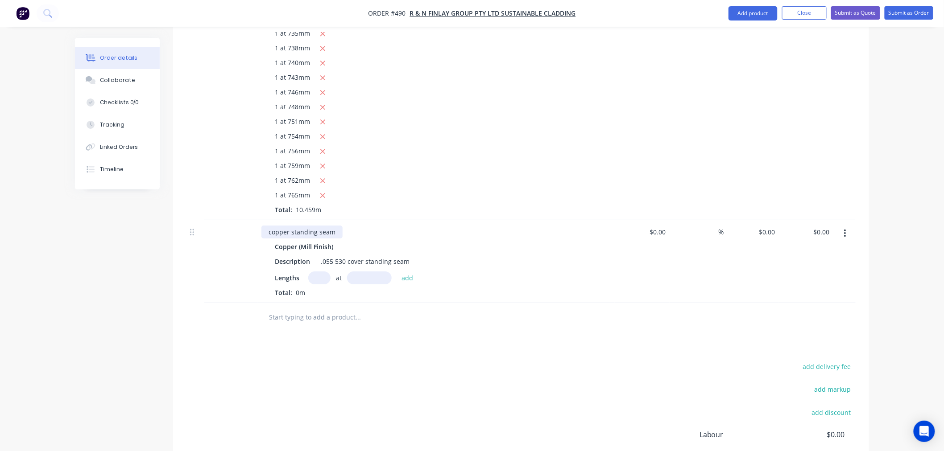
click at [333, 226] on div "copper standing seam" at bounding box center [301, 232] width 81 height 13
click at [461, 255] on div "Description .055 530 cover standing seam" at bounding box center [434, 261] width 326 height 13
click at [333, 255] on div ".055 530 cover standing seam" at bounding box center [365, 261] width 96 height 13
click at [339, 255] on div ".06 530 cover standing seam" at bounding box center [363, 261] width 92 height 13
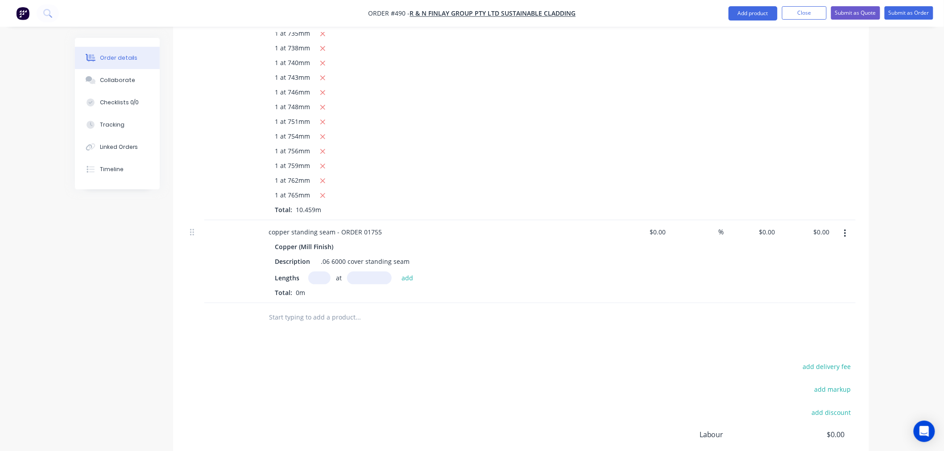
click at [317, 272] on input "text" at bounding box center [319, 278] width 22 height 13
type input "1"
type input "730"
click at [397, 272] on button "add" at bounding box center [407, 278] width 21 height 12
type input "1"
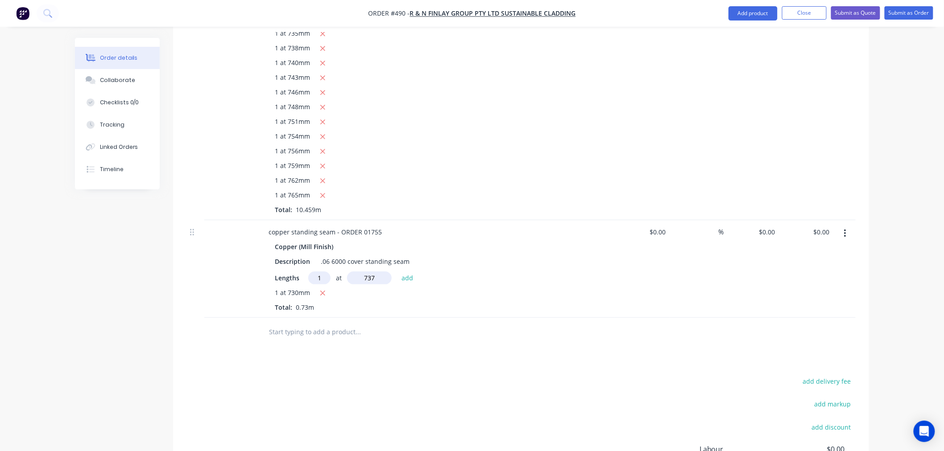
type input "737"
click at [397, 272] on button "add" at bounding box center [407, 278] width 21 height 12
type input "1"
type input "744"
click at [397, 272] on button "add" at bounding box center [407, 278] width 21 height 12
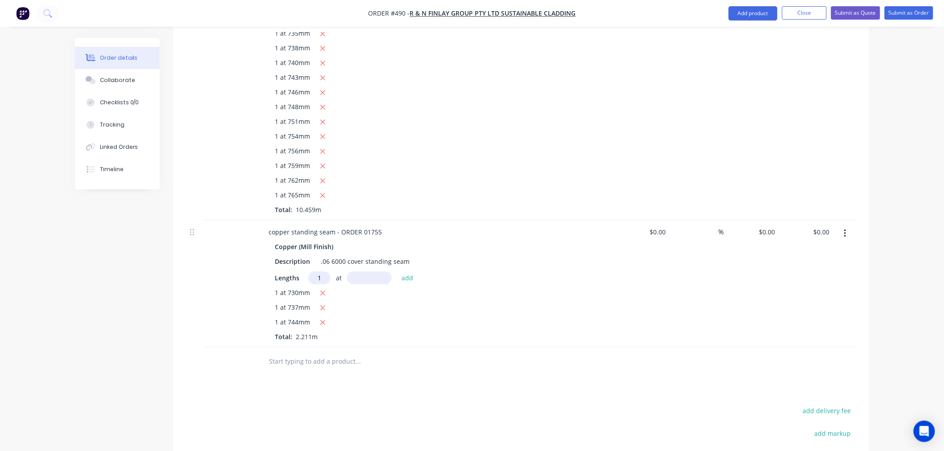
type input "1"
type input "751"
click at [397, 272] on button "add" at bounding box center [407, 278] width 21 height 12
type input "1"
type input "758"
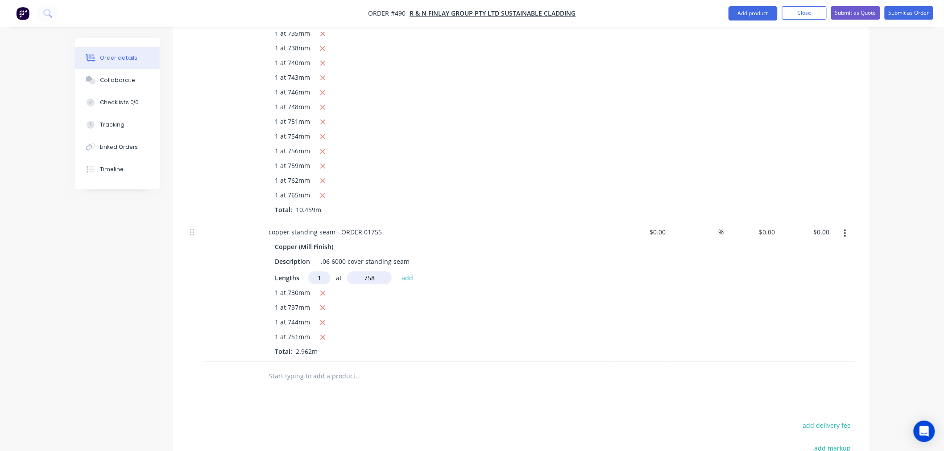
click at [397, 272] on button "add" at bounding box center [407, 278] width 21 height 12
type input "1"
type input "765"
click at [397, 272] on button "add" at bounding box center [407, 278] width 21 height 12
type input "1"
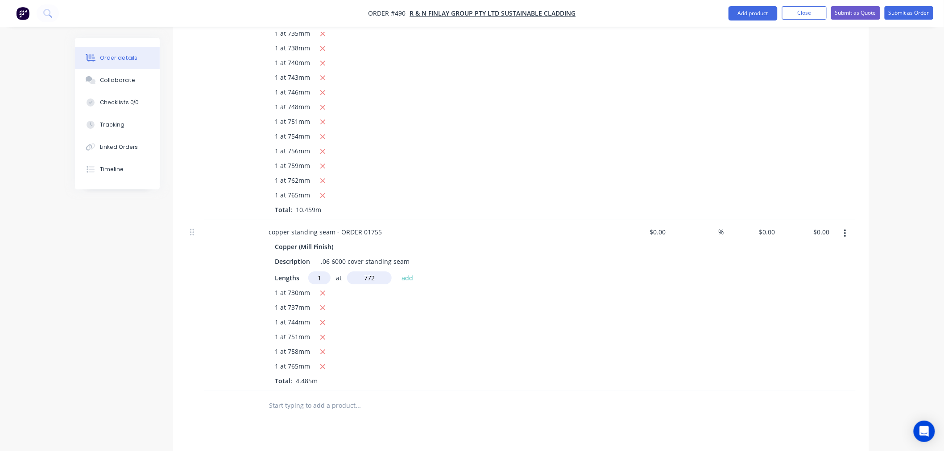
type input "772"
click at [397, 272] on button "add" at bounding box center [407, 278] width 21 height 12
type input "1"
type input "698"
click at [397, 272] on button "add" at bounding box center [407, 278] width 21 height 12
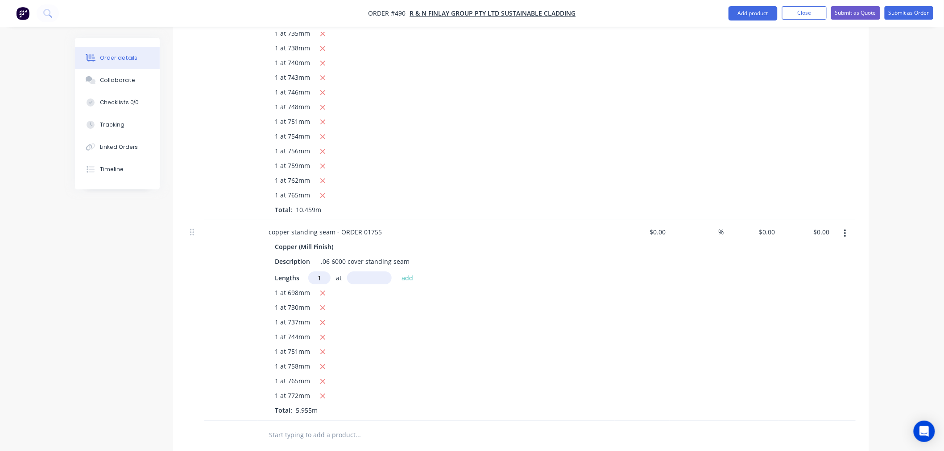
type input "1"
type input "706"
click at [397, 272] on button "add" at bounding box center [407, 278] width 21 height 12
type input "1"
type input "714"
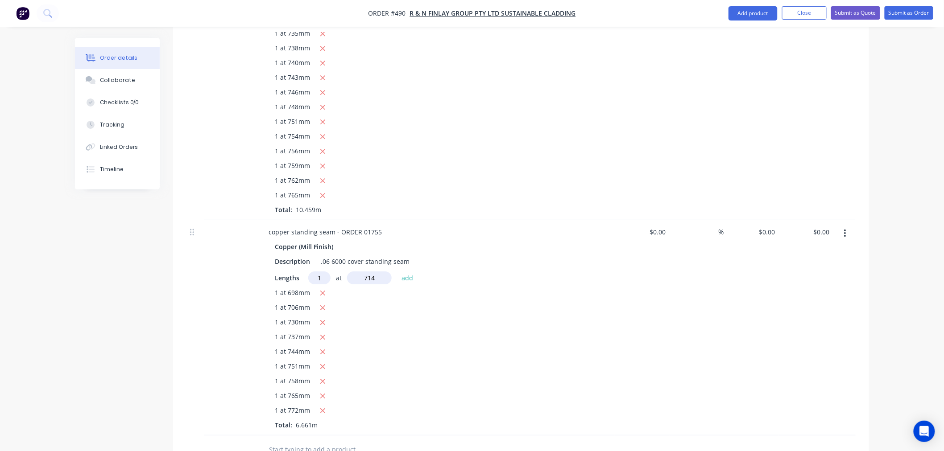
click at [397, 272] on button "add" at bounding box center [407, 278] width 21 height 12
type input "1"
type input "723"
click at [397, 272] on button "add" at bounding box center [407, 278] width 21 height 12
type input "1"
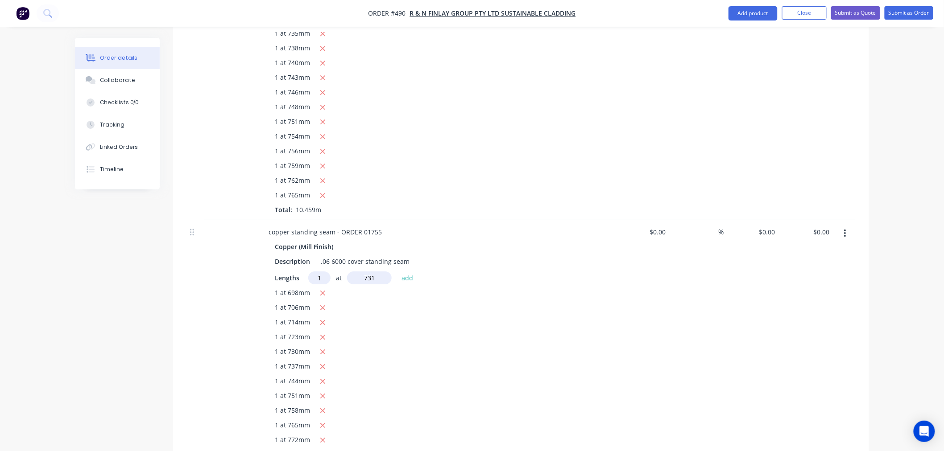
type input "731"
click at [397, 272] on button "add" at bounding box center [407, 278] width 21 height 12
type input "1"
type input "740"
click at [397, 272] on button "add" at bounding box center [407, 278] width 21 height 12
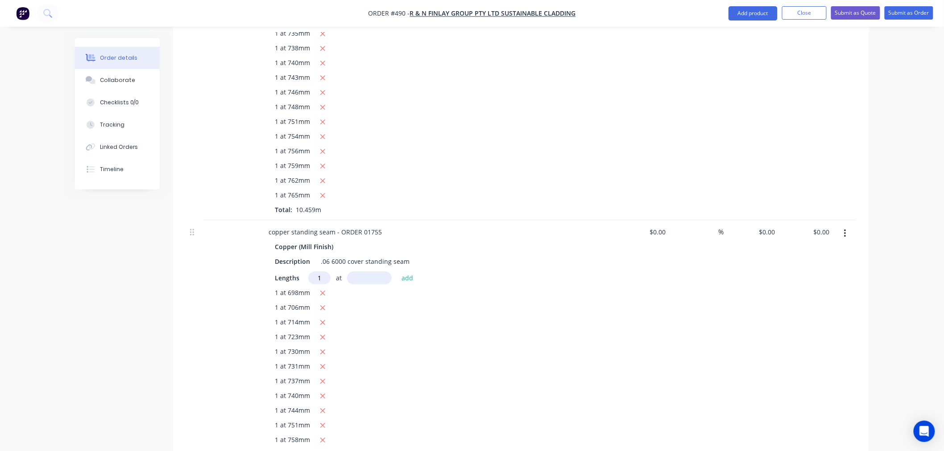
type input "1"
type input "748"
click at [397, 272] on button "add" at bounding box center [407, 278] width 21 height 12
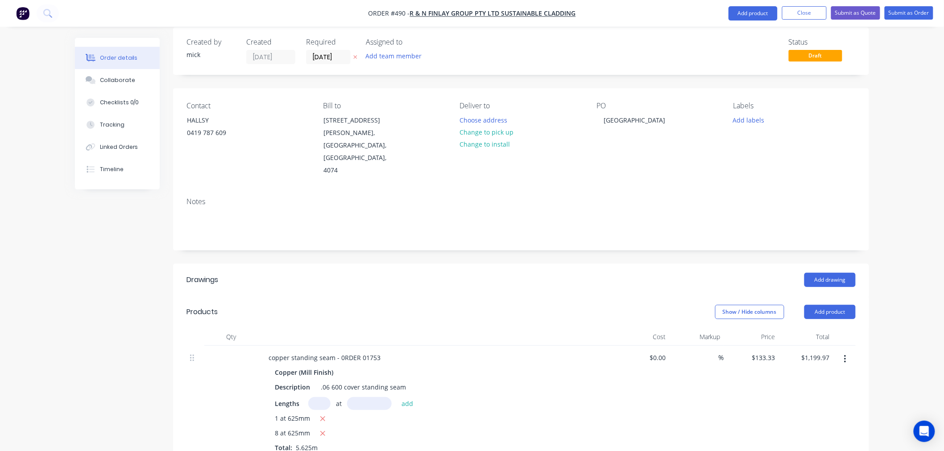
scroll to position [0, 0]
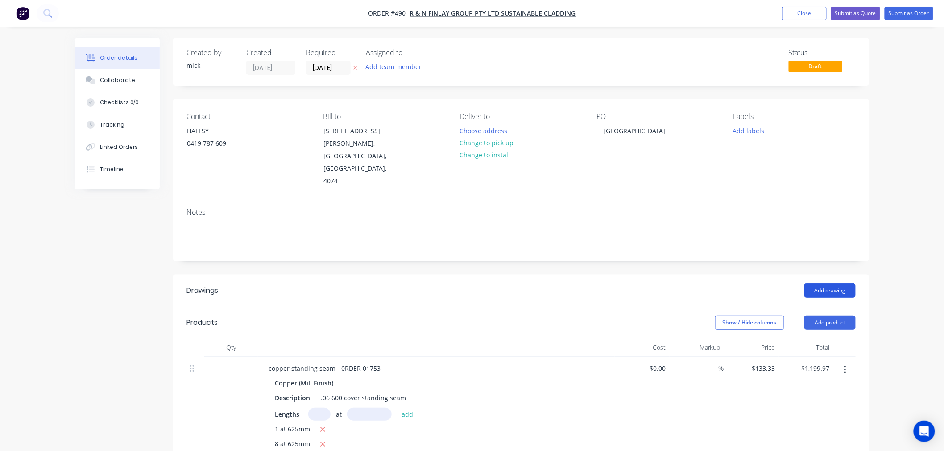
click at [843, 284] on button "Add drawing" at bounding box center [829, 291] width 51 height 14
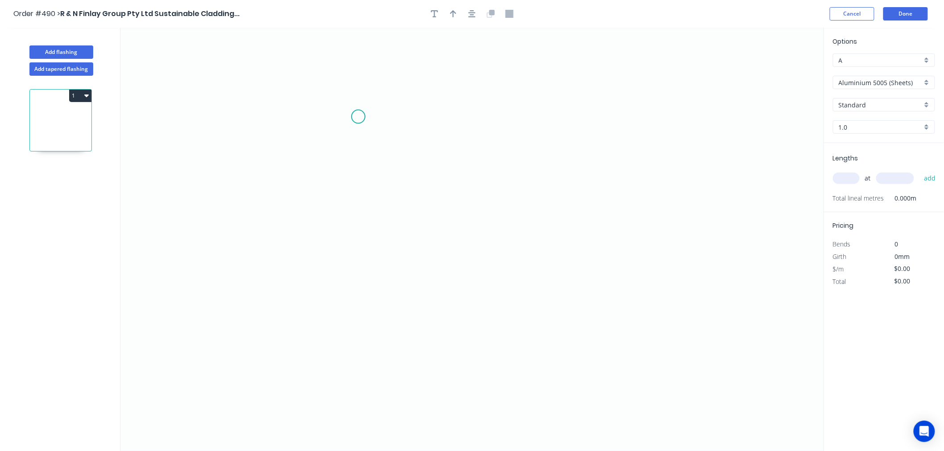
click at [358, 117] on icon "0" at bounding box center [471, 240] width 703 height 424
click at [363, 320] on icon "0" at bounding box center [471, 240] width 703 height 424
click at [378, 320] on icon "0 ?" at bounding box center [471, 240] width 703 height 424
click at [379, 233] on icon "0 ? ?" at bounding box center [471, 240] width 703 height 424
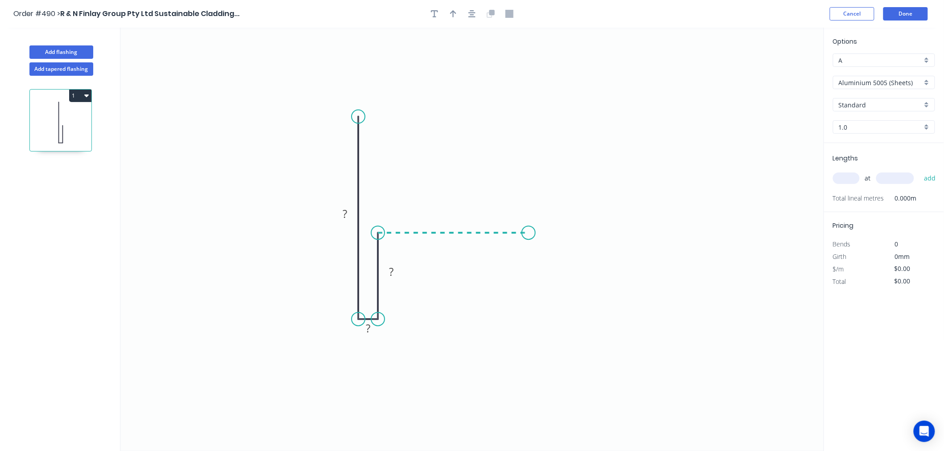
click at [528, 241] on icon "0 ? ? ?" at bounding box center [471, 240] width 703 height 424
click at [529, 231] on circle at bounding box center [528, 232] width 13 height 13
click at [396, 337] on div "Hide measurement" at bounding box center [416, 338] width 90 height 18
click at [346, 215] on tspan "?" at bounding box center [344, 213] width 4 height 15
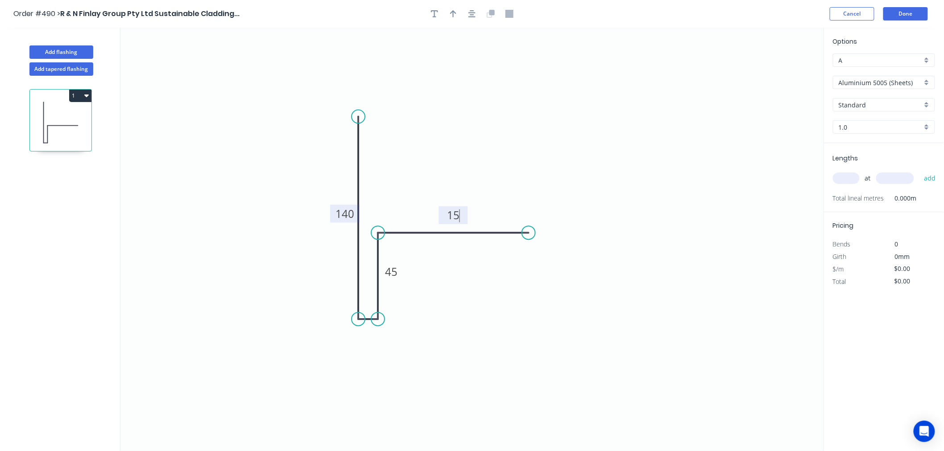
click at [648, 99] on icon "0 140 45 15" at bounding box center [471, 240] width 703 height 424
click at [899, 74] on div "Options A A Aluminium 5005 (Sheets) Aluminium 5005 (Sheets) Standard Standard 1…" at bounding box center [884, 90] width 120 height 107
click at [903, 83] on div "Options A A Aluminium 5005 (Sheets) Aluminium 5005 (Sheets) Standard Standard 1…" at bounding box center [884, 90] width 120 height 107
click at [906, 91] on div "Options A A Aluminium 5005 (Sheets) Aluminium 5005 (Sheets) Standard Standard 1…" at bounding box center [884, 90] width 120 height 107
click at [904, 83] on input "Aluminium 5005 (Sheets)" at bounding box center [879, 82] width 83 height 9
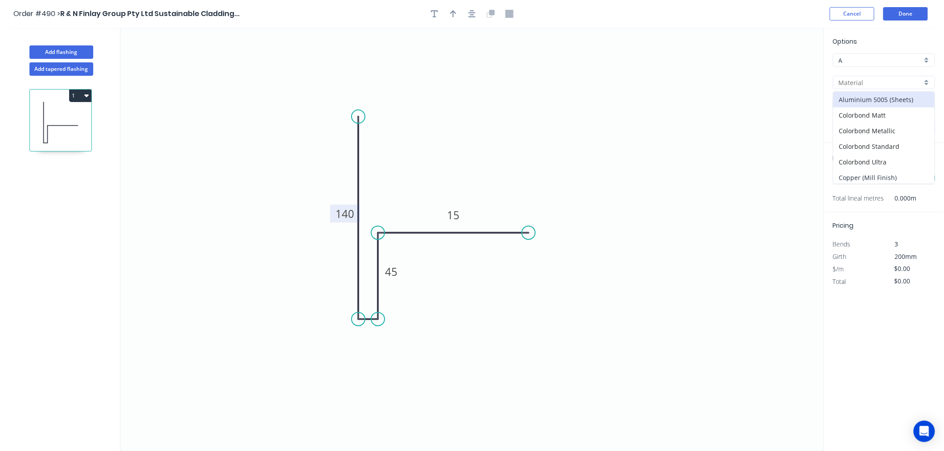
click at [903, 177] on div "Copper (Mill Finish)" at bounding box center [883, 178] width 101 height 16
type input "Copper (Mill Finish)"
type input "Mill Finish"
type input "0.55"
type input "$40.16"
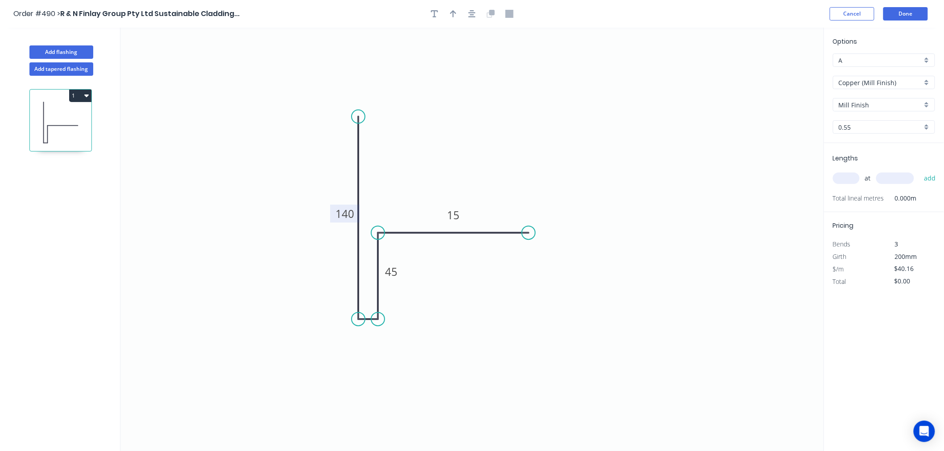
click at [883, 123] on input "0.55" at bounding box center [879, 127] width 83 height 9
click at [867, 158] on div "0.7" at bounding box center [883, 160] width 101 height 16
type input "0.7"
type input "$49.21"
click at [850, 177] on input "text" at bounding box center [846, 179] width 27 height 12
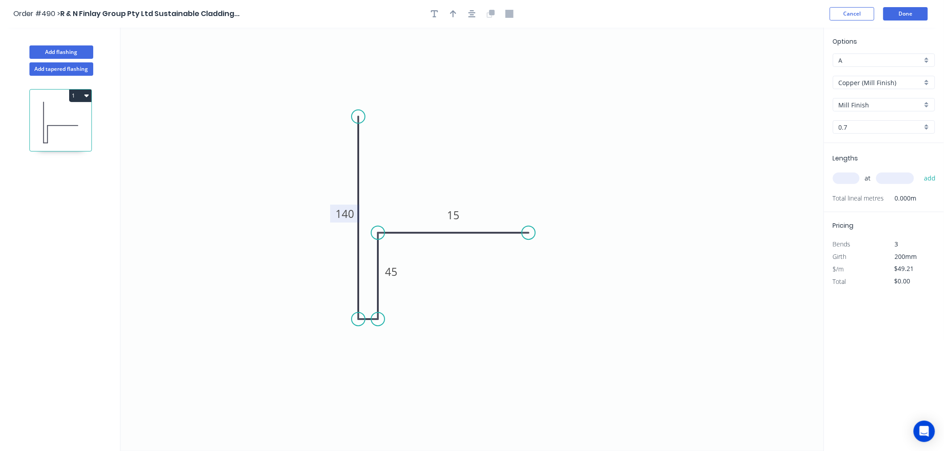
click at [850, 177] on input "text" at bounding box center [846, 179] width 27 height 12
type input "13"
type input "3000"
click at [919, 171] on button "add" at bounding box center [929, 178] width 21 height 15
type input "$1,919.19"
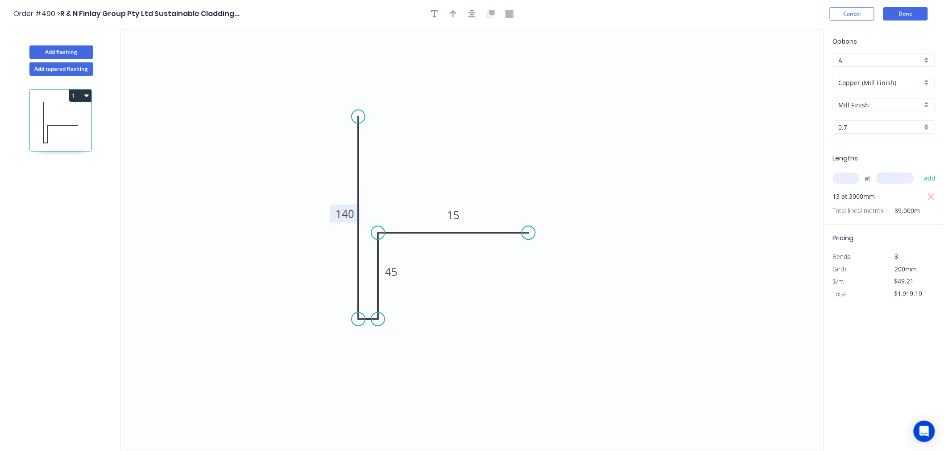
click at [709, 150] on icon "0 140 45 15" at bounding box center [471, 240] width 703 height 424
click at [899, 8] on button "Done" at bounding box center [905, 13] width 45 height 13
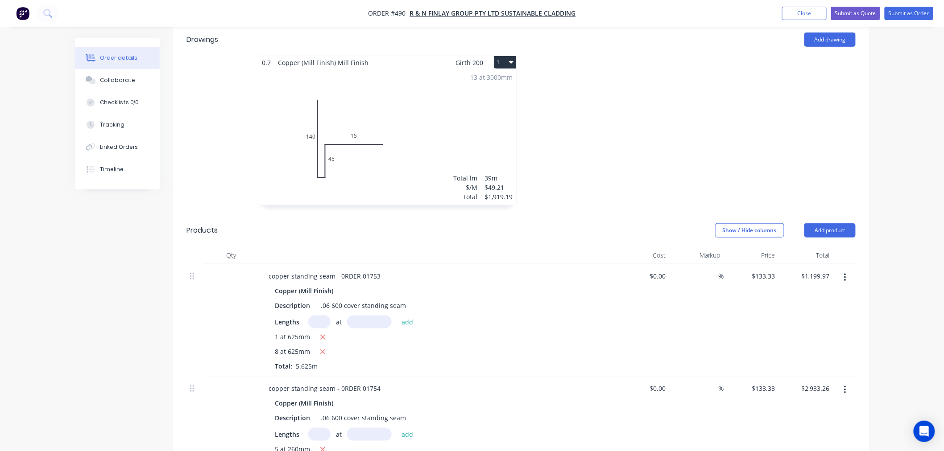
scroll to position [198, 0]
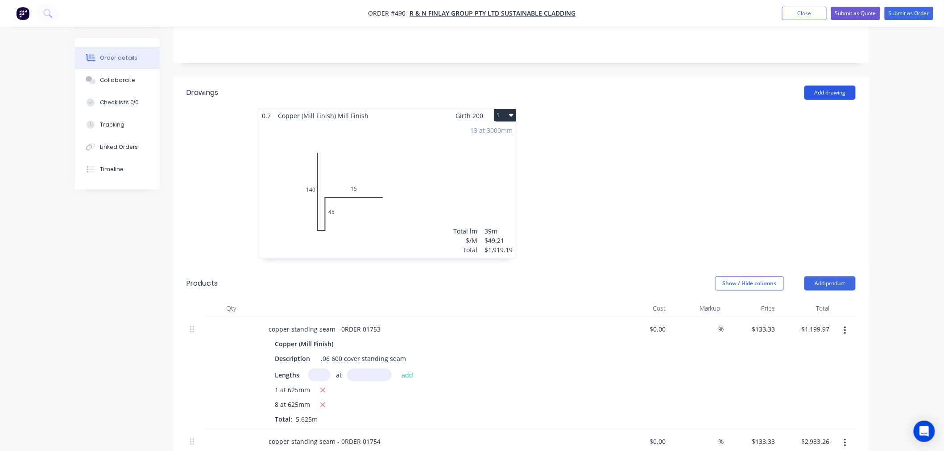
click at [841, 86] on button "Add drawing" at bounding box center [829, 93] width 51 height 14
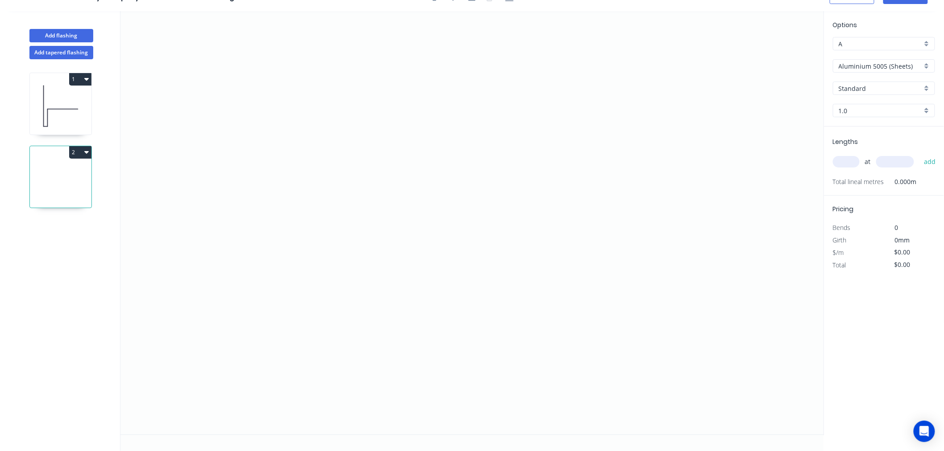
scroll to position [16, 0]
click at [504, 128] on icon "0" at bounding box center [471, 223] width 703 height 424
click at [358, 131] on icon "0" at bounding box center [471, 223] width 703 height 424
click at [354, 250] on icon "0 ?" at bounding box center [471, 223] width 703 height 424
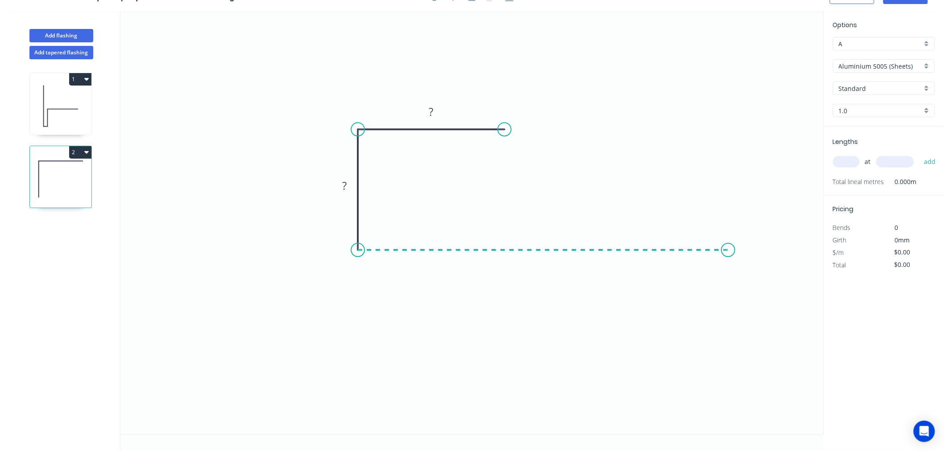
click at [728, 228] on icon "0 ? ?" at bounding box center [471, 223] width 703 height 424
click at [725, 248] on circle at bounding box center [727, 249] width 13 height 13
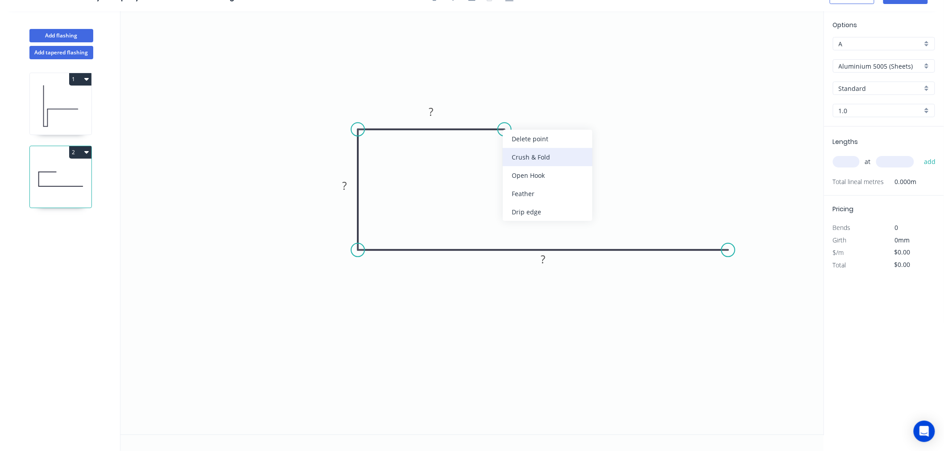
click at [544, 152] on div "Crush & Fold" at bounding box center [548, 157] width 90 height 18
click at [532, 153] on div "Flip bend" at bounding box center [549, 158] width 90 height 18
click at [438, 108] on rect at bounding box center [431, 112] width 18 height 12
click at [549, 256] on rect at bounding box center [543, 260] width 18 height 12
click at [615, 165] on icon "0 CF 10 12 27 50" at bounding box center [471, 223] width 703 height 424
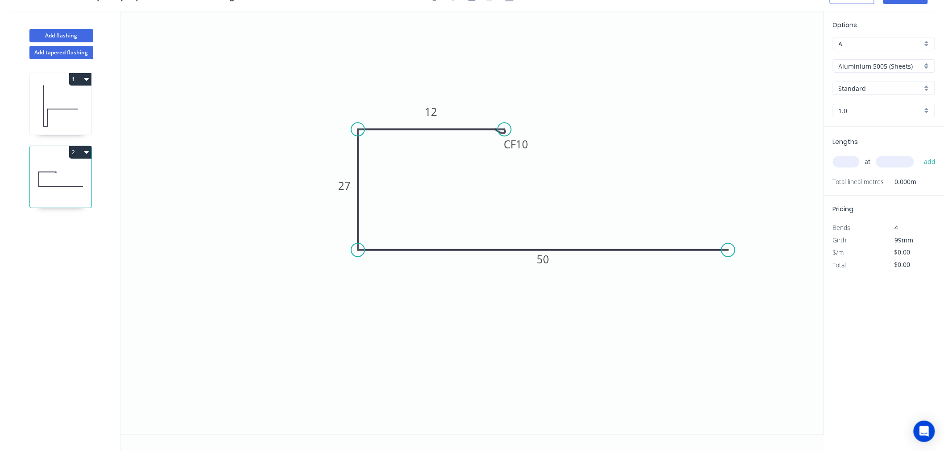
click at [897, 68] on input "Aluminium 5005 (Sheets)" at bounding box center [879, 66] width 83 height 9
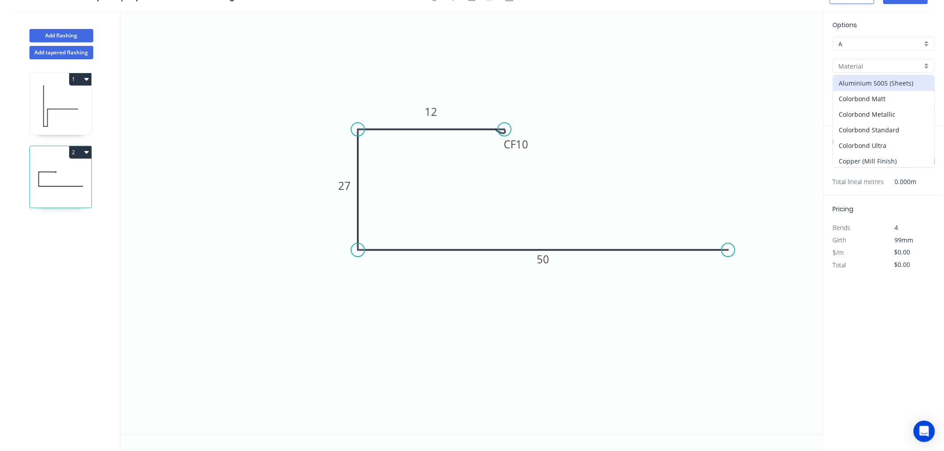
click at [886, 157] on div "Copper (Mill Finish)" at bounding box center [883, 161] width 101 height 16
type input "Copper (Mill Finish)"
type input "Mill Finish"
type input "0.55"
click at [862, 111] on input "0.55" at bounding box center [879, 110] width 83 height 9
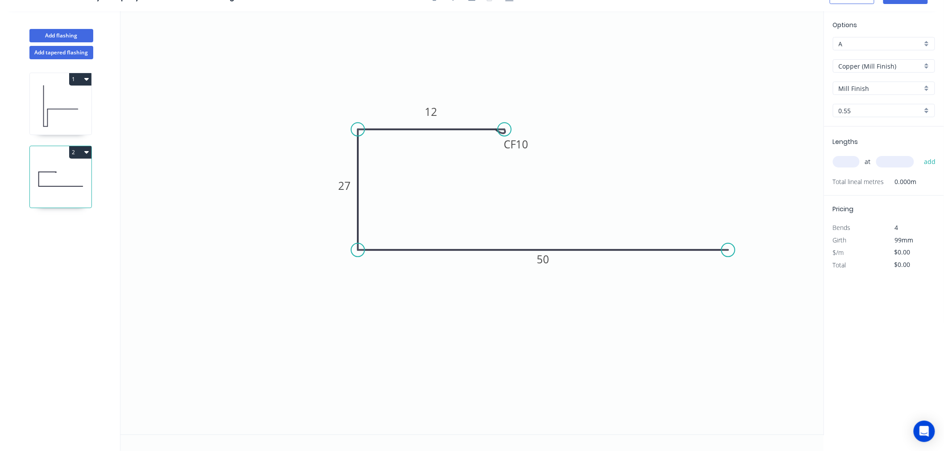
type input "$25.08"
click at [861, 139] on div "0.7" at bounding box center [883, 144] width 101 height 16
type input "0.7"
click at [850, 163] on input "text" at bounding box center [846, 162] width 27 height 12
type input "$29.60"
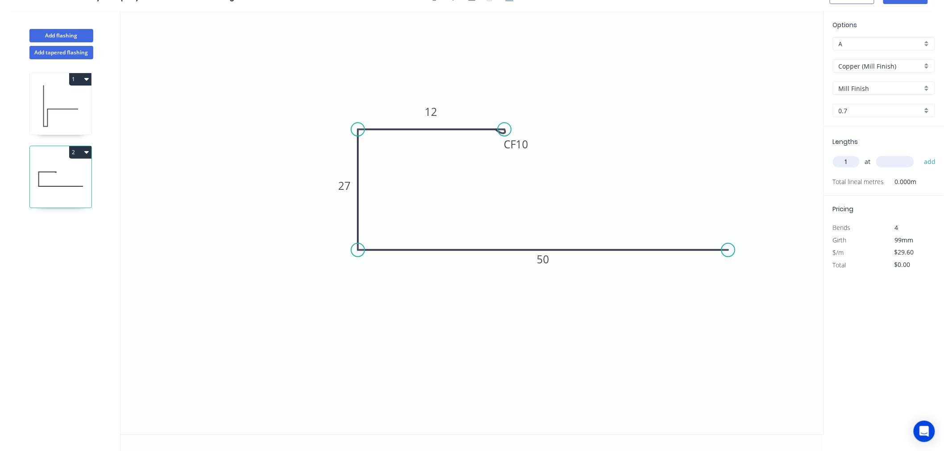
type input "1"
type input "700"
click at [919, 154] on button "add" at bounding box center [929, 161] width 21 height 15
type input "$29.60"
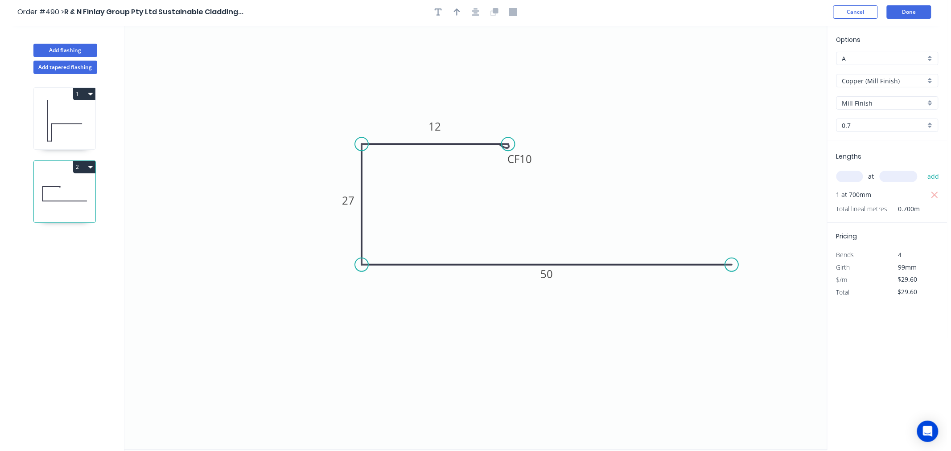
scroll to position [0, 0]
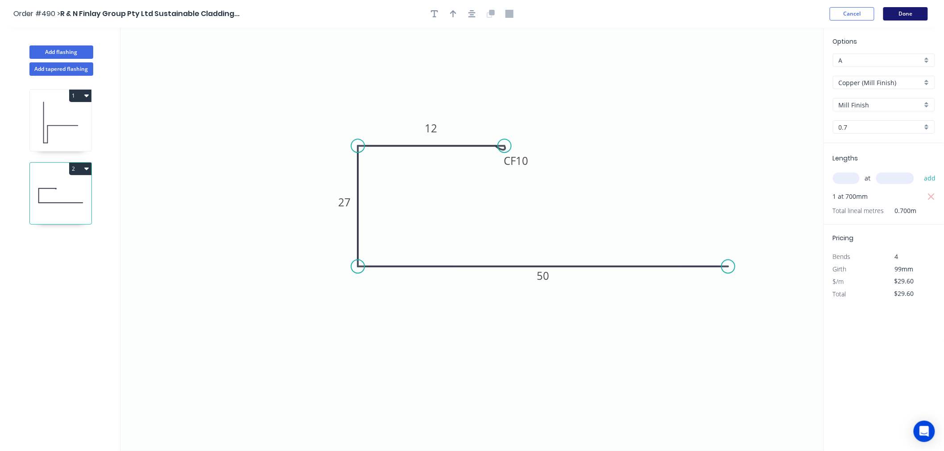
click at [911, 16] on button "Done" at bounding box center [905, 13] width 45 height 13
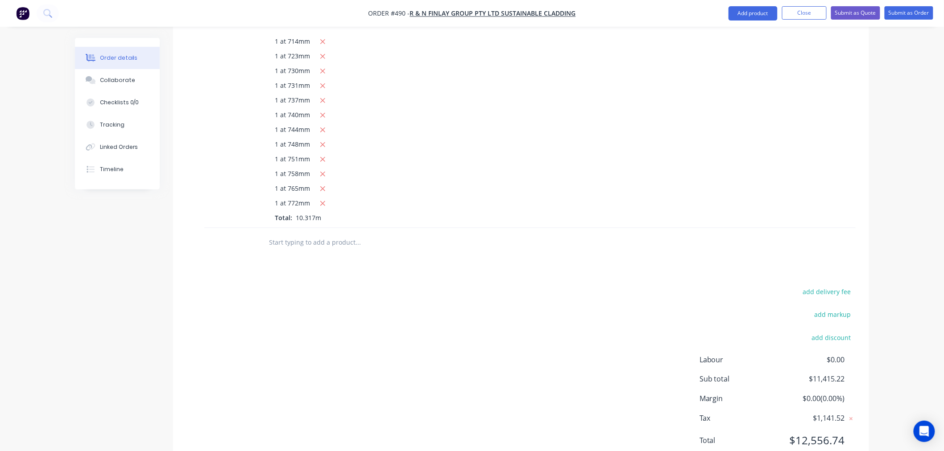
scroll to position [1759, 0]
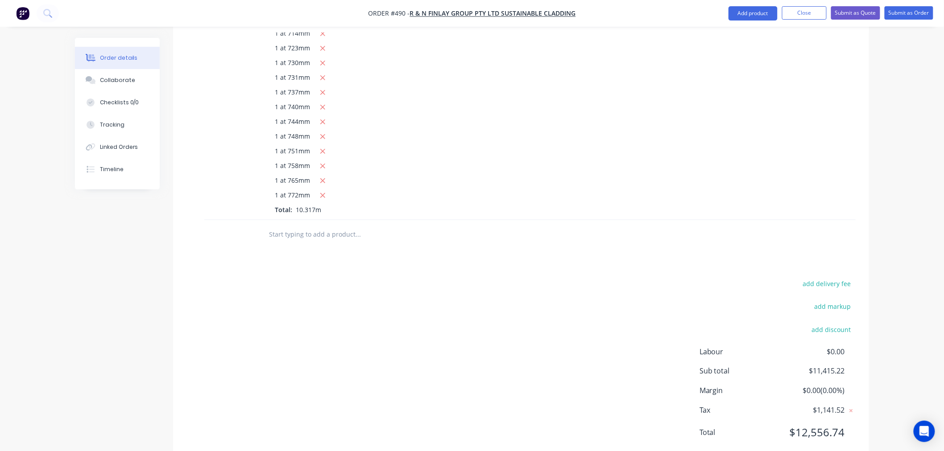
click at [342, 226] on input "text" at bounding box center [357, 235] width 178 height 18
click at [328, 226] on input "text" at bounding box center [357, 235] width 178 height 18
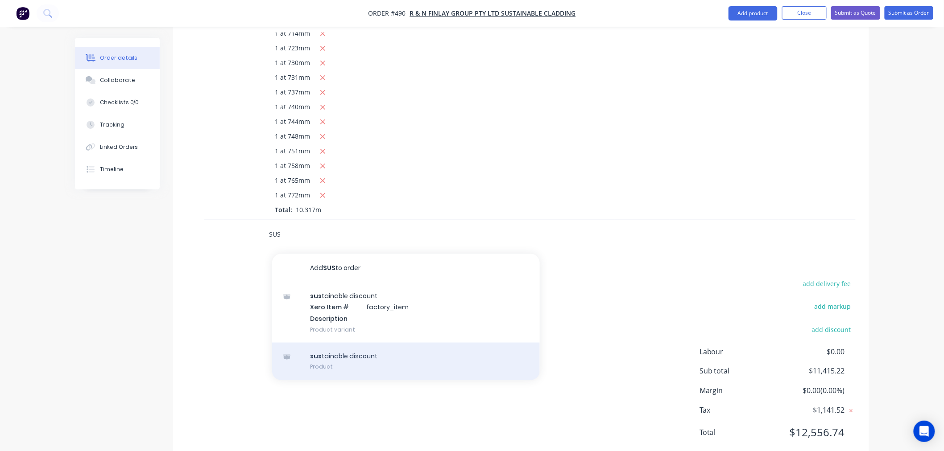
type input "SUS"
click at [382, 346] on div "sus tainable discount Product" at bounding box center [406, 361] width 268 height 37
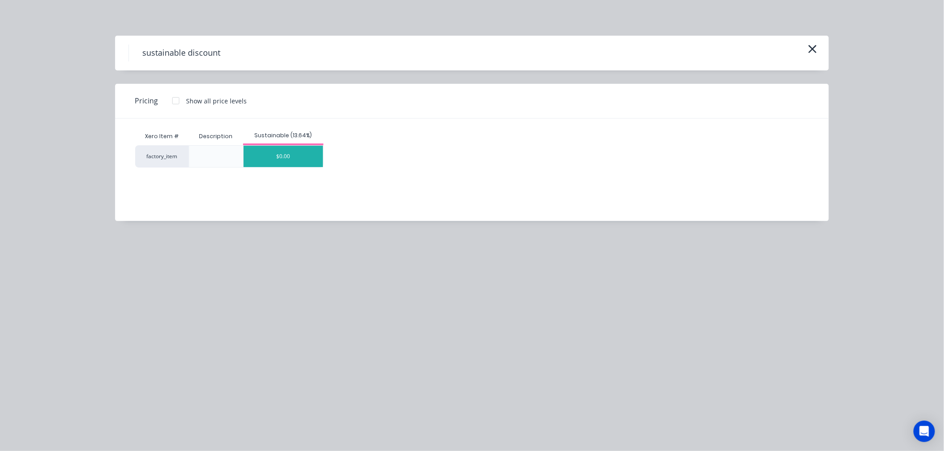
click at [303, 159] on div "$0.00" at bounding box center [282, 156] width 79 height 21
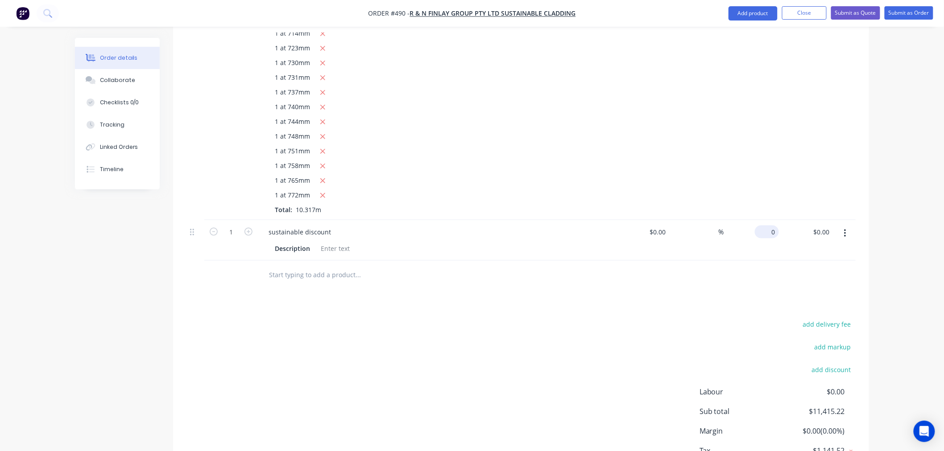
click at [770, 226] on input "0" at bounding box center [768, 232] width 21 height 13
click at [536, 318] on div "add delivery fee add markup add discount Labour $0.00 Sub total $11,415.22 Marg…" at bounding box center [520, 404] width 669 height 172
type input "$-913.27"
click at [355, 266] on input "text" at bounding box center [357, 275] width 178 height 18
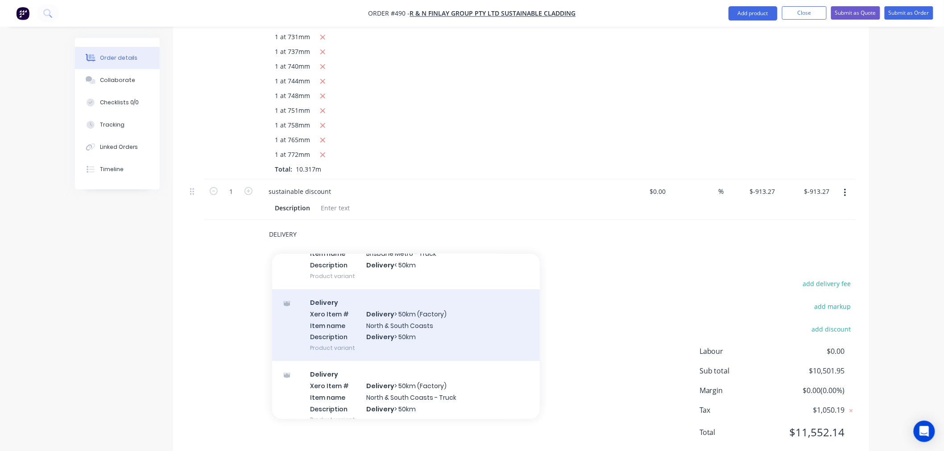
scroll to position [188, 0]
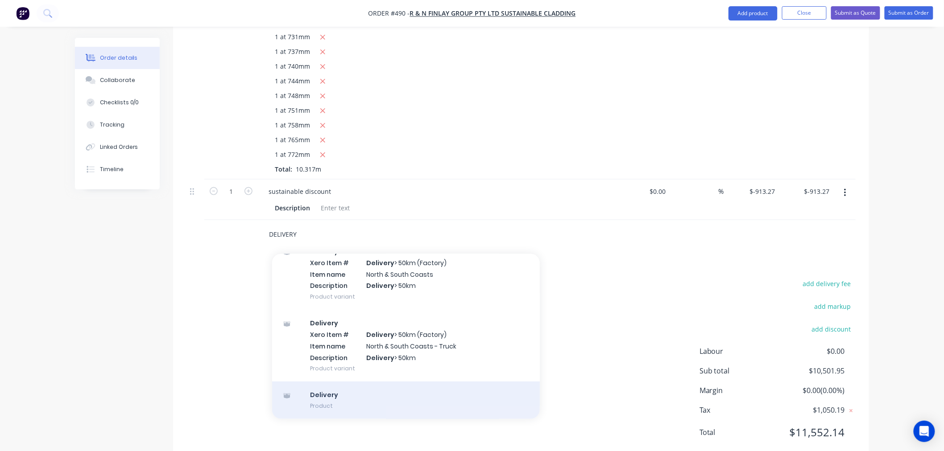
type input "DELIVERY"
click at [320, 382] on div "Delivery Product" at bounding box center [406, 400] width 268 height 37
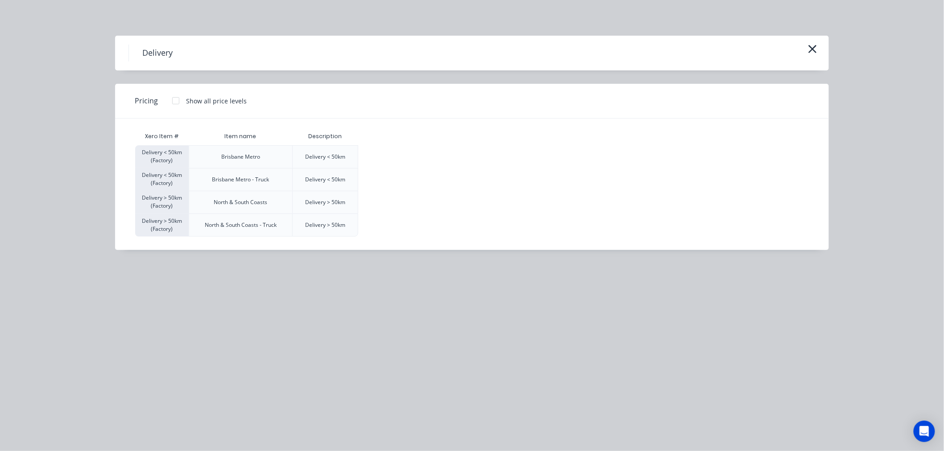
click at [172, 99] on div at bounding box center [176, 101] width 18 height 18
click at [387, 154] on div "$120.00" at bounding box center [381, 157] width 45 height 22
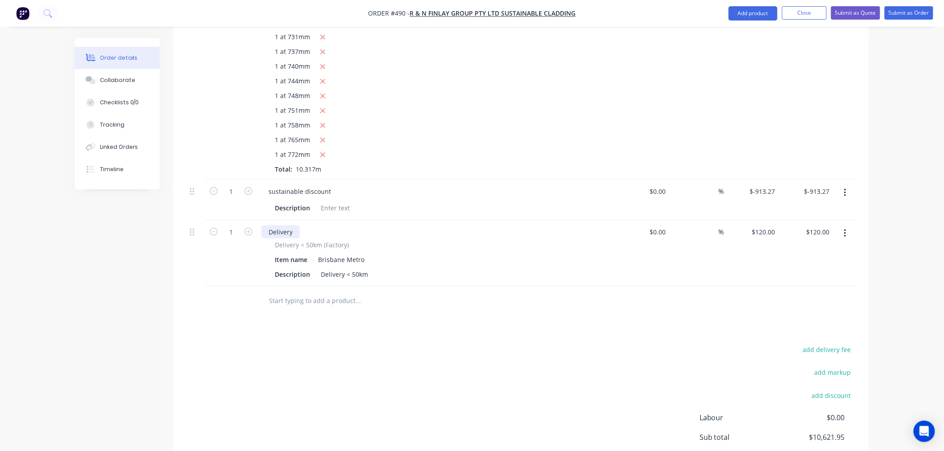
click at [296, 226] on div "Delivery" at bounding box center [280, 232] width 38 height 13
click at [287, 292] on input "text" at bounding box center [357, 301] width 178 height 18
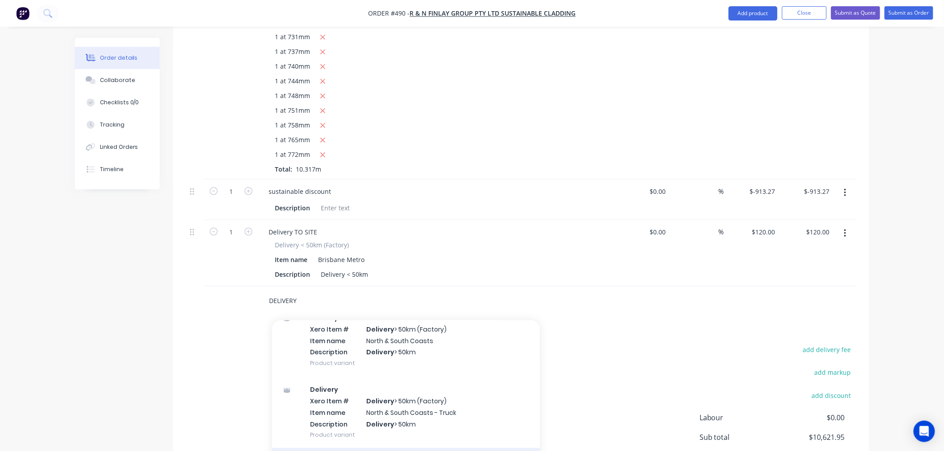
type input "DELIVERY"
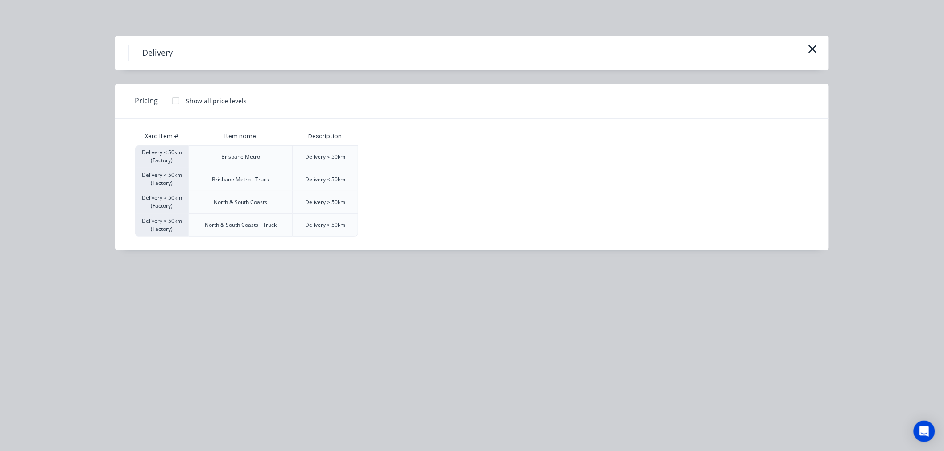
click at [176, 96] on div at bounding box center [176, 101] width 18 height 18
drag, startPoint x: 382, startPoint y: 150, endPoint x: 428, endPoint y: 168, distance: 49.3
click at [383, 150] on div "$120.00" at bounding box center [381, 157] width 45 height 22
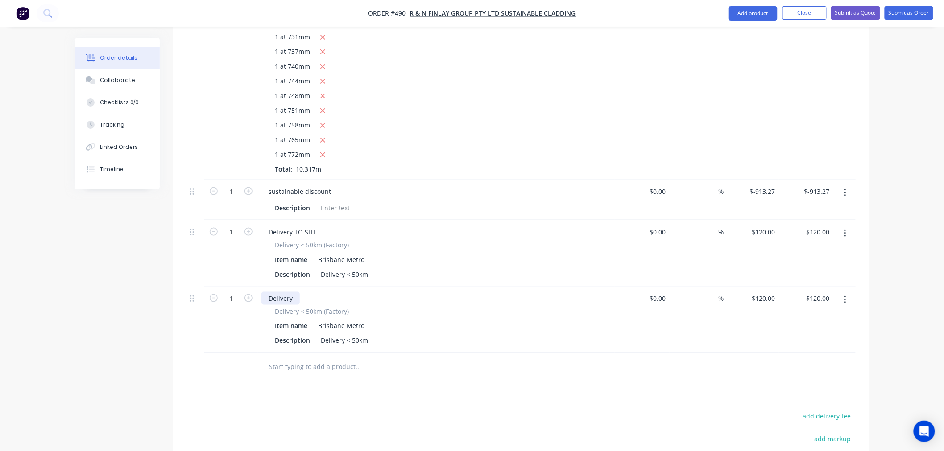
click at [295, 292] on div "Delivery" at bounding box center [280, 298] width 38 height 13
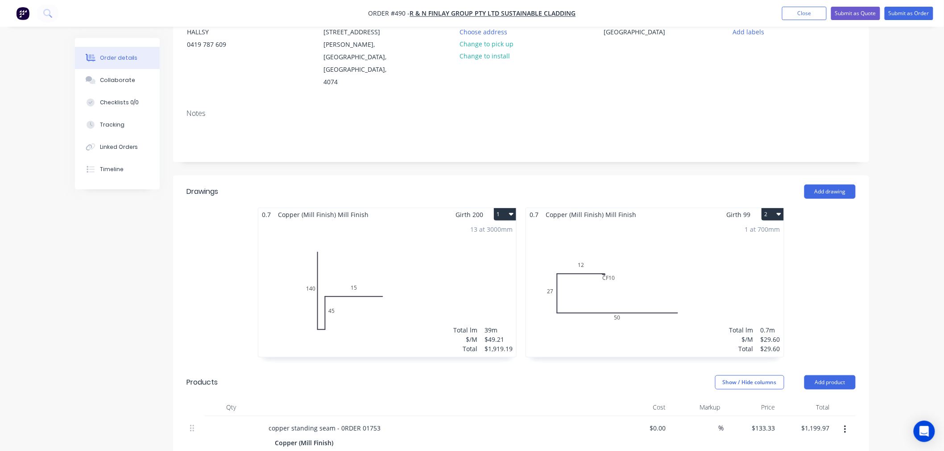
scroll to position [0, 0]
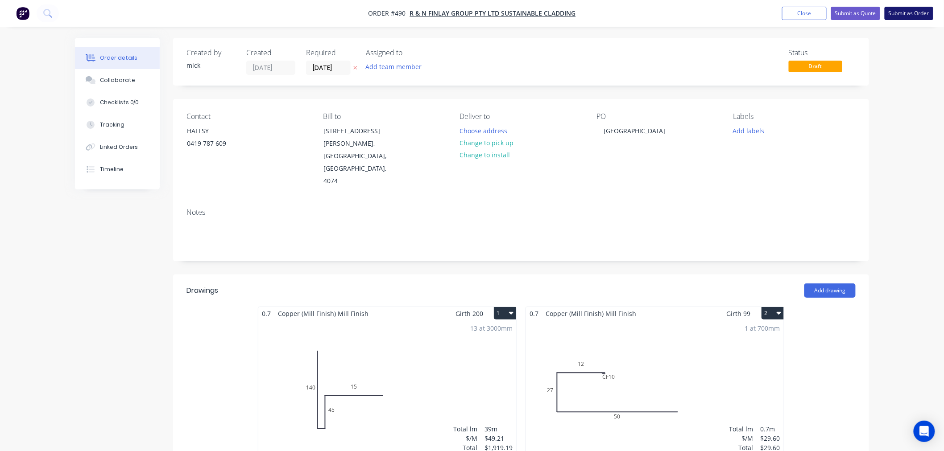
click at [911, 12] on button "Submit as Order" at bounding box center [908, 13] width 49 height 13
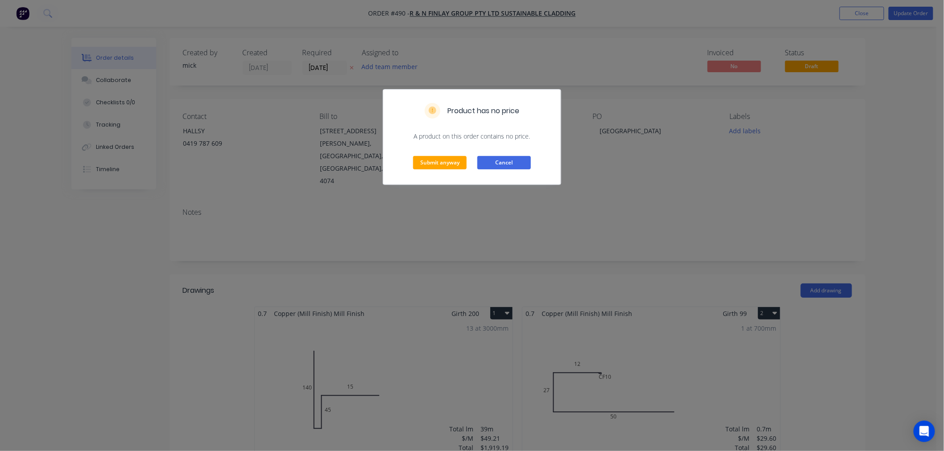
click at [493, 160] on button "Cancel" at bounding box center [504, 162] width 54 height 13
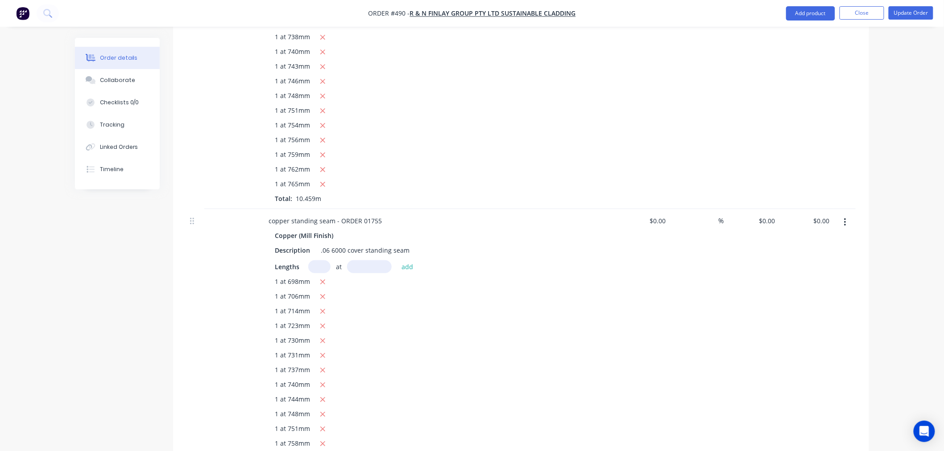
scroll to position [1486, 0]
click at [776, 209] on input "0" at bounding box center [768, 215] width 21 height 13
click at [800, 269] on div "$0.00 $0.00" at bounding box center [806, 348] width 55 height 289
type input "$133.33"
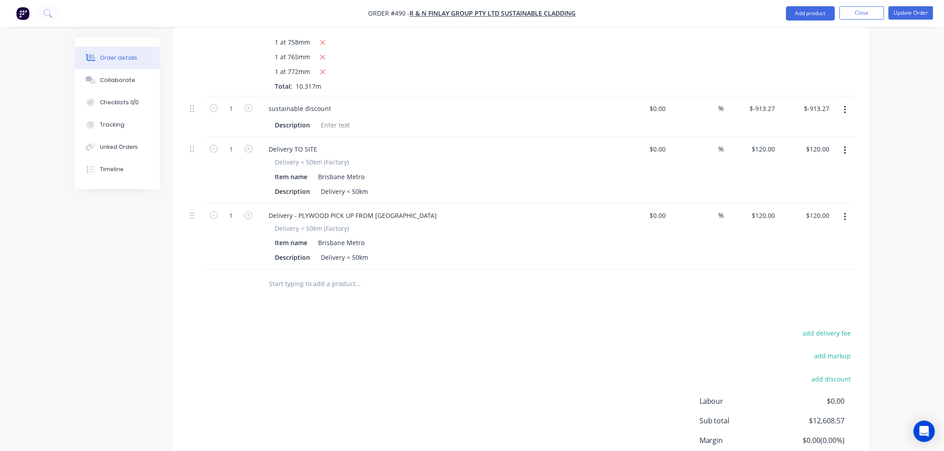
scroll to position [1883, 0]
click at [348, 275] on input "text" at bounding box center [357, 284] width 178 height 18
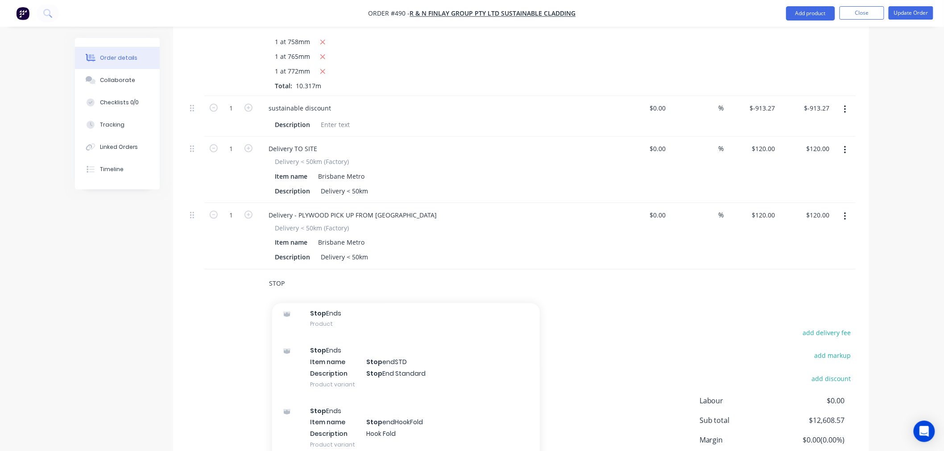
scroll to position [396, 0]
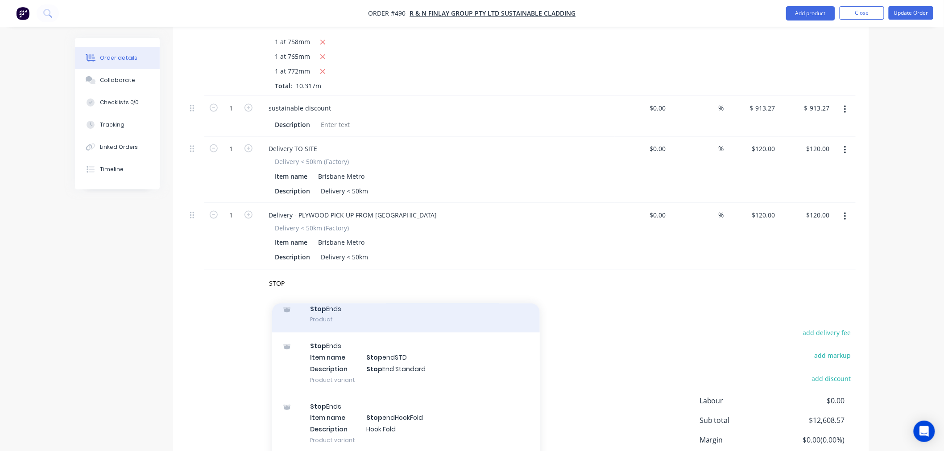
click at [343, 296] on div "Stop Ends Product" at bounding box center [406, 314] width 268 height 37
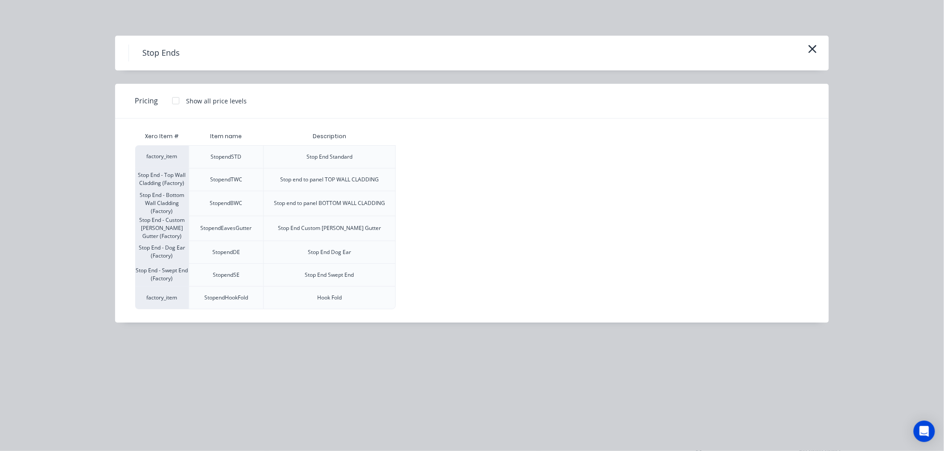
click at [173, 99] on div at bounding box center [176, 101] width 18 height 18
click at [438, 153] on div "$7.70" at bounding box center [420, 157] width 48 height 22
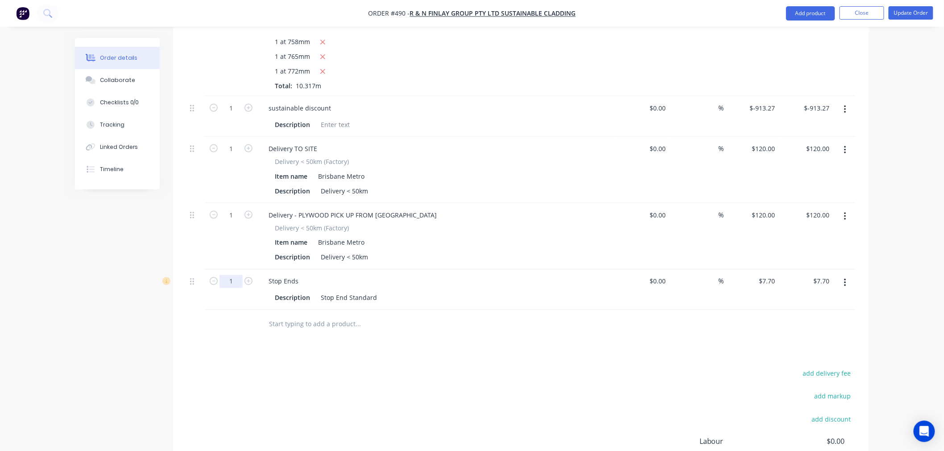
click at [238, 115] on input "1" at bounding box center [230, 108] width 23 height 13
click at [371, 368] on div "add delivery fee add markup add discount Labour $0.00 Sub total $12,616.27 Marg…" at bounding box center [520, 454] width 669 height 172
click at [318, 313] on div at bounding box center [418, 324] width 321 height 29
click at [319, 316] on input "text" at bounding box center [357, 325] width 178 height 18
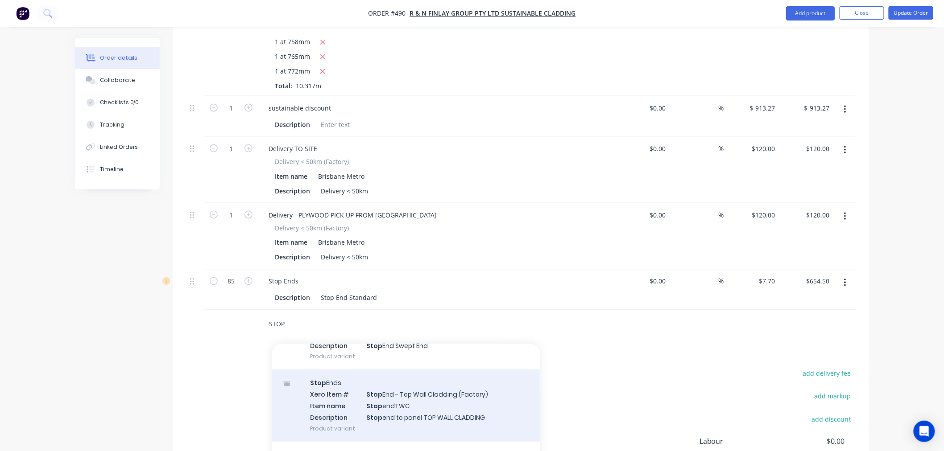
scroll to position [346, 0]
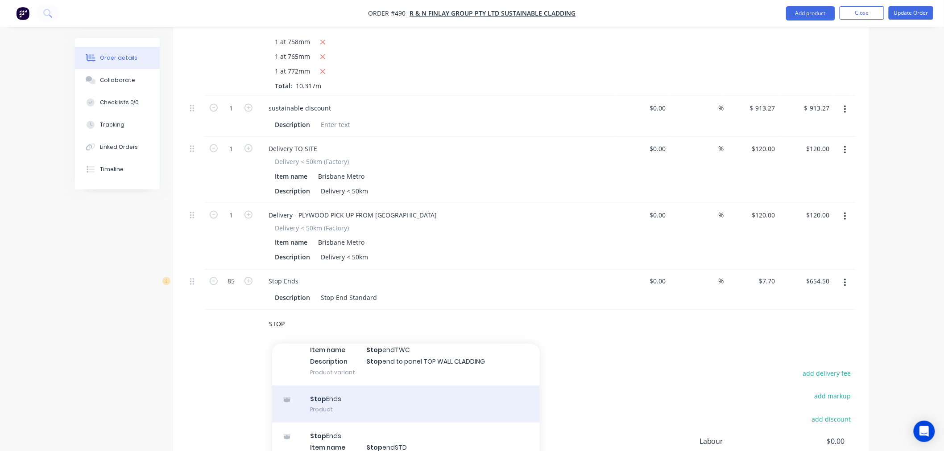
click at [346, 386] on div "Stop Ends Product" at bounding box center [406, 404] width 268 height 37
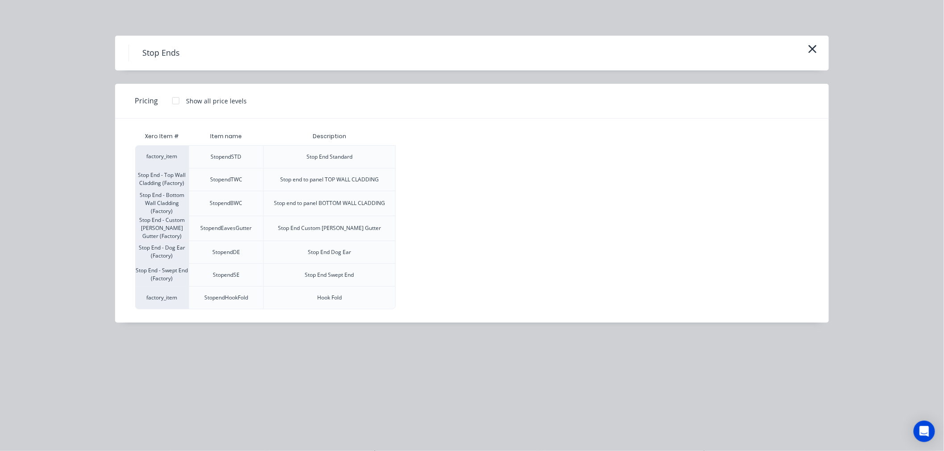
click at [173, 97] on div at bounding box center [176, 101] width 18 height 18
click at [406, 272] on div "$11.00" at bounding box center [420, 275] width 48 height 22
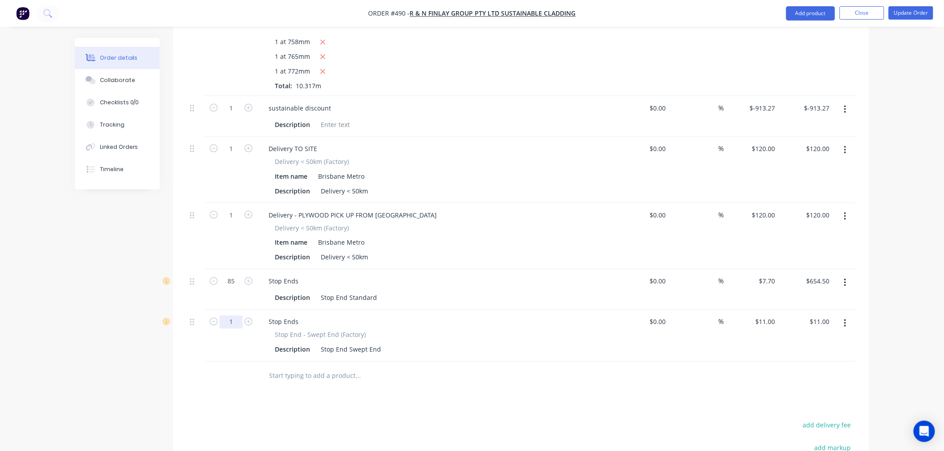
click at [239, 115] on input "1" at bounding box center [230, 108] width 23 height 13
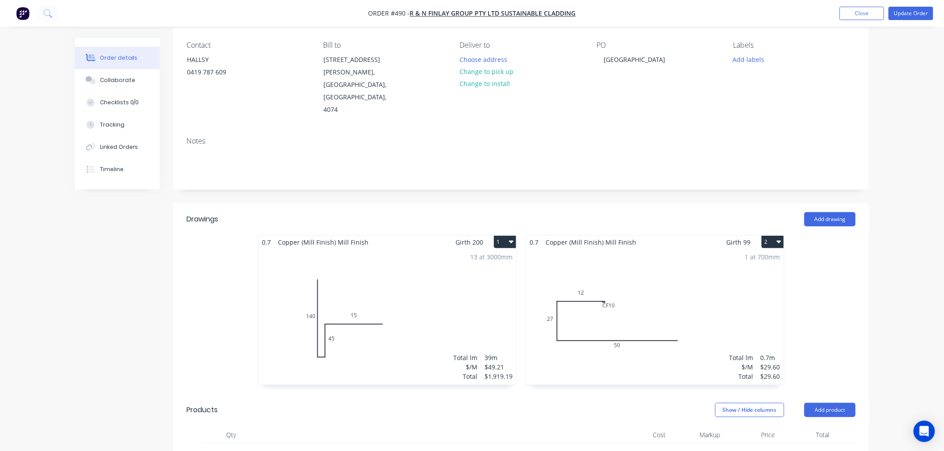
scroll to position [0, 0]
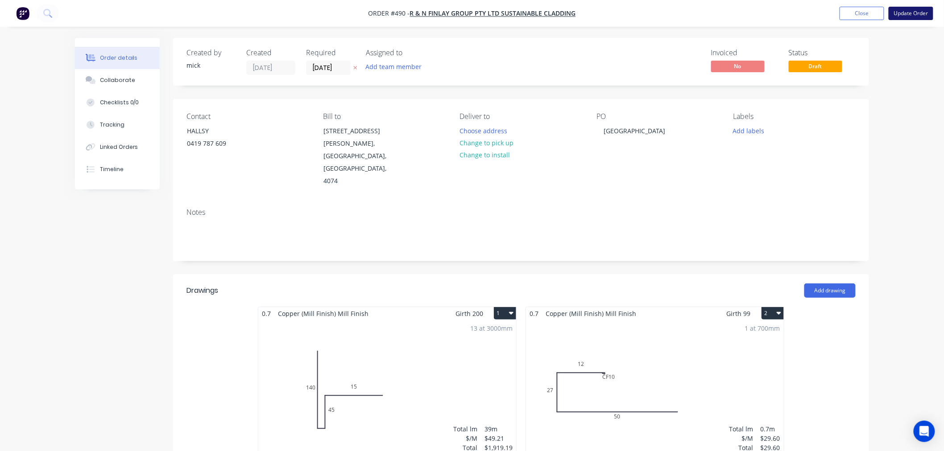
click at [911, 12] on button "Update Order" at bounding box center [910, 13] width 45 height 13
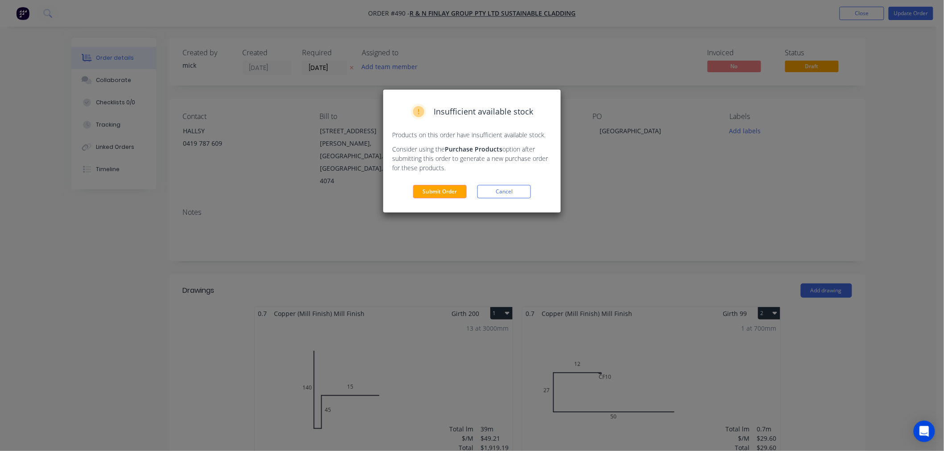
click at [435, 193] on button "Submit Order" at bounding box center [440, 191] width 54 height 13
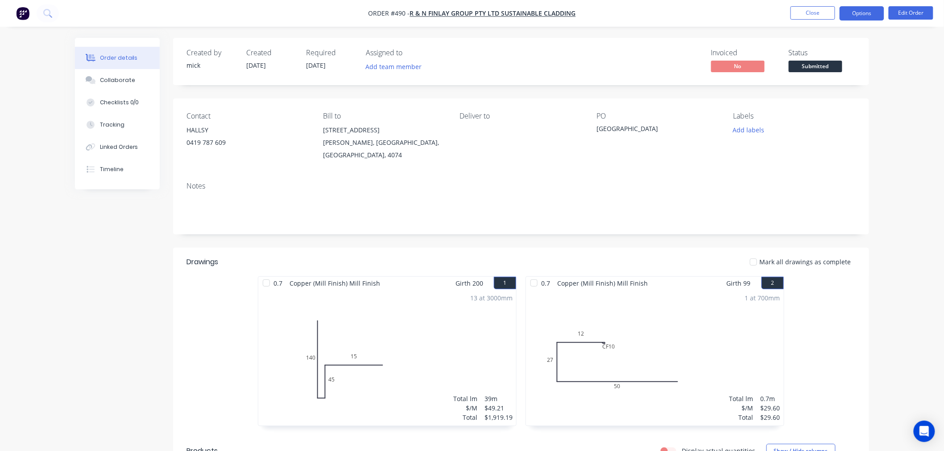
click at [861, 10] on button "Options" at bounding box center [861, 13] width 45 height 14
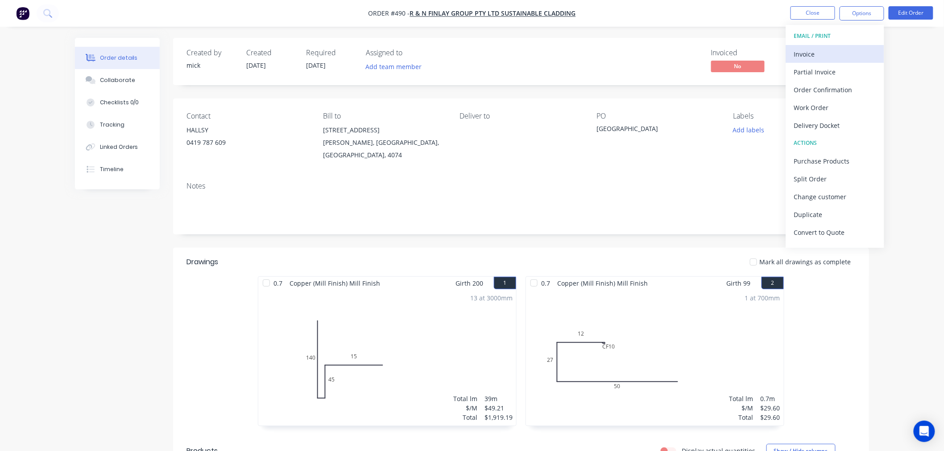
click at [817, 50] on div "Invoice" at bounding box center [835, 54] width 82 height 13
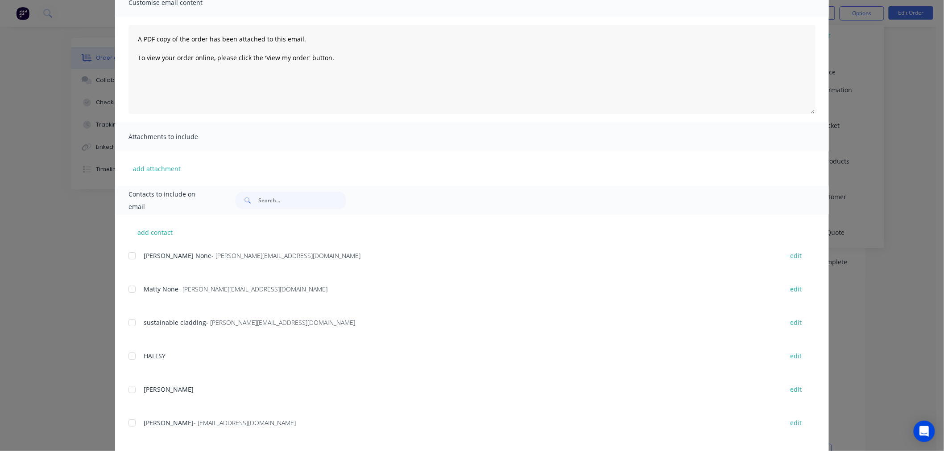
scroll to position [99, 0]
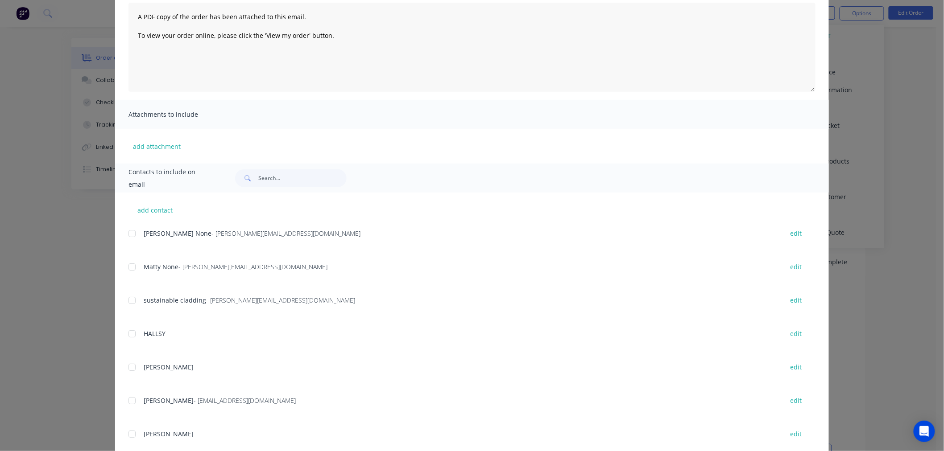
click at [130, 232] on div at bounding box center [132, 234] width 18 height 18
click at [127, 264] on div at bounding box center [132, 267] width 18 height 18
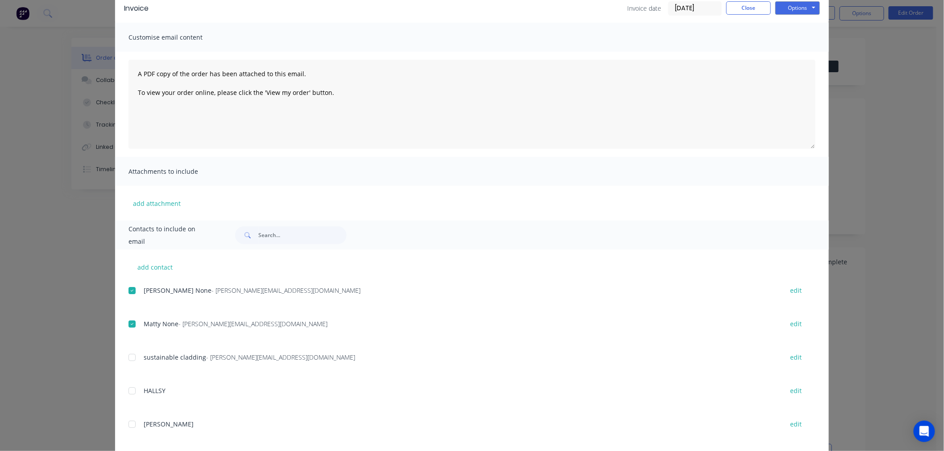
scroll to position [0, 0]
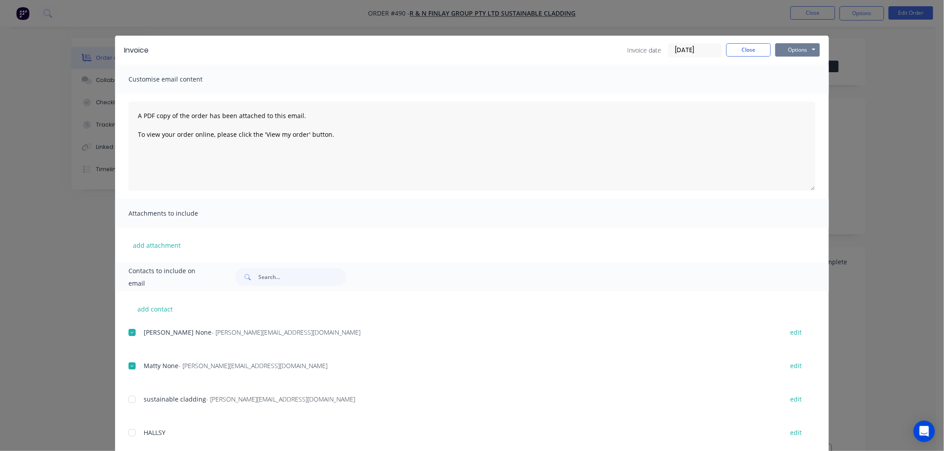
click at [796, 52] on button "Options" at bounding box center [797, 49] width 45 height 13
click at [794, 91] on button "Email" at bounding box center [803, 95] width 57 height 15
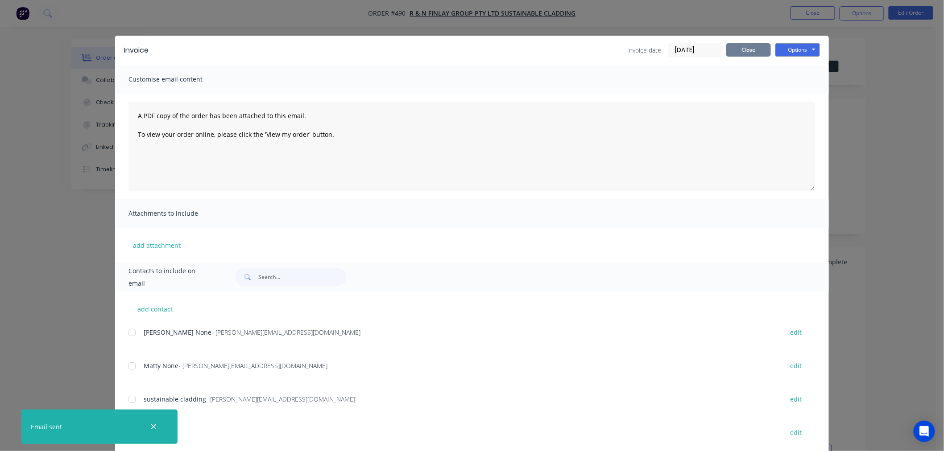
click at [755, 52] on button "Close" at bounding box center [748, 49] width 45 height 13
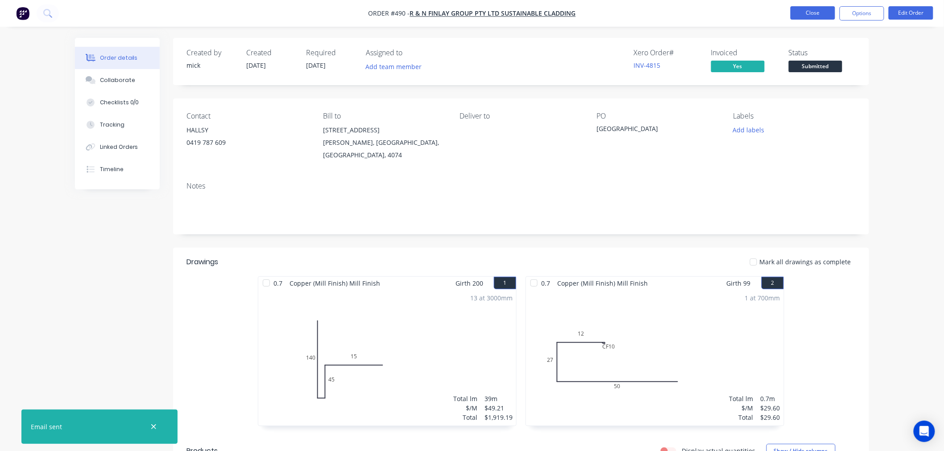
click at [809, 12] on button "Close" at bounding box center [812, 12] width 45 height 13
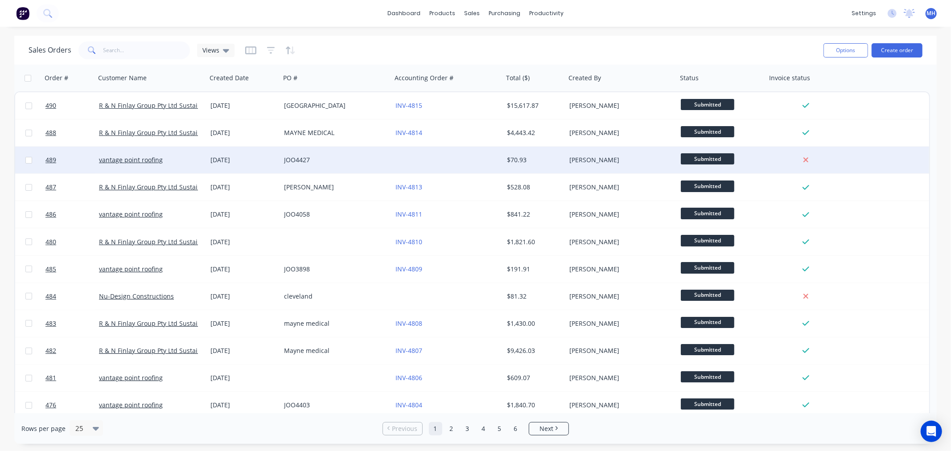
click at [476, 166] on div at bounding box center [447, 160] width 111 height 27
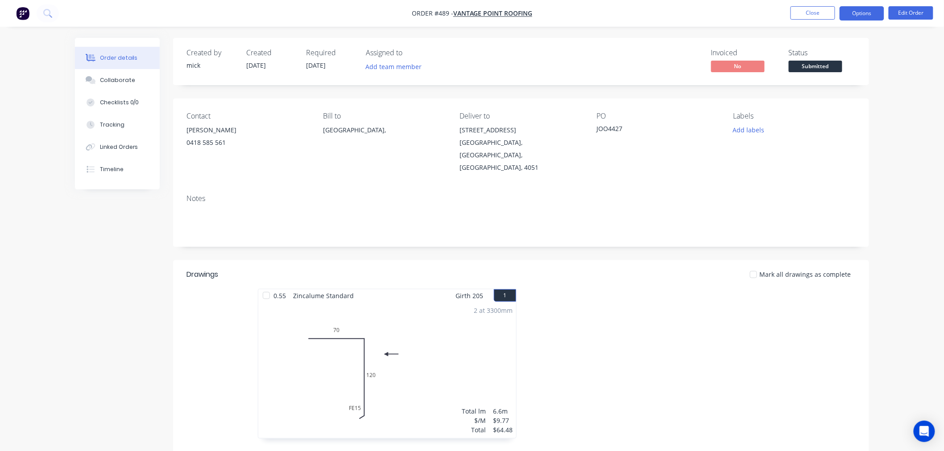
click at [868, 10] on button "Options" at bounding box center [861, 13] width 45 height 14
click at [910, 11] on button "Edit Order" at bounding box center [910, 12] width 45 height 13
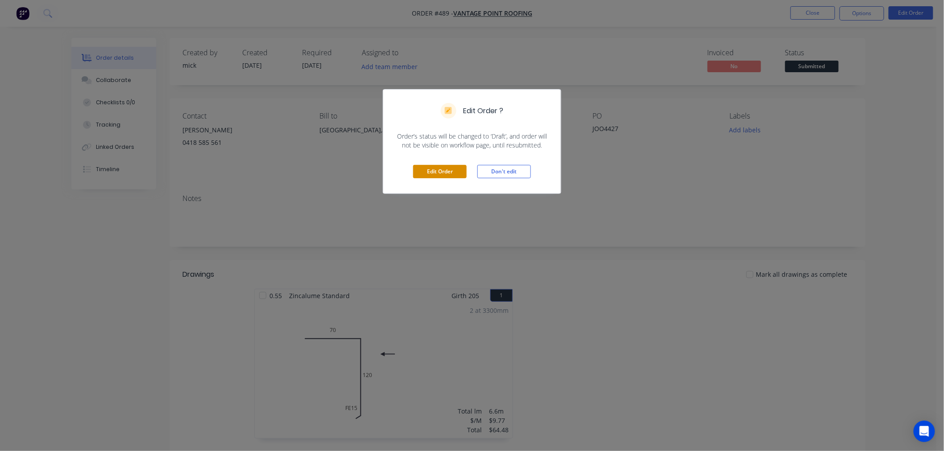
click at [441, 171] on button "Edit Order" at bounding box center [440, 171] width 54 height 13
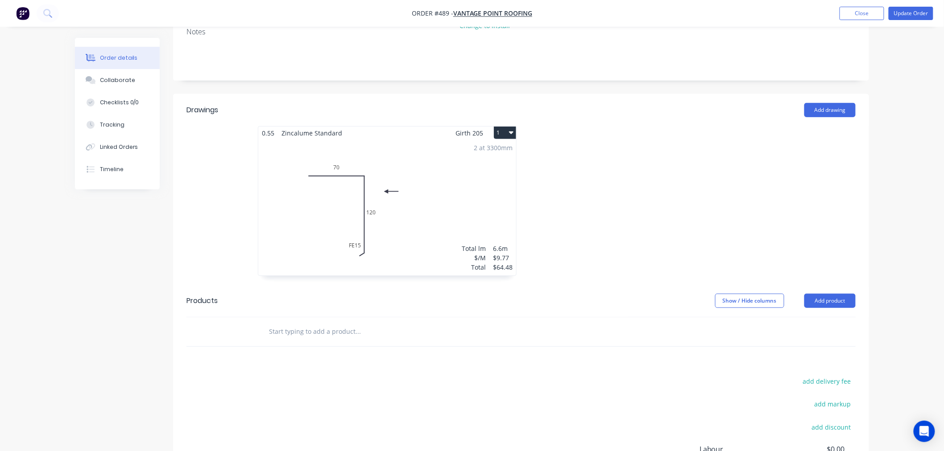
scroll to position [291, 0]
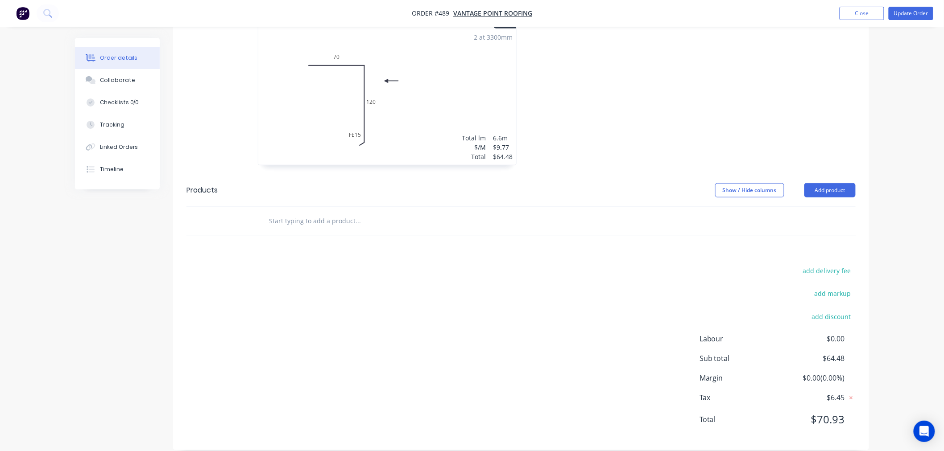
click at [382, 219] on div at bounding box center [418, 221] width 321 height 29
click at [384, 213] on input "text" at bounding box center [357, 221] width 178 height 18
click at [326, 212] on input "text" at bounding box center [357, 221] width 178 height 18
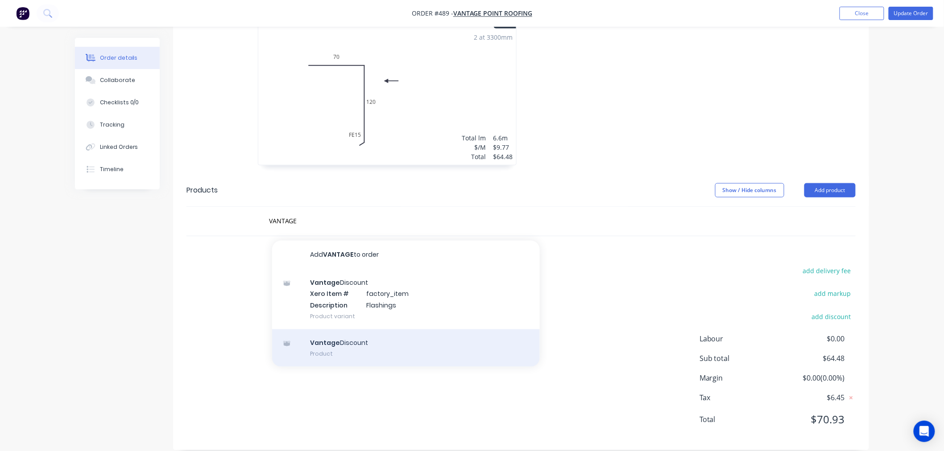
click at [368, 333] on div "Vantage Discount Product" at bounding box center [406, 348] width 268 height 37
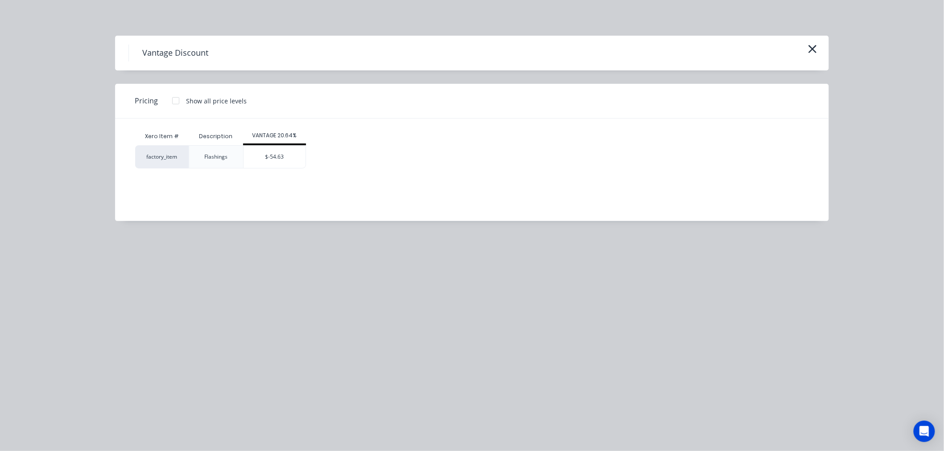
click at [283, 162] on div "$-54.63" at bounding box center [274, 157] width 62 height 22
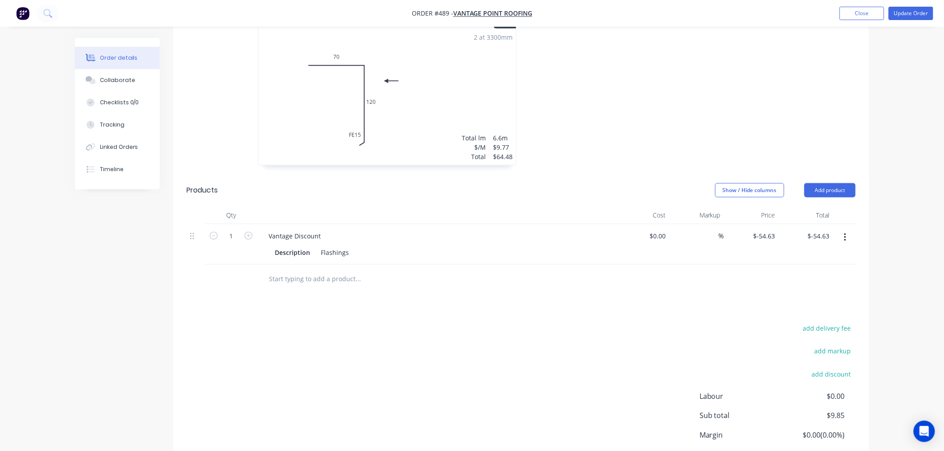
click at [779, 224] on div "$-54.63 $-54.63" at bounding box center [806, 244] width 55 height 41
click at [772, 230] on input "-54.63" at bounding box center [767, 236] width 22 height 13
click at [591, 395] on div "add delivery fee add markup add discount Labour $0.00 Sub total $9.85 Margin $0…" at bounding box center [520, 408] width 669 height 172
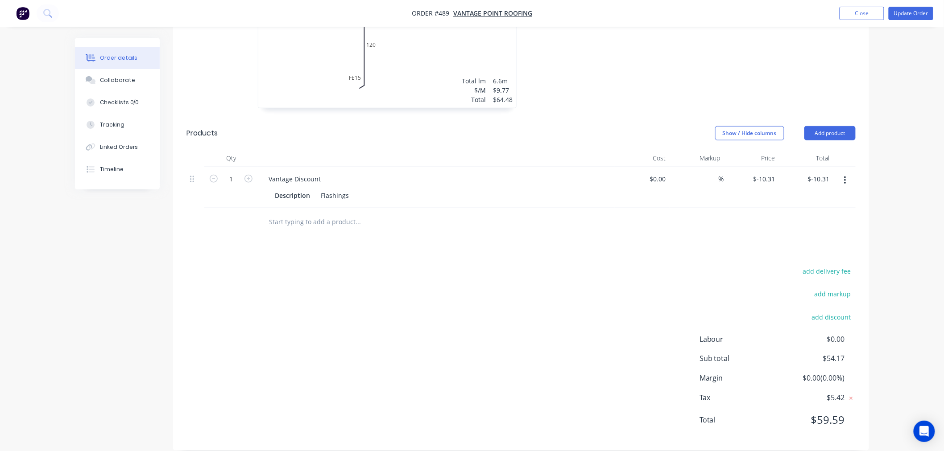
scroll to position [349, 0]
click at [334, 213] on input "text" at bounding box center [357, 222] width 178 height 18
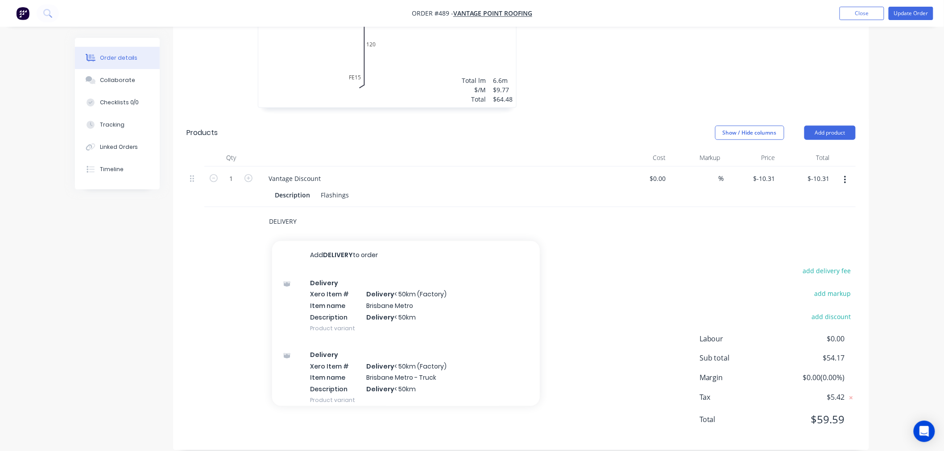
scroll to position [188, 0]
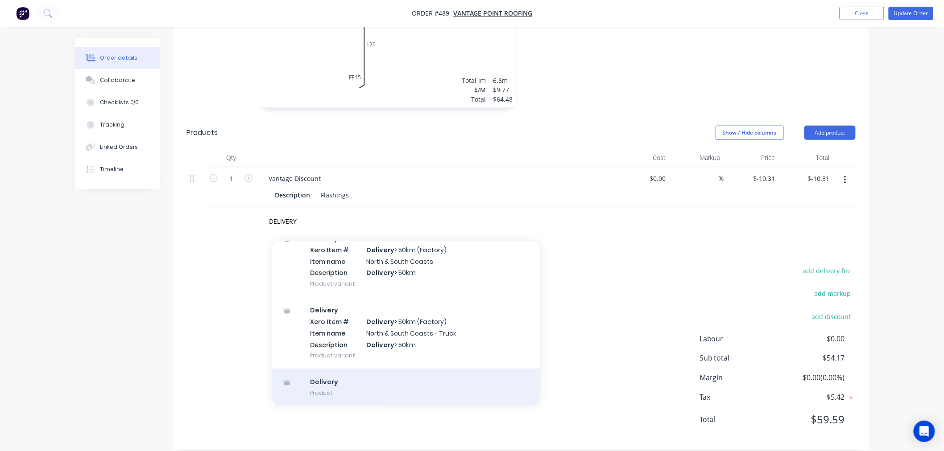
click at [330, 377] on div "Delivery Product" at bounding box center [406, 387] width 268 height 37
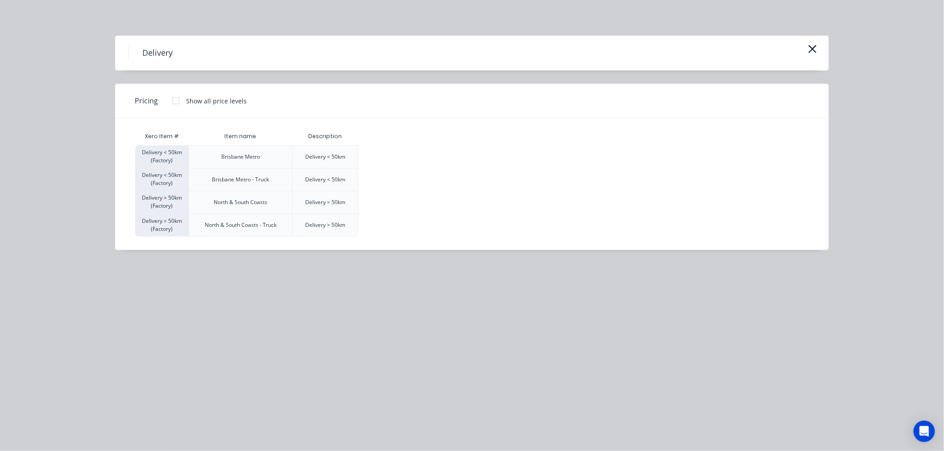
click at [177, 101] on div at bounding box center [176, 101] width 18 height 18
click at [380, 154] on div "$120.00" at bounding box center [381, 157] width 45 height 22
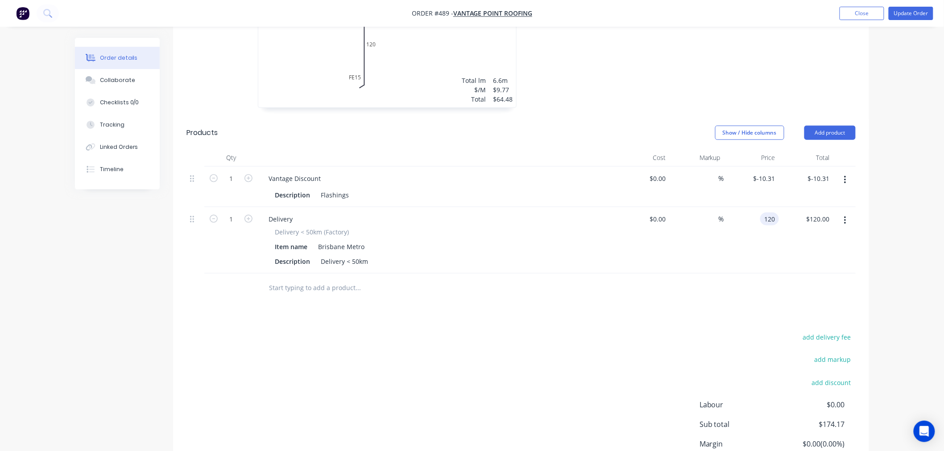
click at [766, 213] on input "120" at bounding box center [770, 219] width 15 height 13
click at [601, 286] on div at bounding box center [520, 288] width 669 height 29
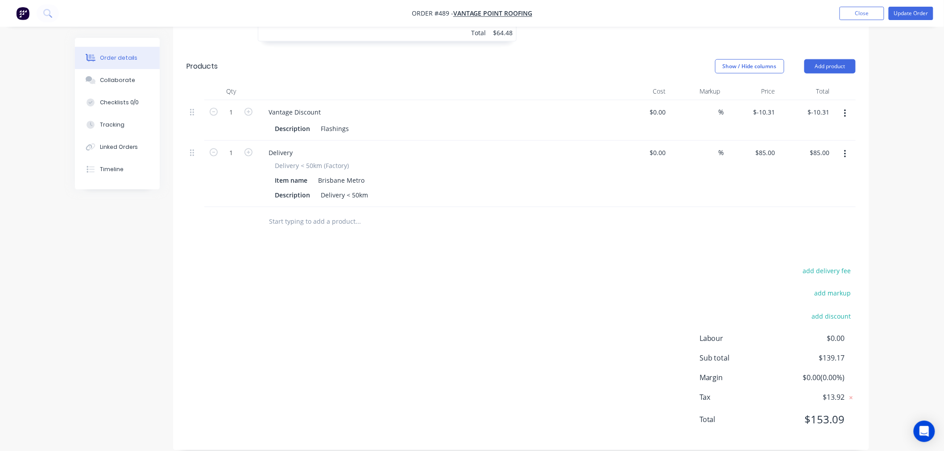
scroll to position [0, 0]
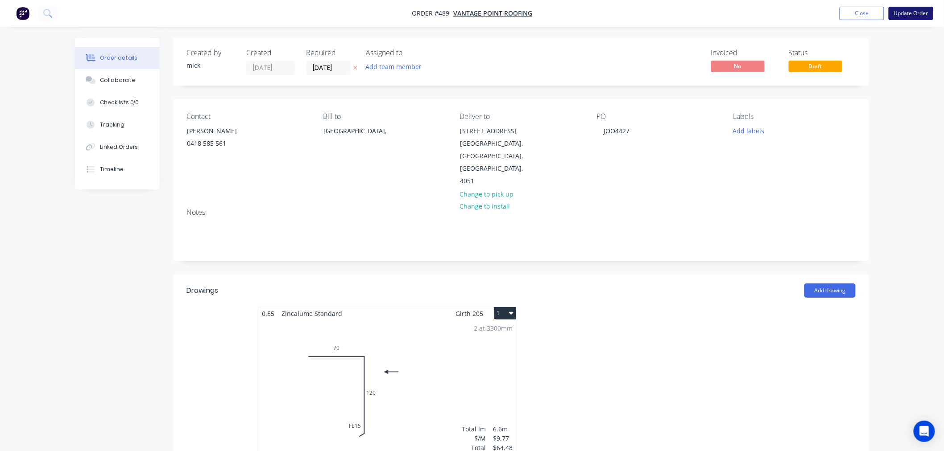
click at [916, 12] on button "Update Order" at bounding box center [910, 13] width 45 height 13
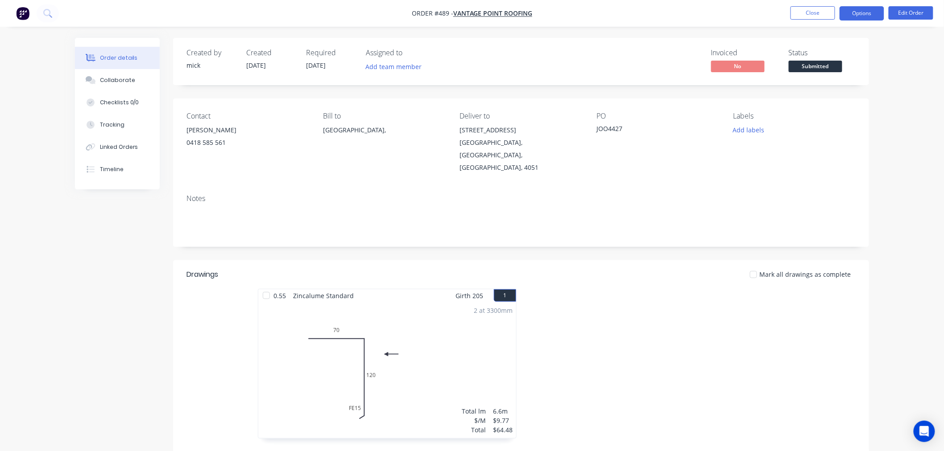
click at [875, 18] on button "Options" at bounding box center [861, 13] width 45 height 14
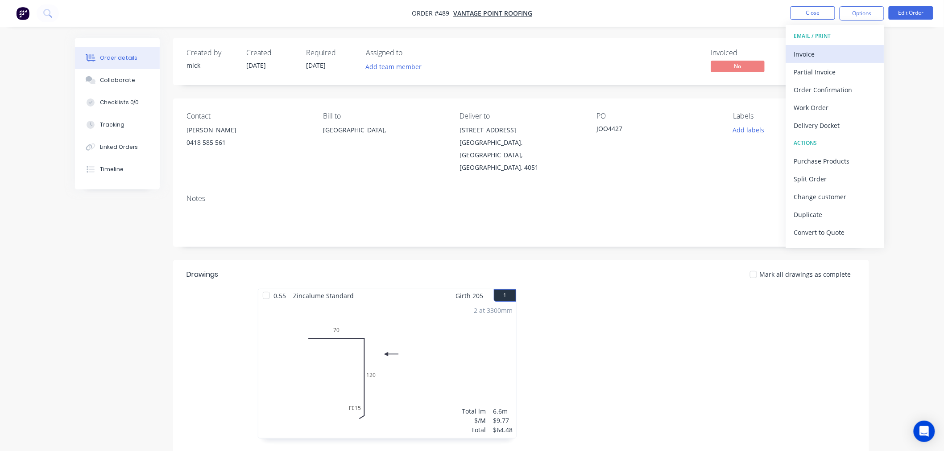
click at [833, 49] on div "Invoice" at bounding box center [835, 54] width 82 height 13
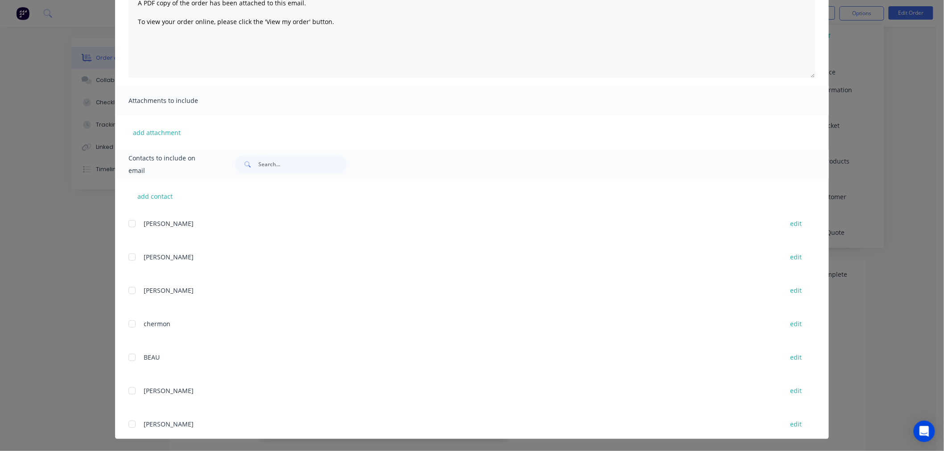
scroll to position [198, 0]
click at [125, 252] on div at bounding box center [132, 256] width 18 height 18
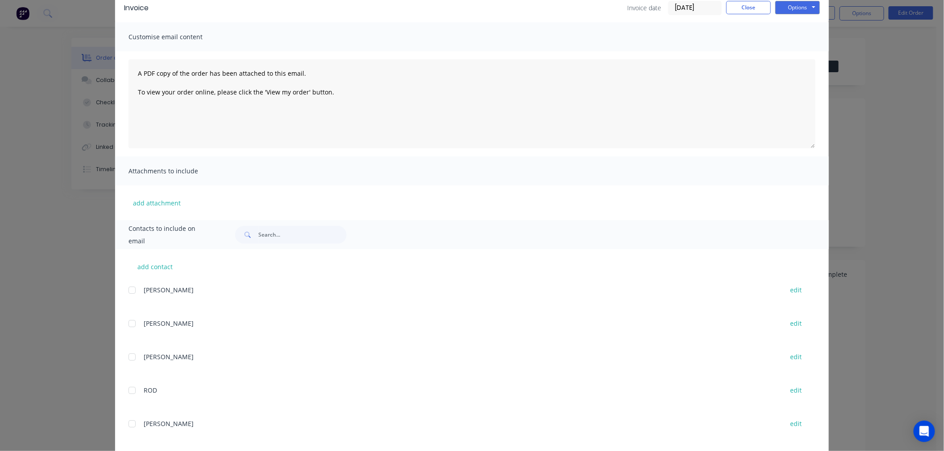
scroll to position [0, 0]
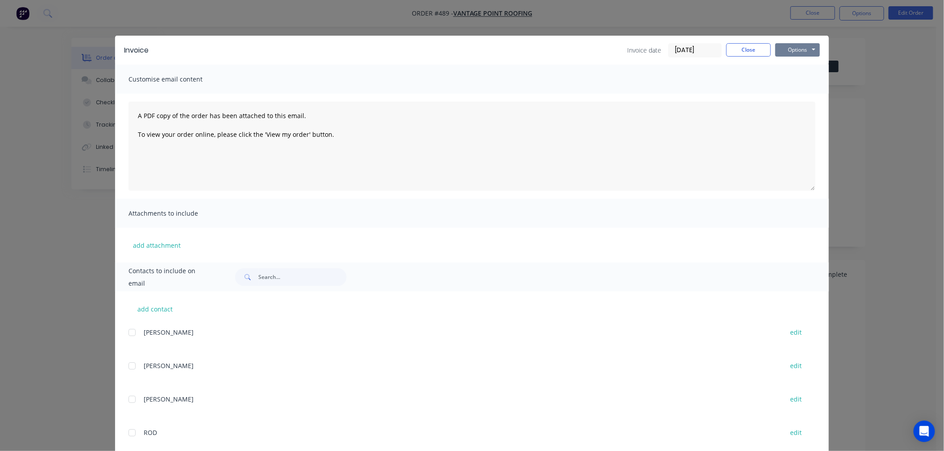
click at [799, 49] on button "Options" at bounding box center [797, 49] width 45 height 13
click at [800, 95] on button "Email" at bounding box center [803, 95] width 57 height 15
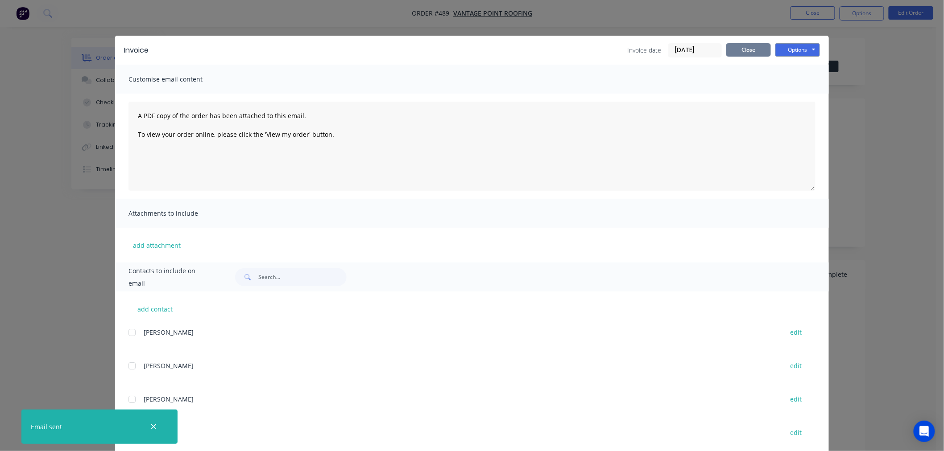
click at [757, 50] on button "Close" at bounding box center [748, 49] width 45 height 13
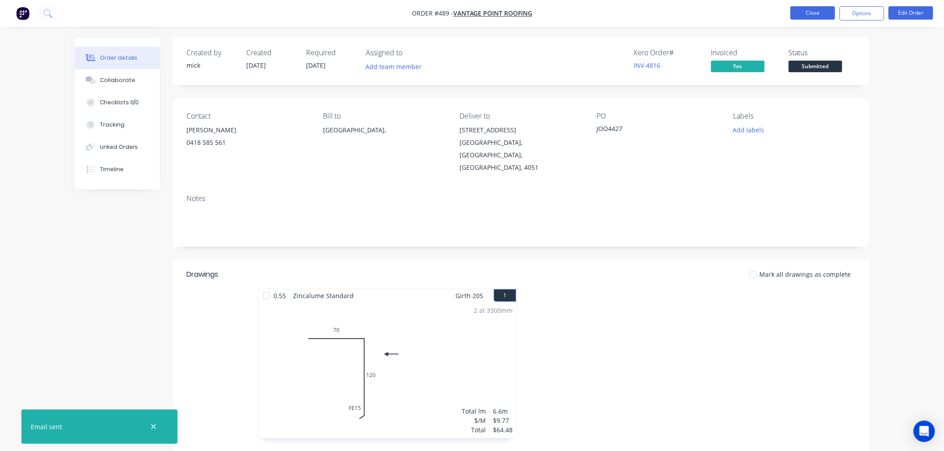
click at [820, 14] on button "Close" at bounding box center [812, 12] width 45 height 13
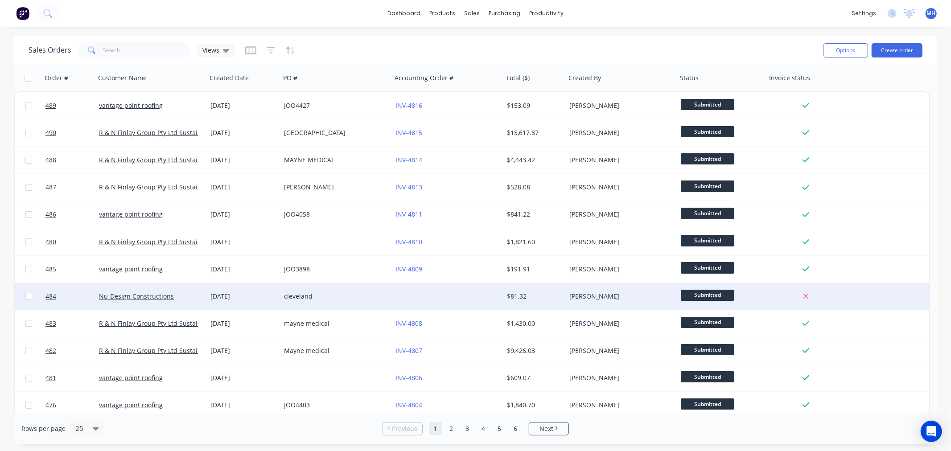
click at [581, 298] on div "[PERSON_NAME]" at bounding box center [618, 296] width 99 height 9
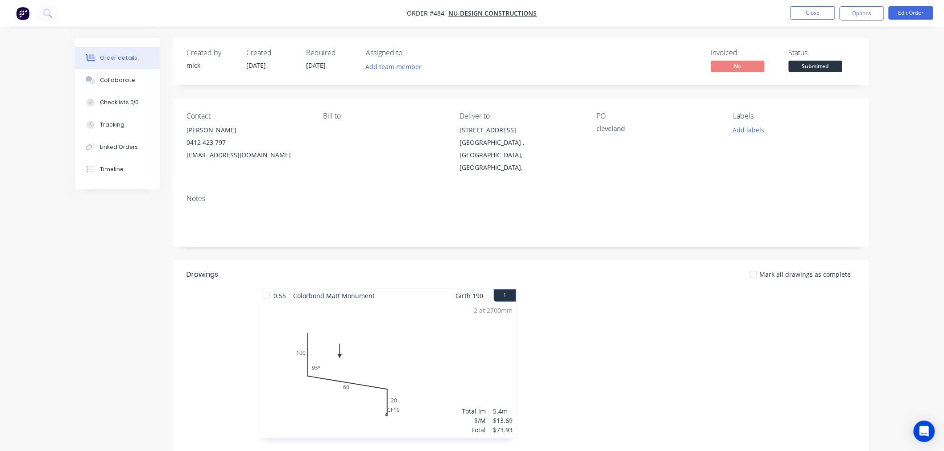
click at [21, 14] on img "button" at bounding box center [22, 13] width 13 height 13
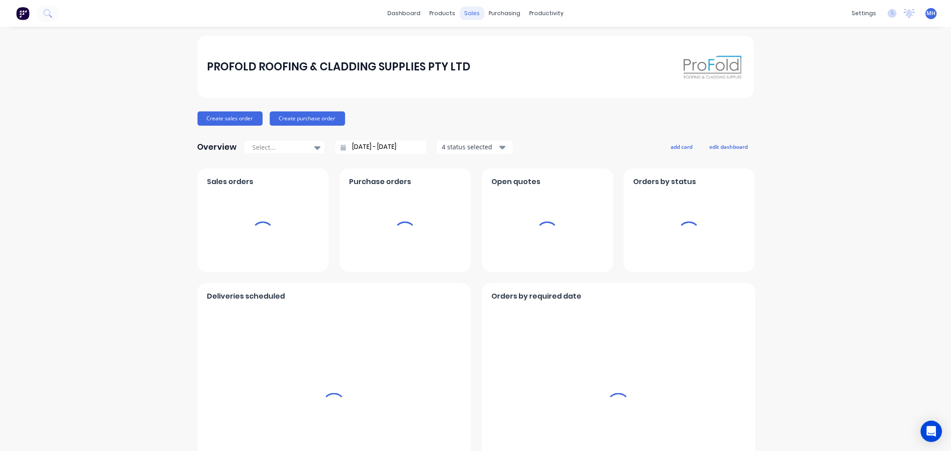
click at [469, 13] on div "sales" at bounding box center [472, 13] width 25 height 13
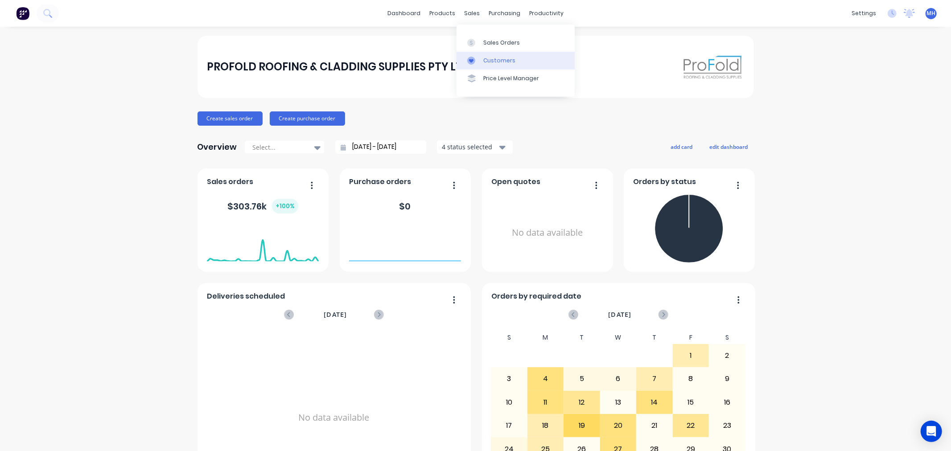
click at [493, 59] on div "Customers" at bounding box center [499, 61] width 32 height 8
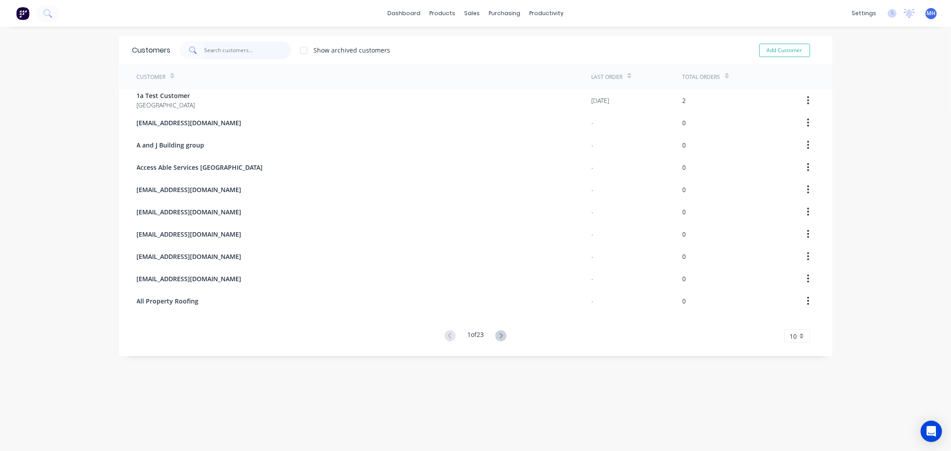
click at [223, 47] on input "text" at bounding box center [247, 50] width 87 height 18
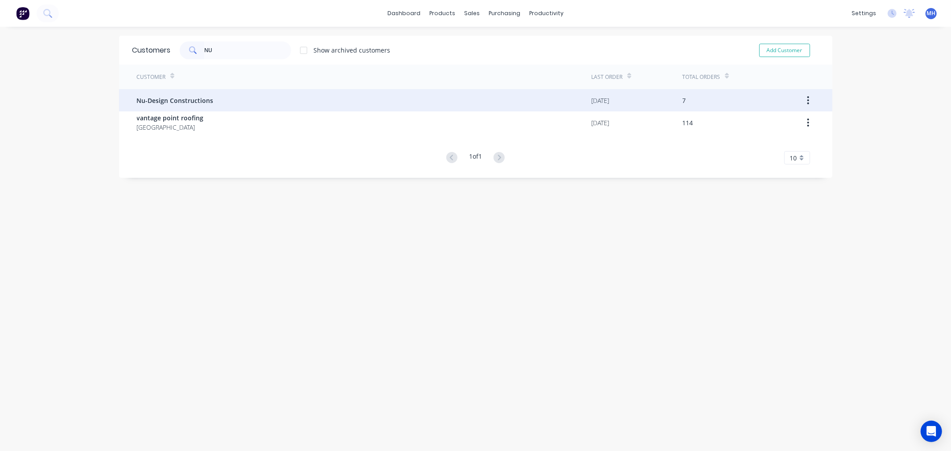
click at [206, 100] on span "Nu-Design Constructions" at bounding box center [175, 100] width 77 height 9
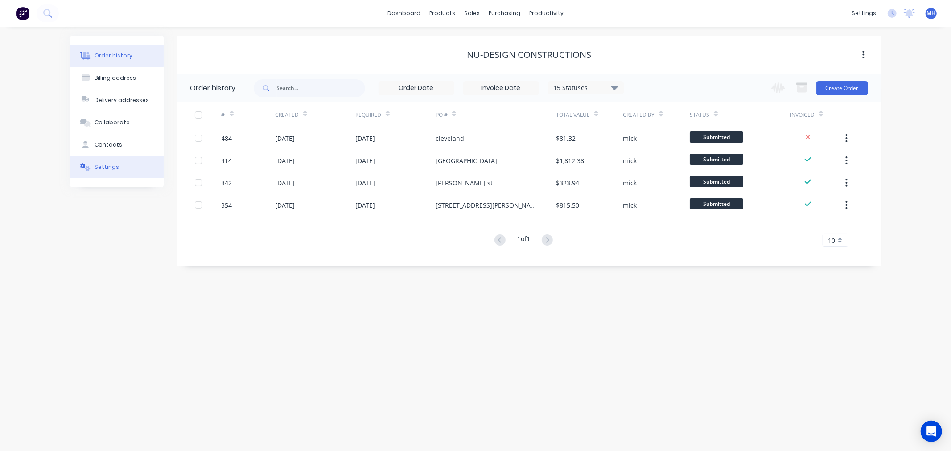
click at [136, 172] on button "Settings" at bounding box center [117, 167] width 94 height 22
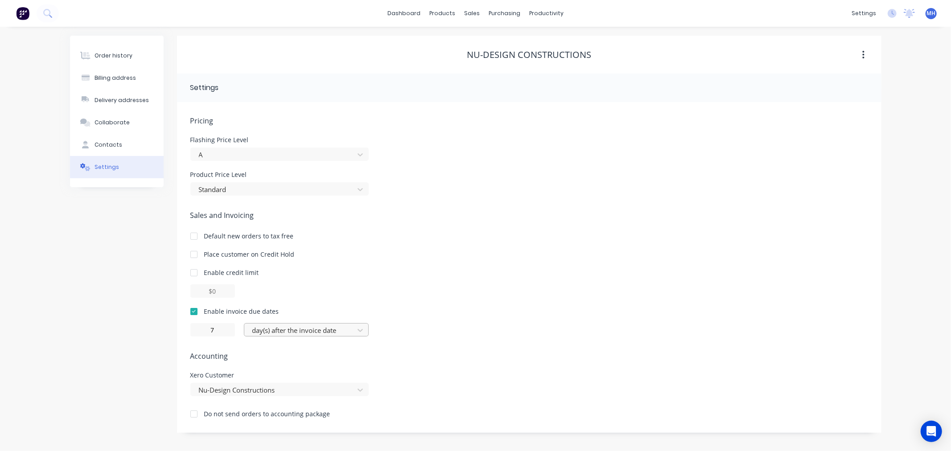
click at [325, 332] on div at bounding box center [301, 330] width 98 height 11
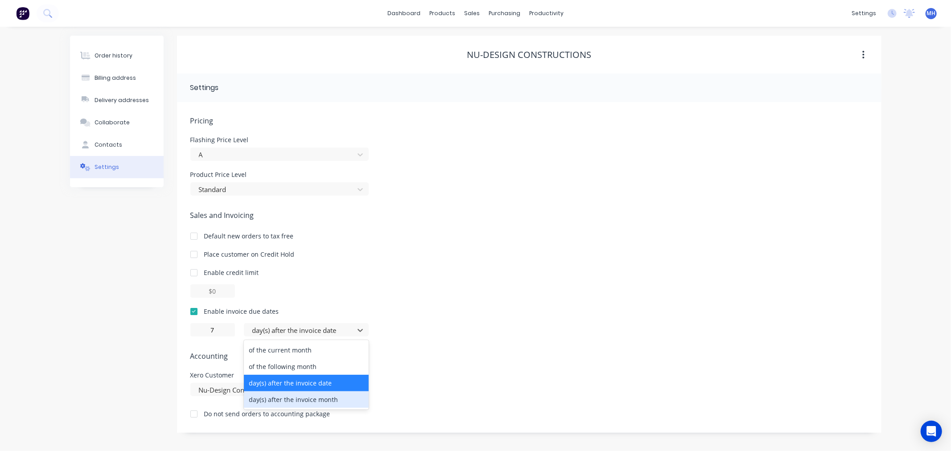
click at [322, 401] on div "day(s) after the invoice month" at bounding box center [306, 400] width 125 height 16
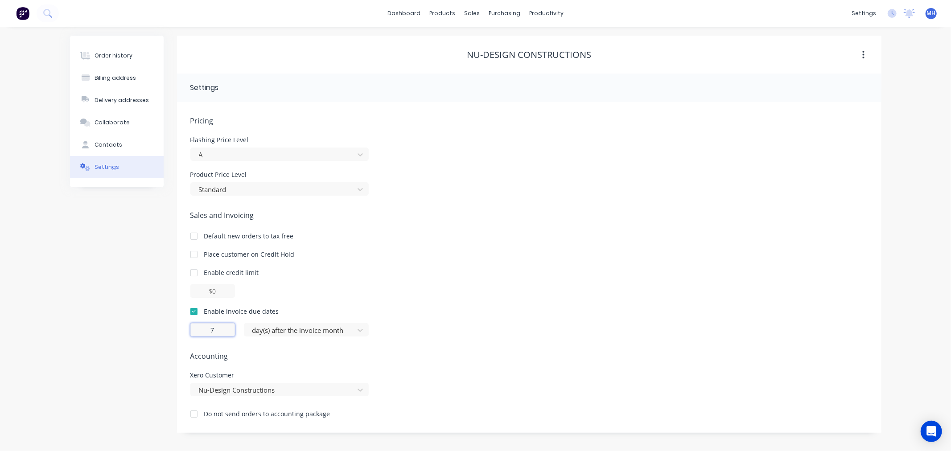
click at [219, 329] on input "7" at bounding box center [212, 329] width 45 height 13
click at [481, 265] on div "Sales and Invoicing Default new orders to tax free Place customer on Credit Hol…" at bounding box center [529, 273] width 678 height 127
click at [110, 62] on button "Order history" at bounding box center [117, 56] width 94 height 22
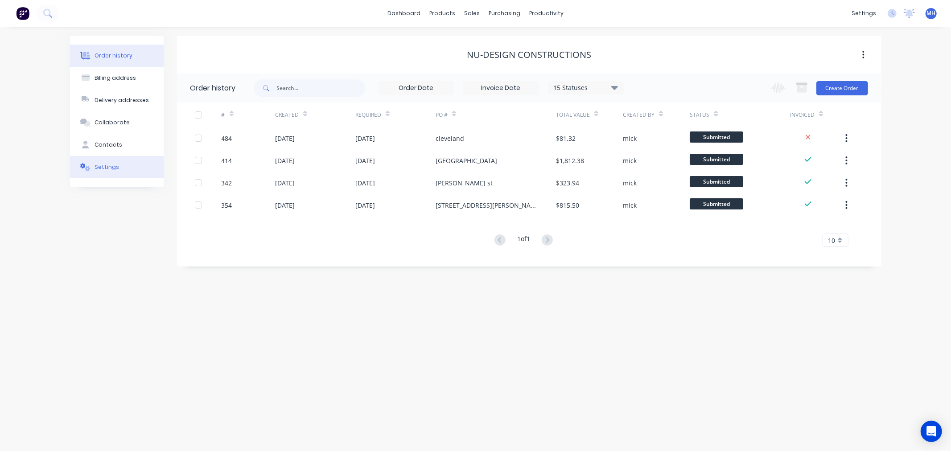
click at [113, 161] on button "Settings" at bounding box center [117, 167] width 94 height 22
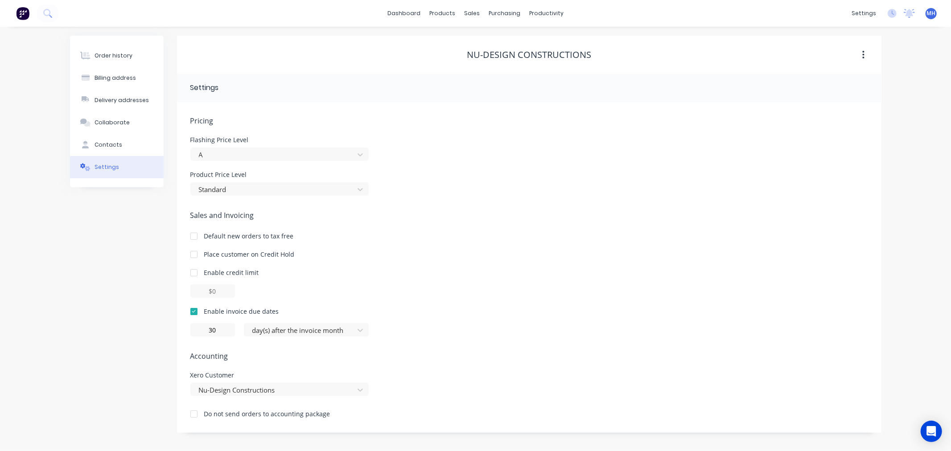
click at [18, 12] on img at bounding box center [22, 13] width 13 height 13
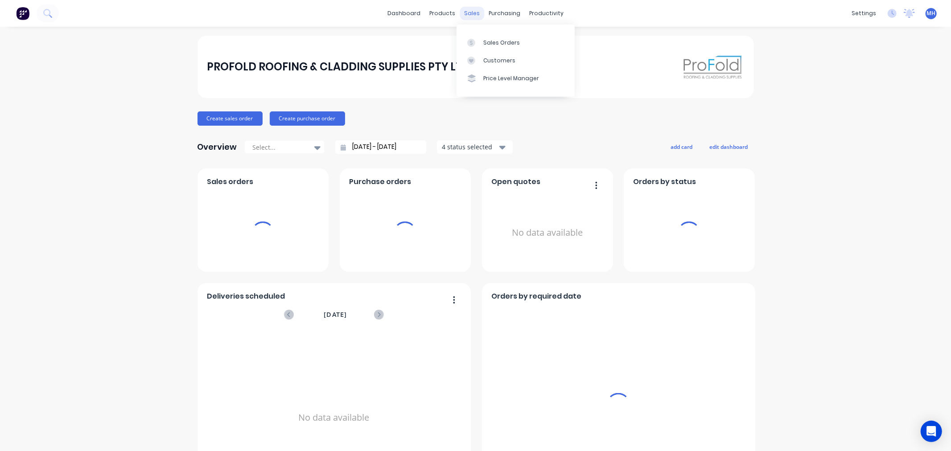
click at [470, 12] on div "sales" at bounding box center [472, 13] width 25 height 13
click at [499, 43] on div "Sales Orders" at bounding box center [501, 43] width 37 height 8
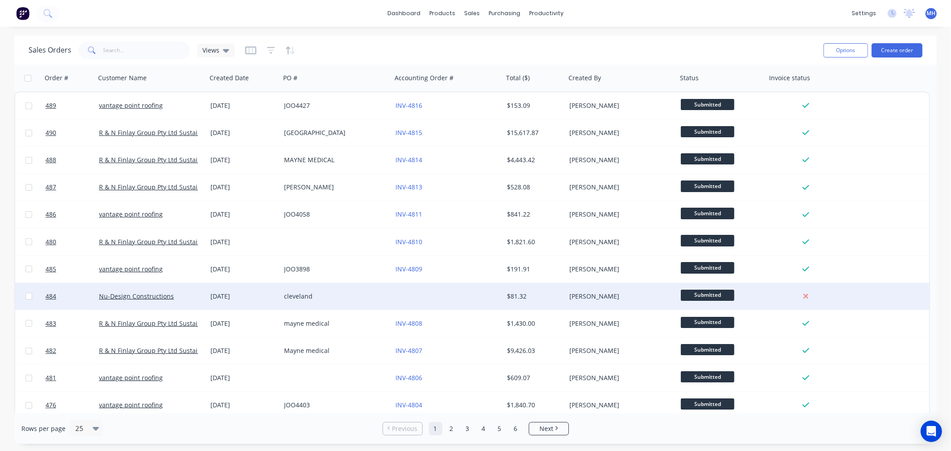
click at [253, 290] on div "[DATE]" at bounding box center [244, 296] width 74 height 27
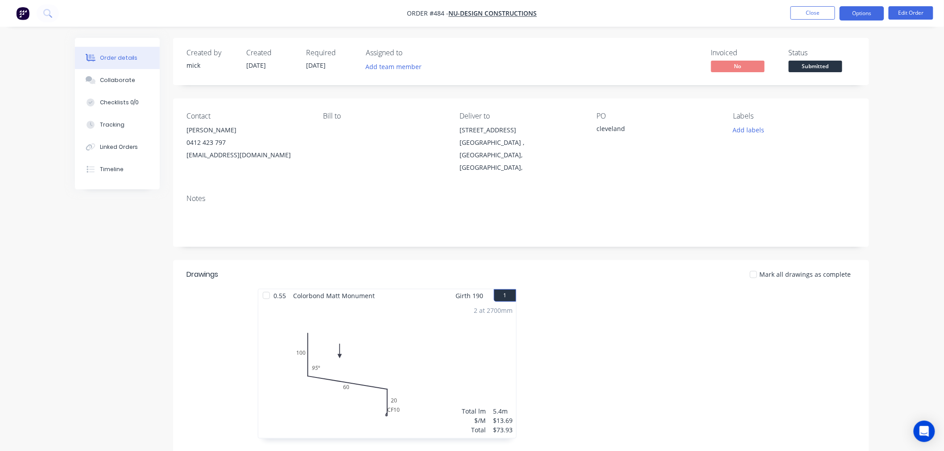
click at [849, 8] on button "Options" at bounding box center [861, 13] width 45 height 14
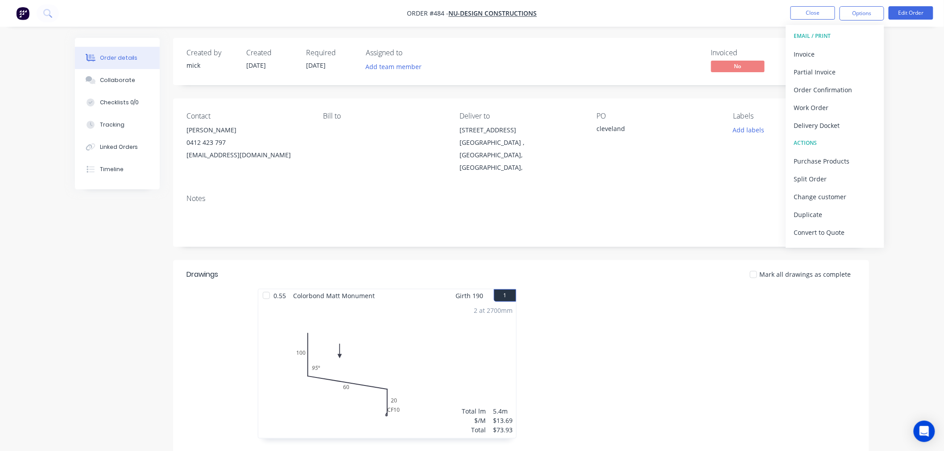
click at [674, 325] on div at bounding box center [655, 368] width 268 height 159
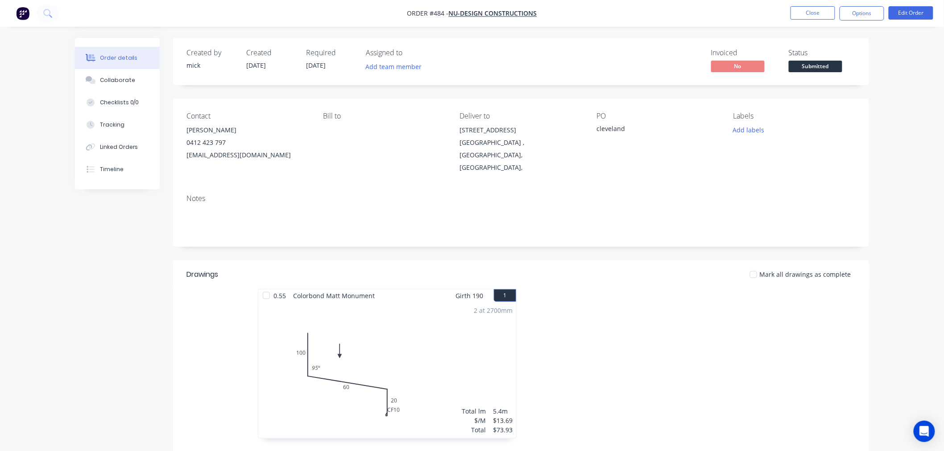
scroll to position [143, 0]
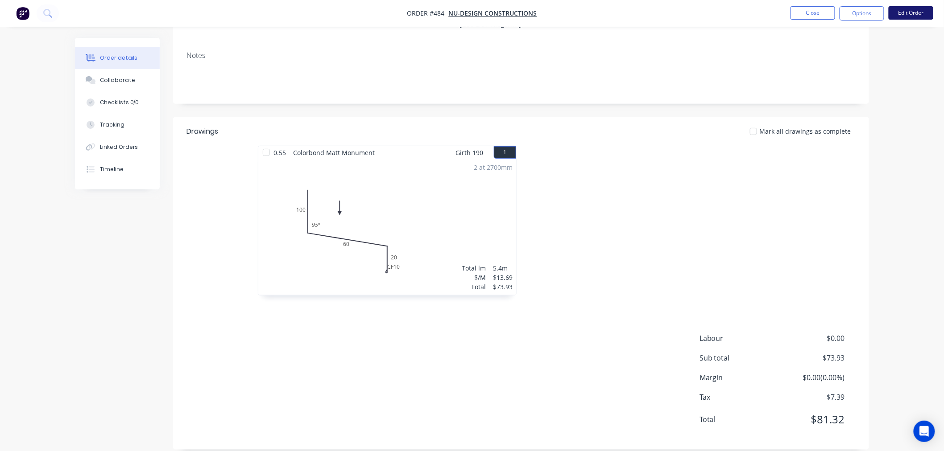
click at [914, 11] on button "Edit Order" at bounding box center [910, 12] width 45 height 13
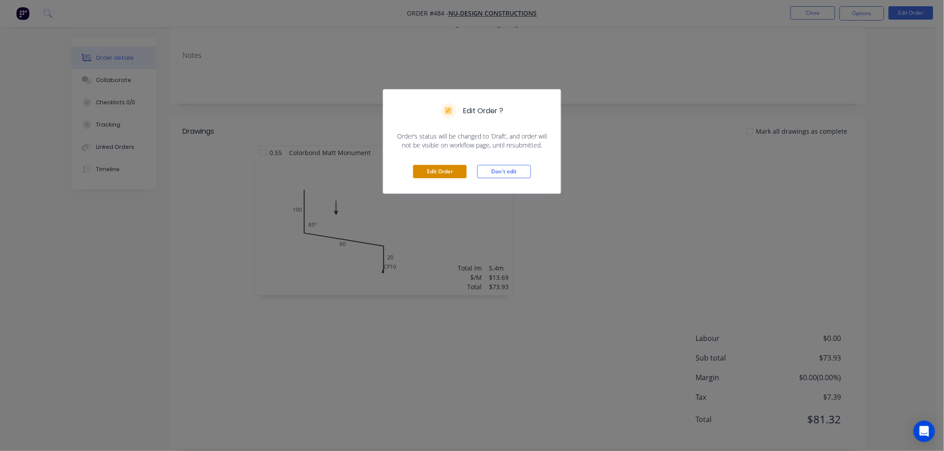
click at [442, 176] on button "Edit Order" at bounding box center [440, 171] width 54 height 13
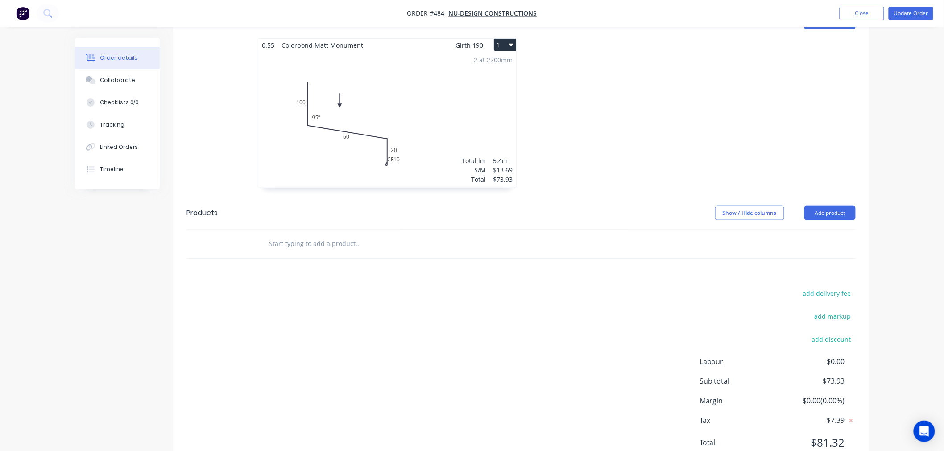
scroll to position [291, 0]
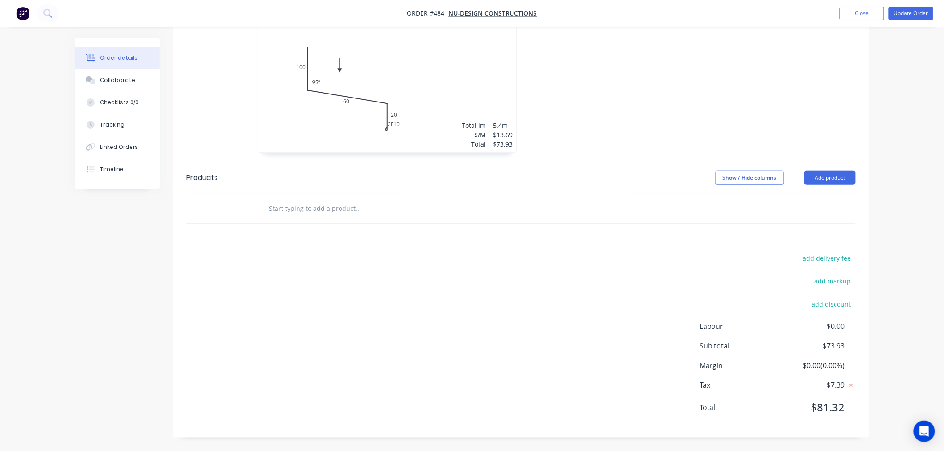
click at [329, 212] on input "text" at bounding box center [357, 209] width 178 height 18
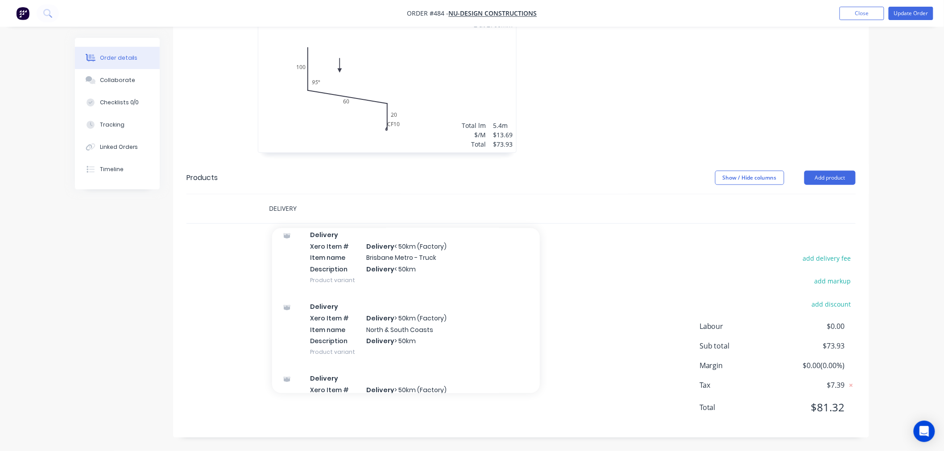
scroll to position [188, 0]
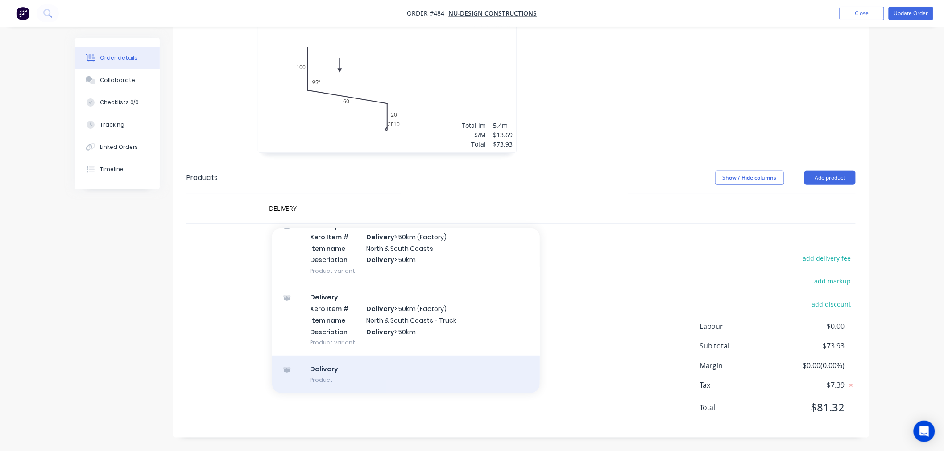
click at [345, 374] on div "Delivery Product" at bounding box center [406, 374] width 268 height 37
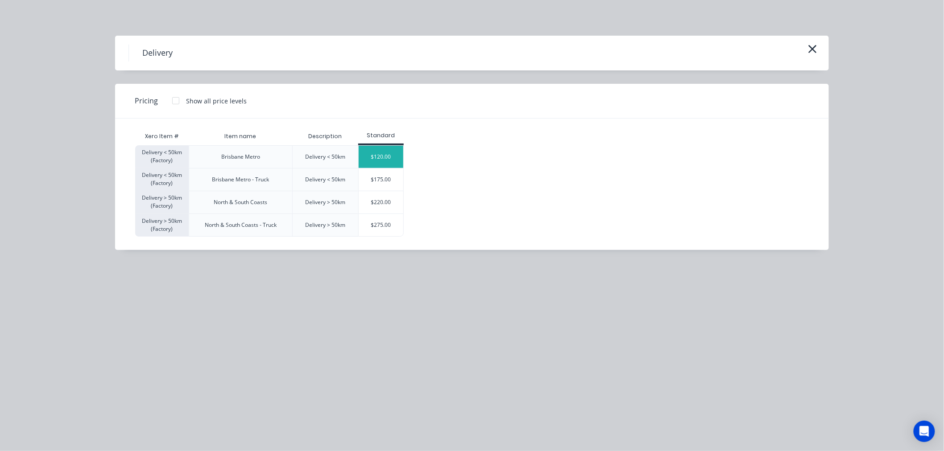
click at [385, 153] on div "$120.00" at bounding box center [381, 157] width 45 height 22
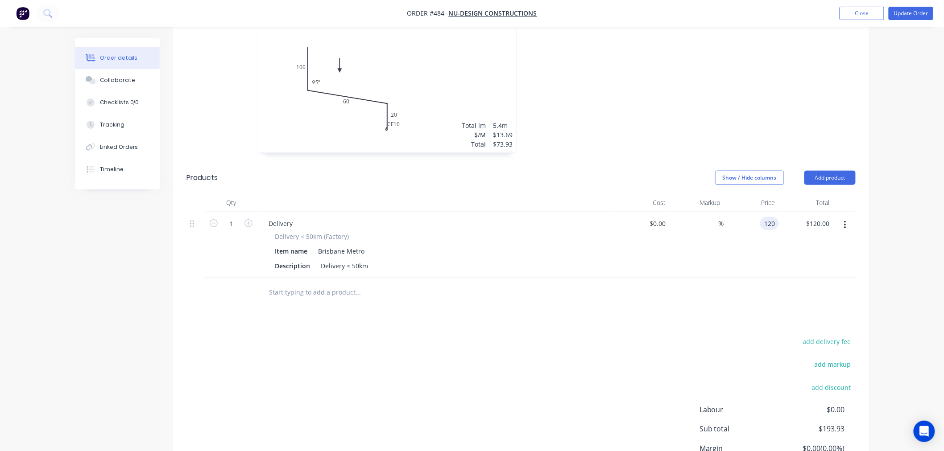
click at [771, 223] on input "120" at bounding box center [770, 223] width 15 height 13
click at [560, 337] on div "add delivery fee add markup add discount Labour $0.00 Sub total $193.93 Margin …" at bounding box center [520, 422] width 669 height 172
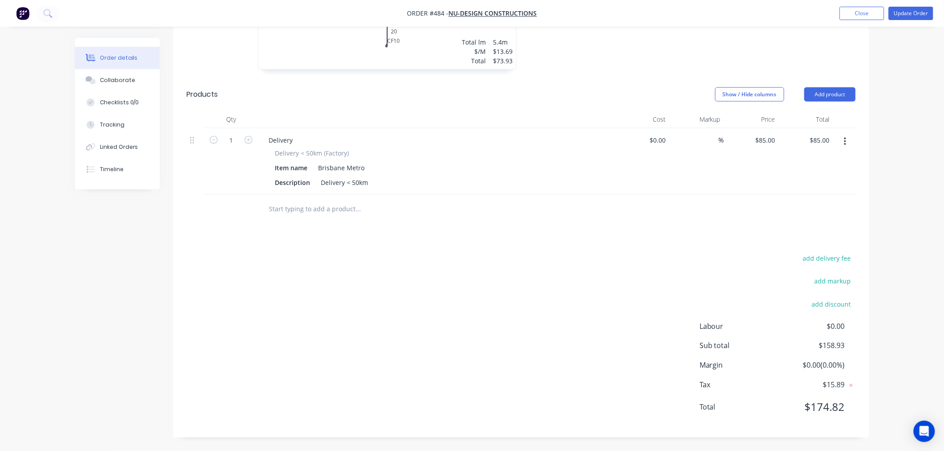
scroll to position [28, 0]
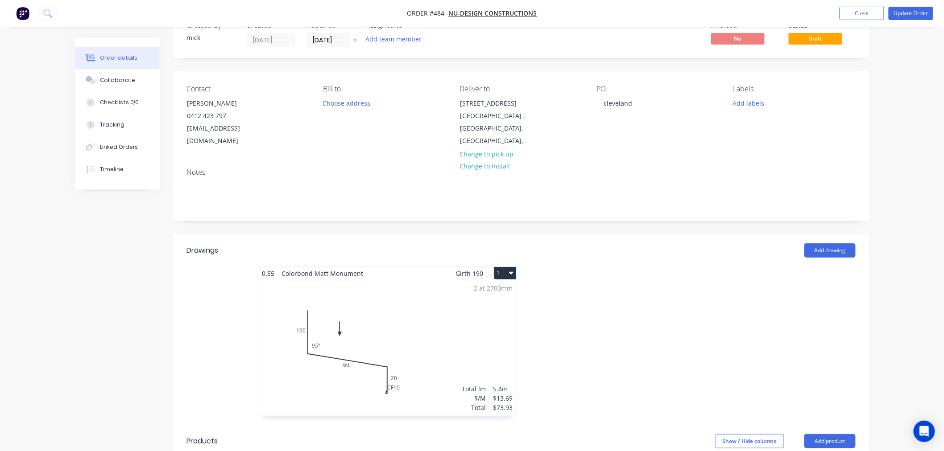
click at [906, 6] on nav "Order #484 - Nu-Design Constructions Add product Close Update Order" at bounding box center [472, 13] width 944 height 27
click at [906, 11] on button "Update Order" at bounding box center [910, 13] width 45 height 13
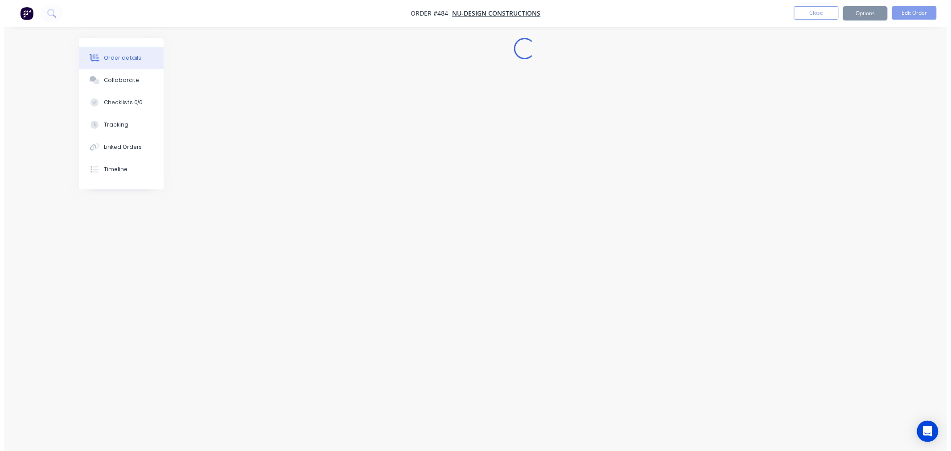
scroll to position [0, 0]
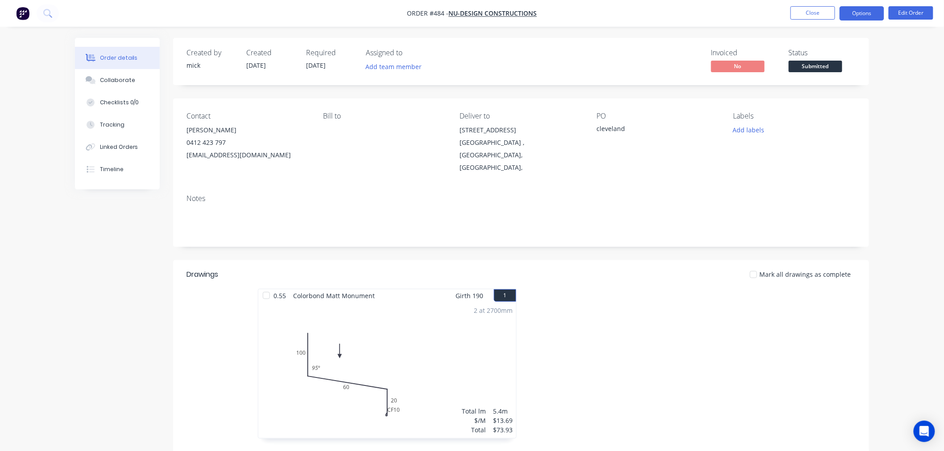
click at [860, 17] on button "Options" at bounding box center [861, 13] width 45 height 14
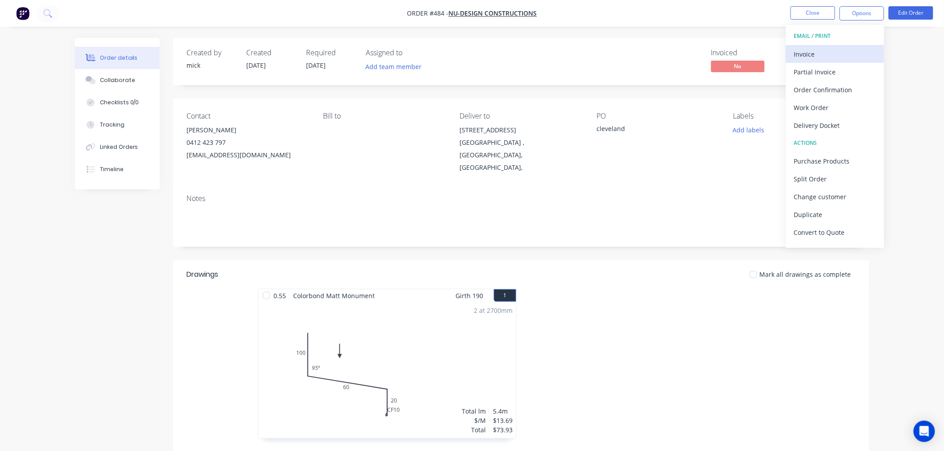
click at [841, 56] on div "Invoice" at bounding box center [835, 54] width 82 height 13
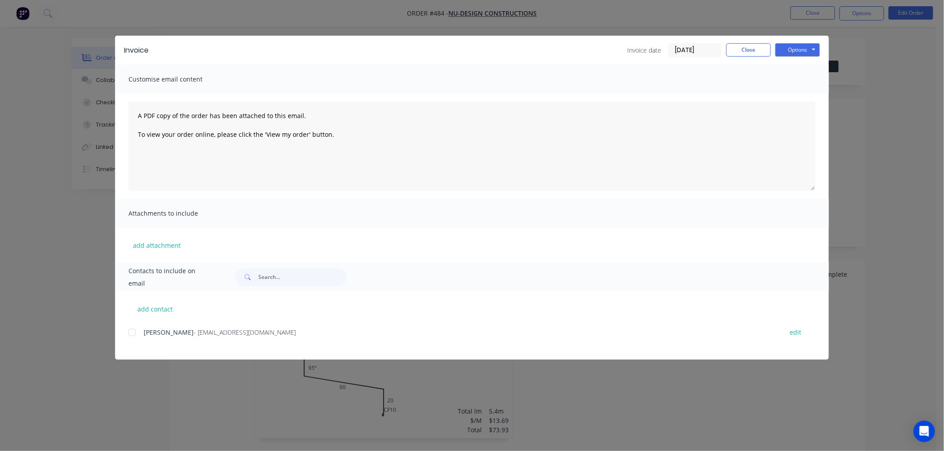
click at [136, 332] on div at bounding box center [132, 333] width 18 height 18
click at [790, 50] on button "Options" at bounding box center [797, 49] width 45 height 13
click at [815, 97] on button "Email" at bounding box center [803, 95] width 57 height 15
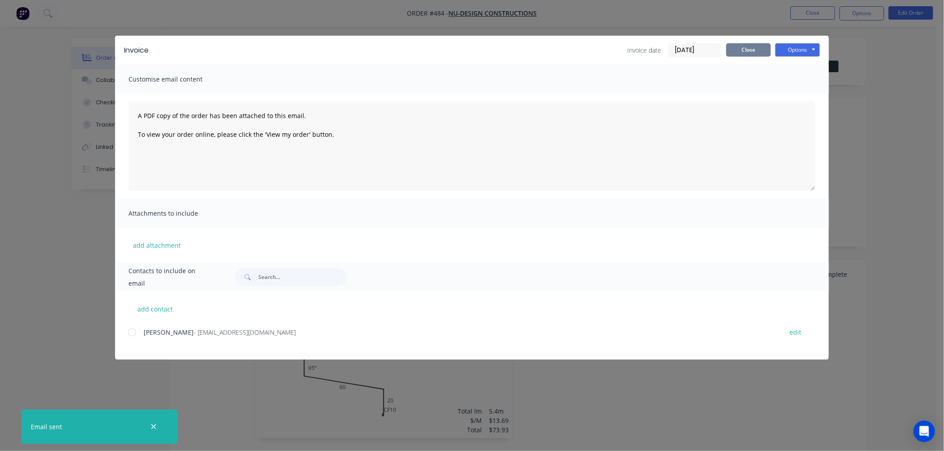
click at [748, 44] on button "Close" at bounding box center [748, 49] width 45 height 13
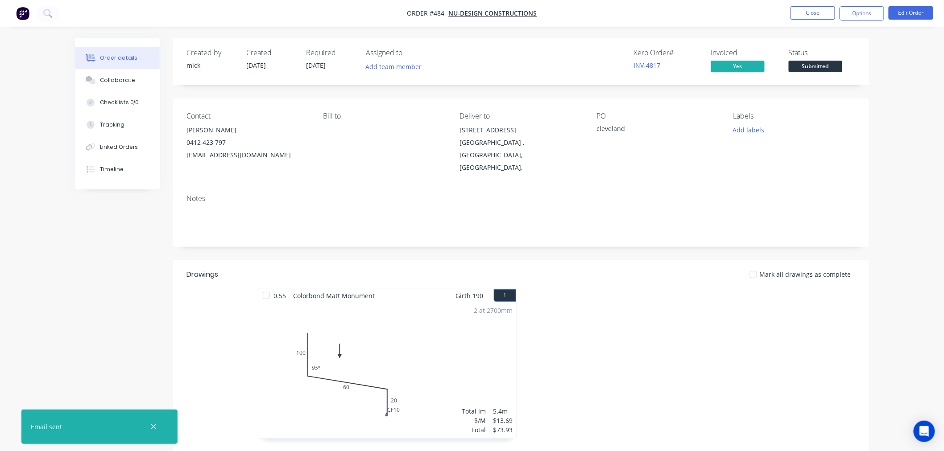
click at [25, 10] on img "button" at bounding box center [22, 13] width 13 height 13
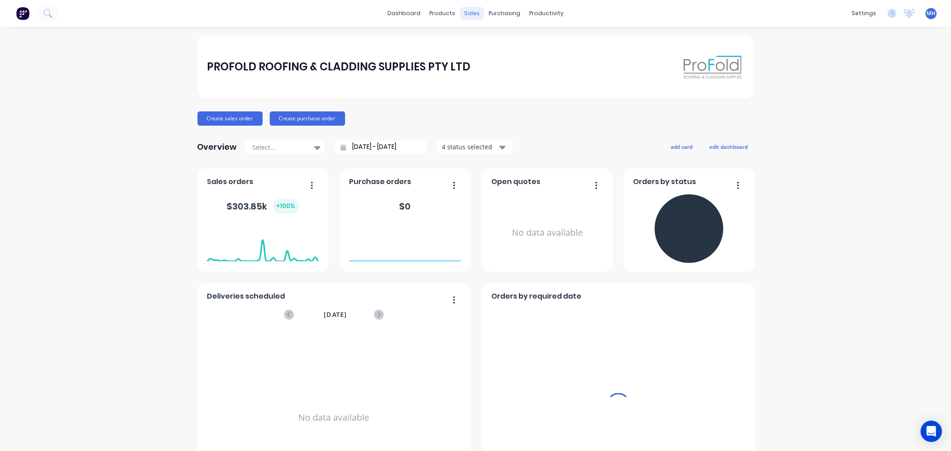
click at [466, 16] on div "sales" at bounding box center [472, 13] width 25 height 13
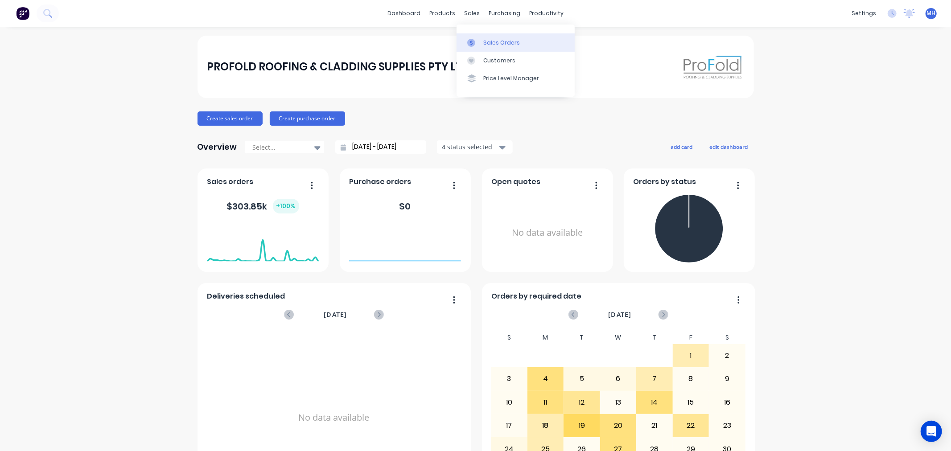
click at [488, 45] on div "Sales Orders" at bounding box center [501, 43] width 37 height 8
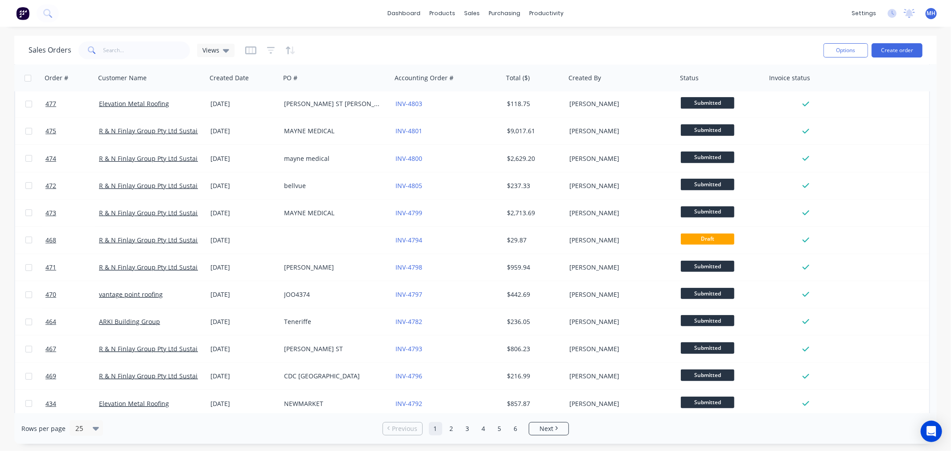
scroll to position [359, 0]
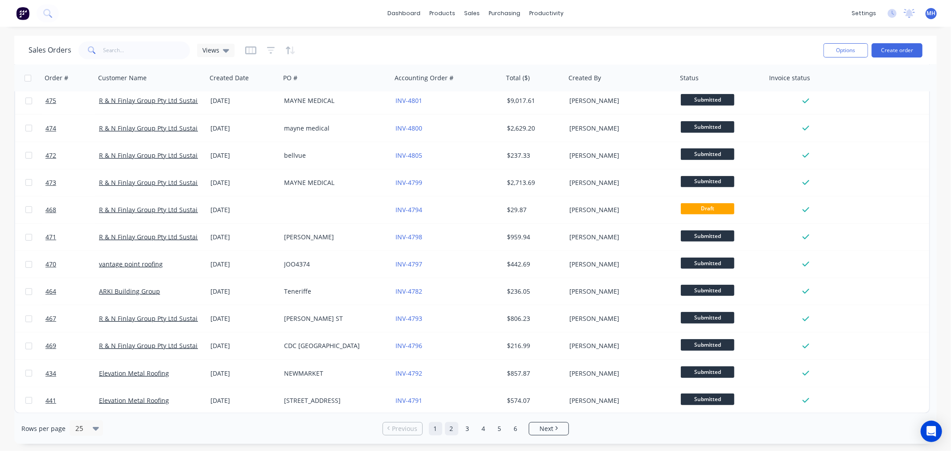
click at [455, 429] on link "2" at bounding box center [451, 428] width 13 height 13
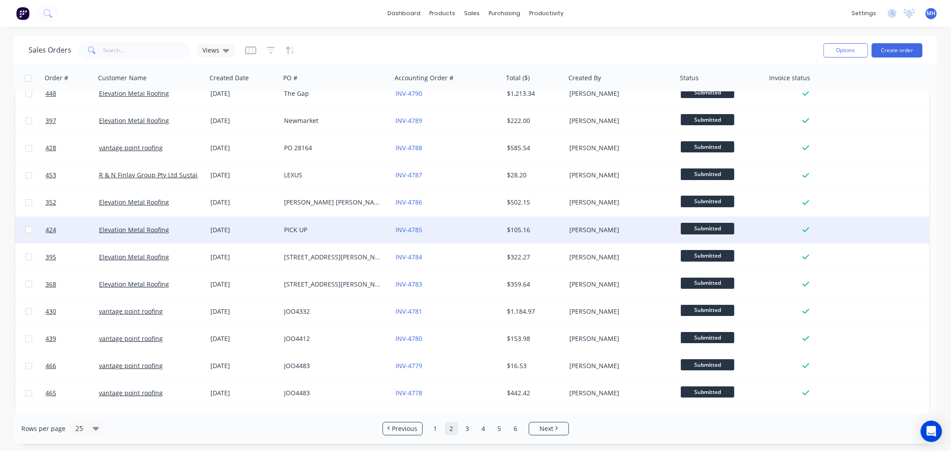
scroll to position [0, 0]
